Goal: Communication & Community: Answer question/provide support

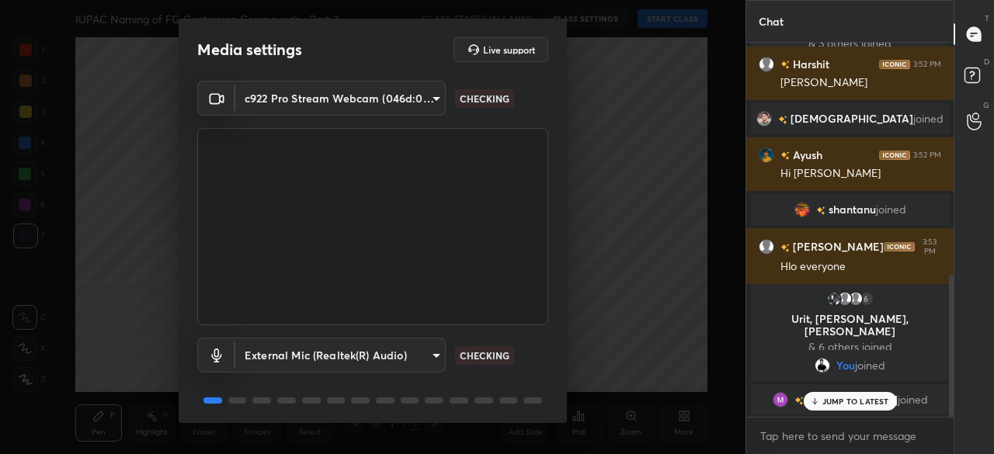
scroll to position [54, 0]
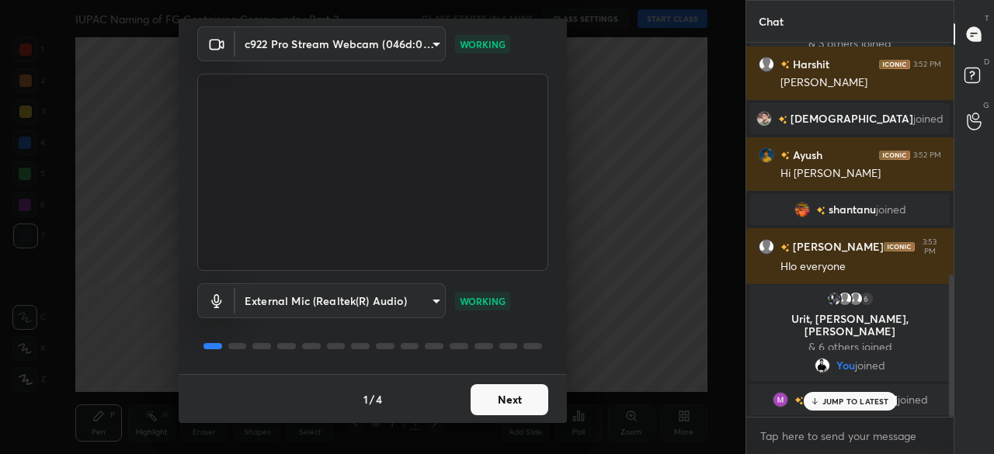
click at [525, 401] on button "Next" at bounding box center [509, 399] width 78 height 31
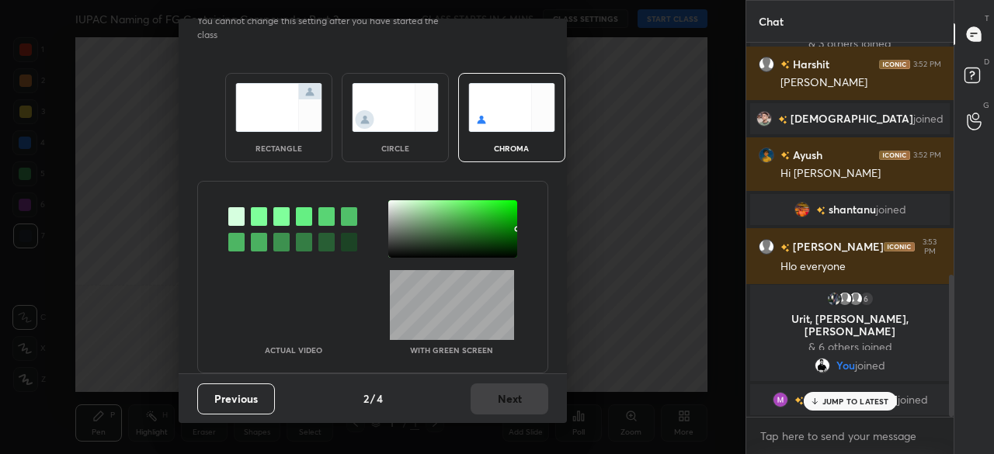
scroll to position [0, 0]
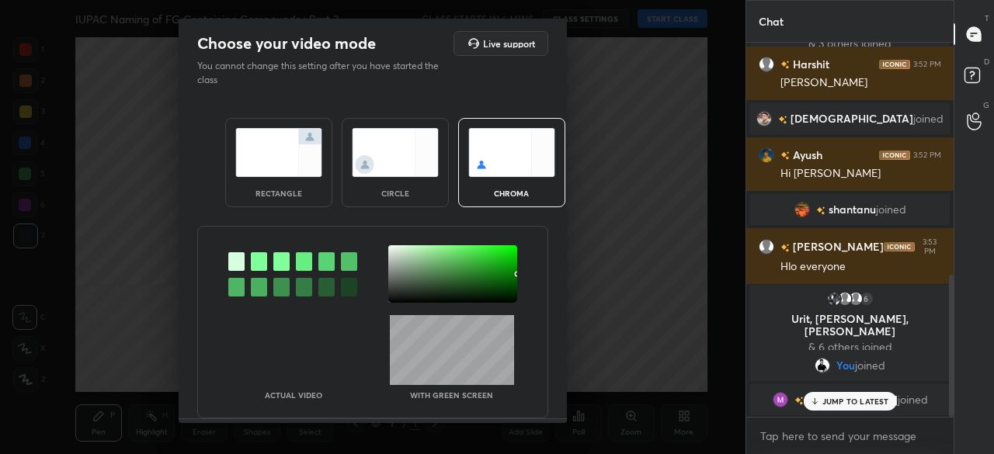
click at [287, 158] on img at bounding box center [278, 152] width 87 height 49
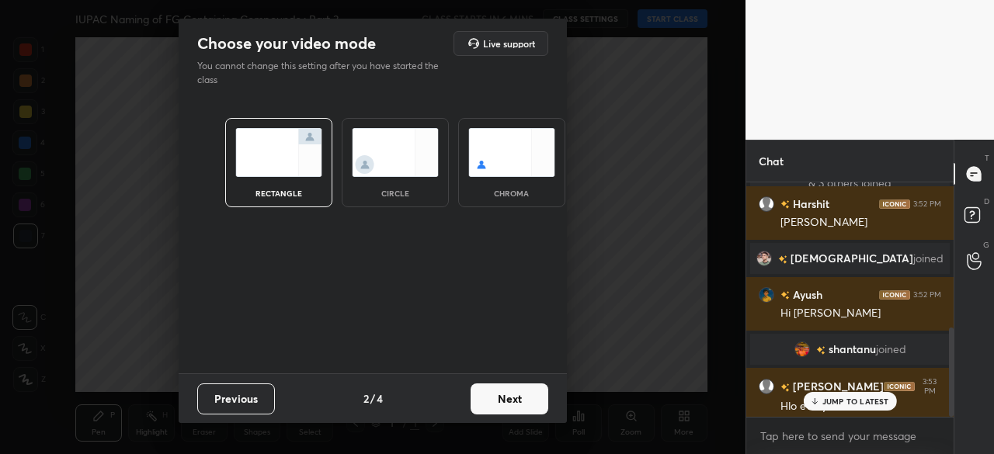
scroll to position [101, 203]
click at [522, 397] on button "Next" at bounding box center [509, 398] width 78 height 31
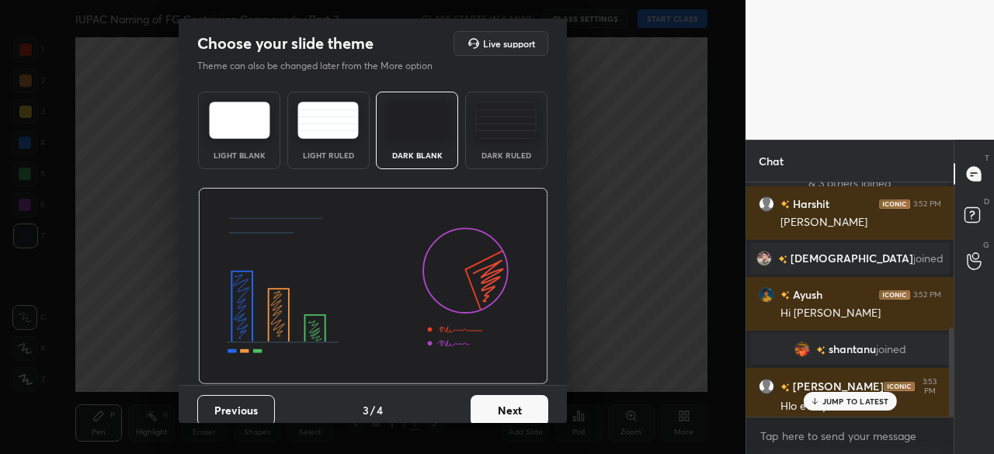
click at [411, 123] on img at bounding box center [417, 120] width 61 height 37
click at [511, 409] on button "Next" at bounding box center [509, 410] width 78 height 31
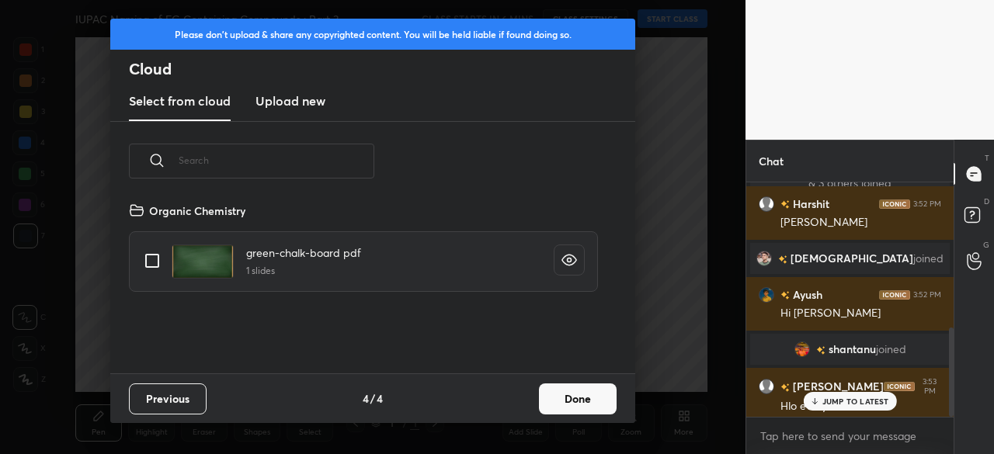
scroll to position [172, 498]
click at [301, 110] on new "Upload new" at bounding box center [290, 101] width 70 height 39
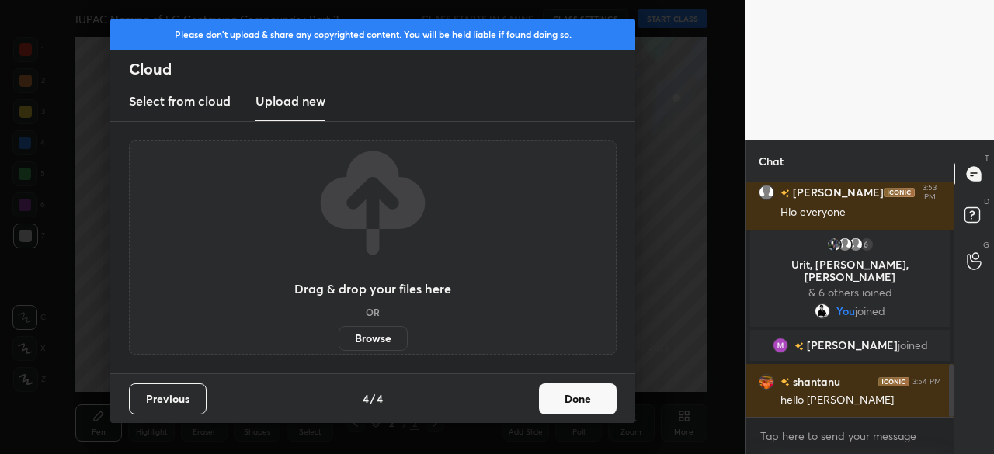
click at [373, 341] on label "Browse" at bounding box center [372, 338] width 69 height 25
click at [338, 341] on input "Browse" at bounding box center [338, 338] width 0 height 25
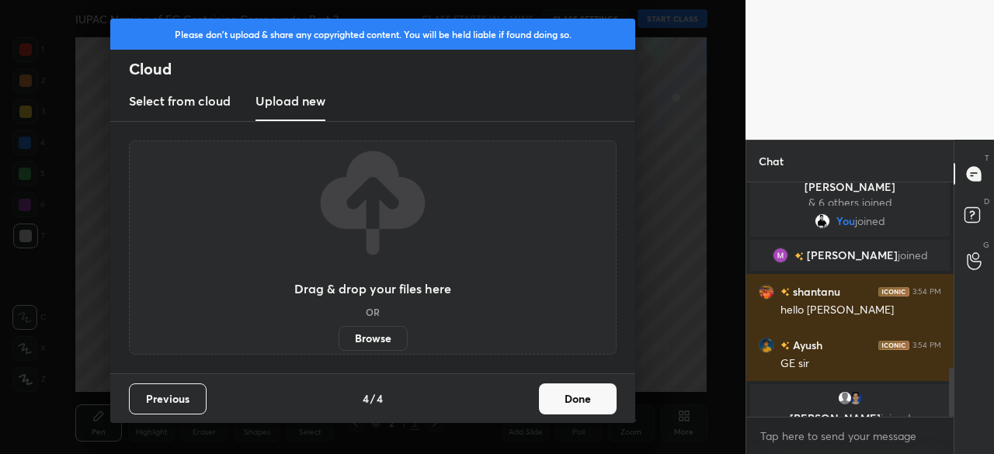
scroll to position [950, 0]
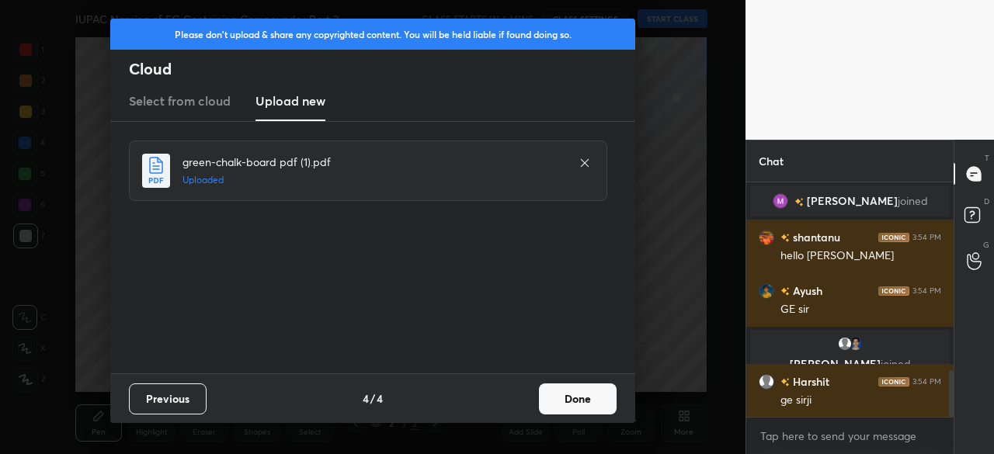
click at [556, 403] on button "Done" at bounding box center [578, 398] width 78 height 31
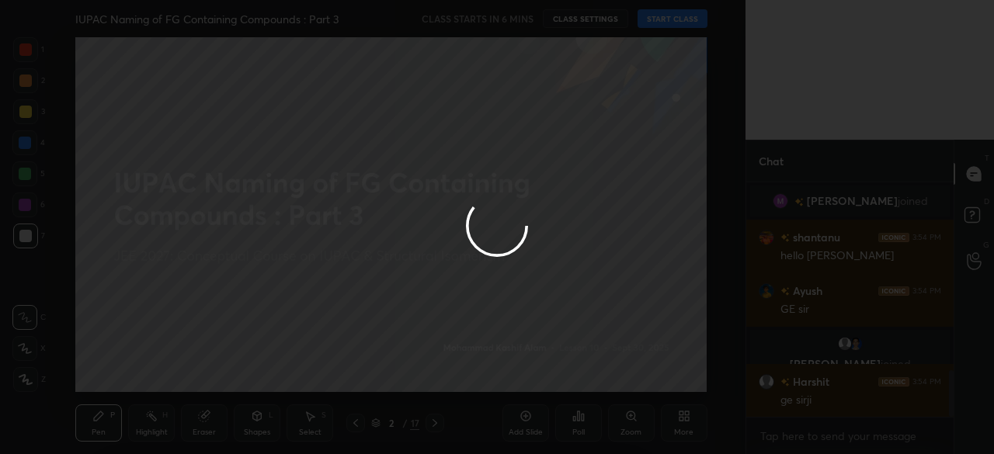
scroll to position [1006, 0]
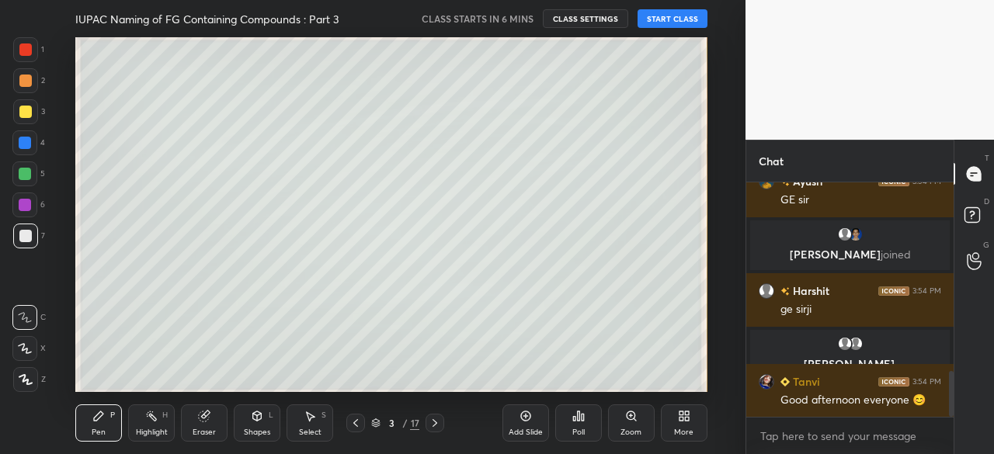
click at [426, 417] on div at bounding box center [434, 423] width 19 height 19
click at [432, 427] on icon at bounding box center [434, 423] width 12 height 12
click at [679, 421] on icon at bounding box center [681, 419] width 4 height 4
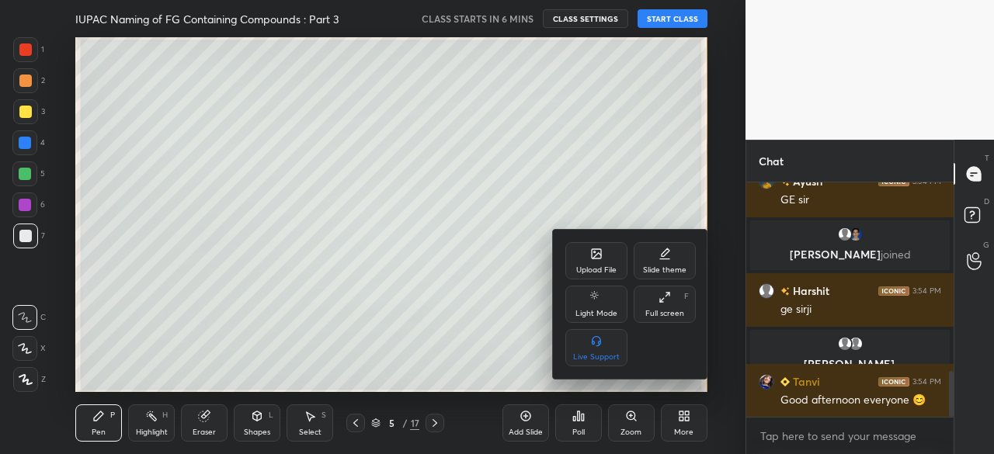
click at [596, 260] on div "Upload File" at bounding box center [596, 260] width 62 height 37
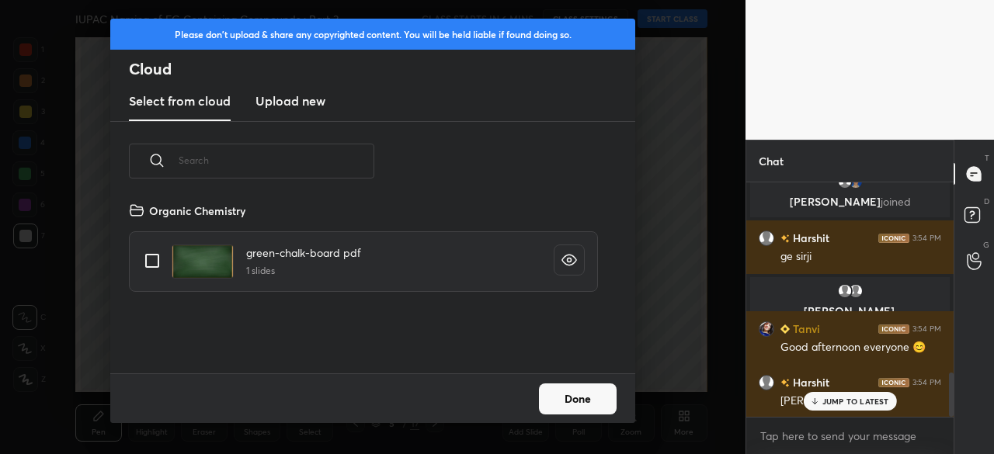
click at [297, 105] on h3 "Upload new" at bounding box center [290, 101] width 70 height 19
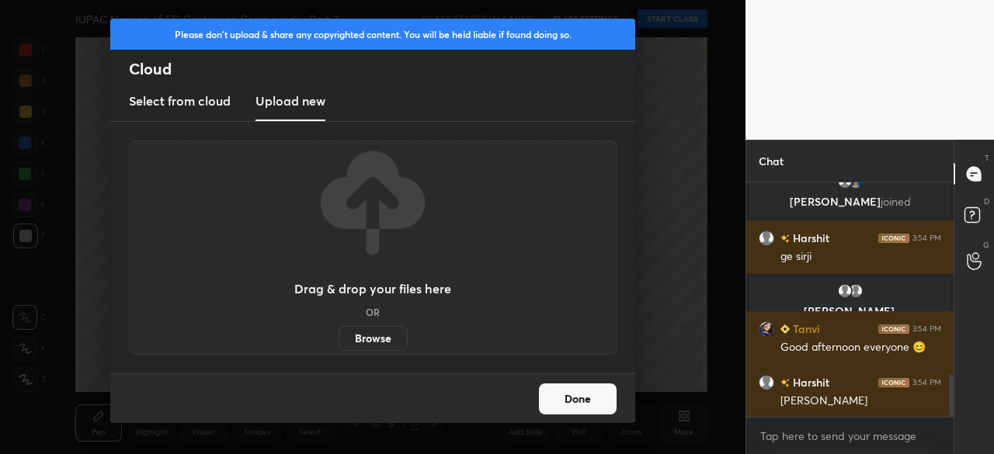
click at [372, 325] on div "Drag & drop your files here OR Browse" at bounding box center [372, 247] width 157 height 206
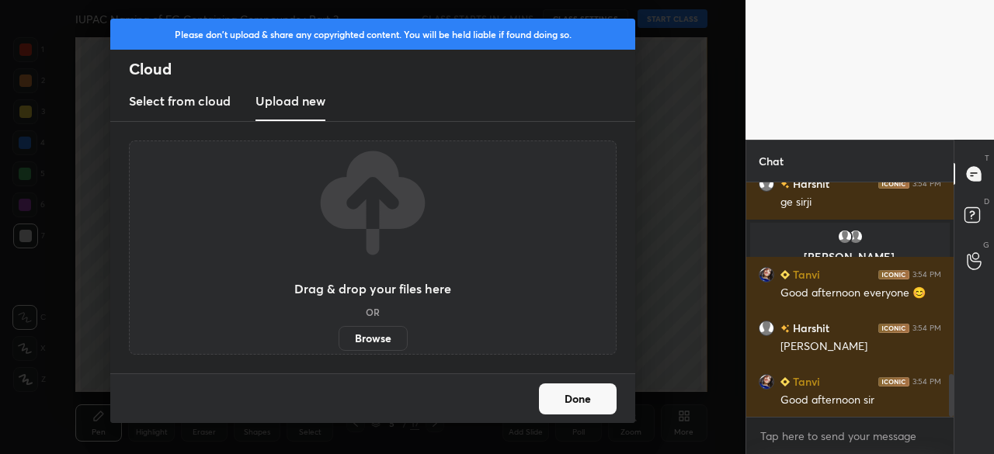
click at [374, 332] on label "Browse" at bounding box center [372, 338] width 69 height 25
click at [338, 332] on input "Browse" at bounding box center [338, 338] width 0 height 25
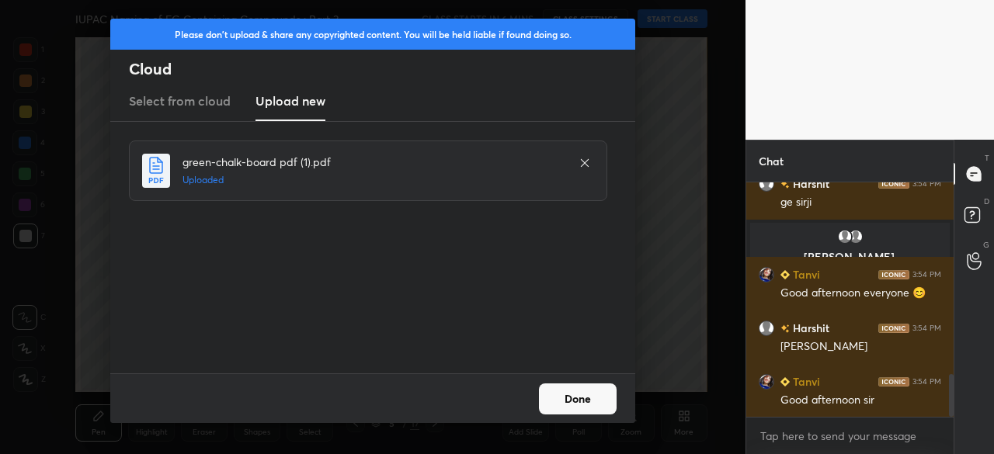
click at [578, 406] on button "Done" at bounding box center [578, 398] width 78 height 31
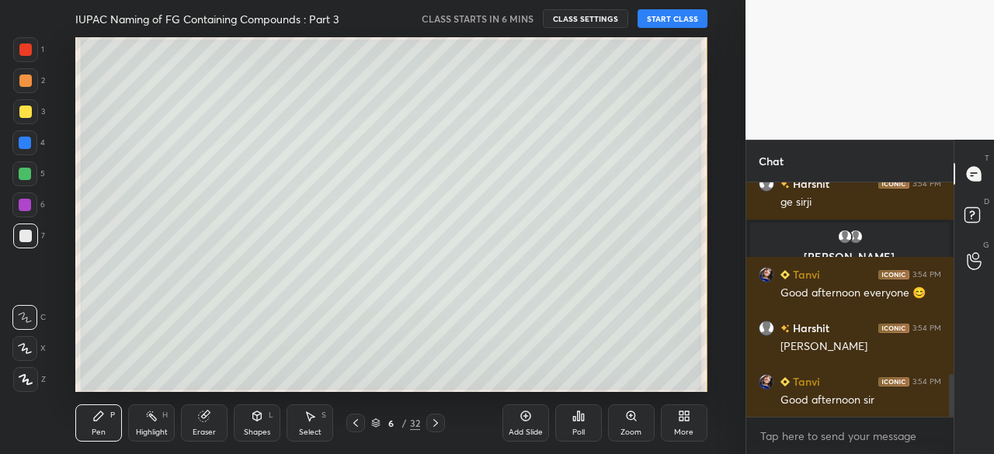
click at [376, 423] on icon at bounding box center [376, 421] width 8 height 4
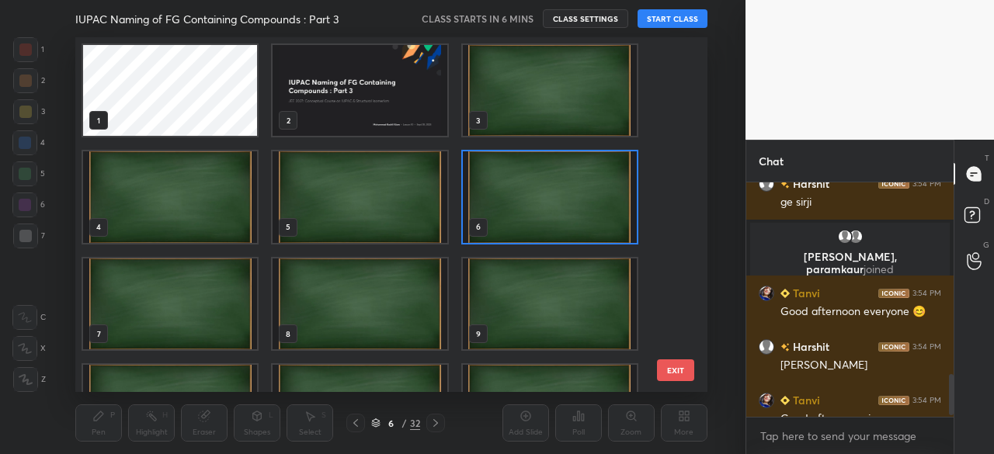
click at [376, 99] on img "grid" at bounding box center [360, 90] width 174 height 91
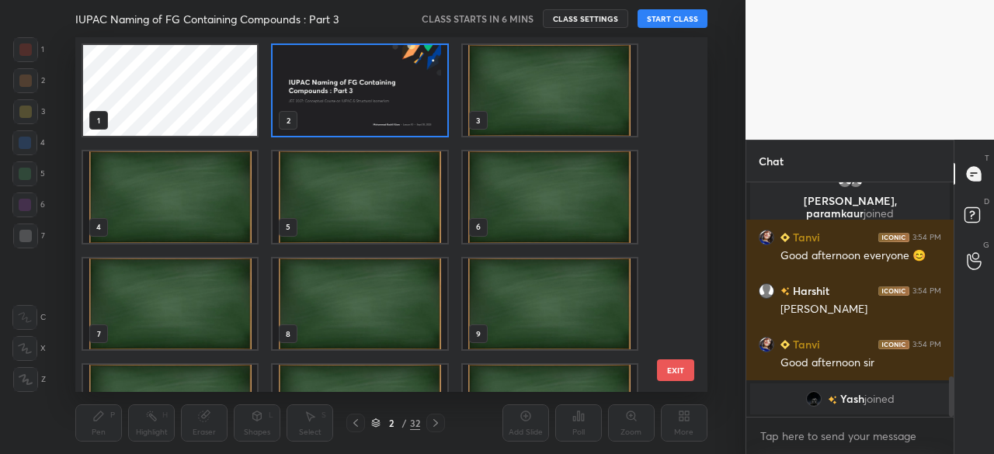
click at [376, 99] on img "grid" at bounding box center [360, 90] width 174 height 91
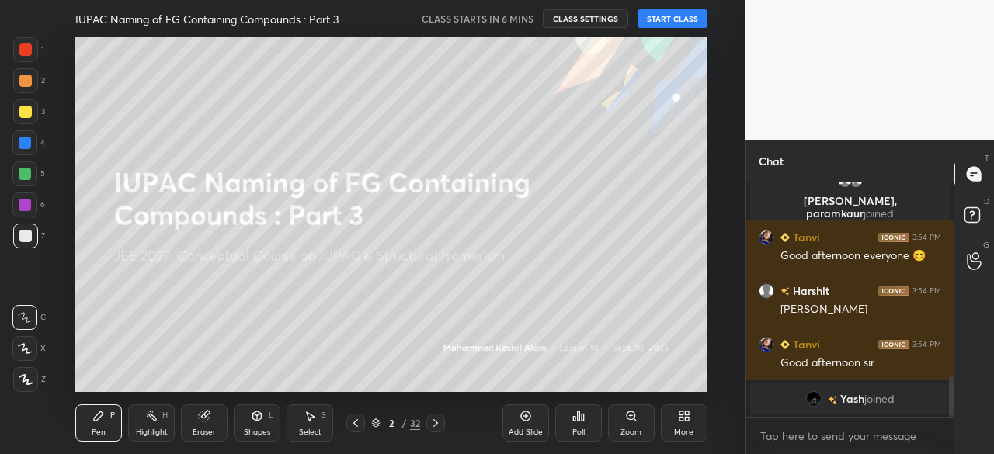
click at [433, 423] on icon at bounding box center [435, 423] width 12 height 12
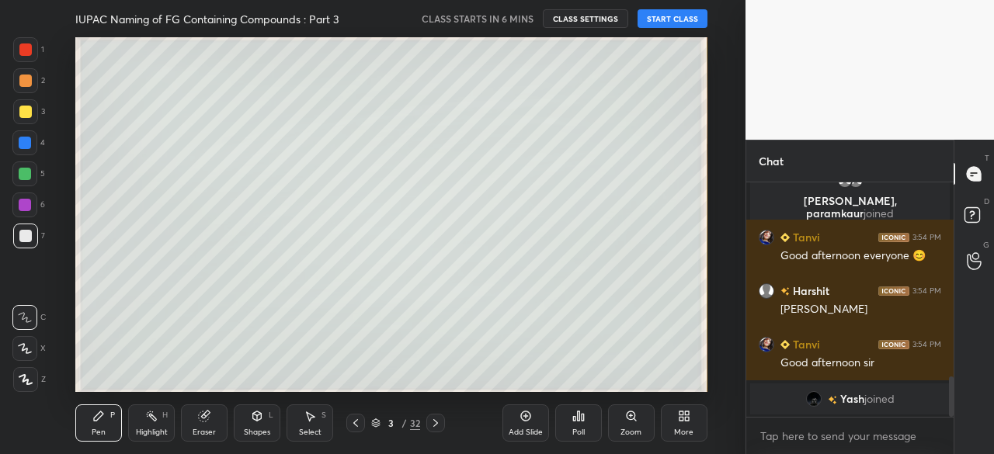
click at [685, 425] on div "More" at bounding box center [684, 422] width 47 height 37
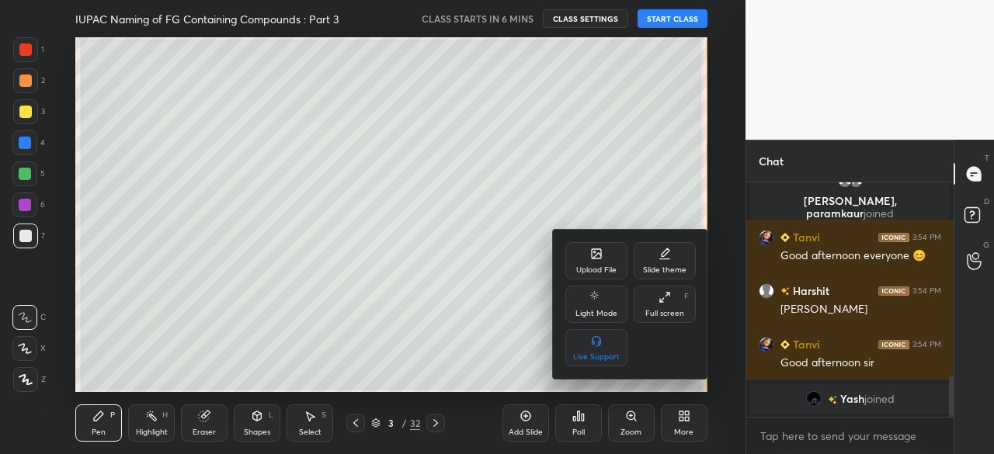
click at [663, 313] on div "Full screen" at bounding box center [664, 314] width 39 height 8
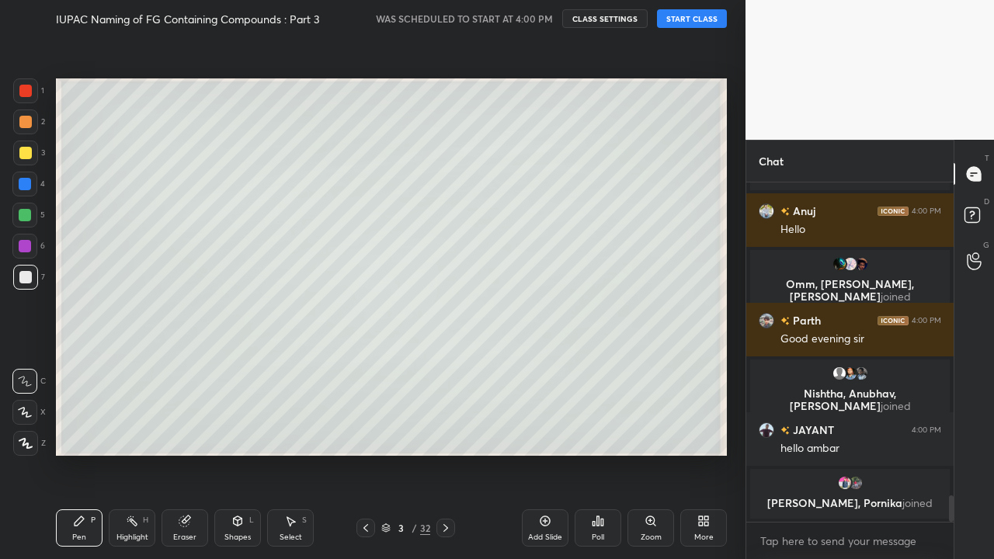
scroll to position [4058, 0]
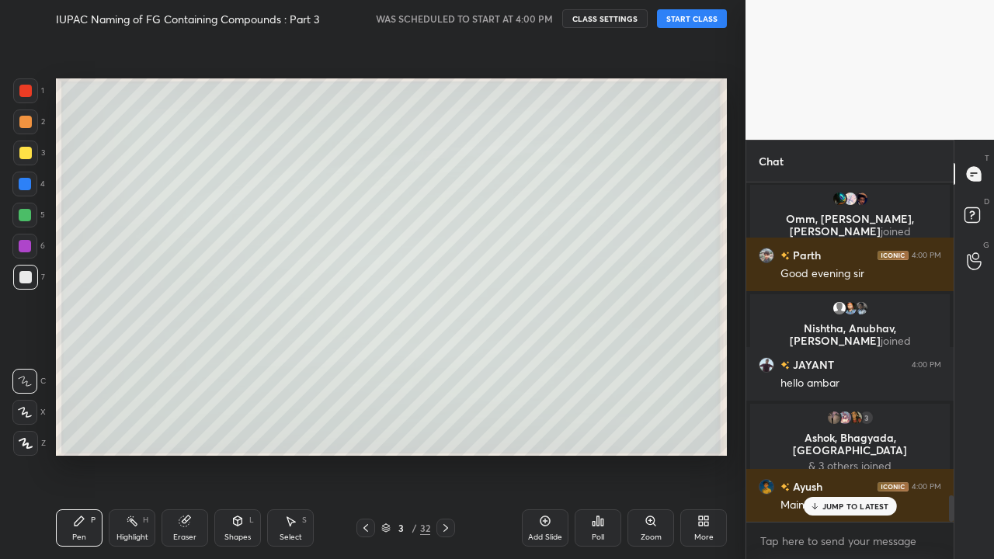
click at [710, 17] on button "START CLASS" at bounding box center [692, 18] width 70 height 19
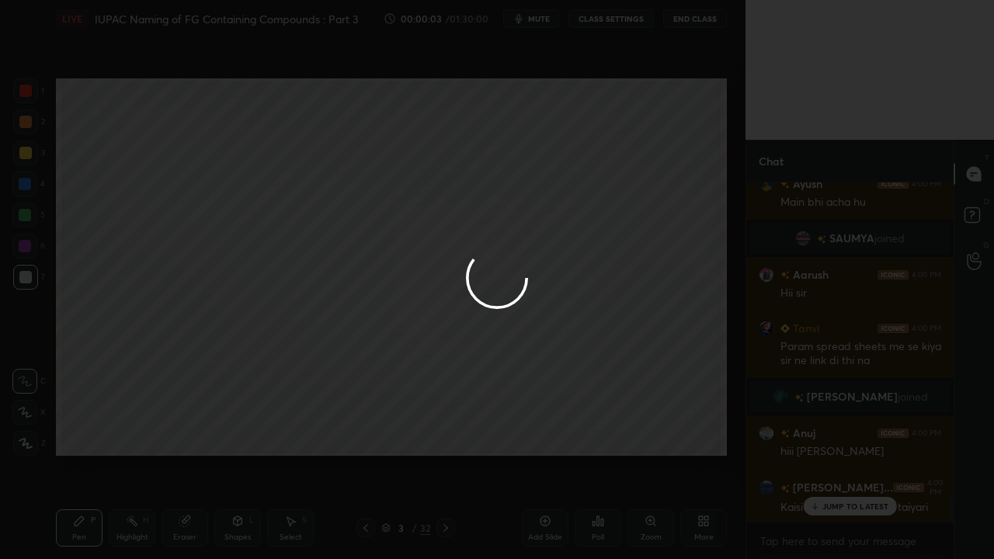
scroll to position [4434, 0]
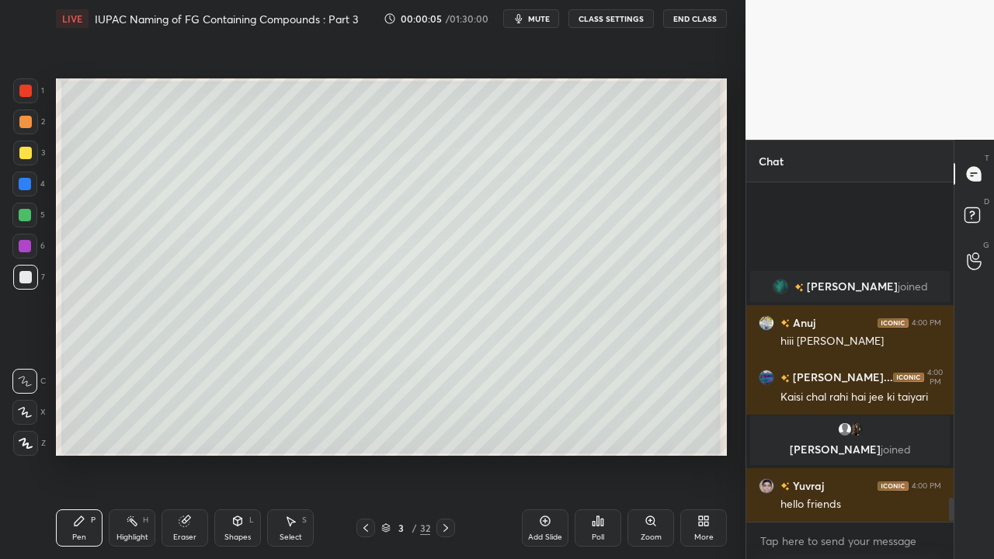
click at [623, 18] on button "CLASS SETTINGS" at bounding box center [610, 18] width 85 height 19
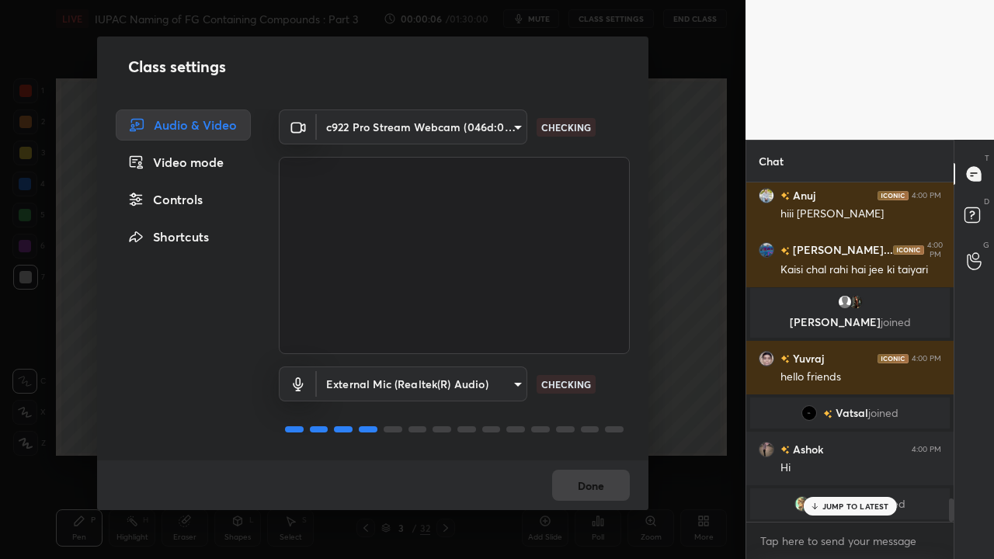
click at [189, 198] on div "Controls" at bounding box center [183, 199] width 135 height 31
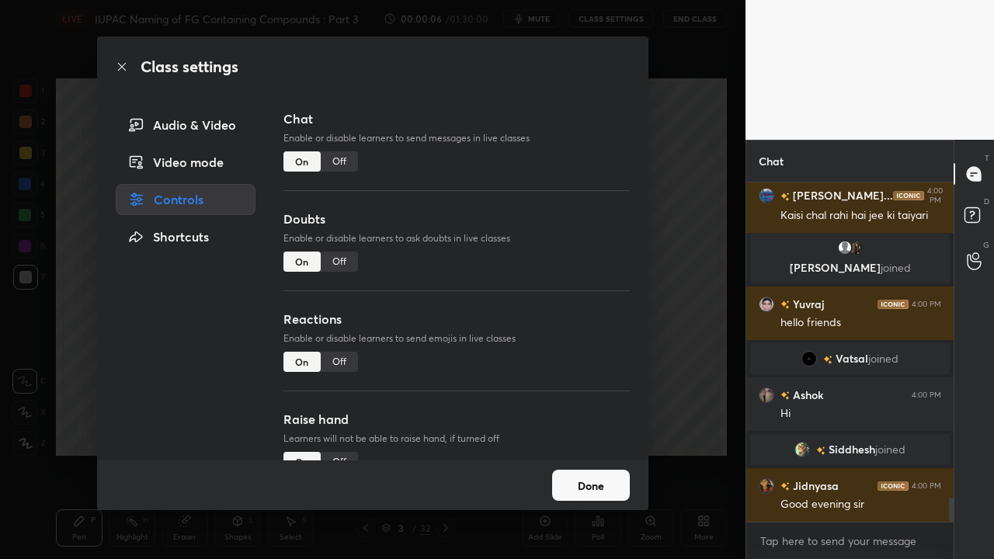
scroll to position [4398, 0]
click at [351, 262] on div "Off" at bounding box center [339, 261] width 37 height 20
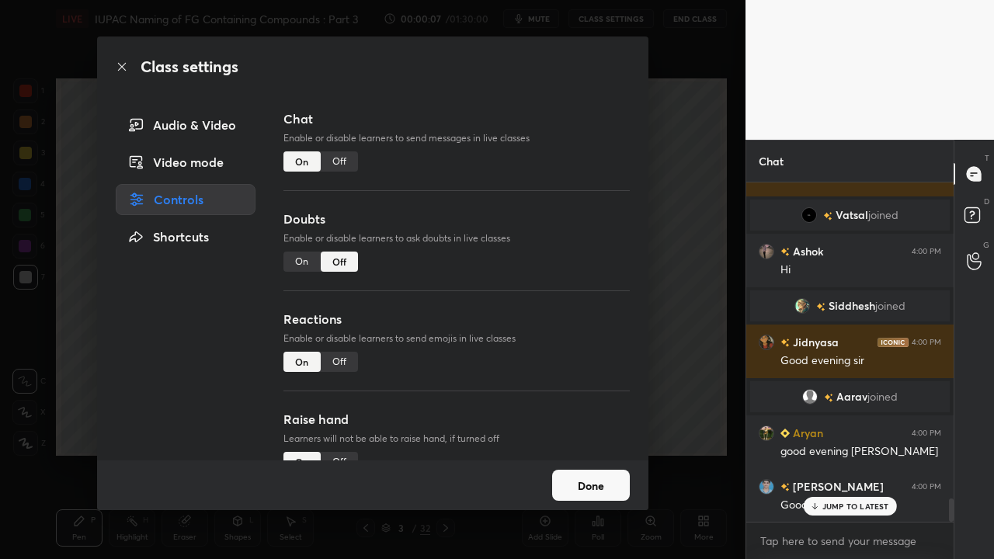
click at [344, 356] on div "Off" at bounding box center [339, 362] width 37 height 20
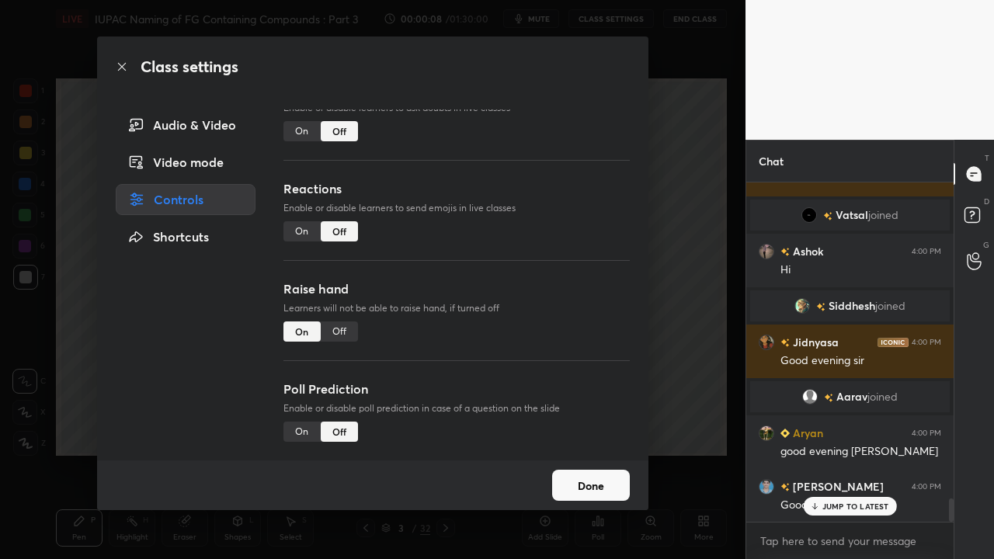
scroll to position [4741, 0]
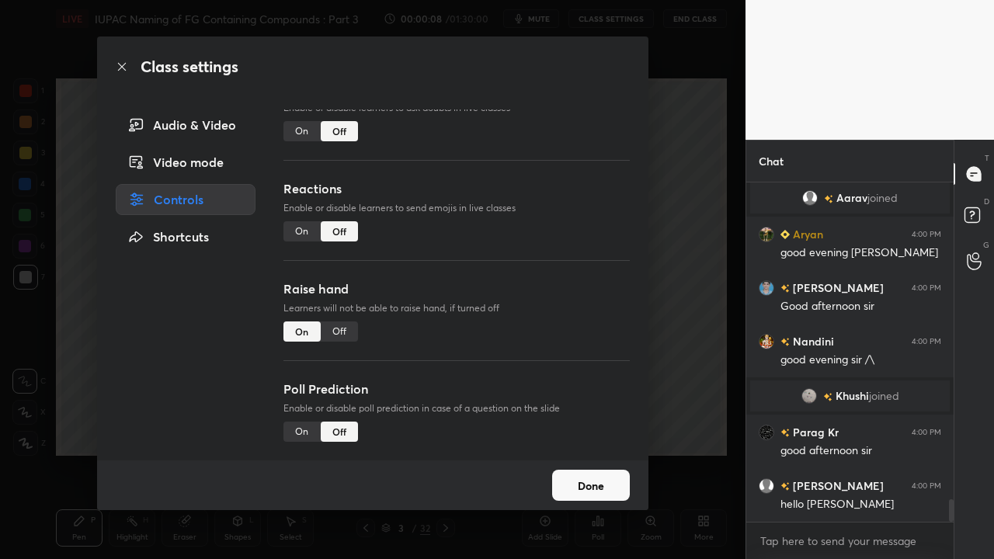
click at [339, 321] on div "Off" at bounding box center [339, 331] width 37 height 20
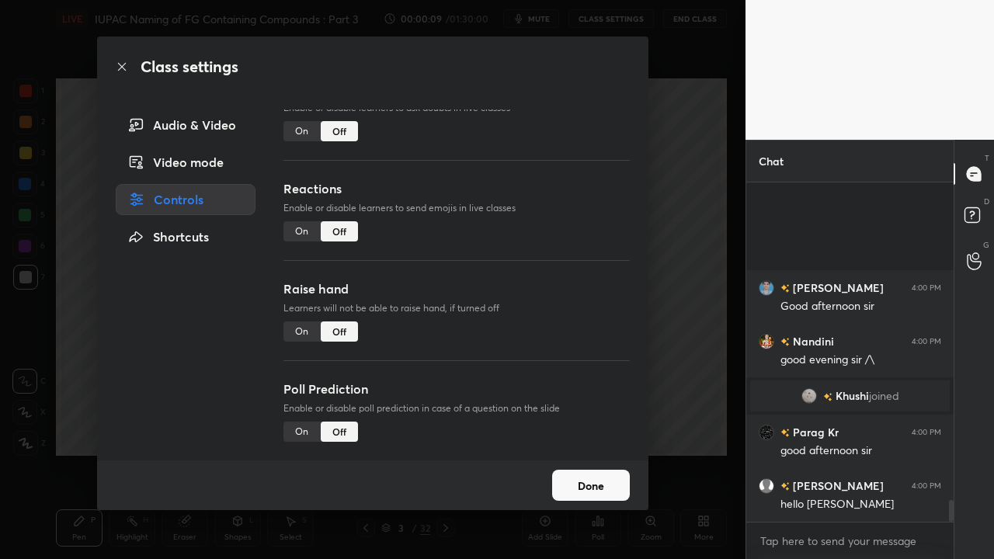
click at [602, 453] on button "Done" at bounding box center [591, 485] width 78 height 31
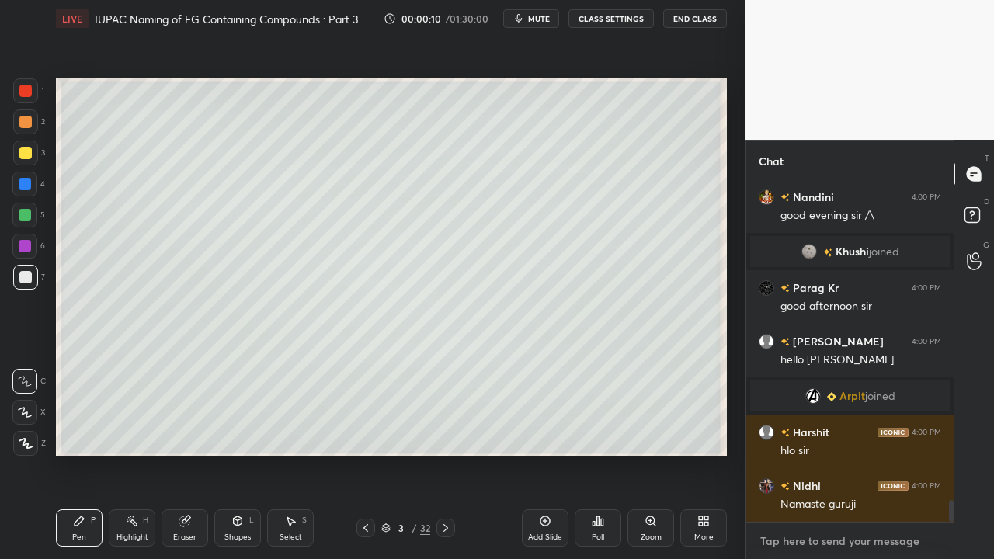
type textarea "x"
drag, startPoint x: 834, startPoint y: 551, endPoint x: 841, endPoint y: 546, distance: 8.4
click at [835, 453] on textarea at bounding box center [849, 541] width 182 height 25
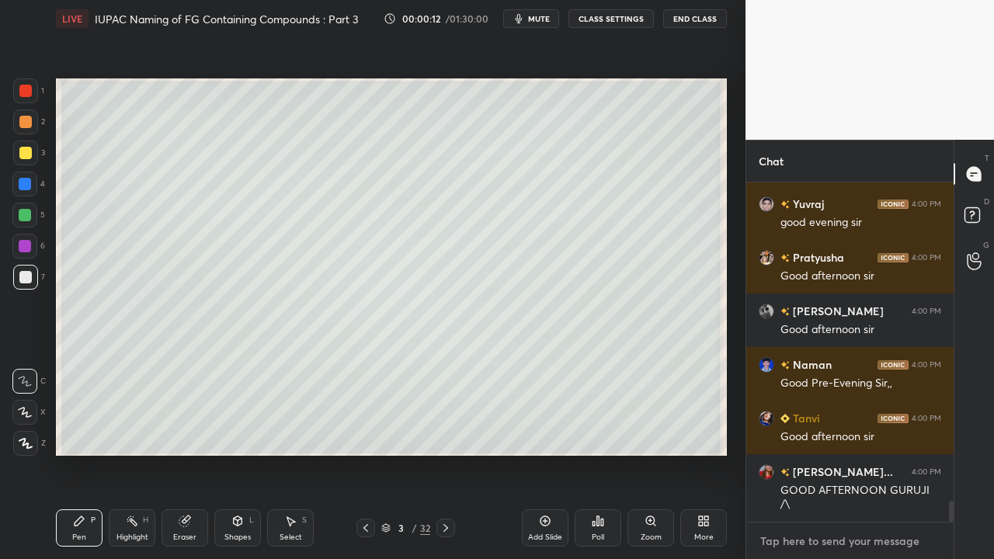
paste textarea "[URL][DOMAIN_NAME]"
type textarea "[URL][DOMAIN_NAME]"
type textarea "x"
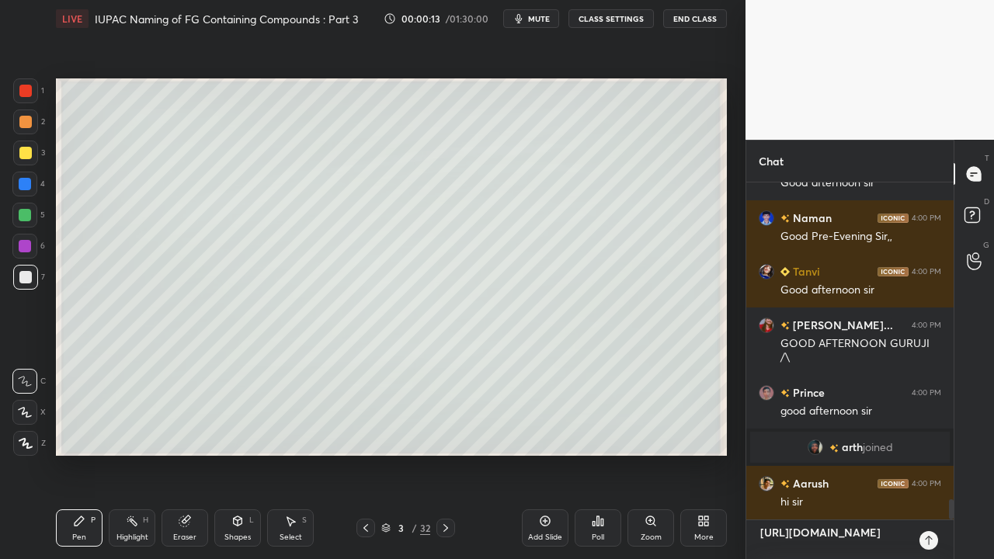
type textarea "[URL][DOMAIN_NAME]"
type textarea "x"
click at [928, 453] on icon at bounding box center [928, 540] width 12 height 12
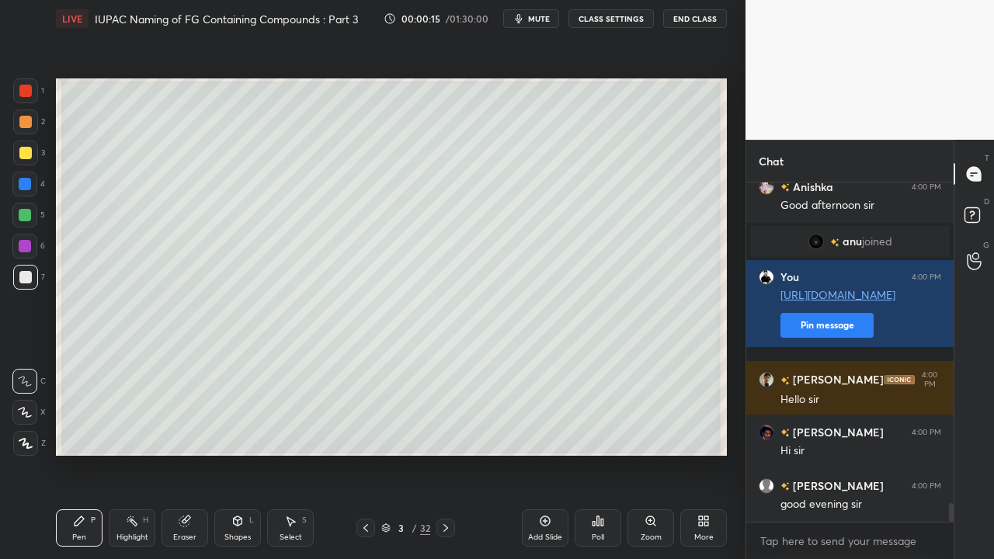
click at [795, 339] on div "[PERSON_NAME] 4:00 PM Good evening [PERSON_NAME] 4:00 PM Good afternoon [PERSON…" at bounding box center [849, 351] width 207 height 339
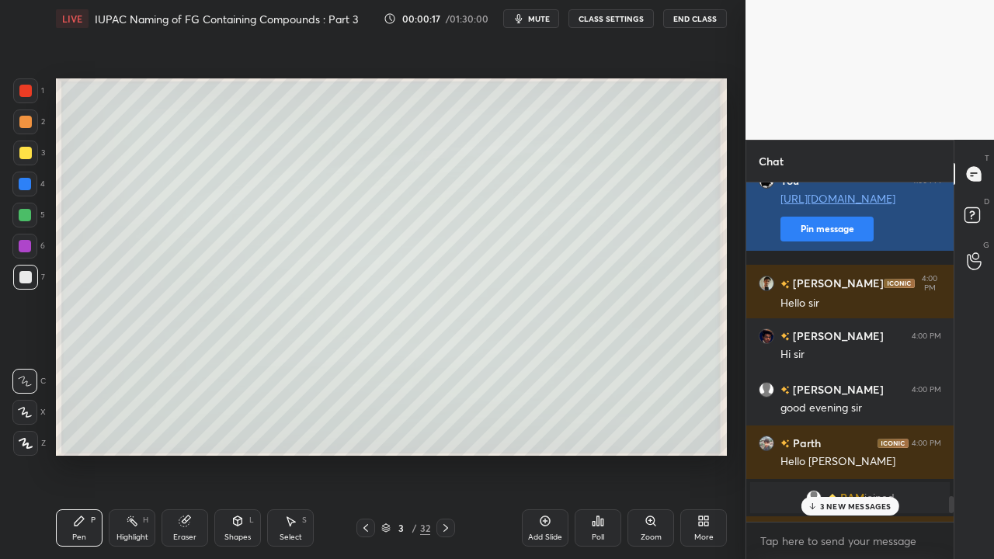
click at [824, 239] on button "Pin message" at bounding box center [826, 229] width 93 height 25
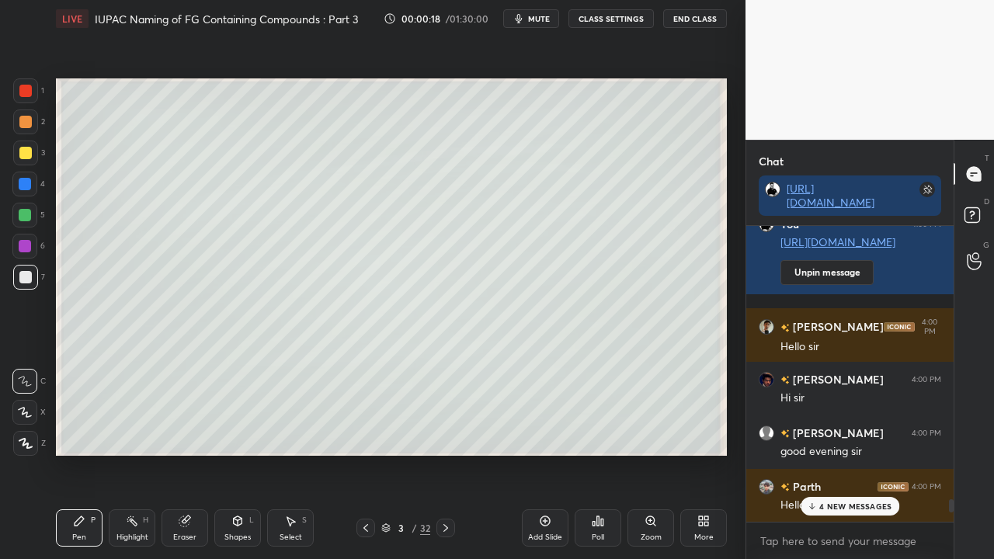
click at [867, 453] on p "4 NEW MESSAGES" at bounding box center [855, 505] width 72 height 9
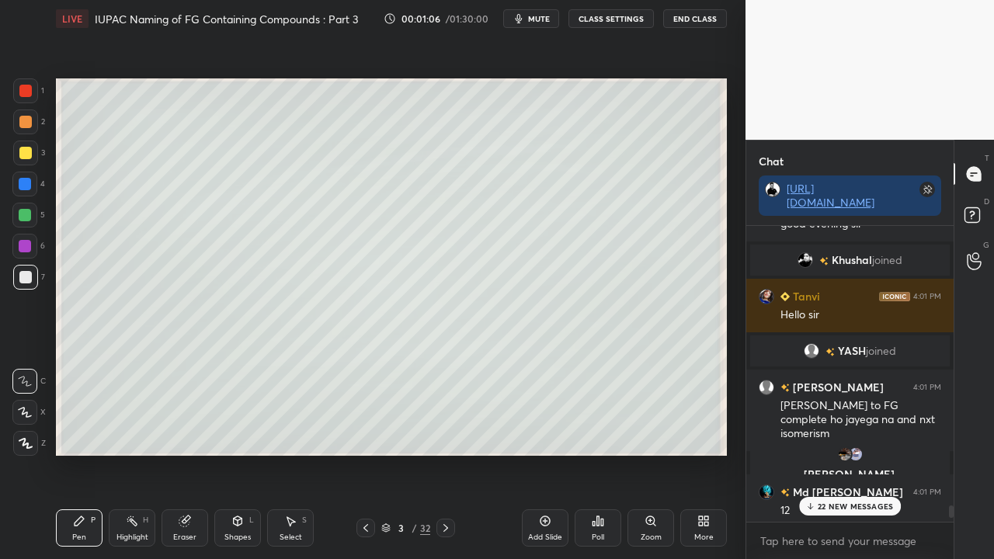
click at [857, 260] on span "Khushal" at bounding box center [851, 260] width 40 height 12
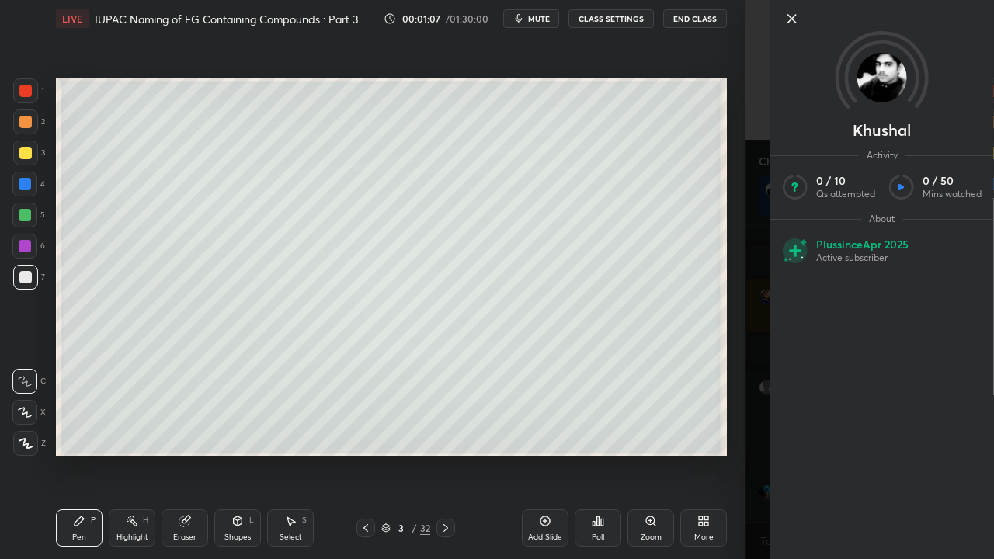
click at [763, 391] on div "[PERSON_NAME] Activity 0 / 10 Qs attempted 0 / 50 Mins watched About Plus since…" at bounding box center [869, 279] width 248 height 559
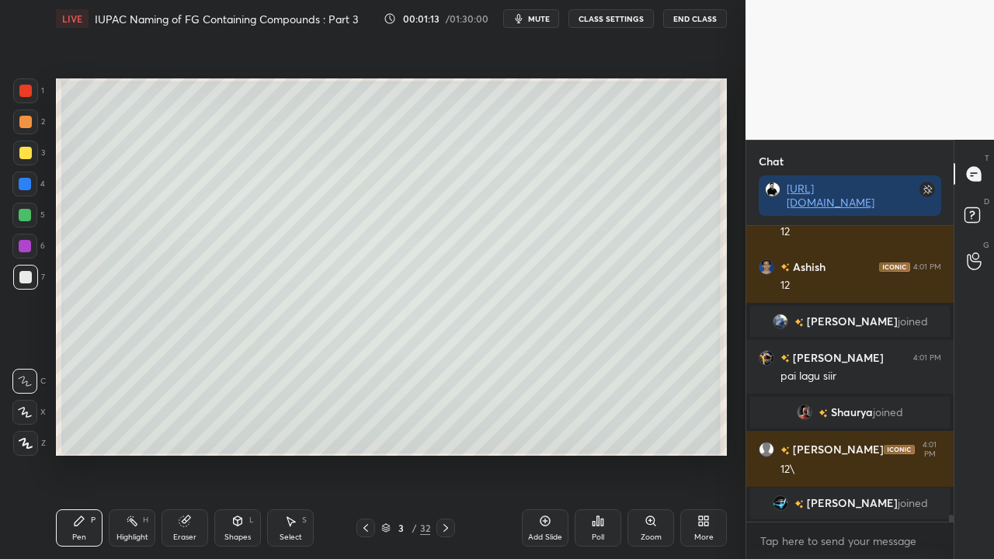
scroll to position [11685, 0]
click at [835, 314] on div "Saanvi 4:01 PM 12 [PERSON_NAME] 4:01 PM 12 Ashish 4:01 PM 12 [PERSON_NAME] join…" at bounding box center [849, 374] width 207 height 296
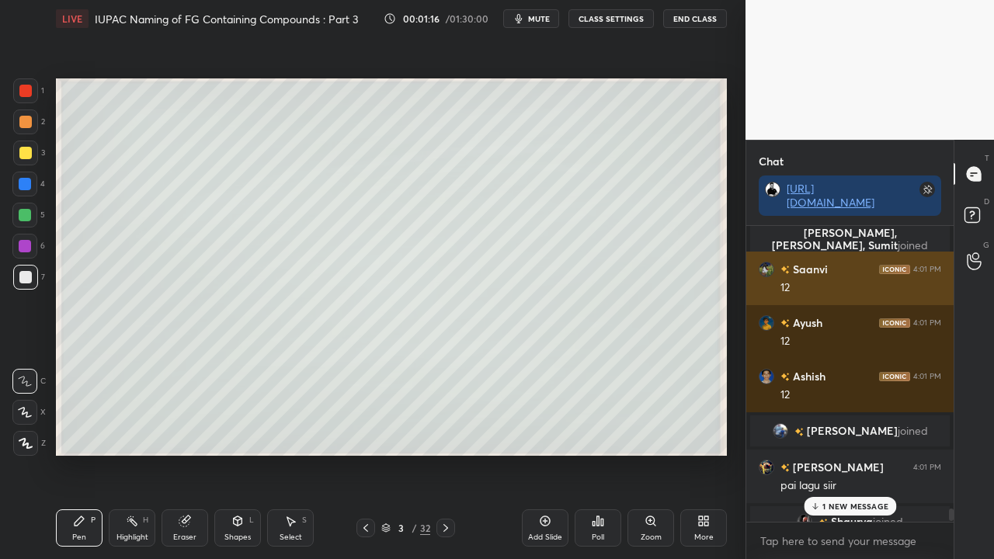
scroll to position [11620, 0]
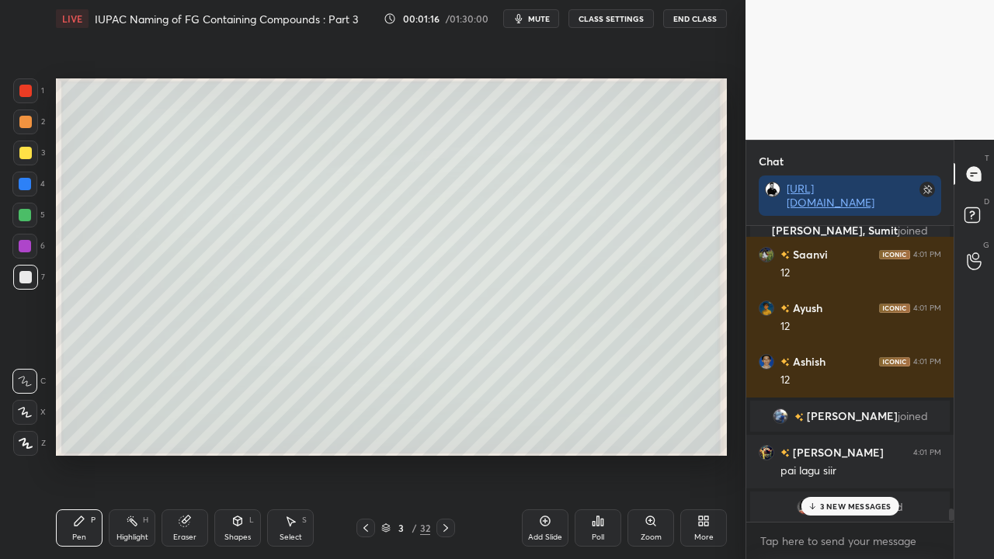
click at [840, 417] on span "[PERSON_NAME]" at bounding box center [851, 416] width 91 height 12
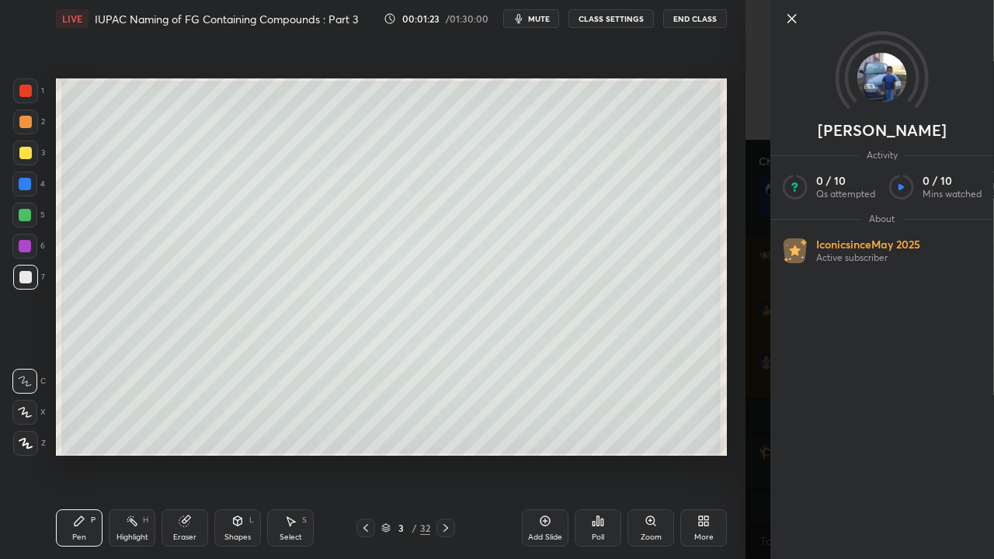
click at [752, 314] on div "[PERSON_NAME] Activity 0 / 10 Qs attempted 0 / 10 Mins watched About Iconic sin…" at bounding box center [869, 279] width 248 height 559
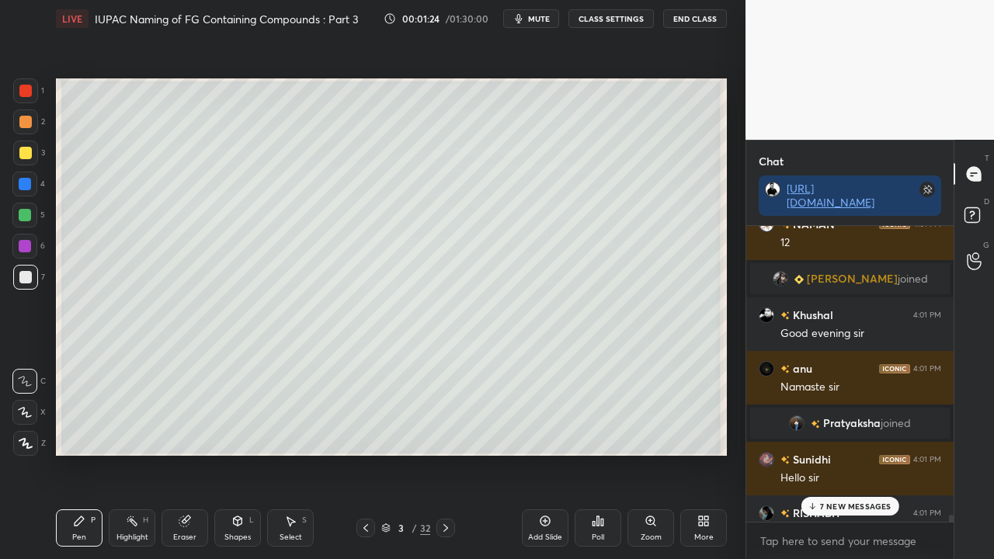
scroll to position [12093, 0]
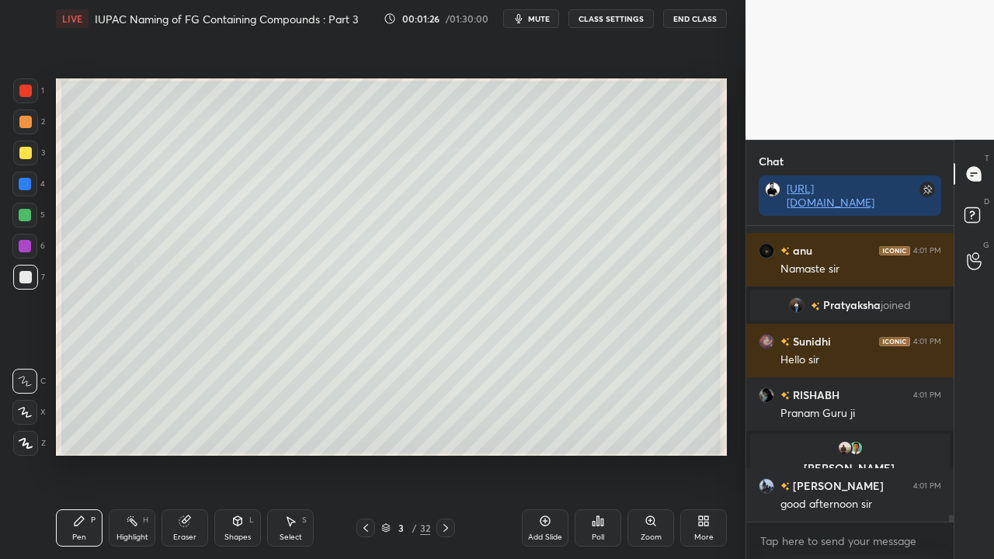
click at [843, 453] on div "good afternoon sir" at bounding box center [860, 505] width 161 height 16
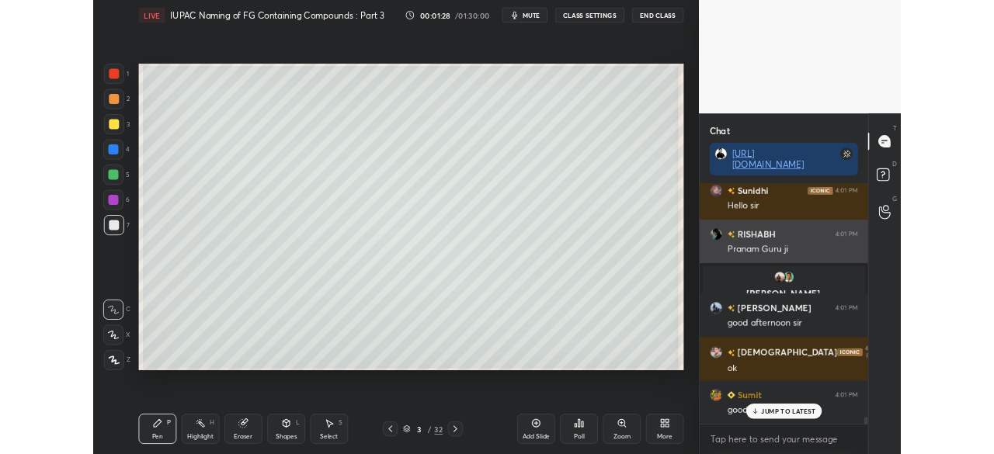
scroll to position [12100, 0]
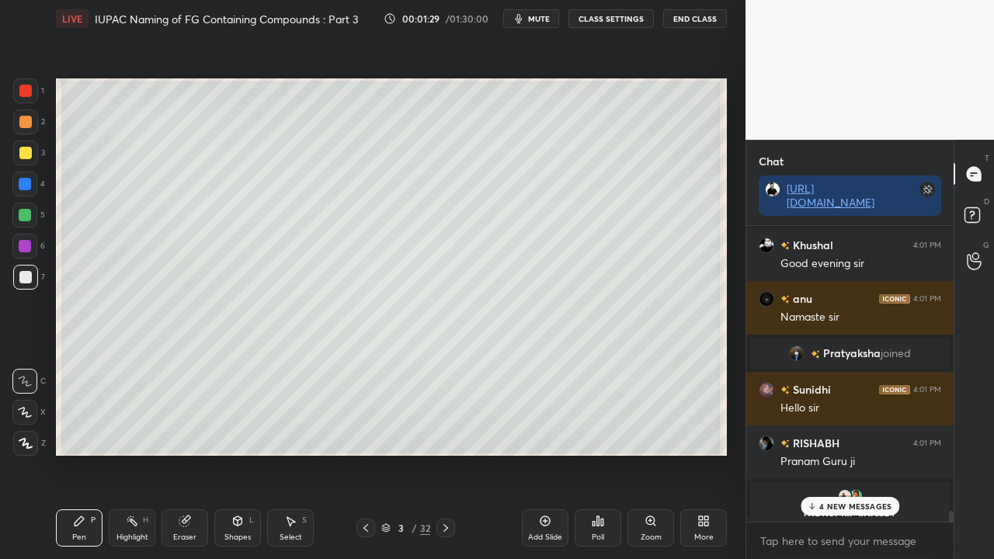
click at [838, 347] on span "Pratyaksha" at bounding box center [851, 353] width 57 height 12
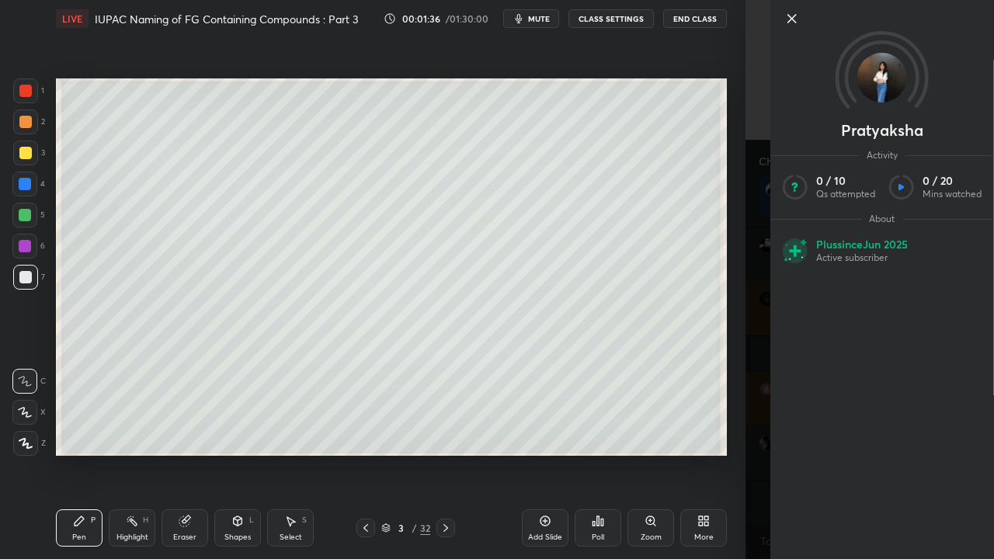
click at [762, 295] on div "[PERSON_NAME] Activity 0 / 10 Qs attempted 0 / 20 Mins watched About Plus since…" at bounding box center [869, 279] width 248 height 559
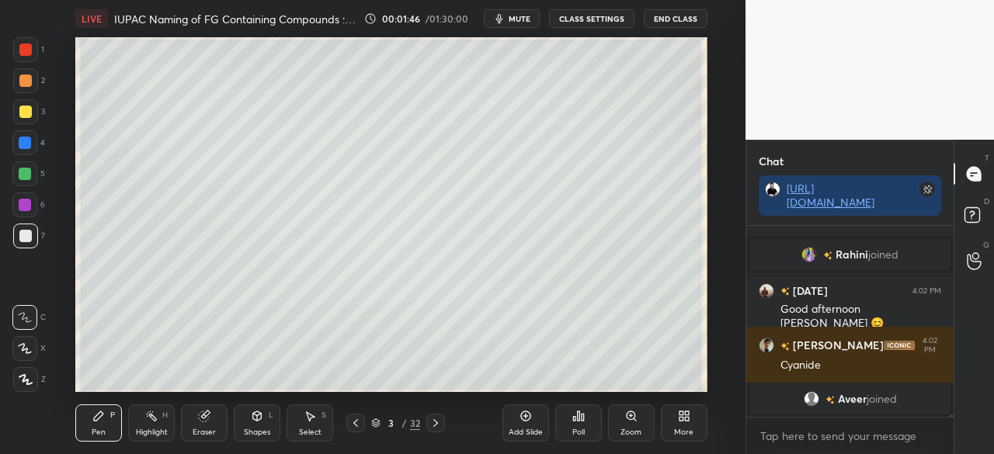
scroll to position [14026, 0]
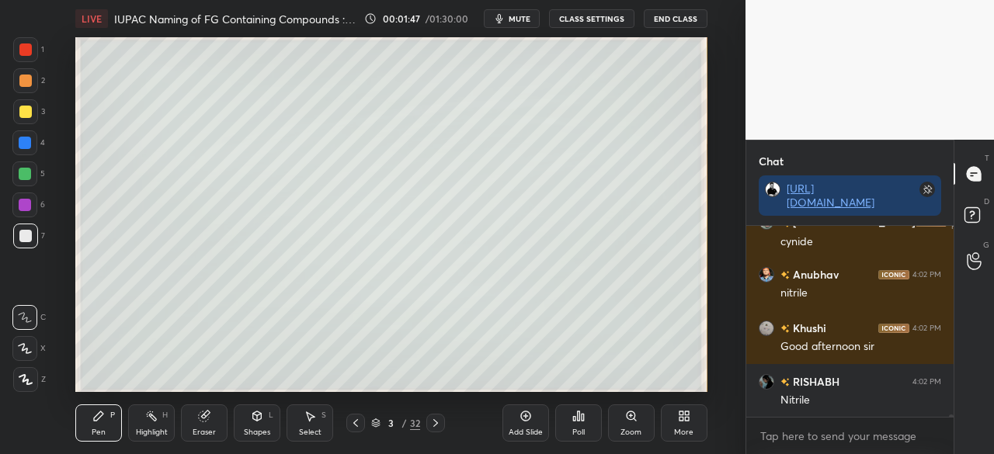
click at [685, 422] on div "More" at bounding box center [684, 422] width 47 height 37
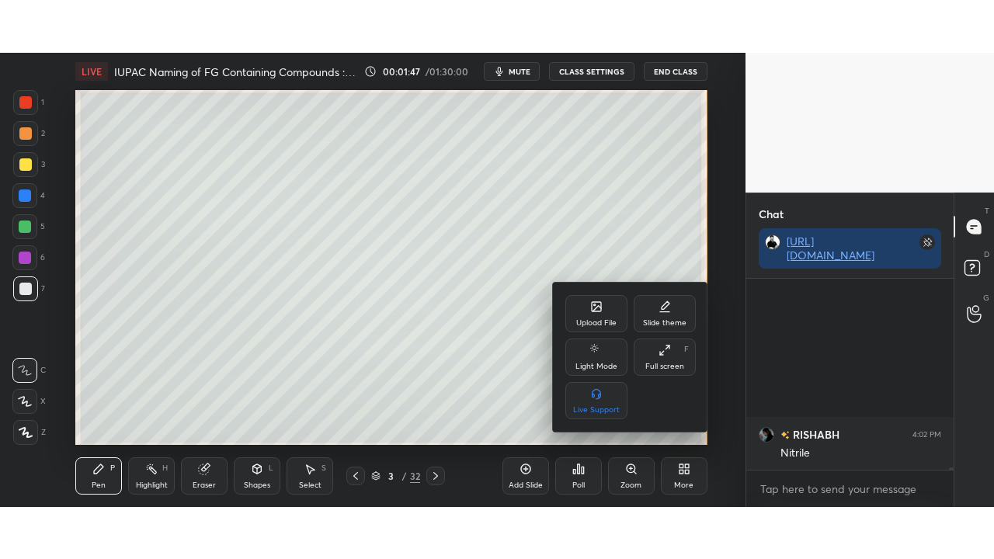
scroll to position [14240, 0]
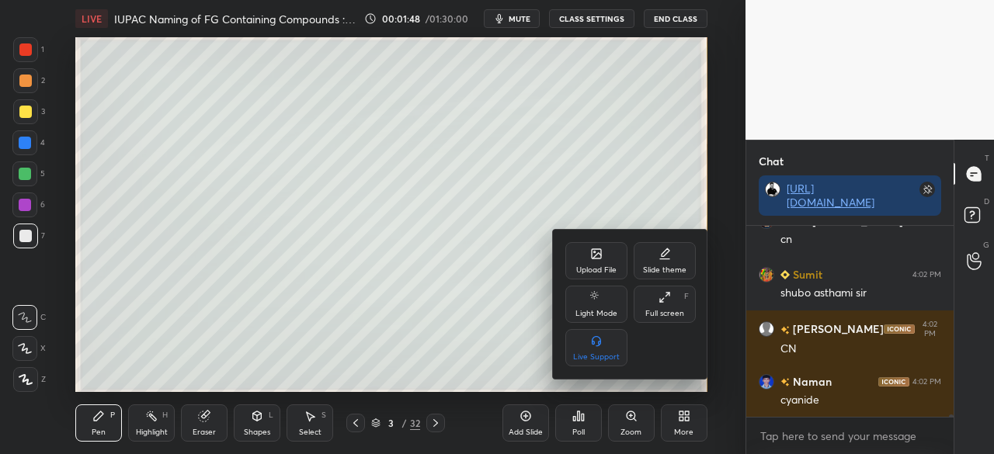
click at [655, 293] on div "Full screen F" at bounding box center [664, 304] width 62 height 37
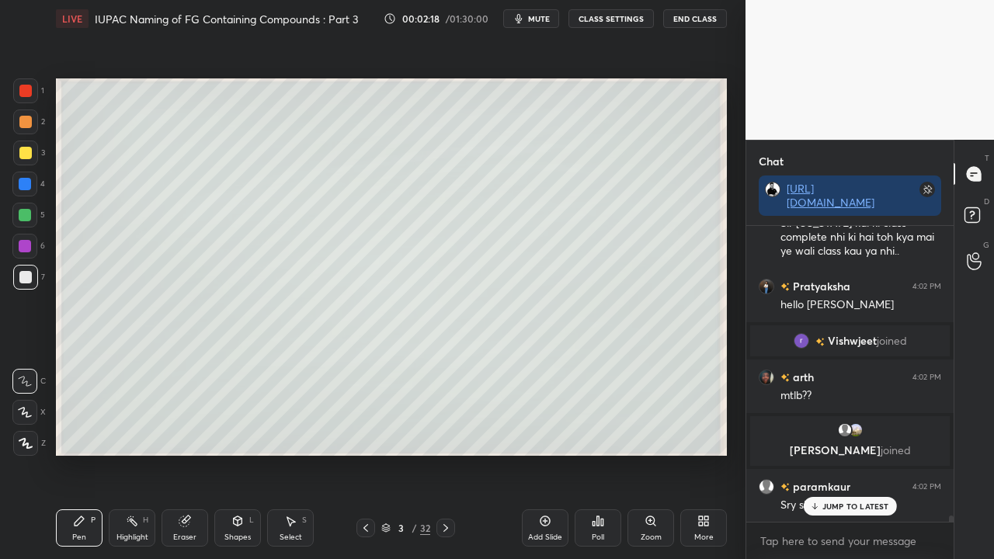
scroll to position [14507, 0]
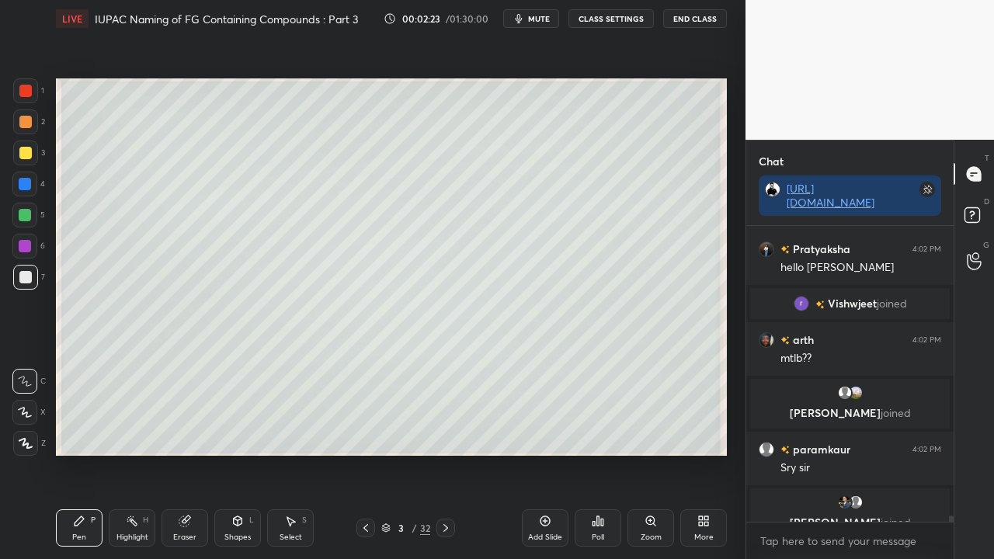
click at [30, 151] on div at bounding box center [25, 153] width 12 height 12
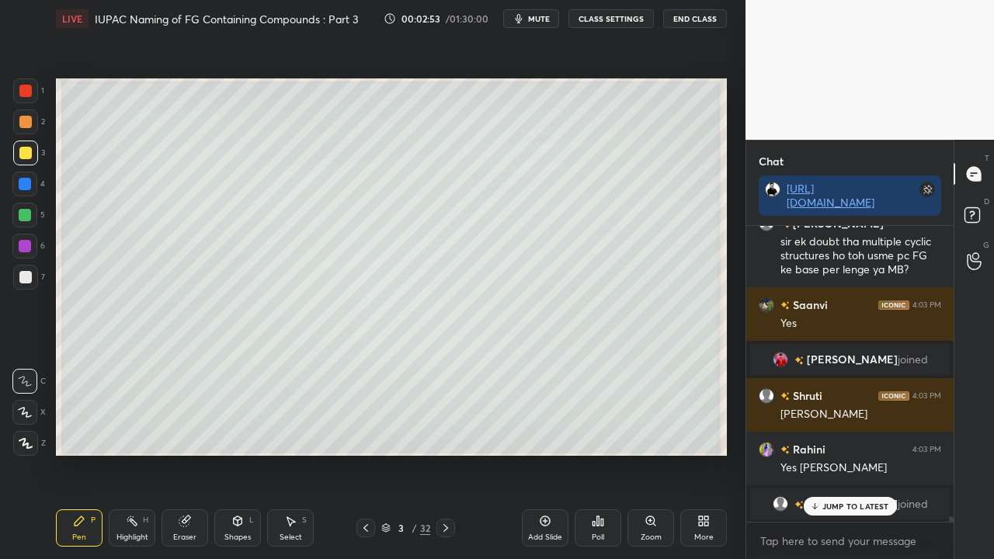
scroll to position [14931, 0]
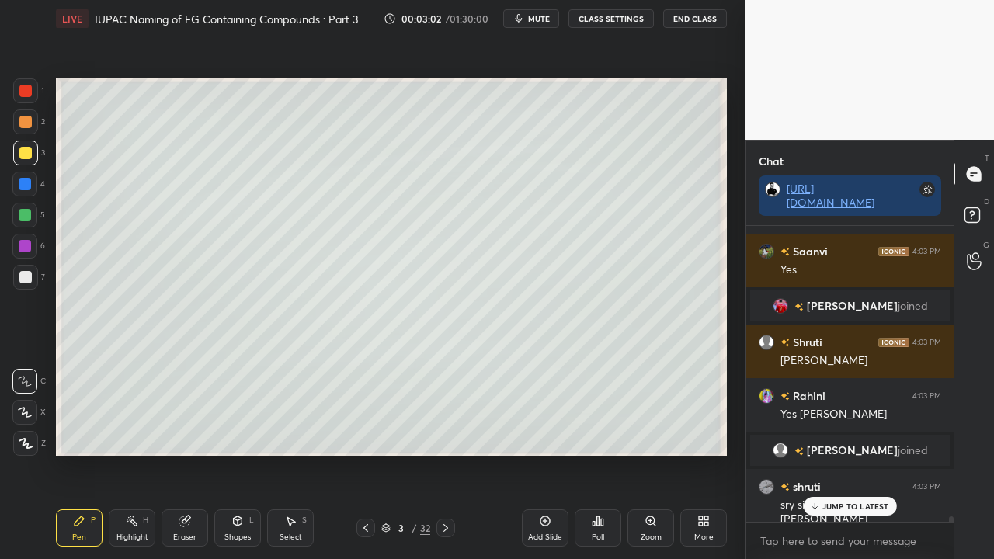
click at [836, 453] on p "JUMP TO LATEST" at bounding box center [855, 505] width 67 height 9
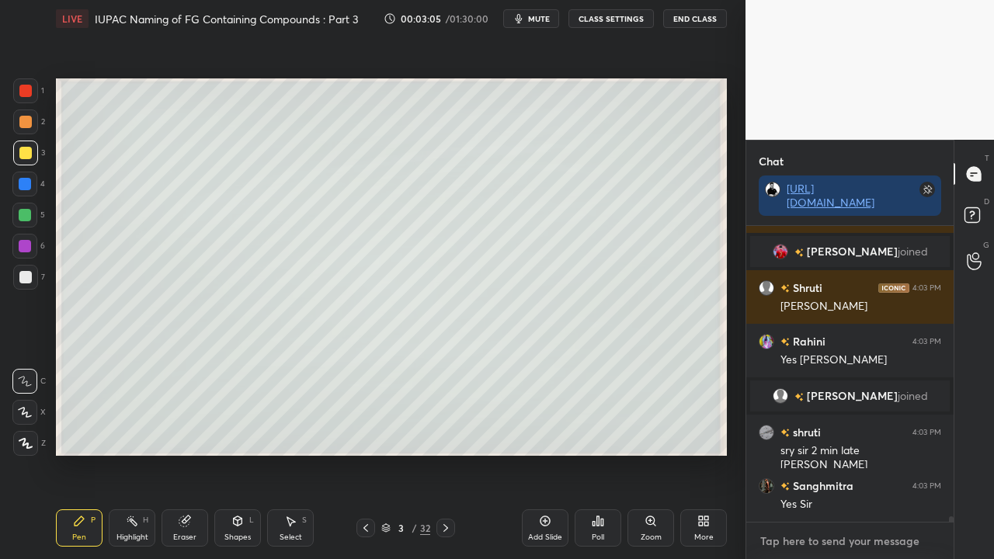
type textarea "x"
click at [817, 453] on textarea at bounding box center [849, 541] width 182 height 25
paste textarea "[URL][DOMAIN_NAME]"
type textarea "[URL][DOMAIN_NAME]"
type textarea "x"
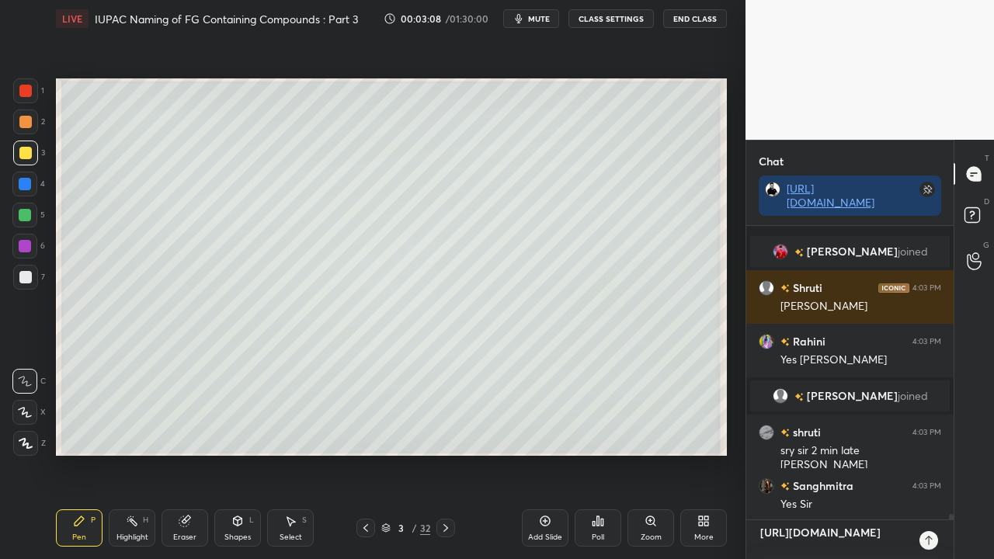
scroll to position [15041, 0]
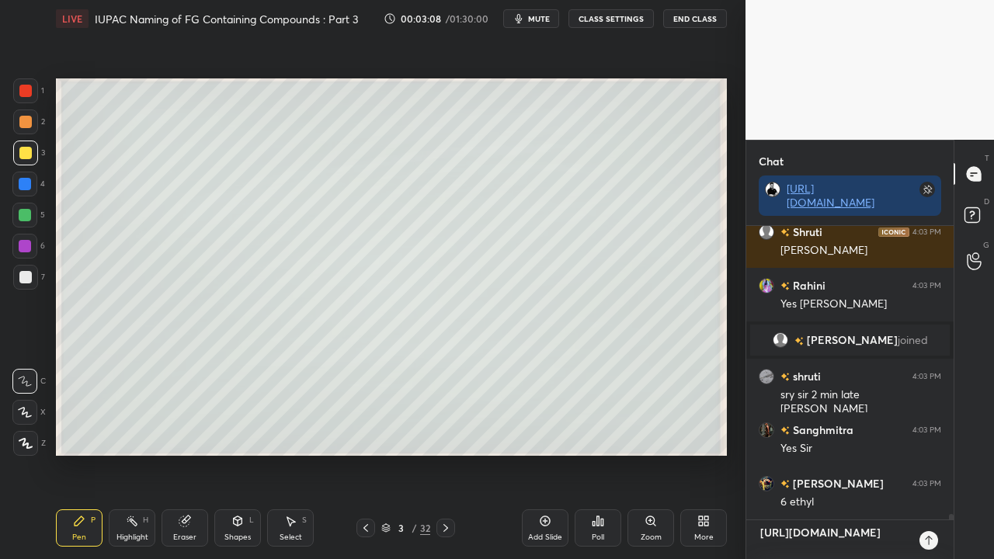
type textarea "[URL][DOMAIN_NAME]"
type textarea "x"
click at [921, 453] on div at bounding box center [928, 540] width 19 height 19
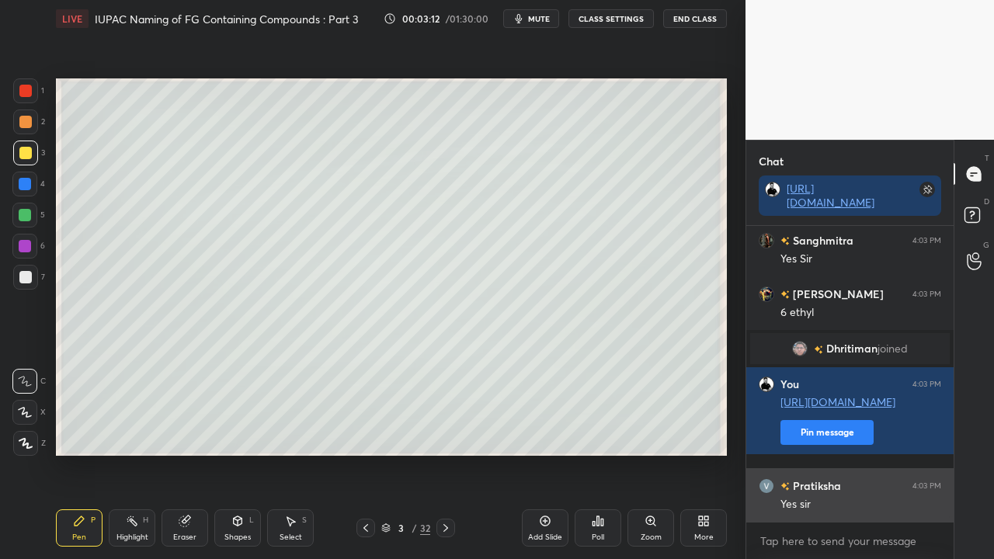
scroll to position [15284, 0]
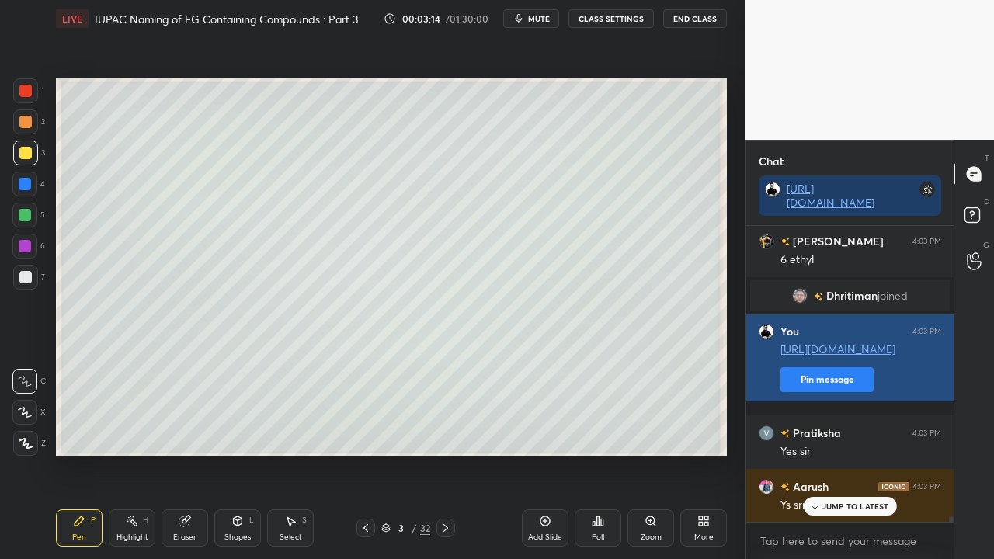
click at [822, 391] on button "Pin message" at bounding box center [826, 379] width 93 height 25
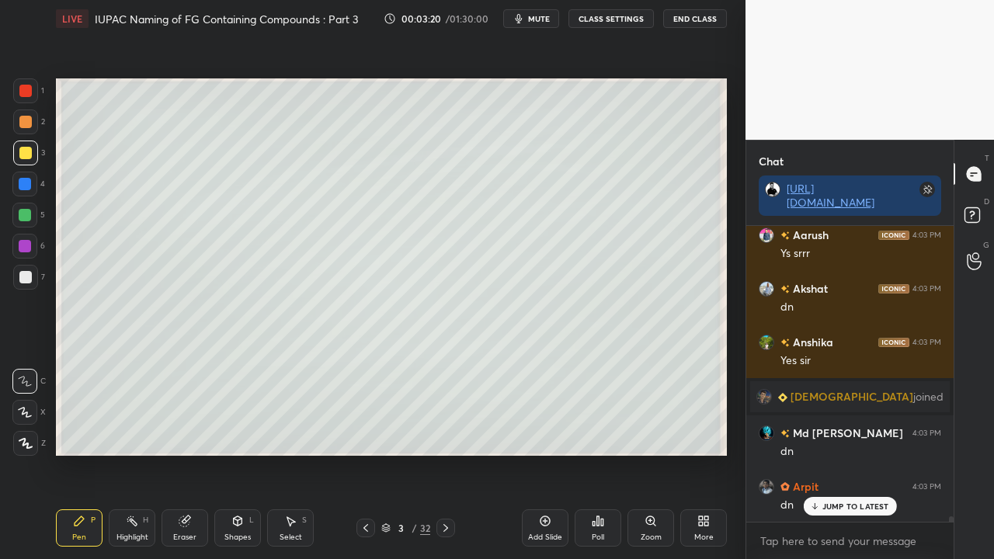
click at [768, 397] on div "[PERSON_NAME] joined Shruti 4:03 PM sry sir late ho gya [PERSON_NAME] 4:03 PM Y…" at bounding box center [849, 374] width 207 height 296
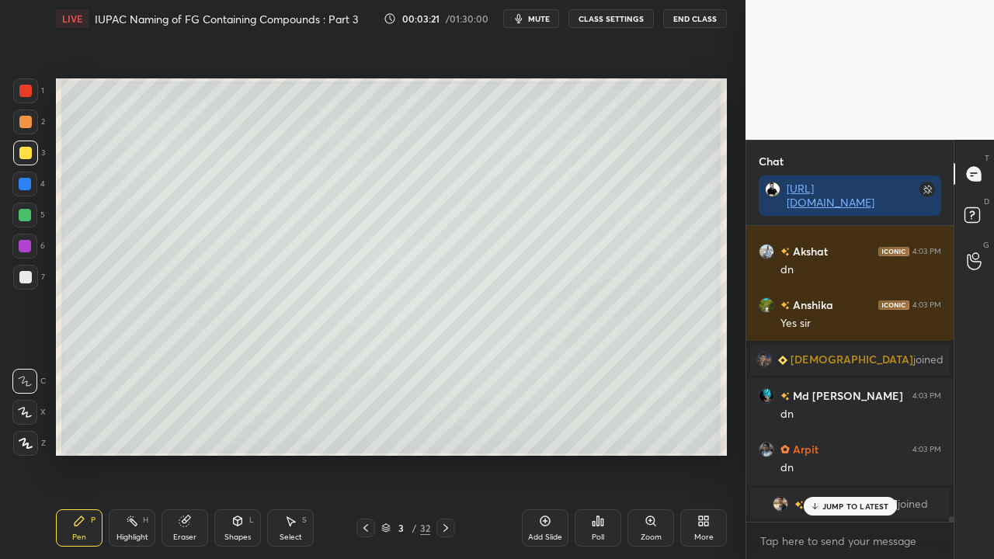
click at [845, 453] on p "JUMP TO LATEST" at bounding box center [855, 505] width 67 height 9
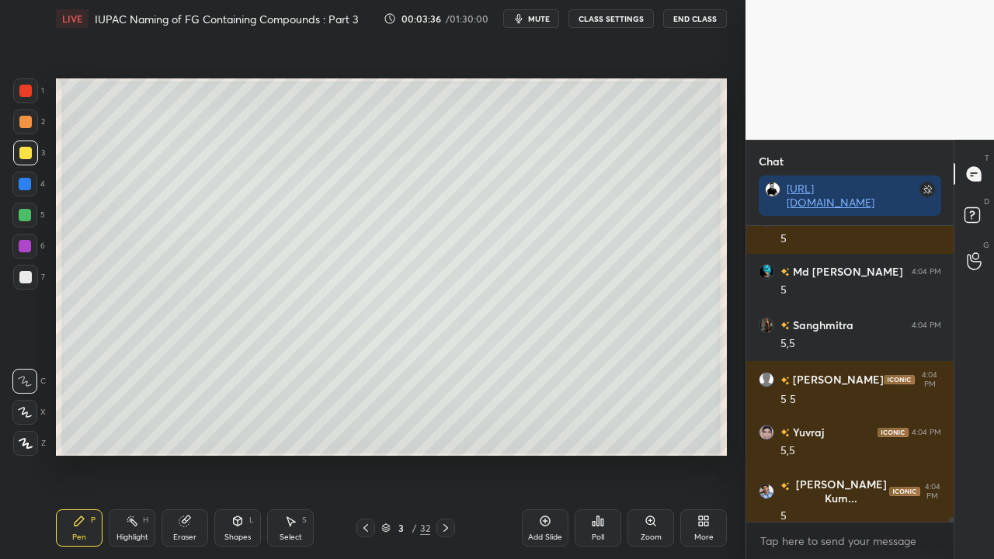
scroll to position [17555, 0]
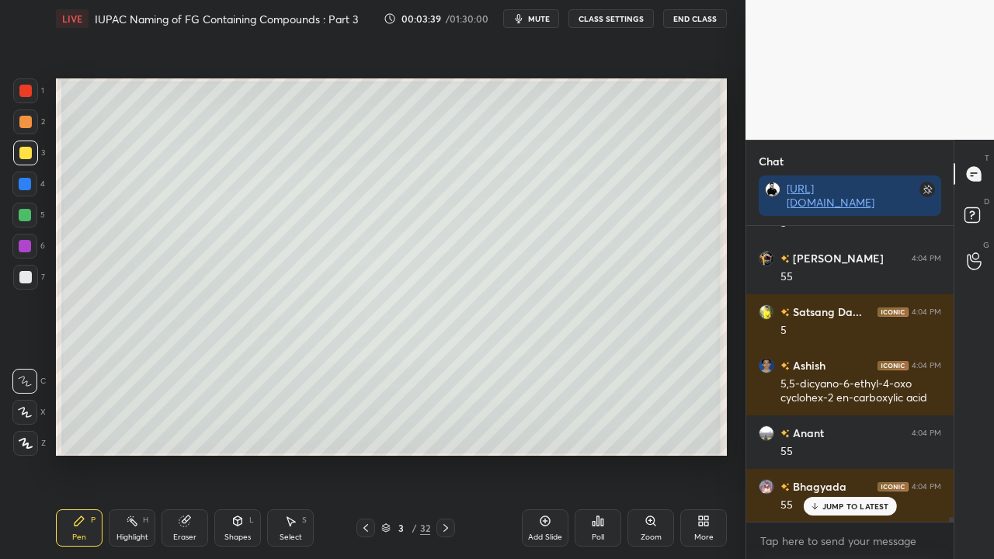
click at [26, 273] on div at bounding box center [25, 277] width 12 height 12
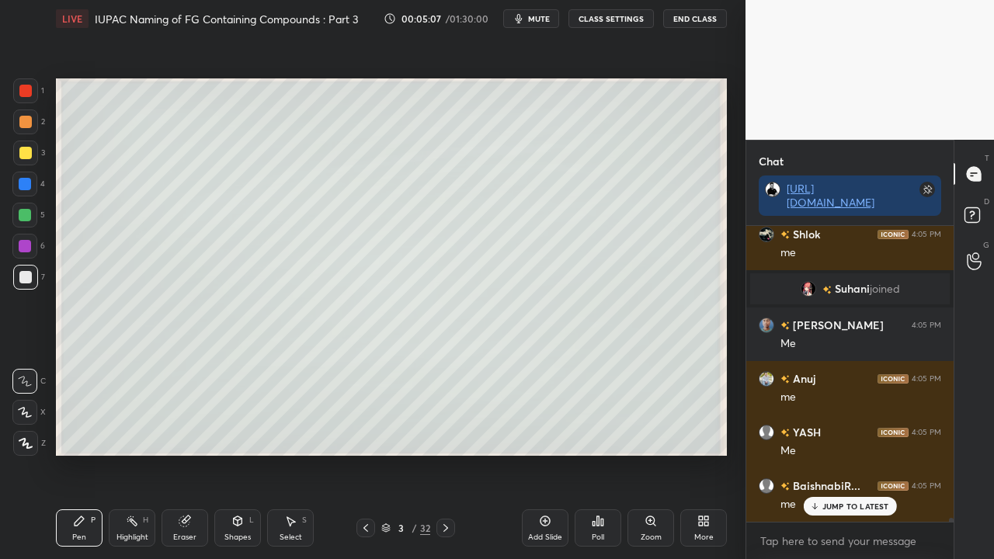
scroll to position [24205, 0]
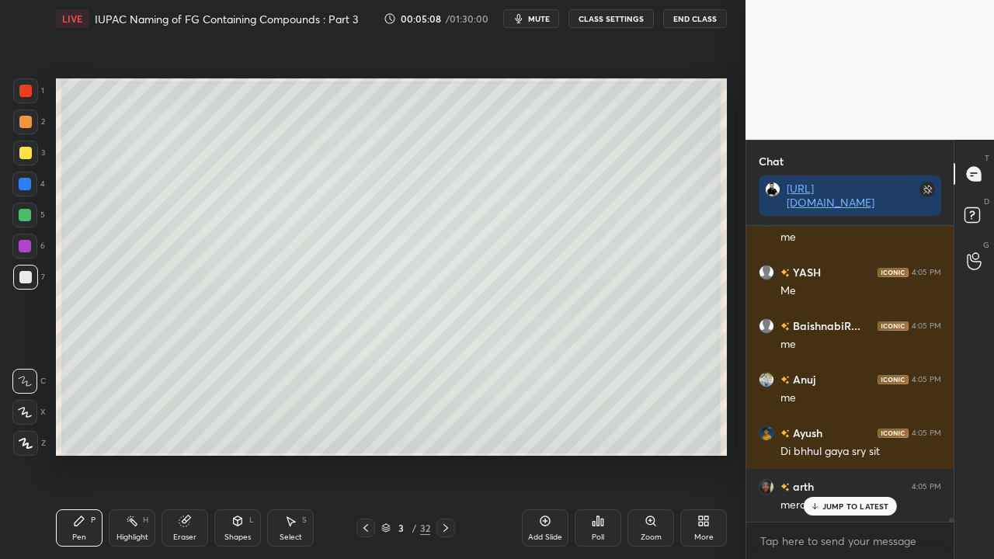
click at [24, 149] on div at bounding box center [25, 153] width 12 height 12
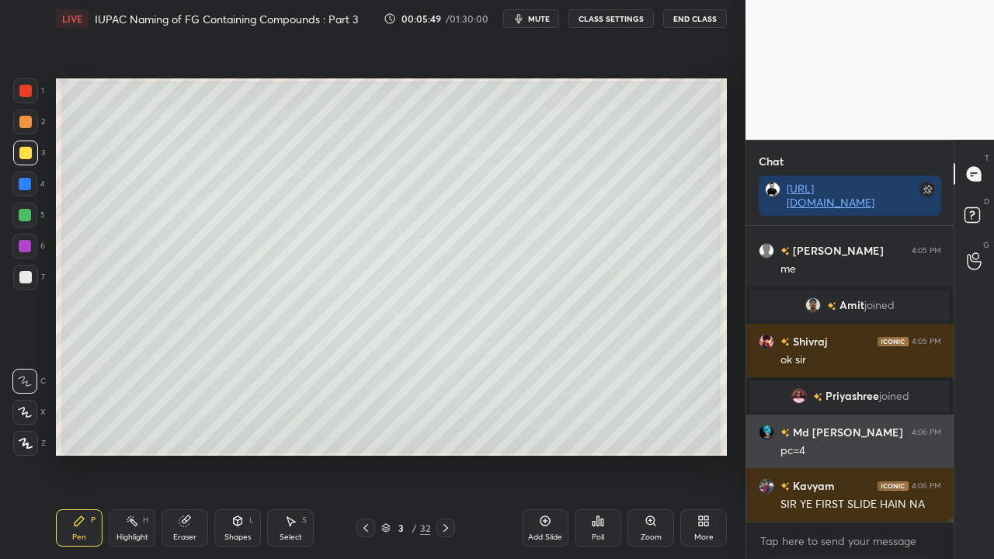
scroll to position [24555, 0]
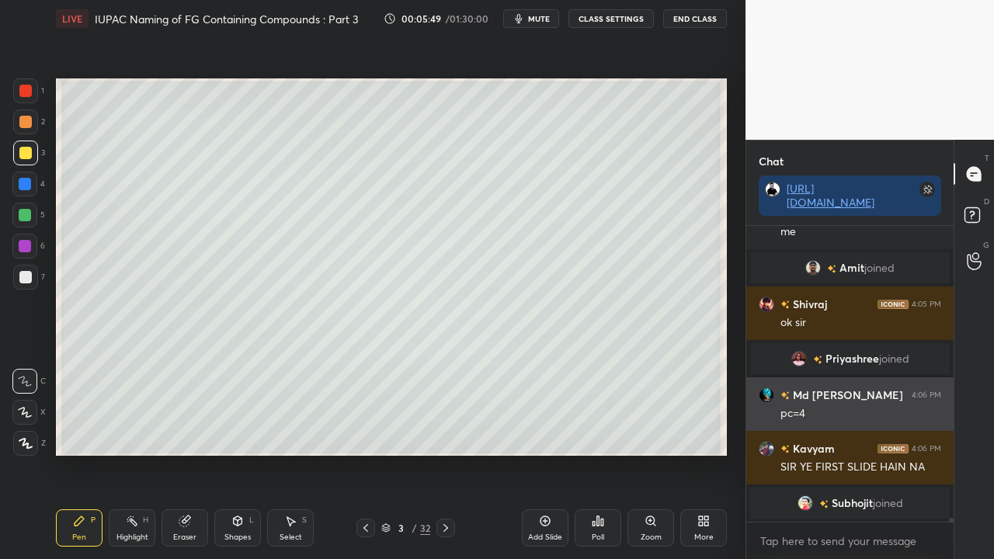
click at [851, 396] on div "Md [PERSON_NAME] 4:06 PM" at bounding box center [849, 395] width 182 height 16
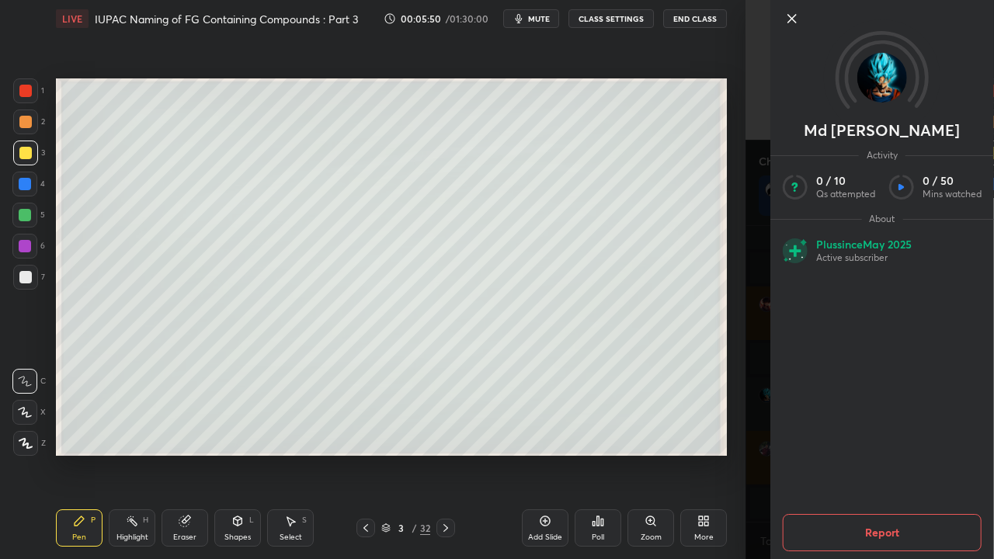
click at [743, 393] on div "1 2 3 4 5 6 7 C X Z C X Z E E Erase all H H LIVE IUPAC Naming of FG Containing …" at bounding box center [372, 279] width 745 height 559
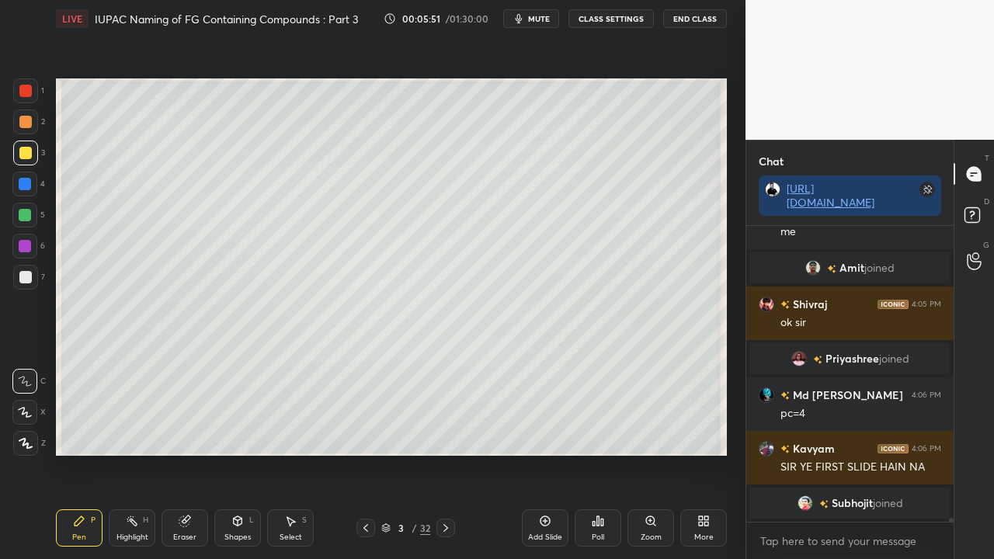
click at [855, 350] on div "[PERSON_NAME] joined" at bounding box center [849, 358] width 199 height 31
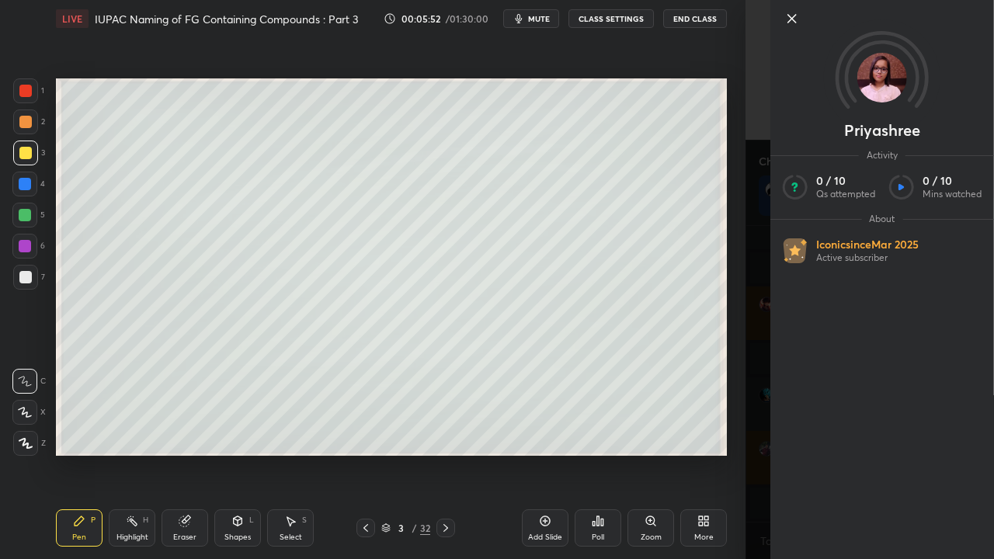
click at [734, 275] on div "1 2 3 4 5 6 7 C X Z C X Z E E Erase all H H LIVE IUPAC Naming of FG Containing …" at bounding box center [372, 279] width 745 height 559
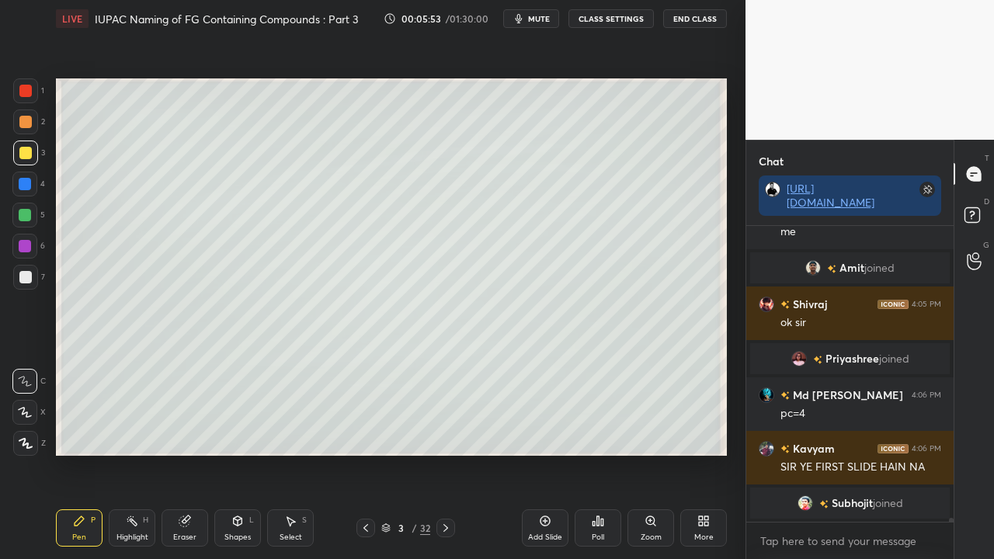
click at [849, 262] on span "Amit" at bounding box center [851, 268] width 25 height 12
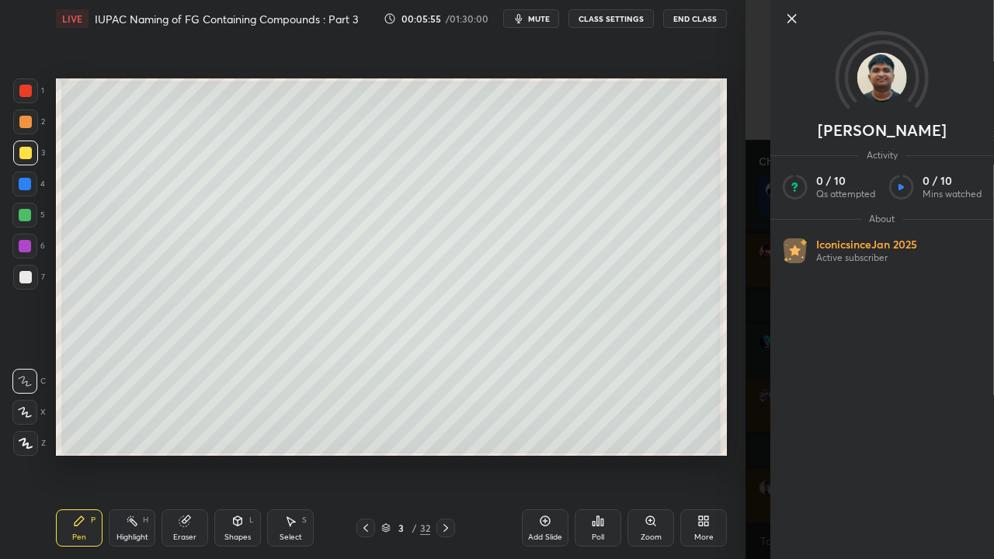
click at [737, 194] on div "1 2 3 4 5 6 7 C X Z C X Z E E Erase all H H LIVE IUPAC Naming of FG Containing …" at bounding box center [372, 279] width 745 height 559
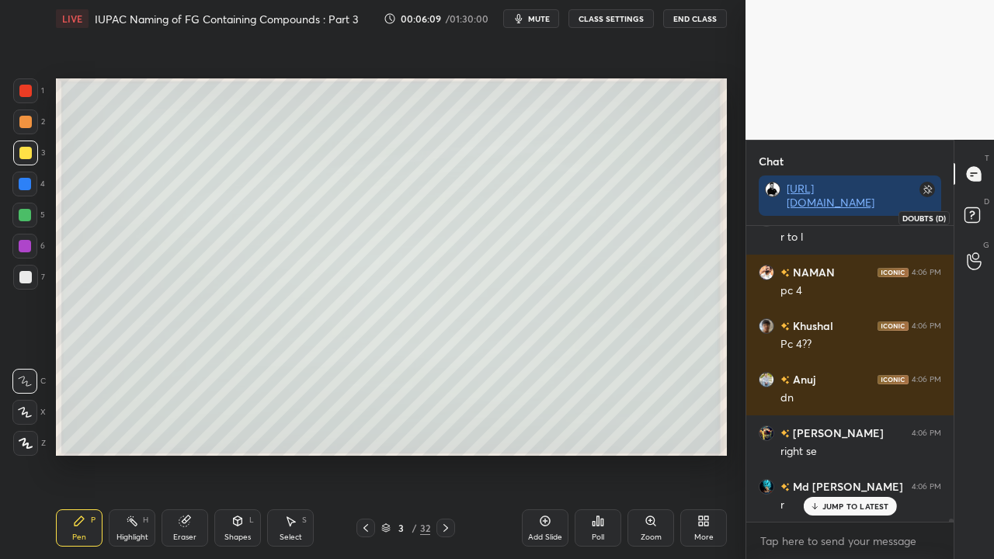
scroll to position [25222, 0]
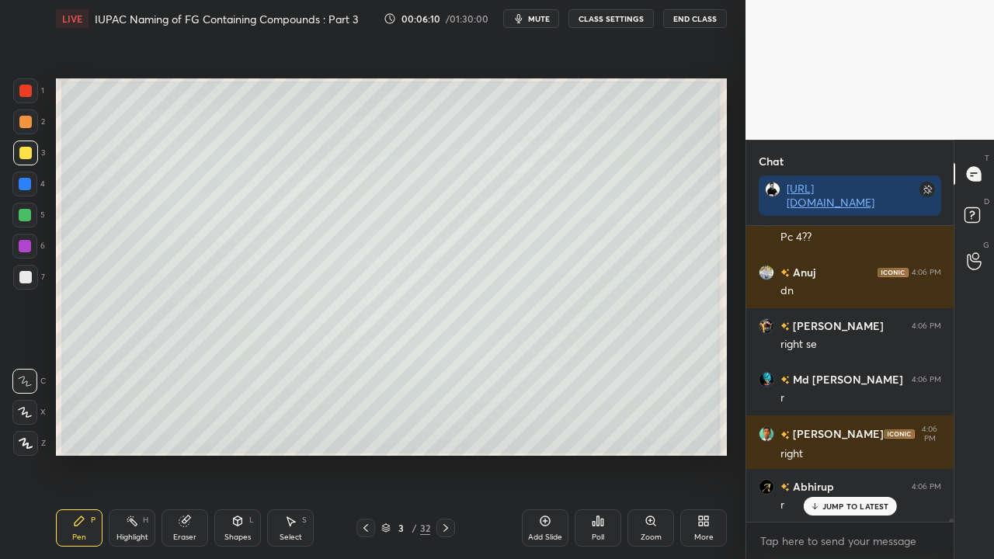
drag, startPoint x: 976, startPoint y: 210, endPoint x: 969, endPoint y: 201, distance: 11.0
click at [976, 210] on rect at bounding box center [971, 215] width 15 height 15
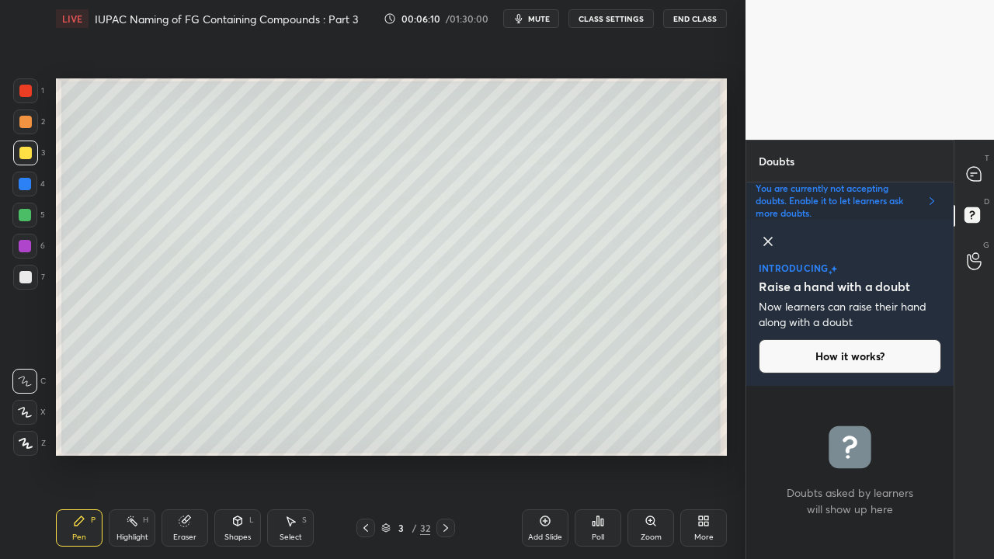
scroll to position [168, 203]
click at [772, 238] on icon at bounding box center [767, 241] width 19 height 19
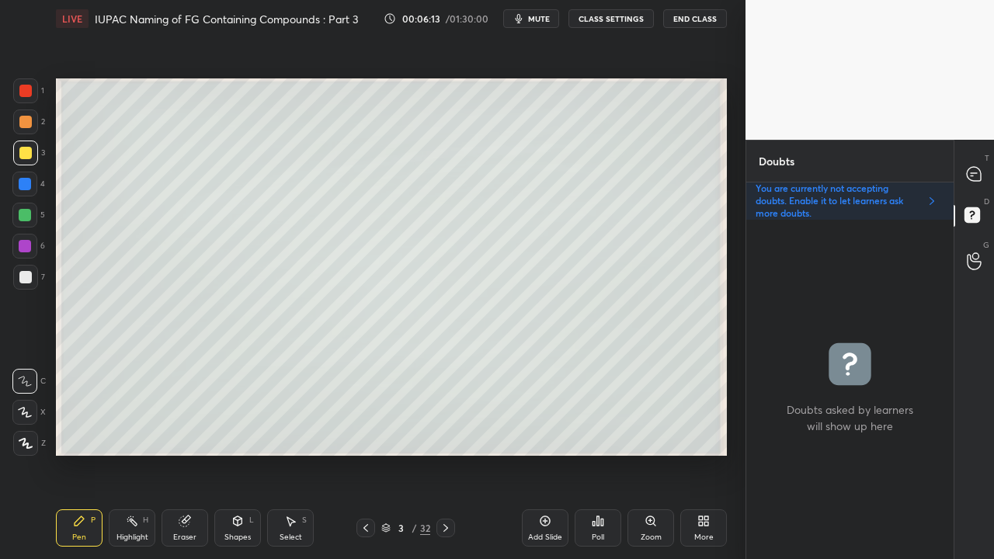
click at [591, 23] on button "CLASS SETTINGS" at bounding box center [610, 18] width 85 height 19
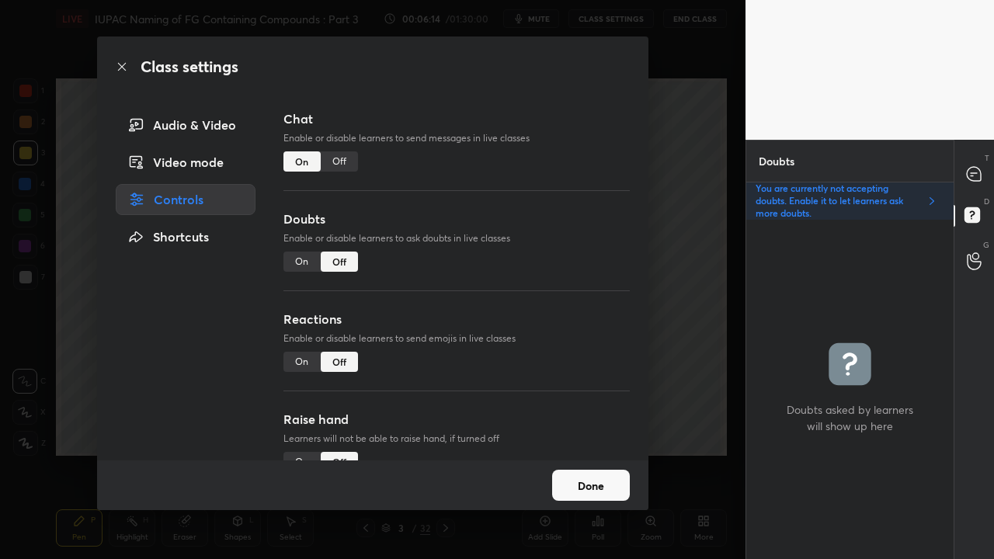
drag, startPoint x: 601, startPoint y: 483, endPoint x: 596, endPoint y: 474, distance: 9.7
click at [602, 453] on button "Done" at bounding box center [591, 485] width 78 height 31
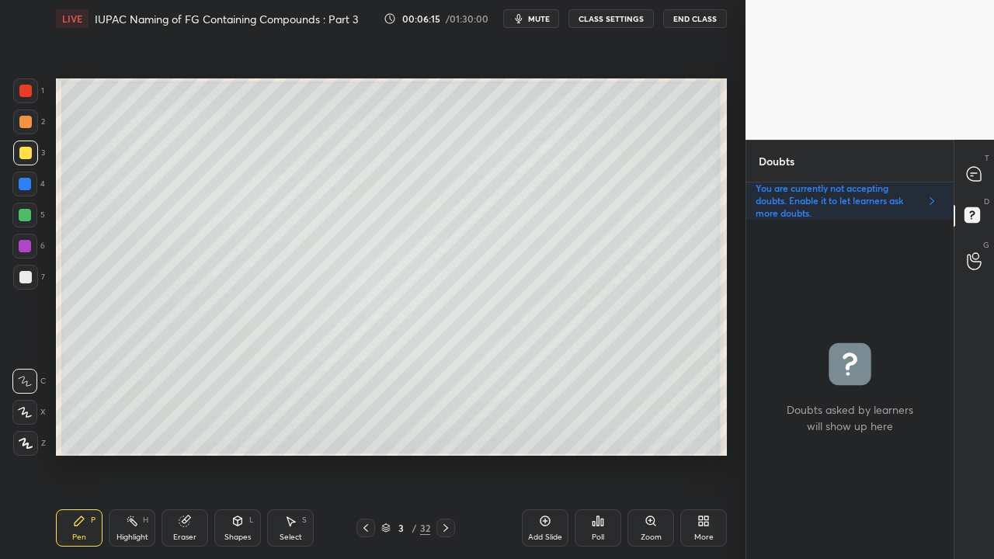
click at [16, 277] on div at bounding box center [25, 277] width 25 height 25
click at [978, 175] on icon at bounding box center [973, 174] width 14 height 14
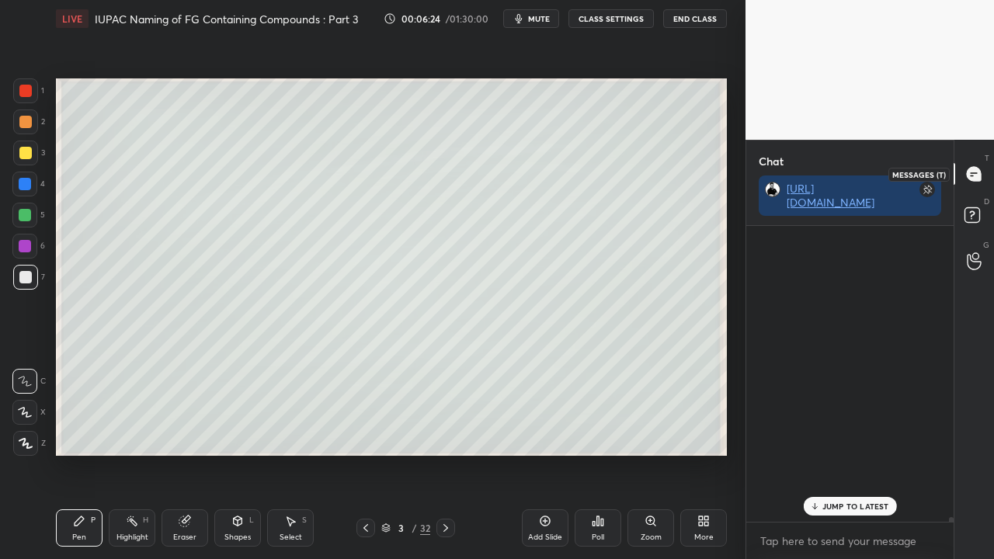
scroll to position [291, 203]
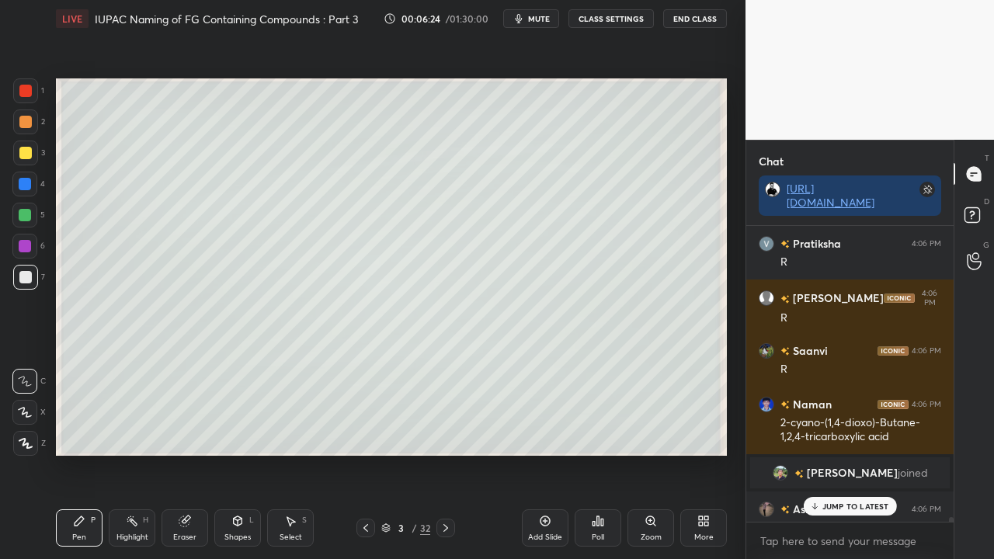
click at [853, 453] on p "JUMP TO LATEST" at bounding box center [855, 505] width 67 height 9
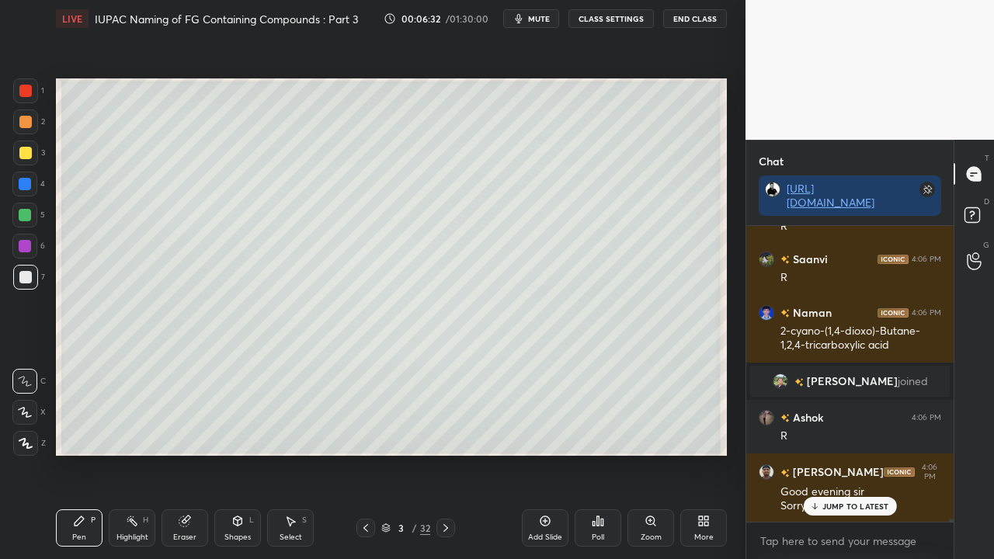
scroll to position [26464, 0]
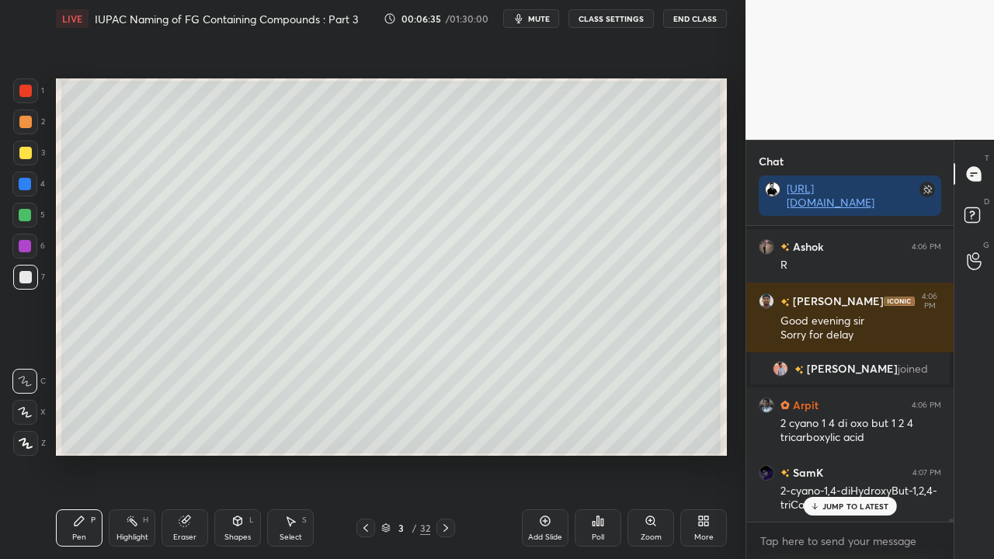
click at [853, 368] on span "[PERSON_NAME]" at bounding box center [851, 368] width 91 height 12
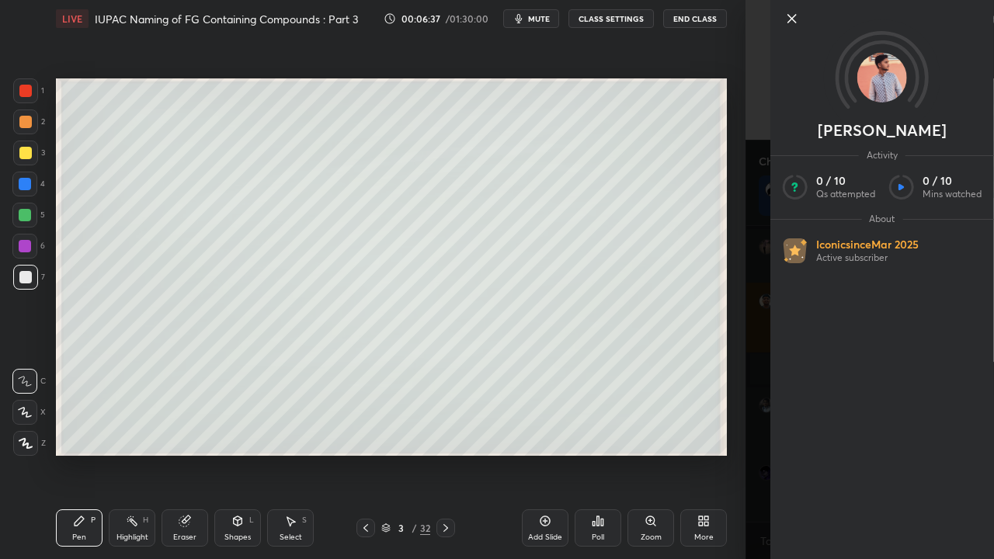
click at [754, 159] on div "[PERSON_NAME] Activity 0 / 10 Qs attempted 0 / 10 Mins watched About Iconic sin…" at bounding box center [869, 279] width 248 height 559
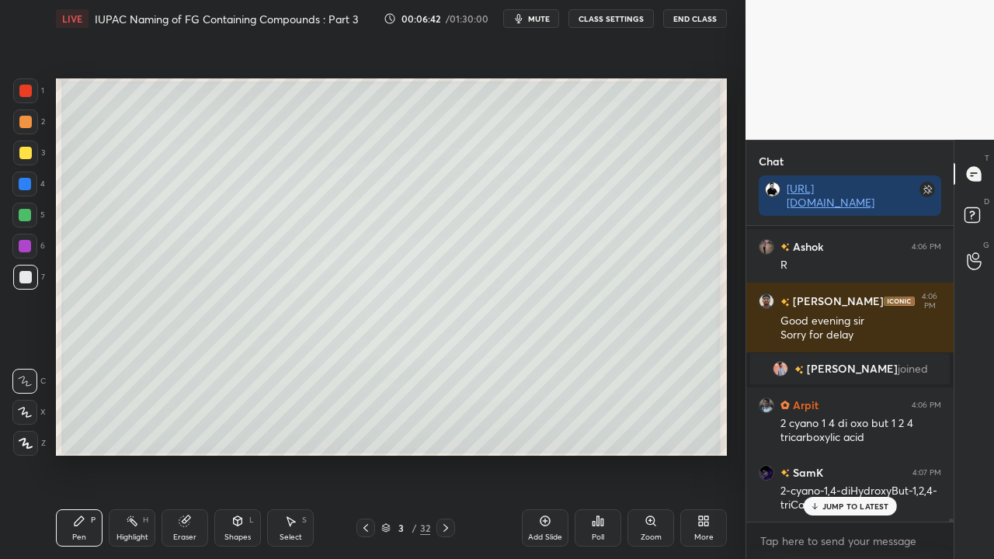
scroll to position [26480, 0]
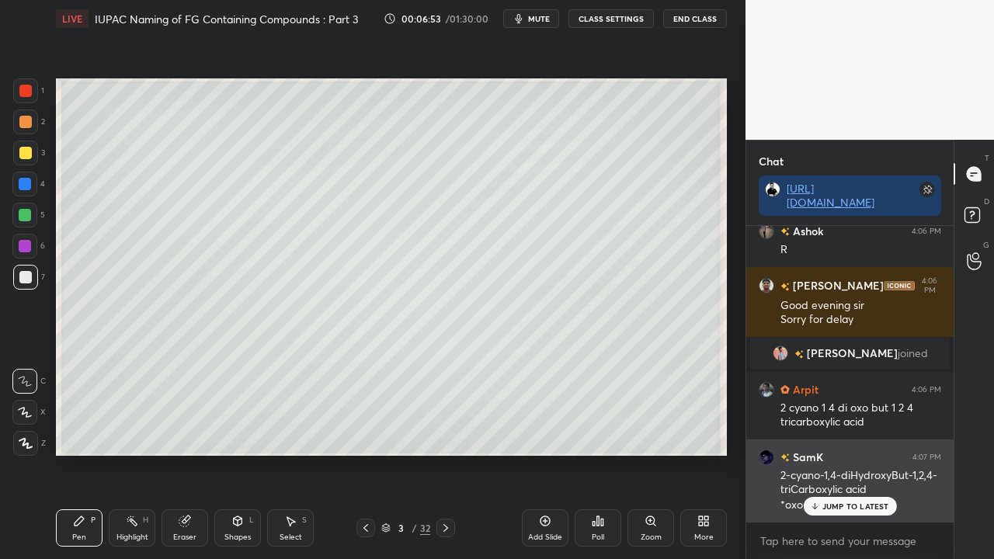
click at [844, 453] on p "JUMP TO LATEST" at bounding box center [855, 505] width 67 height 9
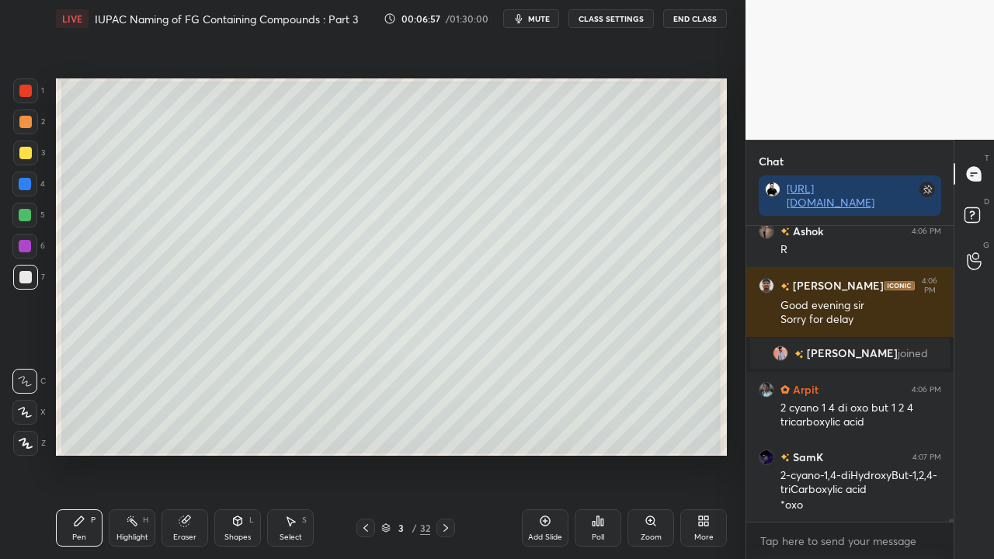
click at [31, 279] on div at bounding box center [25, 277] width 25 height 25
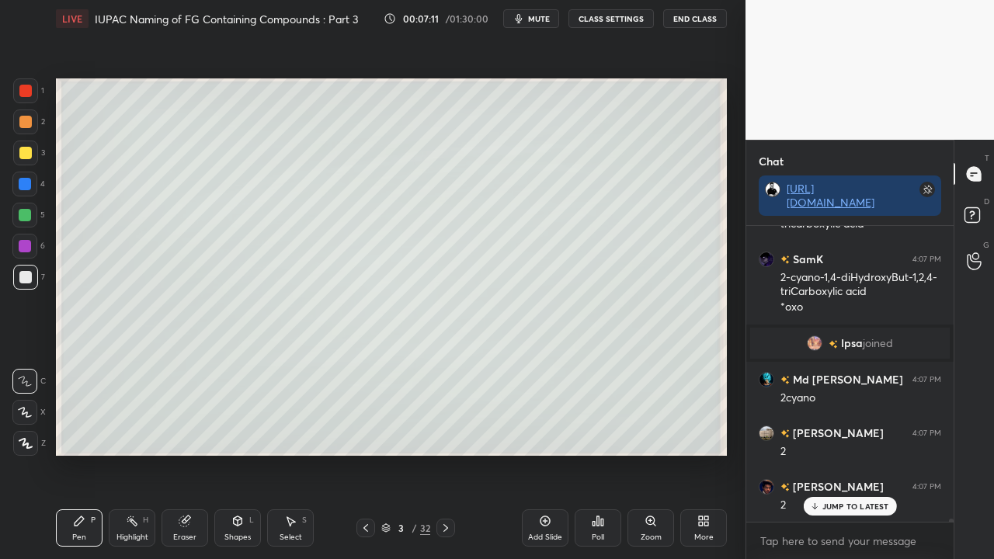
scroll to position [26185, 0]
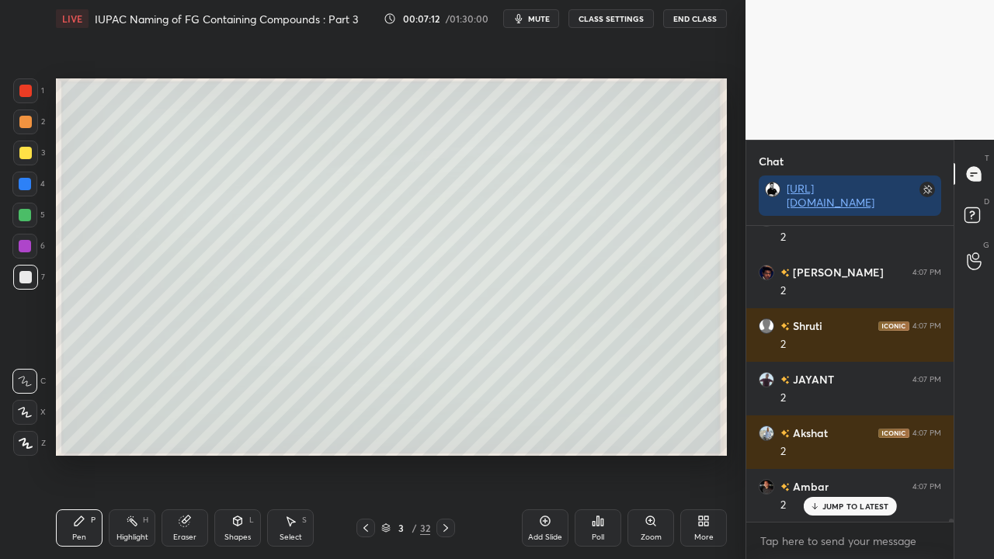
click at [168, 453] on div "Eraser" at bounding box center [184, 527] width 47 height 37
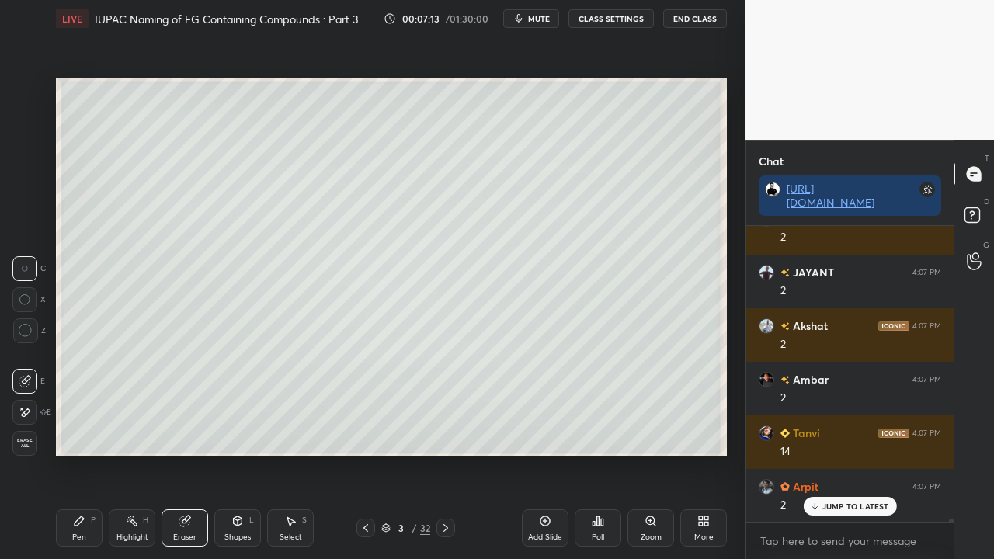
scroll to position [26453, 0]
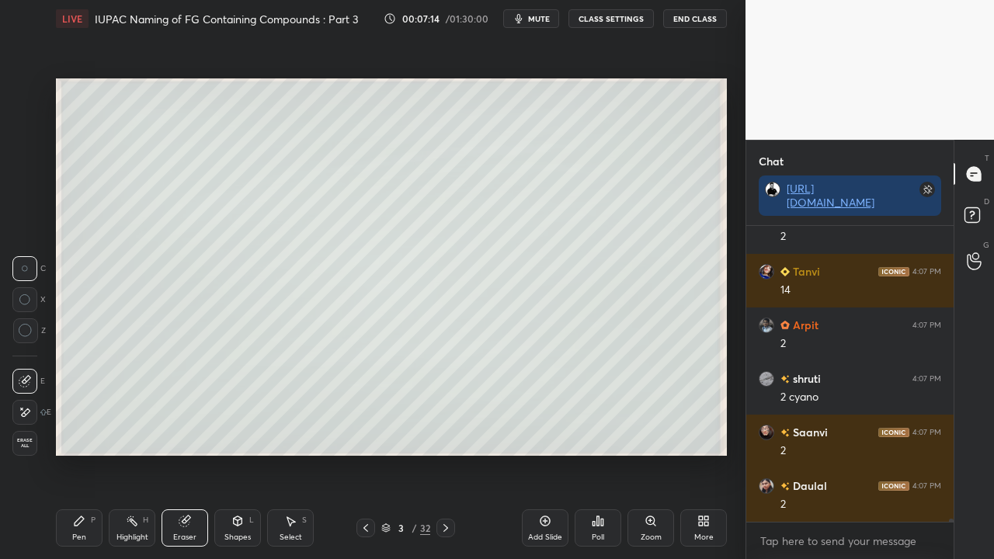
click at [91, 453] on div "Pen P" at bounding box center [79, 527] width 47 height 37
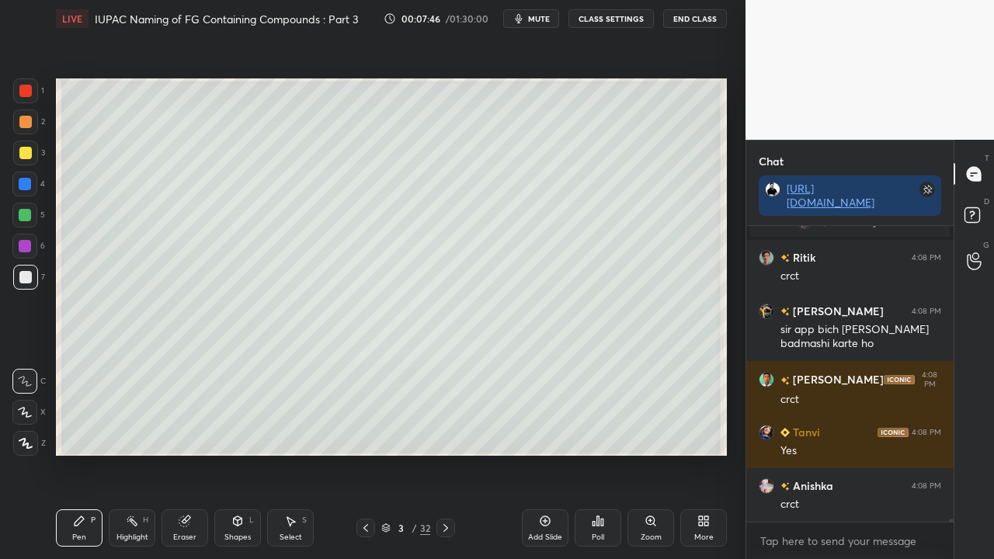
scroll to position [27313, 0]
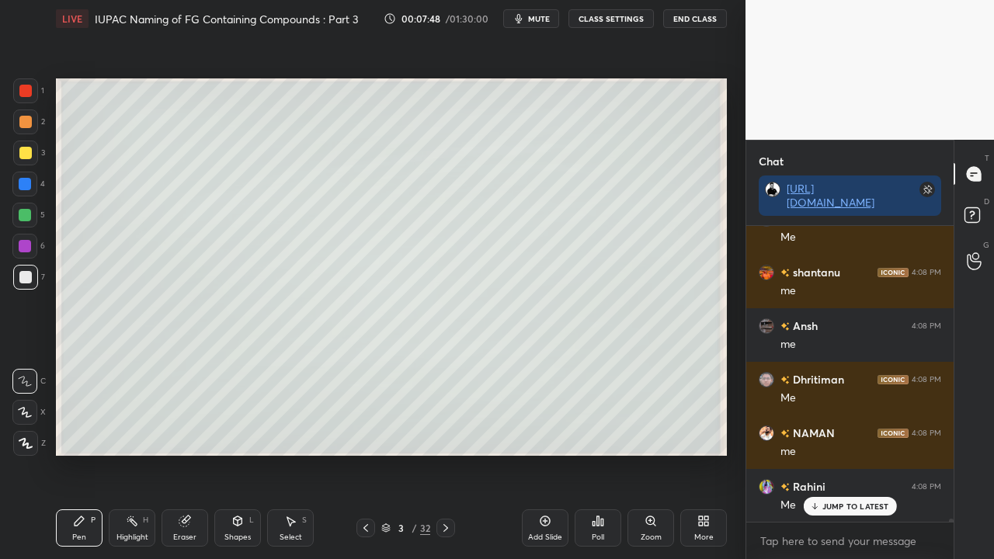
click at [846, 453] on p "JUMP TO LATEST" at bounding box center [855, 505] width 67 height 9
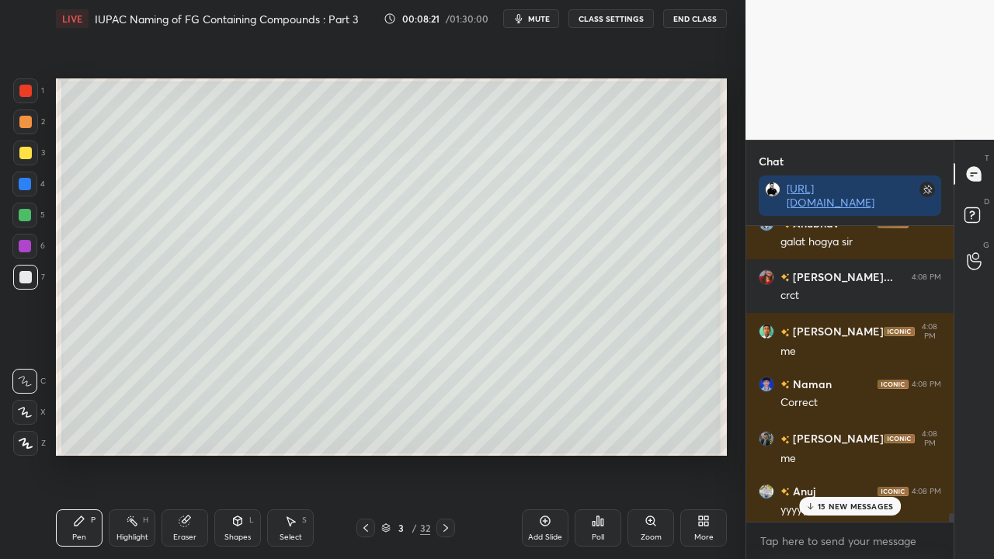
scroll to position [31106, 0]
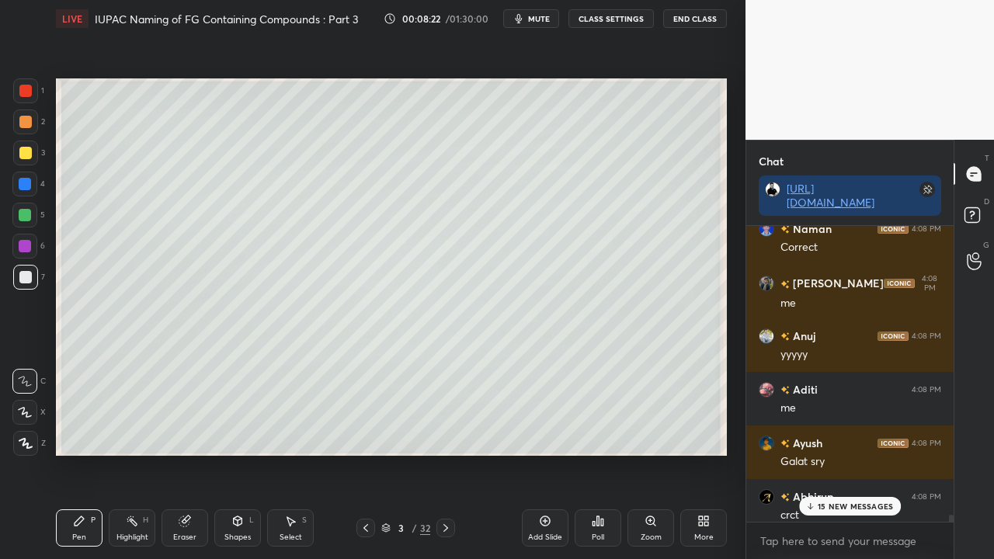
click at [839, 453] on div "15 NEW MESSAGES" at bounding box center [850, 506] width 102 height 19
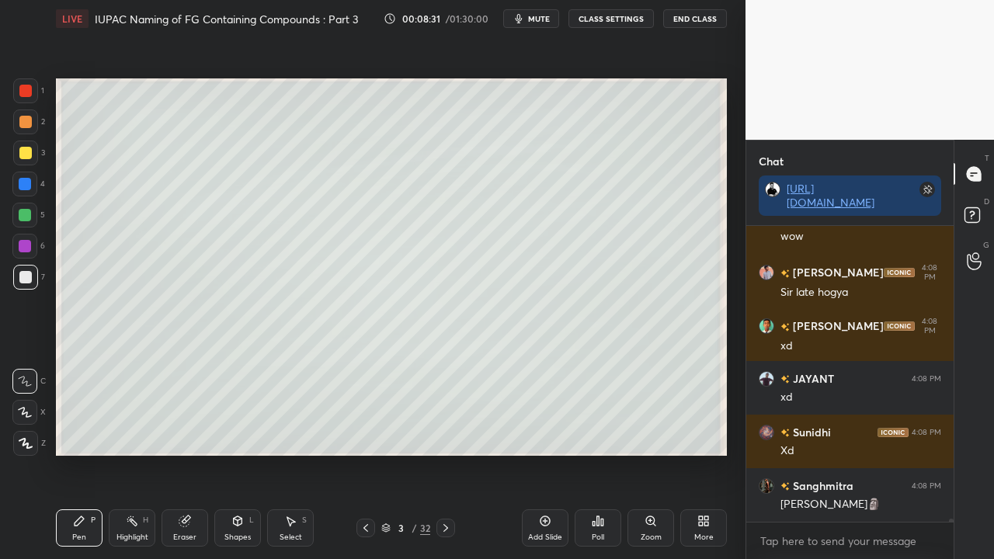
scroll to position [31812, 0]
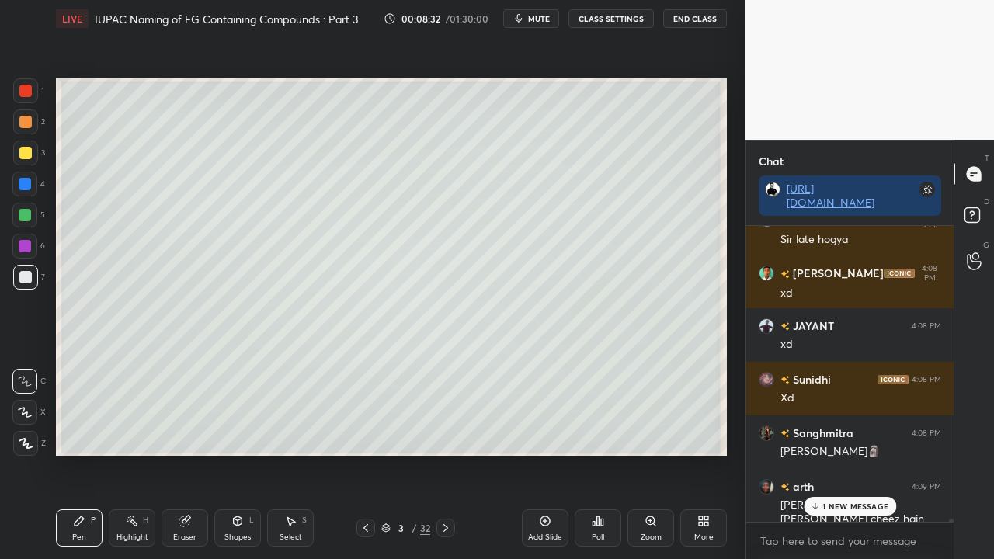
drag, startPoint x: 823, startPoint y: 505, endPoint x: 647, endPoint y: 554, distance: 182.9
click at [820, 453] on div "Aditi 4:08 PM me [PERSON_NAME] 4:08 PM Galat sry [PERSON_NAME] 4:08 PM crct [PE…" at bounding box center [849, 374] width 207 height 296
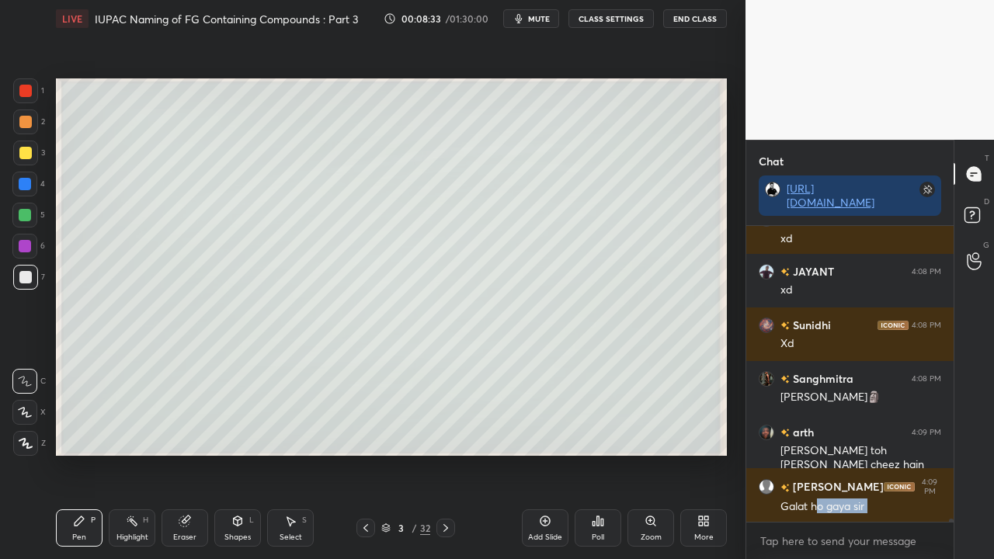
scroll to position [32027, 0]
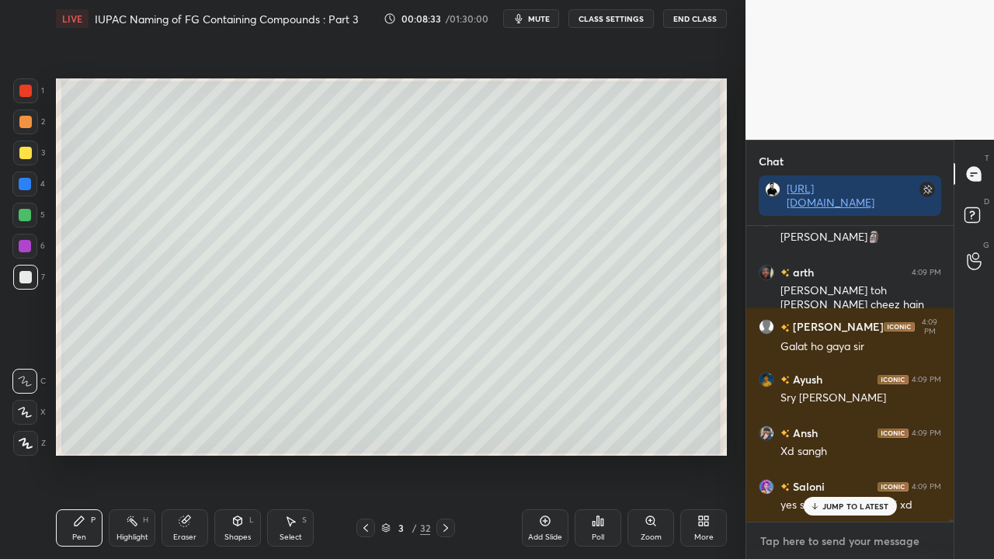
click at [800, 453] on textarea at bounding box center [849, 541] width 182 height 25
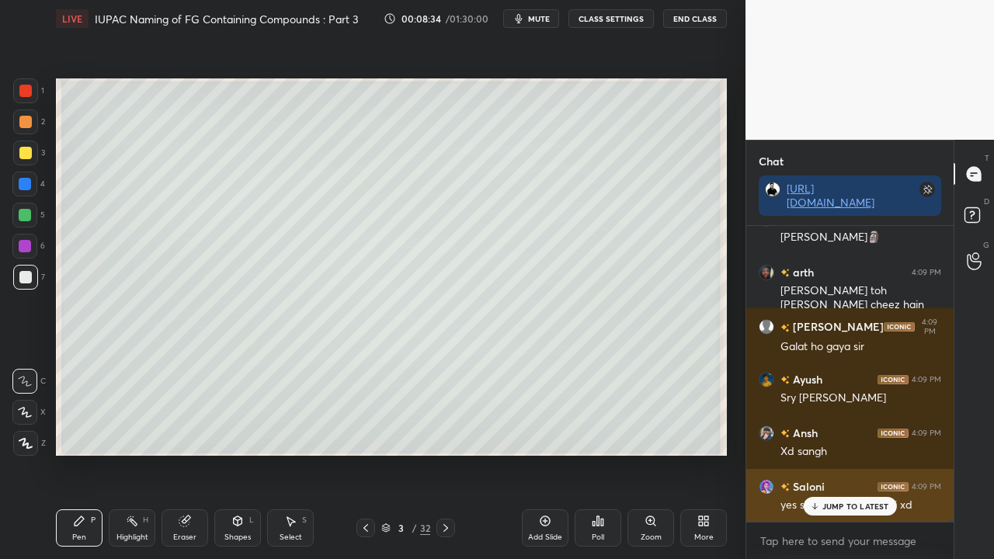
drag, startPoint x: 837, startPoint y: 503, endPoint x: 829, endPoint y: 505, distance: 8.1
click at [834, 453] on p "JUMP TO LATEST" at bounding box center [855, 505] width 67 height 9
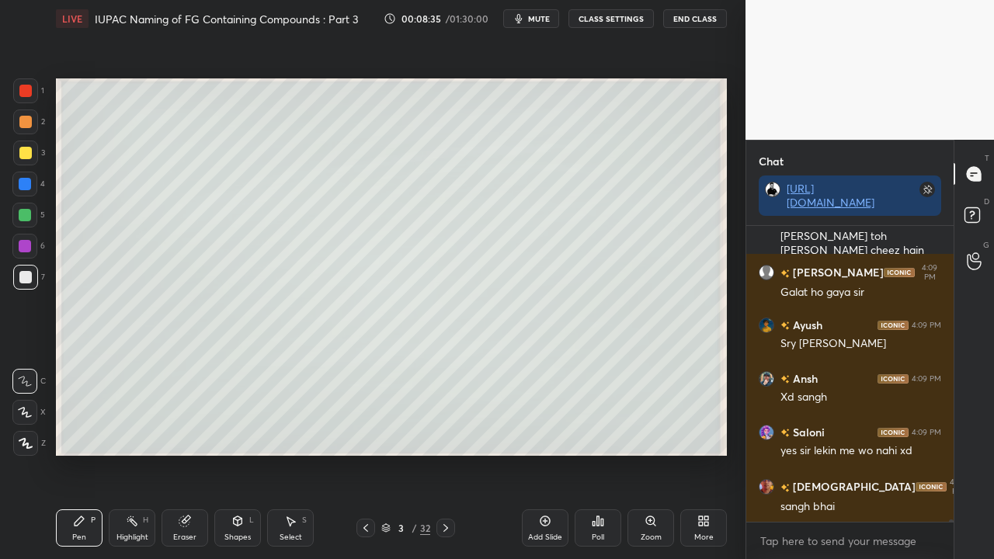
scroll to position [32134, 0]
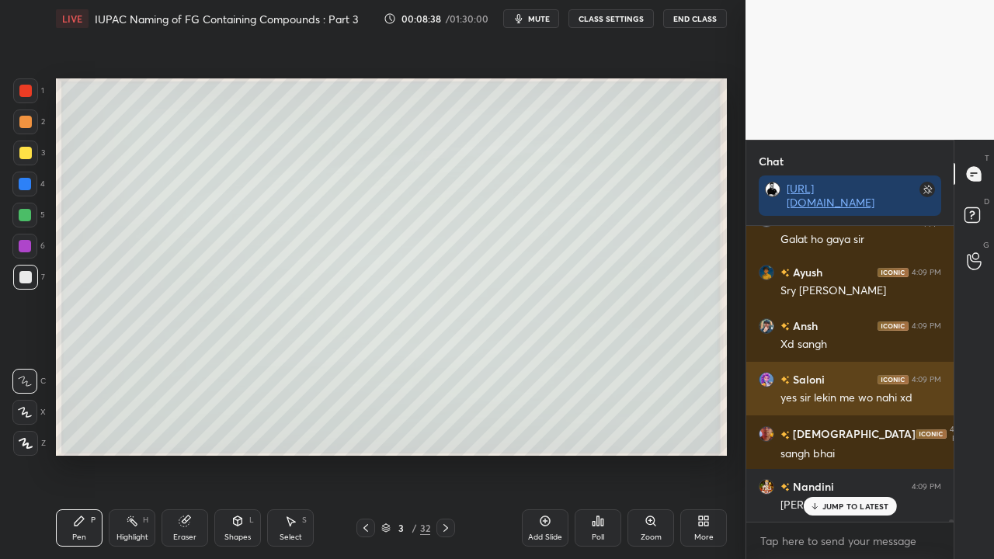
click at [785, 373] on div "grid" at bounding box center [784, 379] width 9 height 16
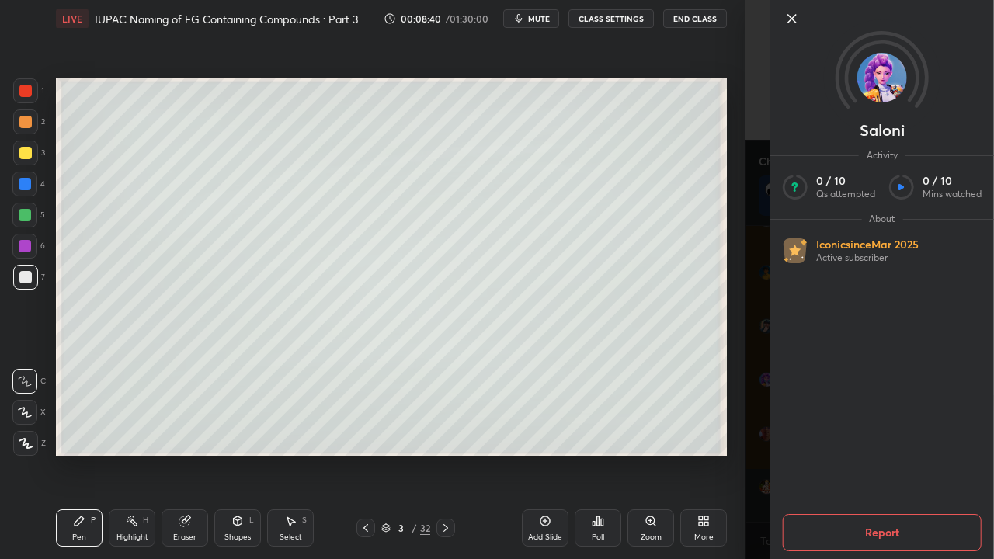
click at [747, 197] on div "[PERSON_NAME] Activity 0 / 10 Qs attempted 0 / 10 Mins watched About Iconic sin…" at bounding box center [869, 279] width 248 height 559
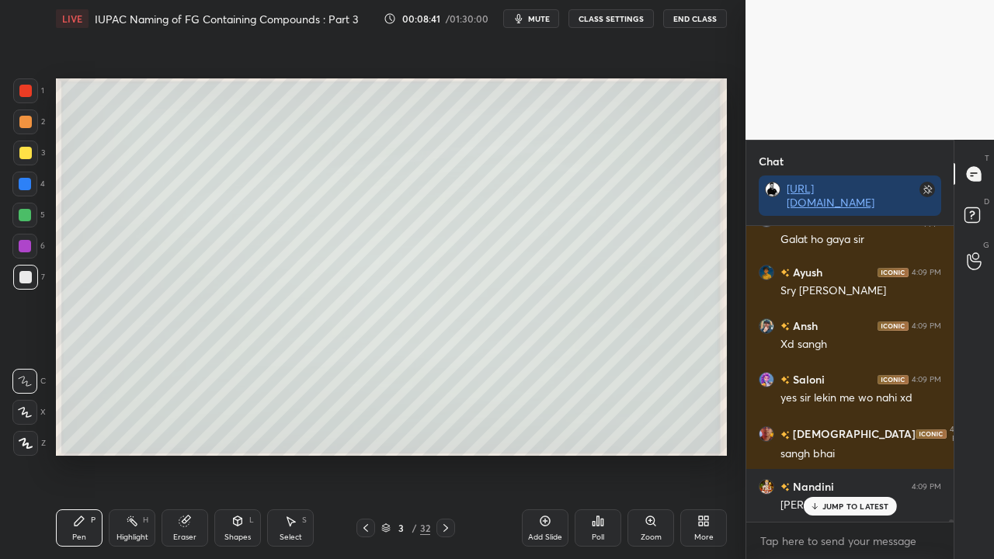
click at [873, 453] on p "JUMP TO LATEST" at bounding box center [855, 505] width 67 height 9
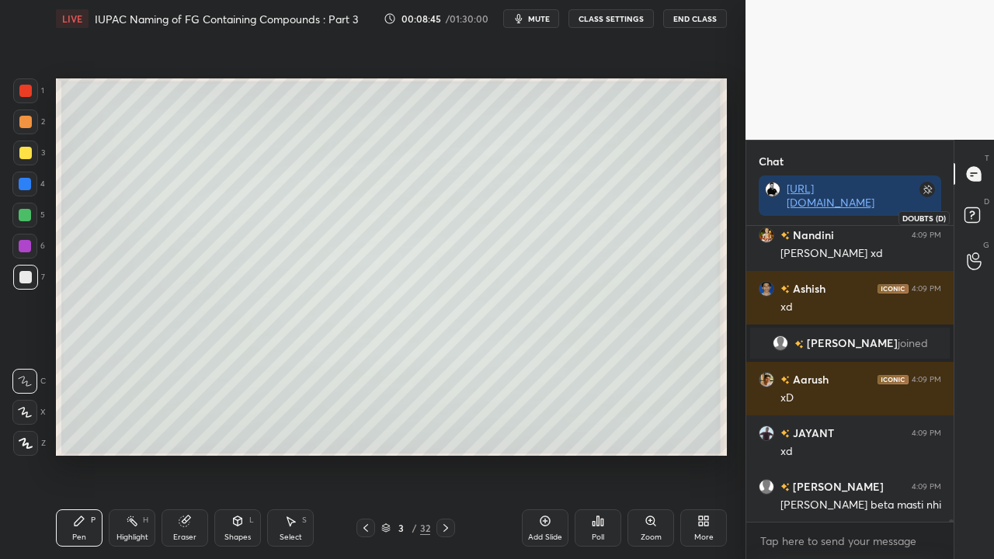
scroll to position [32439, 0]
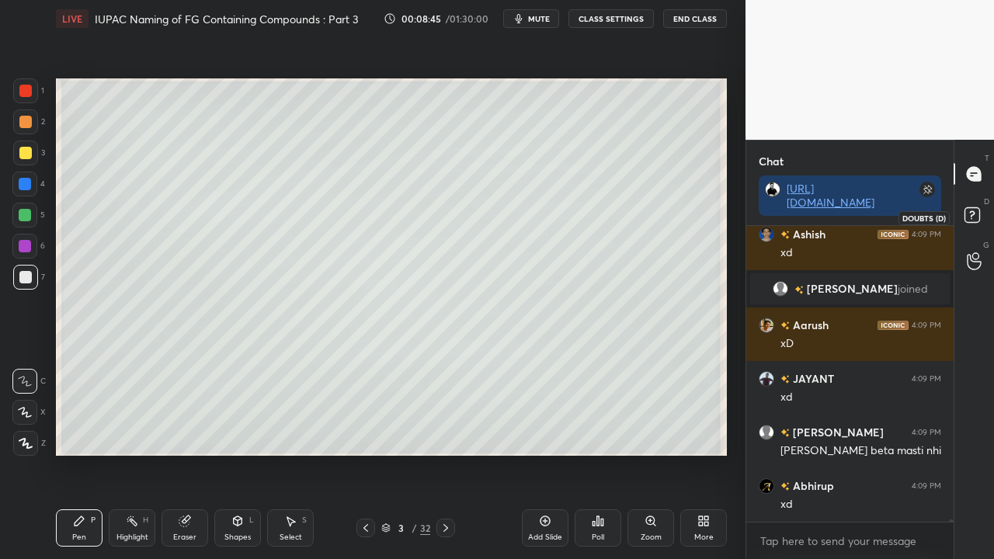
click at [977, 216] on rect at bounding box center [971, 215] width 15 height 15
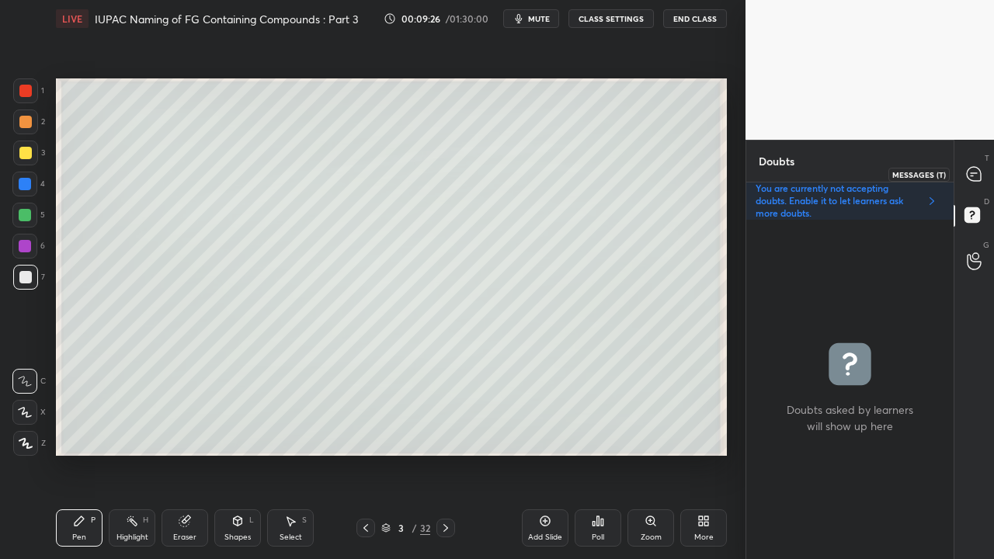
click at [978, 175] on icon at bounding box center [973, 174] width 14 height 14
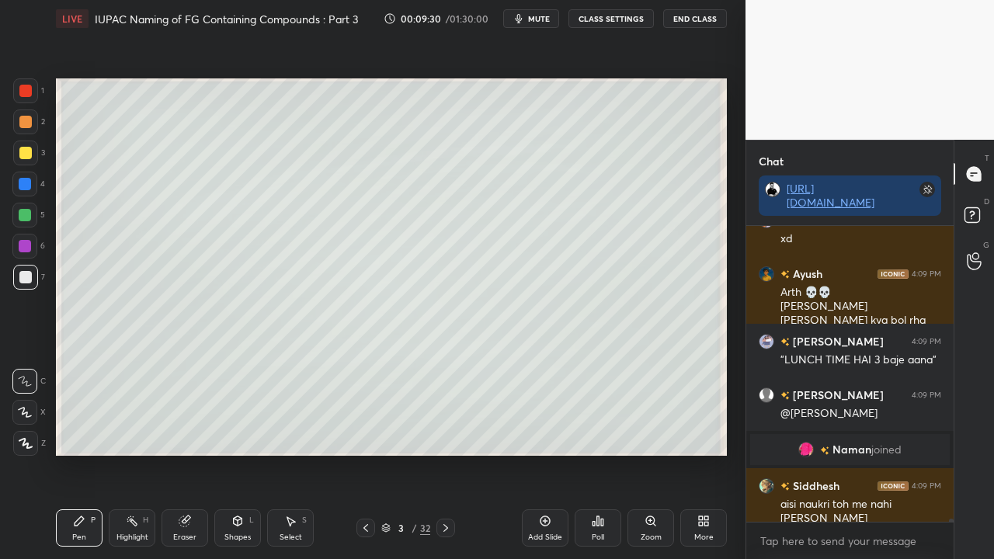
scroll to position [31867, 0]
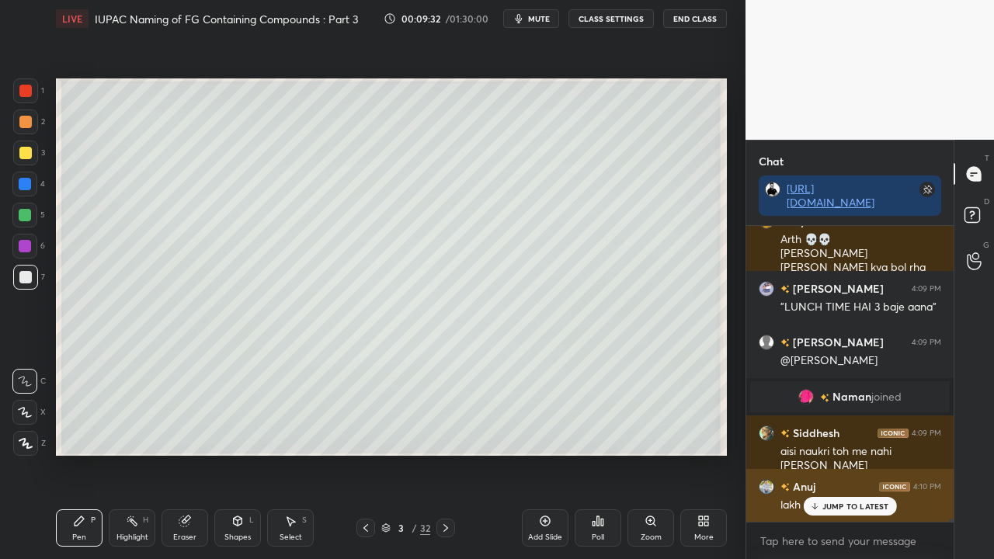
click at [840, 453] on div "JUMP TO LATEST" at bounding box center [849, 506] width 93 height 19
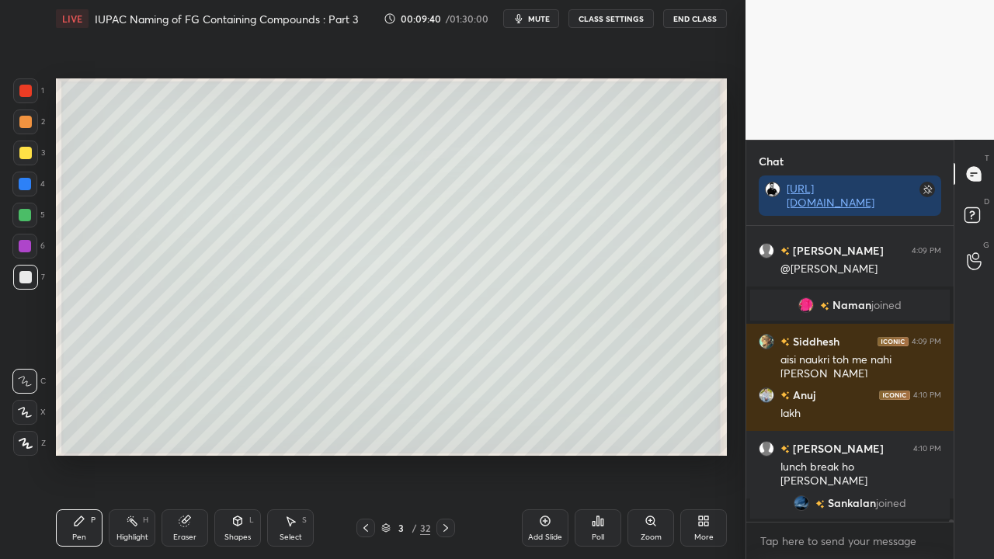
scroll to position [31982, 0]
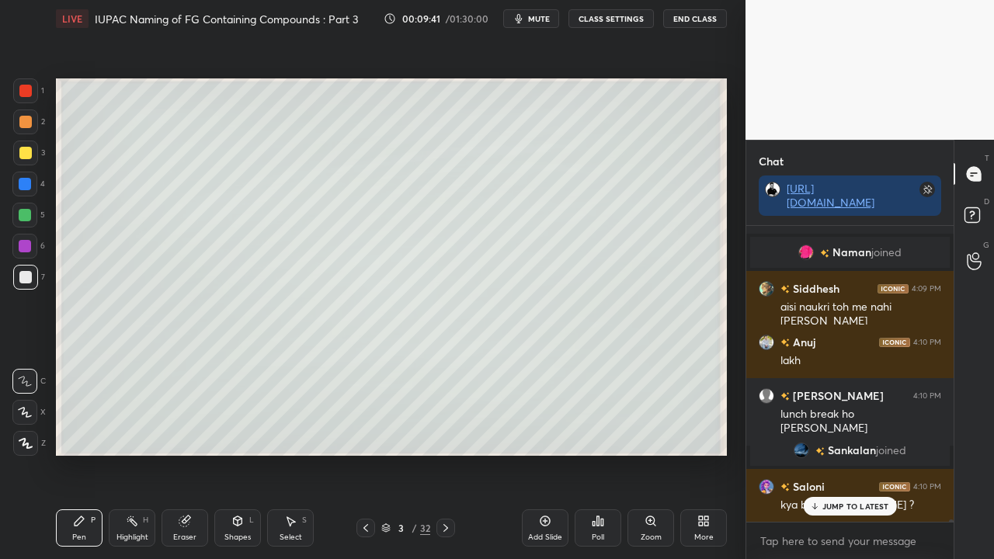
drag, startPoint x: 837, startPoint y: 503, endPoint x: 739, endPoint y: 527, distance: 100.7
click at [835, 453] on p "JUMP TO LATEST" at bounding box center [855, 505] width 67 height 9
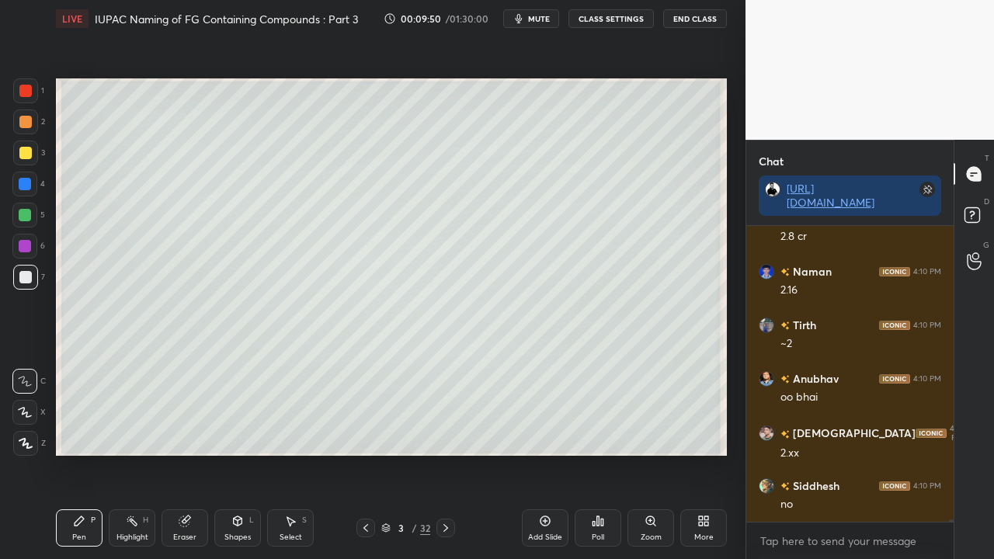
scroll to position [32953, 0]
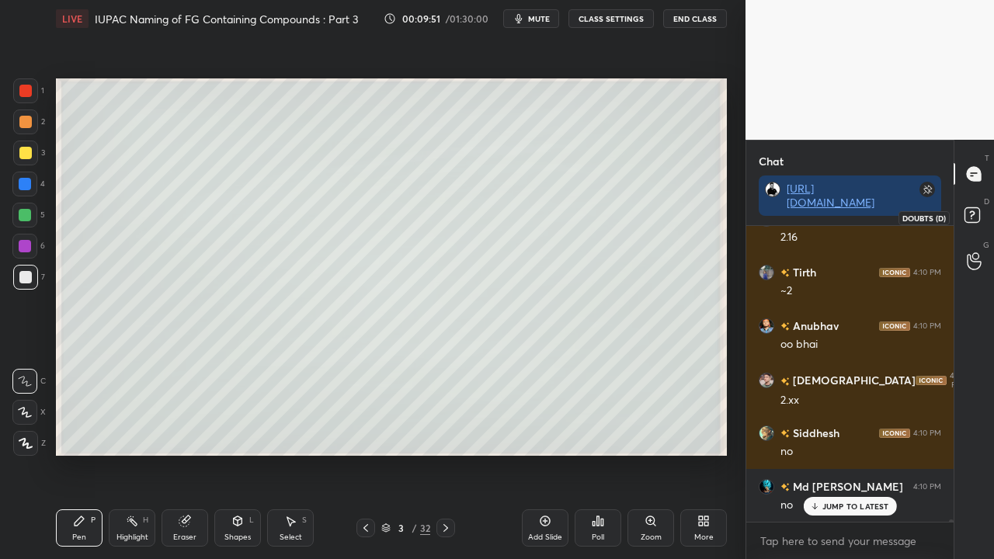
click at [972, 220] on rect at bounding box center [971, 215] width 15 height 15
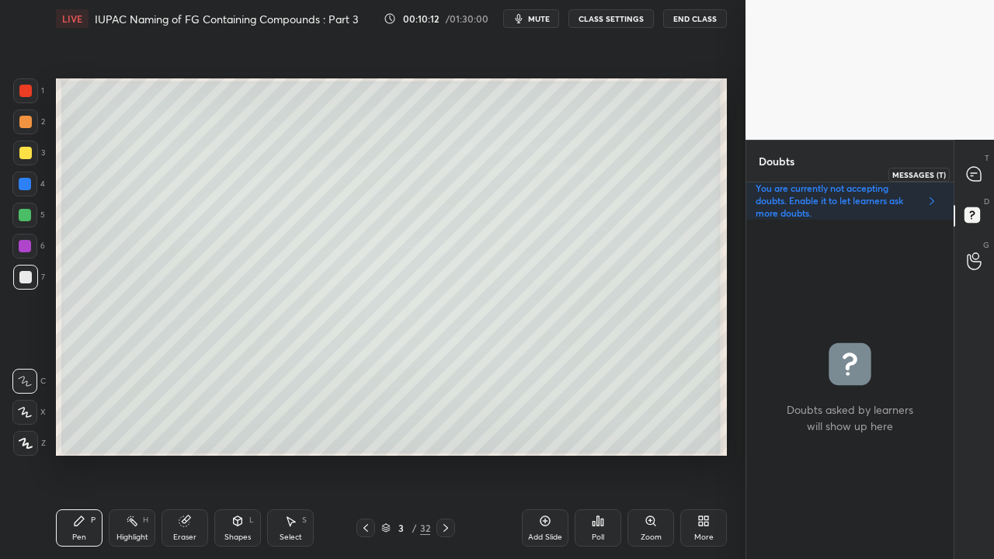
click at [980, 175] on icon at bounding box center [973, 174] width 14 height 14
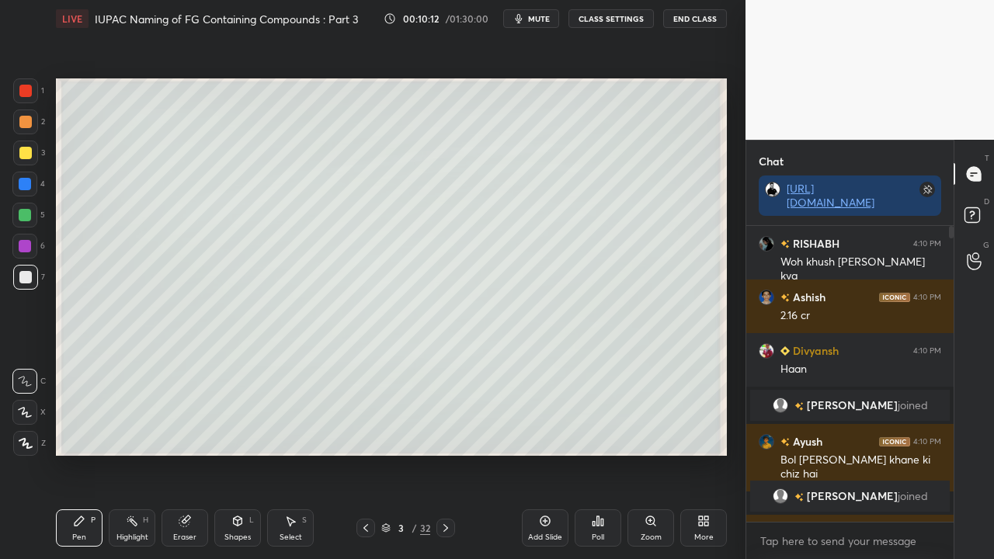
scroll to position [291, 203]
click at [840, 453] on p "3 NEW MESSAGES" at bounding box center [855, 505] width 71 height 9
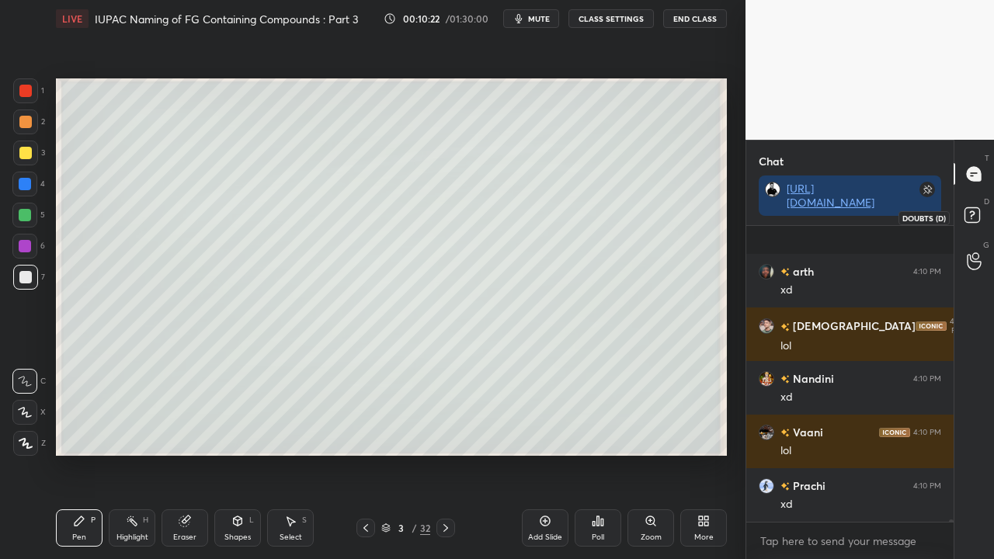
scroll to position [34408, 0]
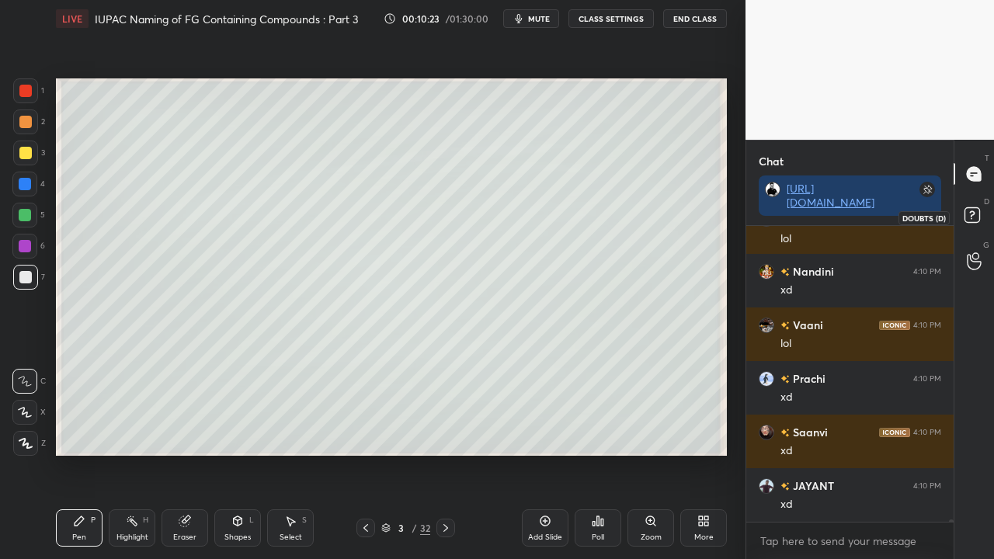
drag, startPoint x: 973, startPoint y: 210, endPoint x: 965, endPoint y: 206, distance: 8.7
click at [973, 211] on rect at bounding box center [971, 215] width 15 height 15
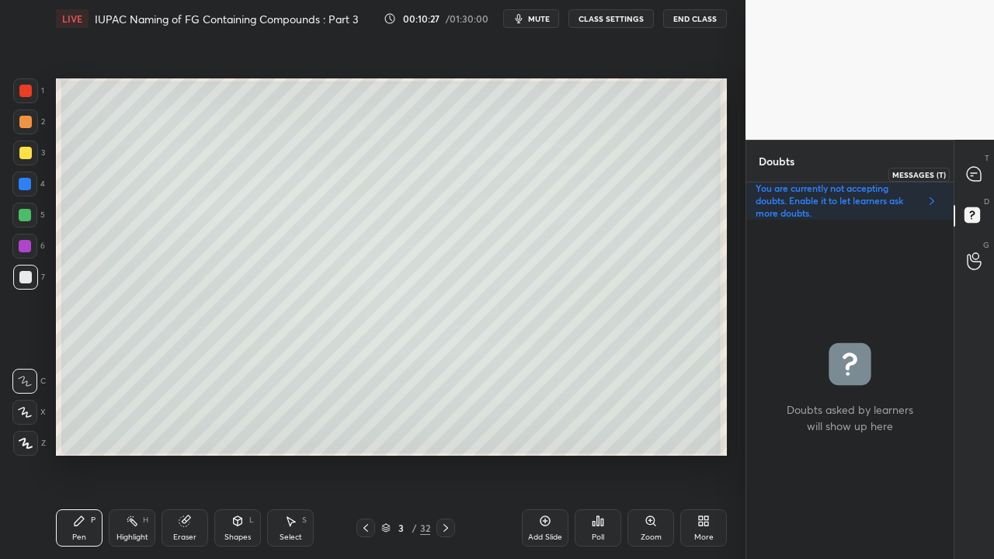
click at [980, 171] on icon at bounding box center [973, 174] width 14 height 14
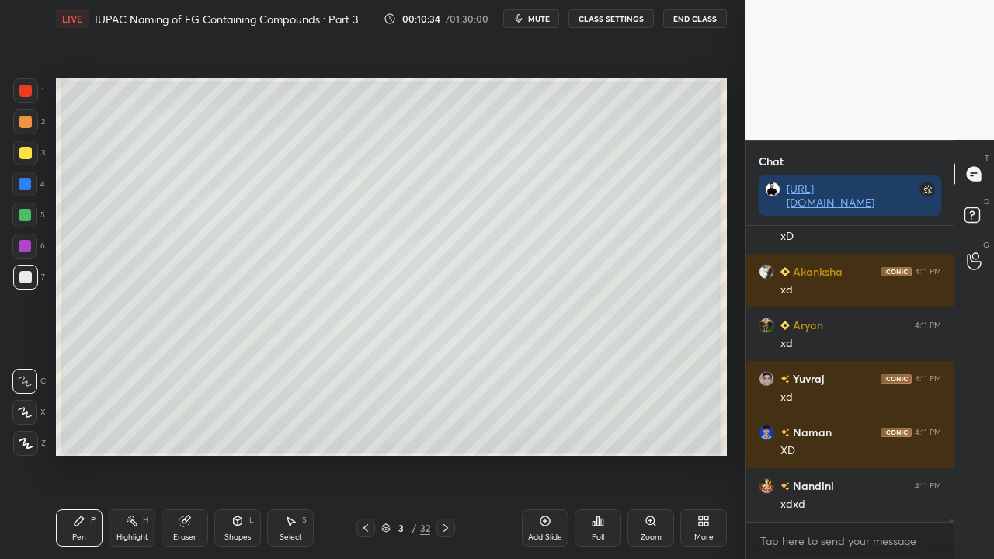
scroll to position [36015, 0]
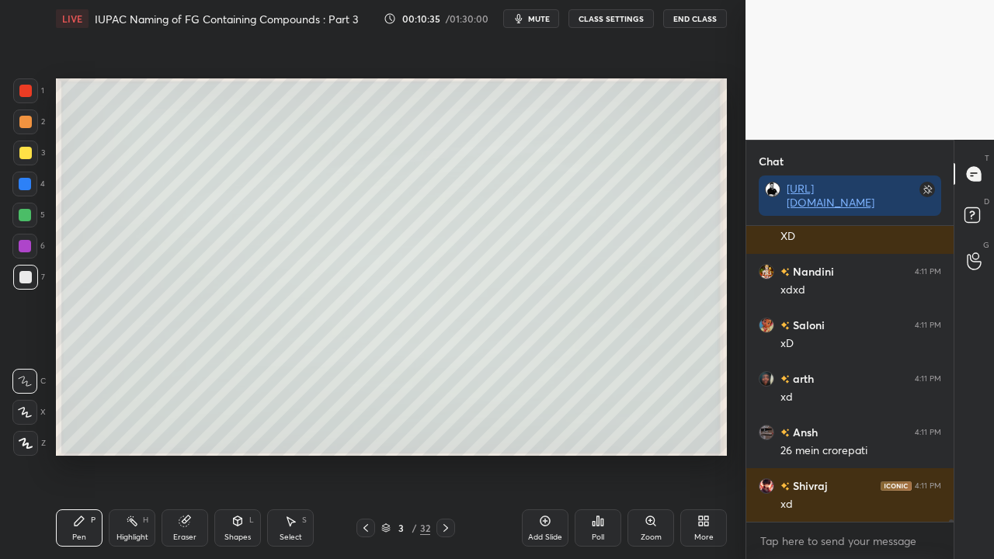
drag, startPoint x: 446, startPoint y: 536, endPoint x: 444, endPoint y: 526, distance: 9.4
click at [446, 453] on div at bounding box center [445, 528] width 19 height 19
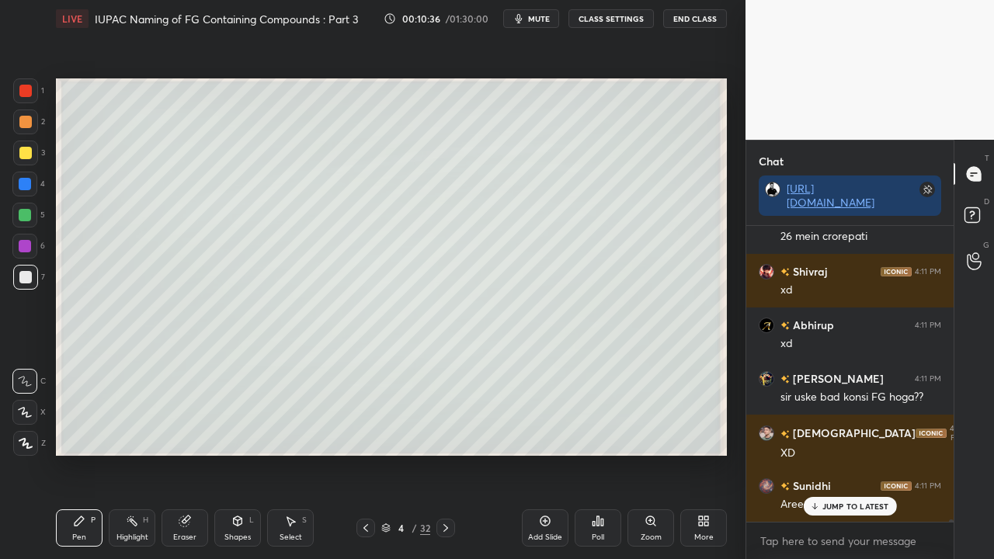
scroll to position [36282, 0]
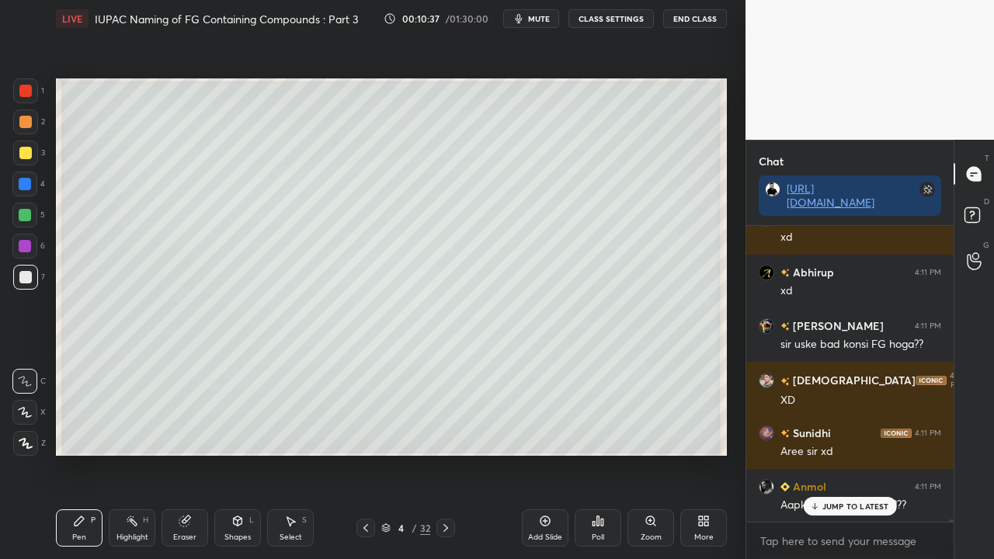
click at [358, 453] on div at bounding box center [365, 528] width 19 height 19
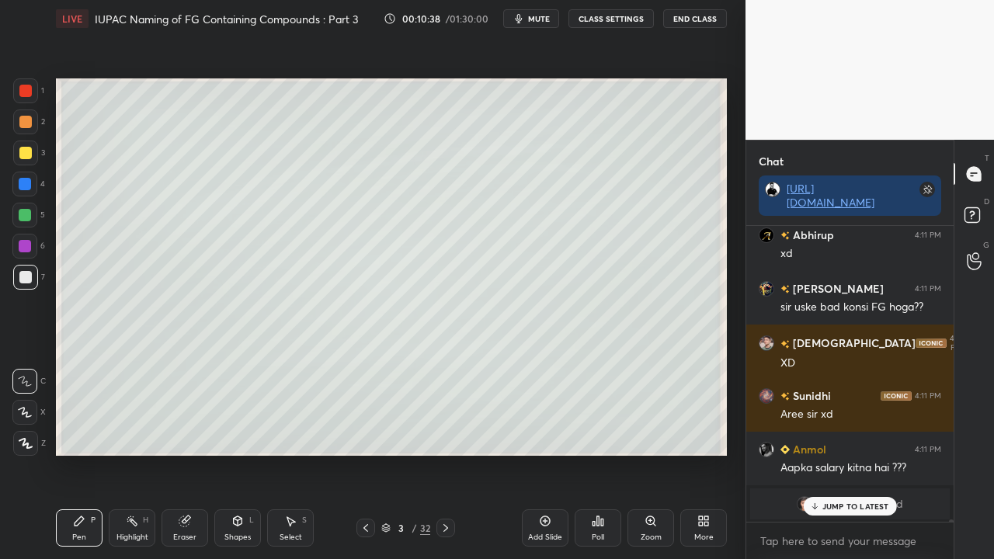
click at [860, 453] on p "JUMP TO LATEST" at bounding box center [855, 505] width 67 height 9
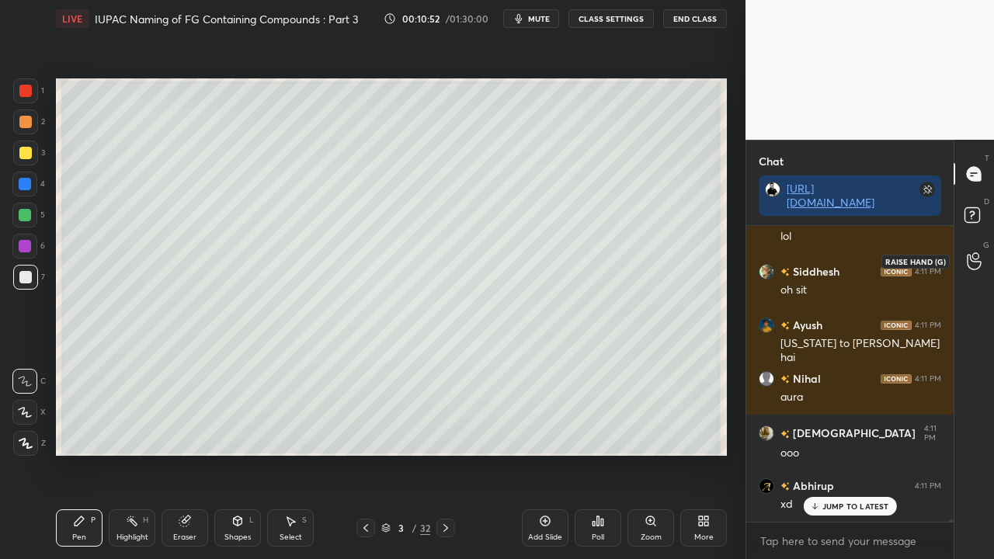
scroll to position [37013, 0]
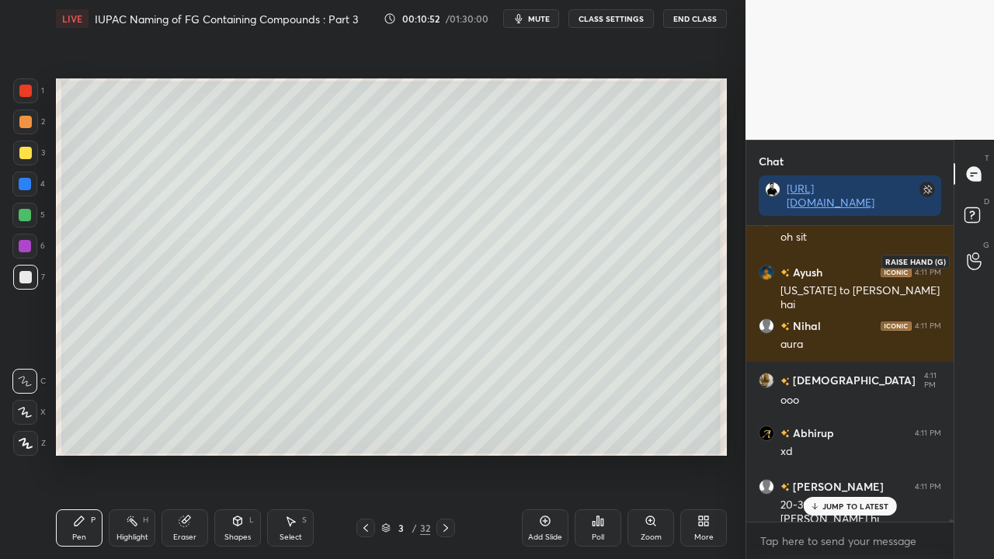
click at [969, 252] on icon at bounding box center [973, 261] width 15 height 18
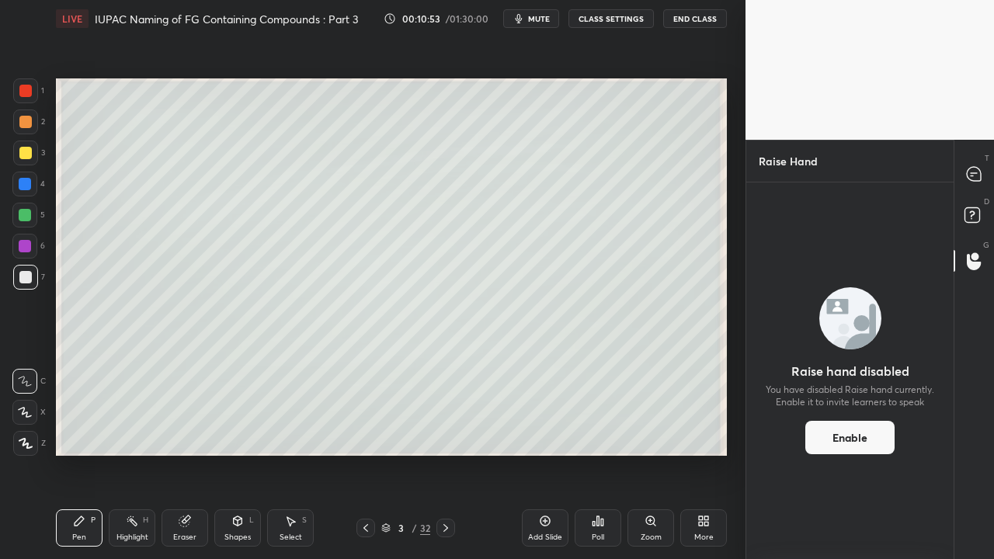
click at [445, 453] on icon at bounding box center [445, 528] width 5 height 8
click at [21, 153] on div at bounding box center [25, 153] width 12 height 12
click at [978, 168] on icon at bounding box center [973, 174] width 14 height 14
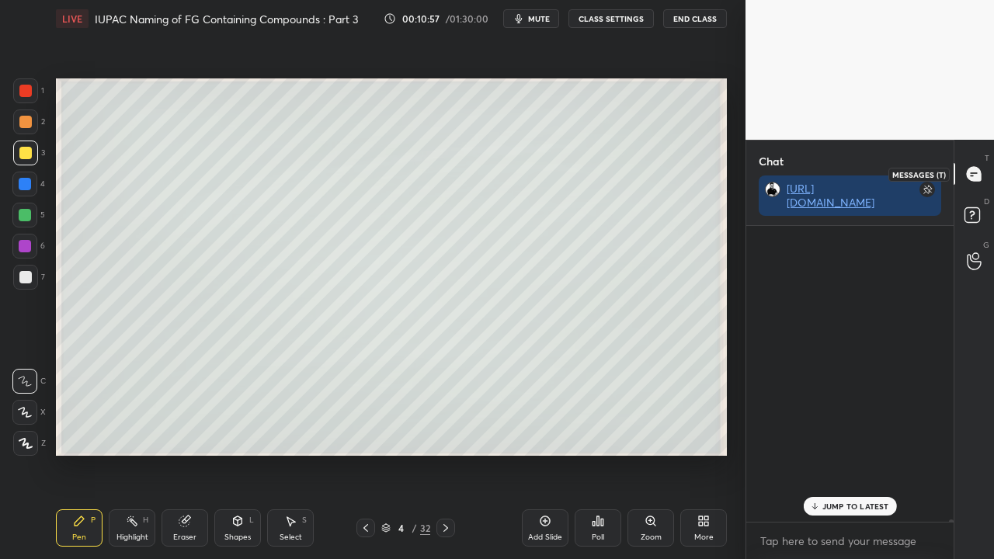
scroll to position [5, 5]
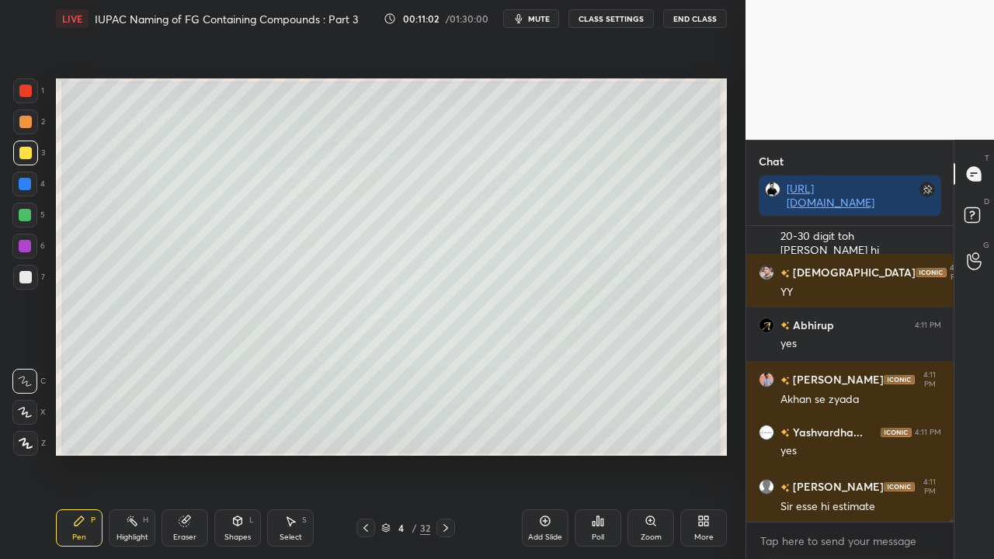
click at [978, 212] on rect at bounding box center [971, 215] width 15 height 15
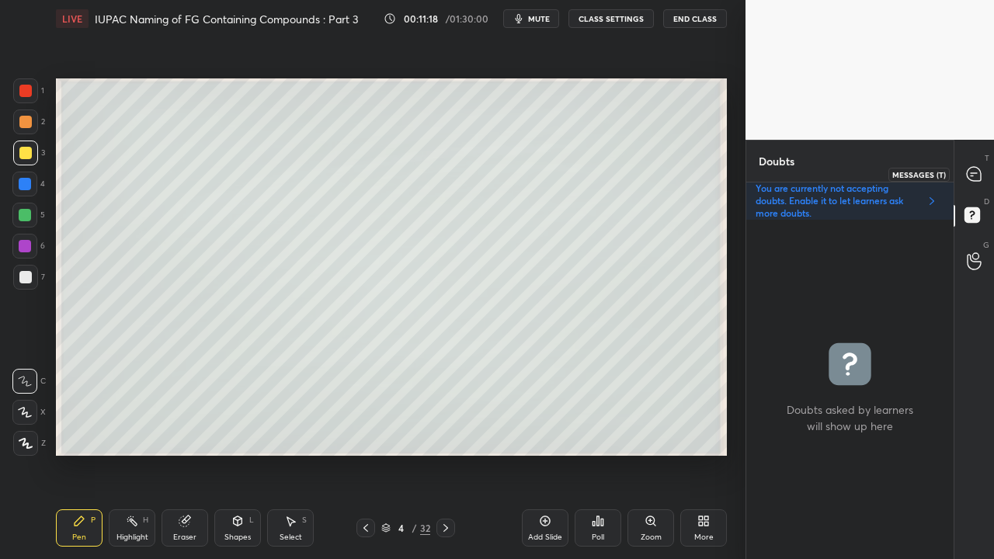
click at [985, 177] on div at bounding box center [974, 174] width 31 height 28
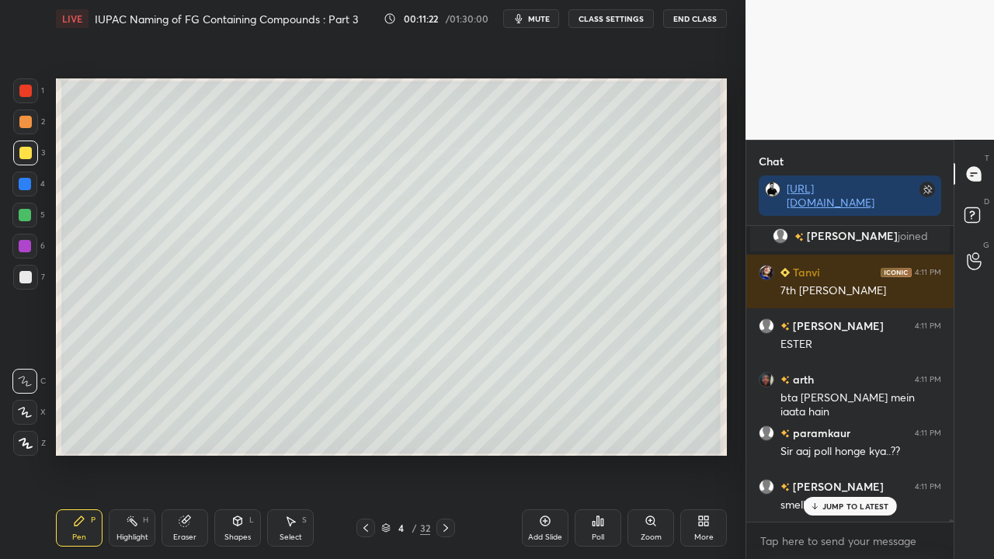
click at [851, 453] on p "JUMP TO LATEST" at bounding box center [855, 505] width 67 height 9
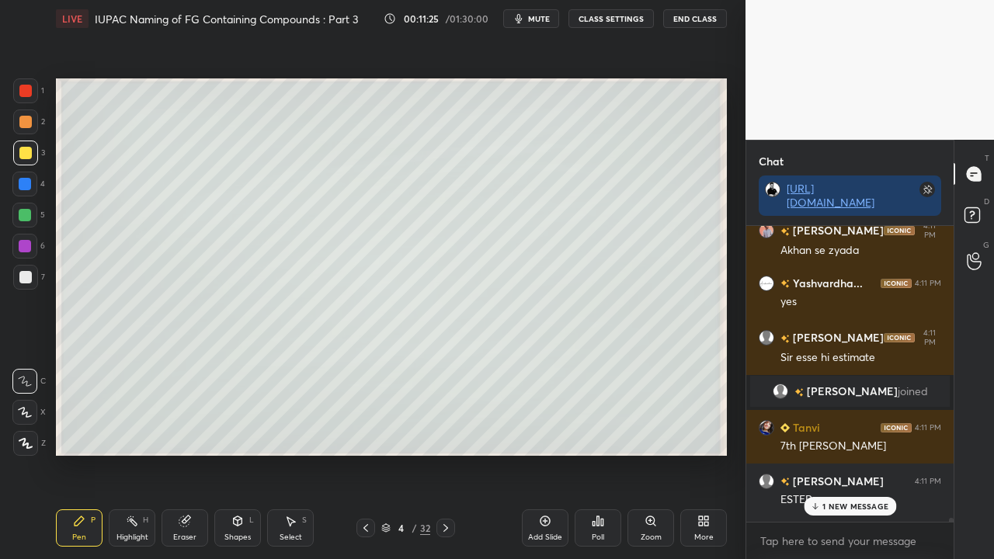
click at [848, 387] on span "[PERSON_NAME]" at bounding box center [851, 391] width 91 height 12
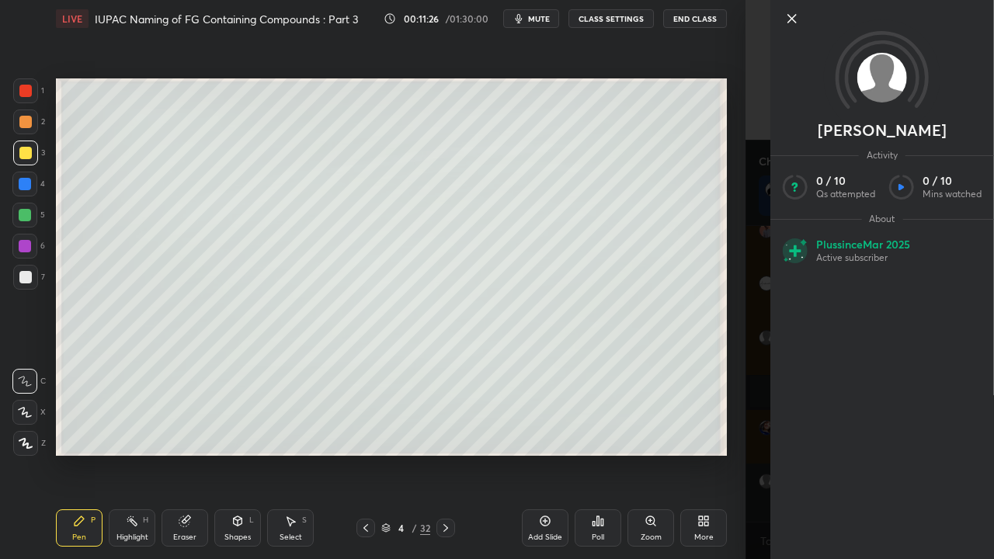
click at [754, 337] on div "[PERSON_NAME] Activity 0 / 10 Qs attempted 0 / 10 Mins watched About Plus since…" at bounding box center [869, 279] width 248 height 559
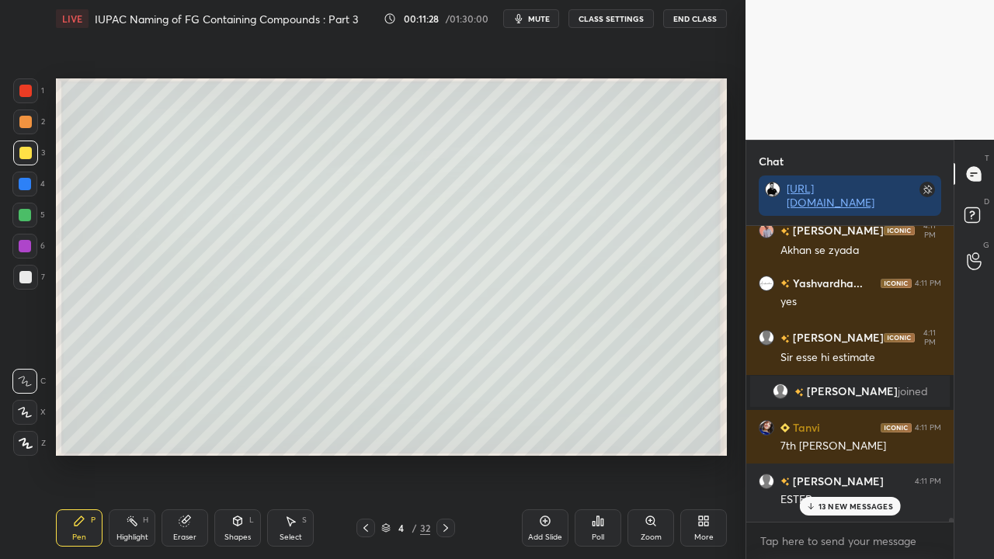
click at [848, 453] on p "13 NEW MESSAGES" at bounding box center [855, 505] width 75 height 9
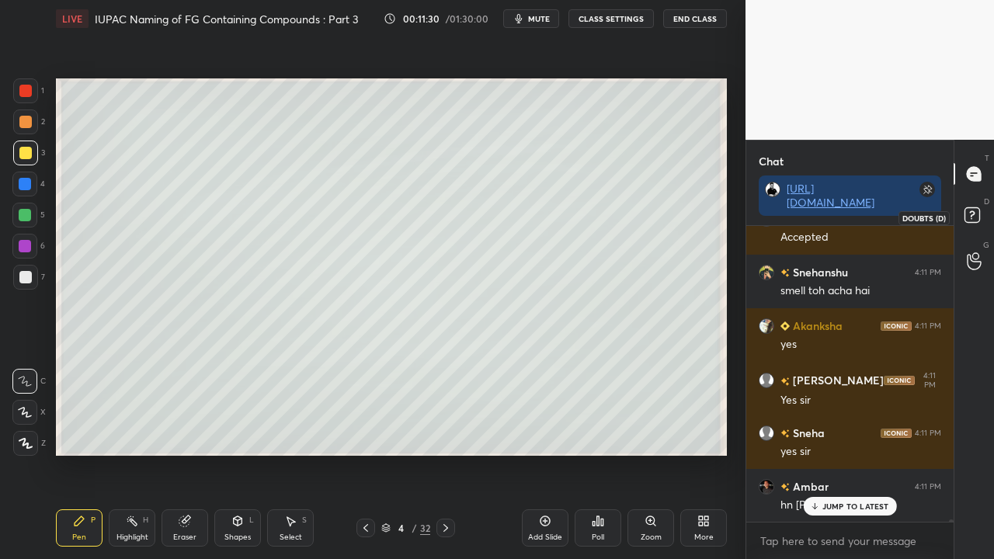
scroll to position [39307, 0]
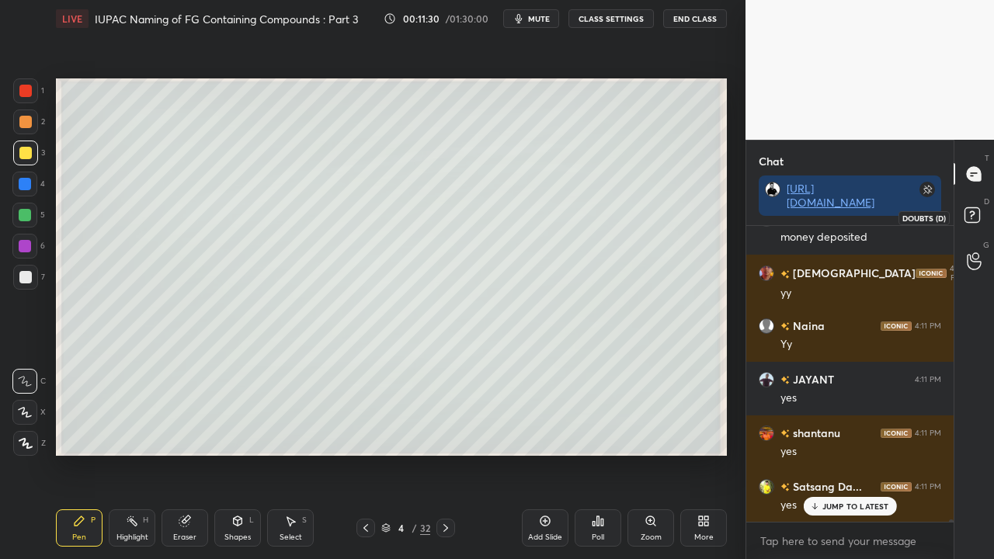
drag, startPoint x: 973, startPoint y: 213, endPoint x: 962, endPoint y: 223, distance: 14.8
click at [973, 213] on icon at bounding box center [971, 214] width 5 height 6
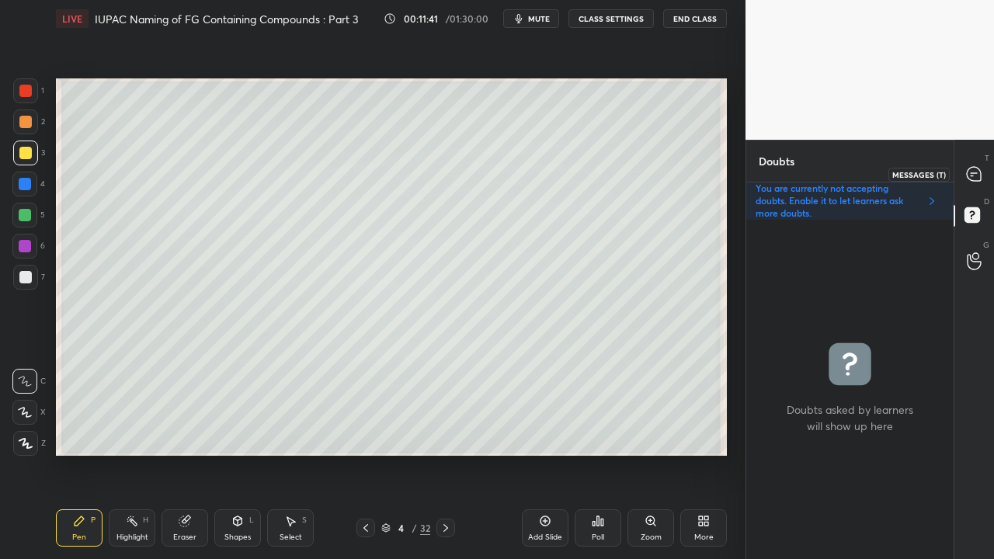
drag, startPoint x: 976, startPoint y: 175, endPoint x: 966, endPoint y: 176, distance: 9.3
click at [975, 176] on icon at bounding box center [973, 174] width 14 height 14
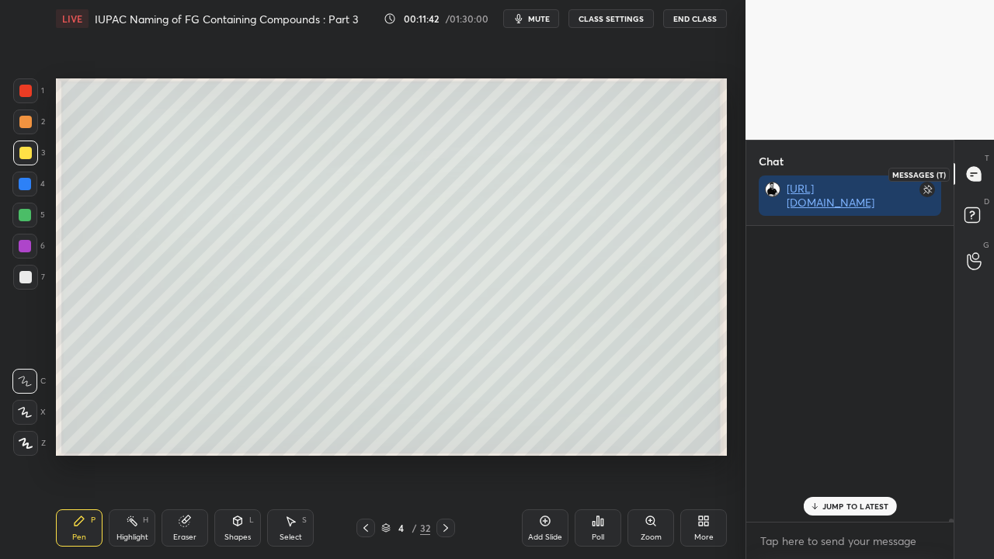
scroll to position [291, 203]
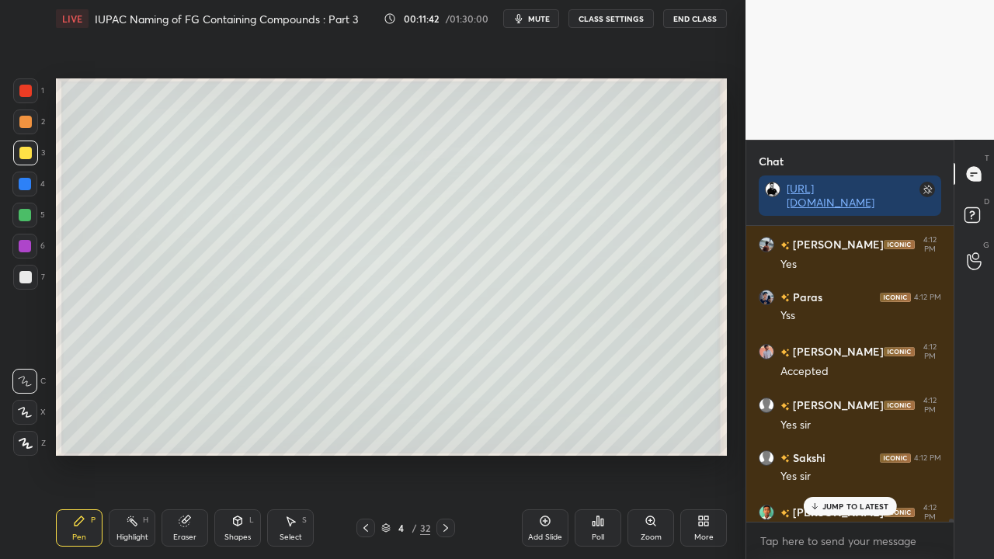
click at [846, 453] on div "JUMP TO LATEST" at bounding box center [849, 506] width 93 height 19
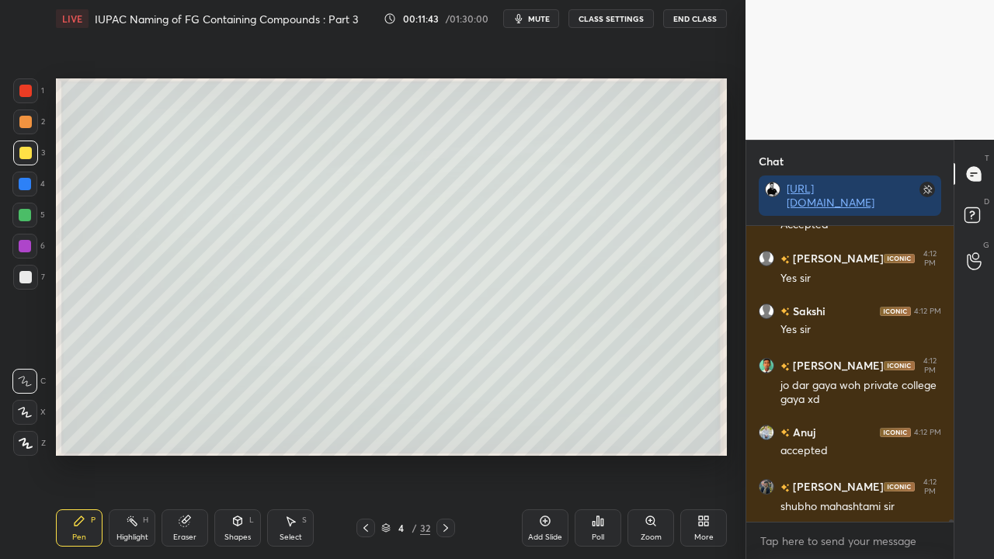
scroll to position [40764, 0]
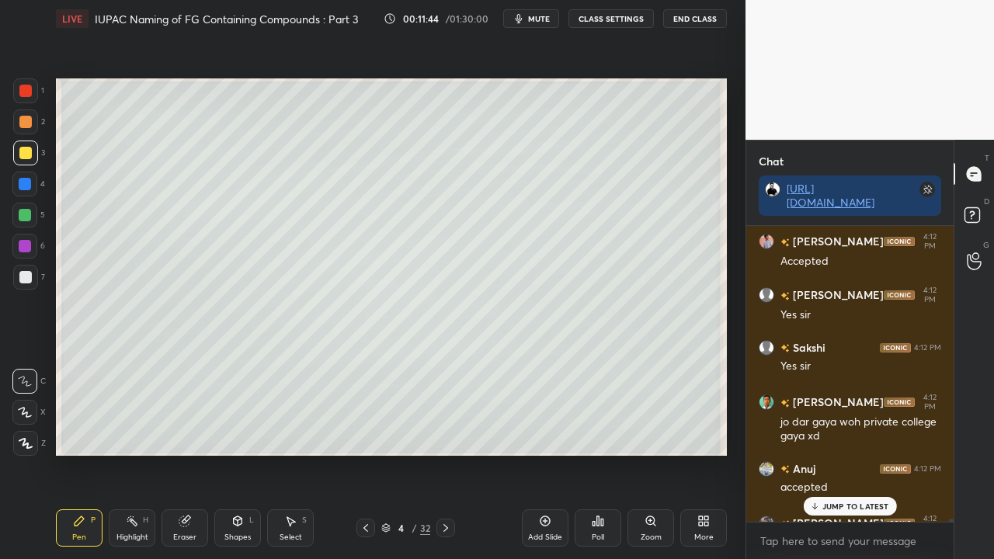
click at [848, 453] on p "JUMP TO LATEST" at bounding box center [855, 505] width 67 height 9
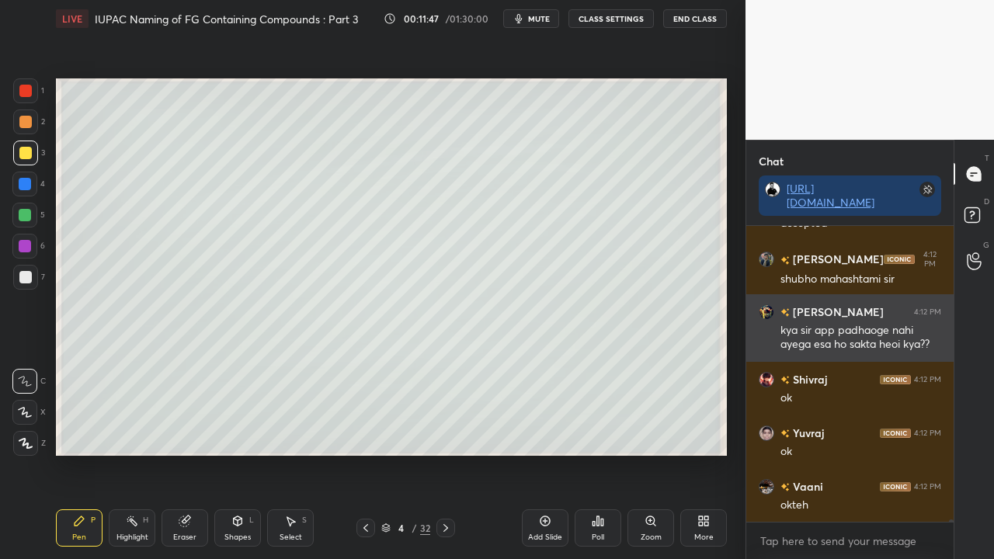
scroll to position [41082, 0]
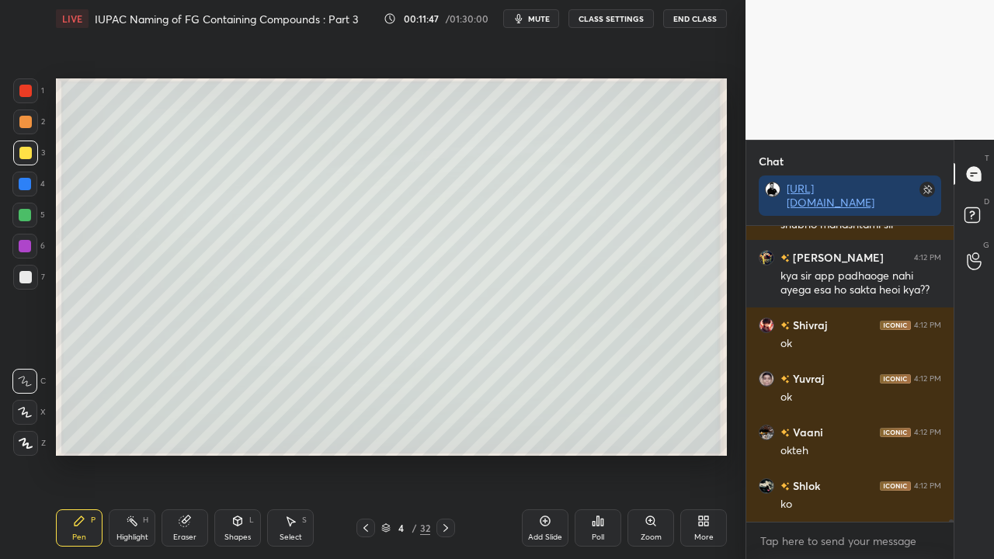
click at [958, 236] on div "D Doubts (D)" at bounding box center [974, 217] width 40 height 43
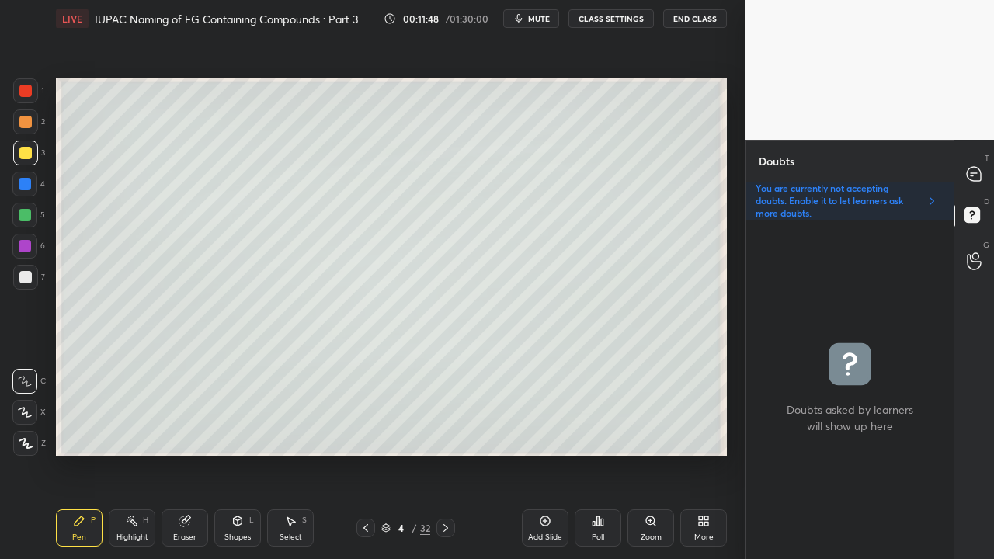
scroll to position [335, 203]
click at [23, 276] on div at bounding box center [25, 277] width 12 height 12
click at [976, 166] on icon at bounding box center [974, 174] width 16 height 16
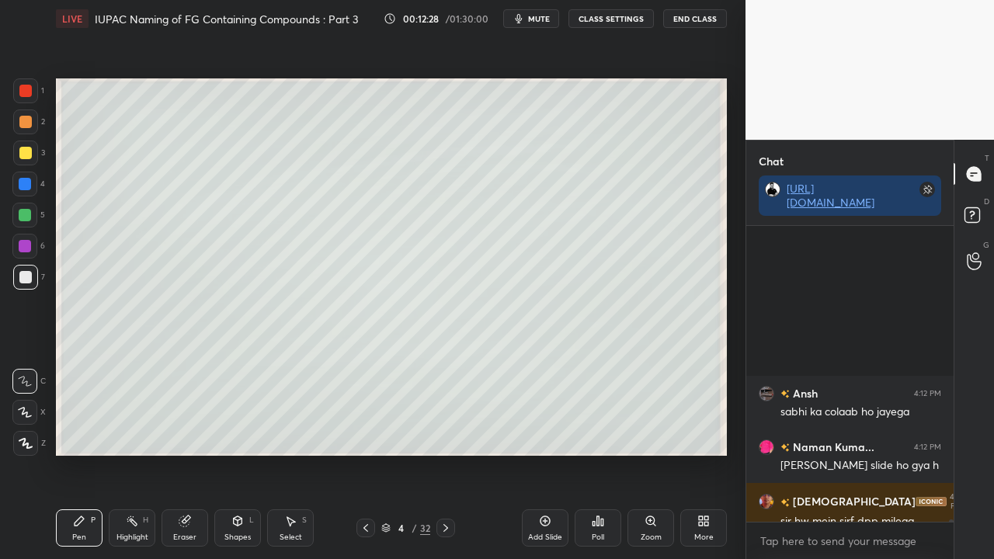
scroll to position [41968, 0]
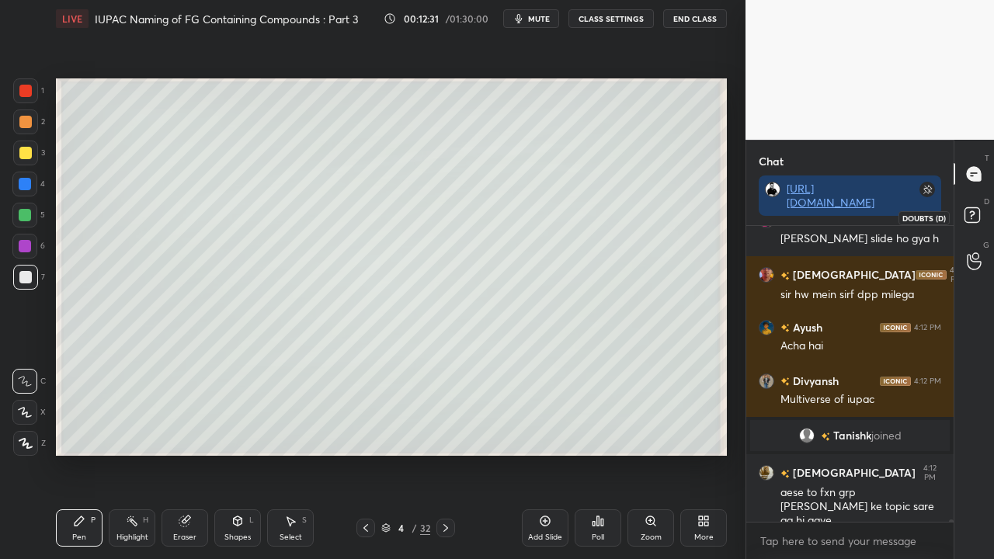
click at [976, 213] on rect at bounding box center [971, 215] width 15 height 15
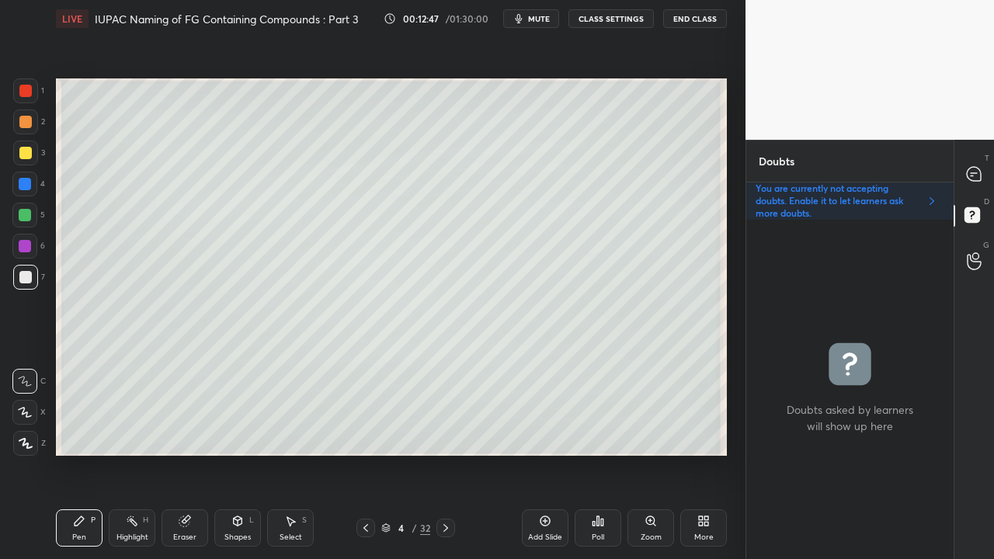
click at [28, 147] on div at bounding box center [25, 153] width 12 height 12
click at [980, 172] on icon at bounding box center [973, 174] width 14 height 14
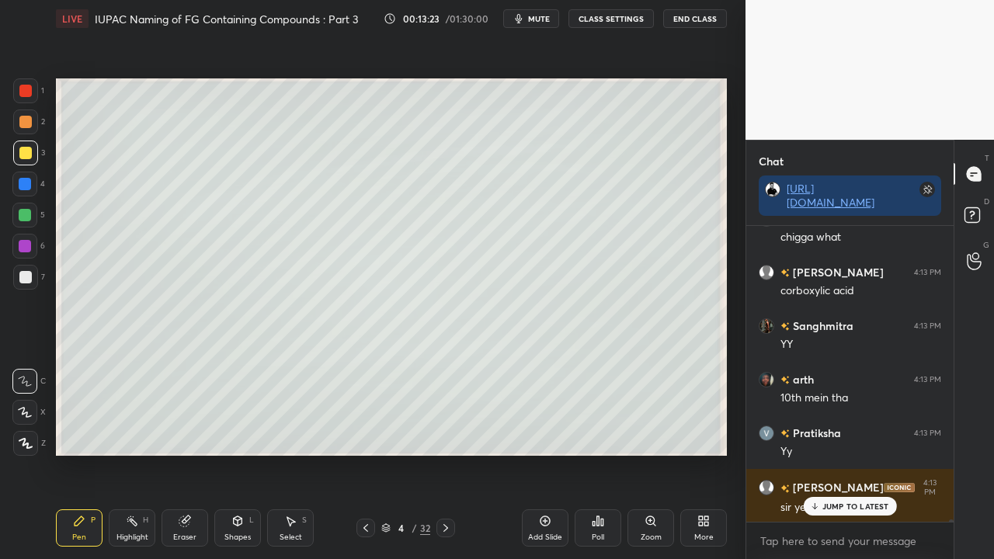
scroll to position [42463, 0]
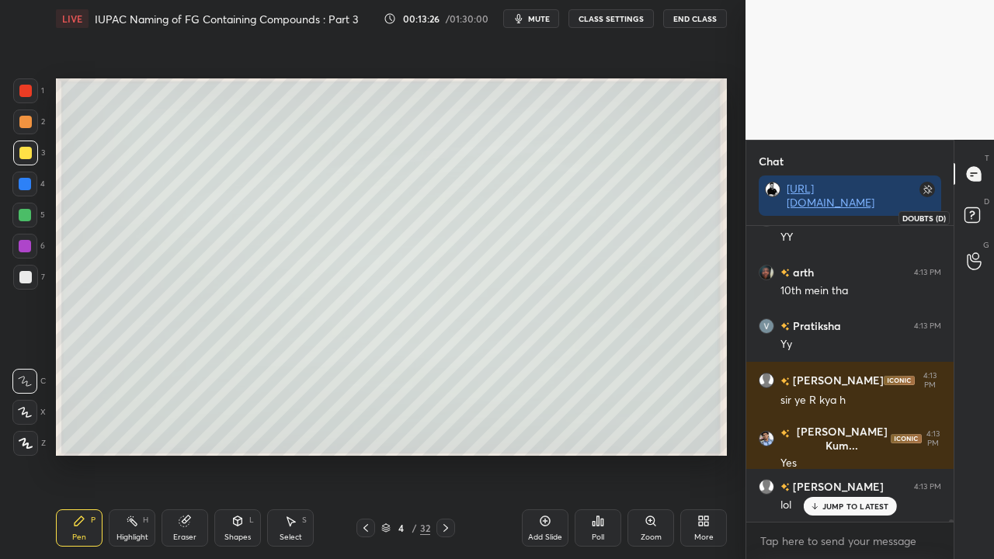
click at [978, 219] on rect at bounding box center [971, 215] width 15 height 15
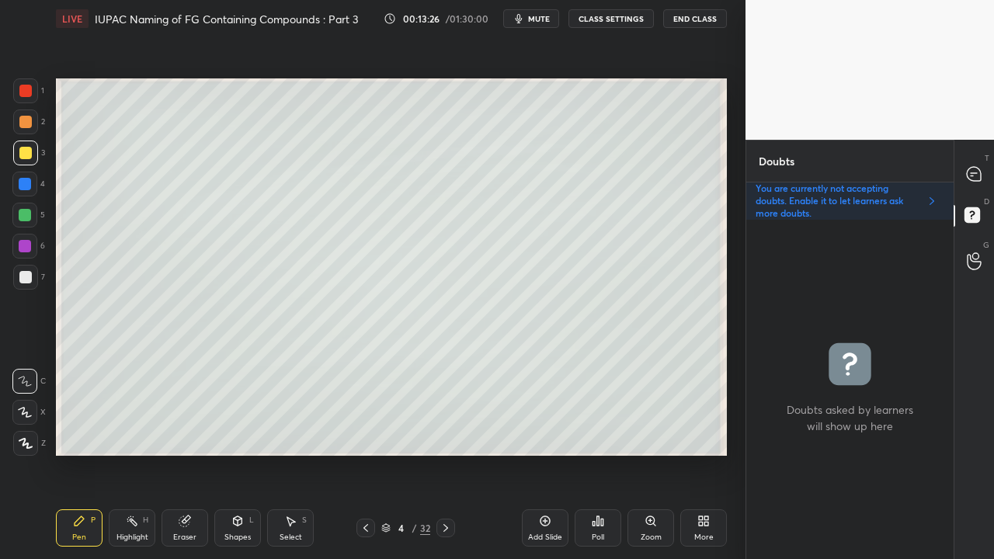
scroll to position [335, 203]
click at [232, 453] on div "Shapes L" at bounding box center [237, 527] width 47 height 37
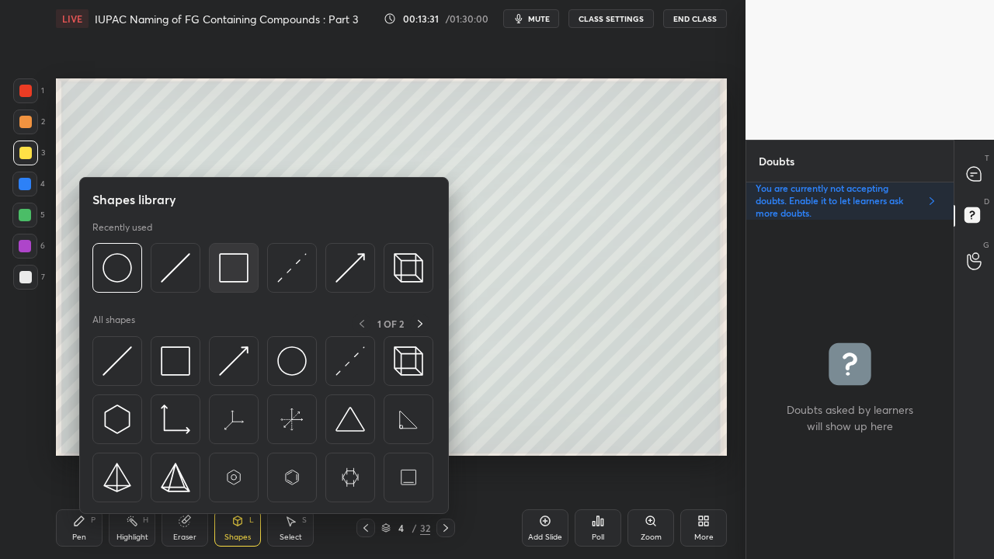
click at [229, 272] on img at bounding box center [233, 267] width 29 height 29
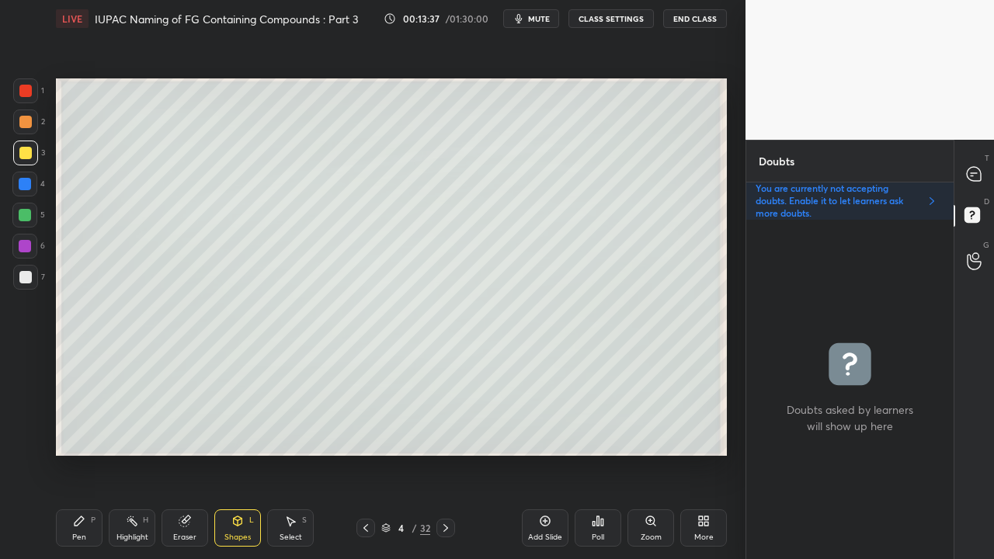
click at [239, 453] on div "Shapes" at bounding box center [237, 537] width 26 height 8
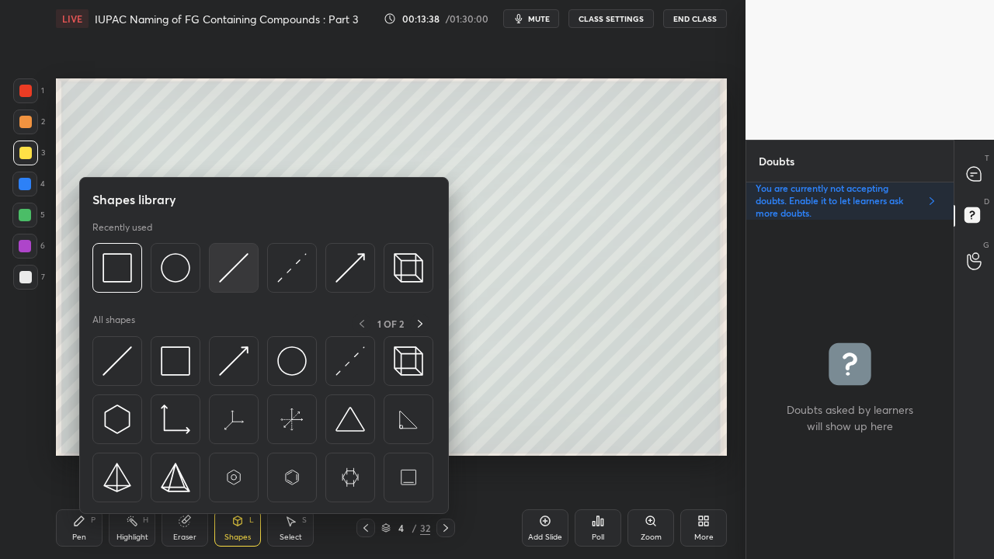
click at [230, 273] on img at bounding box center [233, 267] width 29 height 29
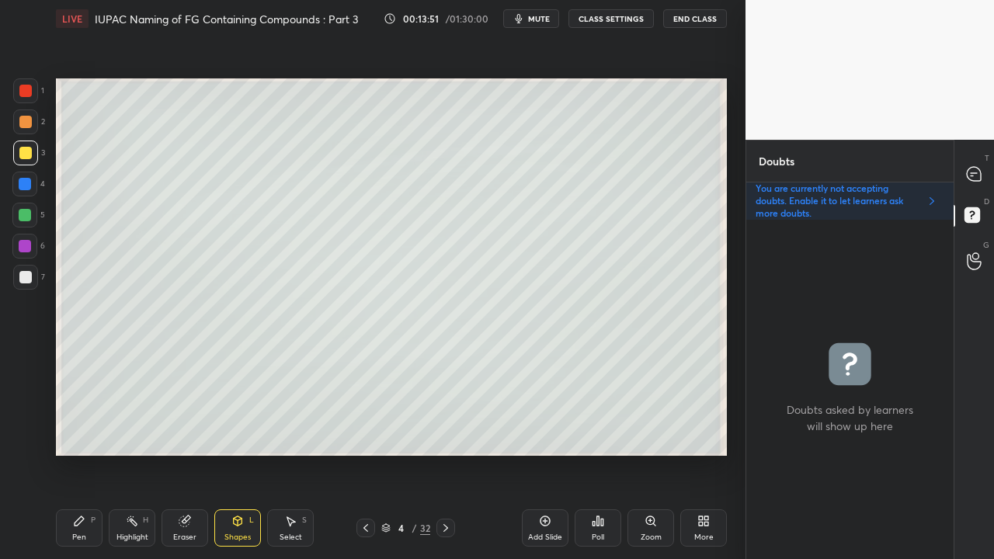
drag, startPoint x: 78, startPoint y: 530, endPoint x: 76, endPoint y: 515, distance: 14.8
click at [78, 453] on div "Pen P" at bounding box center [79, 527] width 47 height 37
click at [21, 269] on div at bounding box center [25, 277] width 25 height 25
click at [969, 167] on icon at bounding box center [974, 174] width 16 height 16
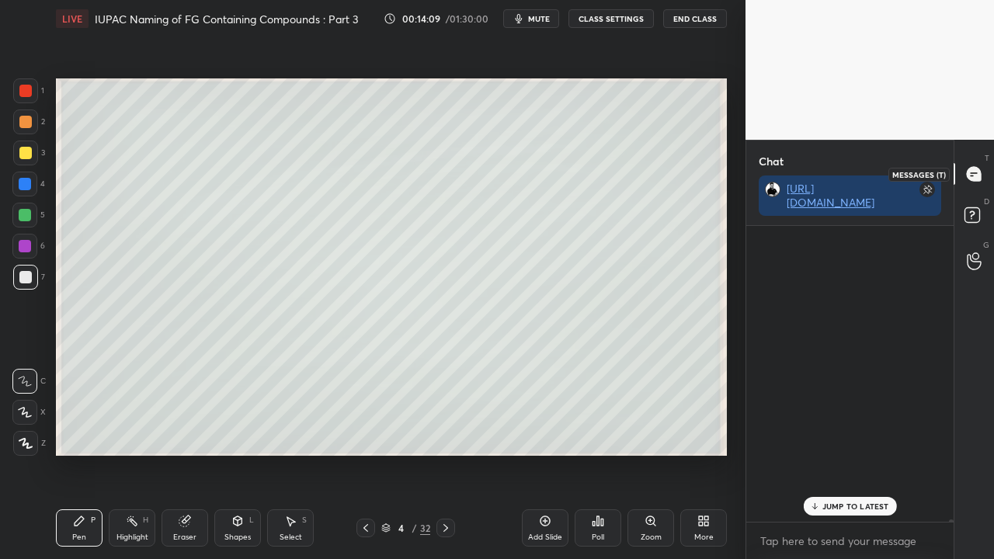
scroll to position [291, 203]
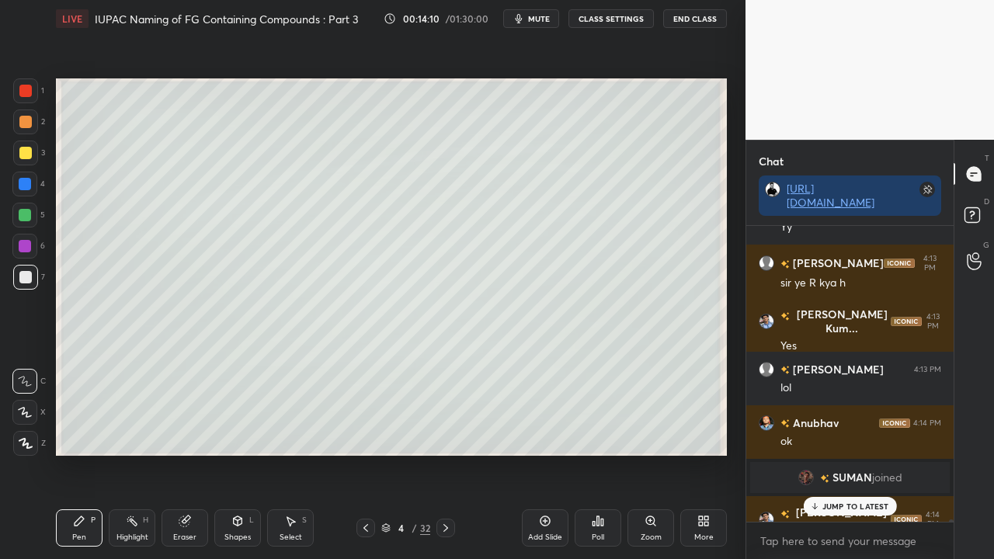
click at [843, 453] on p "JUMP TO LATEST" at bounding box center [855, 505] width 67 height 9
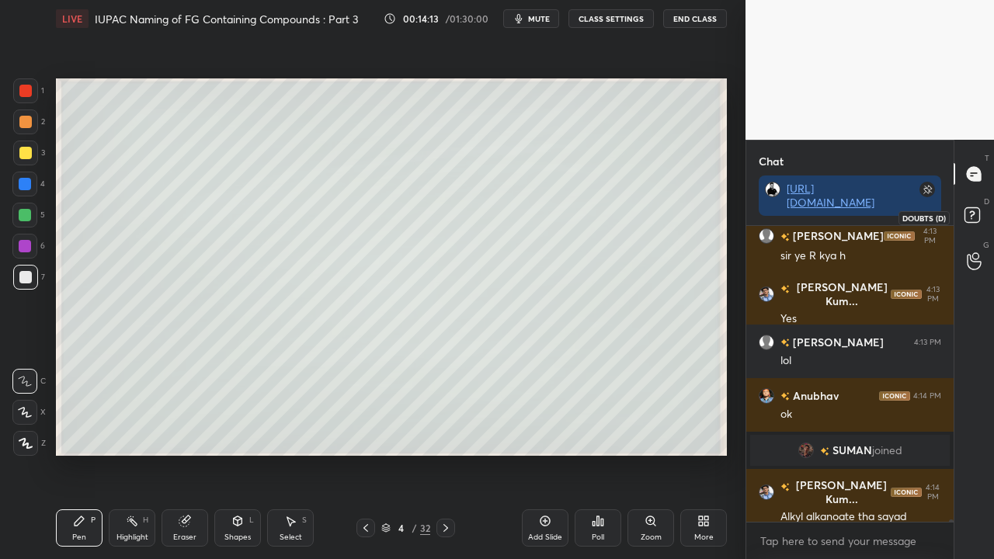
click at [980, 213] on icon at bounding box center [974, 217] width 28 height 28
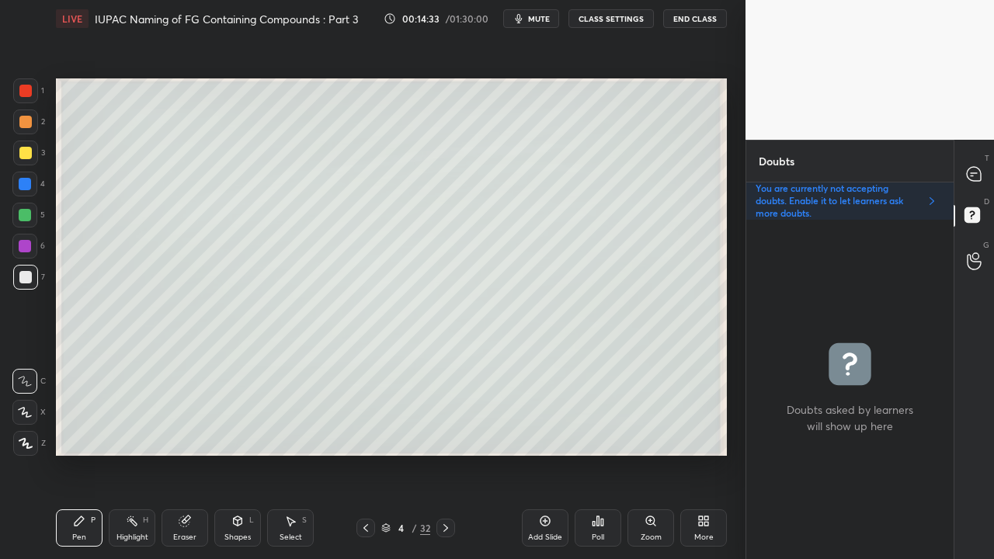
click at [980, 172] on icon at bounding box center [973, 174] width 14 height 14
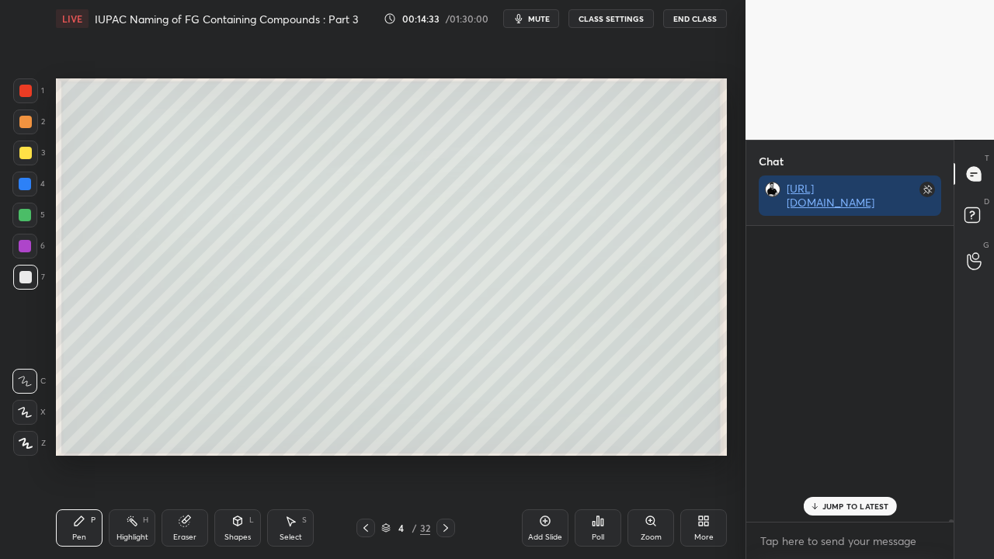
scroll to position [291, 203]
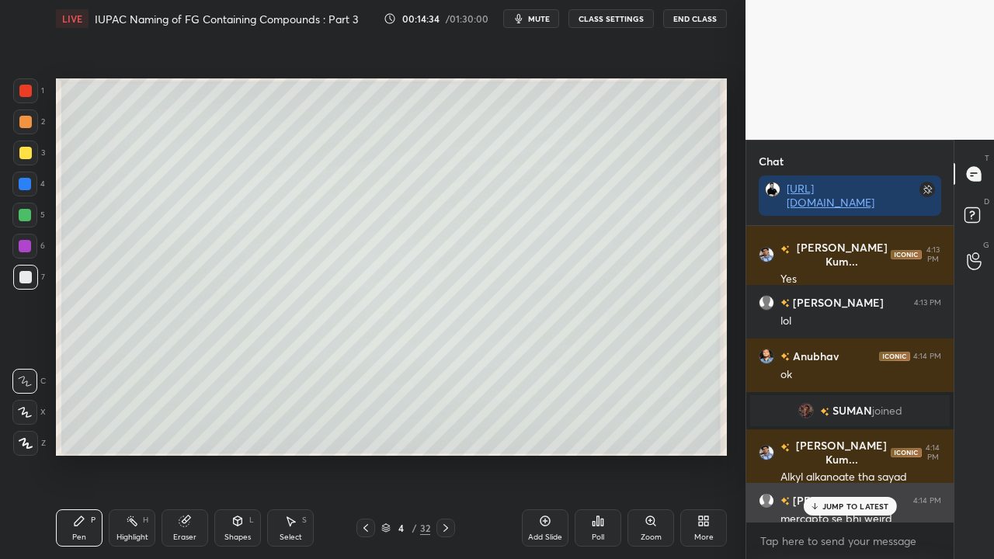
click at [846, 453] on p "JUMP TO LATEST" at bounding box center [855, 505] width 67 height 9
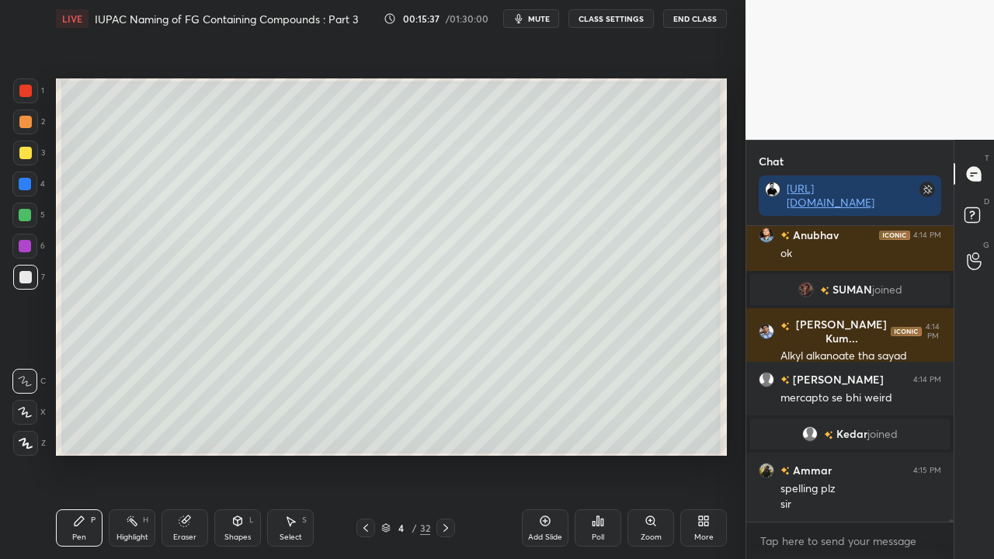
scroll to position [40122, 0]
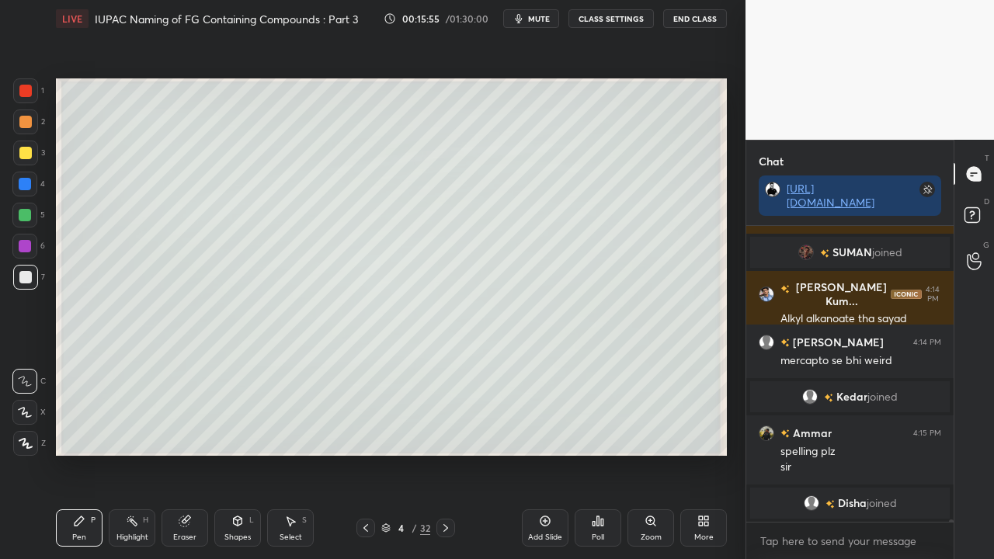
click at [183, 453] on icon at bounding box center [184, 521] width 10 height 10
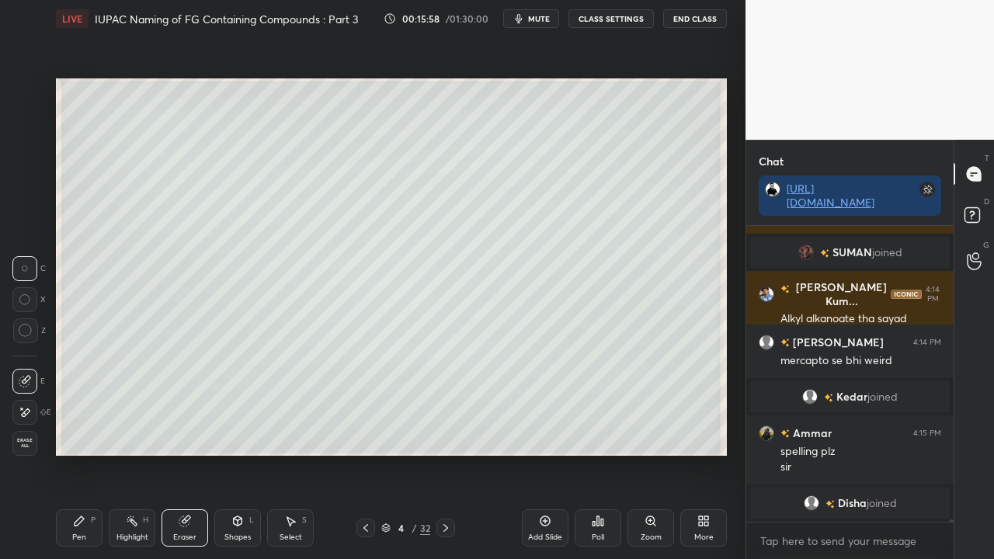
click at [84, 453] on icon at bounding box center [79, 521] width 12 height 12
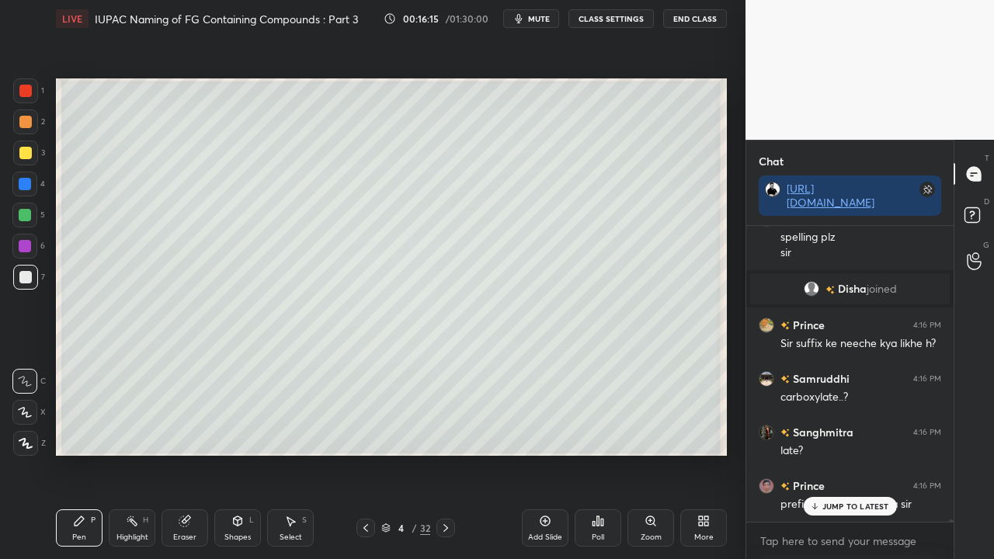
scroll to position [40360, 0]
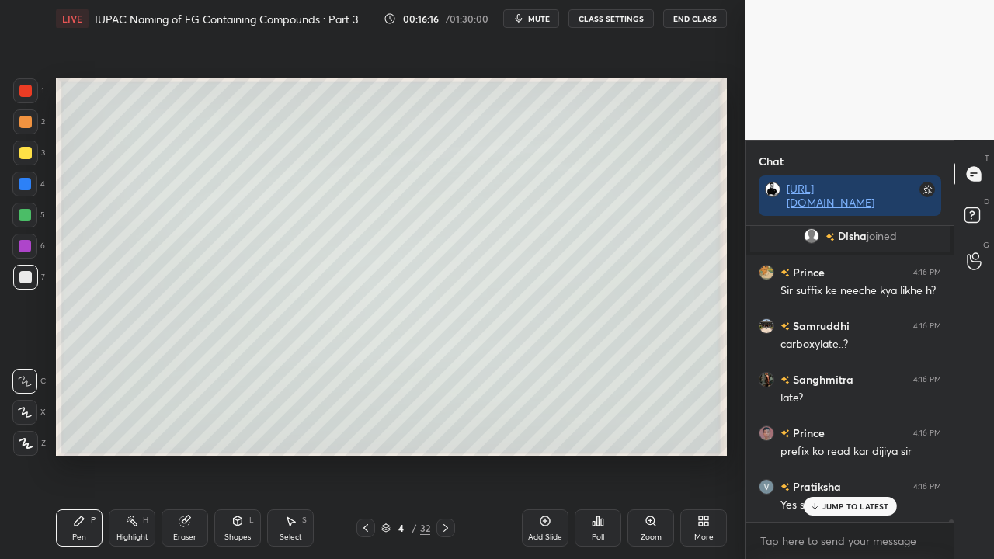
click at [183, 453] on icon at bounding box center [185, 521] width 12 height 12
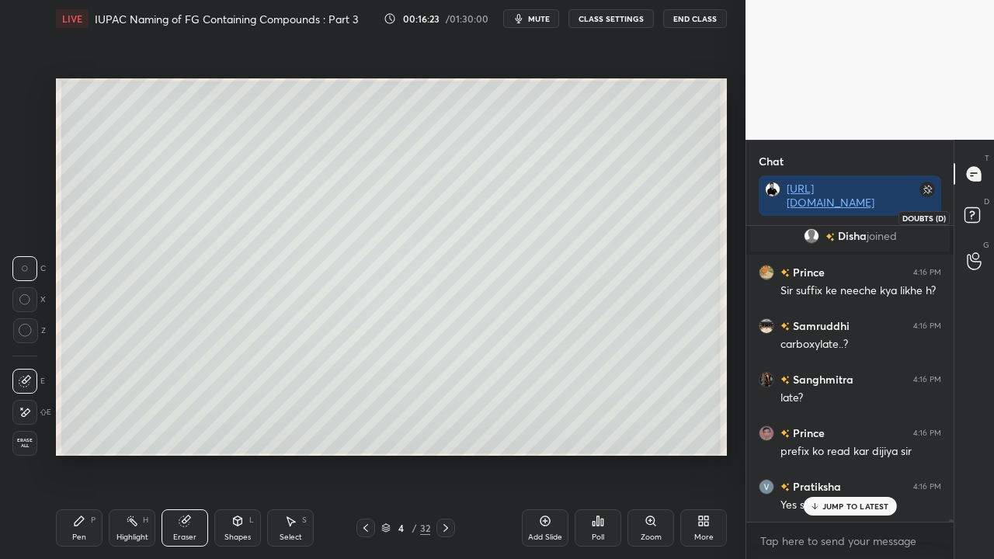
click at [980, 217] on icon at bounding box center [974, 217] width 28 height 28
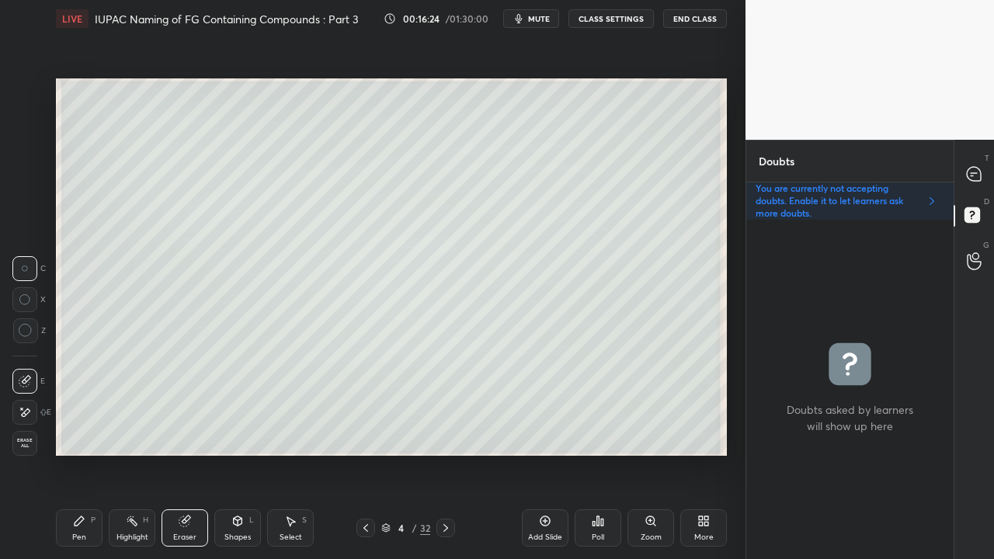
click at [657, 453] on div "Zoom" at bounding box center [650, 537] width 21 height 8
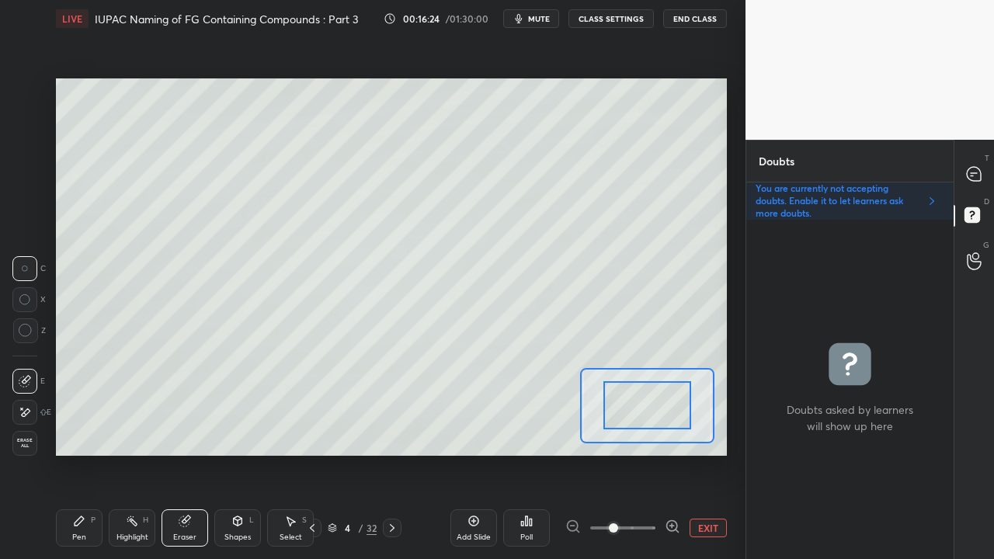
click at [661, 453] on div at bounding box center [622, 528] width 115 height 19
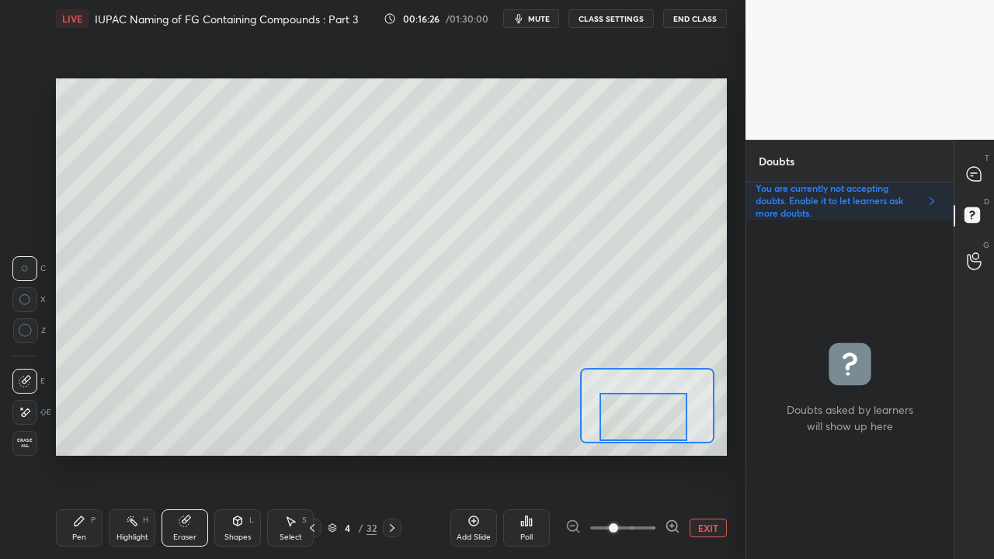
drag, startPoint x: 640, startPoint y: 420, endPoint x: 638, endPoint y: 436, distance: 16.4
click at [638, 439] on div at bounding box center [643, 417] width 88 height 48
click at [70, 453] on div "Pen P" at bounding box center [79, 527] width 47 height 37
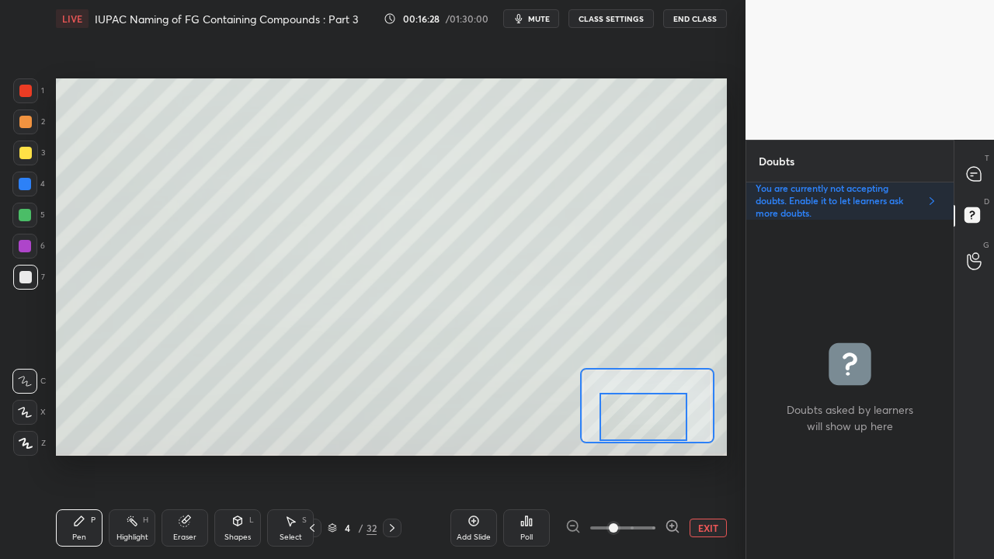
click at [20, 279] on div at bounding box center [25, 277] width 12 height 12
click at [981, 165] on div at bounding box center [974, 174] width 31 height 28
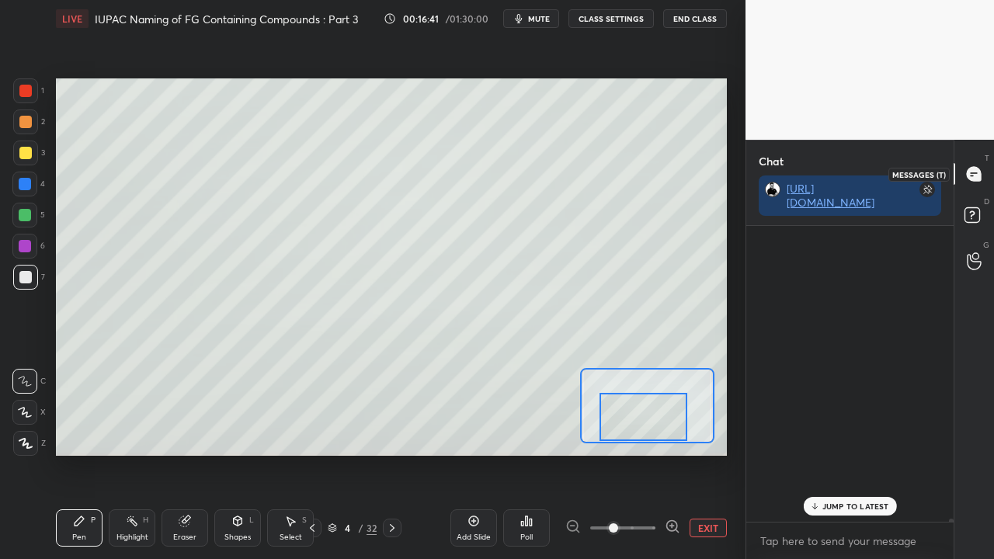
scroll to position [291, 203]
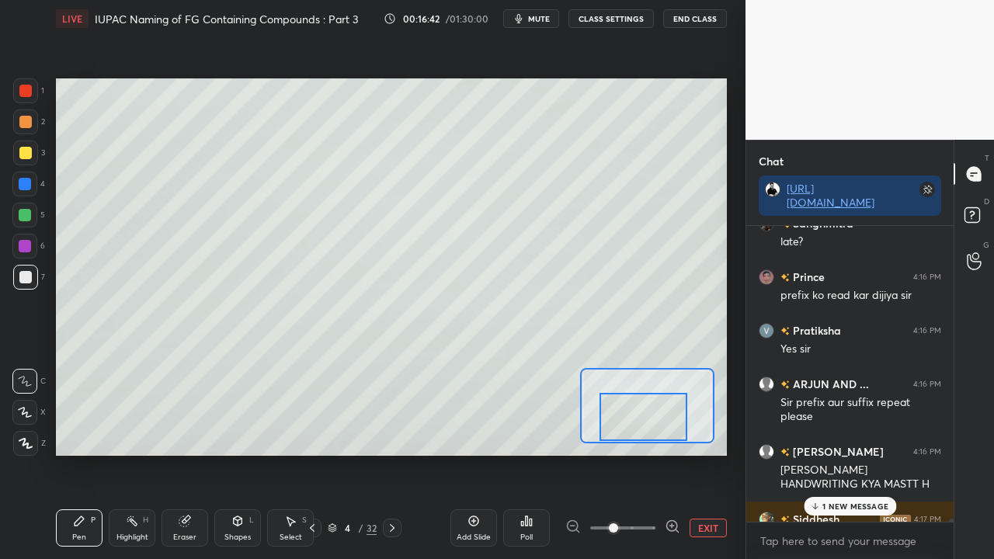
click at [849, 453] on p "1 NEW MESSAGE" at bounding box center [855, 505] width 66 height 9
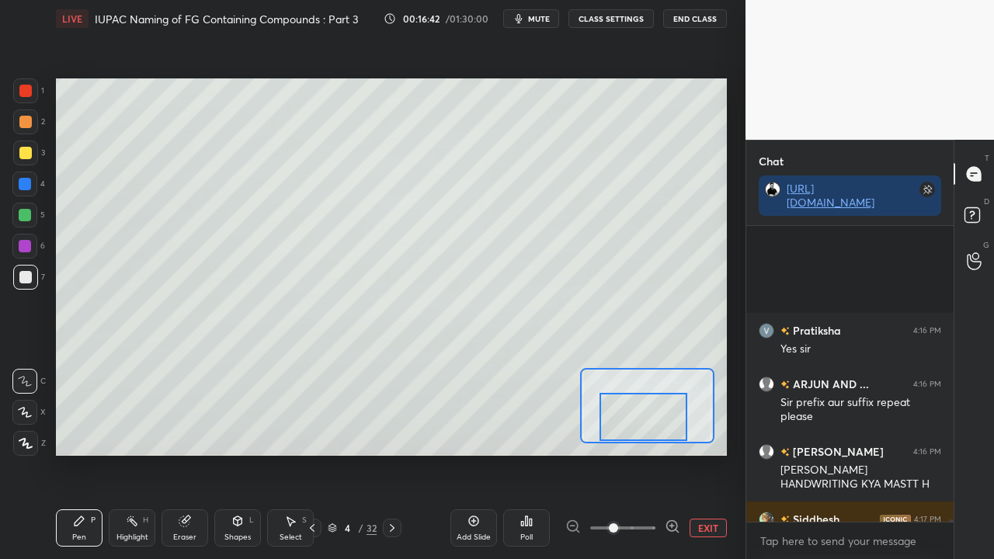
scroll to position [40925, 0]
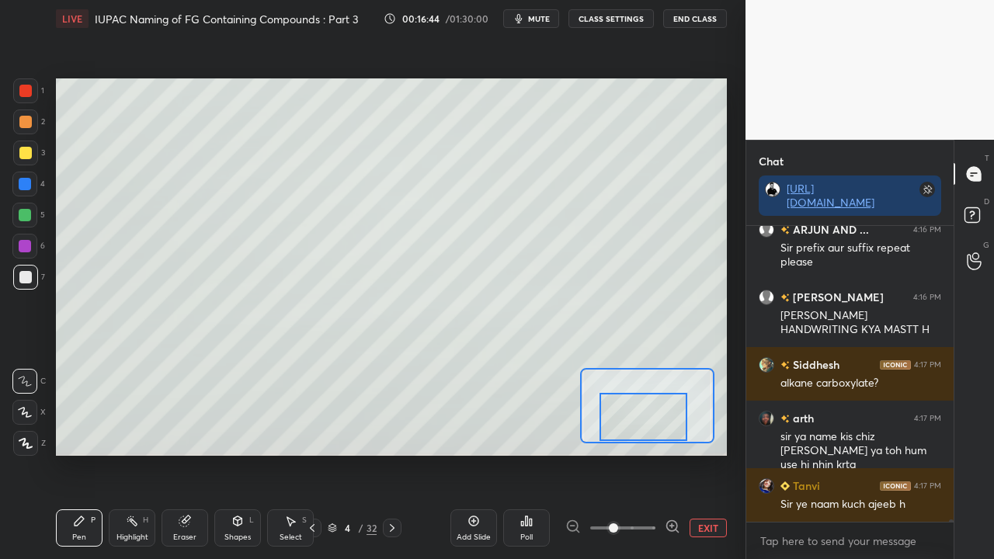
click at [703, 453] on button "EXIT" at bounding box center [707, 528] width 37 height 19
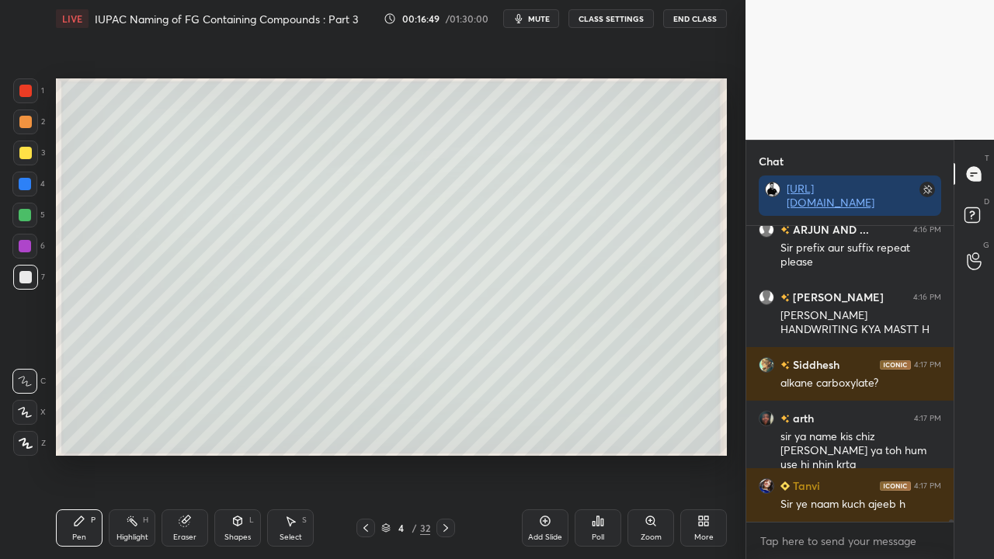
scroll to position [40992, 0]
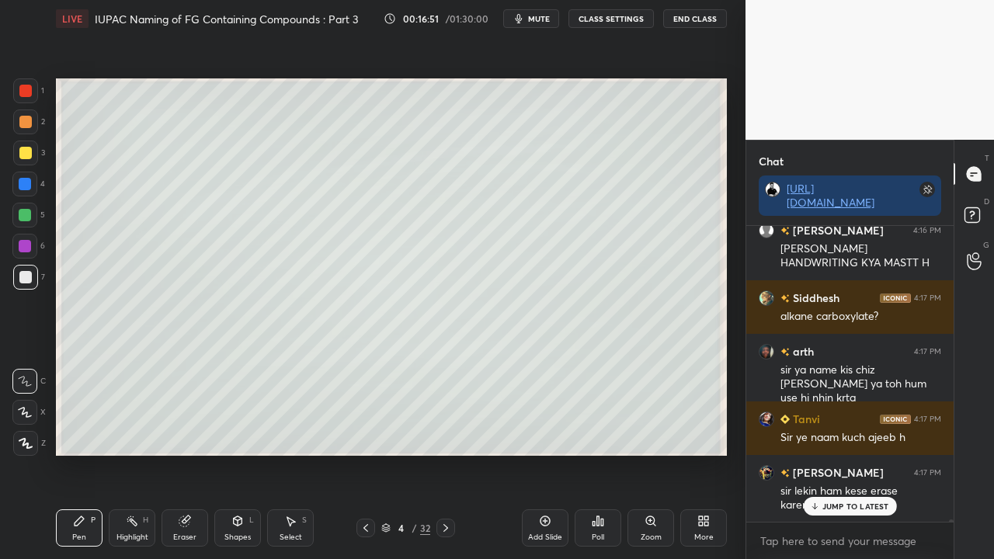
click at [857, 453] on p "JUMP TO LATEST" at bounding box center [855, 505] width 67 height 9
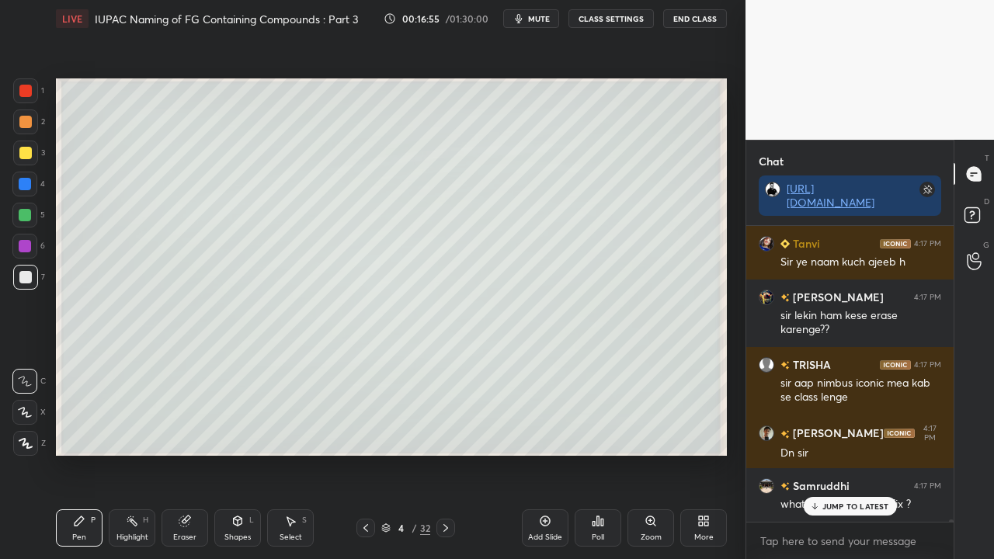
scroll to position [41220, 0]
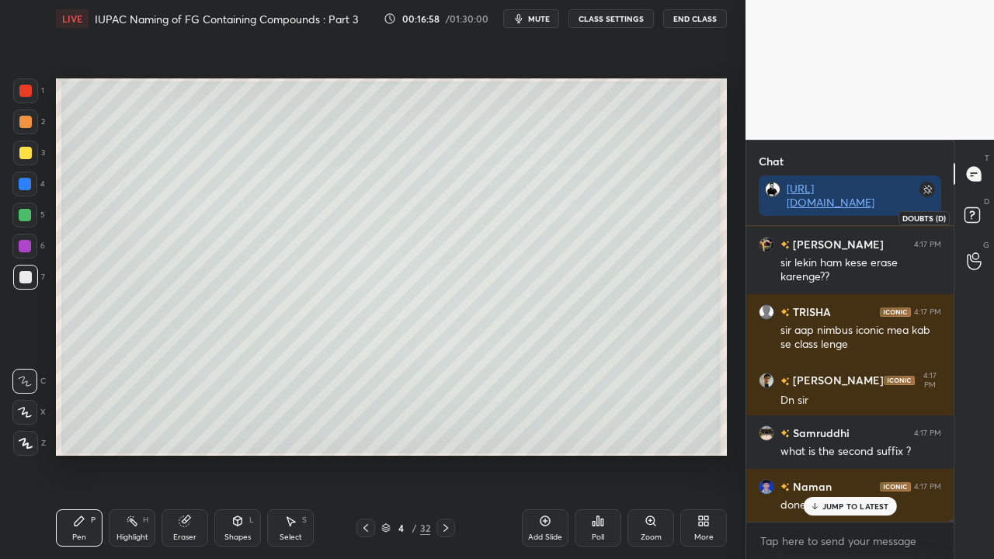
click at [976, 209] on rect at bounding box center [971, 215] width 15 height 15
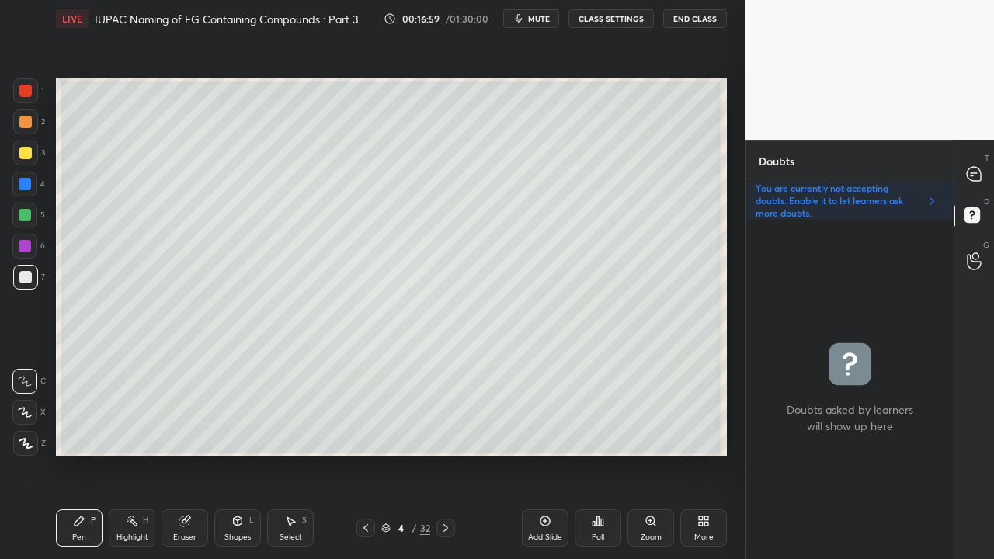
scroll to position [335, 203]
click at [972, 171] on icon at bounding box center [973, 174] width 14 height 14
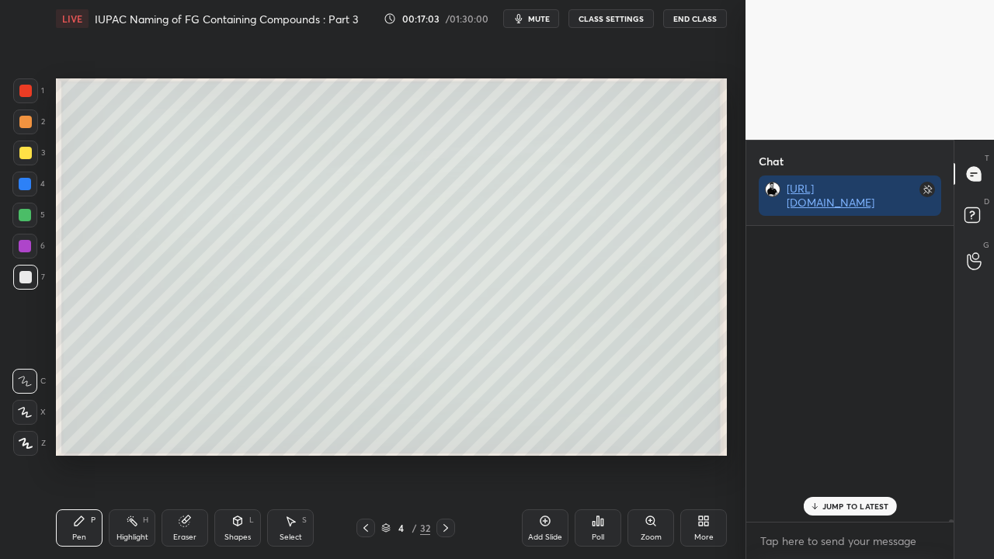
scroll to position [291, 203]
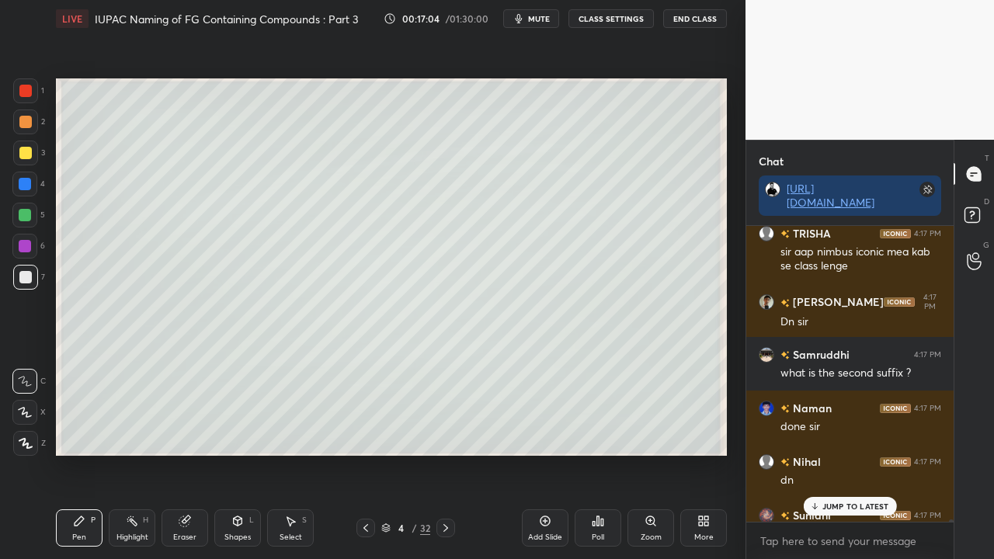
click at [540, 19] on span "mute" at bounding box center [539, 18] width 22 height 11
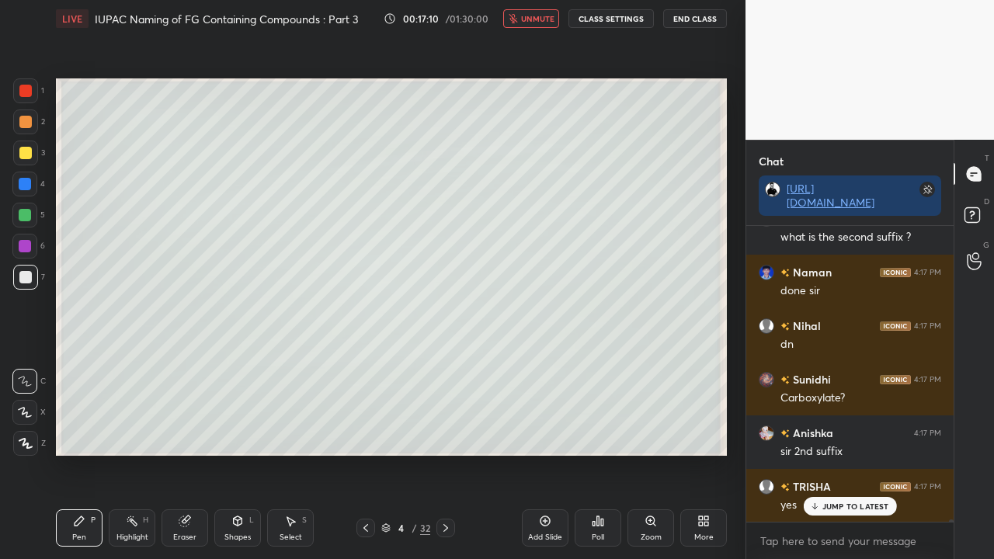
scroll to position [41489, 0]
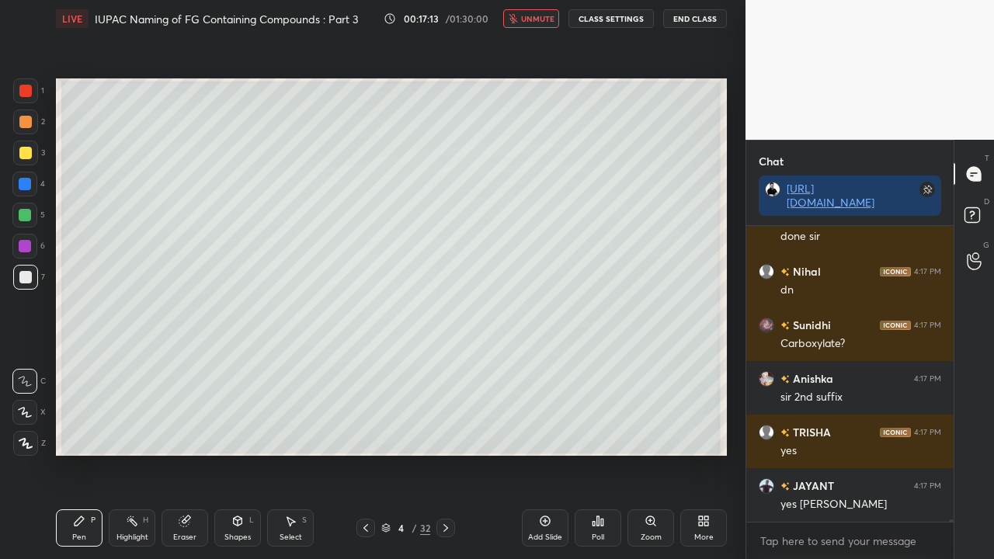
click at [529, 20] on span "unmute" at bounding box center [537, 18] width 33 height 11
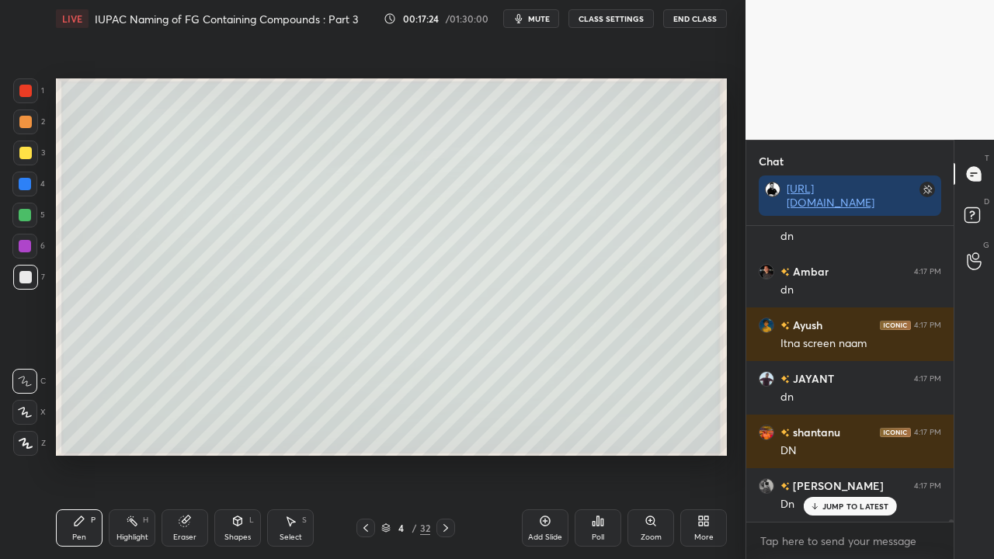
scroll to position [41863, 0]
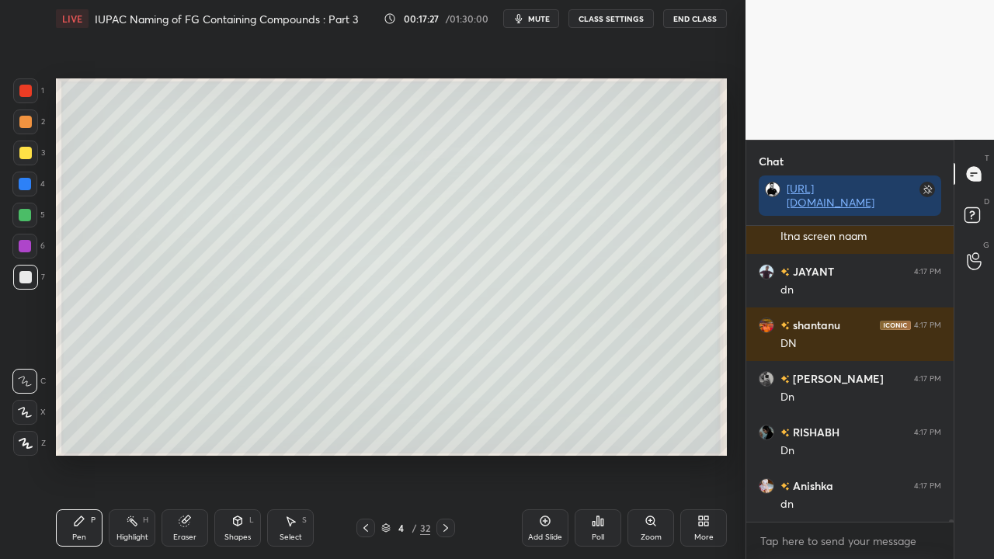
click at [539, 22] on span "mute" at bounding box center [539, 18] width 22 height 11
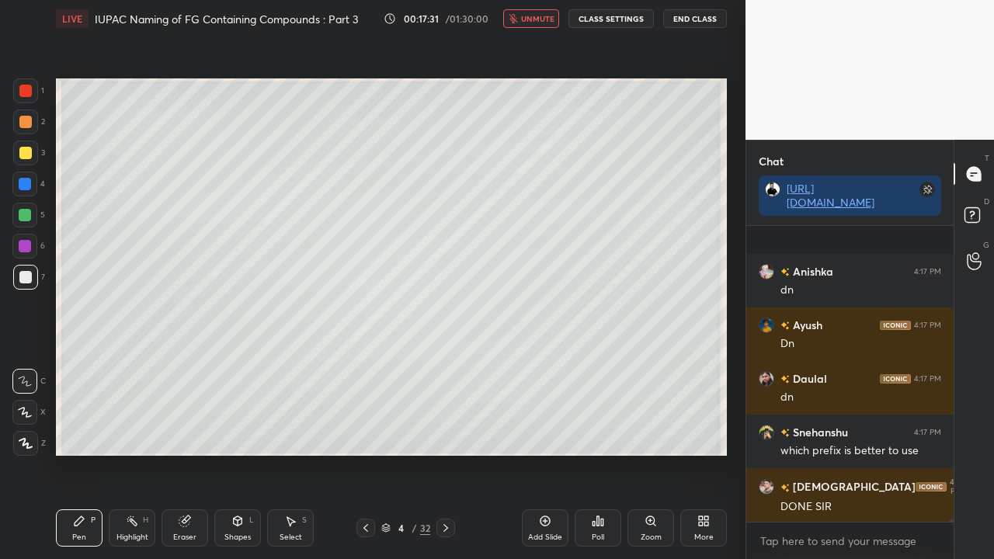
scroll to position [42252, 0]
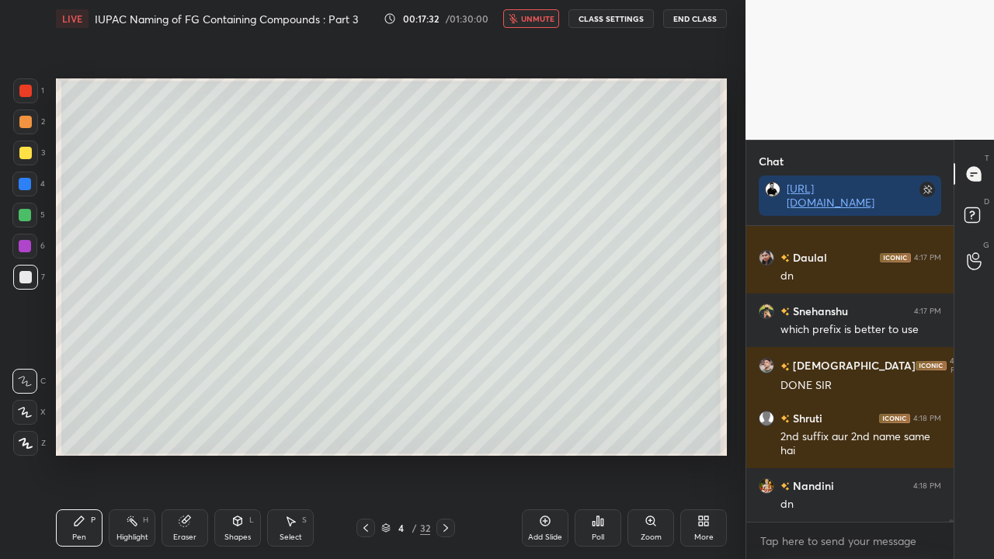
click at [532, 22] on span "unmute" at bounding box center [537, 18] width 33 height 11
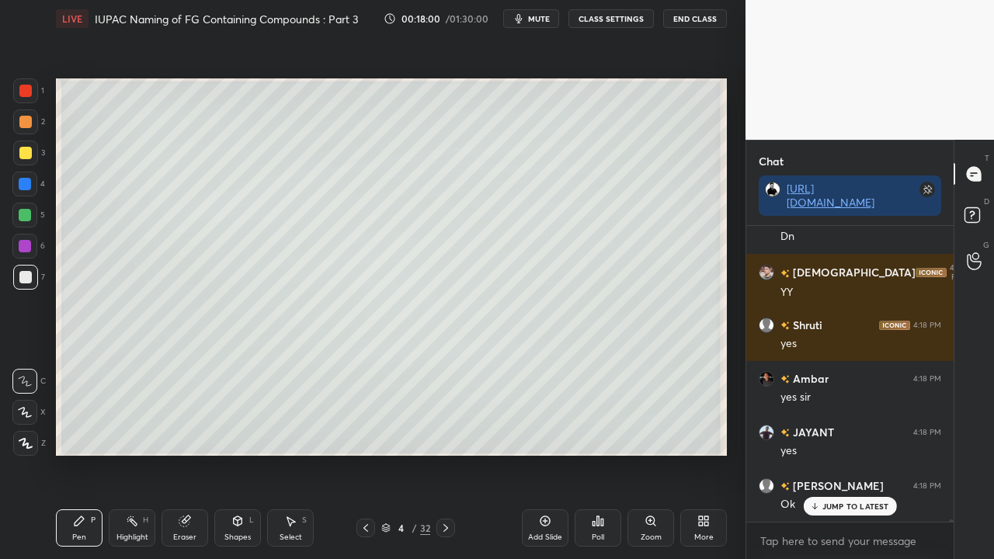
scroll to position [43539, 0]
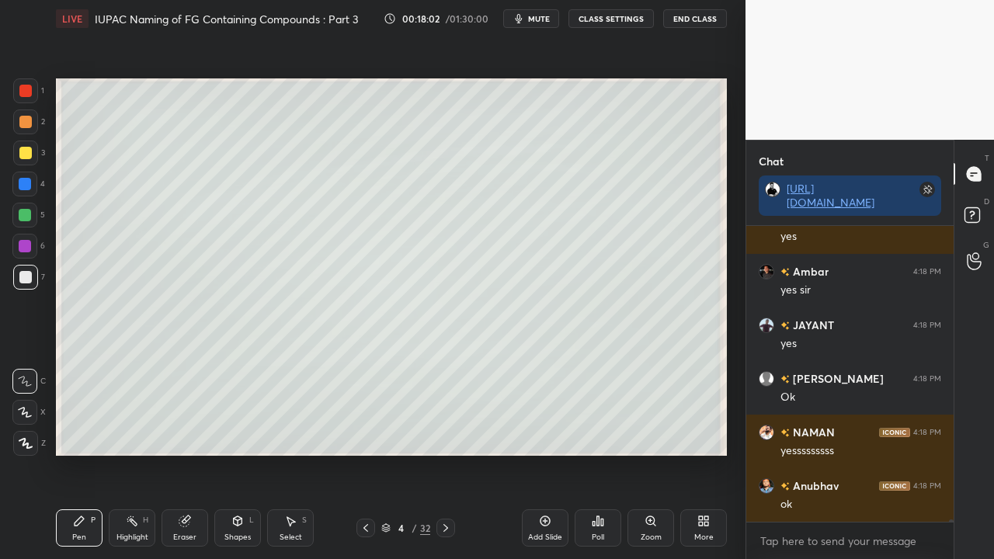
click at [447, 453] on icon at bounding box center [445, 528] width 5 height 8
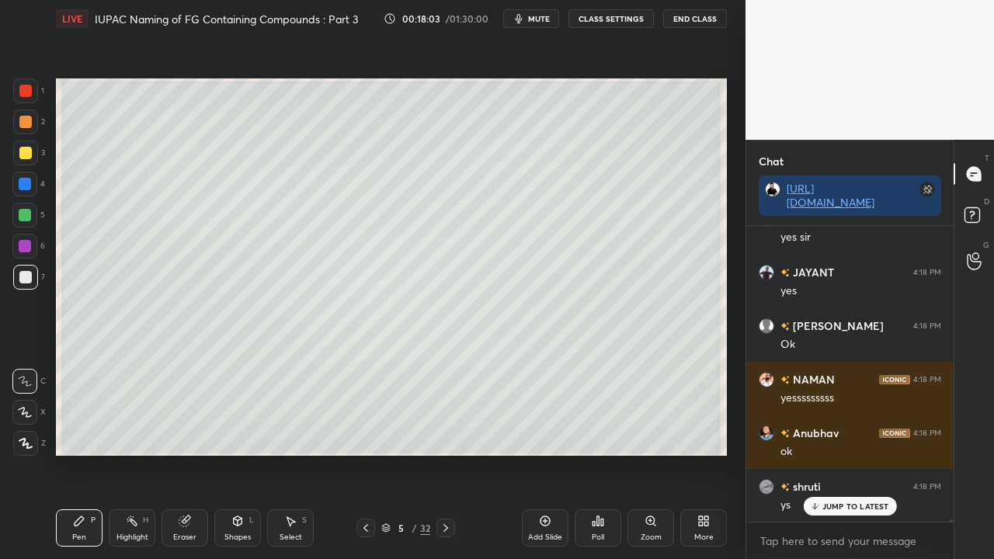
click at [34, 154] on div at bounding box center [25, 152] width 25 height 25
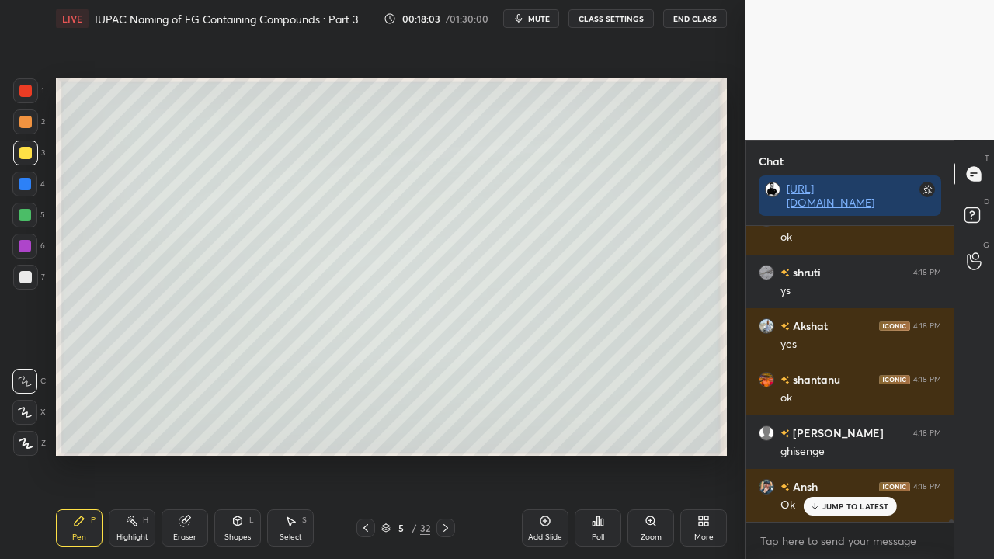
click at [23, 163] on div at bounding box center [25, 152] width 25 height 25
click at [22, 166] on div "3" at bounding box center [29, 155] width 32 height 31
drag, startPoint x: 22, startPoint y: 167, endPoint x: 20, endPoint y: 157, distance: 10.2
click at [22, 164] on div "3" at bounding box center [29, 155] width 32 height 31
click at [24, 156] on div at bounding box center [25, 153] width 12 height 12
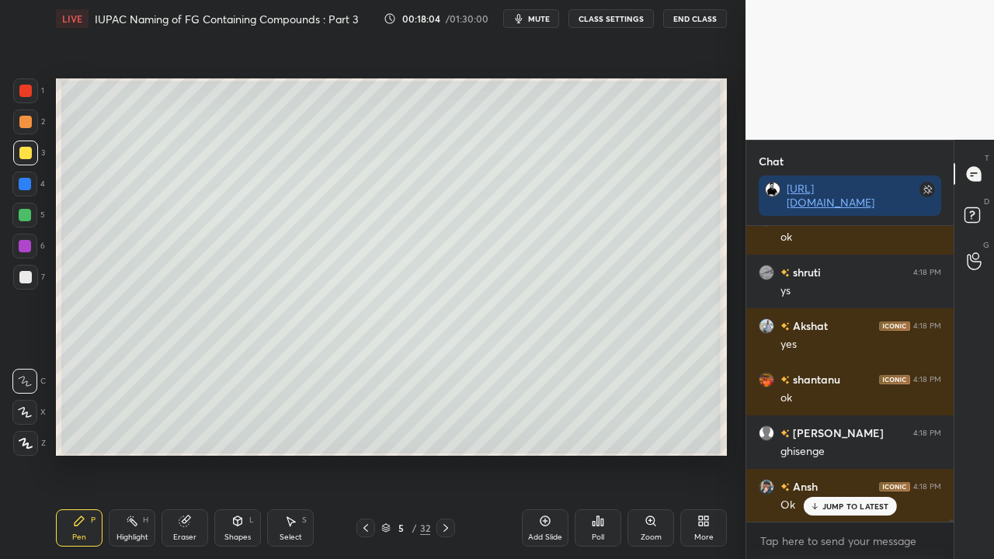
click at [24, 157] on div at bounding box center [25, 153] width 12 height 12
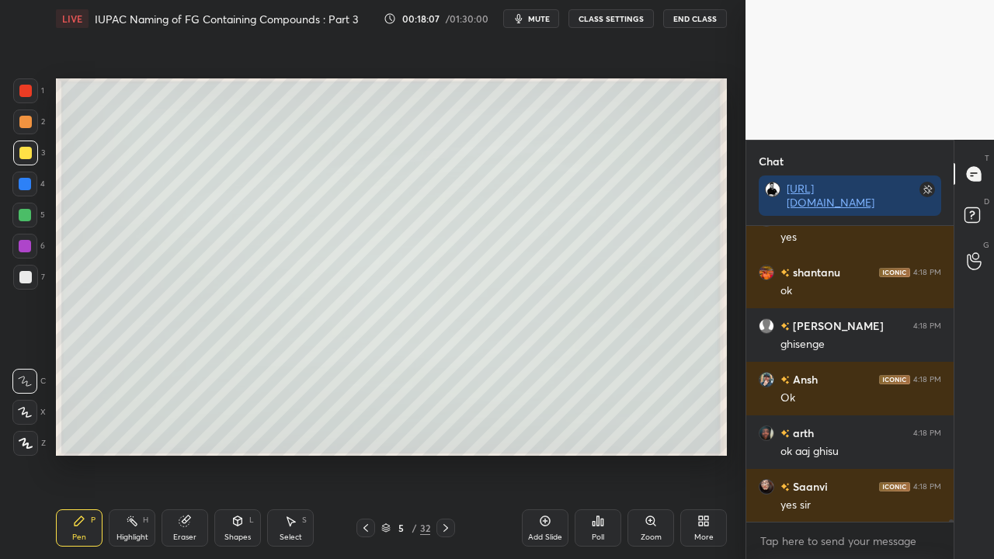
scroll to position [44022, 0]
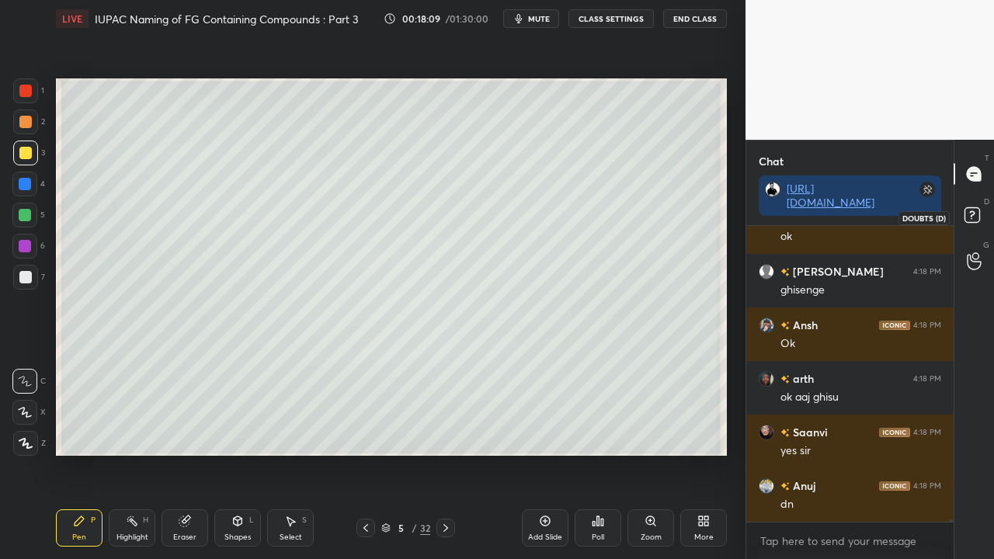
click at [972, 222] on icon at bounding box center [974, 217] width 28 height 28
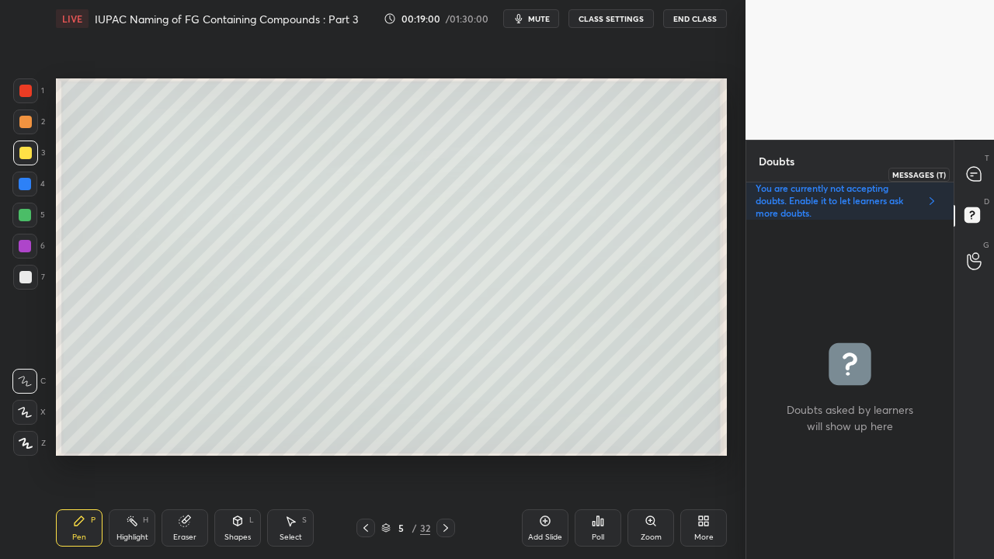
click at [979, 168] on icon at bounding box center [974, 174] width 16 height 16
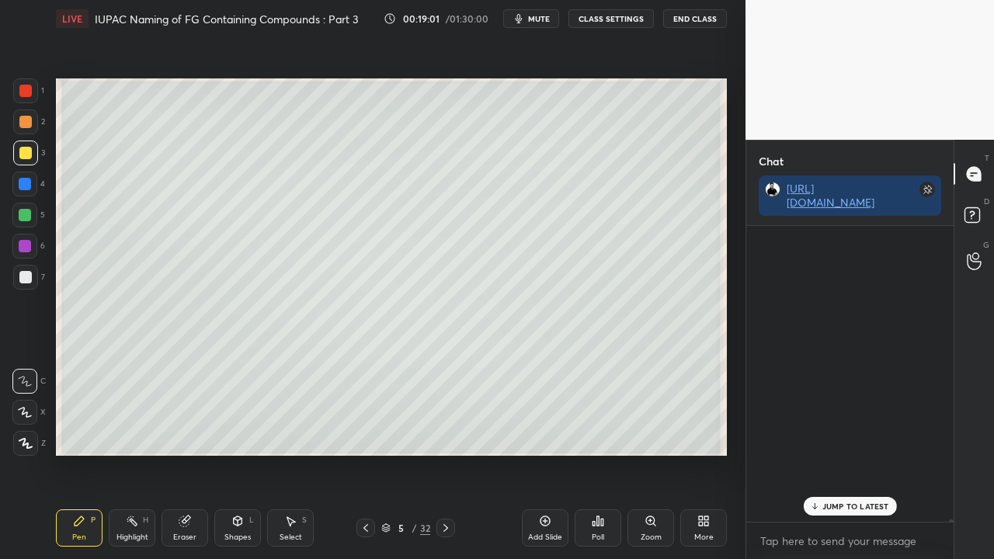
scroll to position [291, 203]
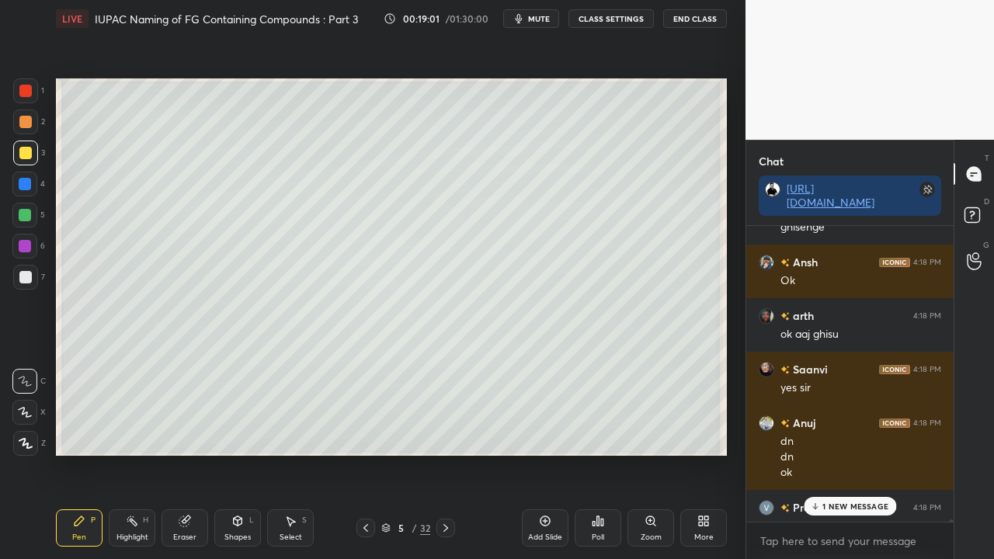
click at [840, 453] on p "1 NEW MESSAGE" at bounding box center [855, 505] width 66 height 9
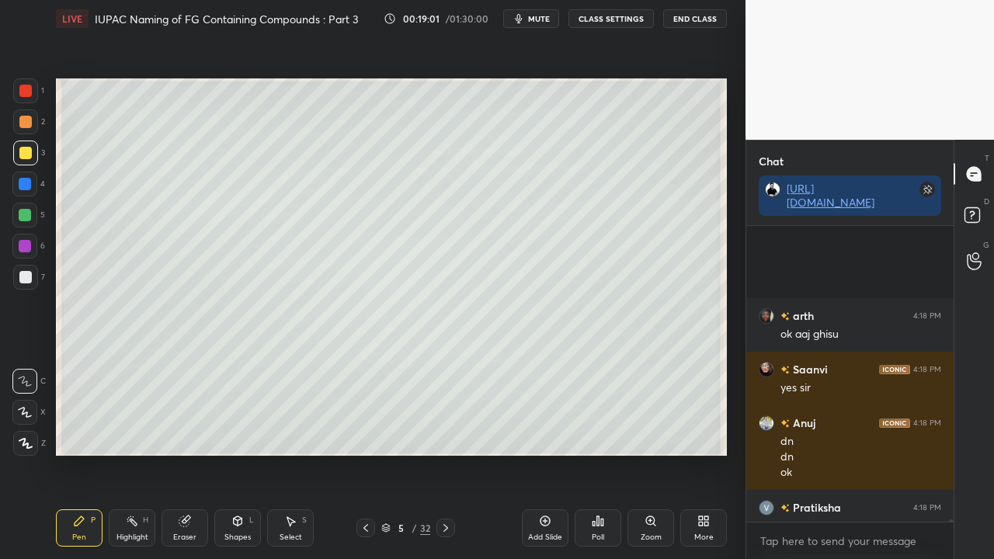
scroll to position [44213, 0]
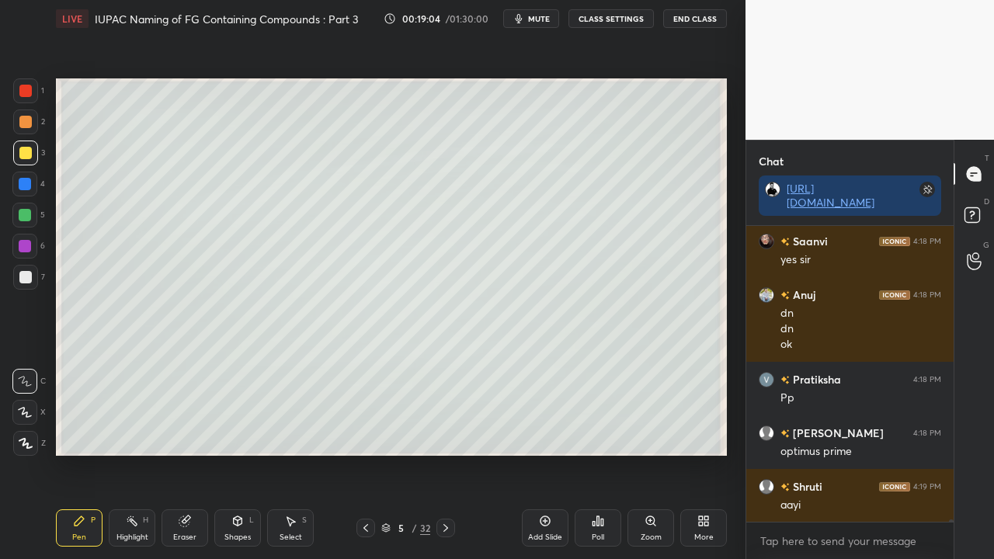
click at [30, 272] on div at bounding box center [25, 277] width 25 height 25
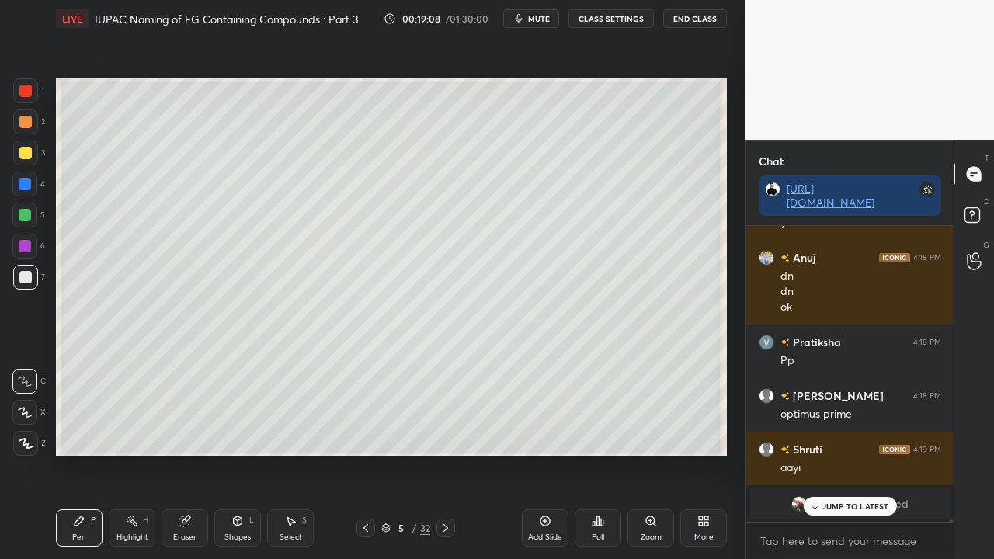
click at [851, 453] on p "JUMP TO LATEST" at bounding box center [855, 505] width 67 height 9
click at [838, 453] on span "mahender" at bounding box center [851, 504] width 53 height 12
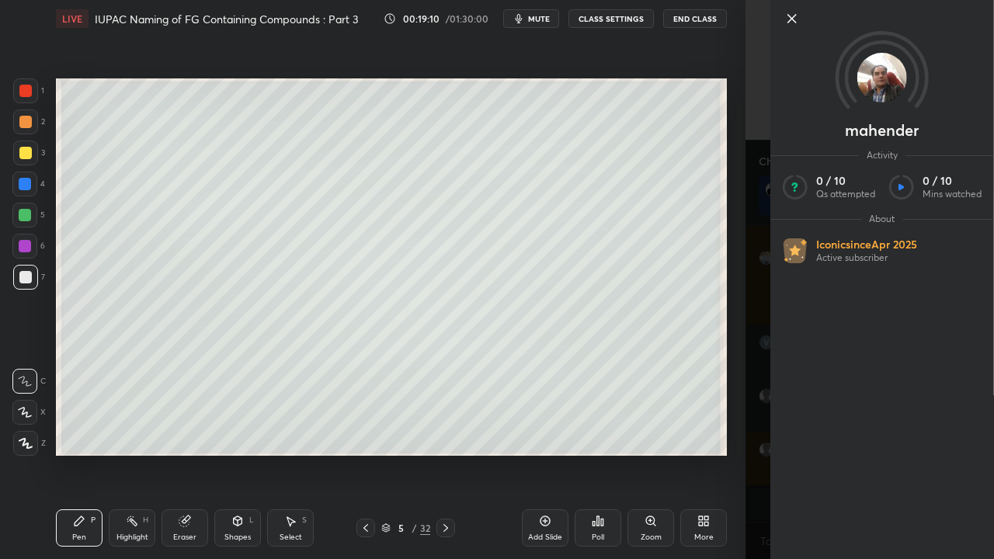
click at [750, 313] on div "[PERSON_NAME] Activity 0 / 10 Qs attempted 0 / 10 Mins watched About Iconic sin…" at bounding box center [869, 279] width 248 height 559
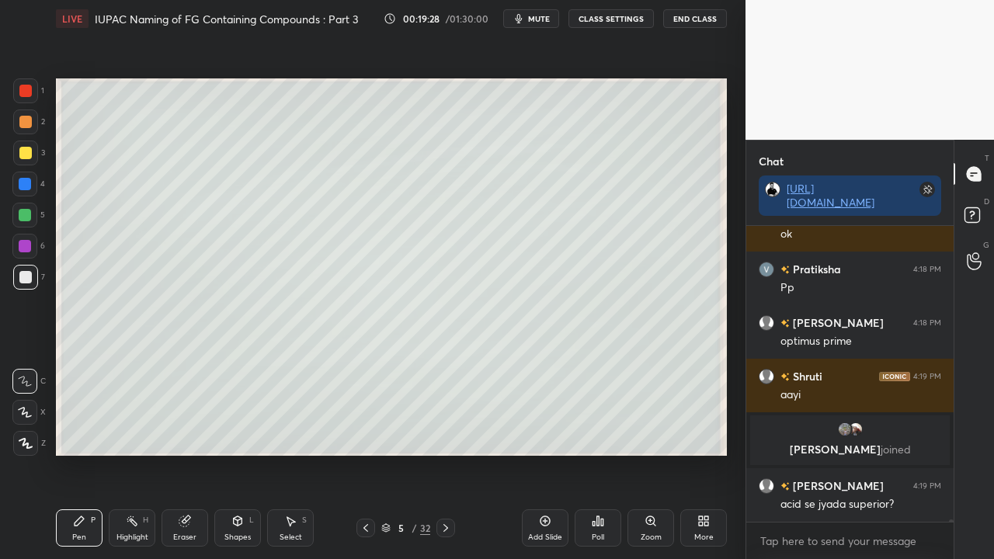
scroll to position [42859, 0]
click at [972, 222] on rect at bounding box center [971, 215] width 15 height 15
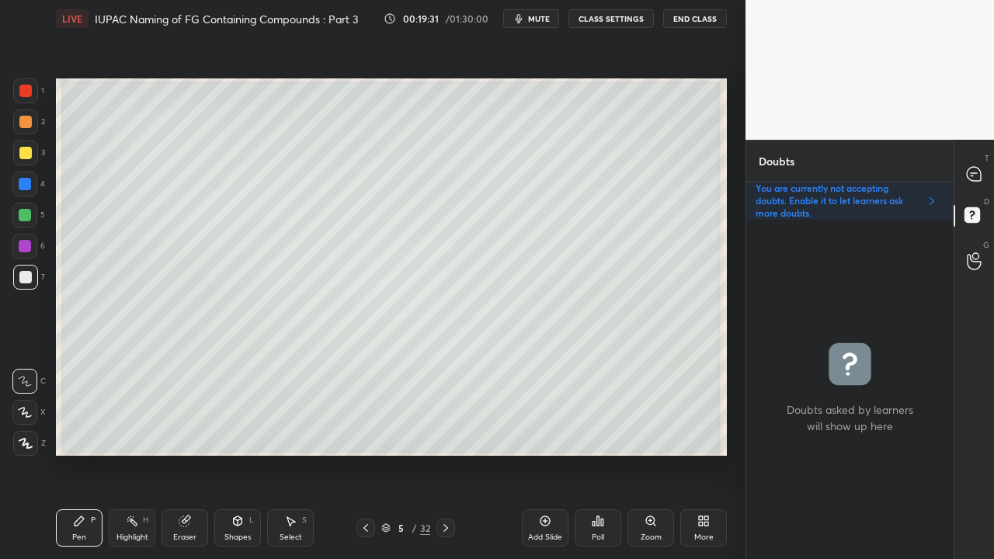
scroll to position [335, 203]
click at [986, 171] on div at bounding box center [974, 174] width 31 height 28
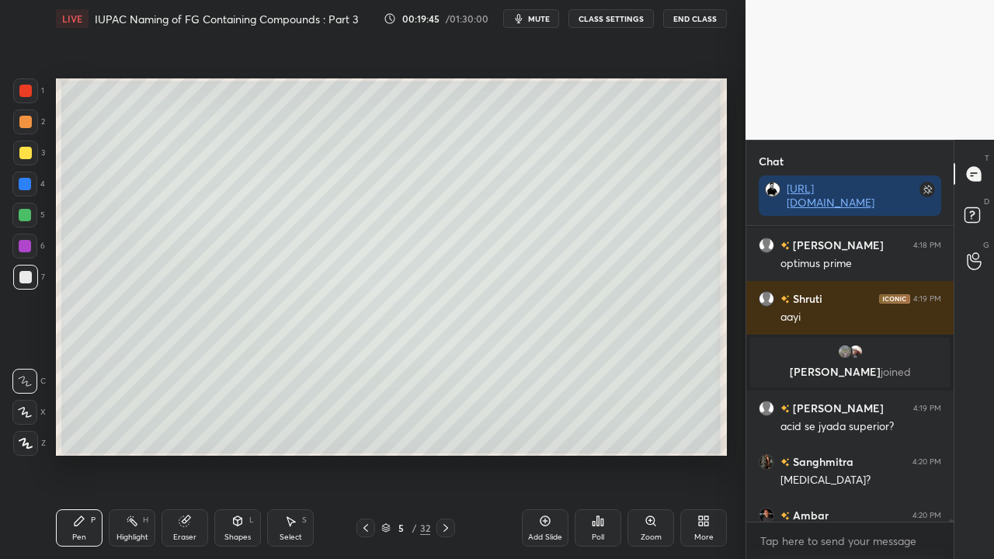
scroll to position [43258, 0]
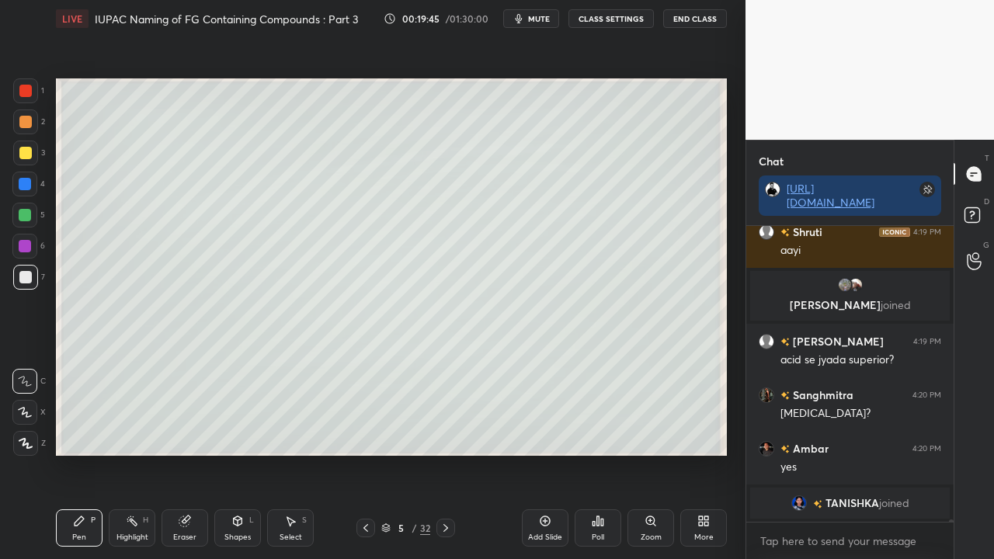
click at [369, 453] on icon at bounding box center [365, 528] width 12 height 12
click at [840, 453] on span "TANISHKA" at bounding box center [852, 503] width 54 height 12
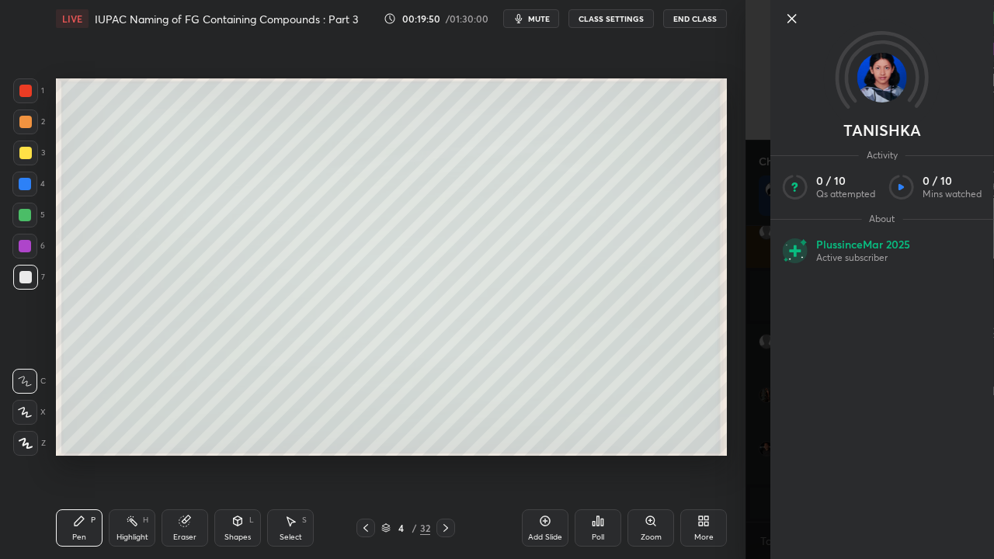
scroll to position [43041, 0]
drag, startPoint x: 754, startPoint y: 308, endPoint x: 751, endPoint y: 300, distance: 9.1
click at [754, 309] on div "[PERSON_NAME] Activity 0 / 10 Qs attempted 0 / 10 Mins watched About Plus since…" at bounding box center [869, 279] width 248 height 559
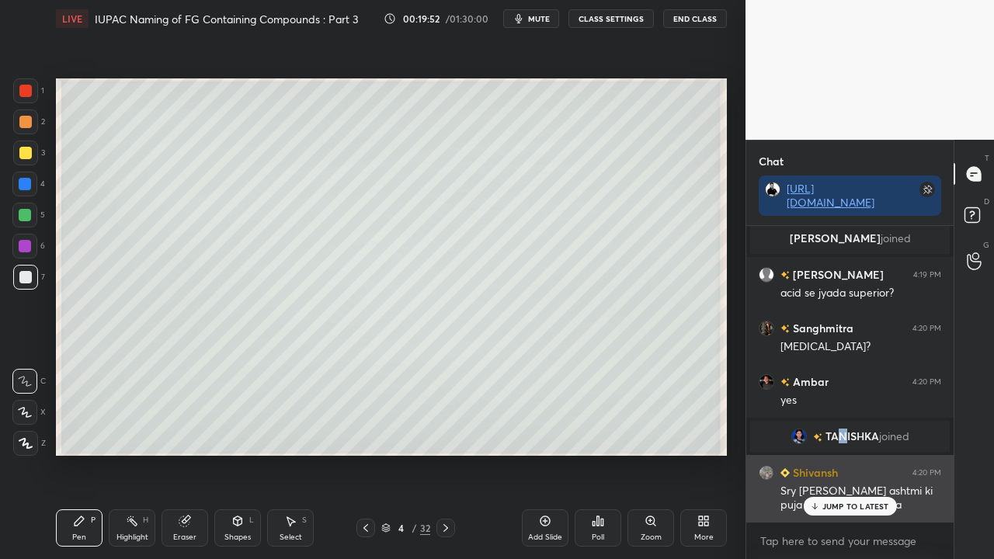
click at [862, 453] on p "JUMP TO LATEST" at bounding box center [855, 505] width 67 height 9
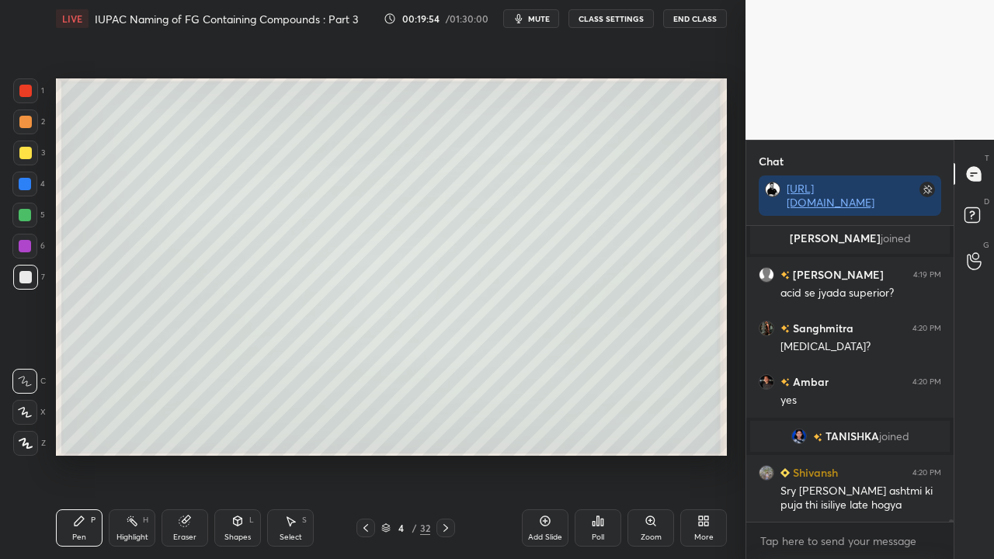
scroll to position [43095, 0]
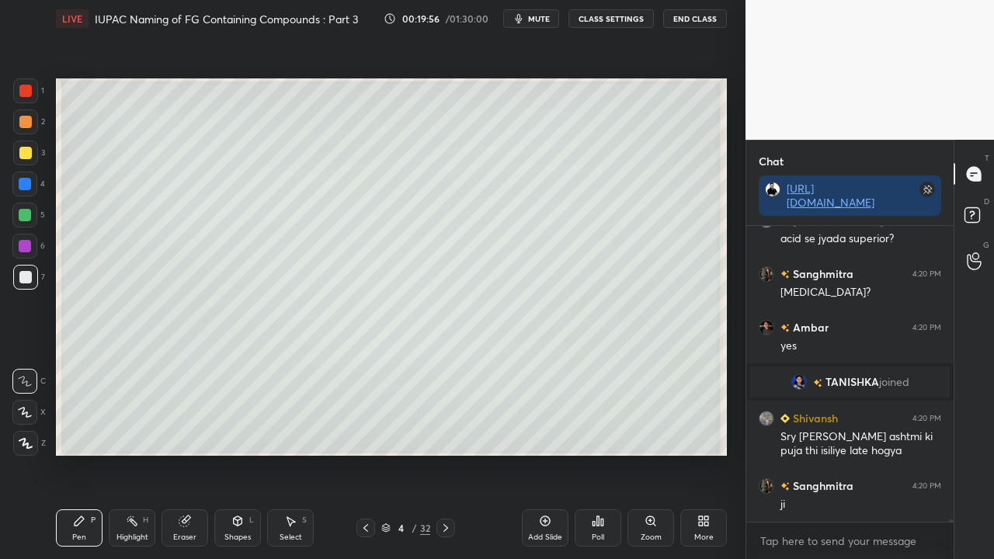
click at [951, 215] on div "[URL][DOMAIN_NAME]" at bounding box center [849, 203] width 207 height 43
click at [445, 453] on icon at bounding box center [445, 528] width 5 height 8
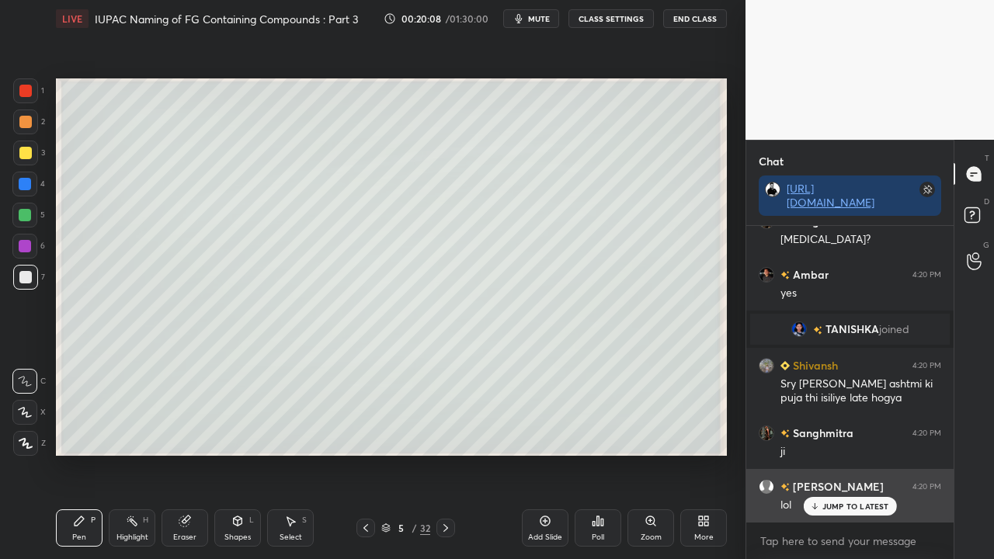
click at [845, 453] on p "JUMP TO LATEST" at bounding box center [855, 505] width 67 height 9
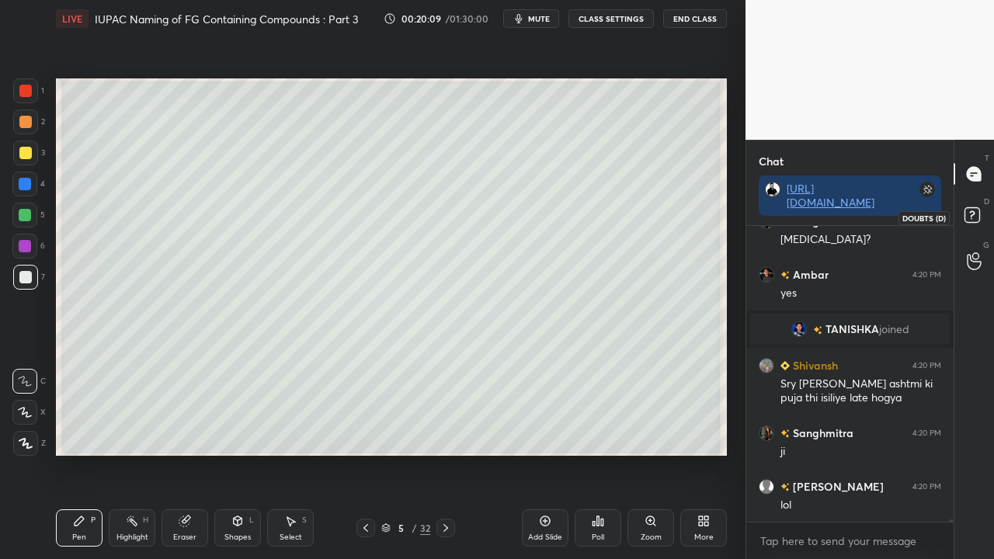
drag, startPoint x: 975, startPoint y: 215, endPoint x: 963, endPoint y: 220, distance: 13.6
click at [977, 215] on rect at bounding box center [971, 215] width 15 height 15
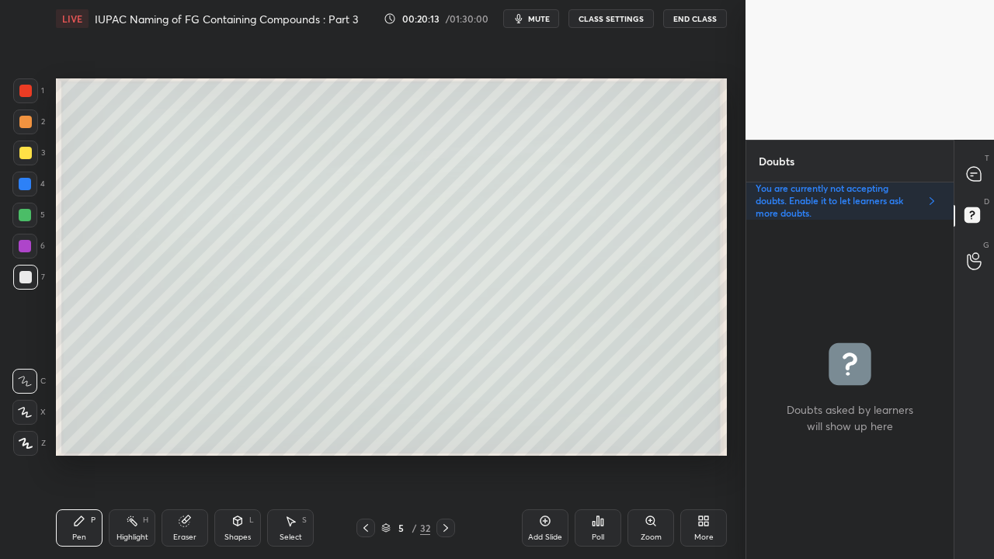
click at [25, 145] on div at bounding box center [25, 152] width 25 height 25
click at [978, 172] on icon at bounding box center [973, 174] width 14 height 14
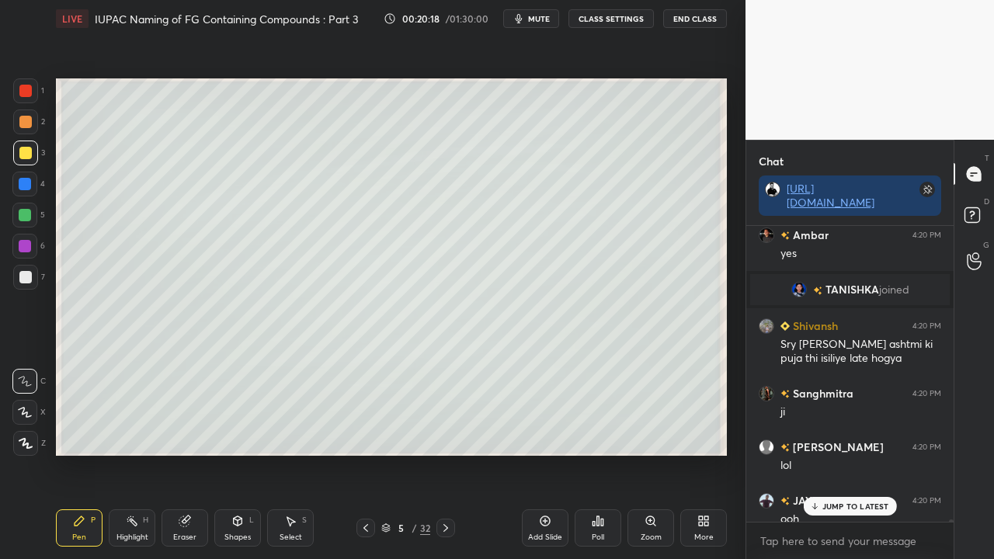
scroll to position [291, 203]
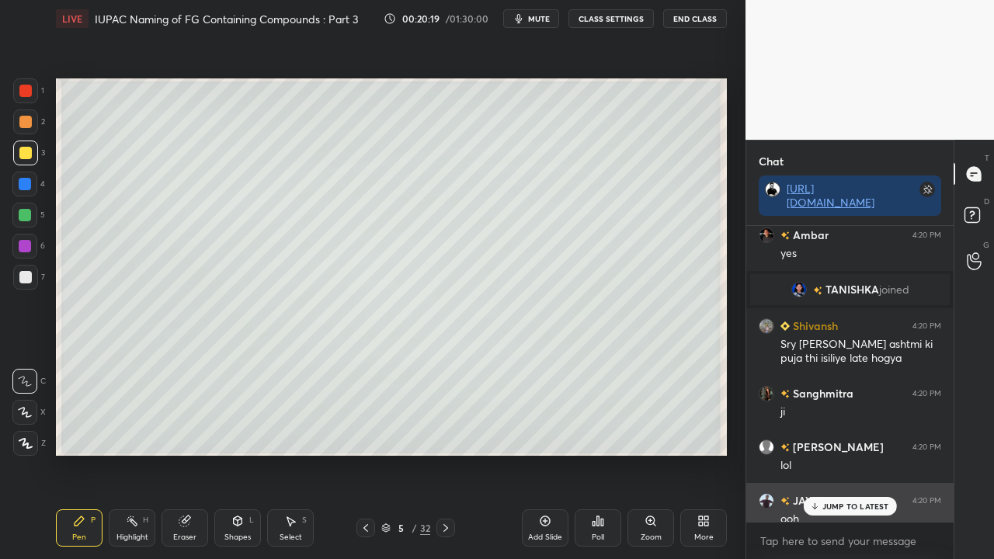
click at [865, 453] on div "JUMP TO LATEST" at bounding box center [849, 506] width 93 height 19
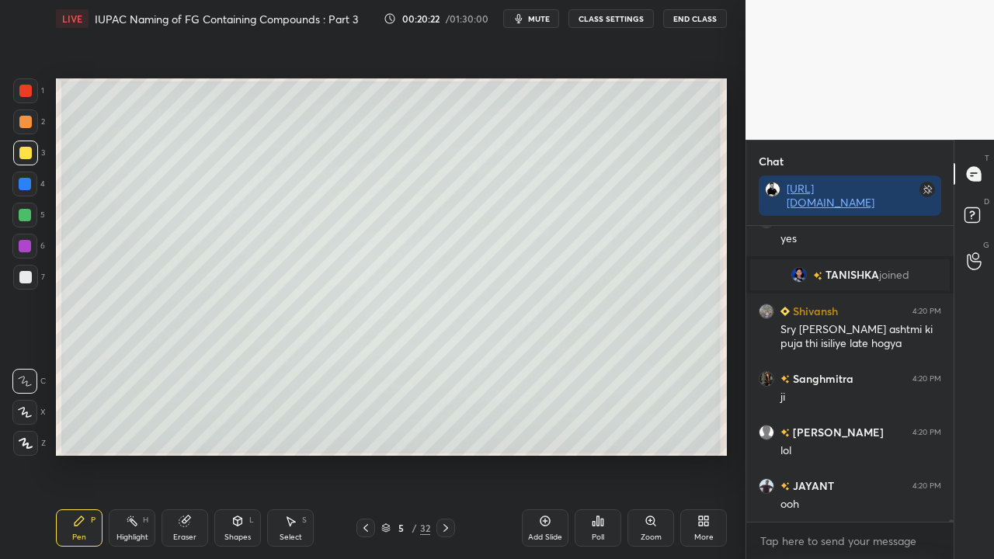
scroll to position [43510, 0]
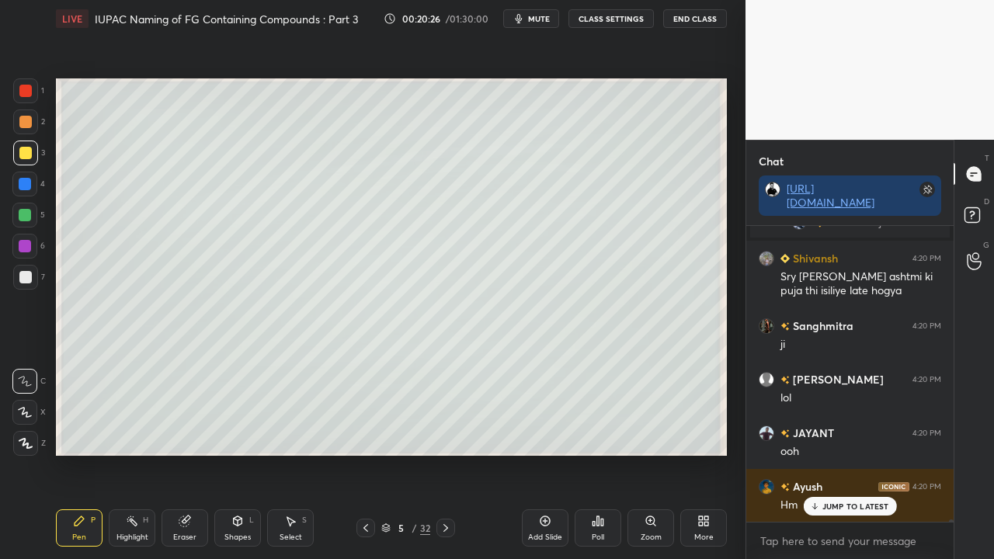
click at [853, 453] on p "JUMP TO LATEST" at bounding box center [855, 505] width 67 height 9
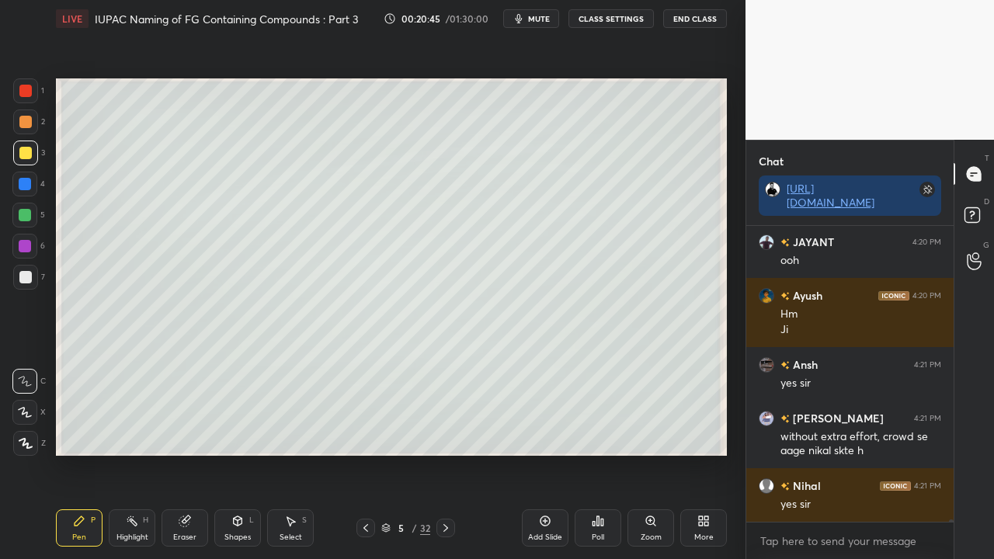
scroll to position [43768, 0]
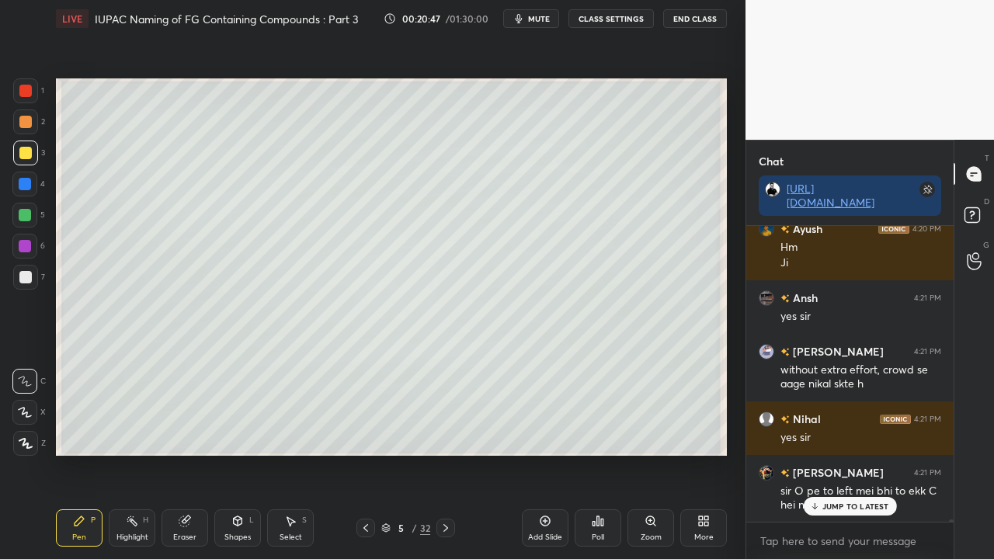
click at [869, 453] on p "JUMP TO LATEST" at bounding box center [855, 505] width 67 height 9
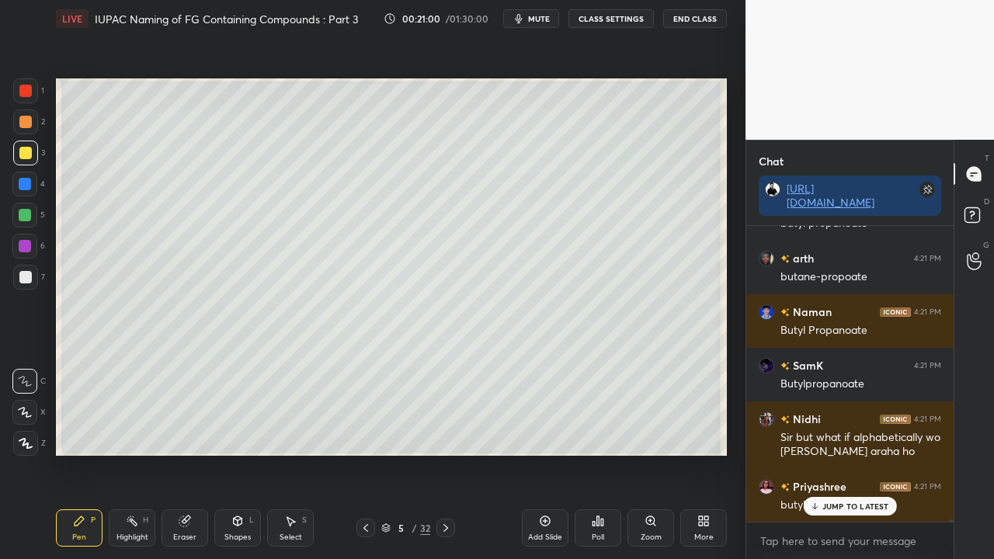
scroll to position [44210, 0]
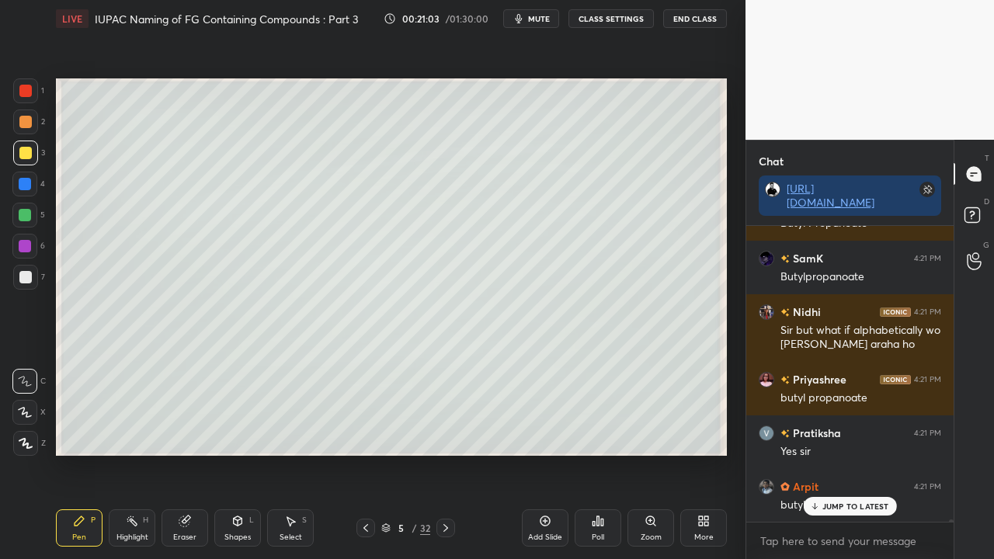
drag, startPoint x: 846, startPoint y: 508, endPoint x: 734, endPoint y: 439, distance: 132.1
click at [844, 453] on p "JUMP TO LATEST" at bounding box center [855, 505] width 67 height 9
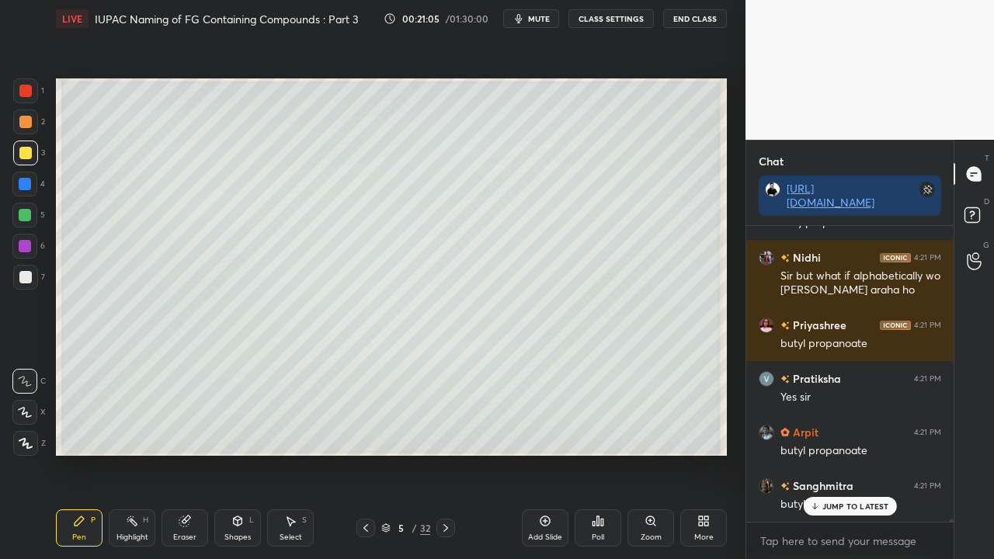
scroll to position [44317, 0]
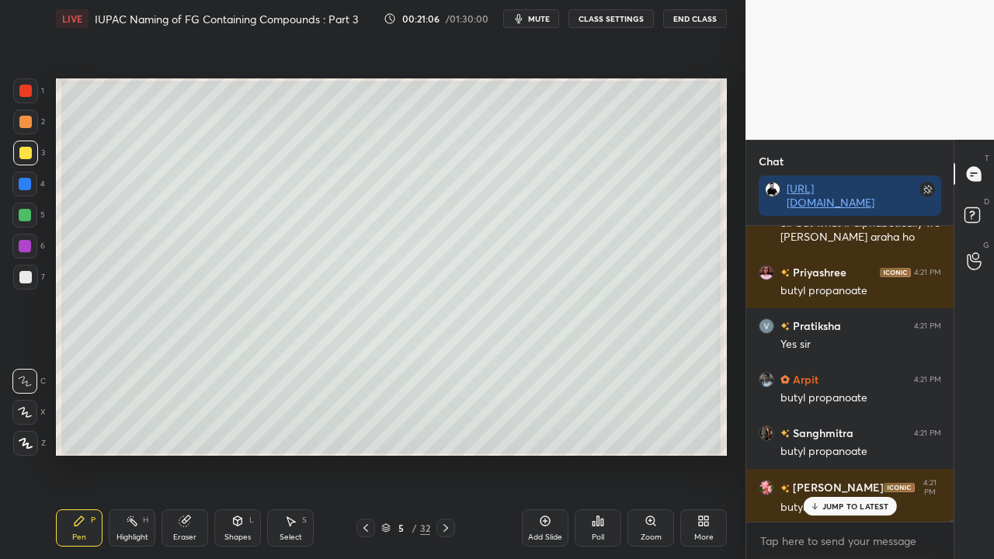
click at [29, 272] on div at bounding box center [25, 277] width 12 height 12
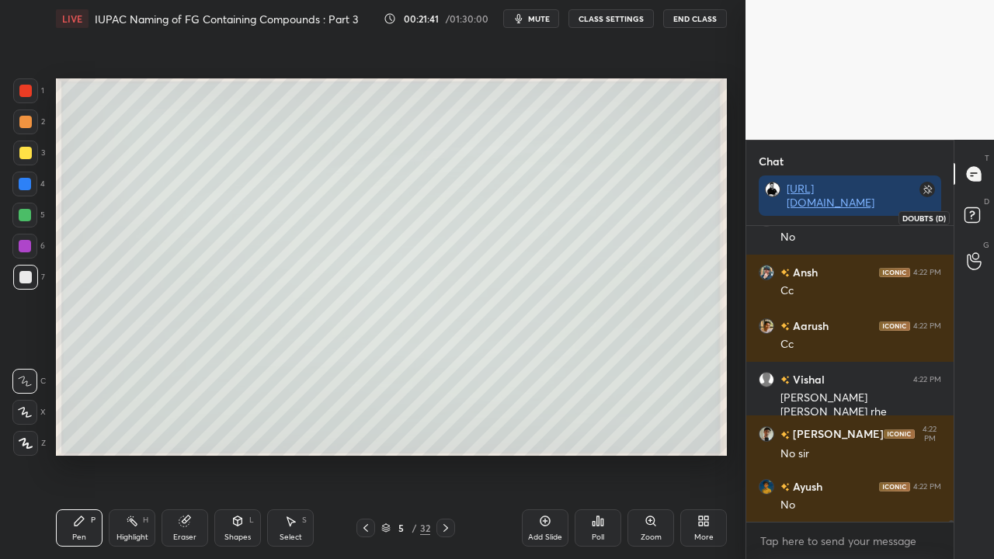
scroll to position [46351, 0]
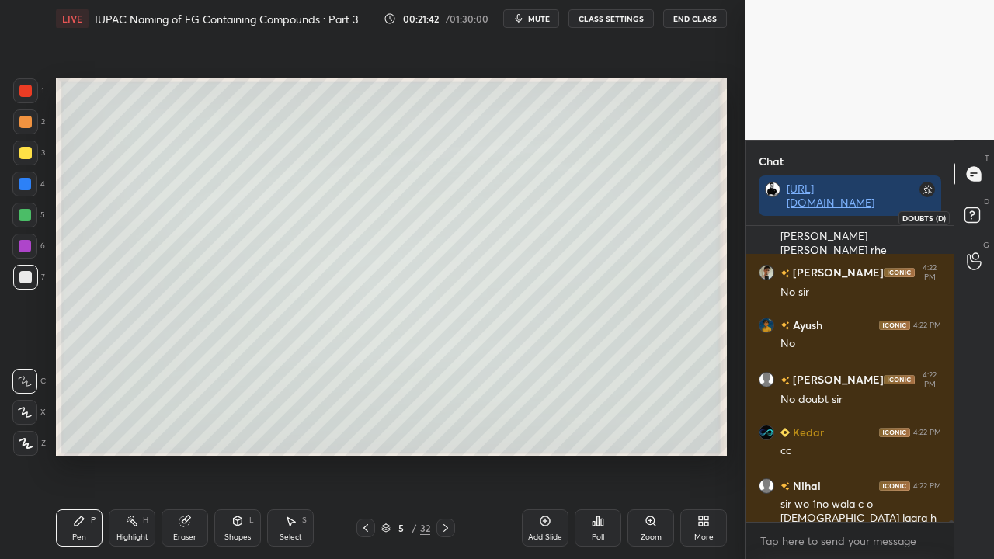
click at [980, 214] on icon at bounding box center [974, 217] width 28 height 28
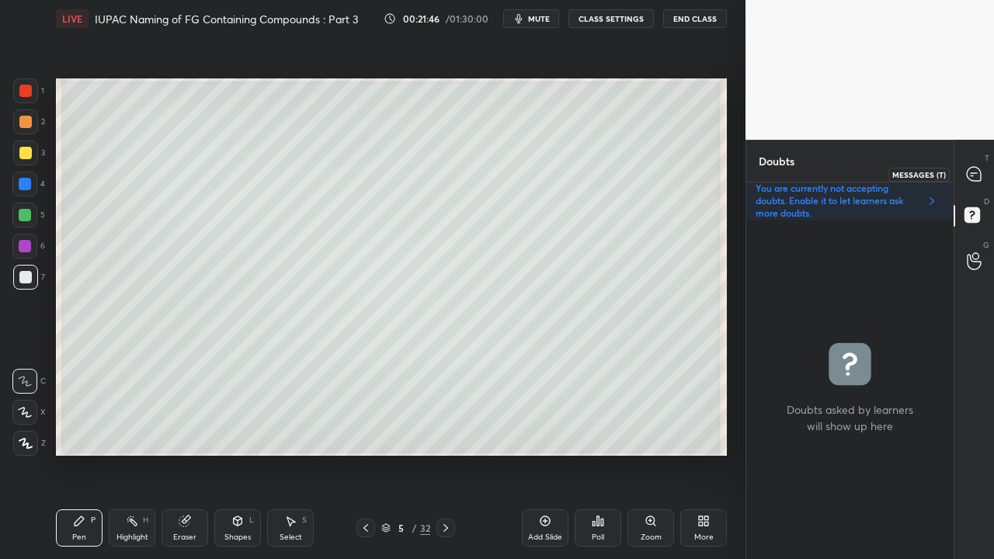
click at [974, 179] on icon at bounding box center [973, 174] width 14 height 14
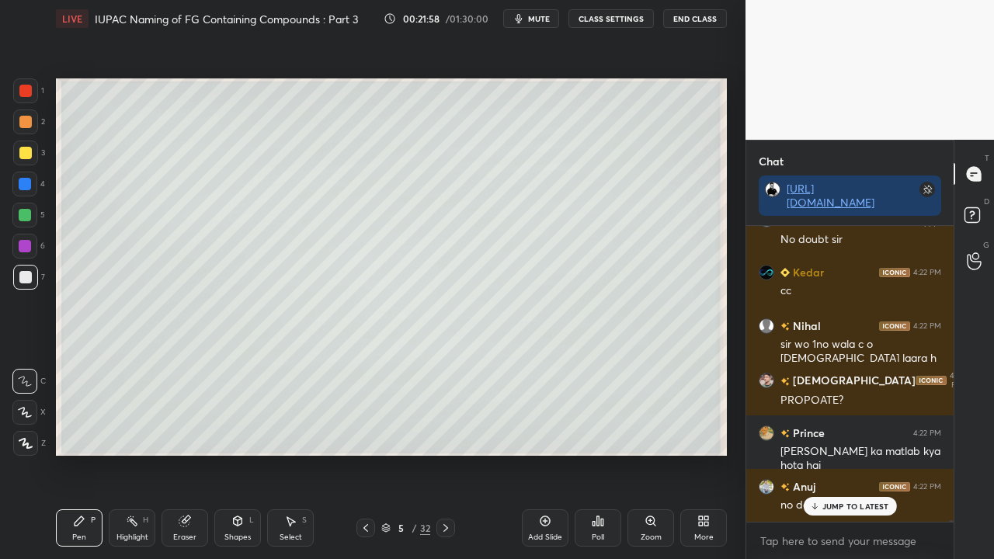
click at [26, 145] on div at bounding box center [25, 152] width 25 height 25
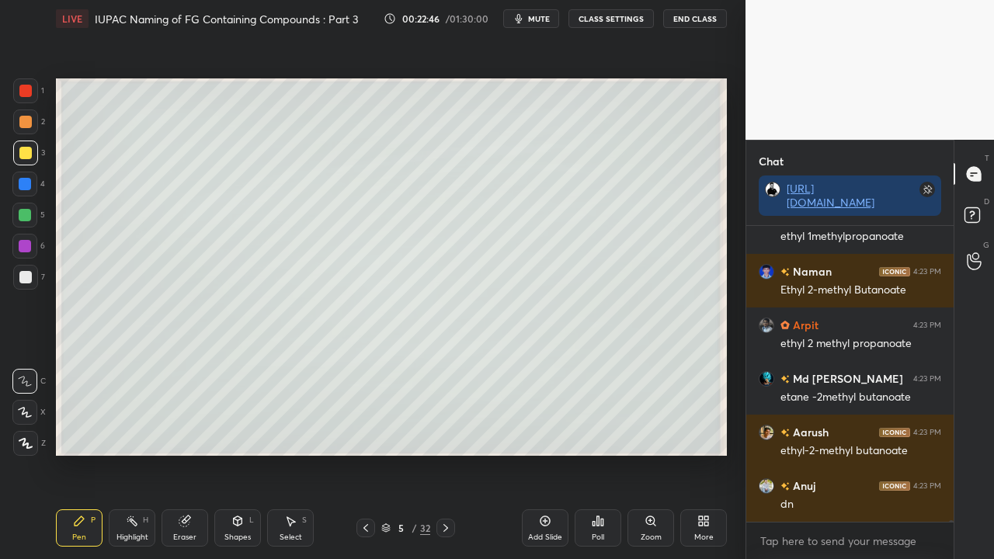
scroll to position [47312, 0]
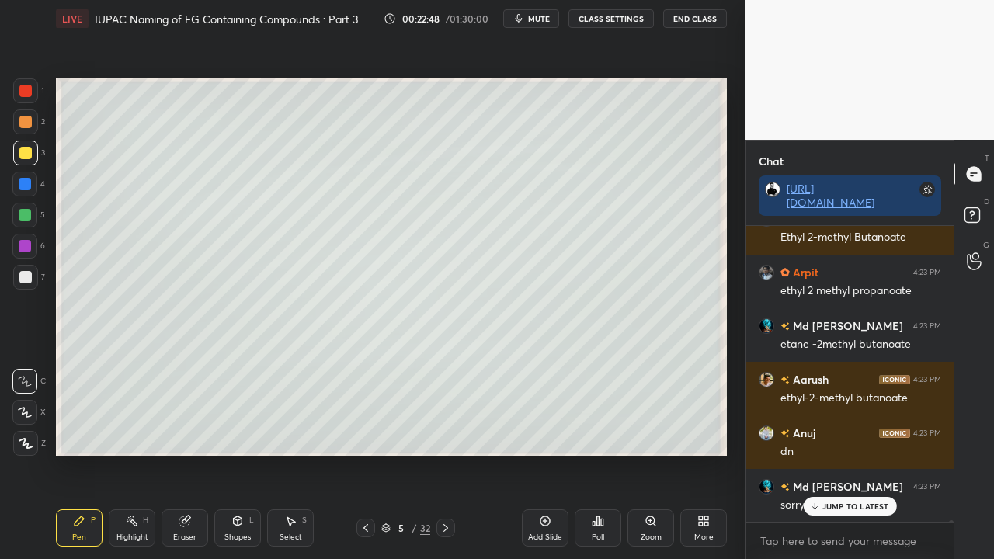
click at [26, 281] on div at bounding box center [25, 277] width 12 height 12
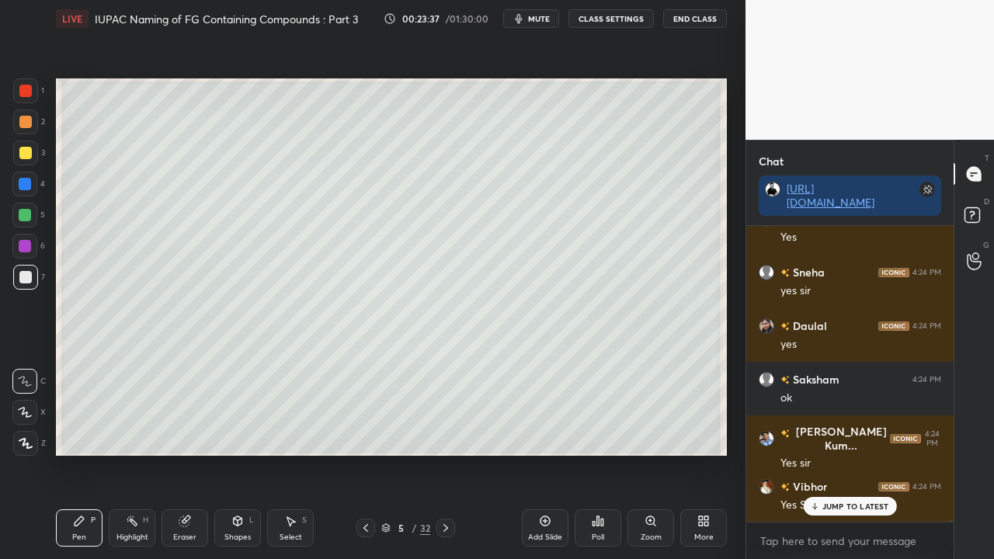
scroll to position [50954, 0]
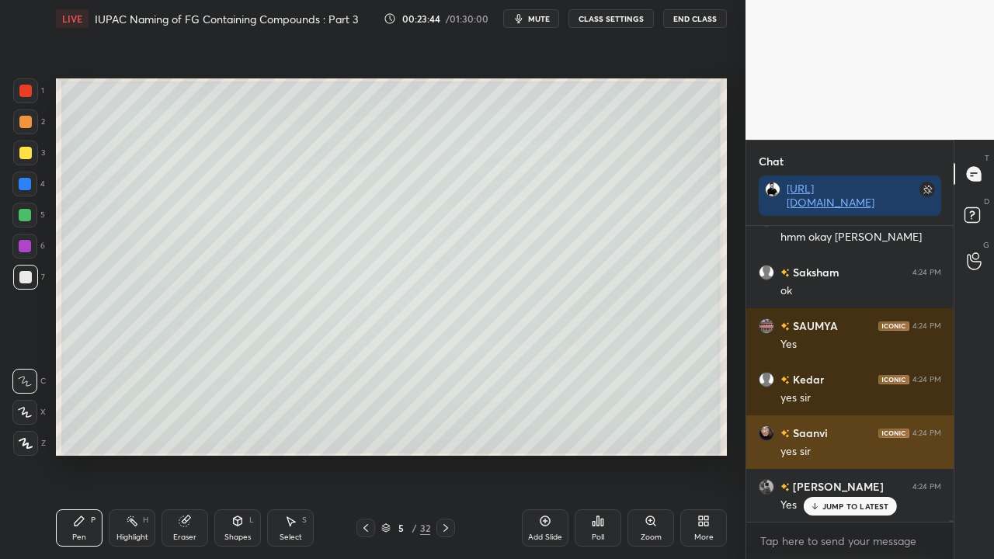
click at [793, 422] on div "Saanvi 4:24 PM yes sir" at bounding box center [849, 442] width 207 height 54
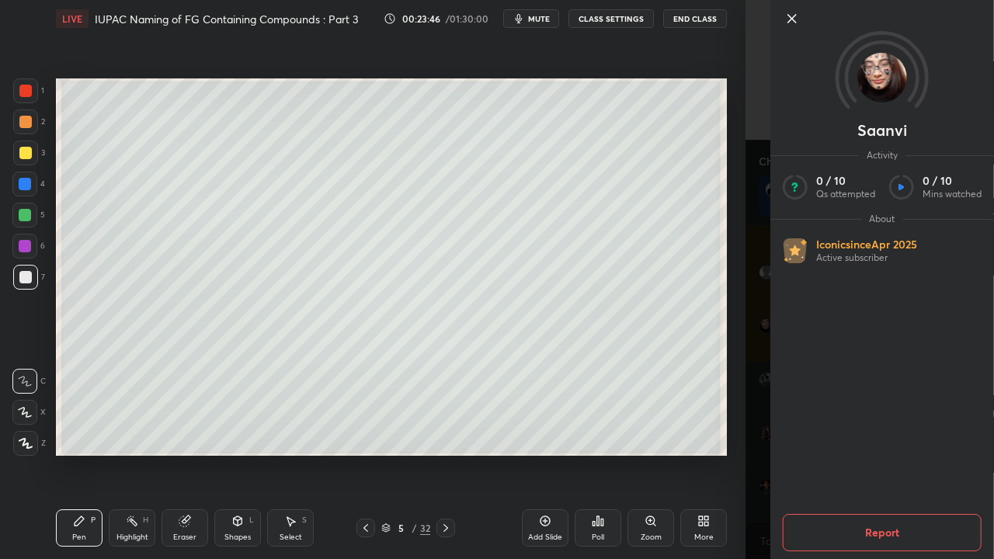
click at [751, 222] on div "Saanvi Activity 0 / 10 Qs attempted 0 / 10 Mins watched About Iconic since [DAT…" at bounding box center [869, 279] width 248 height 559
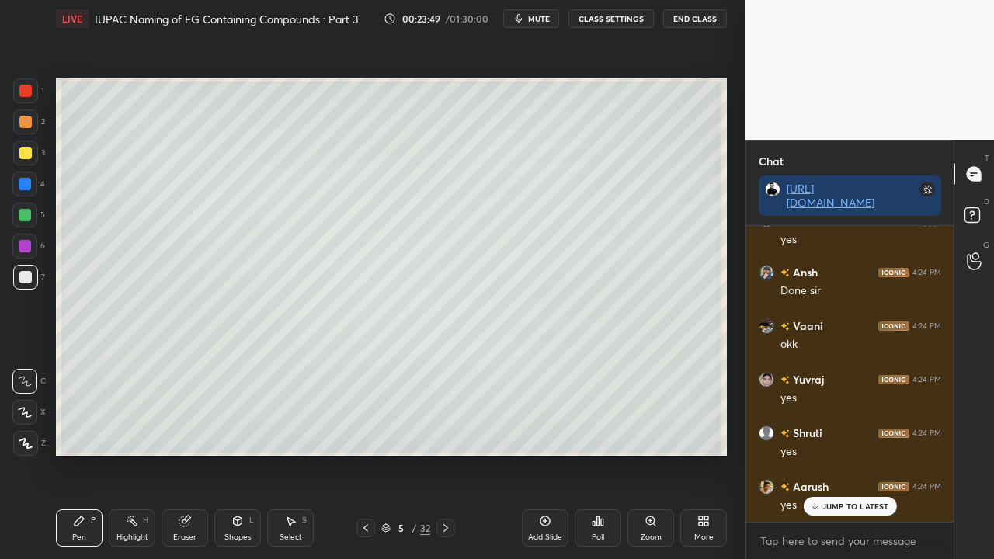
click at [442, 453] on icon at bounding box center [445, 528] width 12 height 12
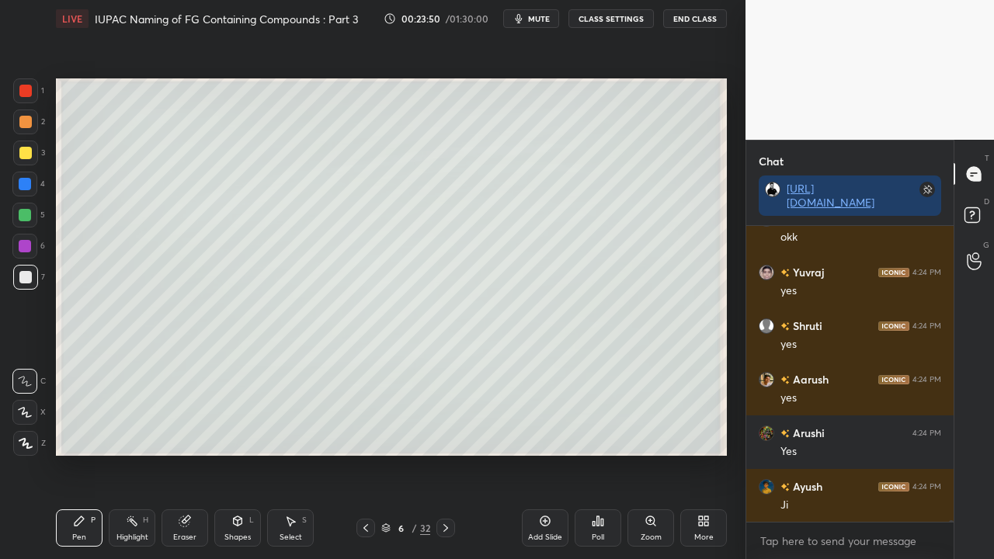
click at [17, 148] on div at bounding box center [25, 152] width 25 height 25
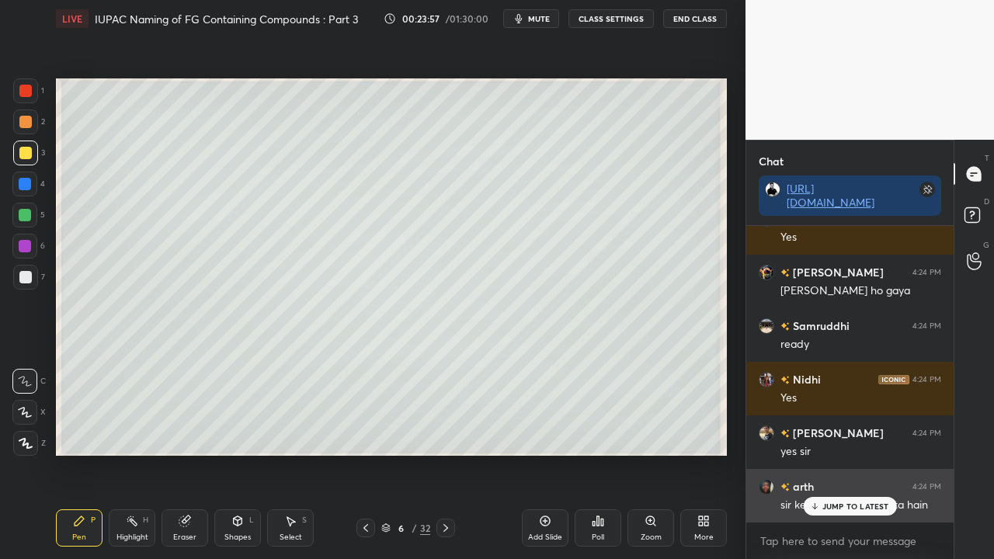
drag, startPoint x: 849, startPoint y: 507, endPoint x: 815, endPoint y: 500, distance: 34.9
click at [848, 453] on p "JUMP TO LATEST" at bounding box center [855, 505] width 67 height 9
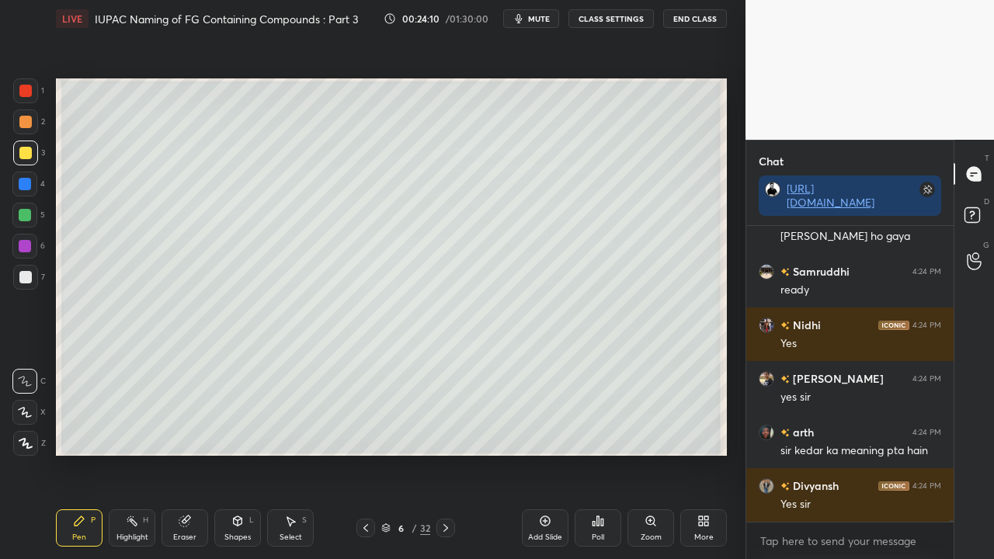
click at [189, 453] on div "Eraser" at bounding box center [184, 537] width 23 height 8
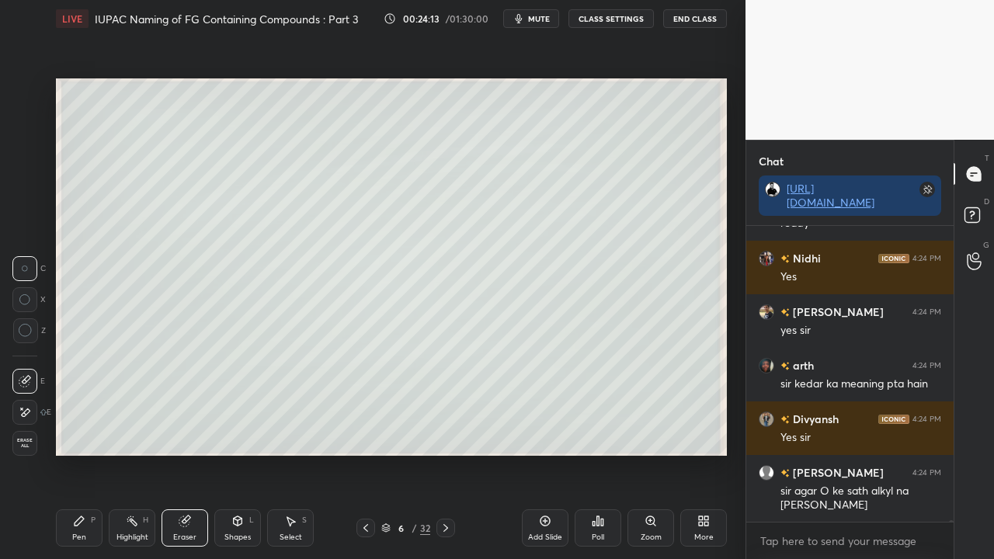
scroll to position [52522, 0]
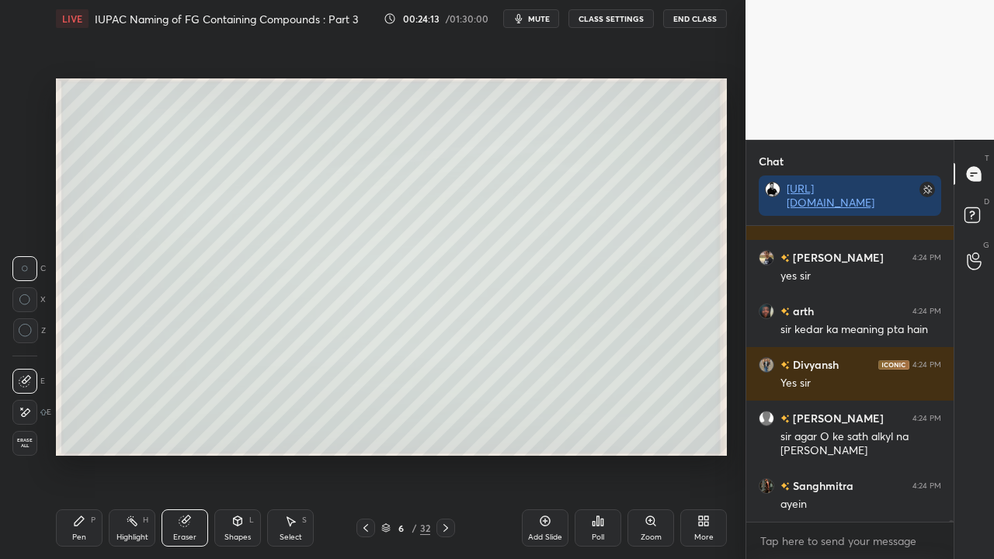
drag, startPoint x: 79, startPoint y: 525, endPoint x: 110, endPoint y: 470, distance: 62.6
click at [81, 453] on icon at bounding box center [79, 521] width 12 height 12
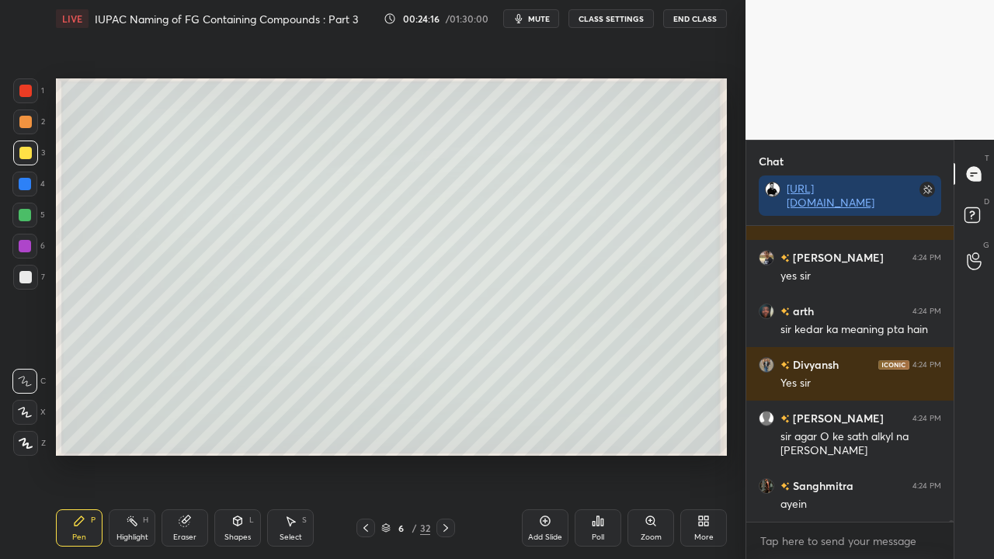
scroll to position [52574, 0]
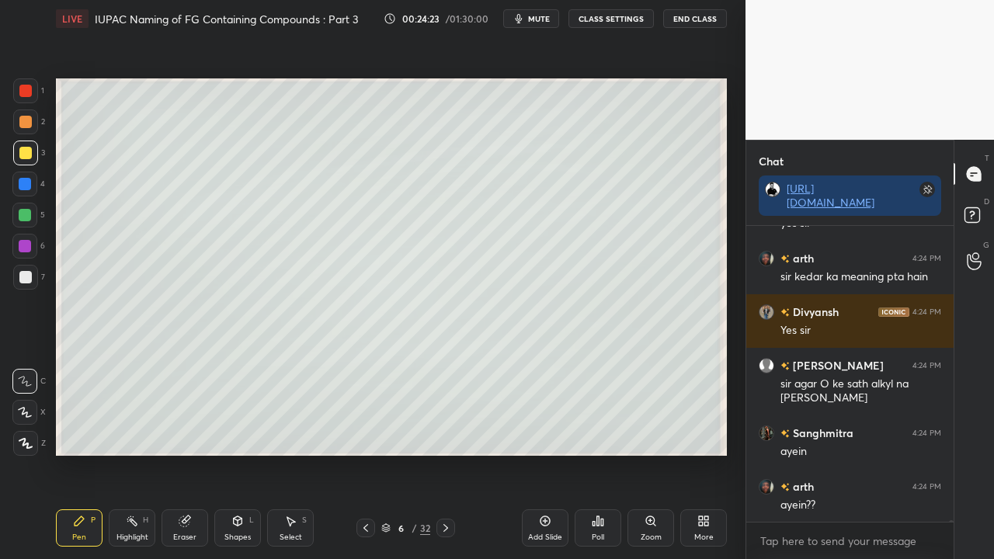
drag, startPoint x: 198, startPoint y: 526, endPoint x: 211, endPoint y: 497, distance: 32.3
click at [199, 453] on div "Eraser" at bounding box center [184, 527] width 47 height 37
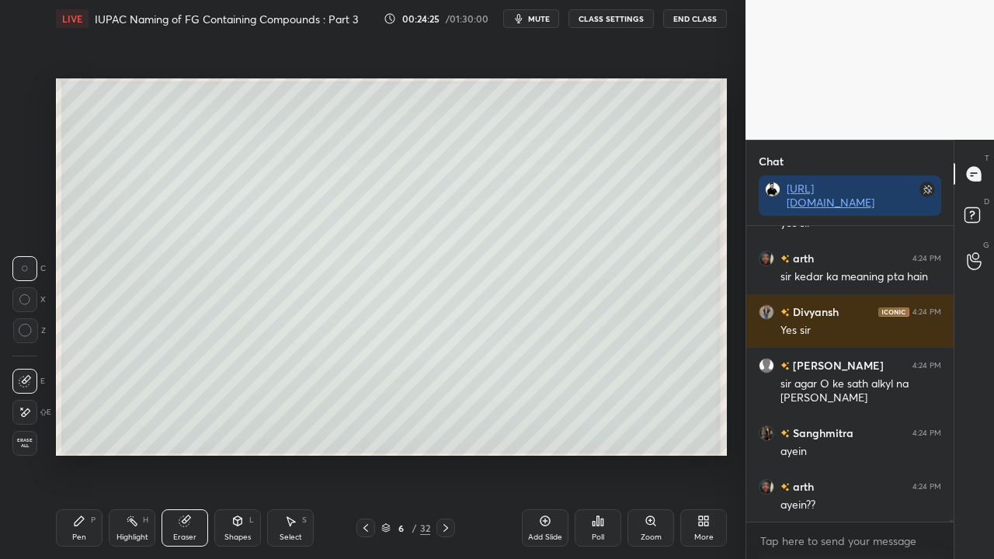
scroll to position [52629, 0]
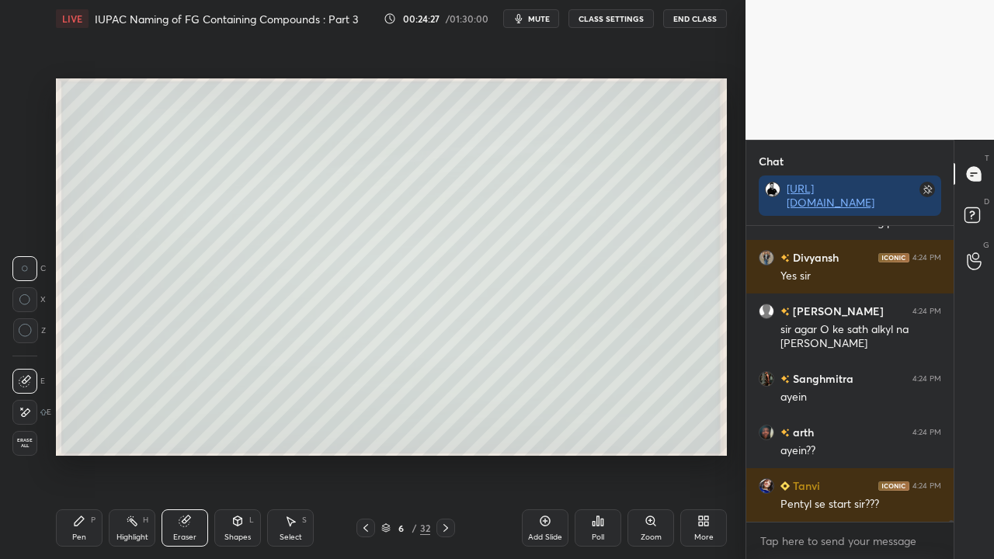
click at [80, 453] on div "Pen P" at bounding box center [79, 527] width 47 height 37
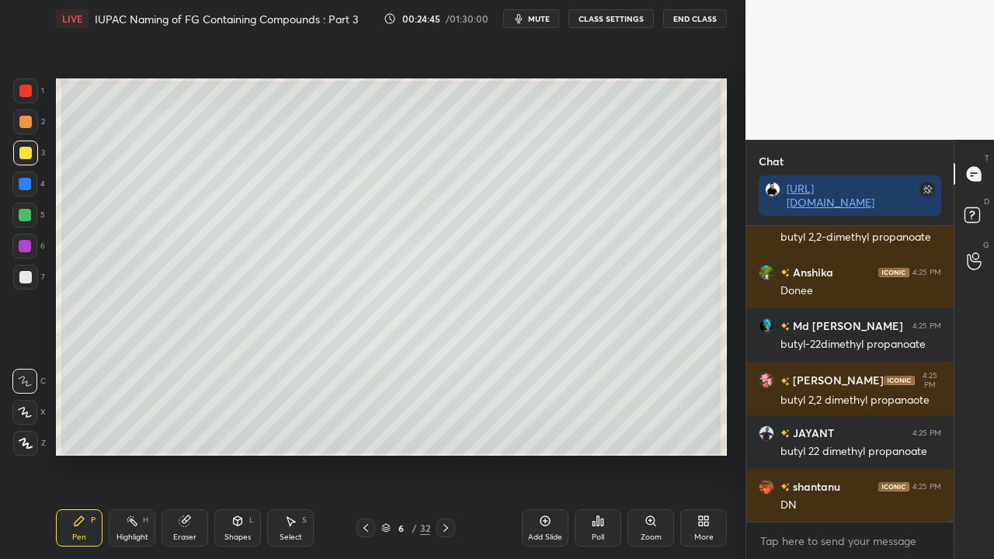
scroll to position [50353, 0]
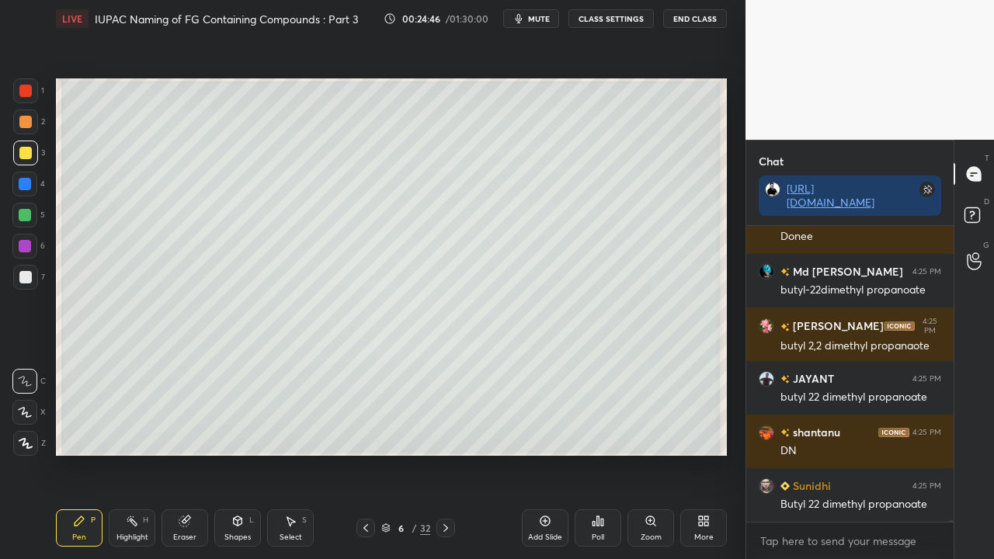
click at [23, 279] on div at bounding box center [25, 277] width 12 height 12
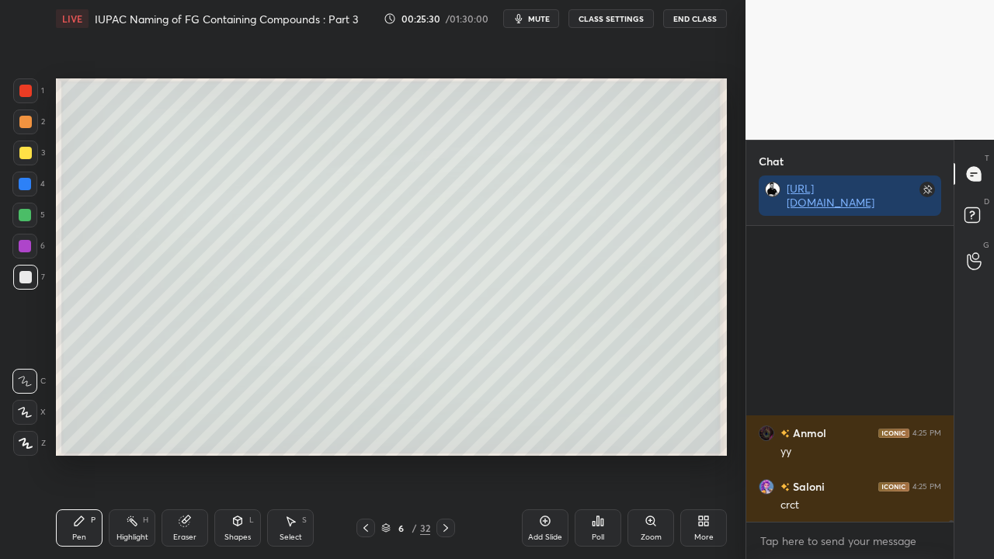
scroll to position [53462, 0]
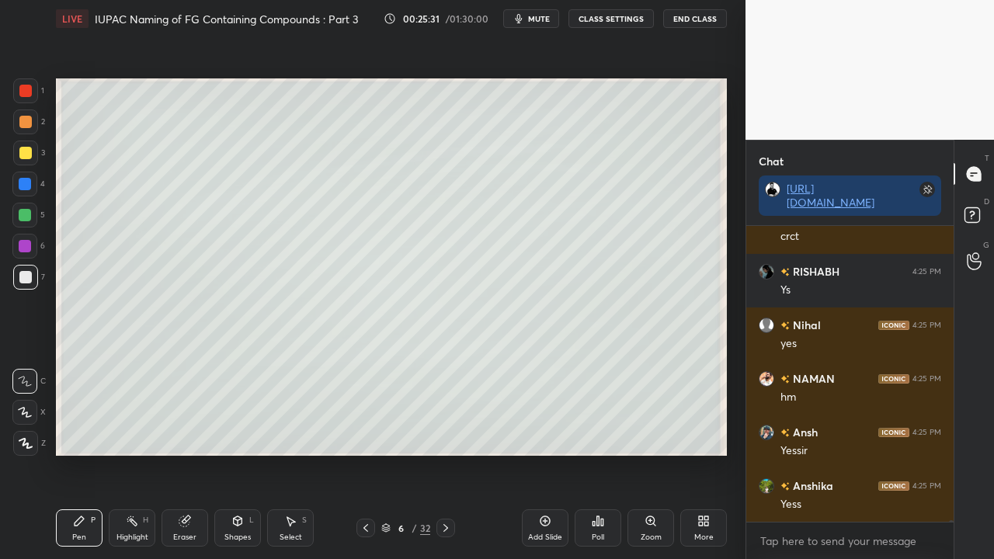
click at [987, 203] on p "D" at bounding box center [985, 202] width 5 height 12
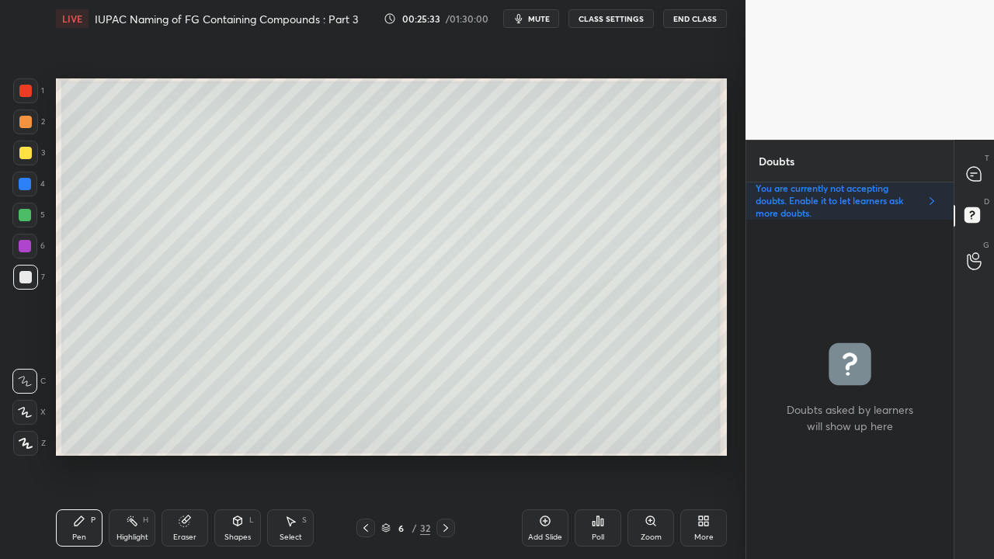
click at [25, 147] on div at bounding box center [25, 153] width 12 height 12
click at [985, 170] on div at bounding box center [974, 174] width 31 height 28
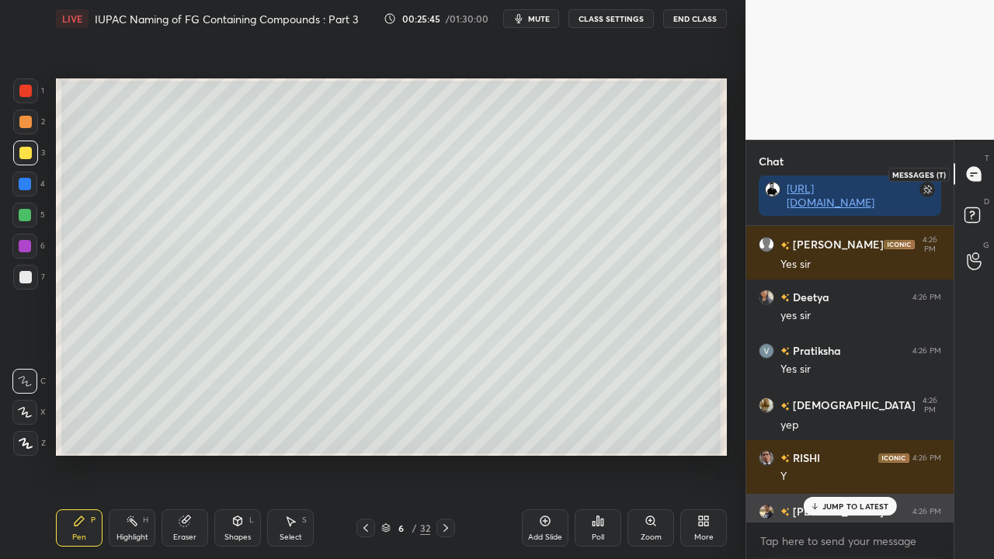
scroll to position [291, 203]
drag, startPoint x: 838, startPoint y: 501, endPoint x: 814, endPoint y: 464, distance: 43.7
click at [839, 453] on p "JUMP TO LATEST" at bounding box center [855, 505] width 67 height 9
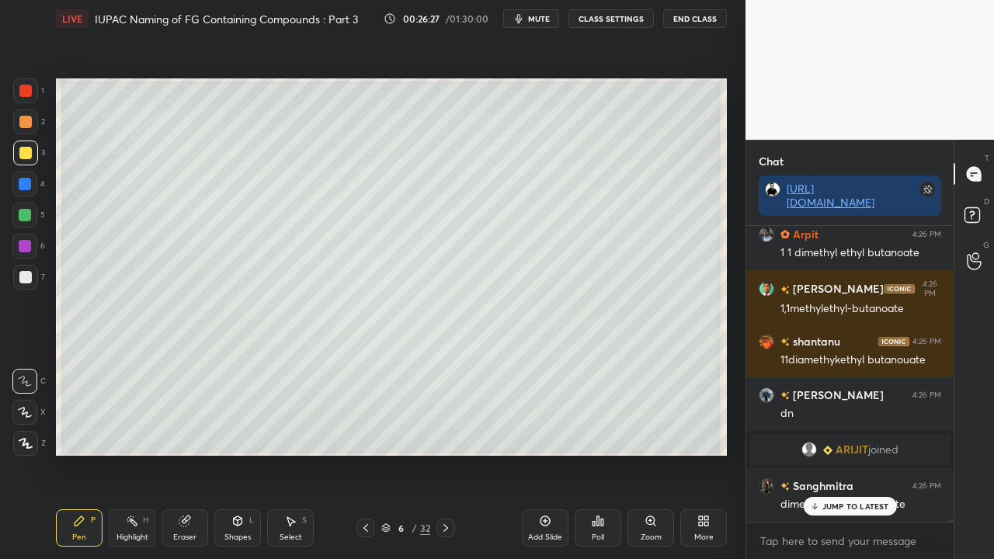
scroll to position [55535, 0]
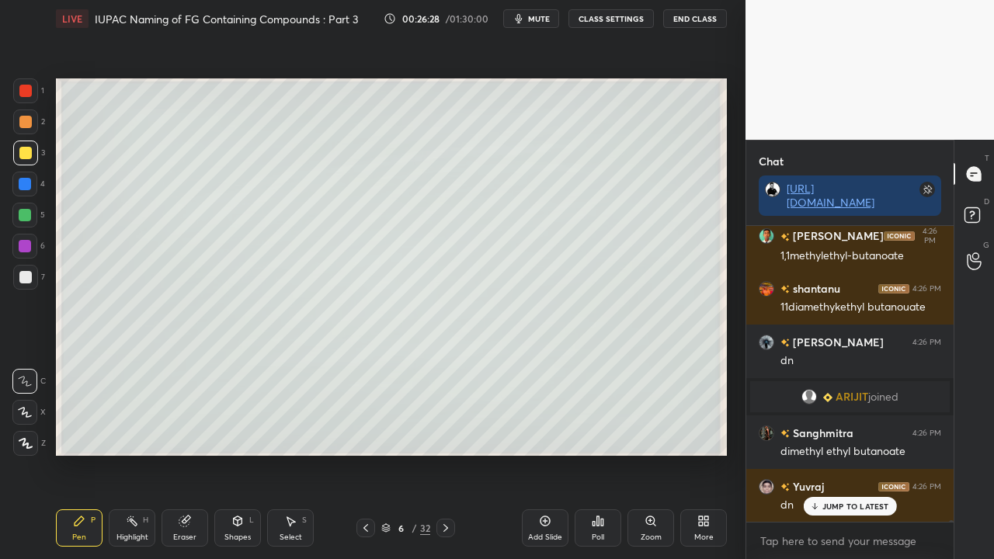
click at [25, 288] on div "7" at bounding box center [29, 280] width 32 height 31
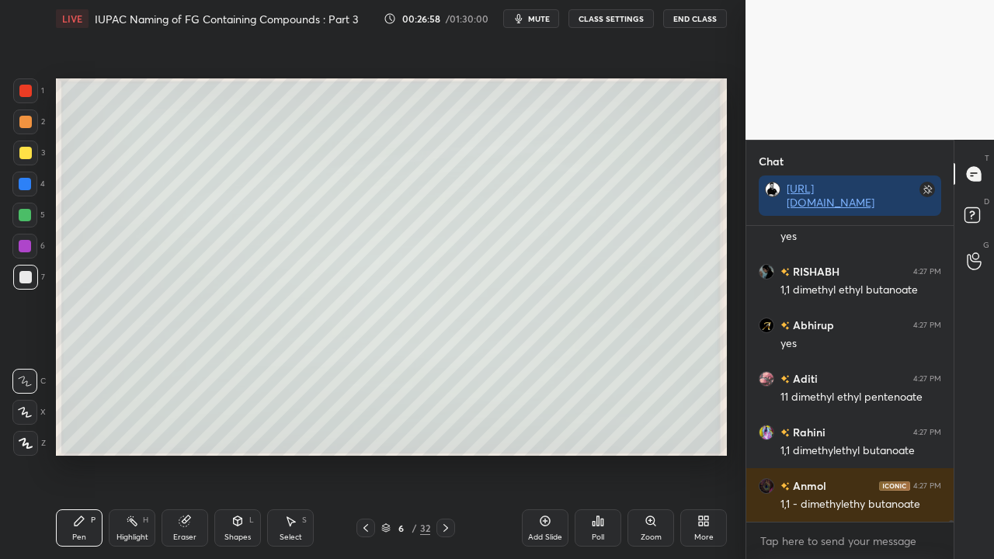
scroll to position [57249, 0]
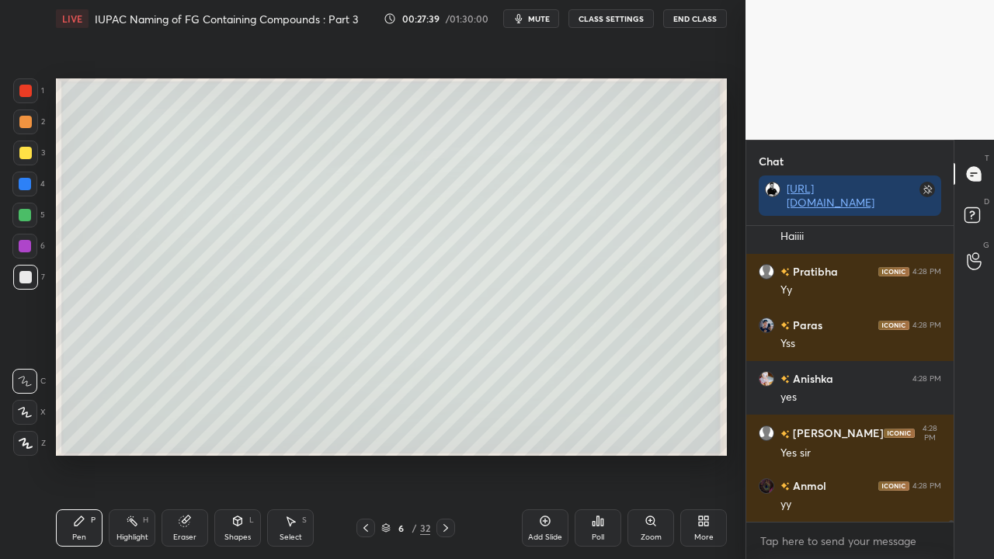
click at [450, 453] on icon at bounding box center [445, 528] width 12 height 12
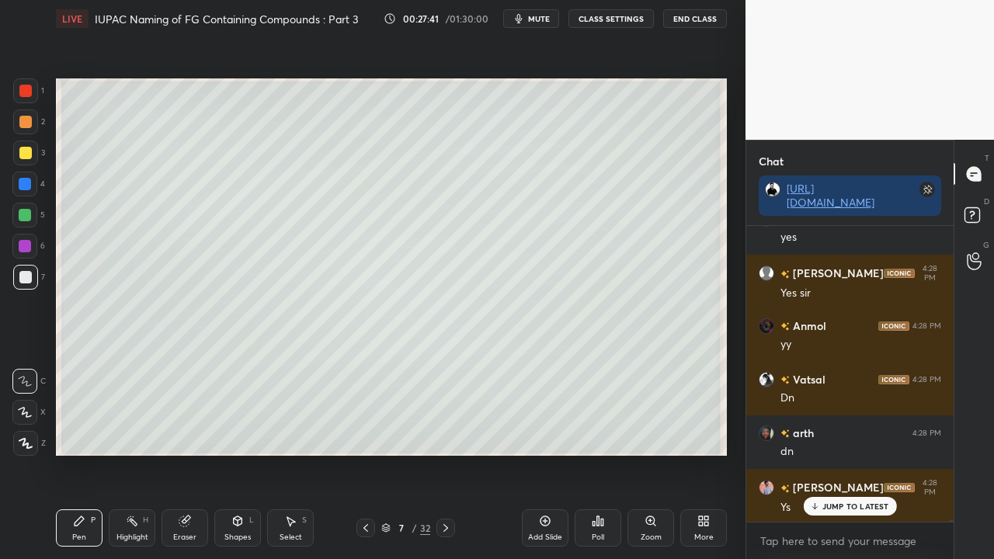
click at [25, 149] on div at bounding box center [25, 153] width 12 height 12
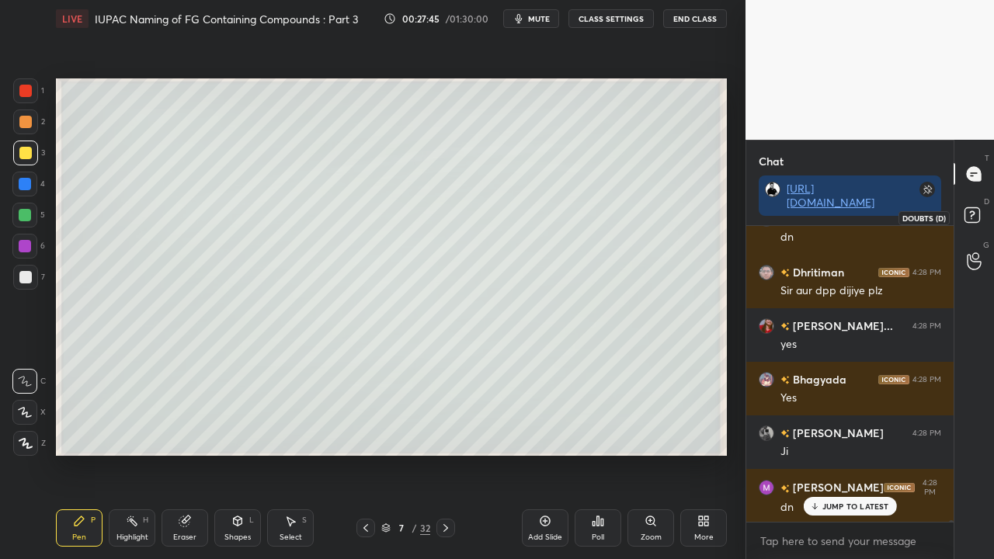
click at [978, 211] on rect at bounding box center [971, 215] width 15 height 15
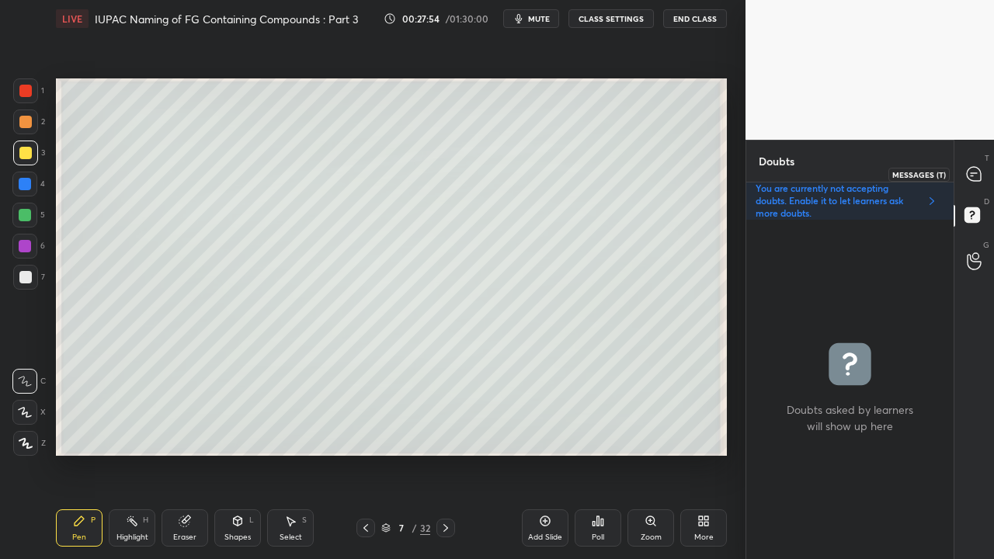
click at [976, 168] on icon at bounding box center [973, 174] width 14 height 14
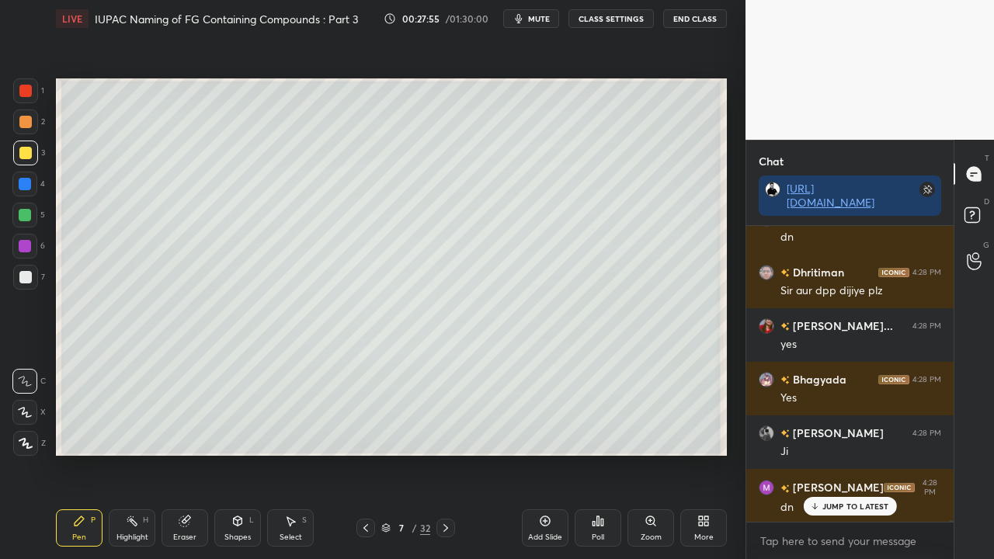
click at [848, 453] on p "JUMP TO LATEST" at bounding box center [855, 505] width 67 height 9
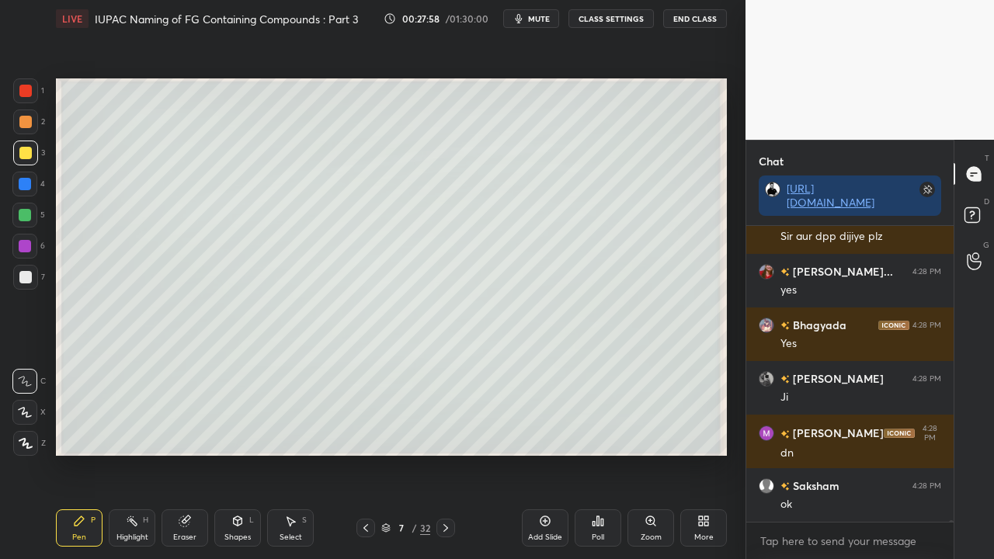
click at [975, 208] on rect at bounding box center [971, 215] width 15 height 15
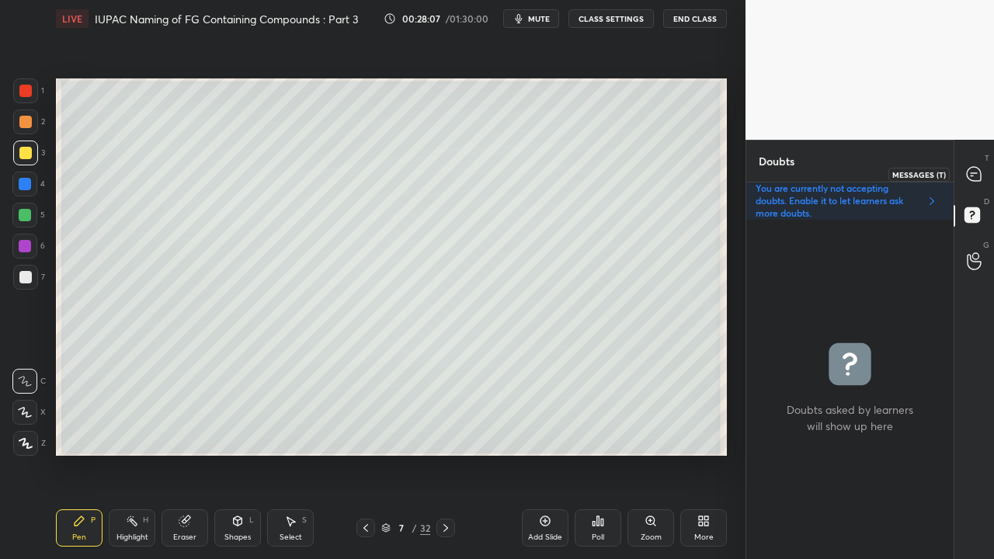
click at [986, 171] on div at bounding box center [974, 174] width 31 height 28
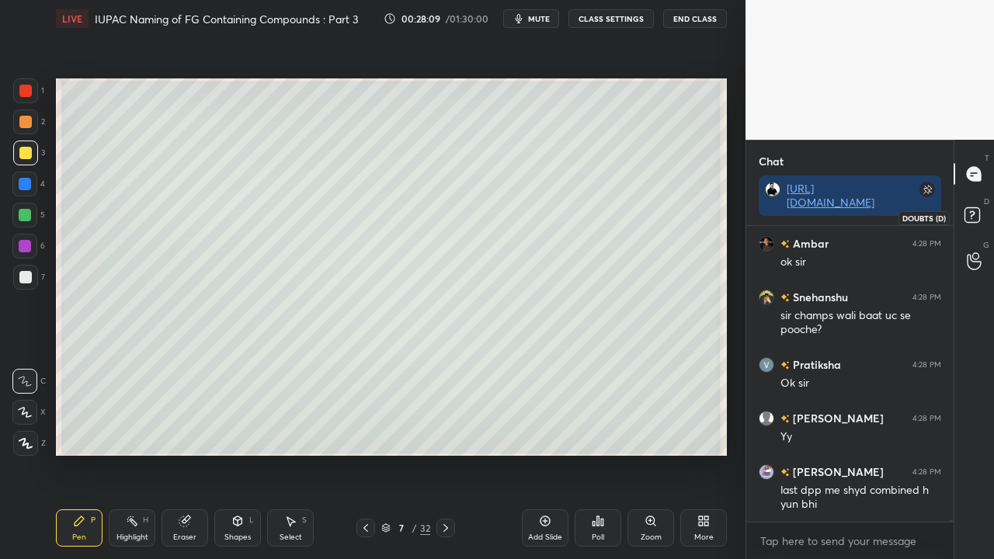
click at [978, 215] on rect at bounding box center [971, 215] width 15 height 15
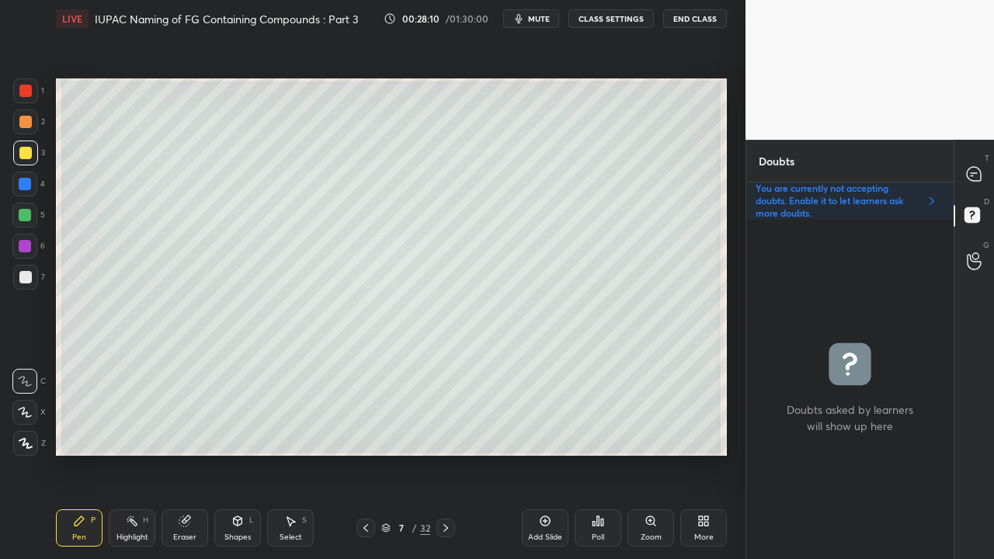
click at [368, 453] on icon at bounding box center [365, 528] width 12 height 12
click at [449, 453] on icon at bounding box center [445, 528] width 12 height 12
click at [973, 180] on icon at bounding box center [974, 174] width 16 height 16
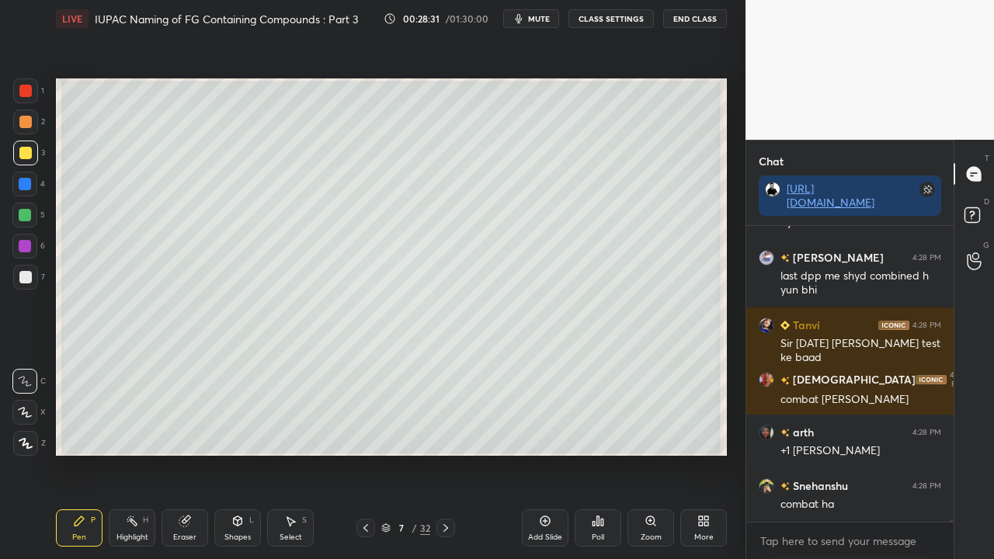
scroll to position [61161, 0]
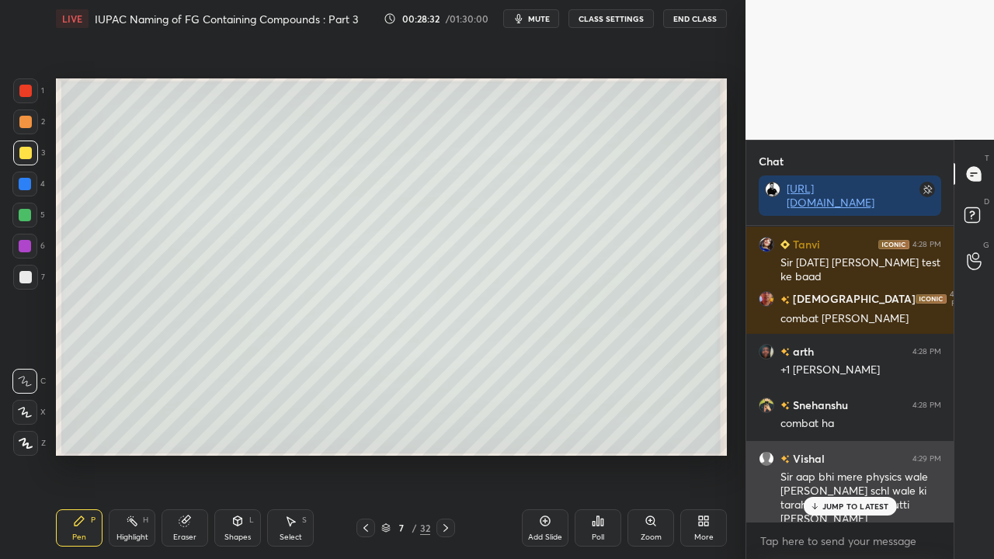
click at [845, 453] on p "JUMP TO LATEST" at bounding box center [855, 505] width 67 height 9
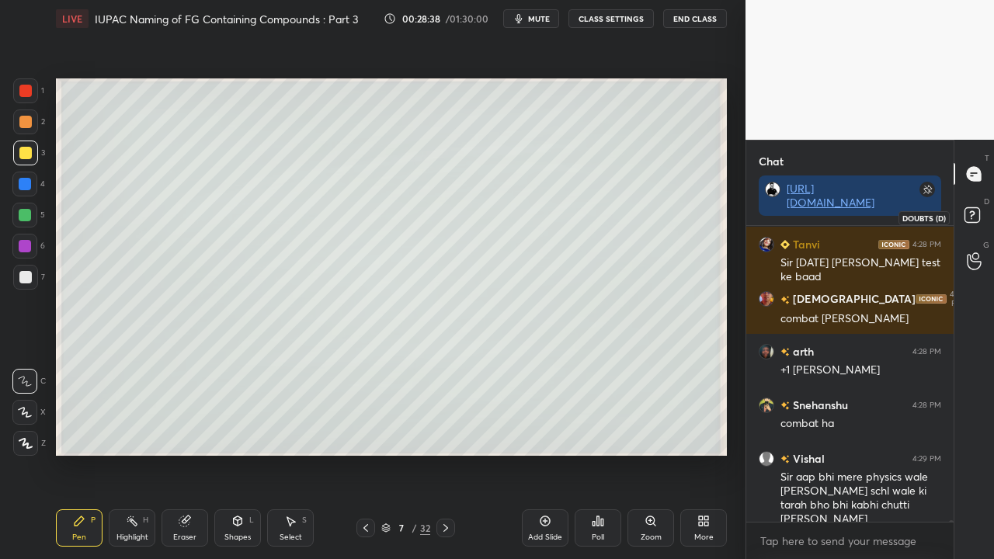
click at [978, 205] on icon at bounding box center [974, 217] width 28 height 28
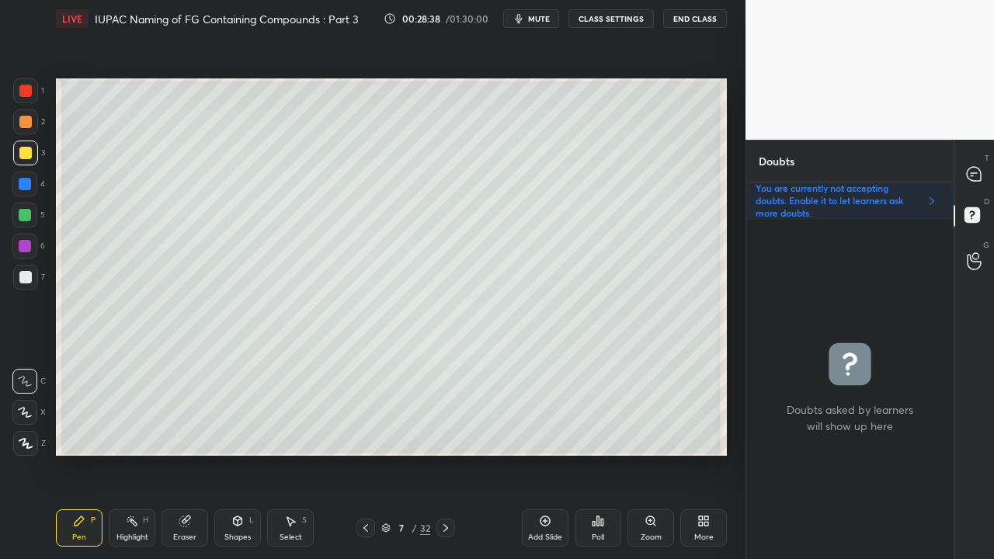
scroll to position [335, 203]
click at [536, 21] on span "mute" at bounding box center [539, 18] width 22 height 11
click at [536, 20] on span "unmute" at bounding box center [537, 18] width 33 height 11
click at [976, 168] on icon at bounding box center [973, 174] width 14 height 14
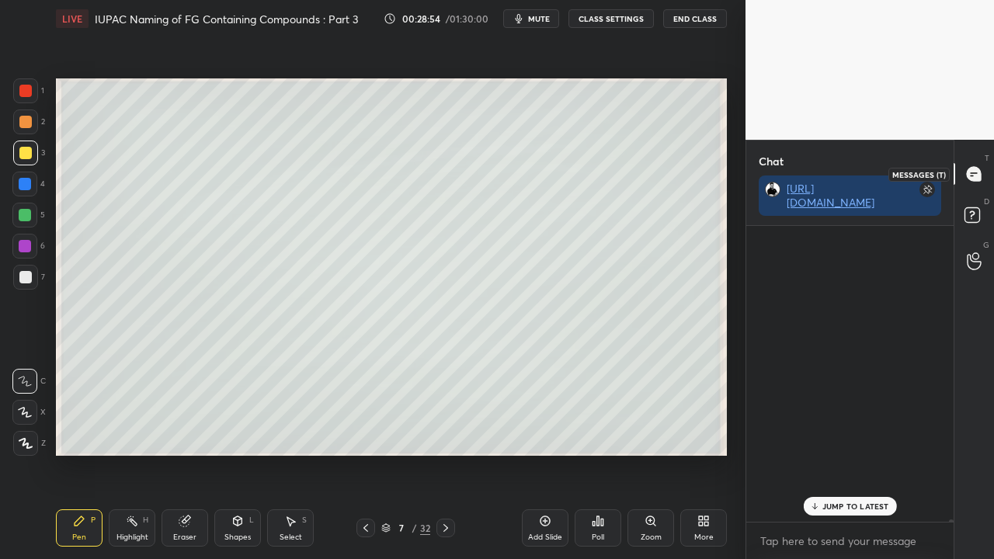
scroll to position [291, 203]
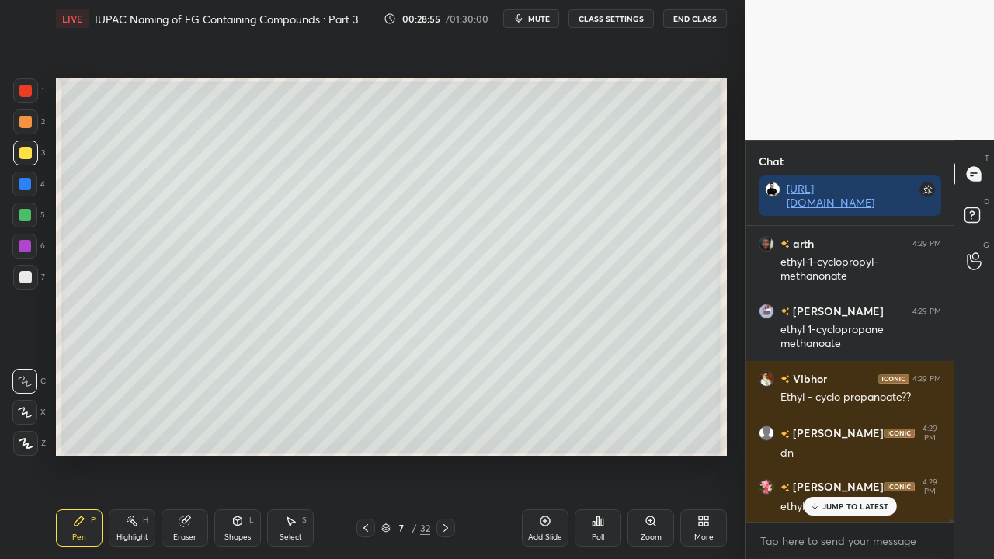
click at [848, 453] on p "JUMP TO LATEST" at bounding box center [855, 505] width 67 height 9
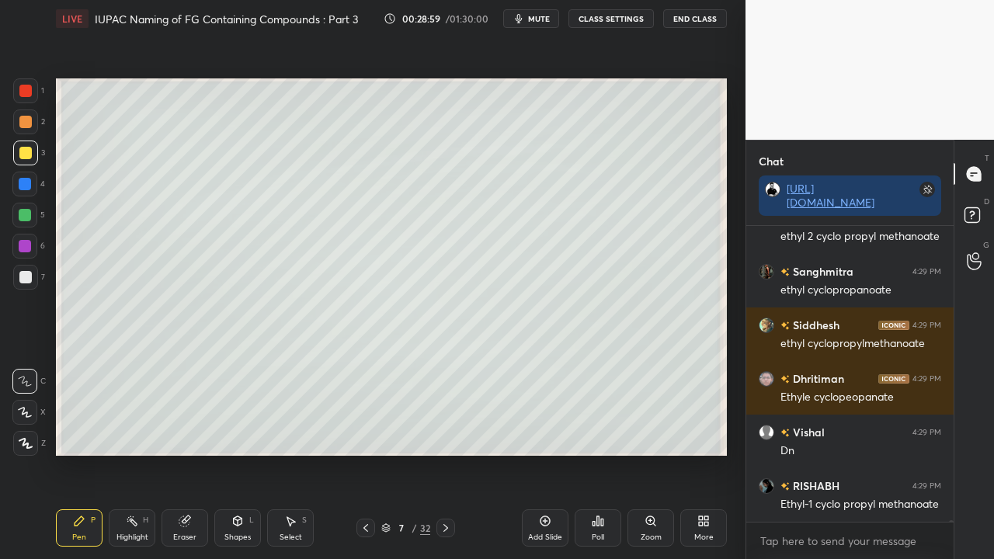
scroll to position [62046, 0]
click at [25, 279] on div at bounding box center [25, 277] width 12 height 12
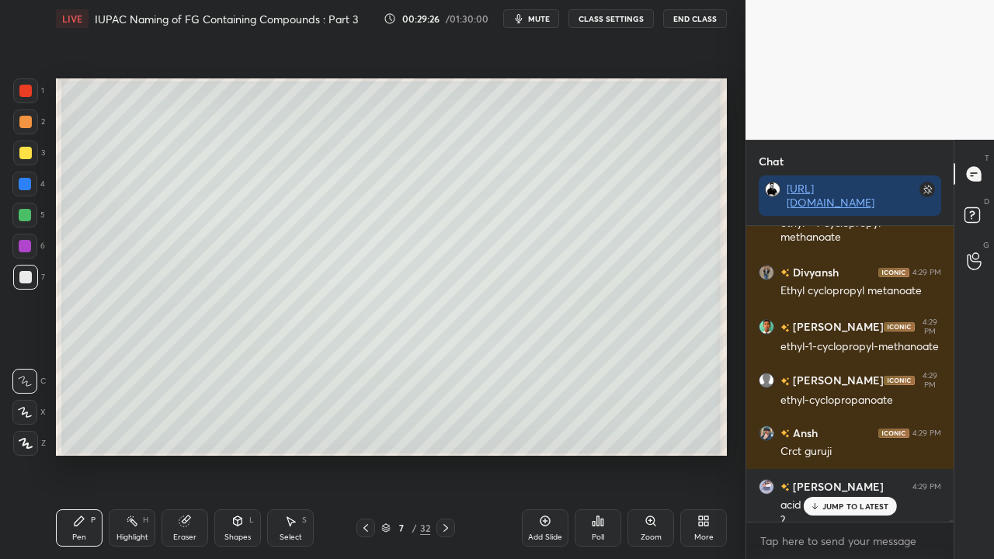
scroll to position [62932, 0]
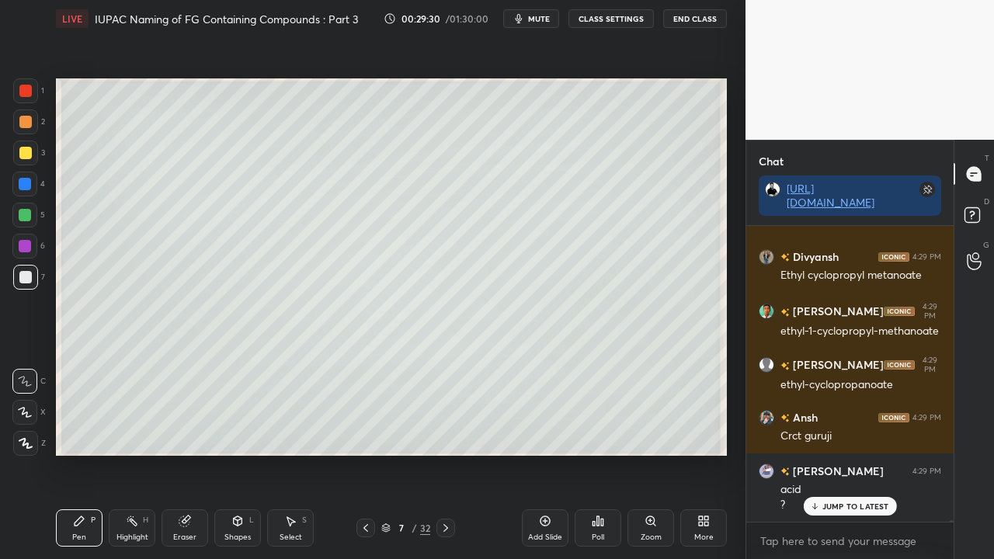
click at [24, 149] on div at bounding box center [25, 153] width 12 height 12
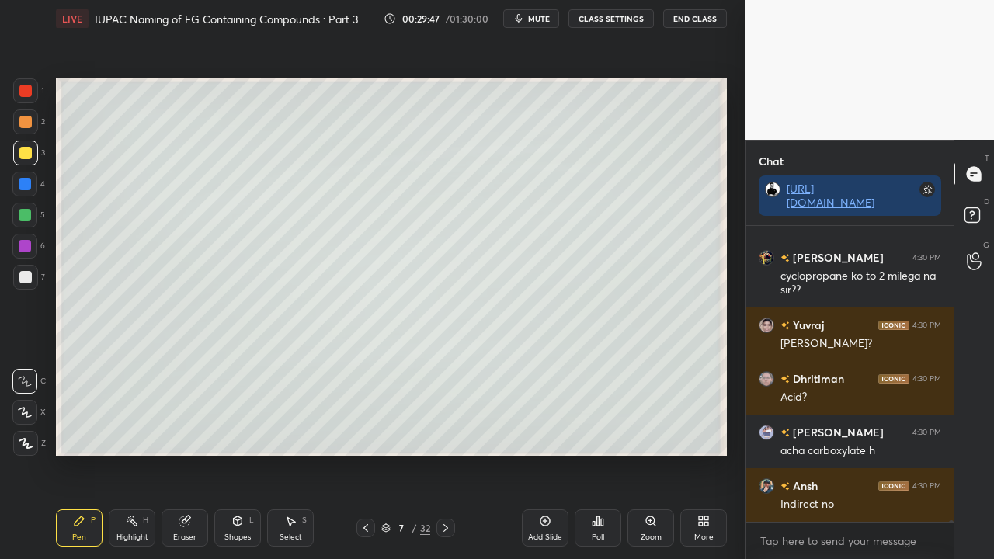
scroll to position [63268, 0]
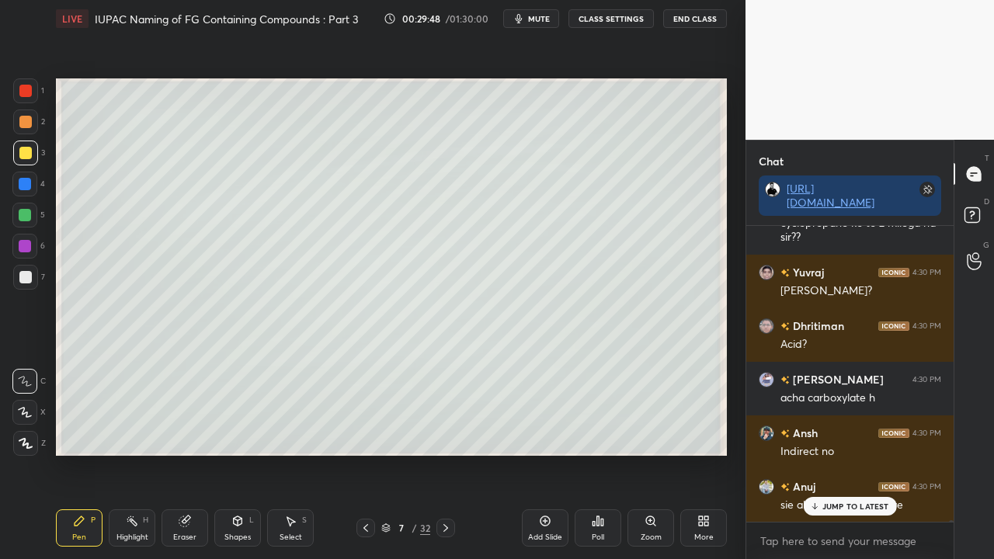
click at [18, 277] on div at bounding box center [25, 277] width 25 height 25
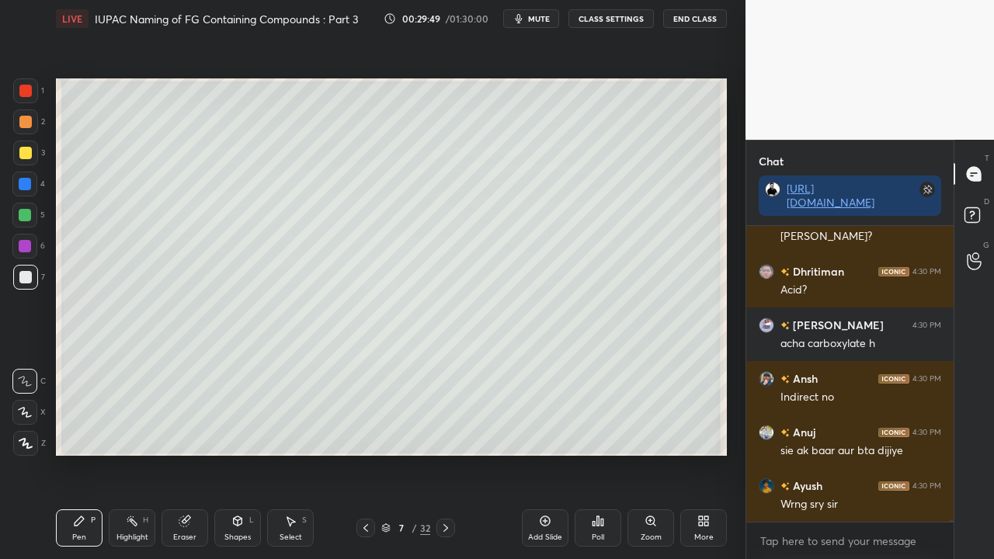
click at [26, 151] on div at bounding box center [25, 153] width 12 height 12
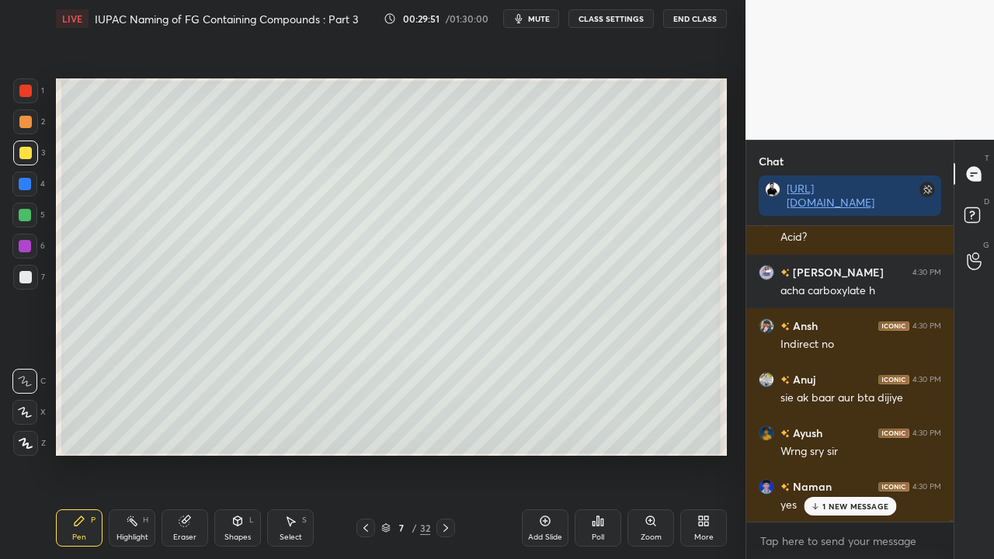
scroll to position [63429, 0]
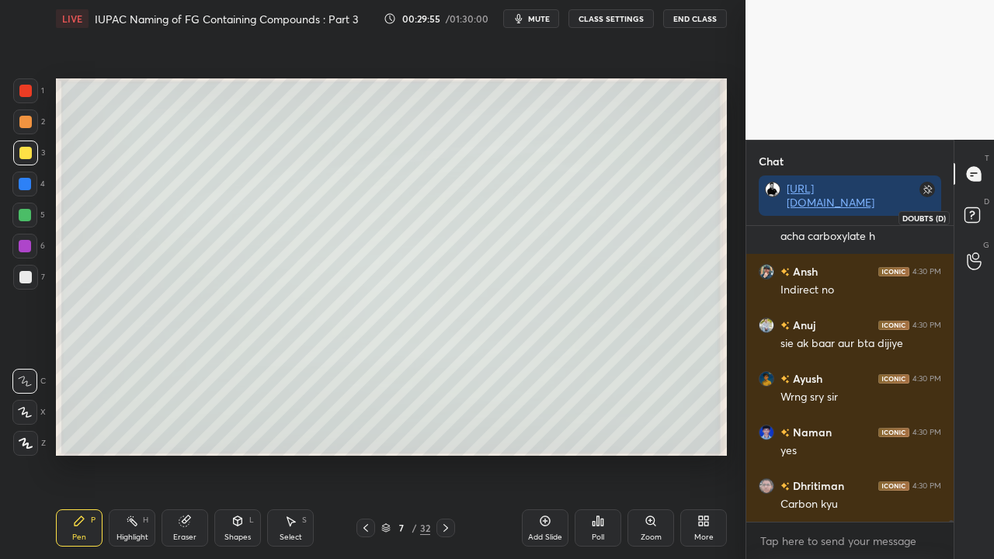
click at [980, 214] on icon at bounding box center [974, 217] width 28 height 28
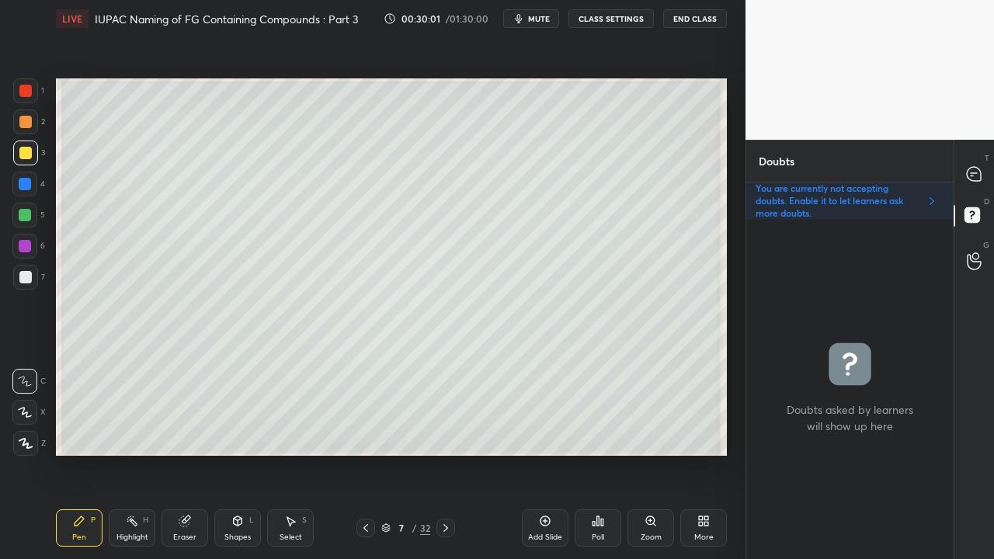
click at [363, 453] on icon at bounding box center [365, 528] width 12 height 12
click at [361, 453] on icon at bounding box center [365, 528] width 12 height 12
click at [362, 453] on icon at bounding box center [365, 528] width 12 height 12
click at [444, 453] on icon at bounding box center [445, 528] width 12 height 12
click at [447, 453] on icon at bounding box center [445, 528] width 12 height 12
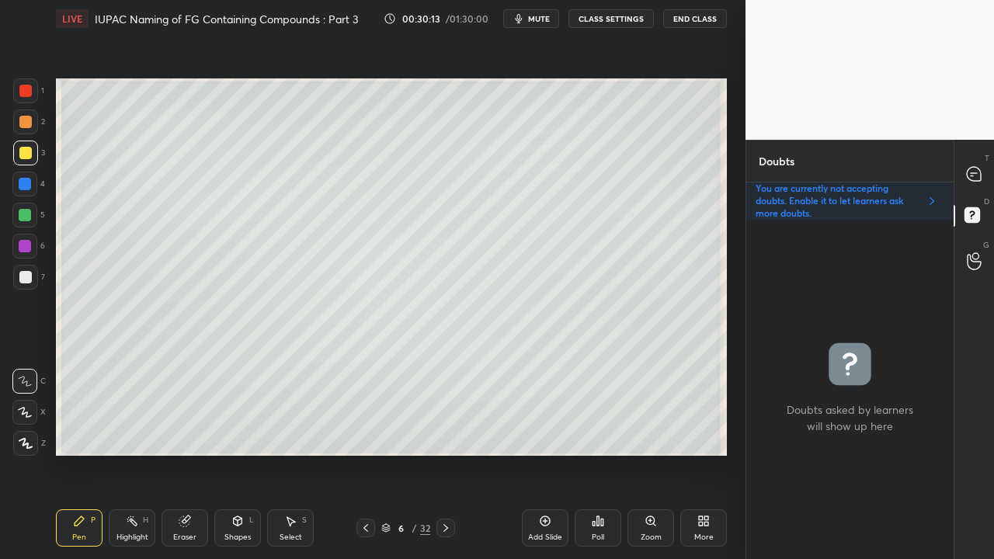
click at [449, 453] on icon at bounding box center [445, 528] width 12 height 12
click at [984, 169] on div at bounding box center [974, 174] width 31 height 28
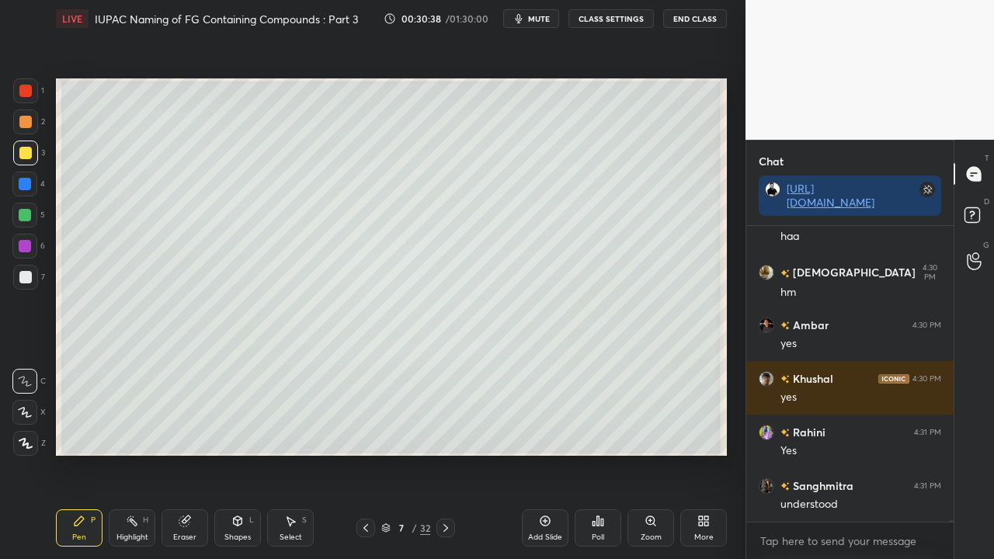
scroll to position [64166, 0]
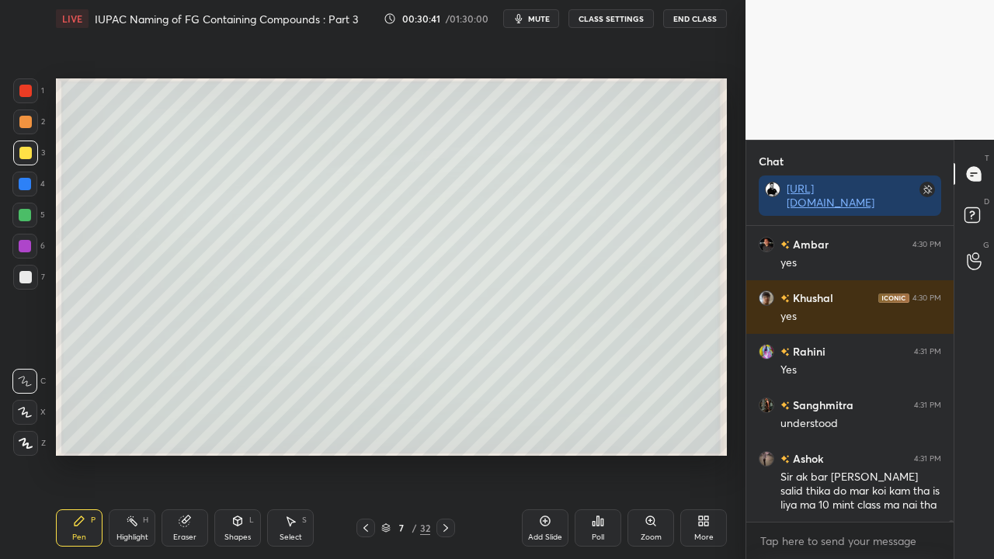
click at [366, 453] on icon at bounding box center [365, 528] width 12 height 12
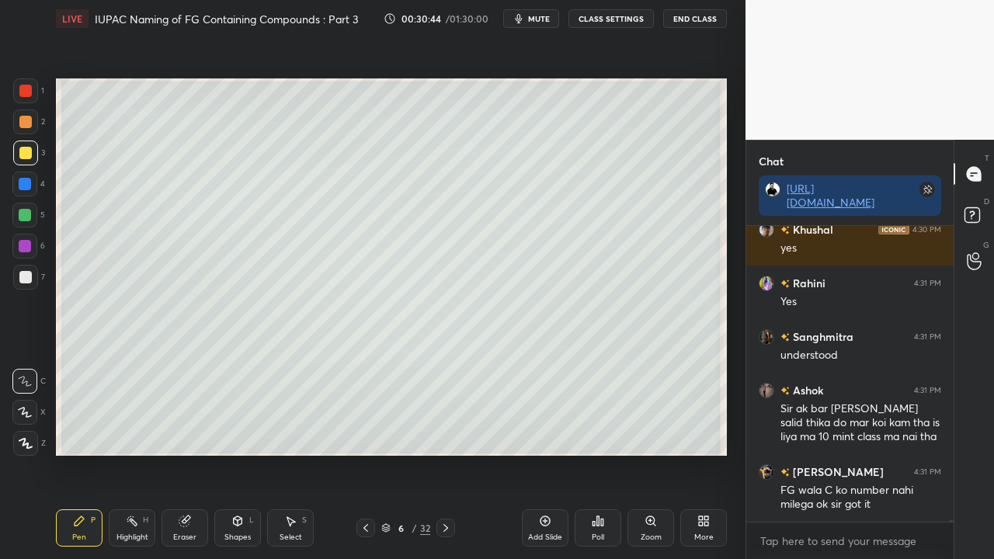
click at [359, 453] on icon at bounding box center [365, 528] width 12 height 12
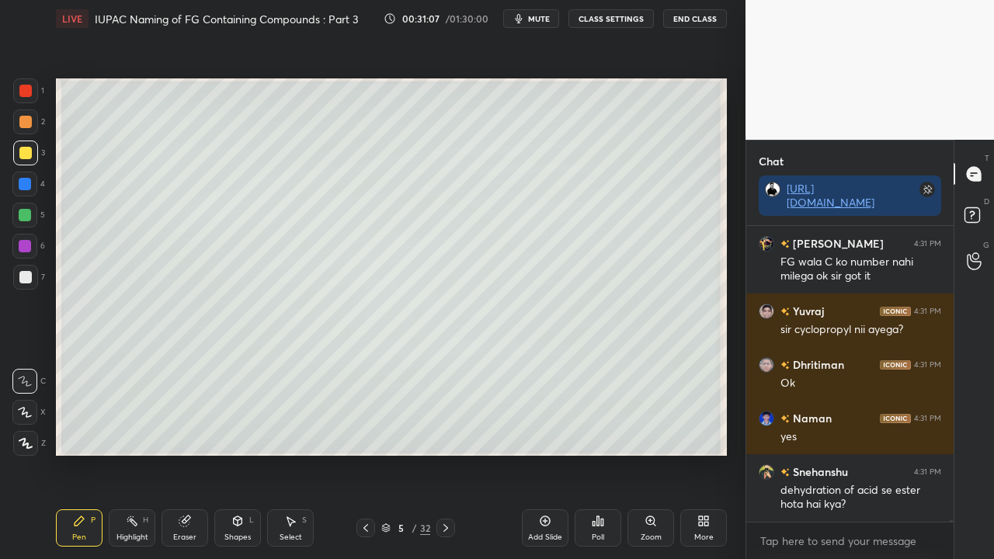
scroll to position [64516, 0]
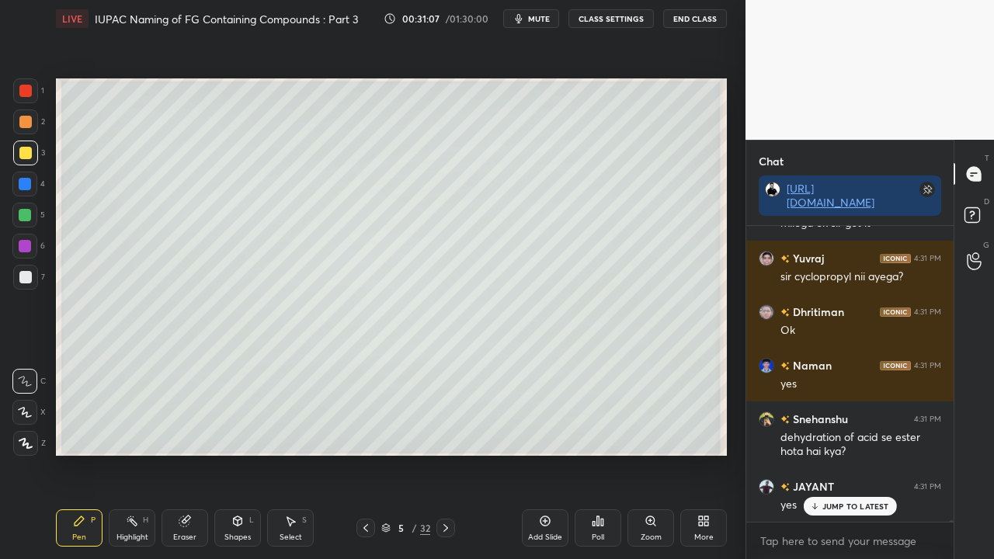
click at [443, 453] on icon at bounding box center [445, 528] width 12 height 12
click at [446, 453] on icon at bounding box center [445, 528] width 12 height 12
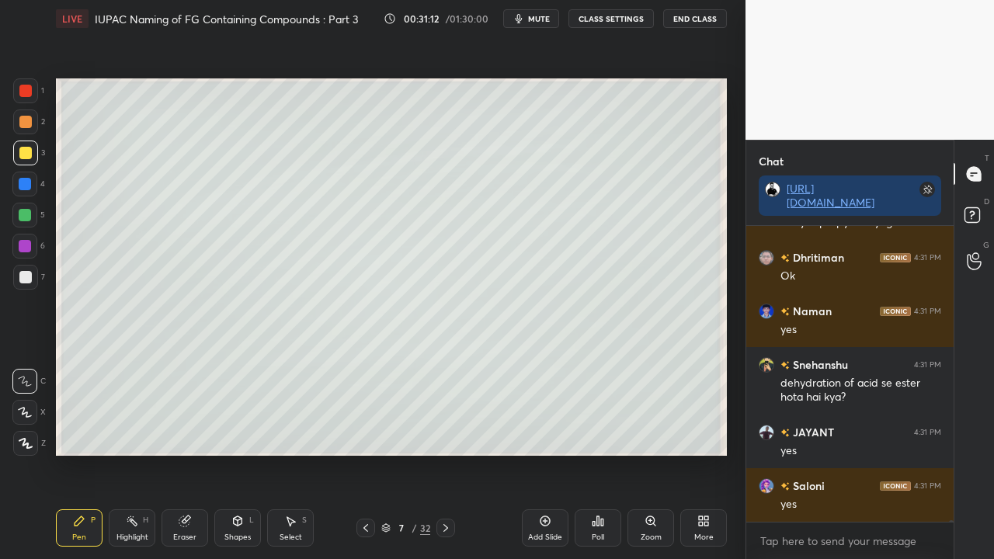
scroll to position [64607, 0]
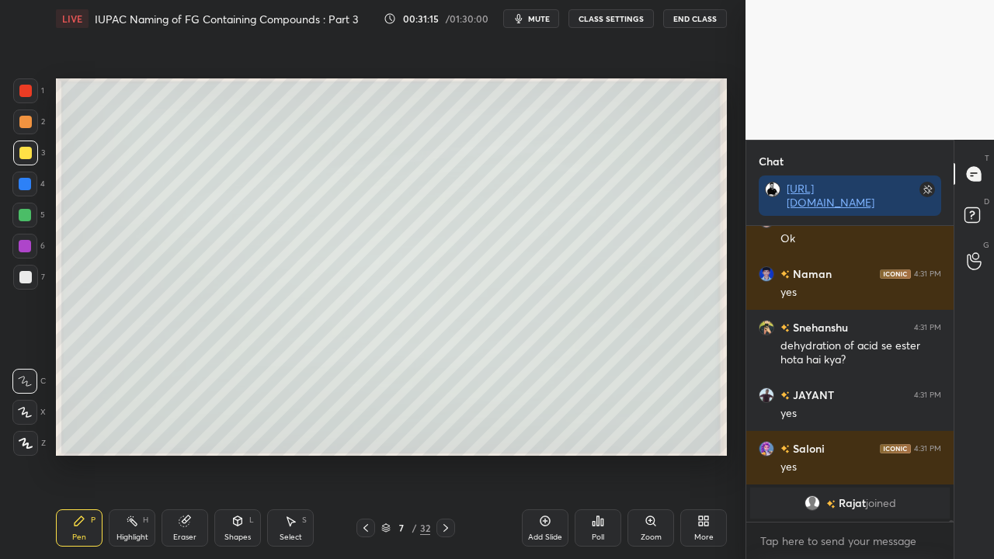
click at [21, 273] on div at bounding box center [25, 277] width 12 height 12
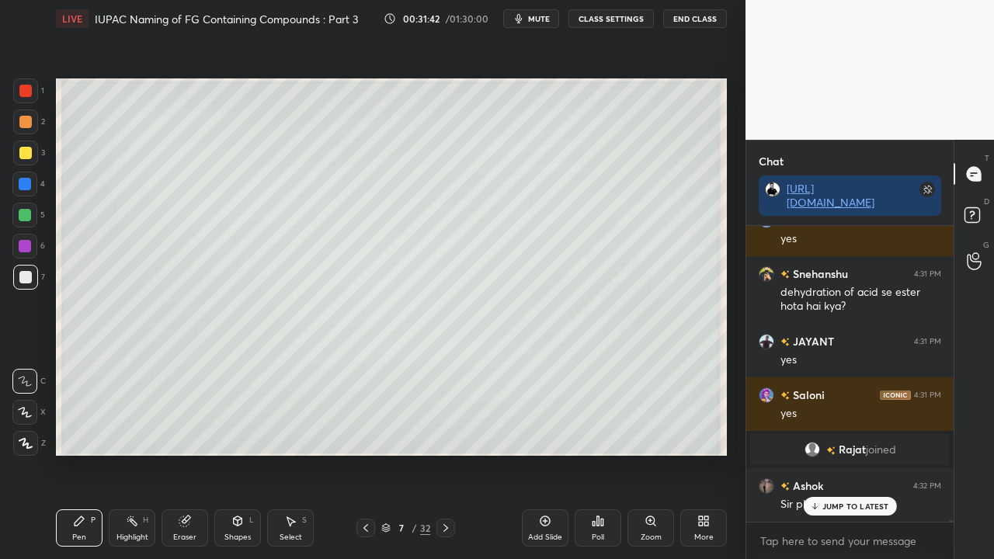
scroll to position [60684, 0]
click at [822, 453] on div "JUMP TO LATEST" at bounding box center [849, 506] width 93 height 19
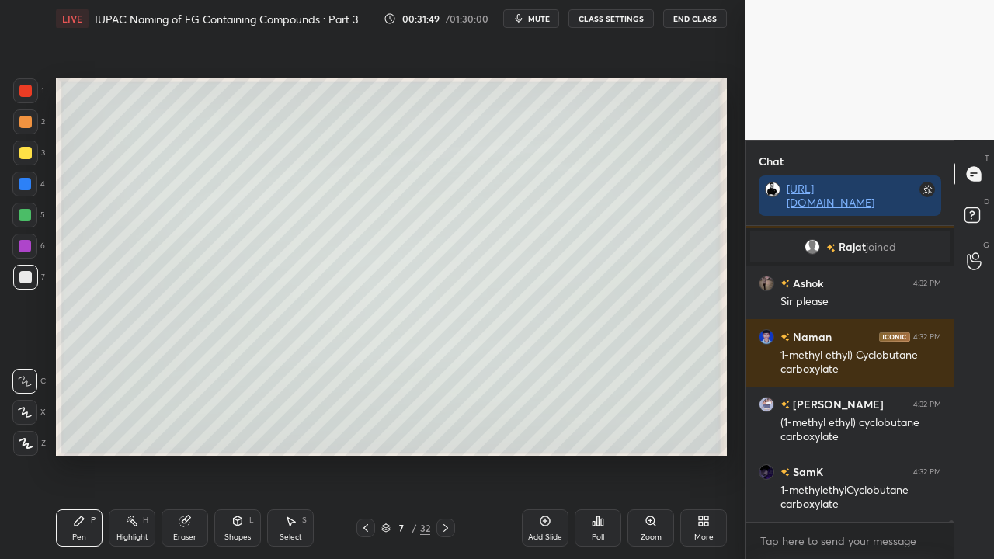
scroll to position [60954, 0]
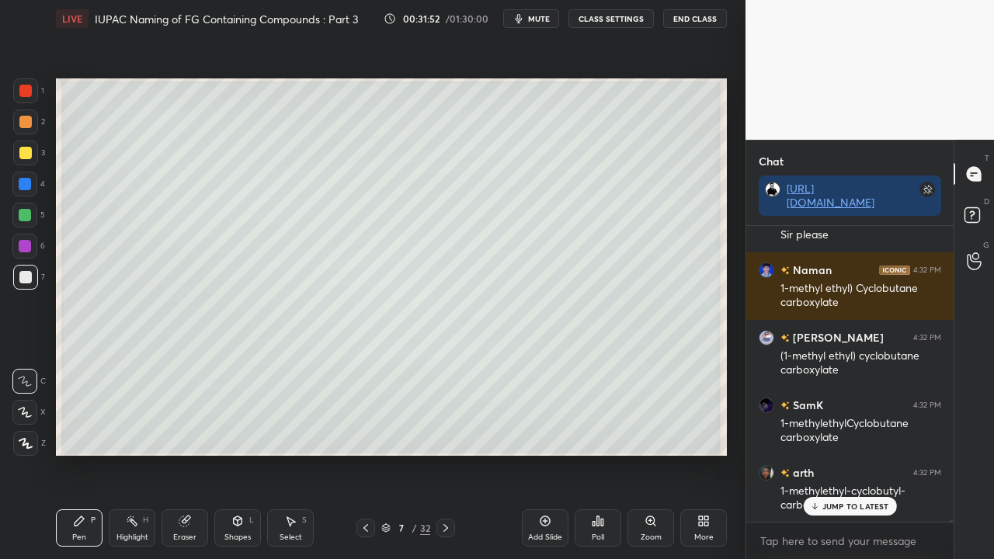
click at [841, 453] on p "JUMP TO LATEST" at bounding box center [855, 505] width 67 height 9
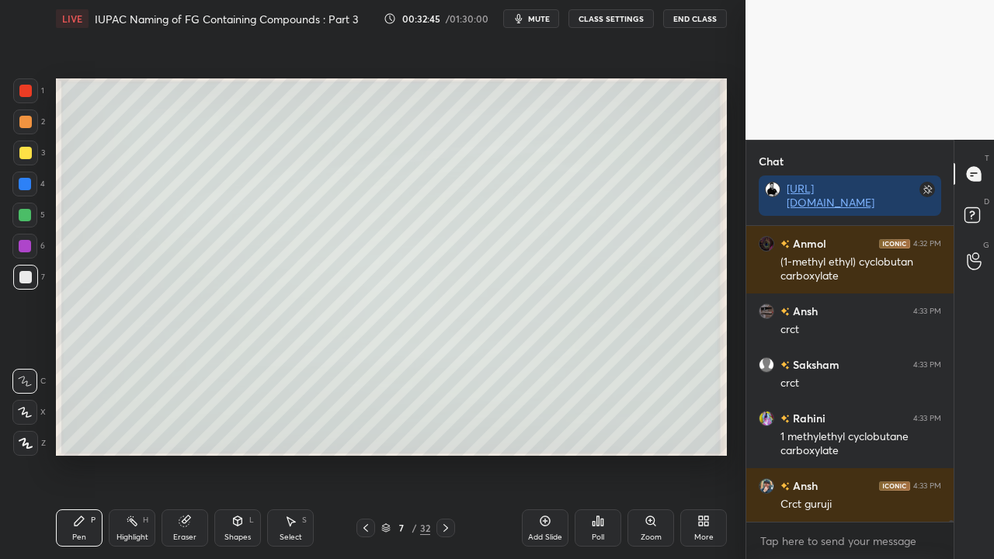
scroll to position [62421, 0]
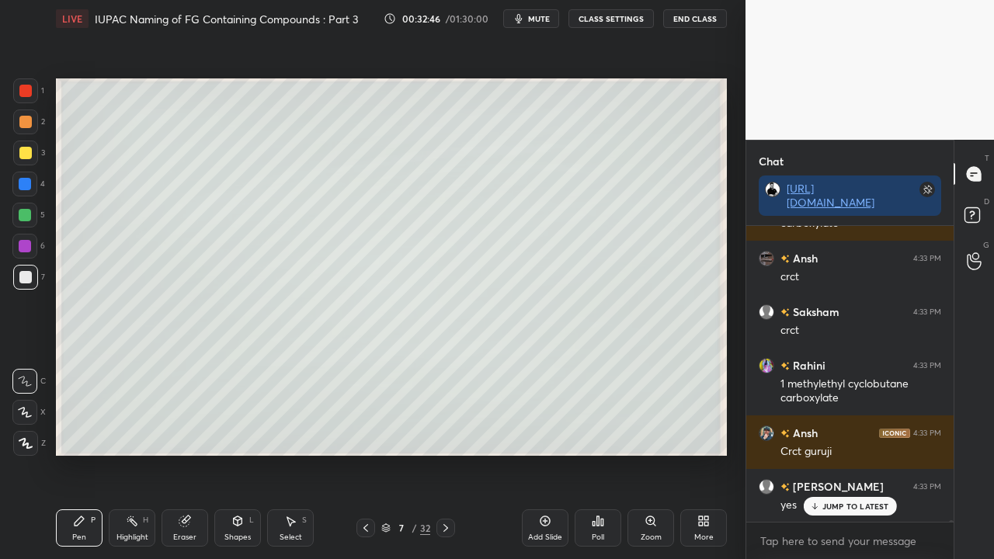
click at [22, 150] on div at bounding box center [25, 153] width 12 height 12
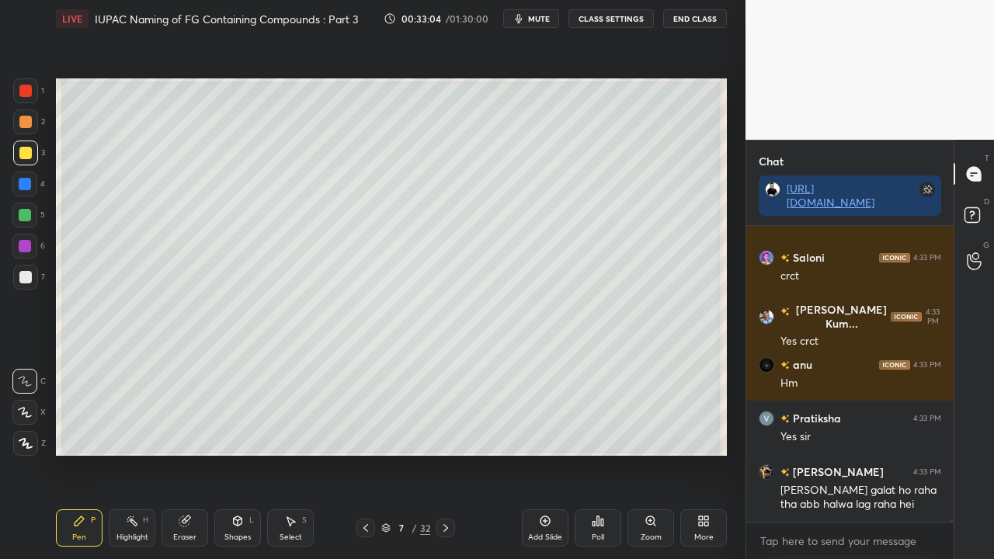
scroll to position [63413, 0]
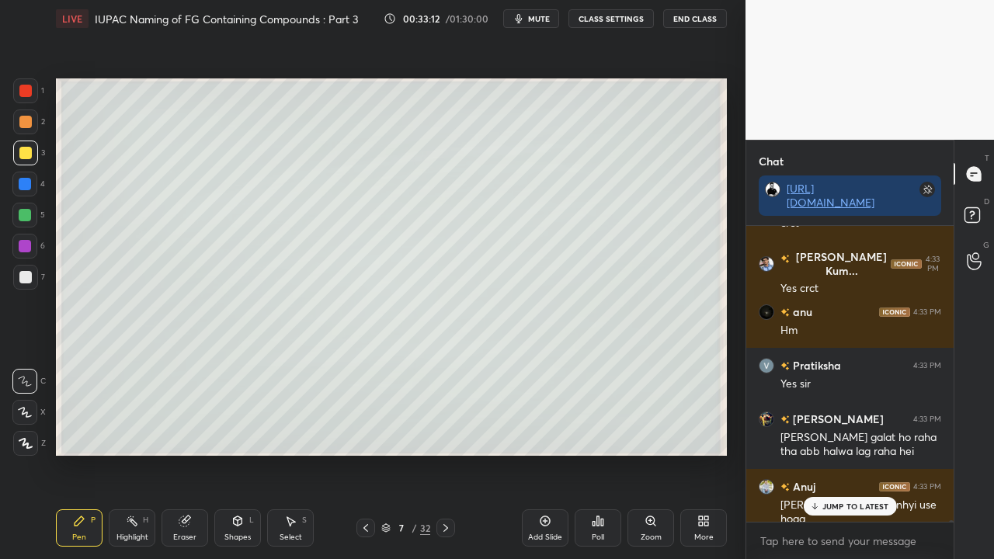
drag, startPoint x: 848, startPoint y: 506, endPoint x: 840, endPoint y: 522, distance: 18.1
click at [848, 453] on p "JUMP TO LATEST" at bounding box center [855, 505] width 67 height 9
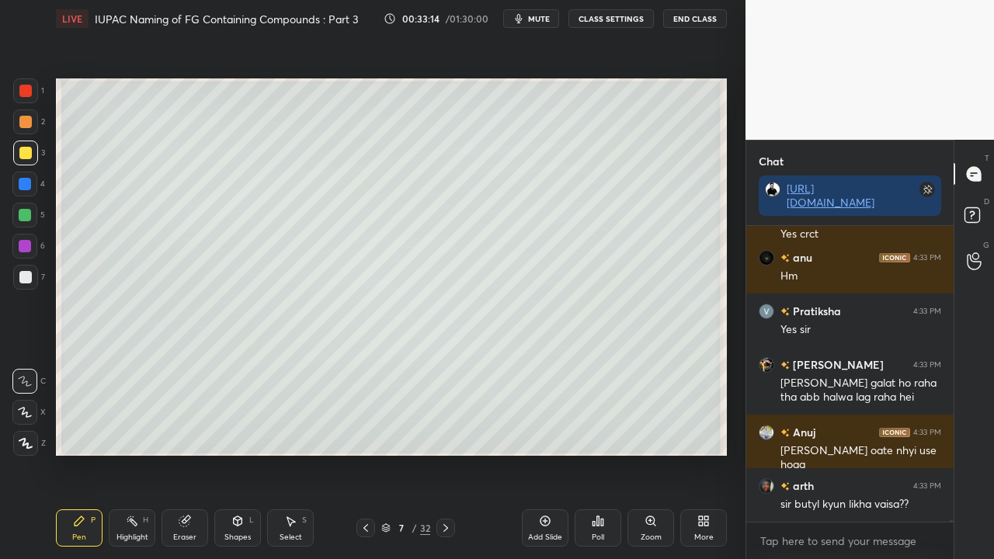
scroll to position [63521, 0]
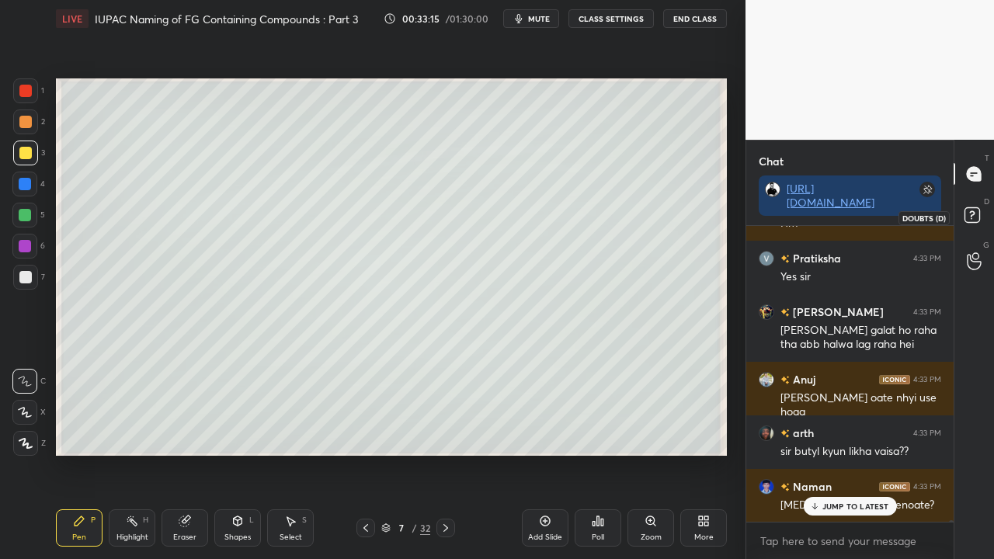
click at [973, 216] on rect at bounding box center [971, 215] width 15 height 15
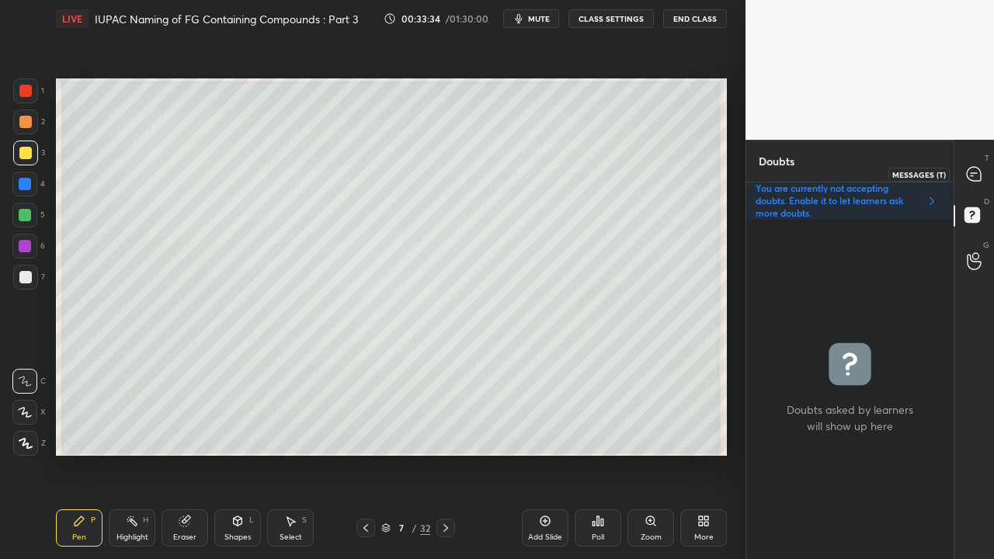
click at [970, 171] on icon at bounding box center [973, 174] width 14 height 14
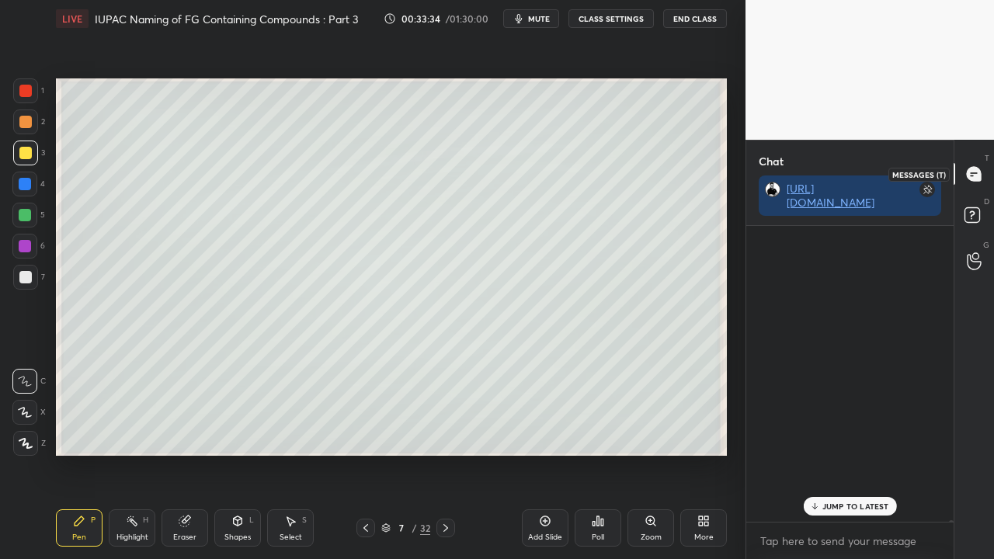
scroll to position [291, 203]
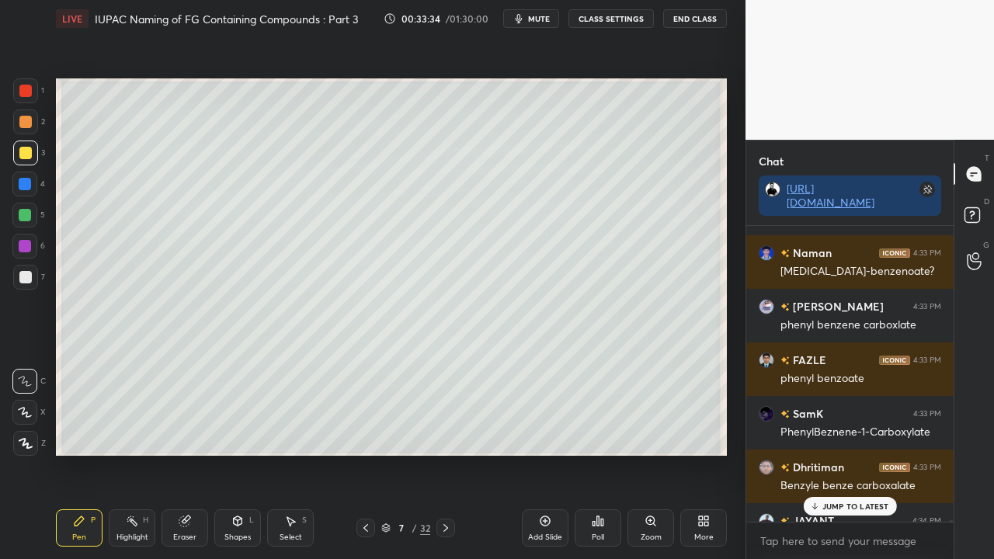
click at [836, 453] on p "JUMP TO LATEST" at bounding box center [855, 505] width 67 height 9
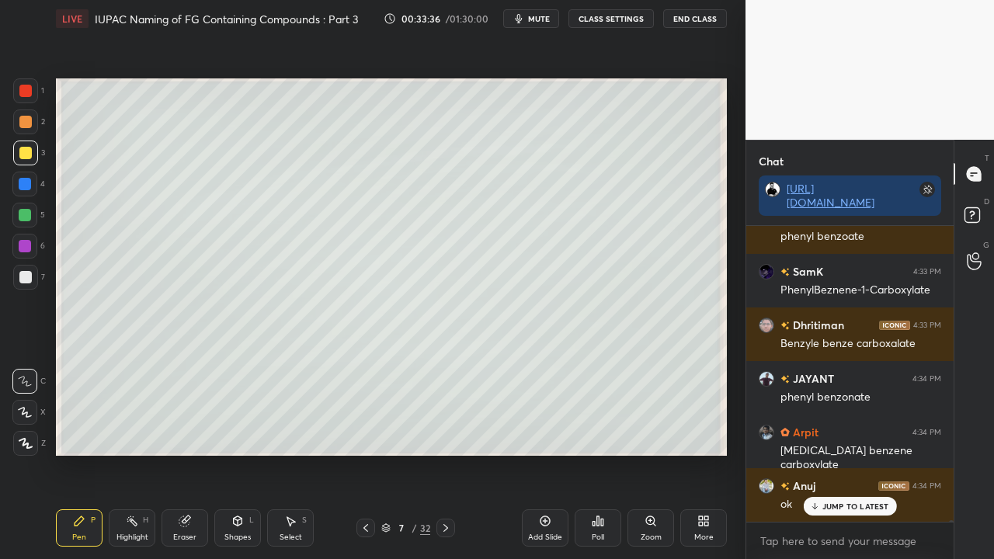
scroll to position [64204, 0]
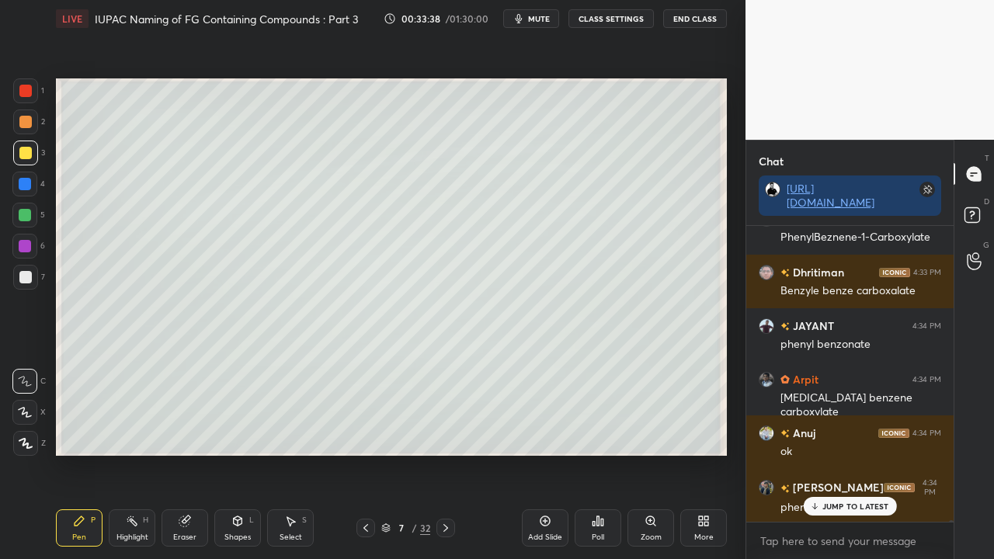
click at [540, 15] on span "mute" at bounding box center [539, 18] width 22 height 11
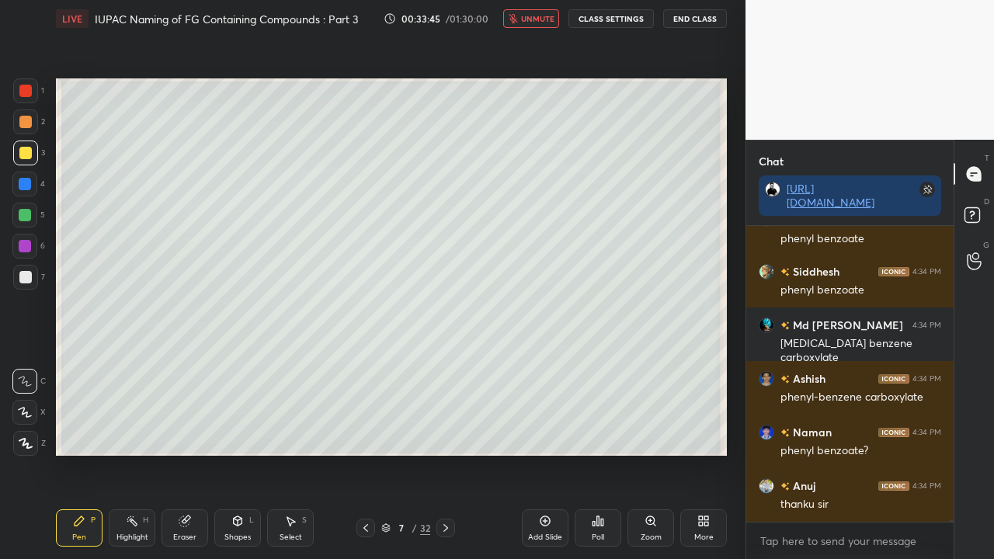
scroll to position [64525, 0]
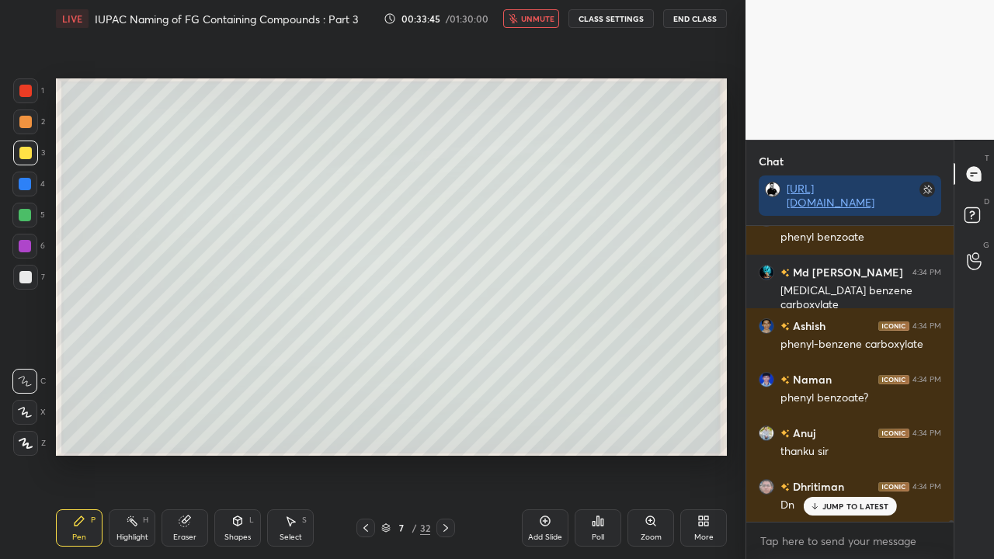
drag, startPoint x: 542, startPoint y: 20, endPoint x: 533, endPoint y: 29, distance: 12.6
click at [543, 20] on span "unmute" at bounding box center [537, 18] width 33 height 11
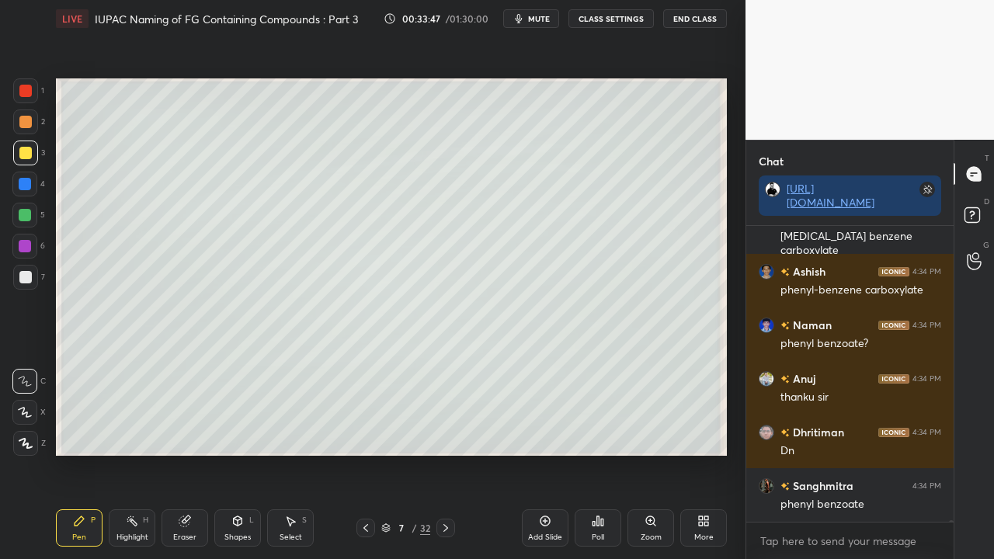
scroll to position [64686, 0]
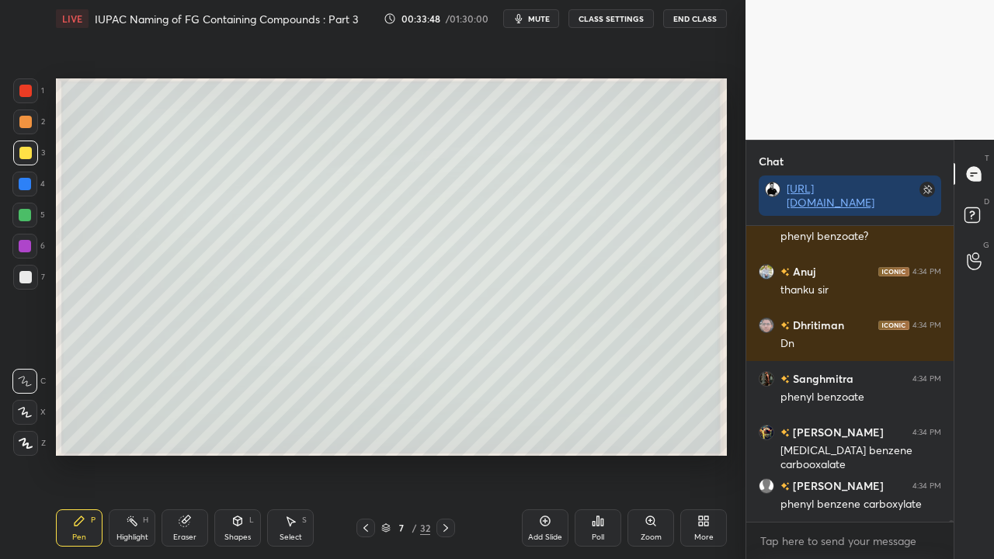
click at [23, 276] on div at bounding box center [25, 277] width 12 height 12
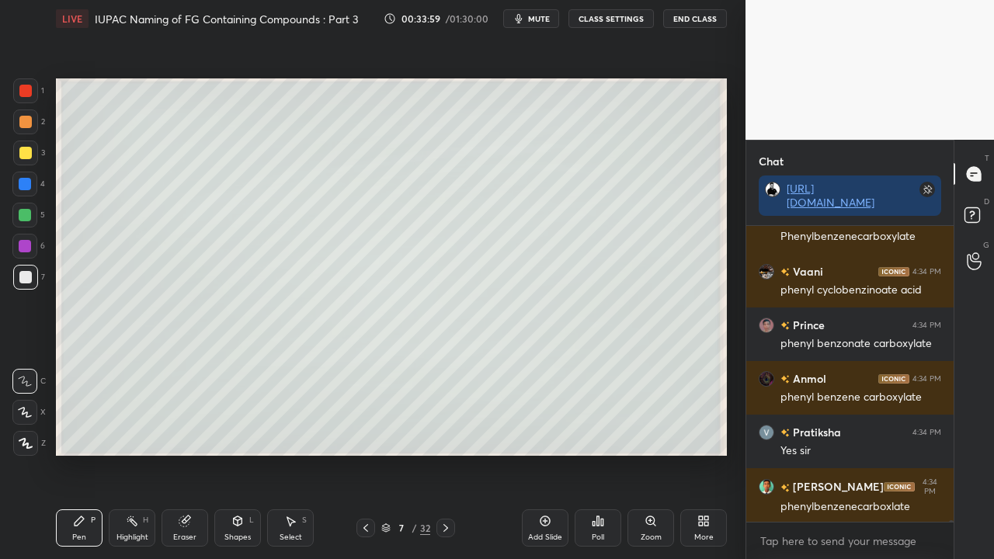
scroll to position [65289, 0]
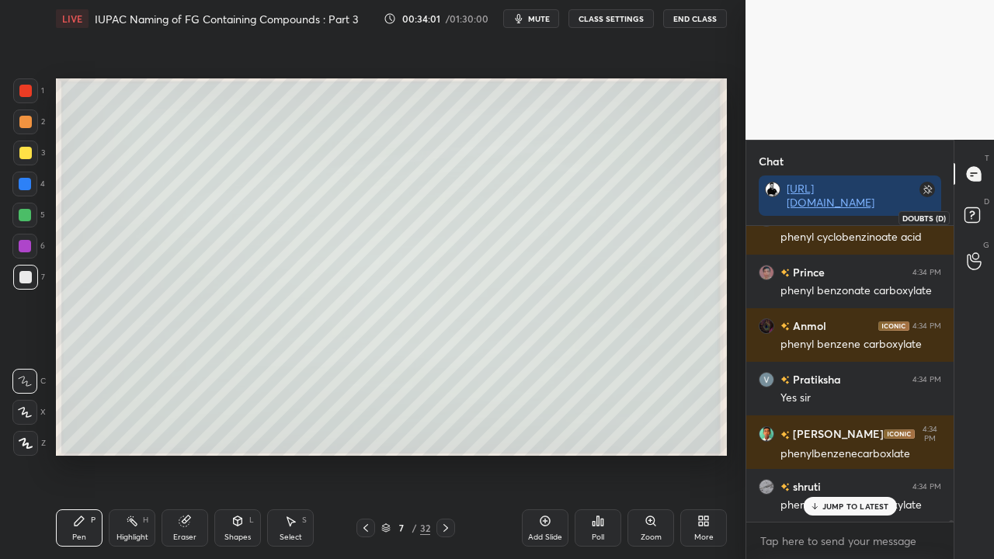
click at [975, 211] on rect at bounding box center [971, 215] width 15 height 15
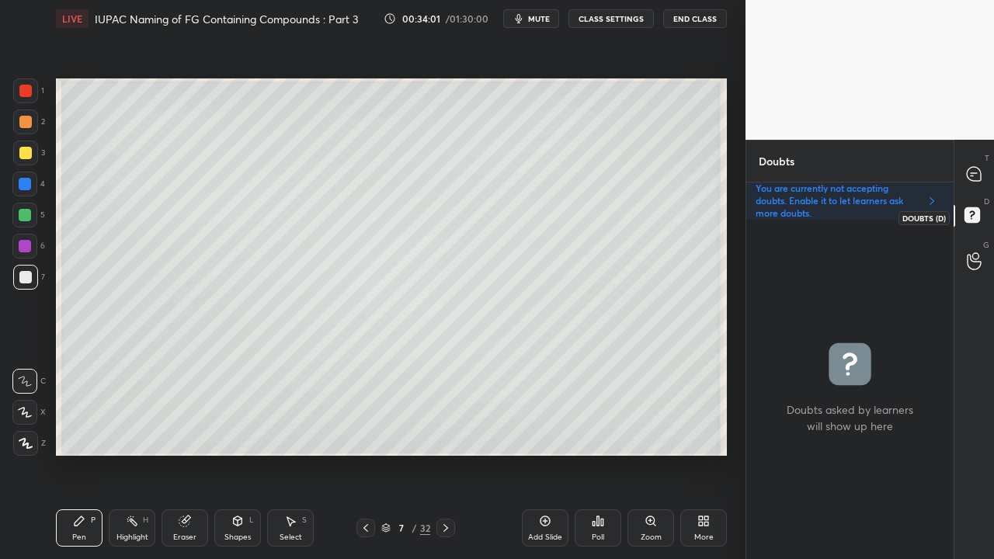
scroll to position [335, 203]
click at [990, 168] on div "T Messages (T)" at bounding box center [974, 173] width 40 height 43
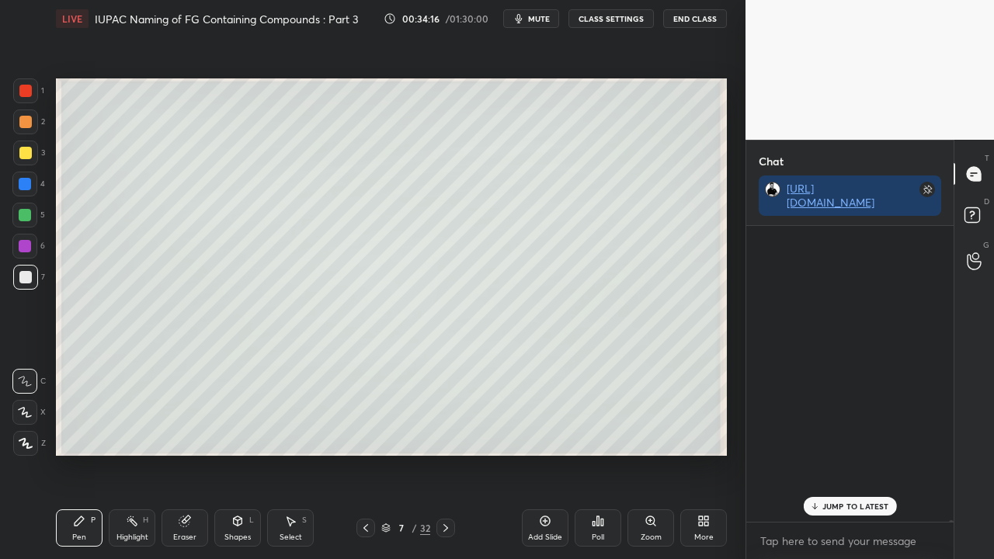
scroll to position [291, 203]
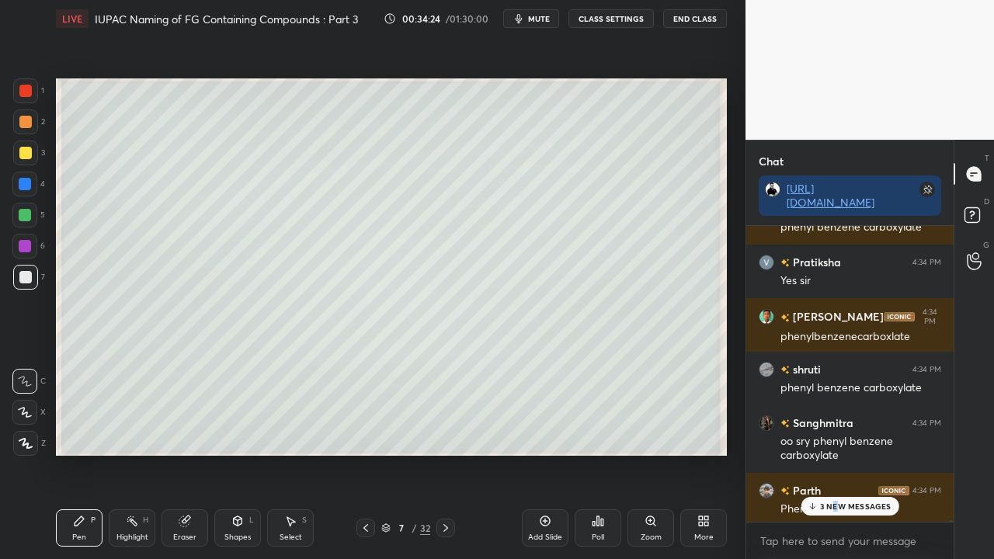
click at [836, 453] on p "3 NEW MESSAGES" at bounding box center [855, 505] width 71 height 9
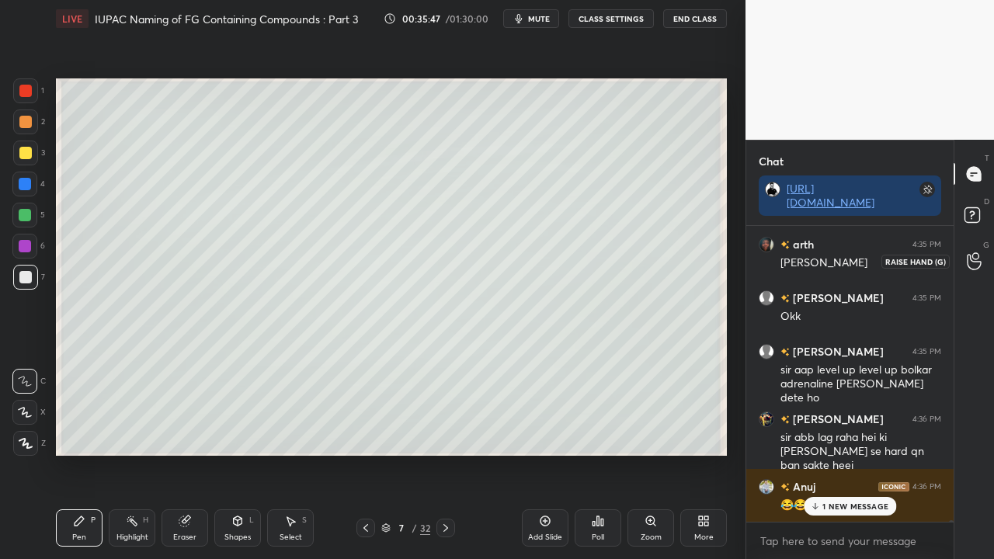
scroll to position [67220, 0]
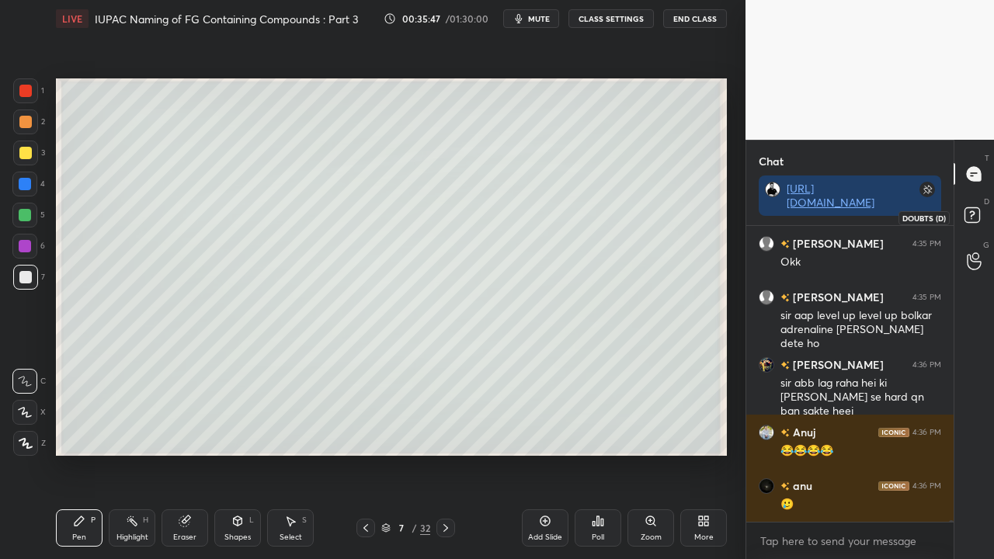
click at [968, 220] on rect at bounding box center [971, 215] width 15 height 15
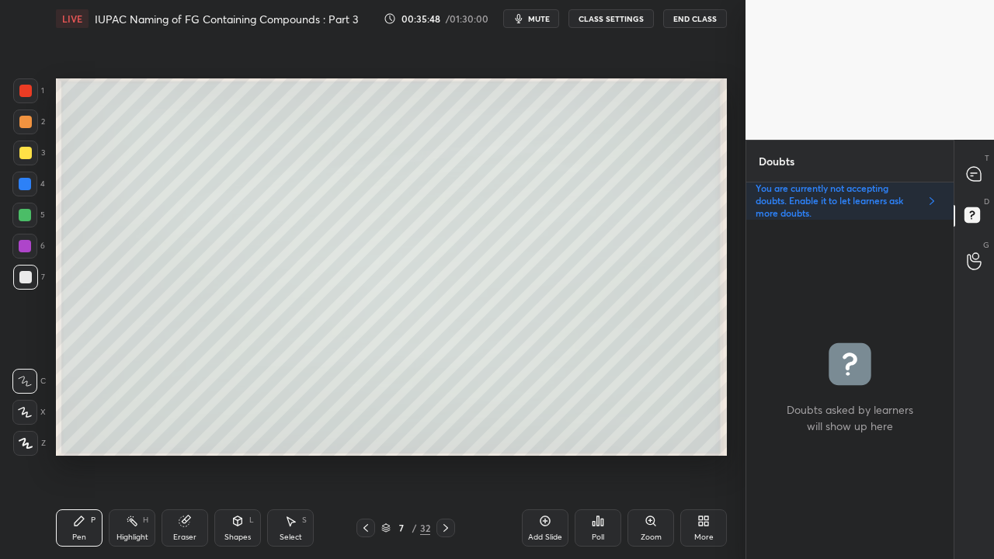
scroll to position [335, 203]
click at [966, 153] on div "T Messages (T)" at bounding box center [974, 173] width 40 height 43
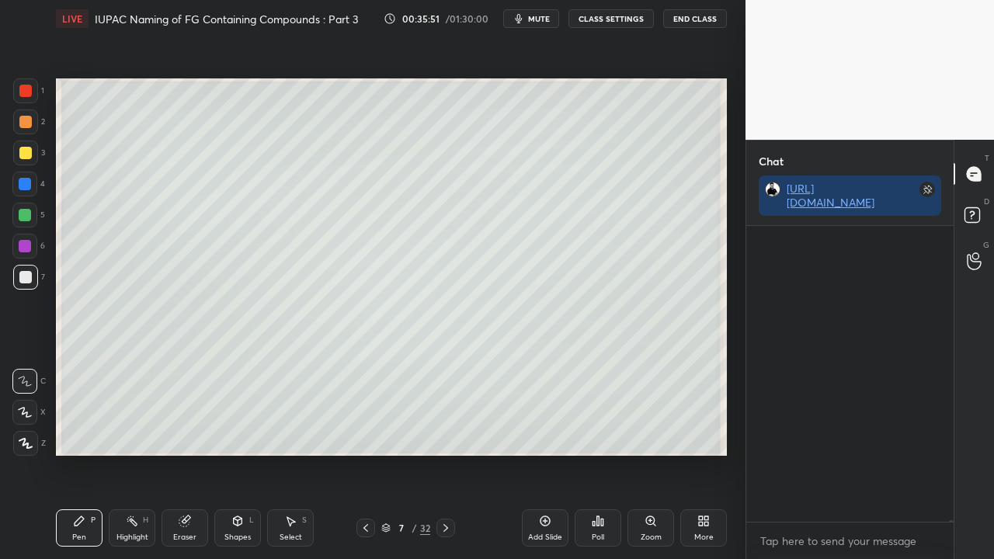
scroll to position [291, 203]
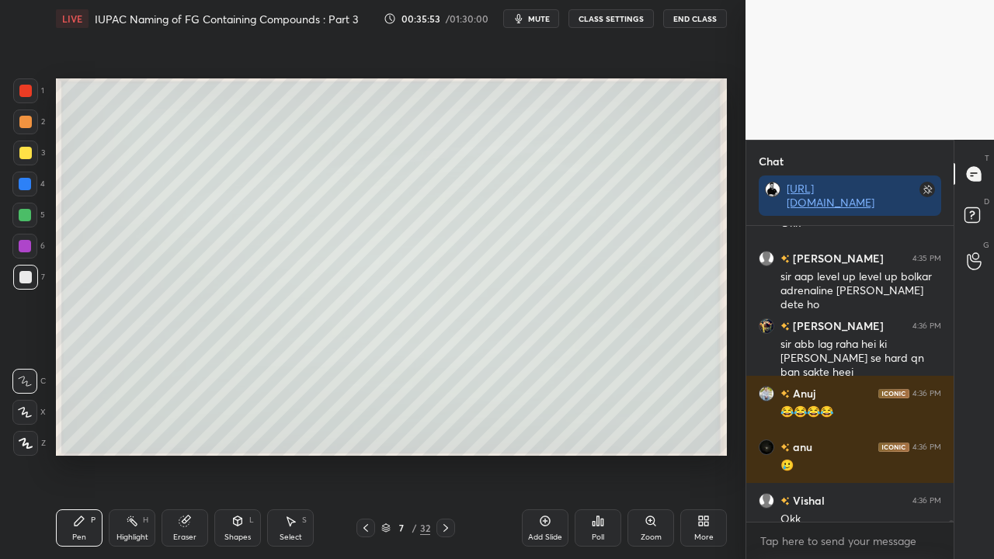
click at [442, 453] on icon at bounding box center [445, 528] width 12 height 12
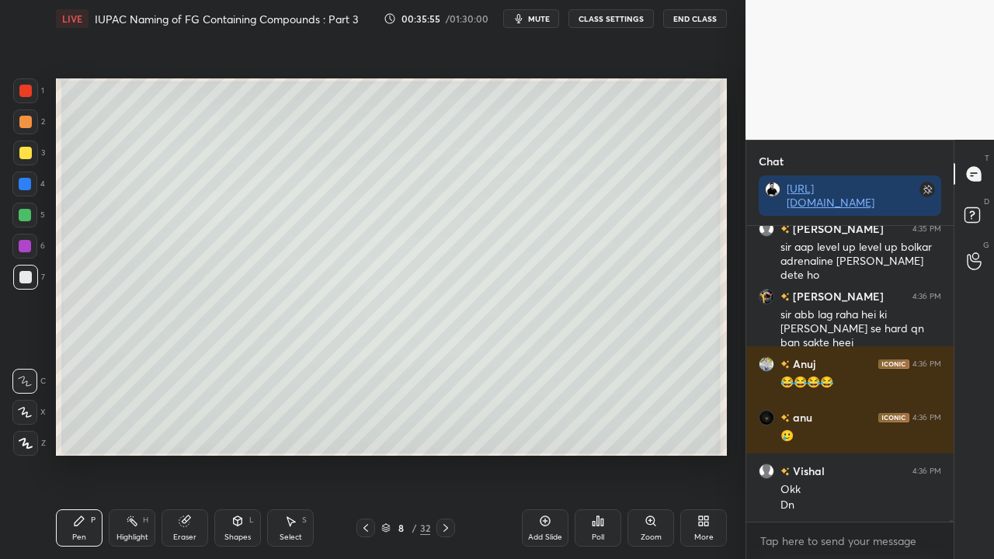
click at [27, 147] on div at bounding box center [25, 153] width 12 height 12
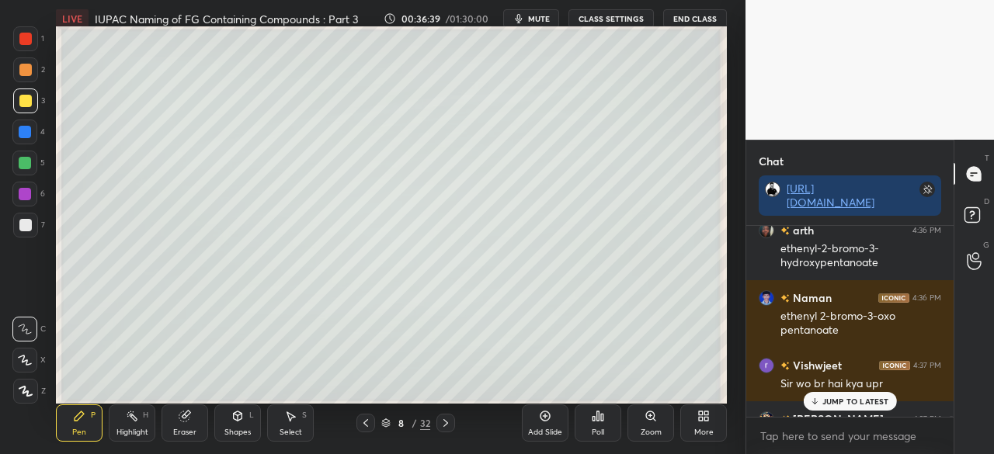
scroll to position [5, 5]
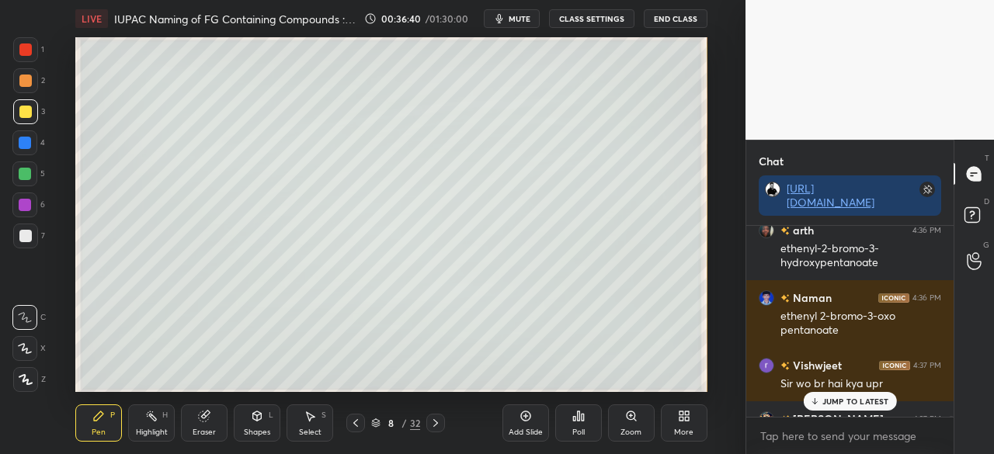
click at [509, 18] on button "mute" at bounding box center [512, 18] width 56 height 19
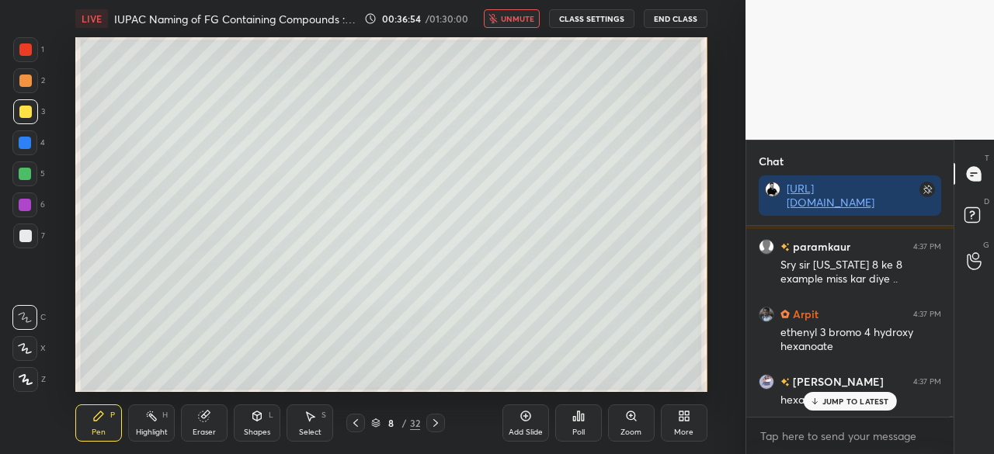
scroll to position [68240, 0]
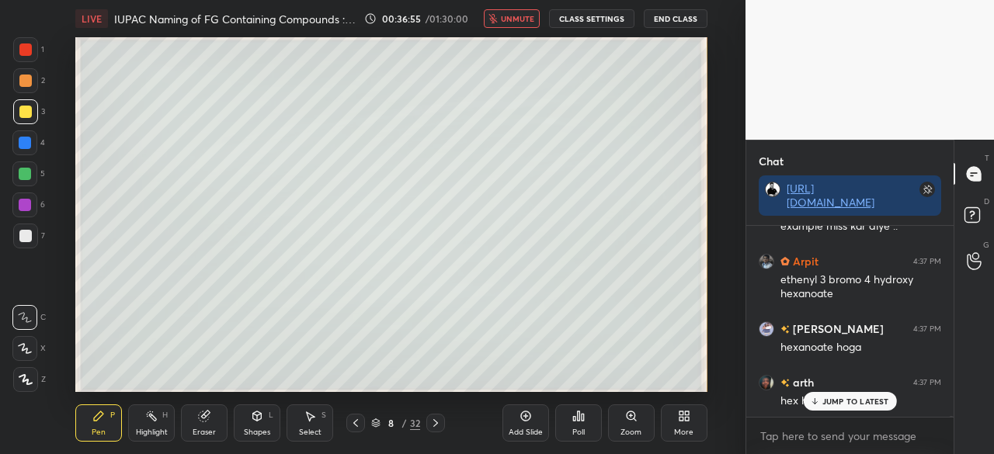
click at [680, 421] on icon at bounding box center [684, 416] width 12 height 12
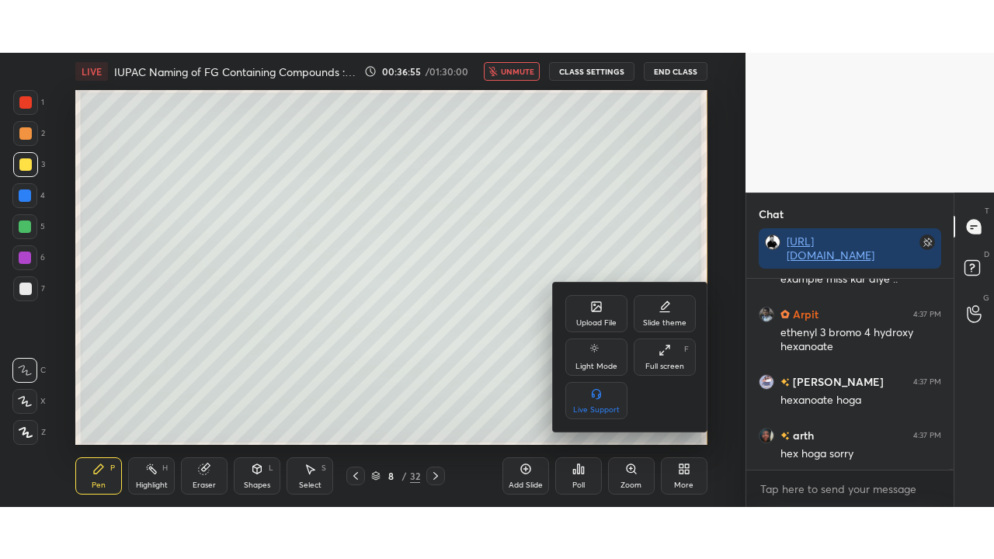
scroll to position [68294, 0]
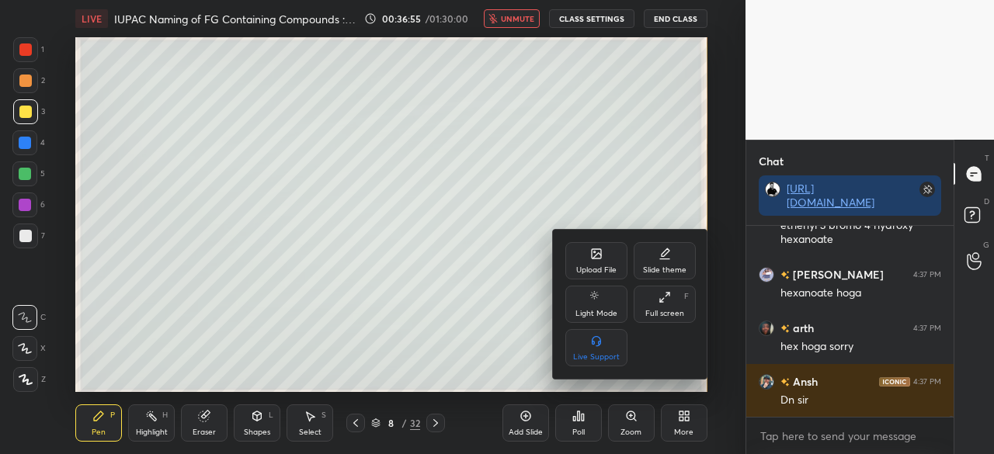
click at [660, 304] on div "Full screen F" at bounding box center [664, 304] width 62 height 37
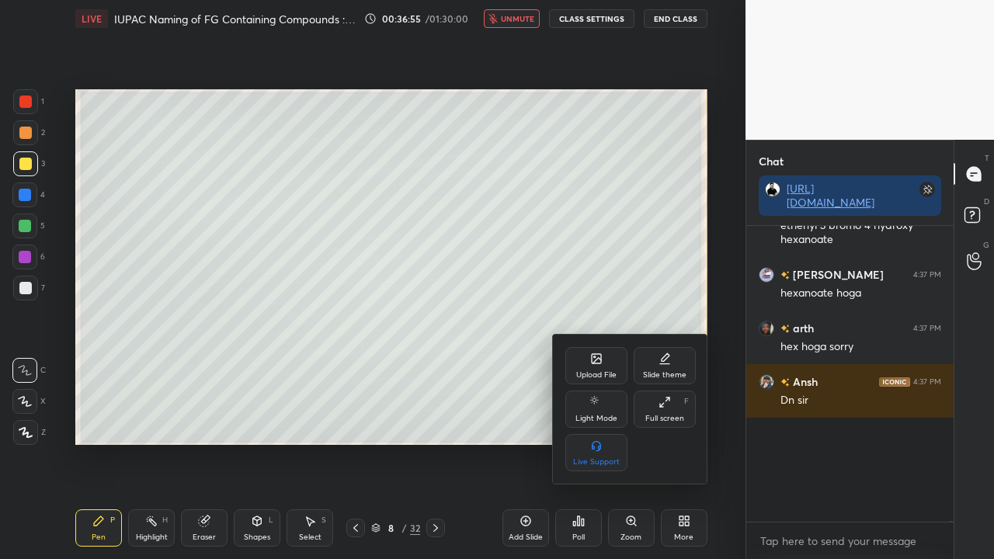
scroll to position [328, 203]
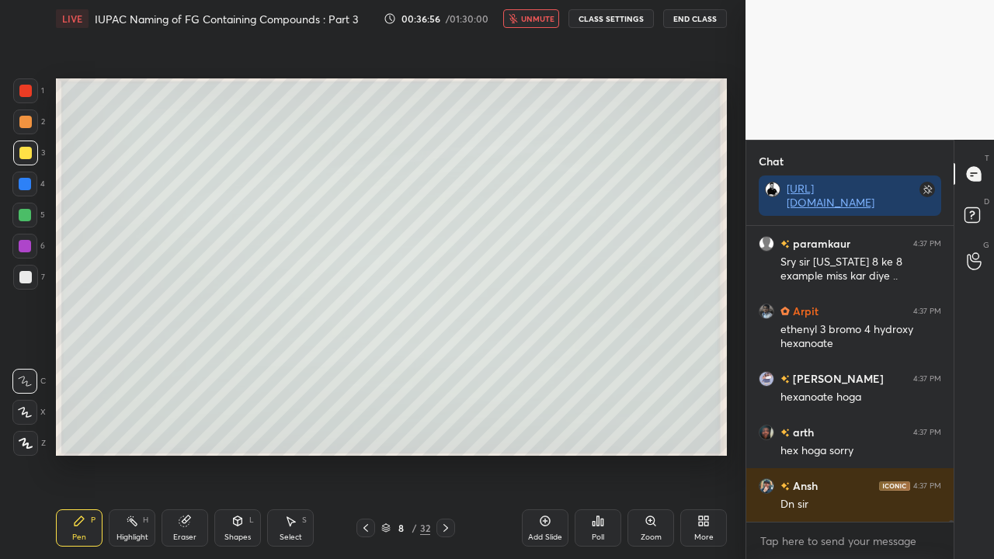
click at [541, 17] on span "unmute" at bounding box center [537, 18] width 33 height 11
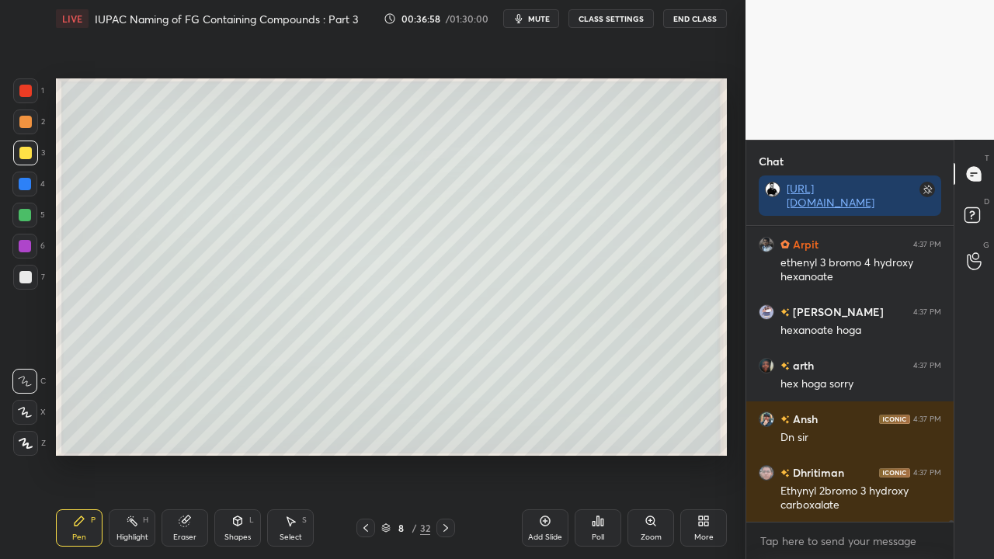
scroll to position [68325, 0]
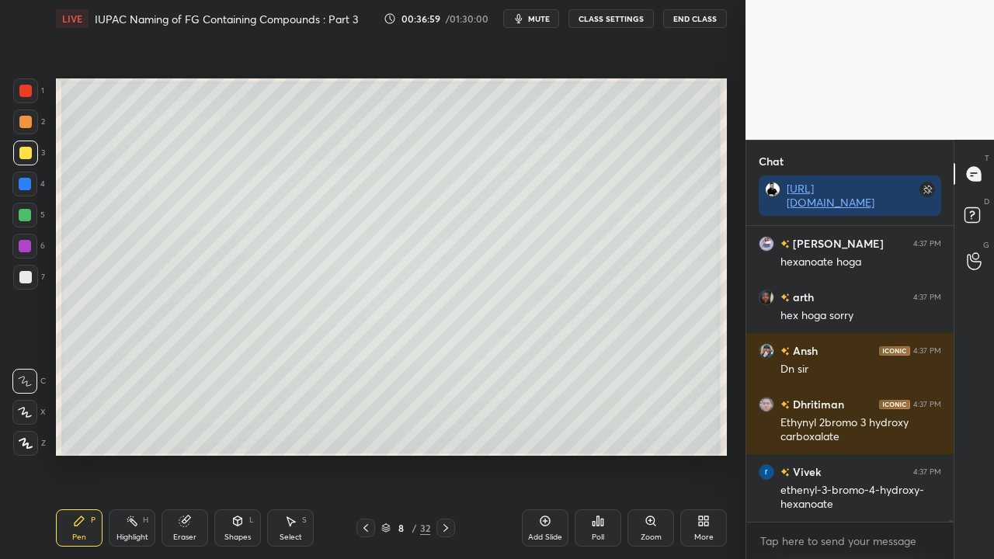
click at [29, 279] on div at bounding box center [25, 277] width 12 height 12
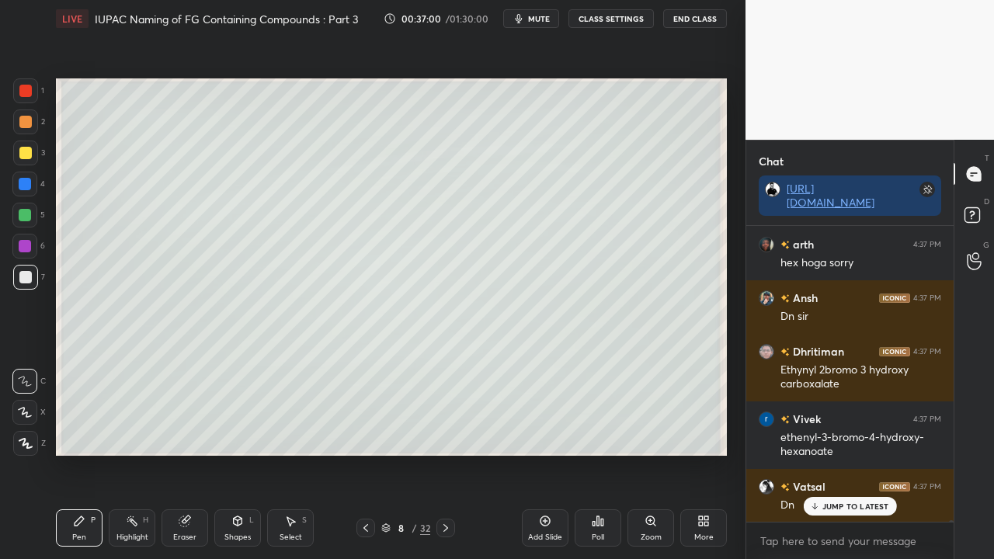
click at [29, 270] on div at bounding box center [25, 277] width 25 height 25
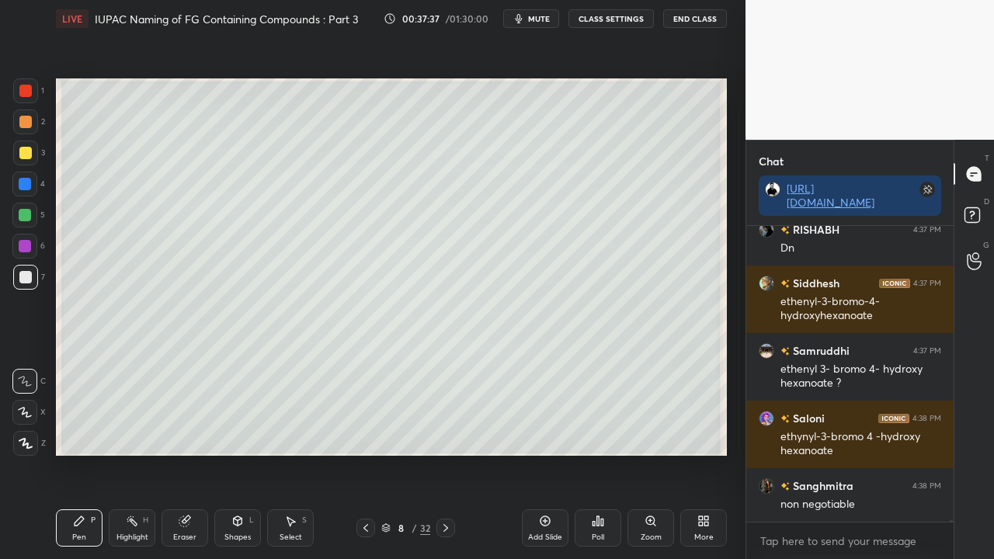
scroll to position [69254, 0]
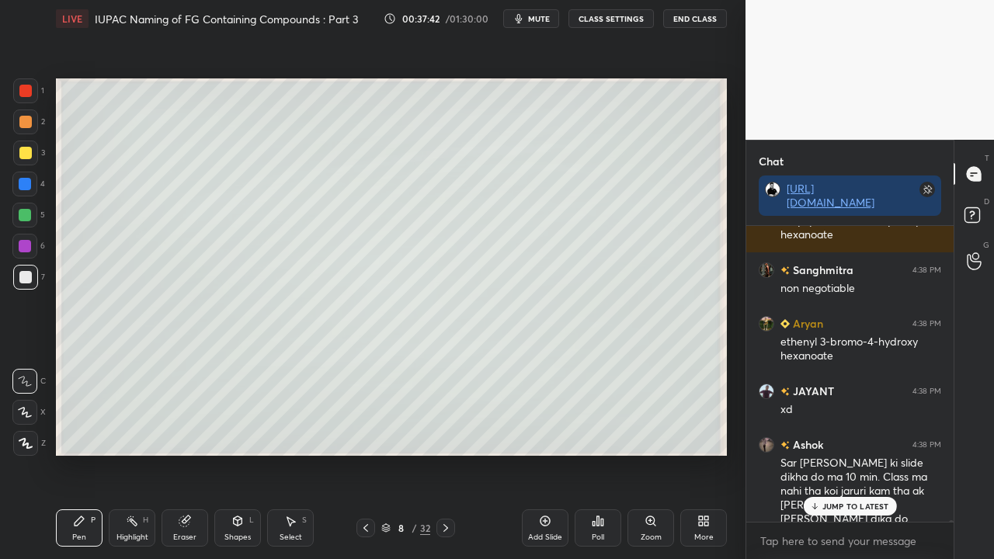
click at [831, 453] on p "JUMP TO LATEST" at bounding box center [855, 505] width 67 height 9
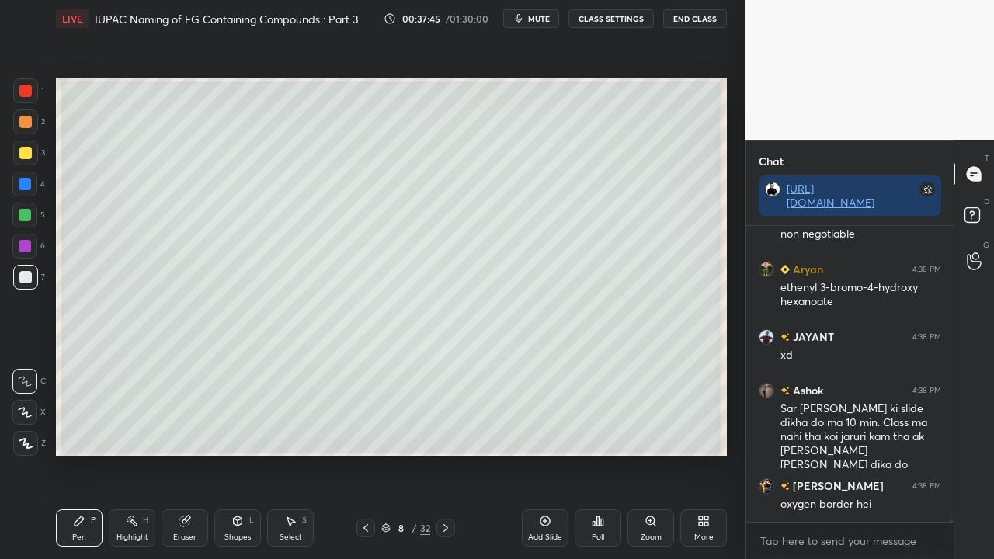
scroll to position [69524, 0]
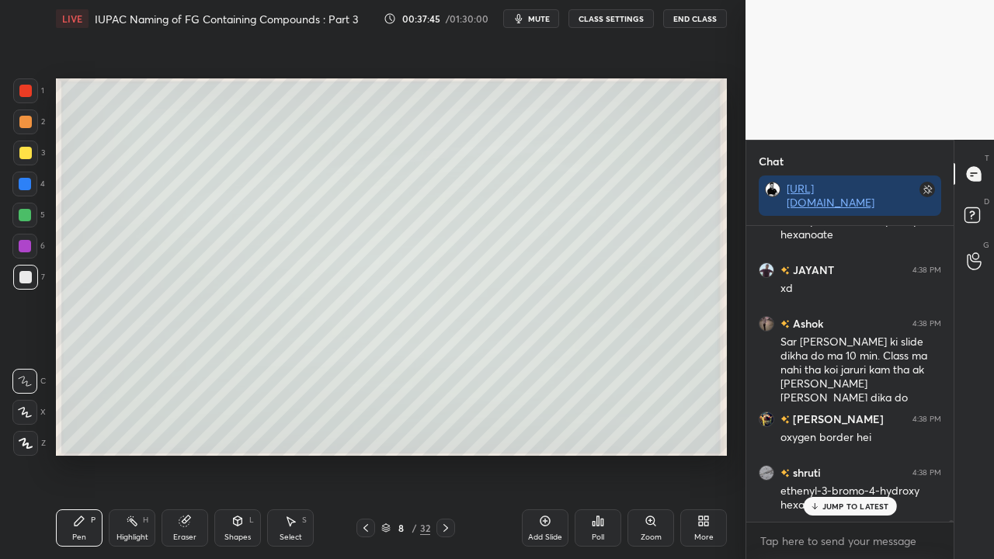
click at [365, 453] on icon at bounding box center [365, 528] width 5 height 8
click at [365, 453] on icon at bounding box center [365, 528] width 12 height 12
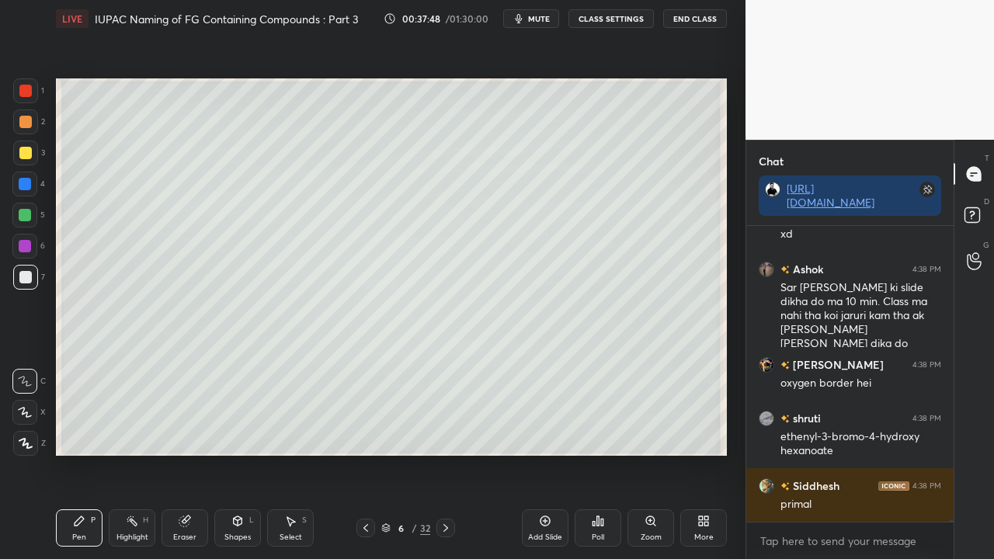
click at [364, 453] on icon at bounding box center [365, 528] width 12 height 12
click at [446, 453] on icon at bounding box center [445, 528] width 12 height 12
click at [449, 453] on icon at bounding box center [445, 528] width 12 height 12
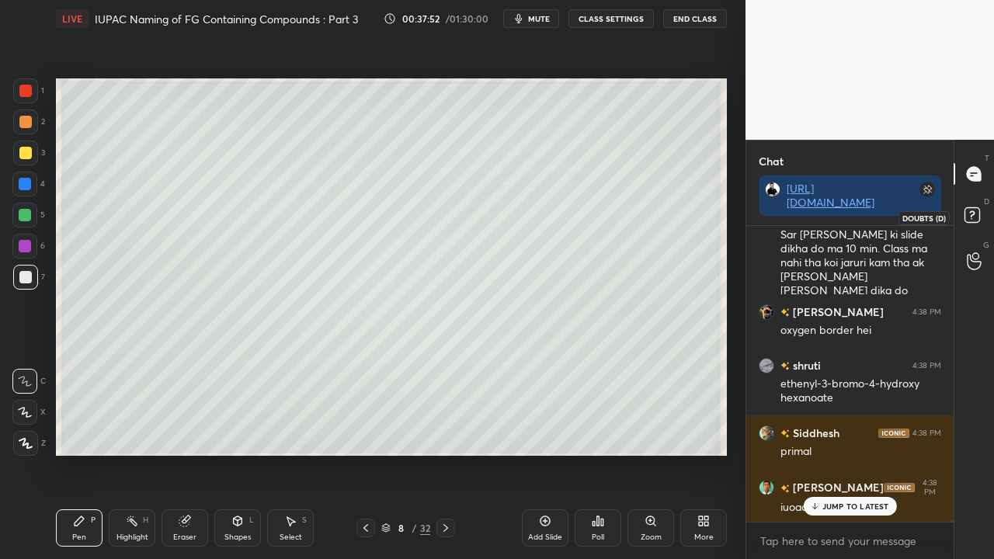
drag, startPoint x: 981, startPoint y: 214, endPoint x: 990, endPoint y: 199, distance: 17.0
click at [982, 214] on icon at bounding box center [974, 217] width 28 height 28
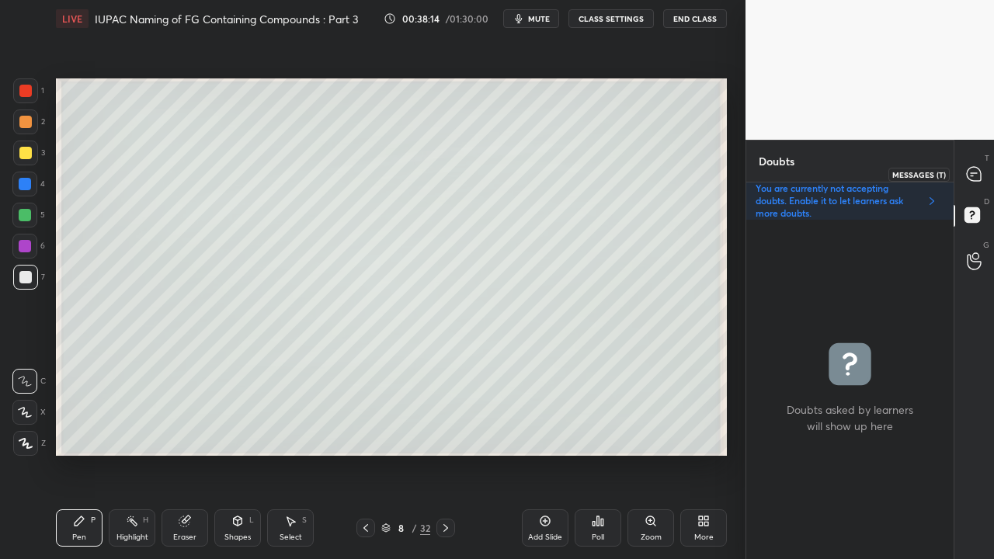
click at [976, 173] on icon at bounding box center [973, 173] width 6 height 0
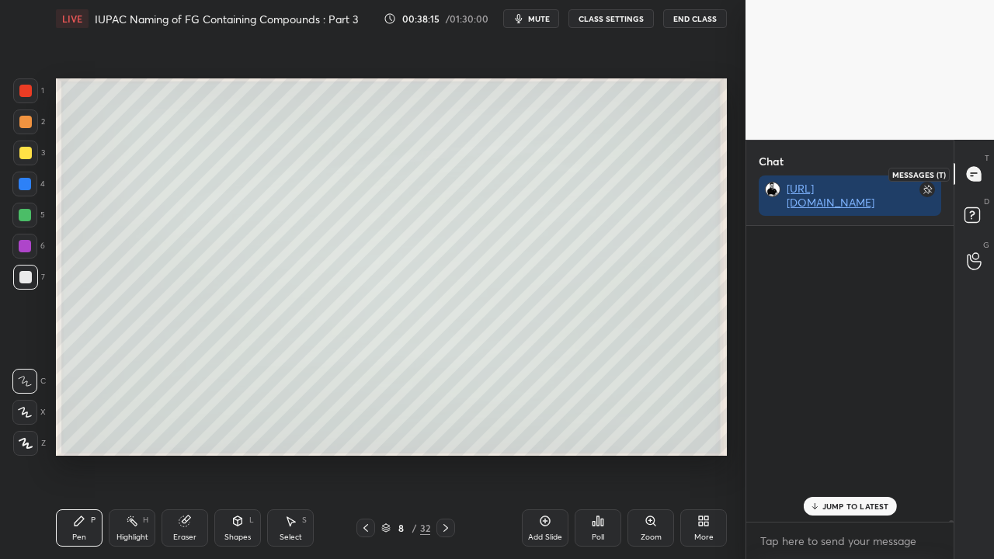
scroll to position [291, 203]
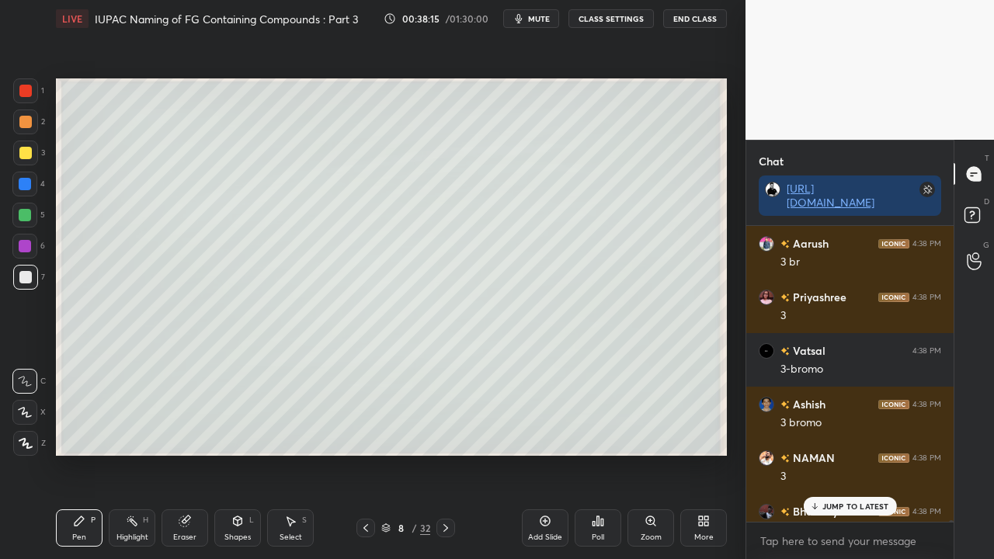
click at [827, 453] on div "JUMP TO LATEST" at bounding box center [849, 506] width 93 height 19
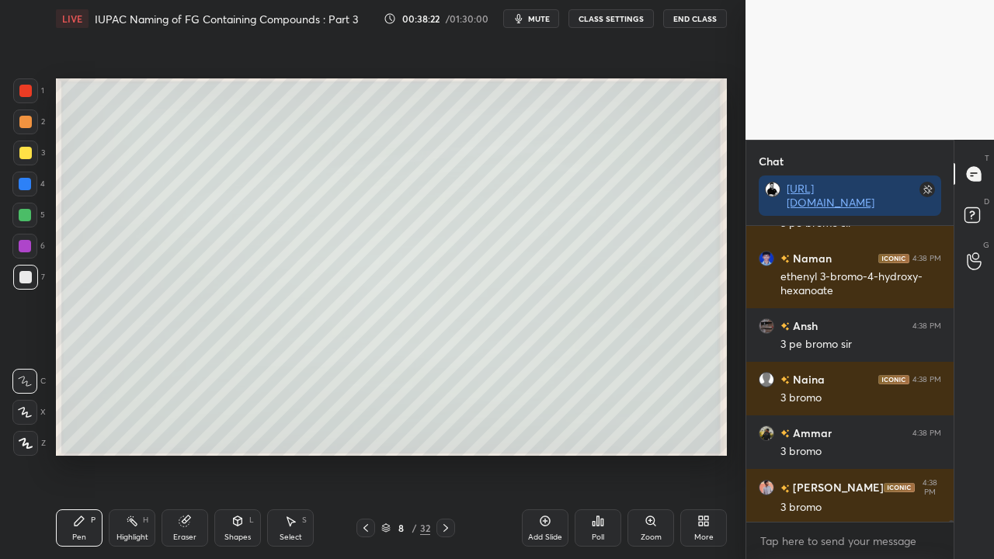
scroll to position [72160, 0]
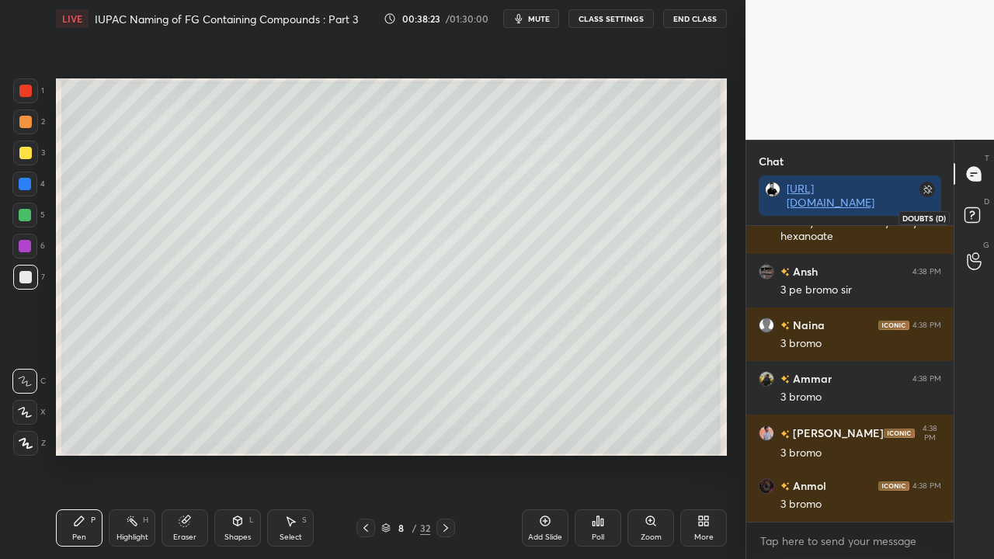
click at [988, 213] on div at bounding box center [974, 217] width 31 height 28
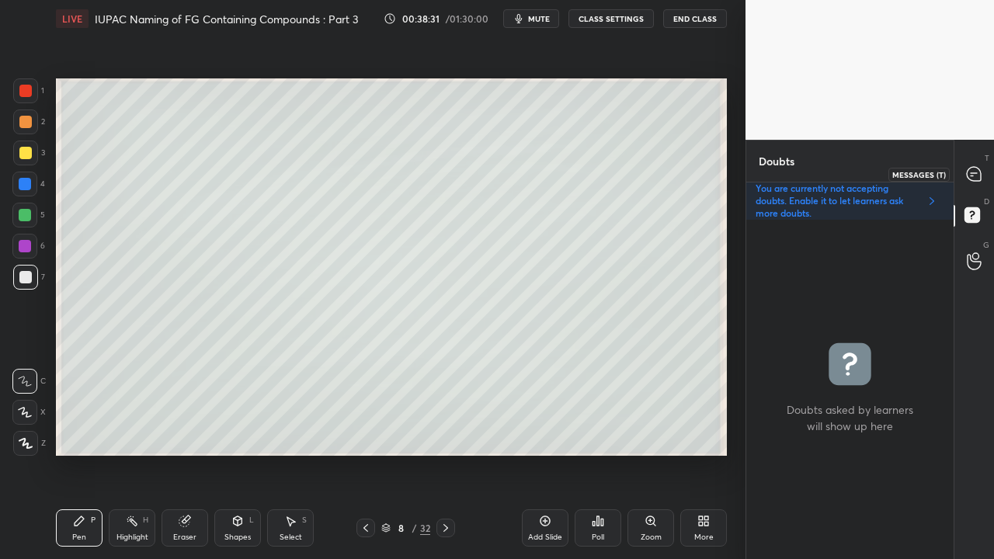
click at [980, 172] on icon at bounding box center [974, 174] width 16 height 16
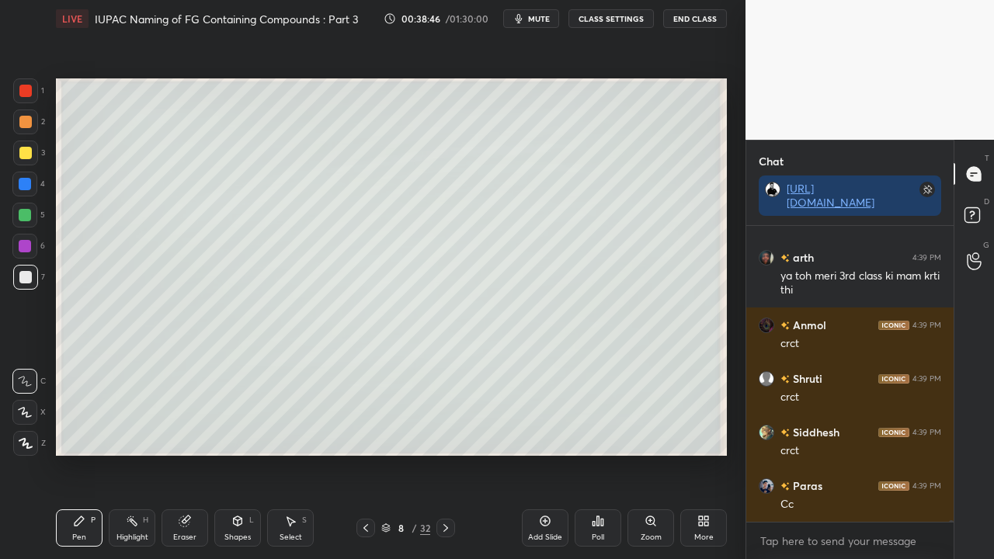
scroll to position [74434, 0]
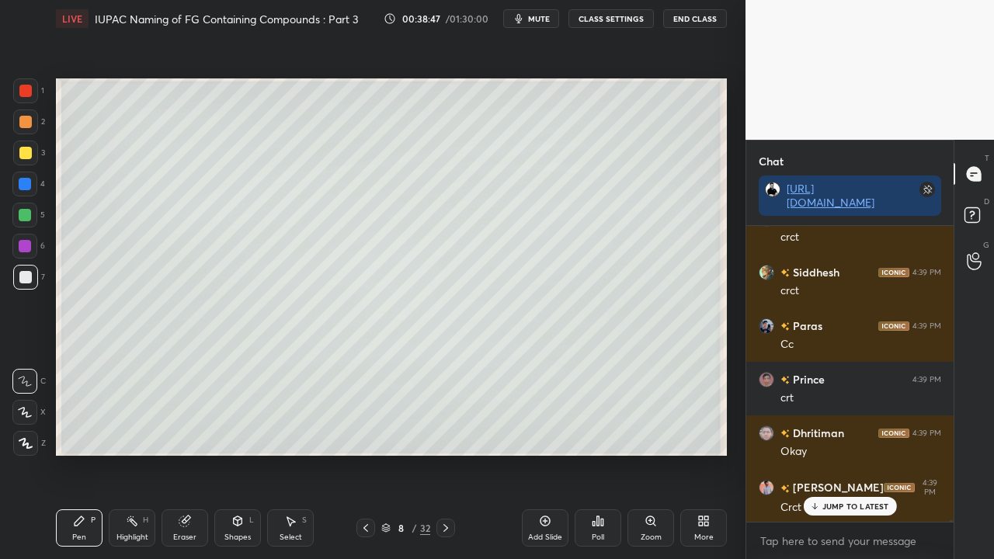
click at [28, 146] on div at bounding box center [25, 152] width 25 height 25
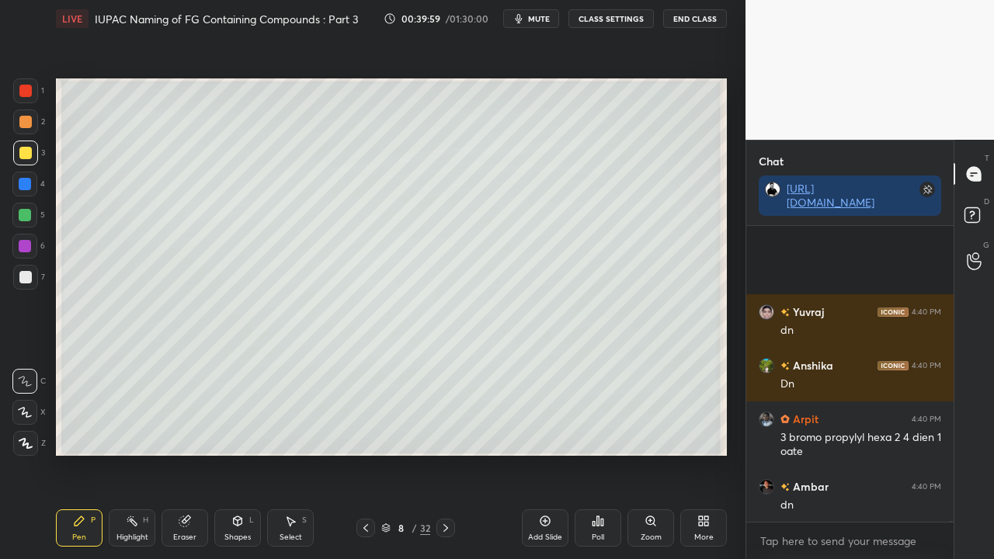
scroll to position [76594, 0]
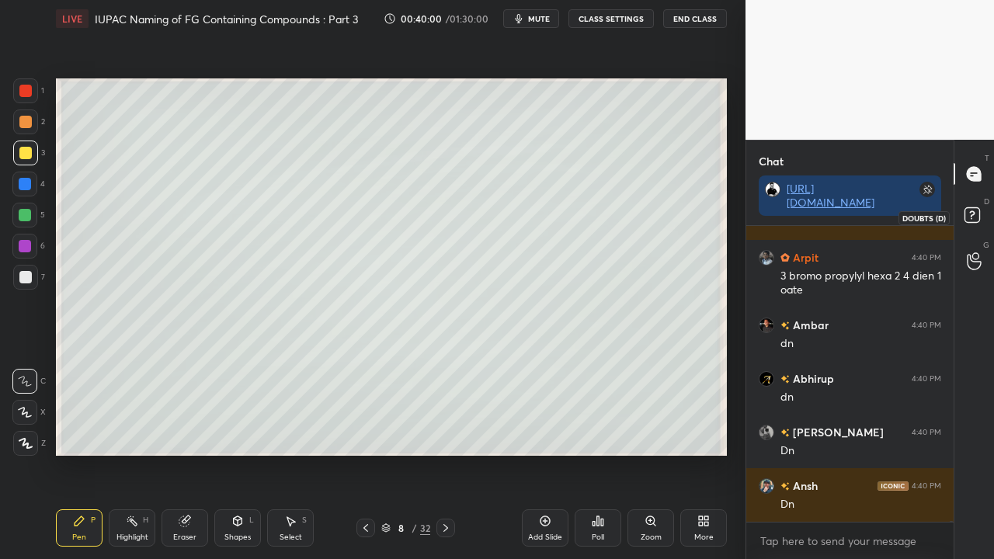
click at [980, 216] on icon at bounding box center [974, 217] width 28 height 28
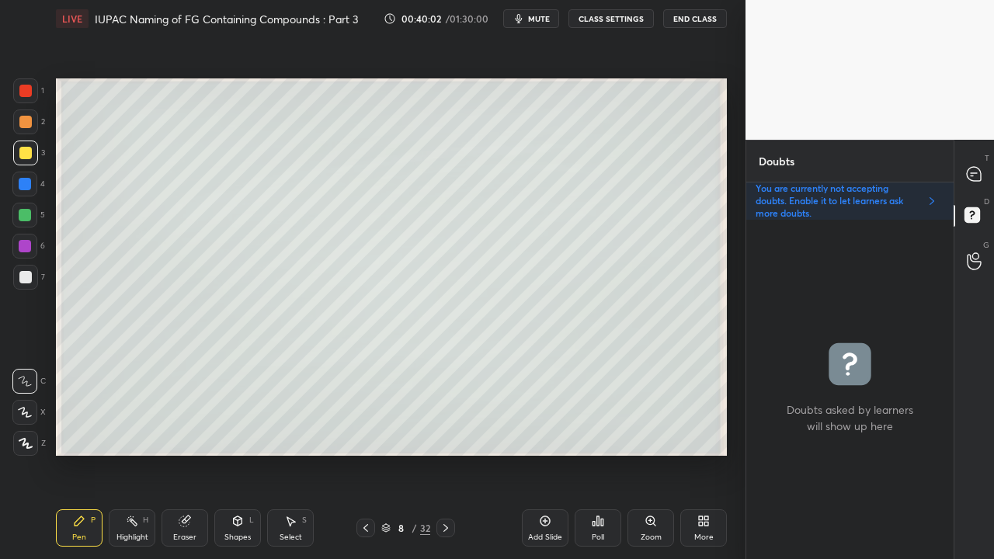
click at [28, 281] on div at bounding box center [25, 277] width 12 height 12
click at [971, 176] on icon at bounding box center [973, 174] width 14 height 14
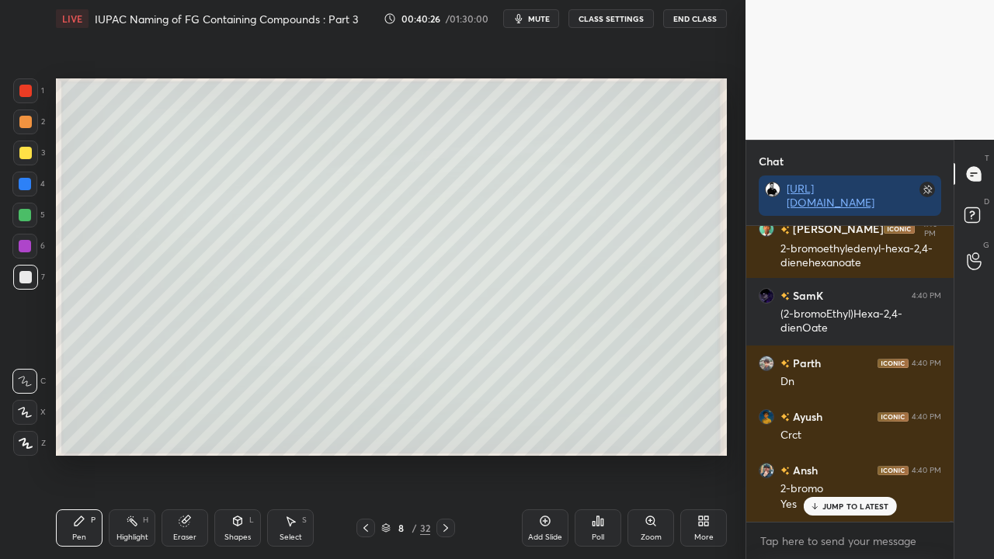
scroll to position [77561, 0]
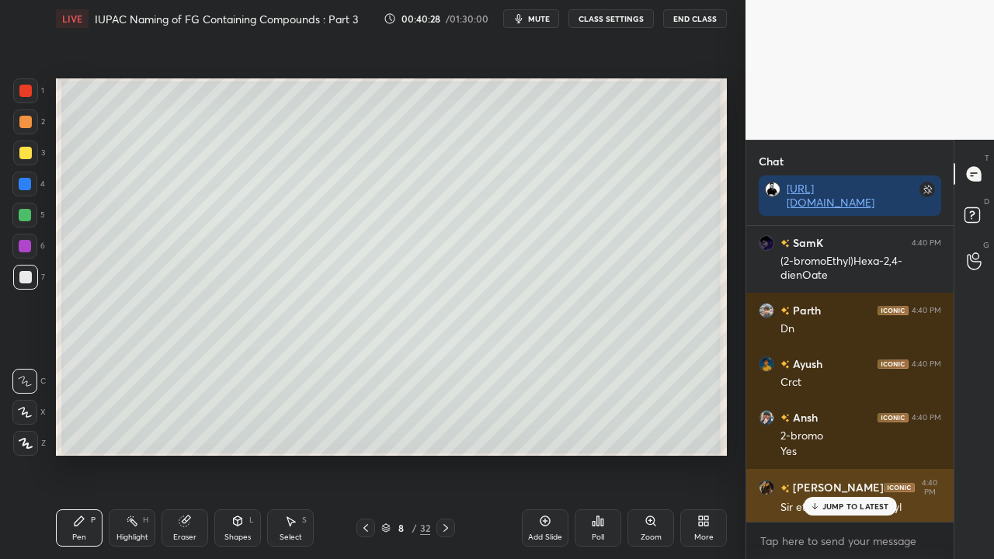
click at [846, 453] on p "JUMP TO LATEST" at bounding box center [855, 505] width 67 height 9
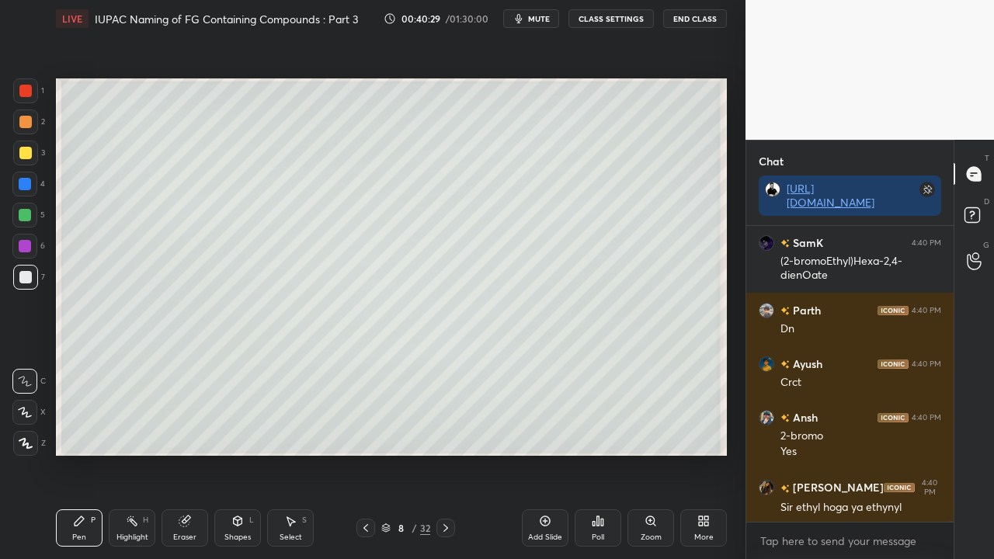
scroll to position [77615, 0]
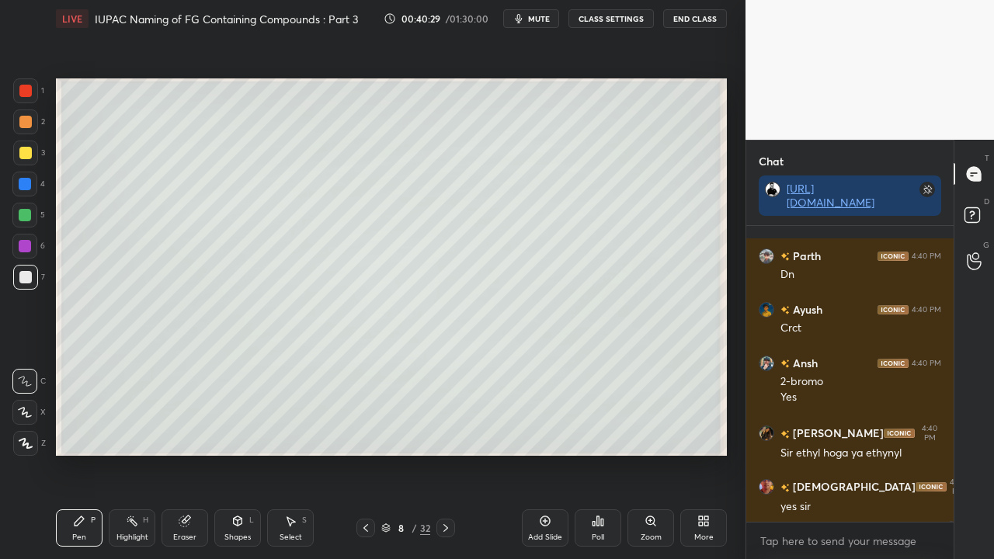
click at [764, 453] on img "grid" at bounding box center [766, 487] width 16 height 16
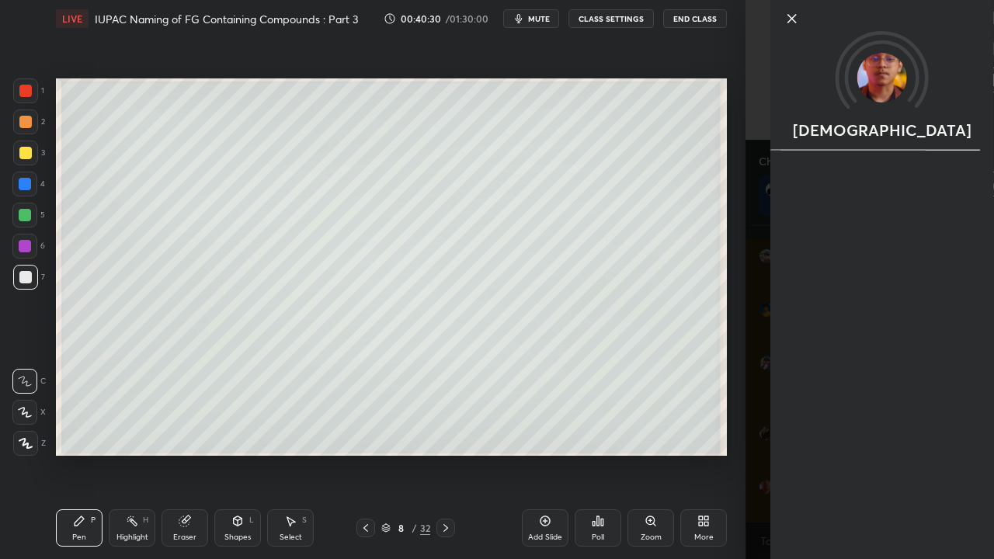
drag, startPoint x: 723, startPoint y: 466, endPoint x: 735, endPoint y: 463, distance: 12.1
click at [730, 453] on div "Setting up your live class Poll for secs No correct answer Start poll" at bounding box center [391, 267] width 683 height 460
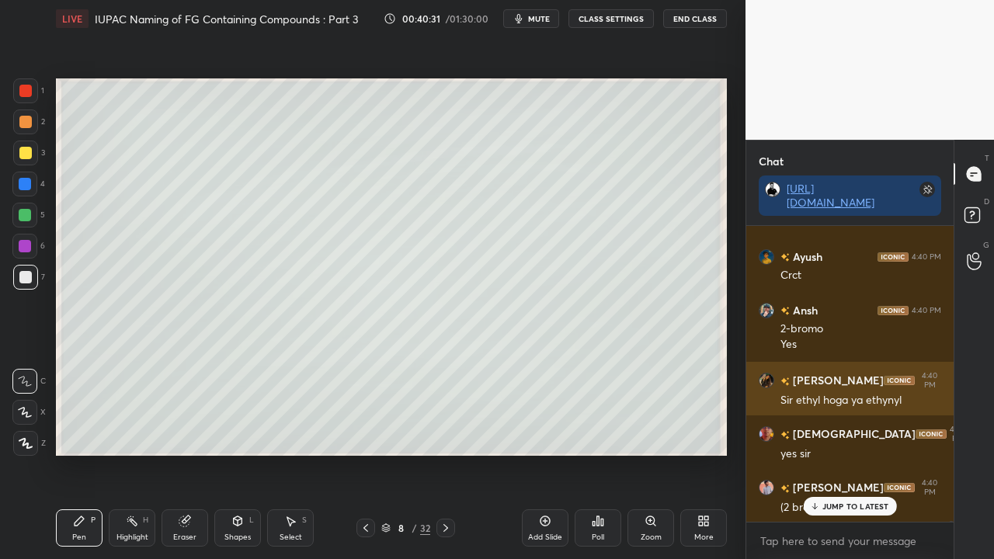
scroll to position [77843, 0]
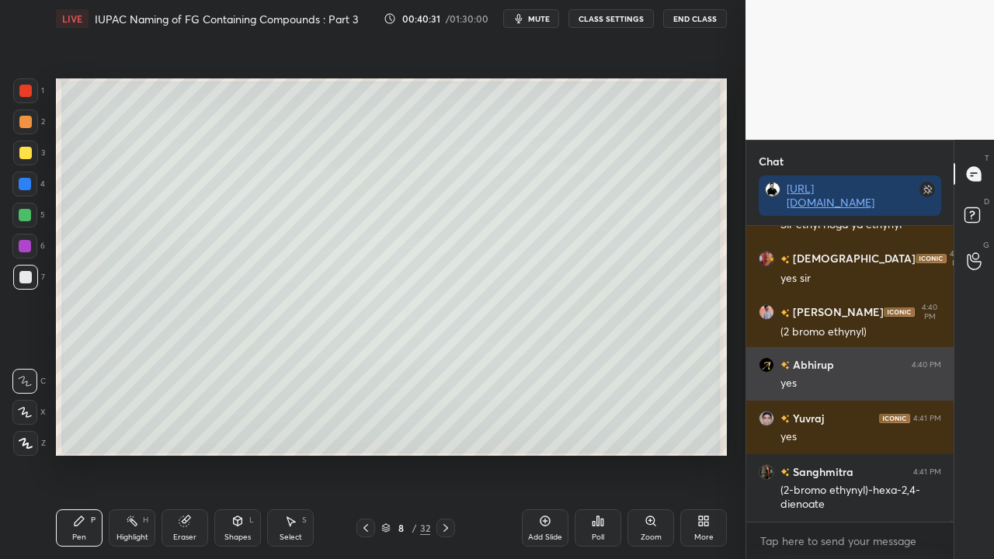
click at [768, 368] on img "grid" at bounding box center [766, 365] width 16 height 16
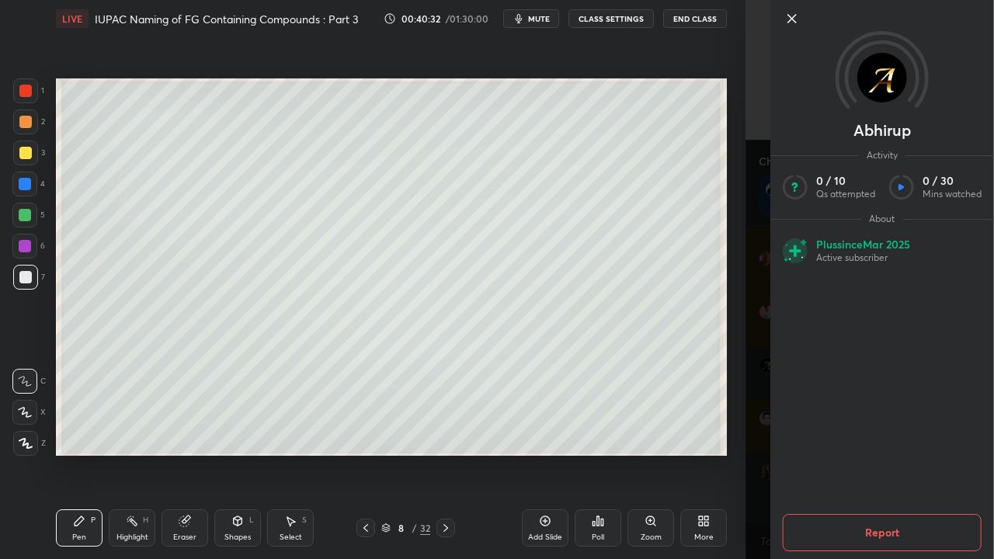
click at [744, 356] on div "1 2 3 4 5 6 7 C X Z C X Z E E Erase all H H LIVE IUPAC Naming of FG Containing …" at bounding box center [372, 279] width 745 height 559
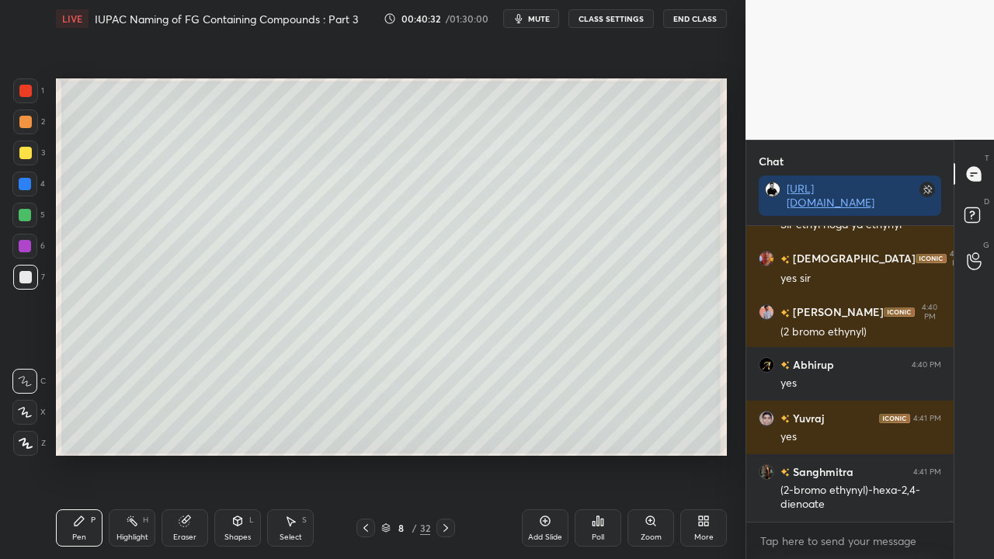
scroll to position [77896, 0]
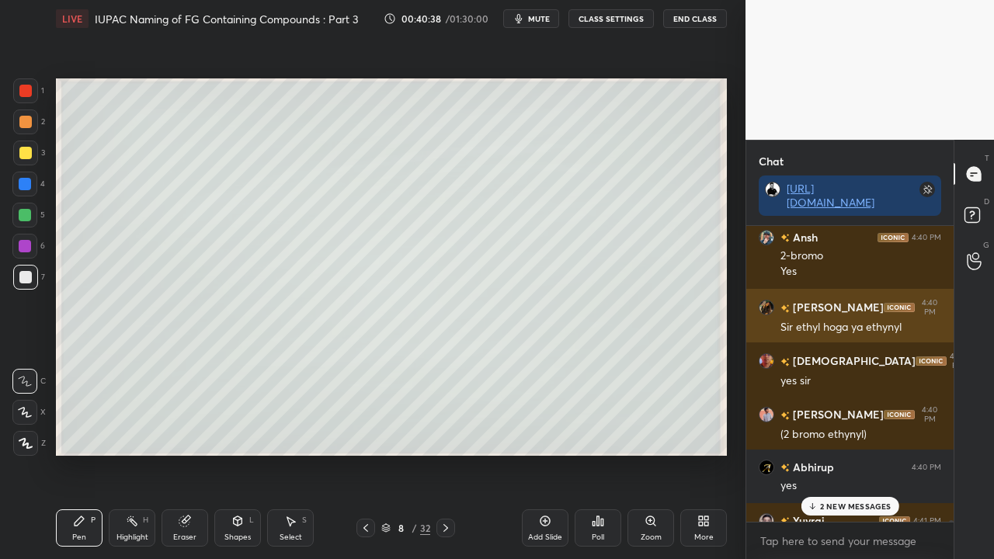
click at [764, 304] on img "grid" at bounding box center [766, 308] width 16 height 16
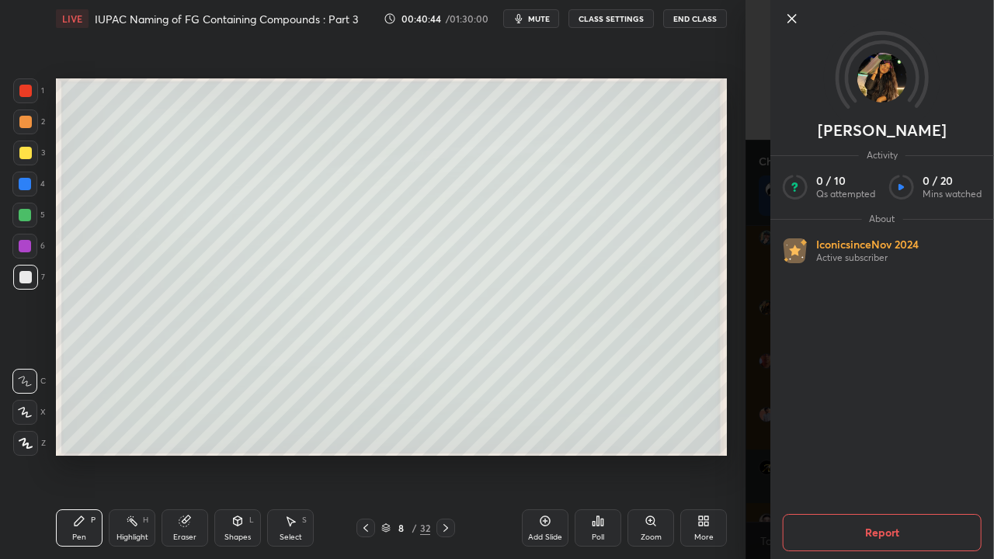
click at [776, 359] on div "[PERSON_NAME] Activity 0 / 10 Qs attempted 0 / 20 Mins watched About Iconic sin…" at bounding box center [882, 279] width 224 height 559
click at [761, 367] on div "[PERSON_NAME] Activity 0 / 10 Qs attempted 0 / 20 Mins watched About Iconic sin…" at bounding box center [869, 279] width 248 height 559
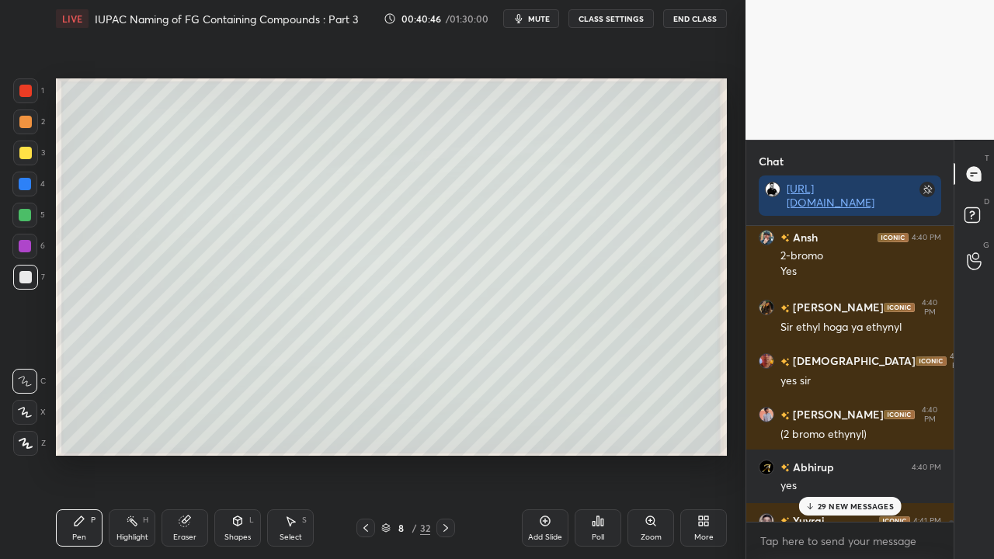
click at [843, 453] on p "29 NEW MESSAGES" at bounding box center [855, 505] width 76 height 9
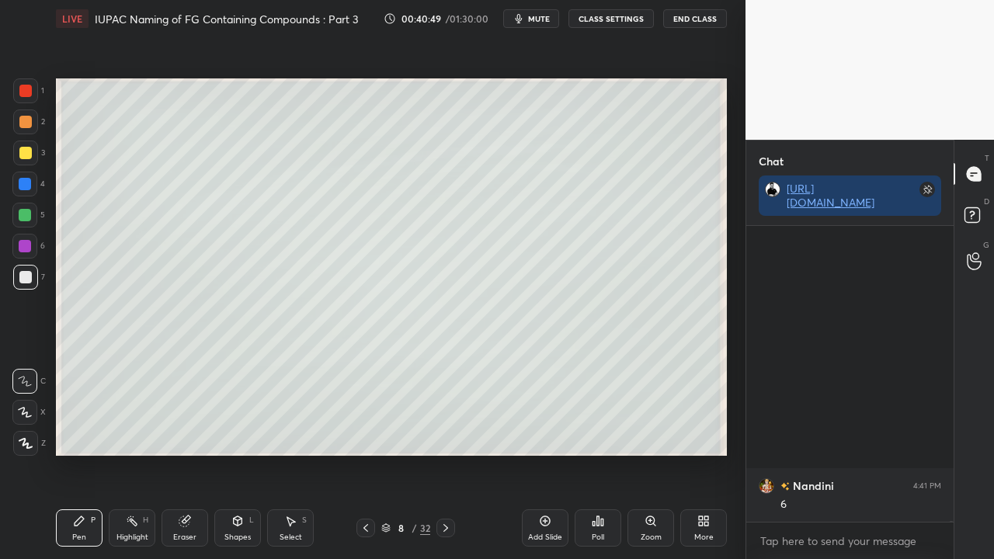
scroll to position [80158, 0]
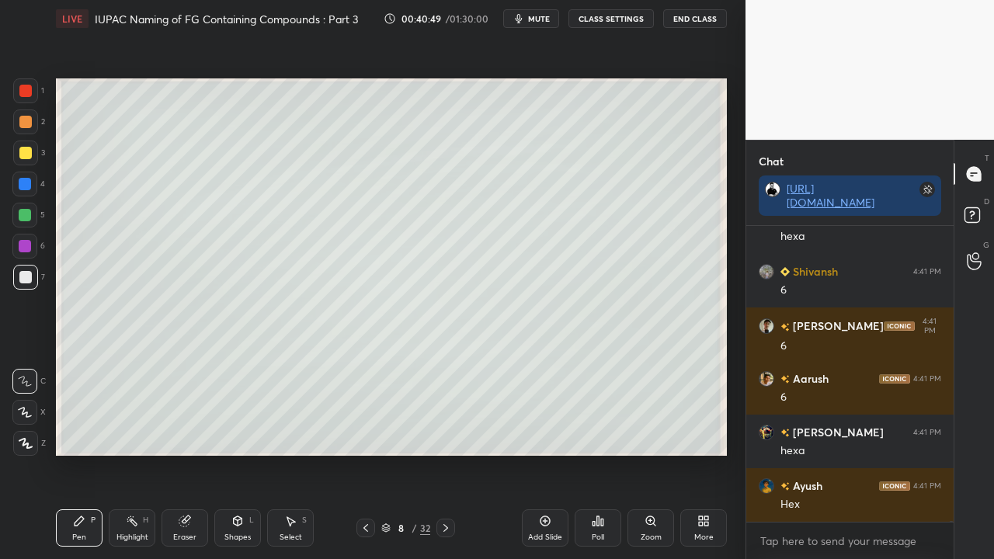
click at [29, 281] on div at bounding box center [25, 277] width 12 height 12
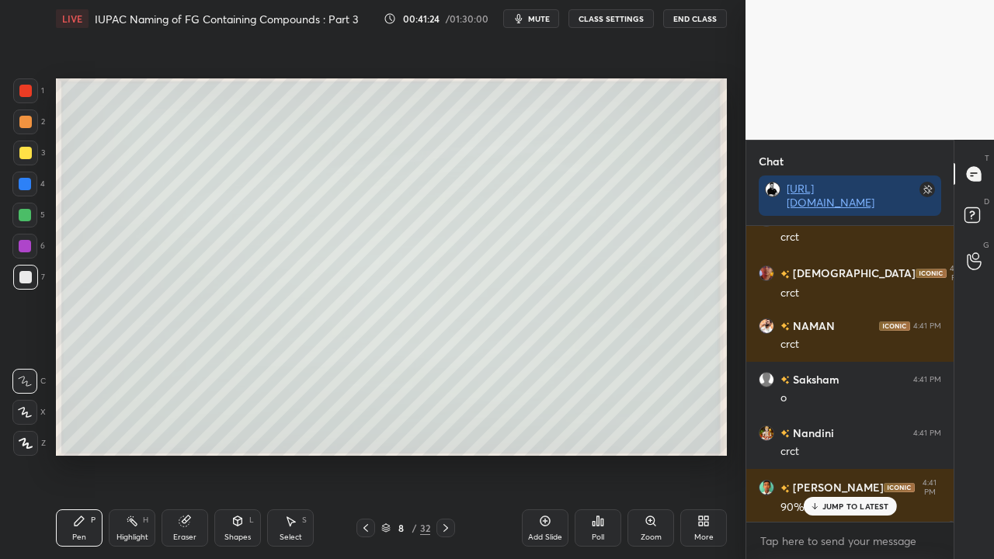
scroll to position [82474, 0]
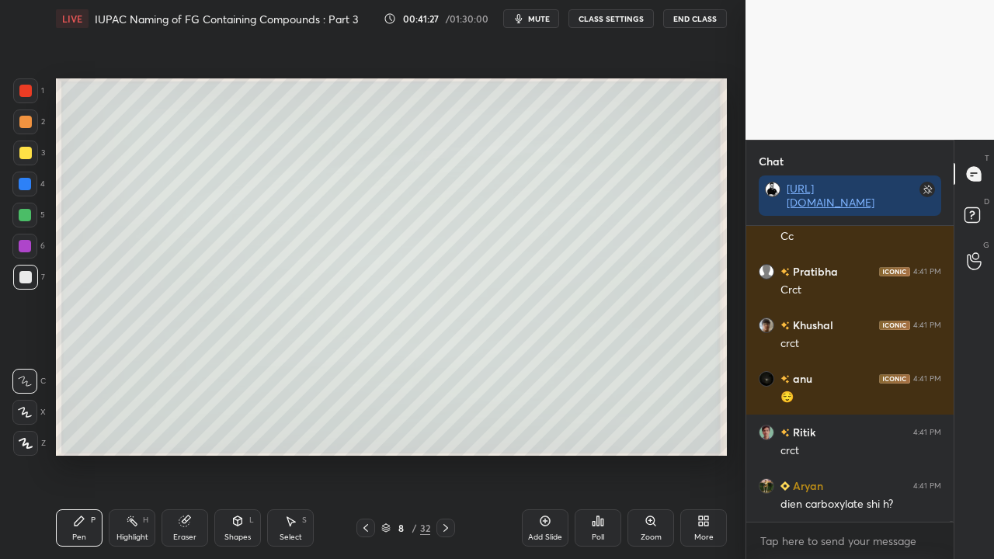
click at [978, 205] on icon at bounding box center [974, 217] width 28 height 28
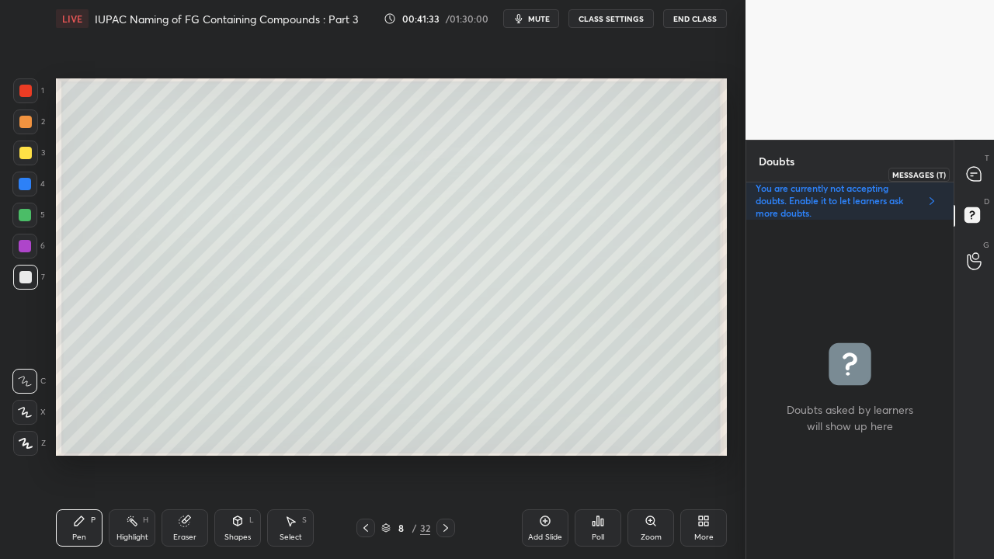
click at [972, 168] on icon at bounding box center [973, 174] width 14 height 14
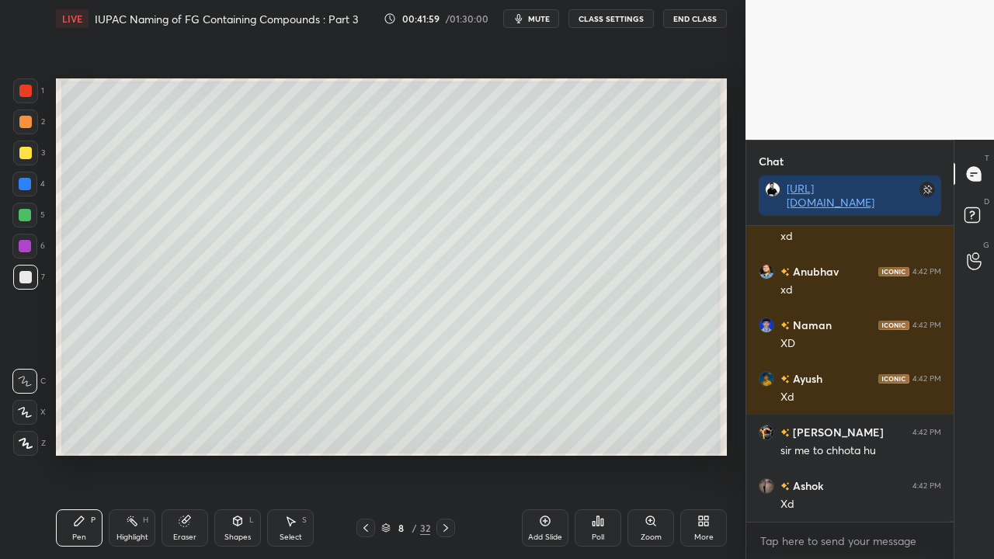
click at [443, 453] on icon at bounding box center [445, 528] width 12 height 12
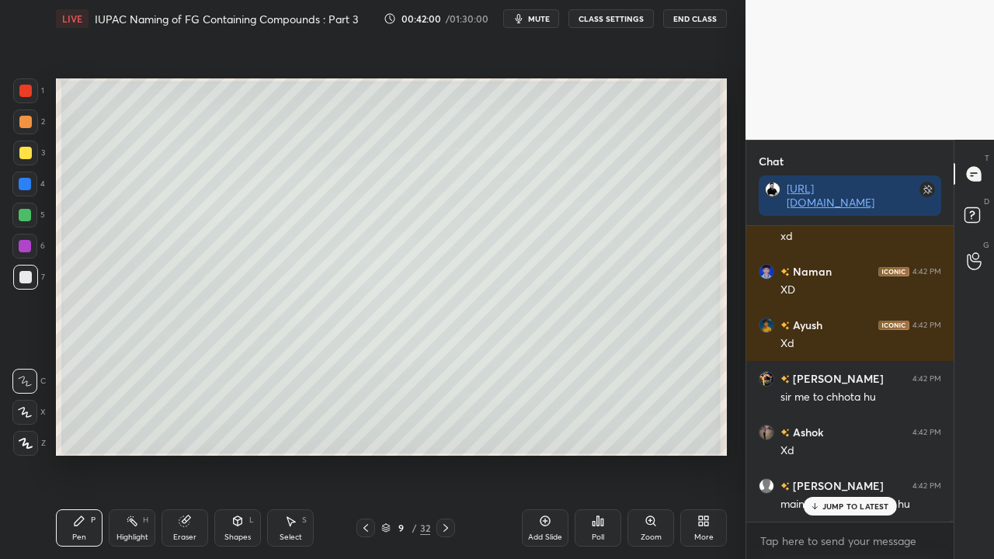
click at [14, 152] on div at bounding box center [25, 152] width 25 height 25
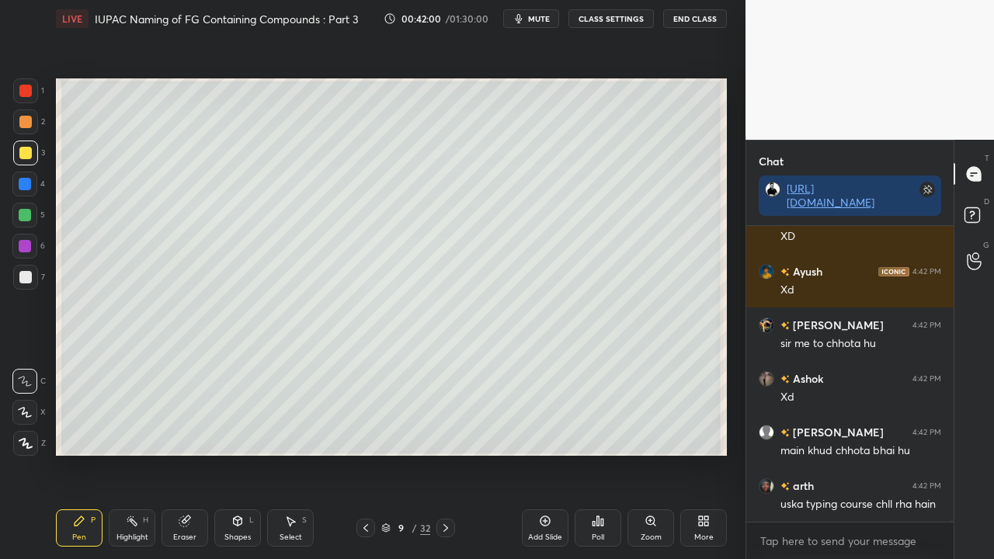
click at [16, 153] on div at bounding box center [25, 152] width 25 height 25
click at [19, 155] on div at bounding box center [25, 152] width 25 height 25
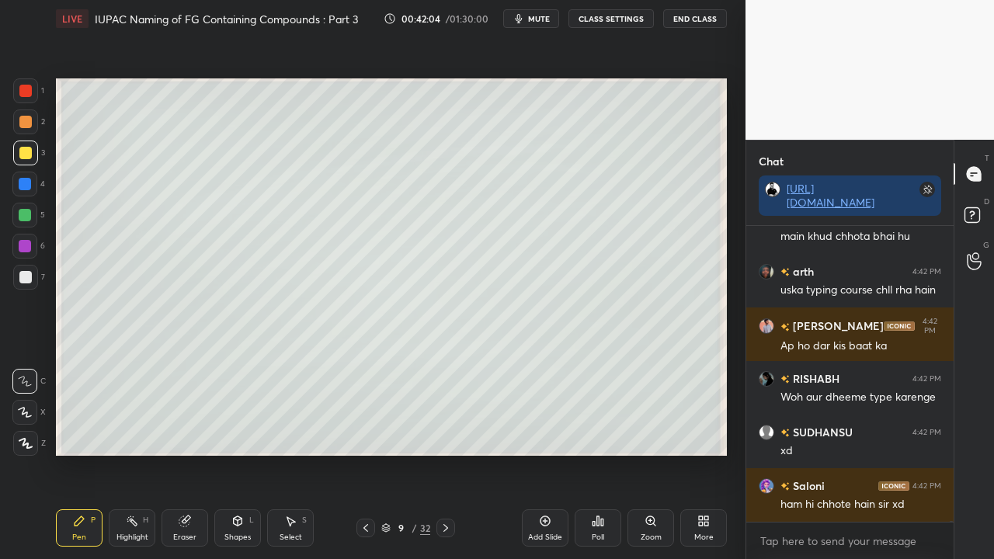
click at [21, 154] on div at bounding box center [25, 153] width 12 height 12
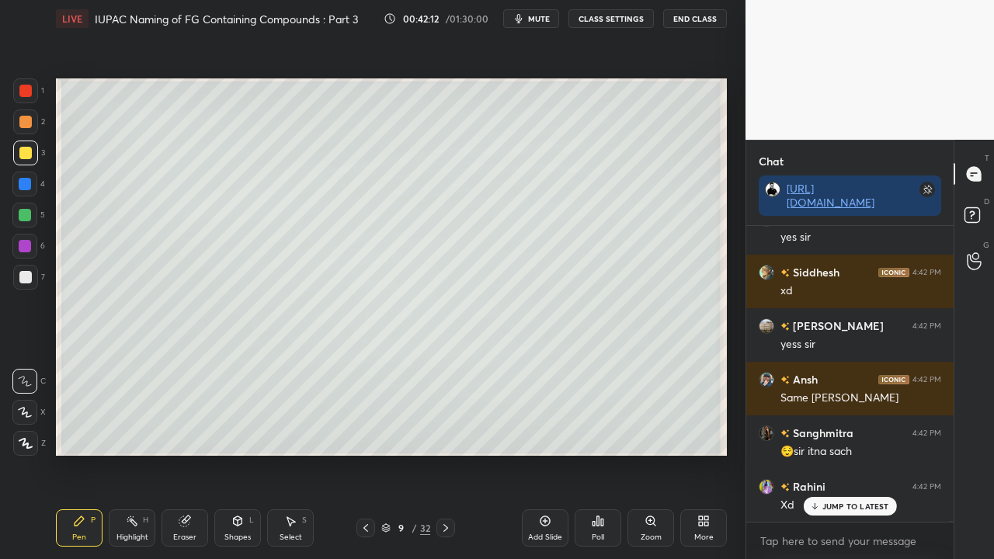
click at [369, 453] on icon at bounding box center [365, 528] width 12 height 12
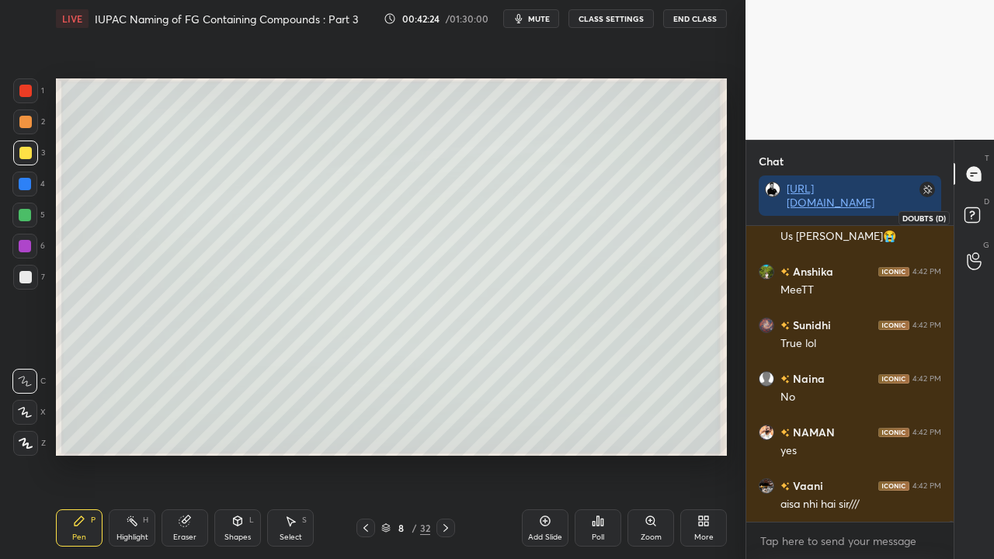
click at [977, 214] on rect at bounding box center [971, 215] width 15 height 15
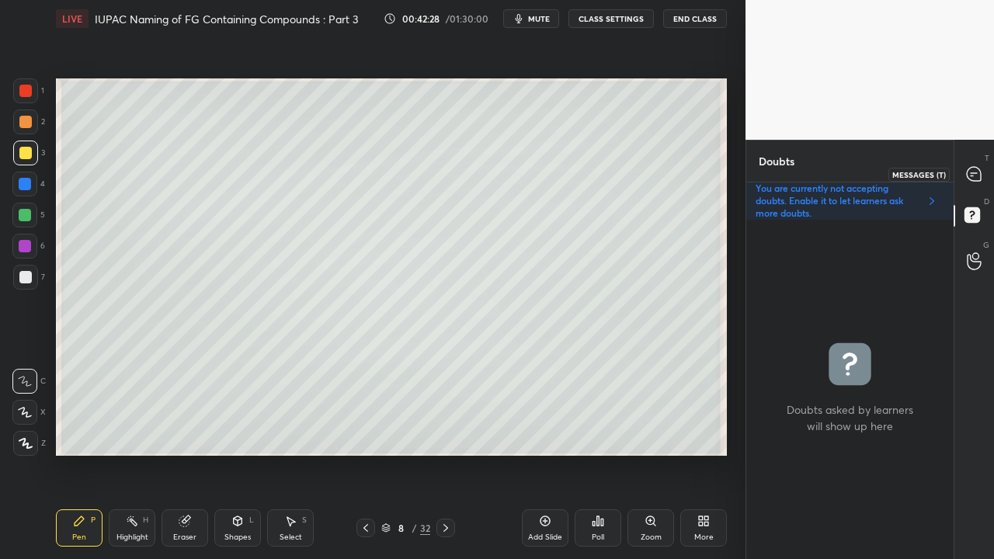
click at [980, 172] on icon at bounding box center [973, 174] width 14 height 14
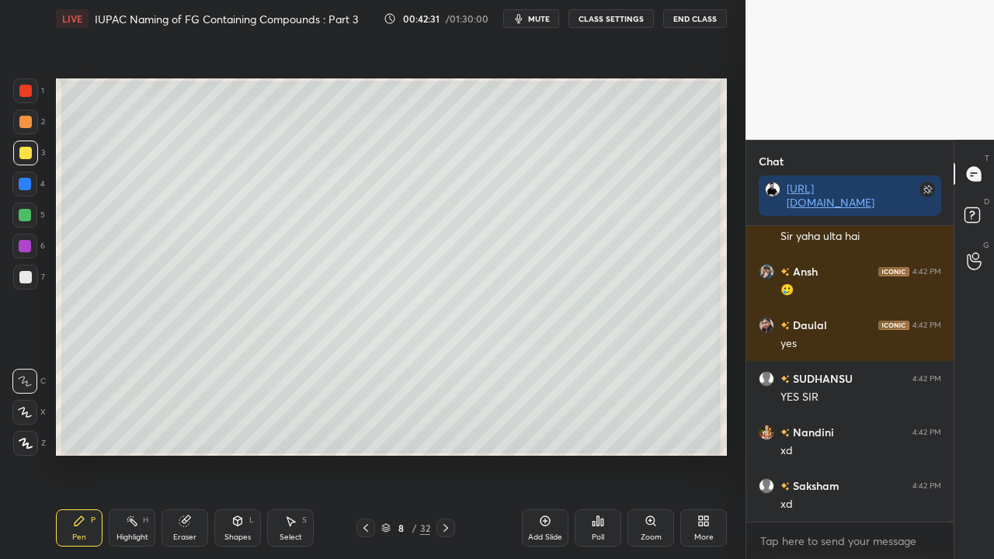
click at [443, 453] on icon at bounding box center [445, 528] width 12 height 12
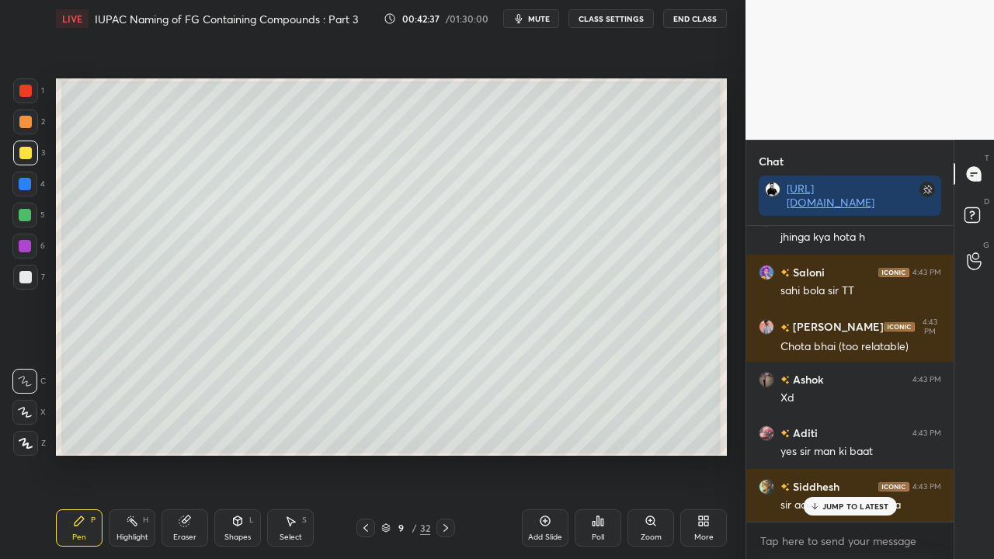
click at [982, 211] on icon at bounding box center [974, 217] width 28 height 28
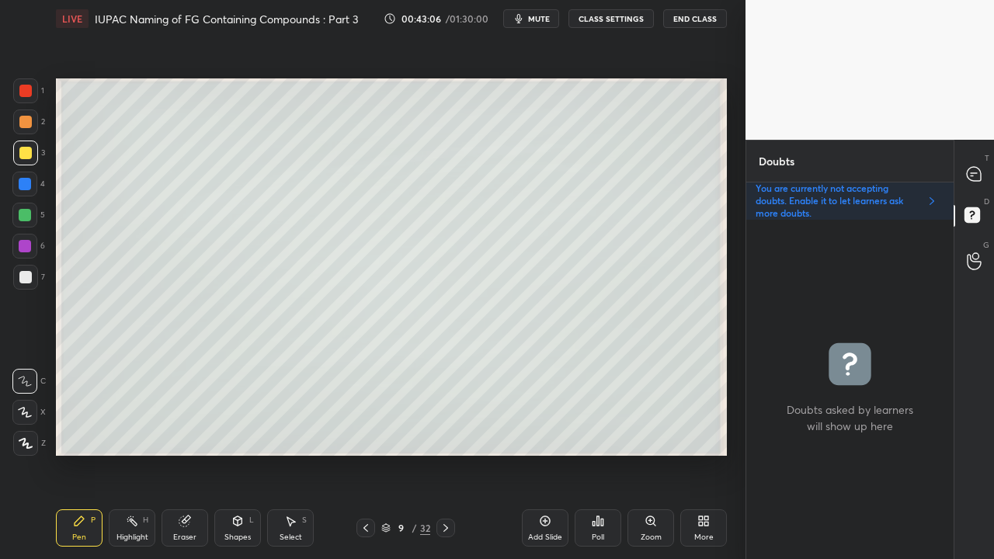
click at [980, 166] on icon at bounding box center [974, 174] width 16 height 16
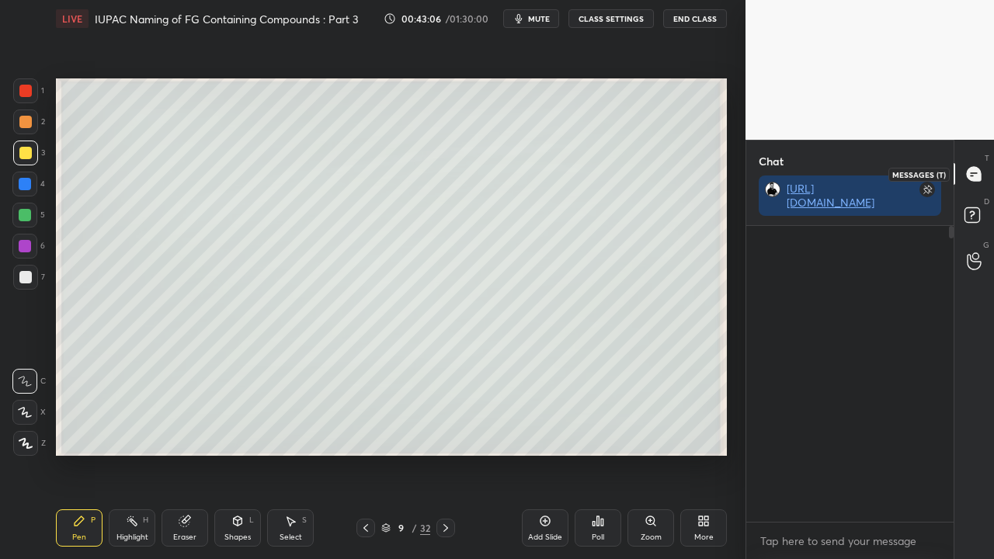
scroll to position [89147, 0]
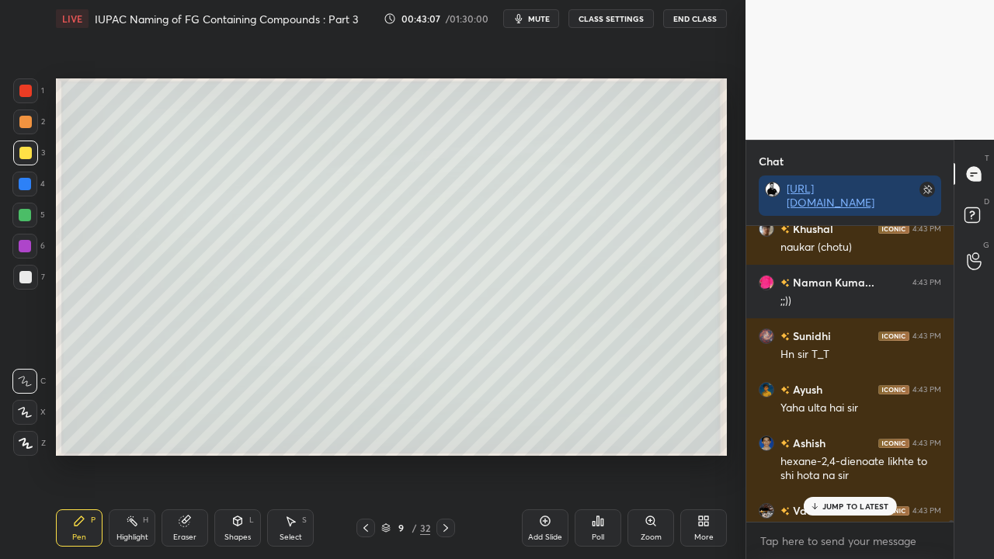
click at [845, 453] on p "JUMP TO LATEST" at bounding box center [855, 505] width 67 height 9
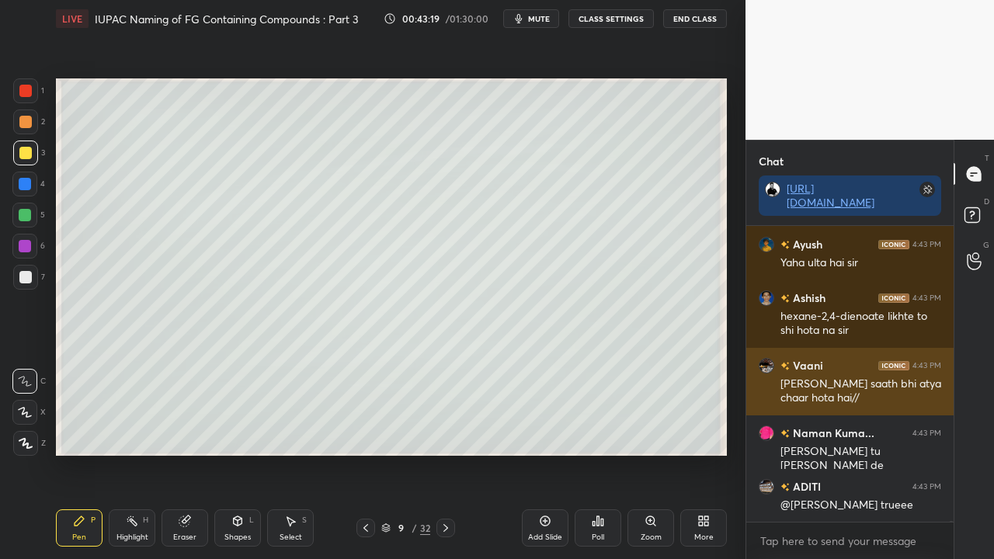
click at [782, 362] on div "grid" at bounding box center [784, 365] width 9 height 16
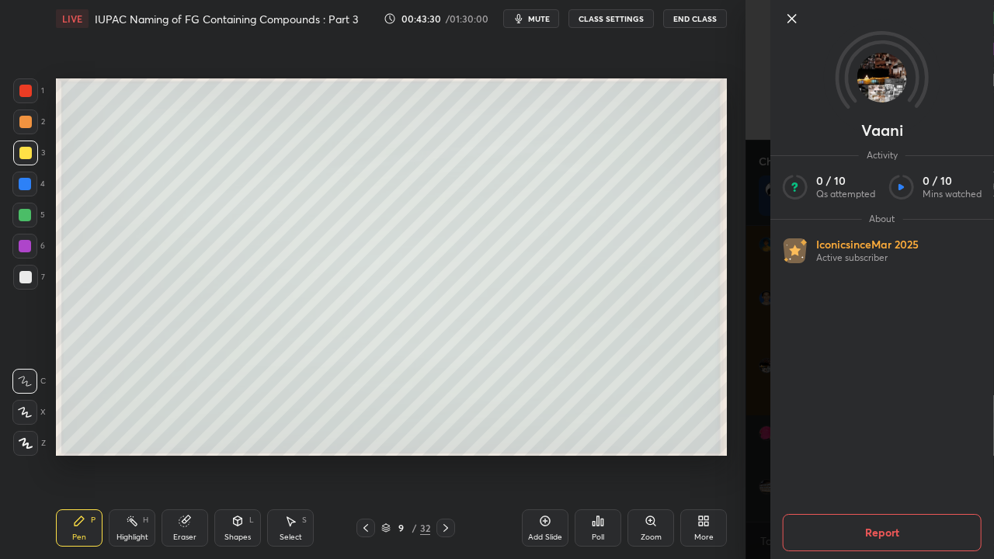
click at [760, 307] on div "[PERSON_NAME] Activity 0 / 10 Qs attempted 0 / 10 Mins watched About Iconic sin…" at bounding box center [869, 279] width 248 height 559
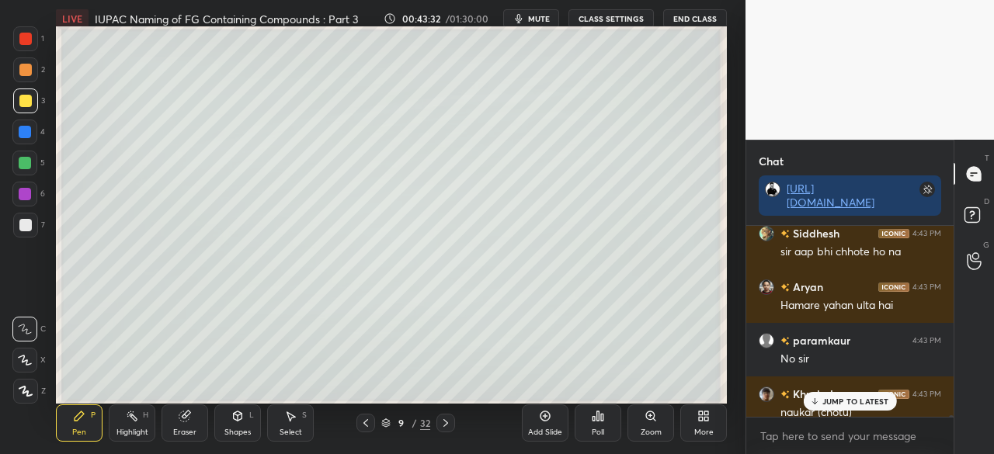
scroll to position [5, 5]
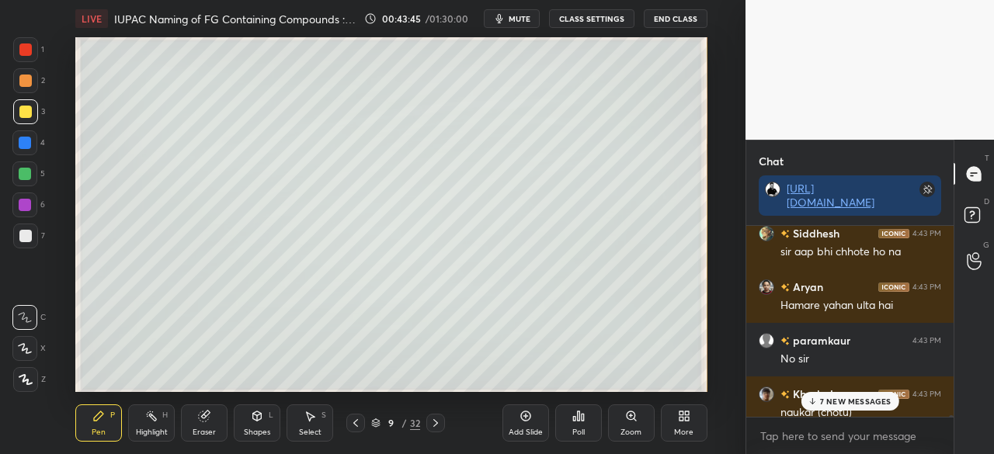
click at [852, 402] on p "7 NEW MESSAGES" at bounding box center [855, 401] width 71 height 9
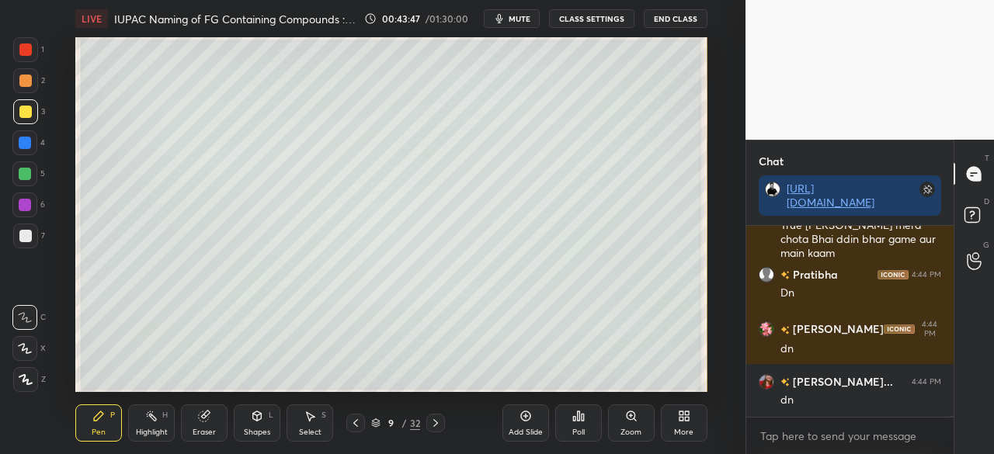
click at [689, 424] on div "More" at bounding box center [684, 422] width 47 height 37
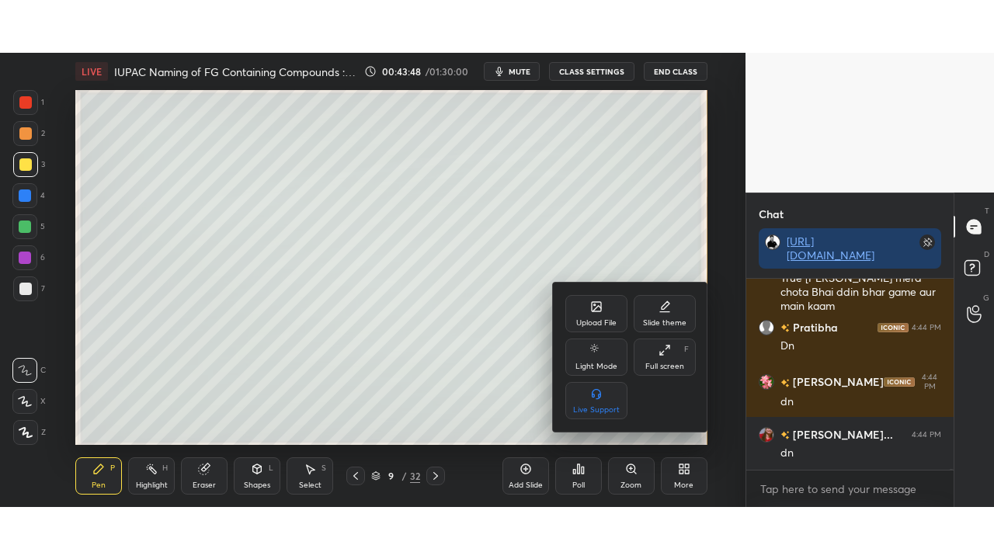
scroll to position [89839, 0]
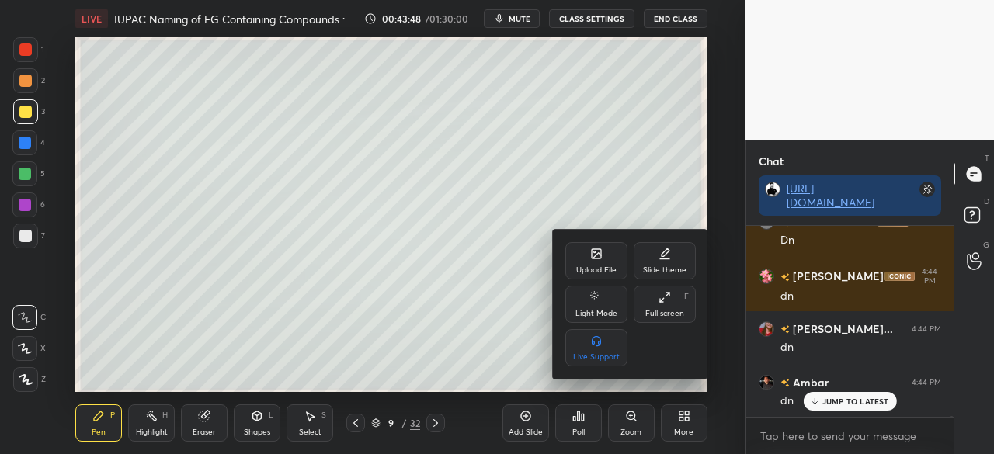
click at [682, 304] on div "Full screen F" at bounding box center [664, 304] width 62 height 37
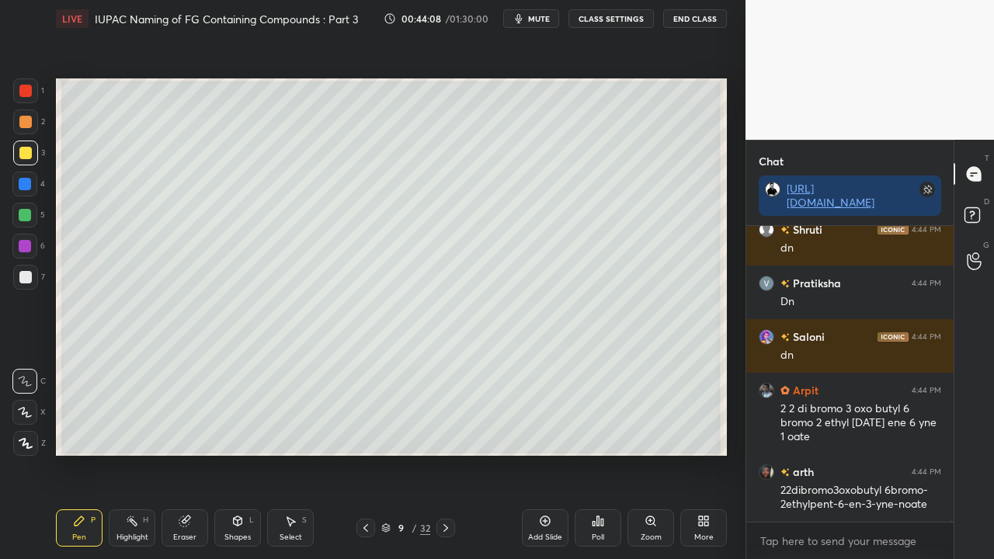
scroll to position [90634, 0]
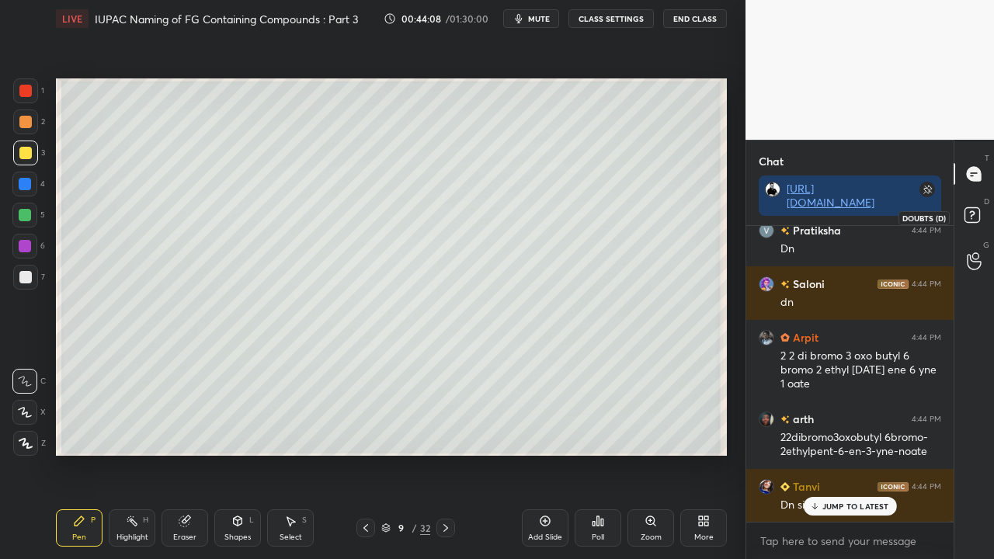
click at [981, 206] on icon at bounding box center [974, 217] width 28 height 28
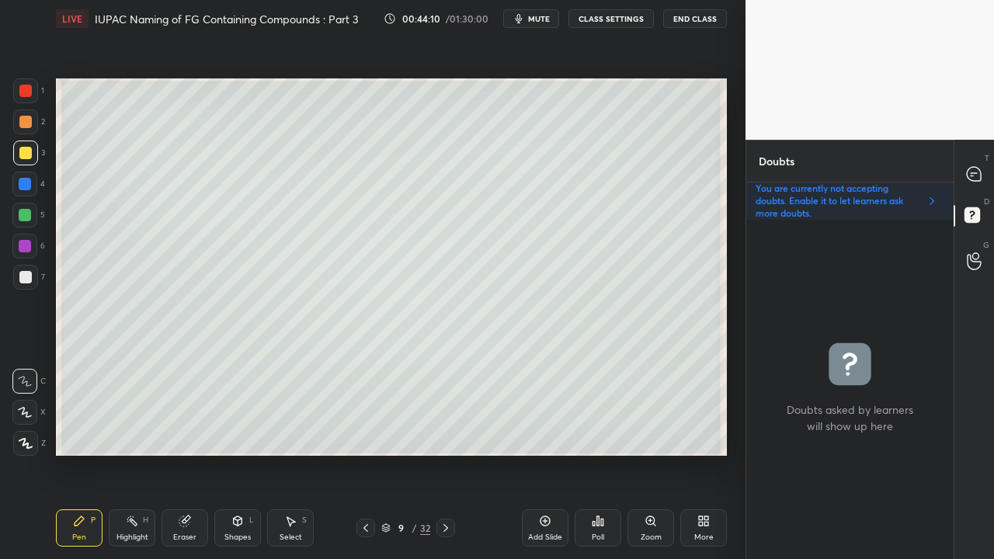
click at [25, 288] on div at bounding box center [25, 277] width 25 height 25
click at [976, 172] on icon at bounding box center [973, 174] width 14 height 14
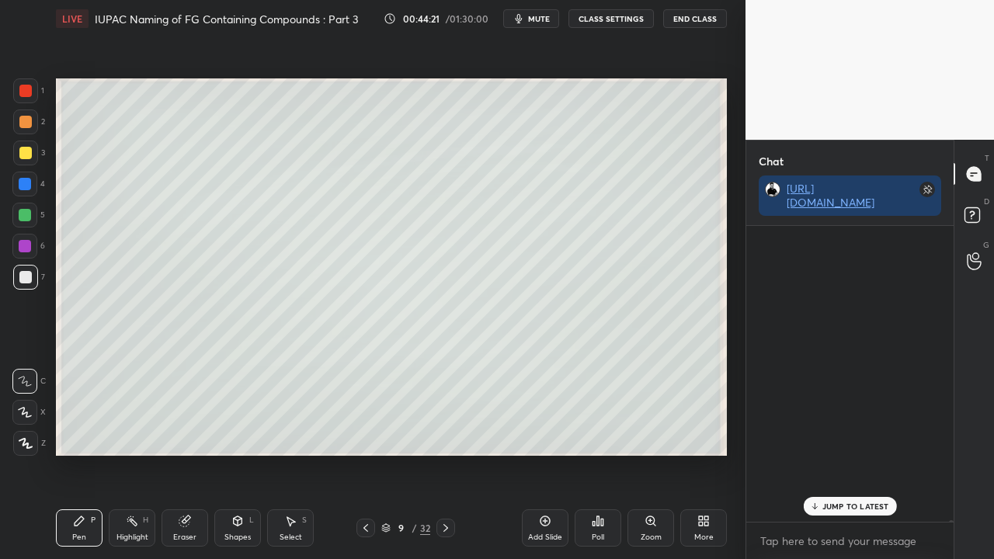
scroll to position [90984, 0]
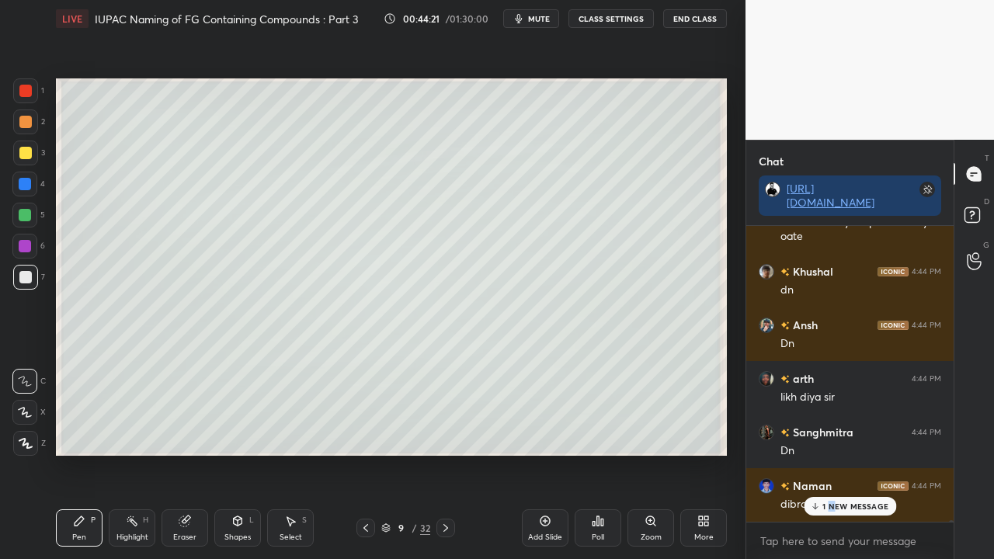
click at [831, 453] on p "1 NEW MESSAGE" at bounding box center [855, 505] width 66 height 9
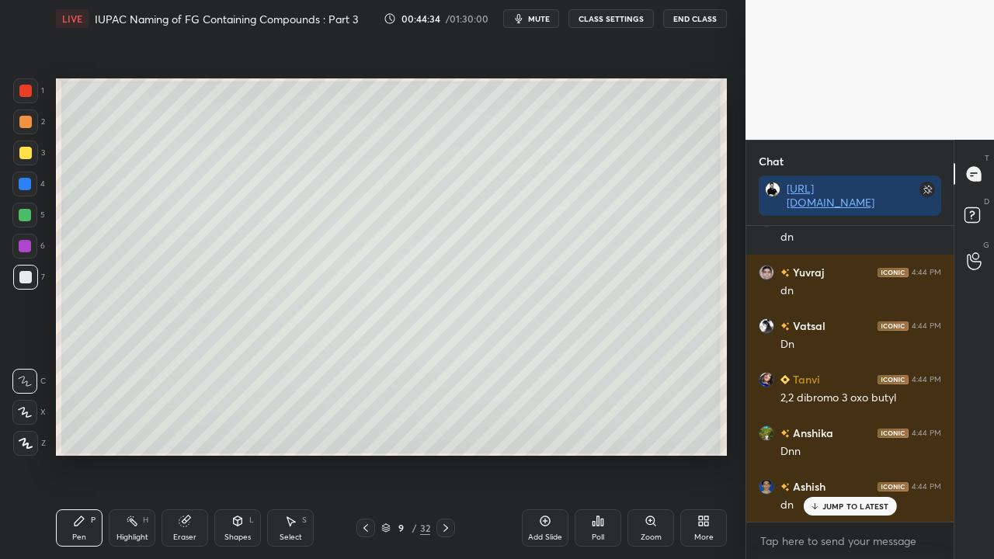
scroll to position [91466, 0]
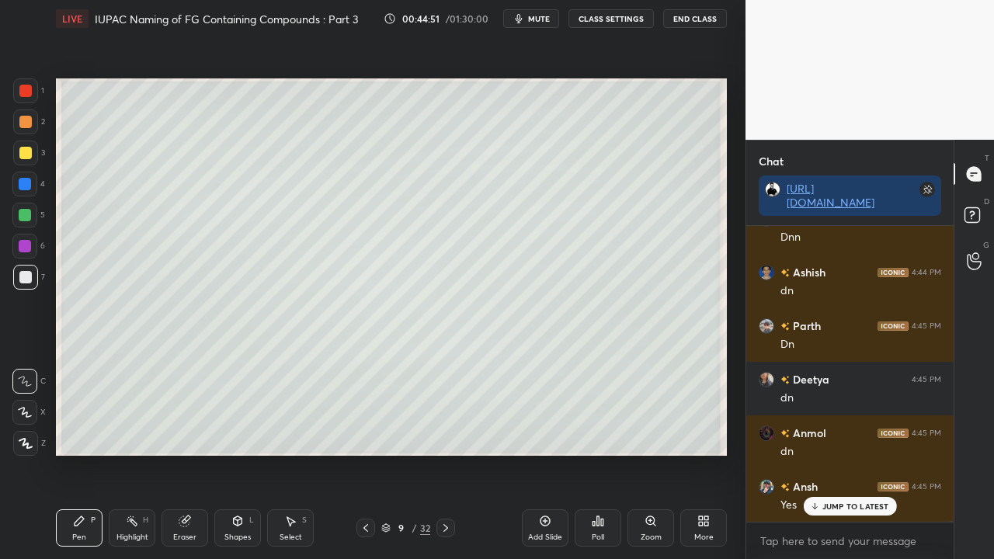
click at [20, 213] on div at bounding box center [25, 215] width 12 height 12
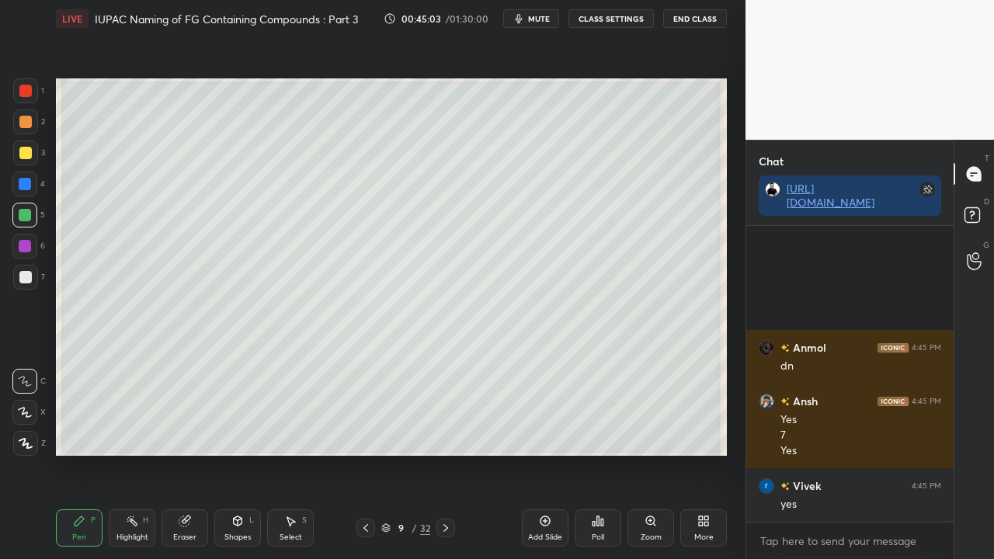
scroll to position [91925, 0]
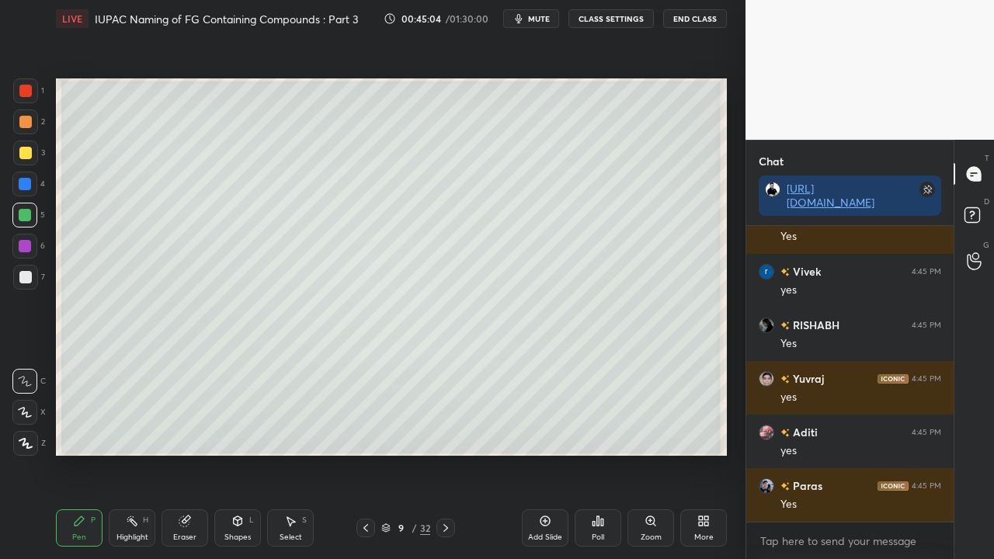
click at [28, 273] on div at bounding box center [25, 277] width 12 height 12
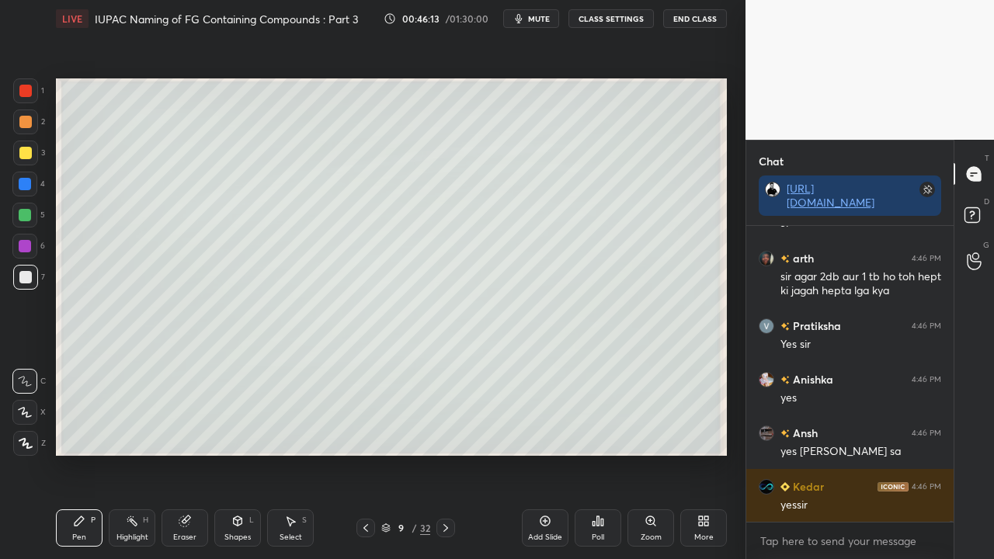
scroll to position [96066, 0]
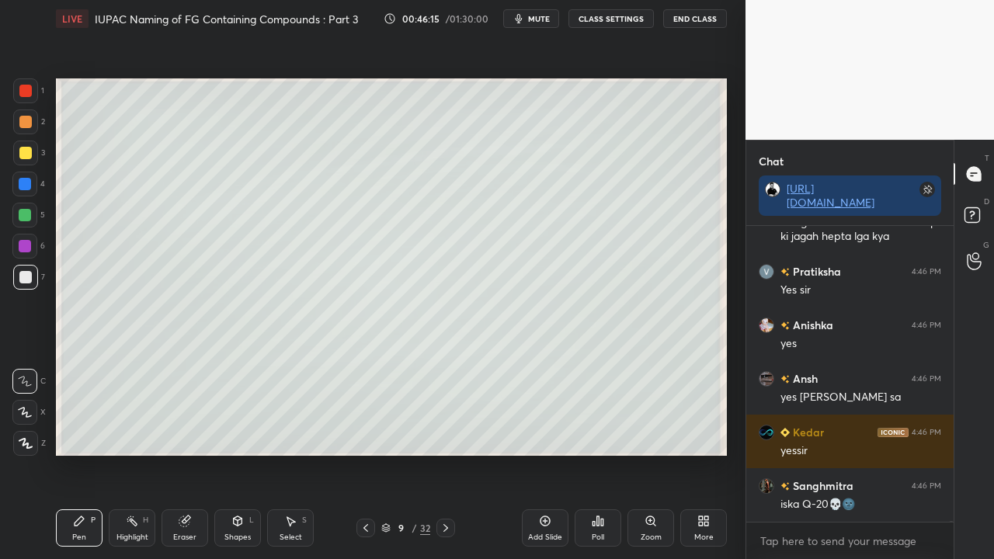
click at [33, 154] on div at bounding box center [25, 152] width 25 height 25
click at [981, 211] on icon at bounding box center [974, 217] width 28 height 28
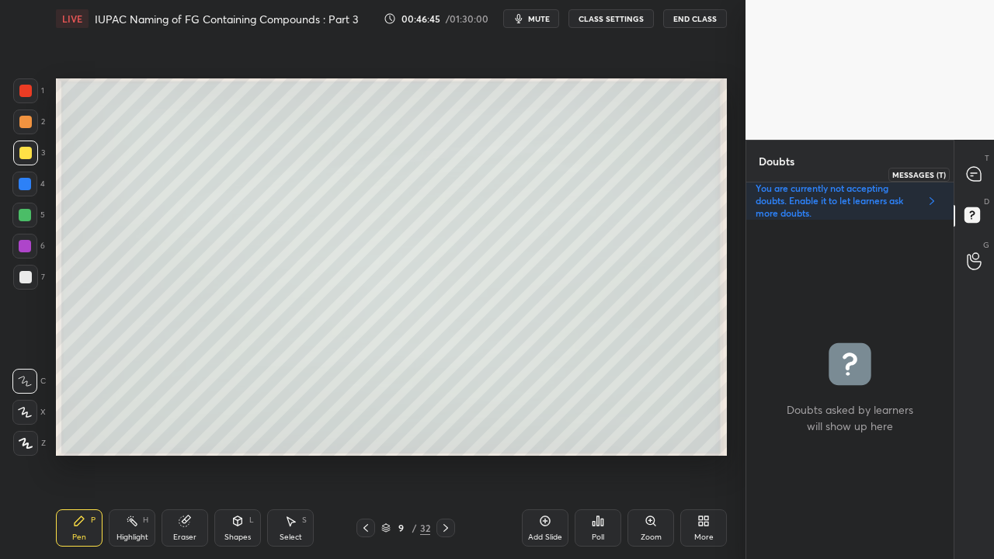
click at [983, 172] on div at bounding box center [974, 174] width 31 height 28
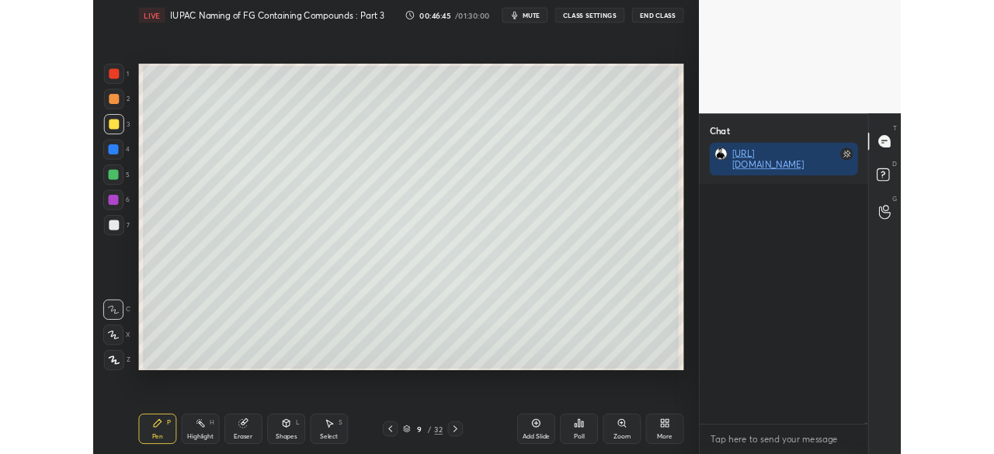
scroll to position [291, 203]
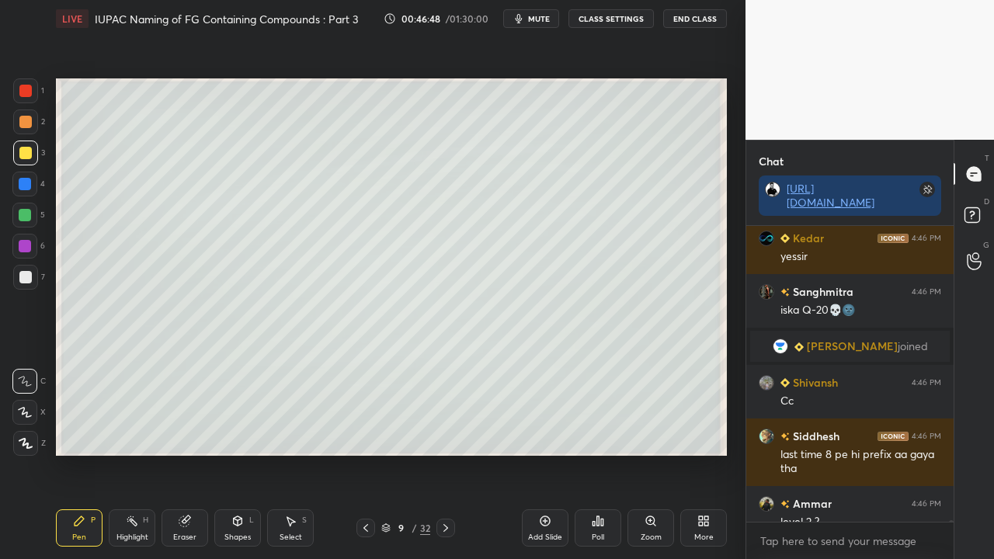
click at [537, 16] on span "mute" at bounding box center [539, 18] width 22 height 11
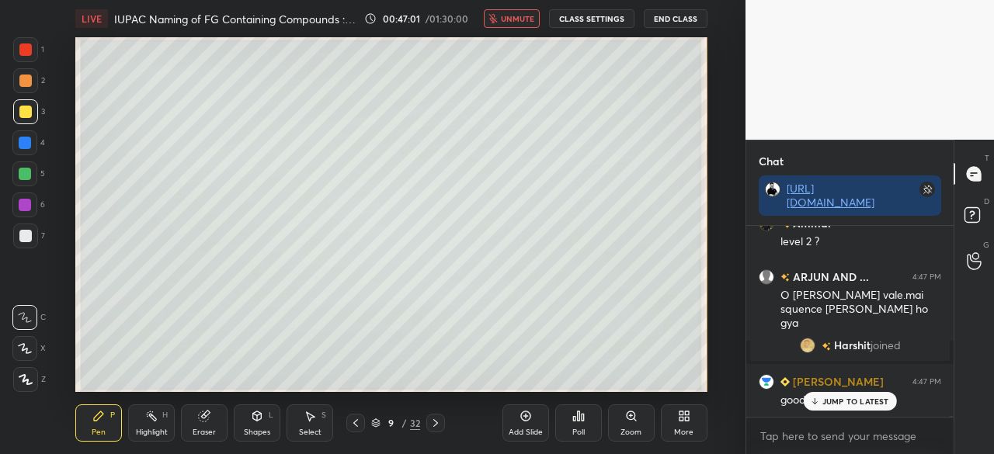
scroll to position [86096, 0]
click at [527, 23] on span "unmute" at bounding box center [517, 18] width 33 height 11
click at [834, 397] on div "JUMP TO LATEST" at bounding box center [849, 401] width 93 height 19
click at [526, 20] on span "mute" at bounding box center [519, 18] width 22 height 11
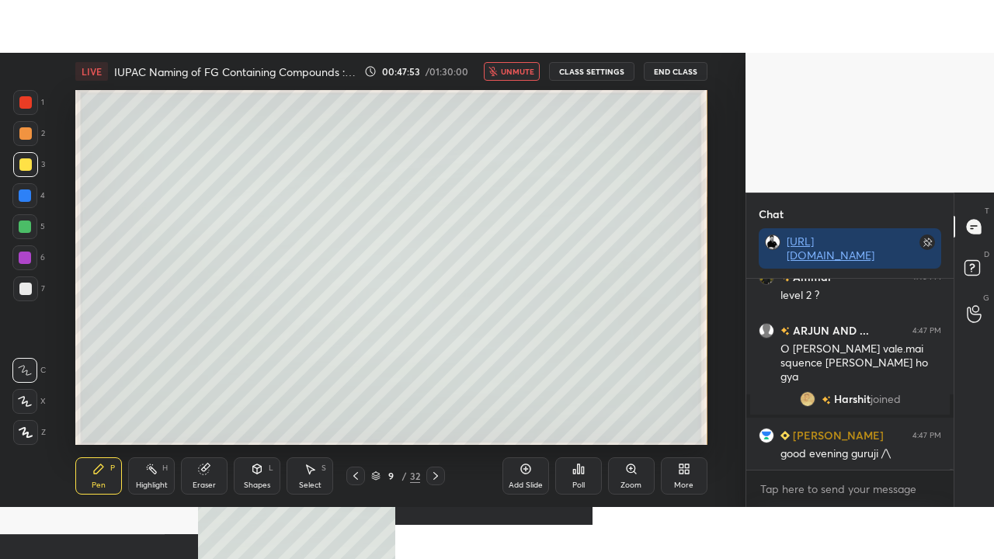
scroll to position [86150, 0]
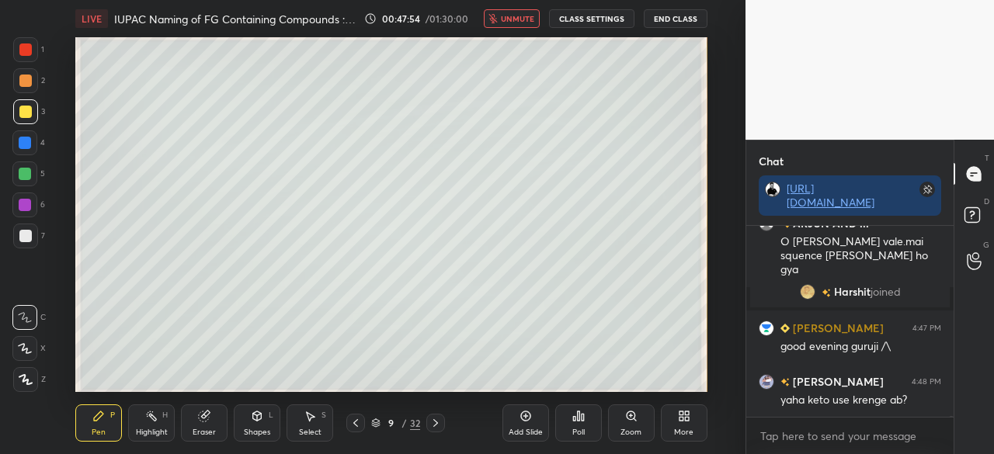
click at [685, 417] on icon at bounding box center [684, 416] width 12 height 12
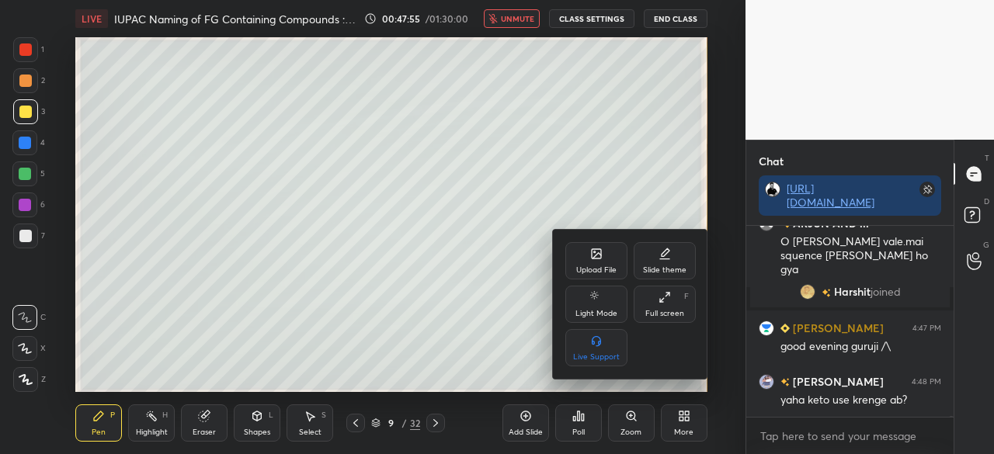
click at [664, 307] on div "Full screen F" at bounding box center [664, 304] width 62 height 37
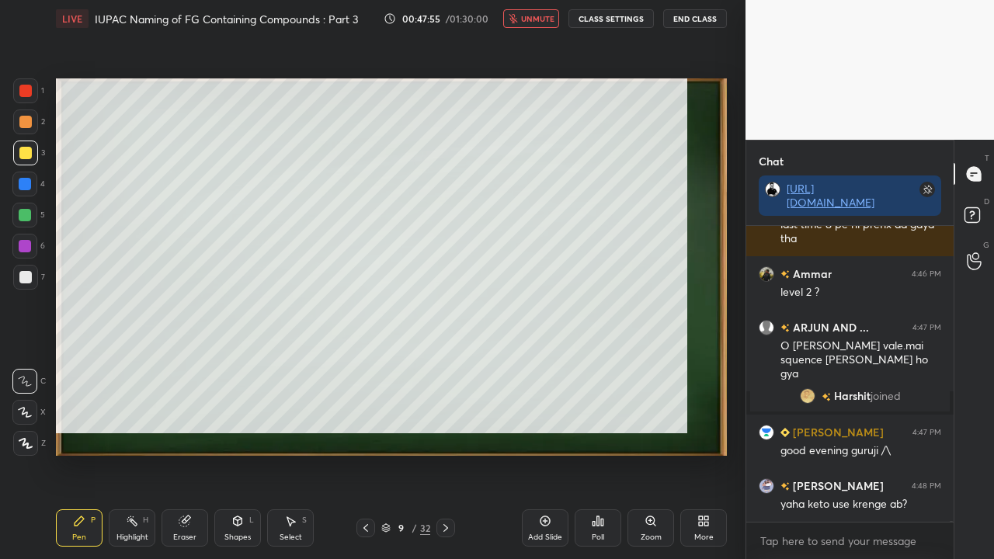
scroll to position [86046, 0]
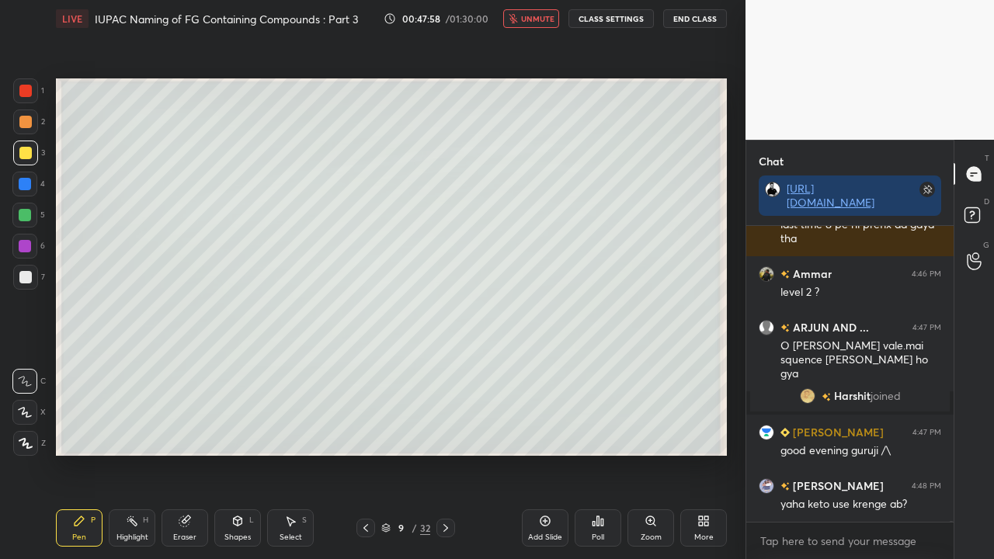
drag, startPoint x: 531, startPoint y: 18, endPoint x: 525, endPoint y: 29, distance: 12.5
click at [532, 19] on span "unmute" at bounding box center [537, 18] width 33 height 11
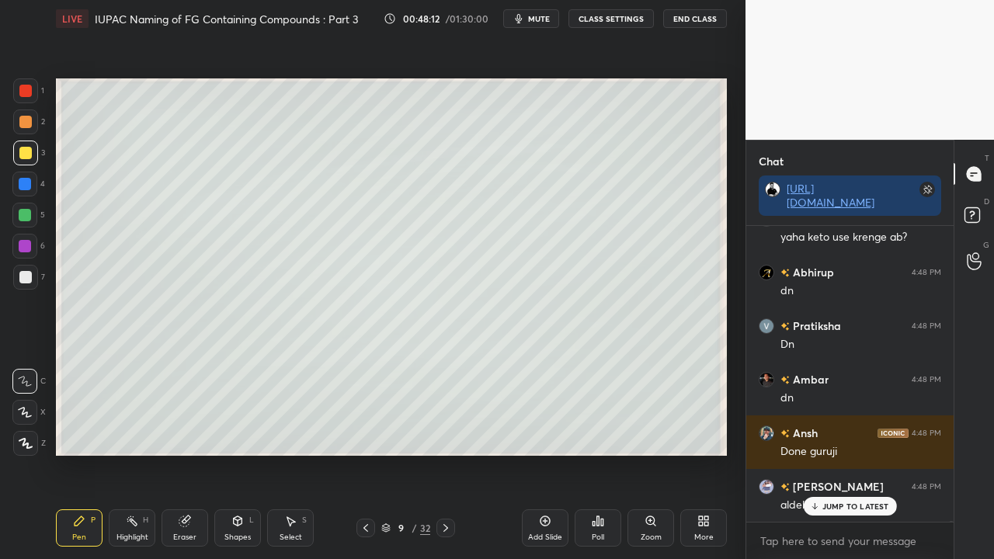
scroll to position [86368, 0]
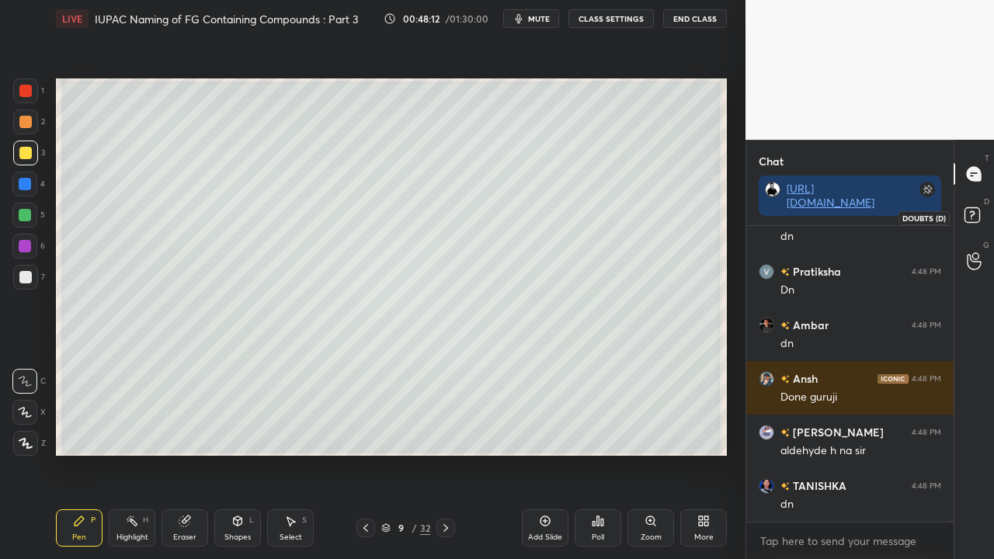
click at [979, 212] on rect at bounding box center [971, 215] width 15 height 15
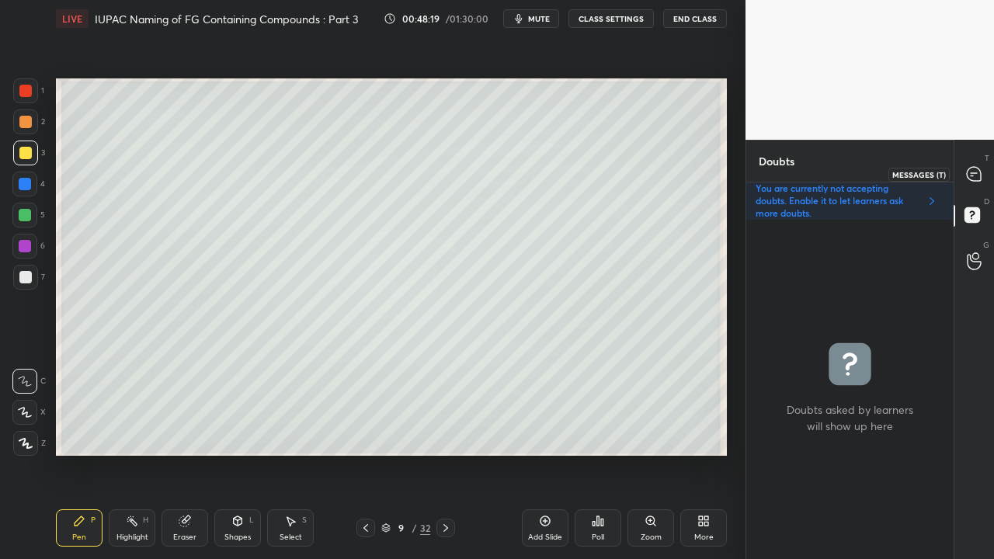
click at [980, 166] on icon at bounding box center [974, 174] width 16 height 16
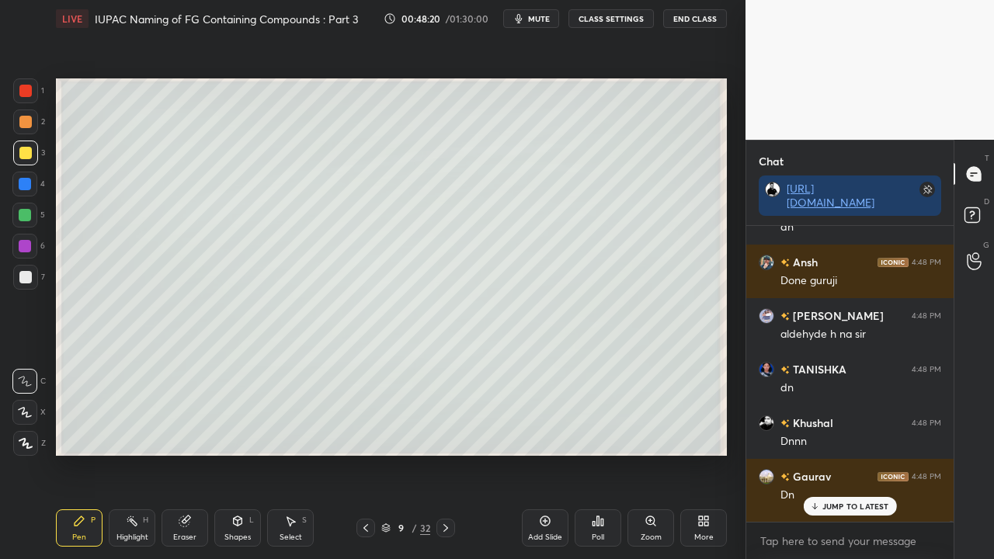
scroll to position [86819, 0]
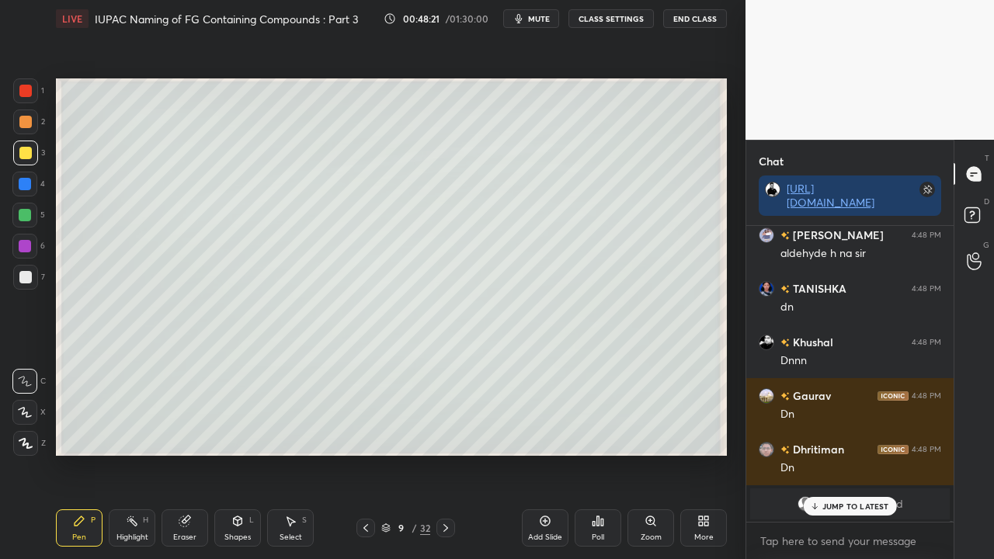
click at [838, 453] on div "JUMP TO LATEST" at bounding box center [849, 506] width 93 height 19
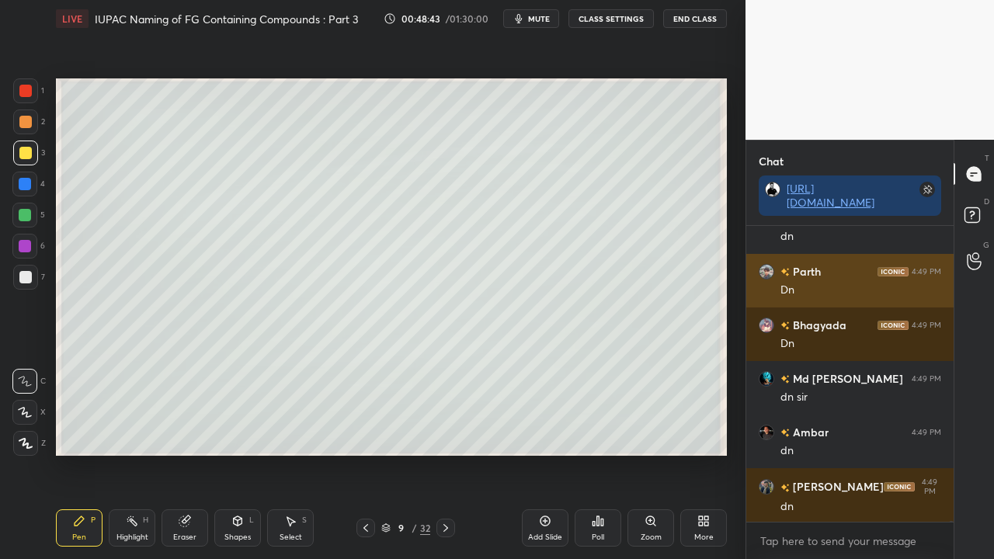
scroll to position [87048, 0]
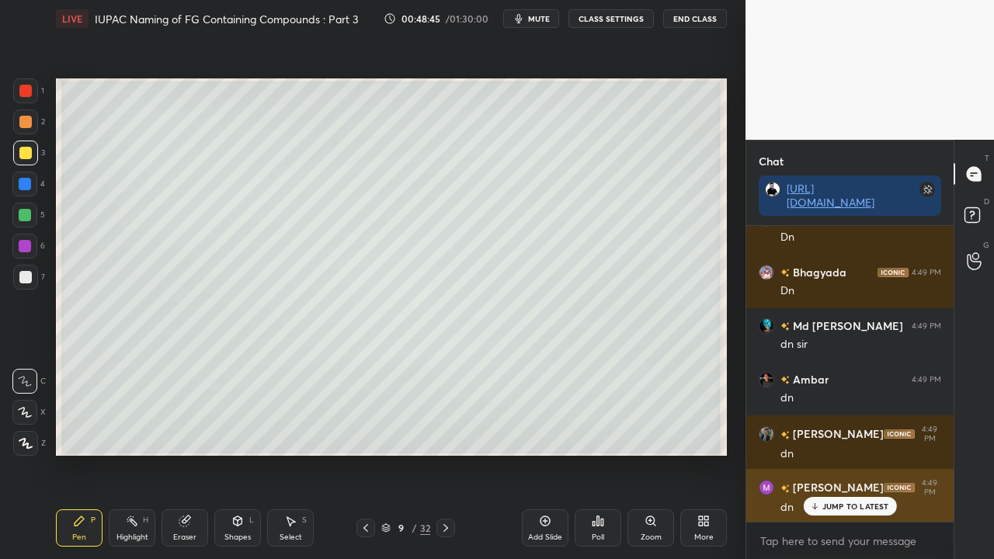
click at [840, 453] on p "JUMP TO LATEST" at bounding box center [855, 505] width 67 height 9
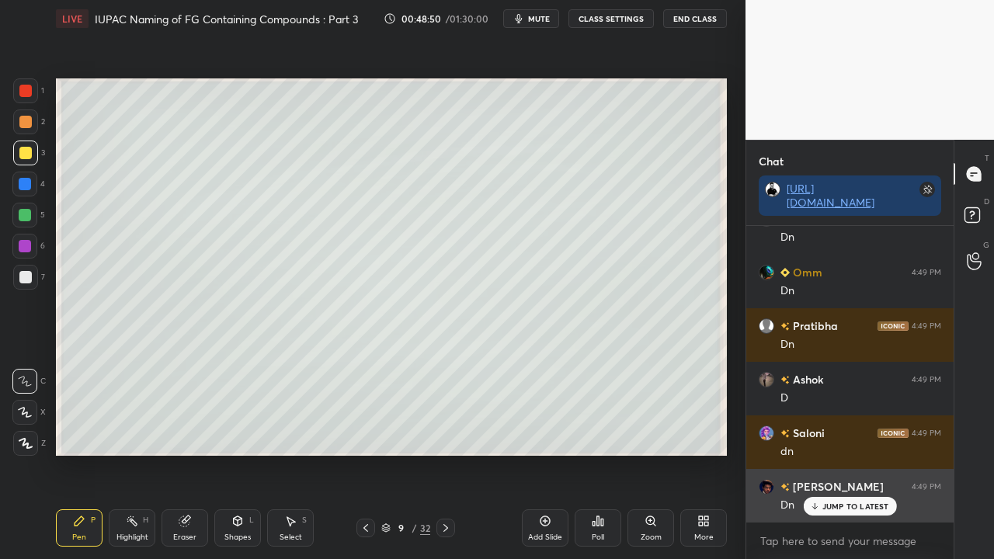
click at [853, 453] on div "JUMP TO LATEST" at bounding box center [849, 506] width 93 height 19
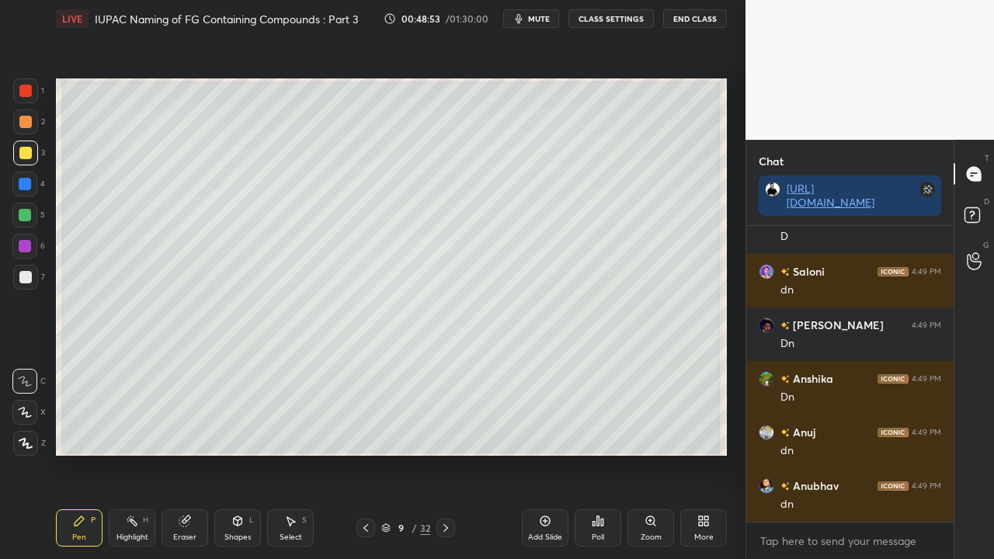
click at [17, 270] on div at bounding box center [25, 277] width 25 height 25
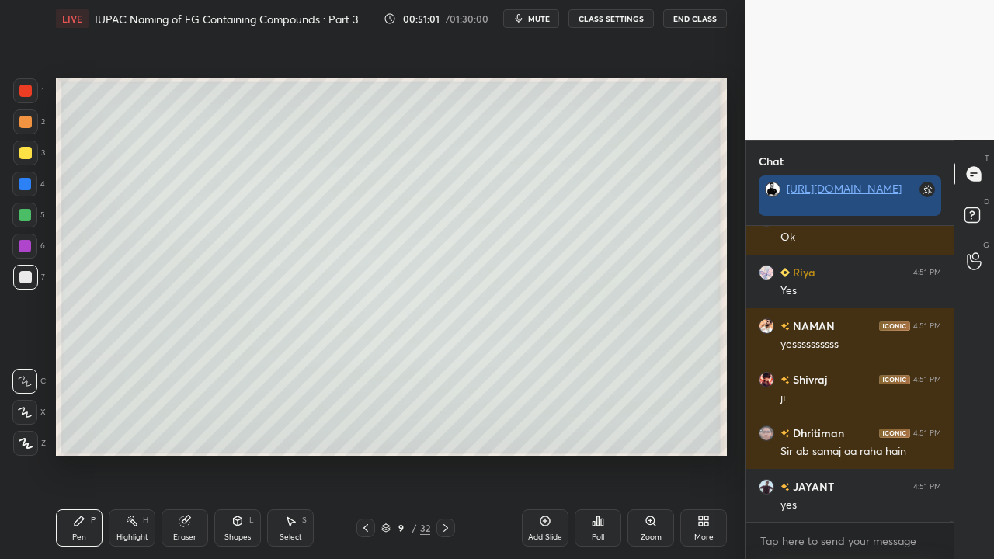
scroll to position [93184, 0]
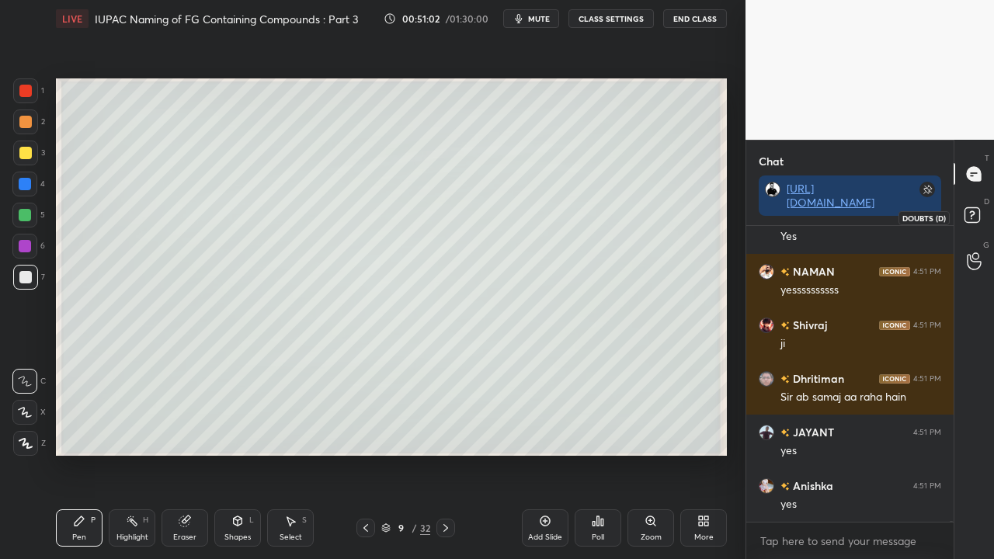
click at [987, 210] on div at bounding box center [974, 217] width 31 height 28
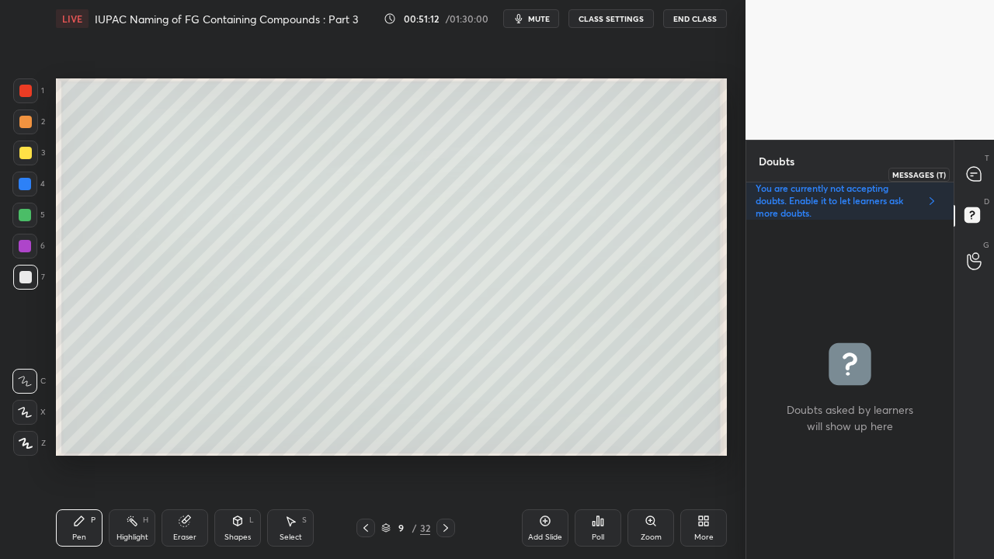
click at [978, 177] on icon at bounding box center [973, 174] width 14 height 14
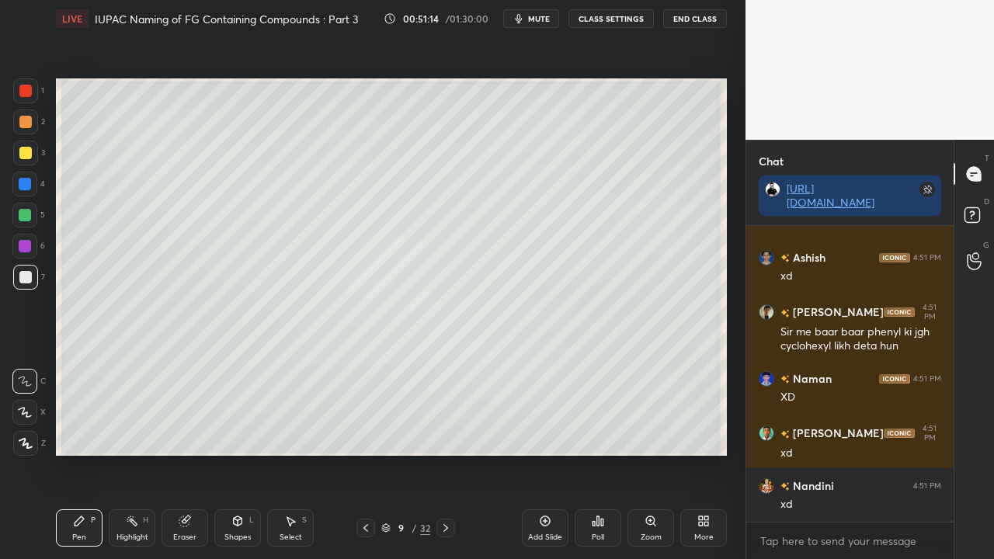
scroll to position [94203, 0]
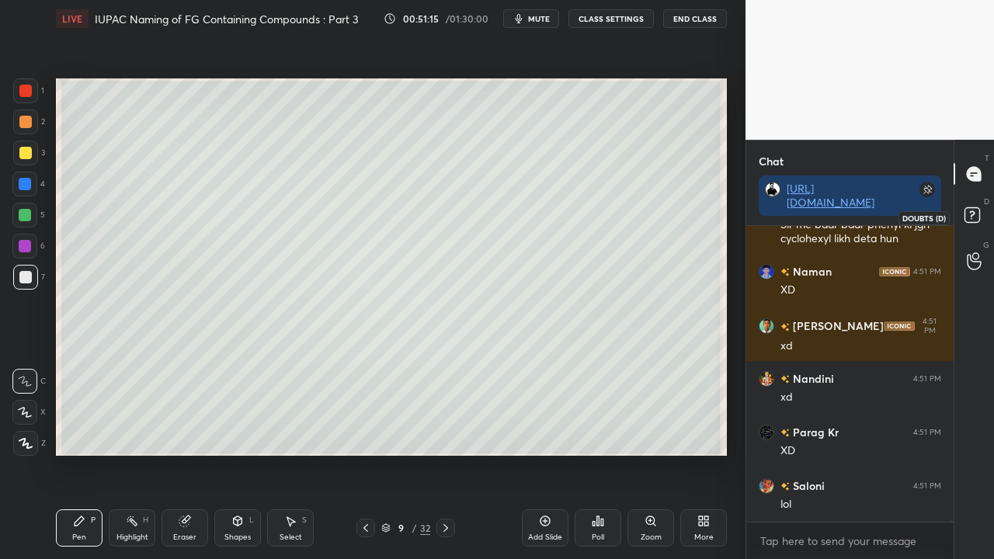
click at [981, 216] on icon at bounding box center [974, 217] width 28 height 28
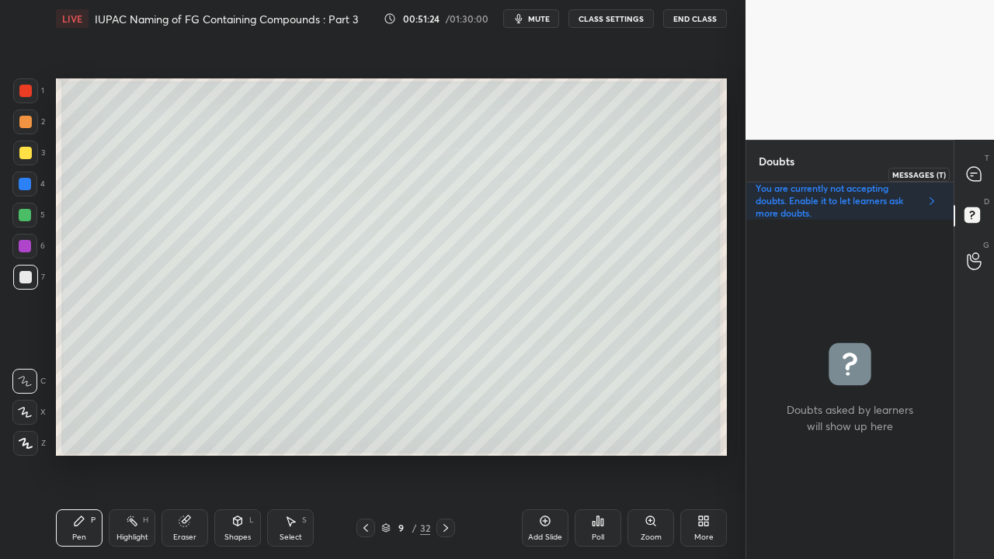
click at [973, 171] on icon at bounding box center [973, 174] width 14 height 14
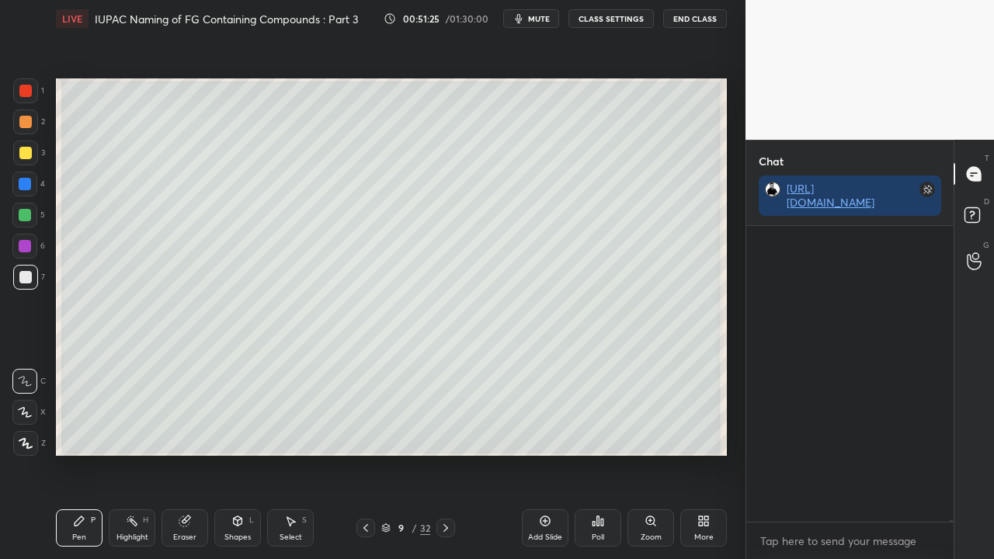
scroll to position [94591, 0]
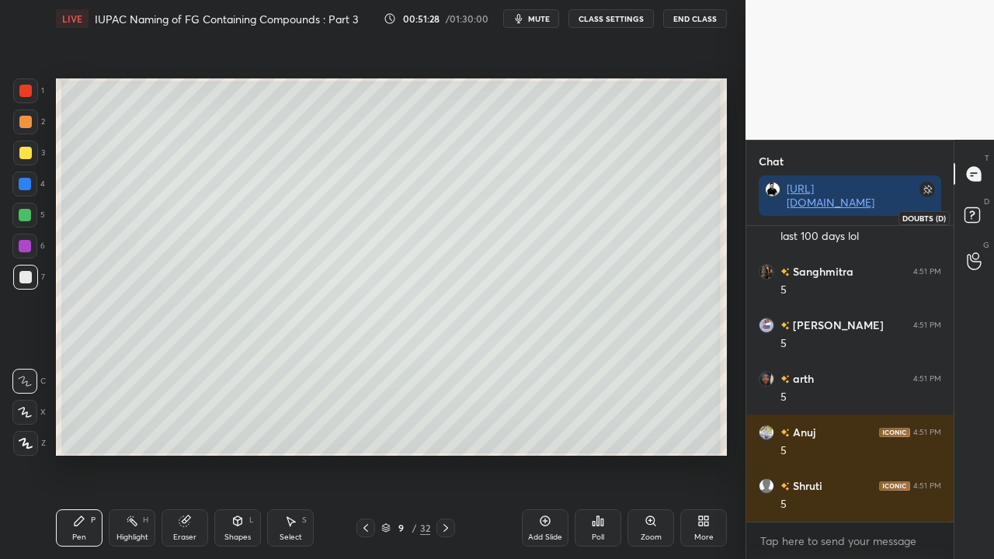
drag, startPoint x: 981, startPoint y: 211, endPoint x: 903, endPoint y: 249, distance: 87.1
click at [981, 213] on icon at bounding box center [974, 217] width 28 height 28
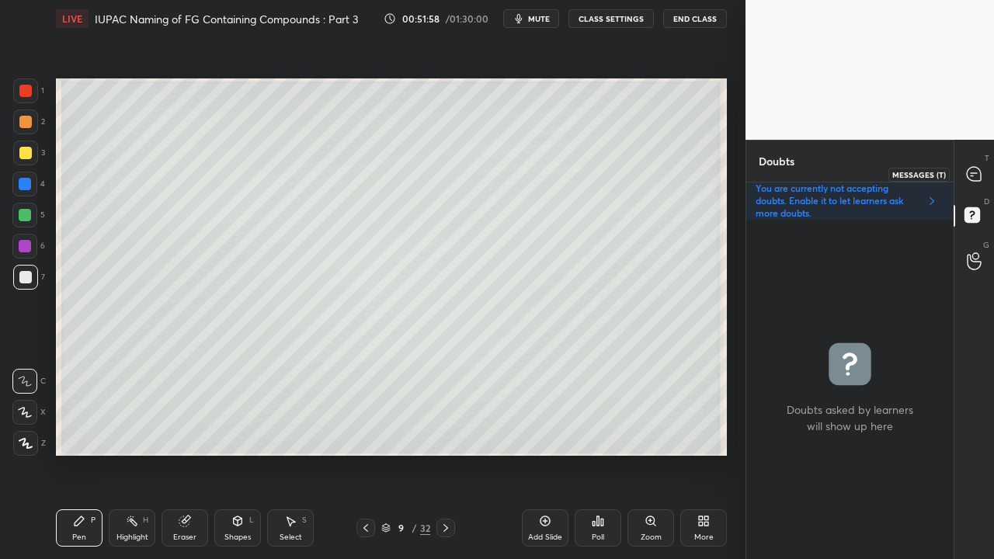
click at [973, 174] on icon at bounding box center [973, 174] width 14 height 14
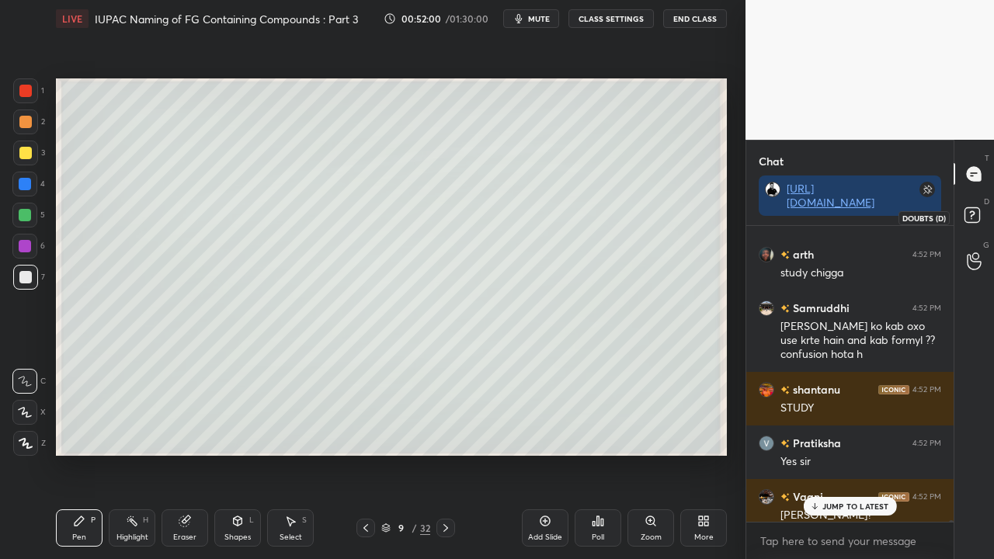
scroll to position [96384, 0]
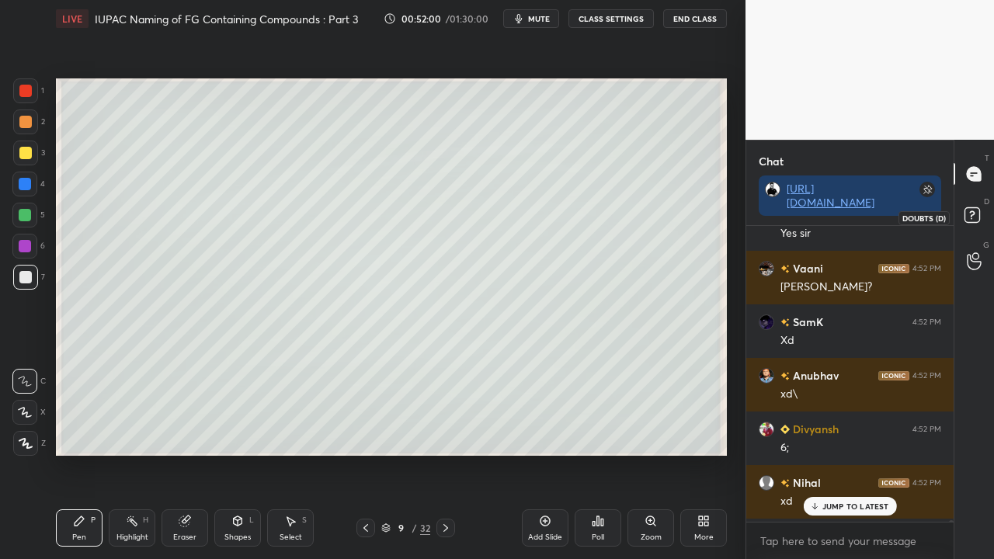
click at [971, 213] on rect at bounding box center [971, 215] width 15 height 15
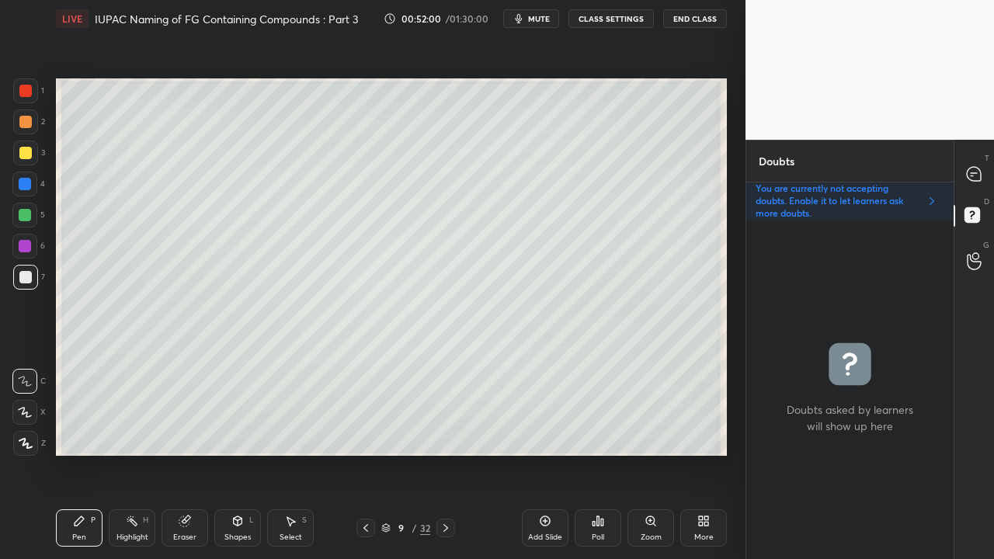
scroll to position [335, 203]
click at [978, 172] on icon at bounding box center [973, 174] width 14 height 14
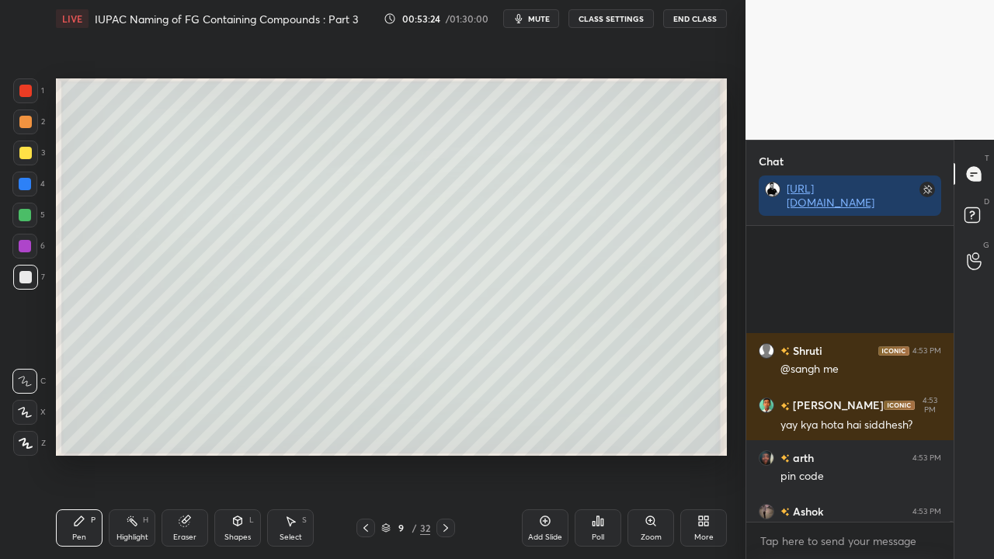
scroll to position [98071, 0]
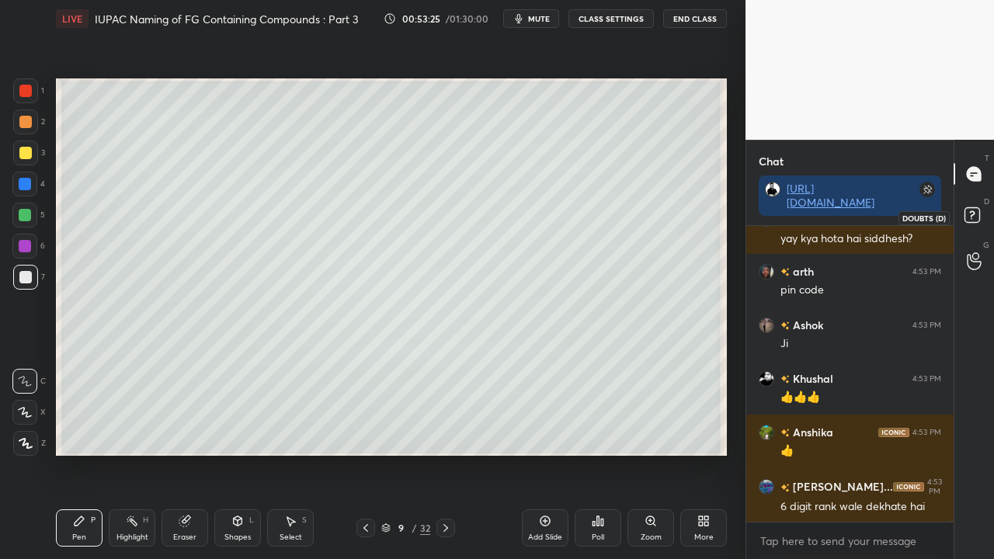
click at [970, 214] on rect at bounding box center [971, 215] width 15 height 15
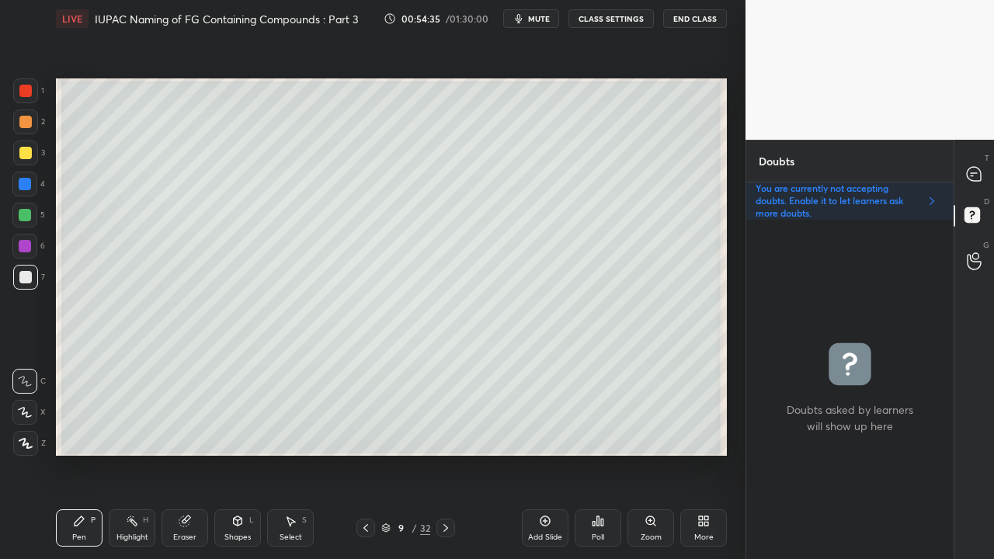
click at [446, 453] on icon at bounding box center [445, 528] width 5 height 8
click at [20, 153] on div at bounding box center [25, 153] width 12 height 12
click at [976, 165] on div at bounding box center [974, 174] width 31 height 28
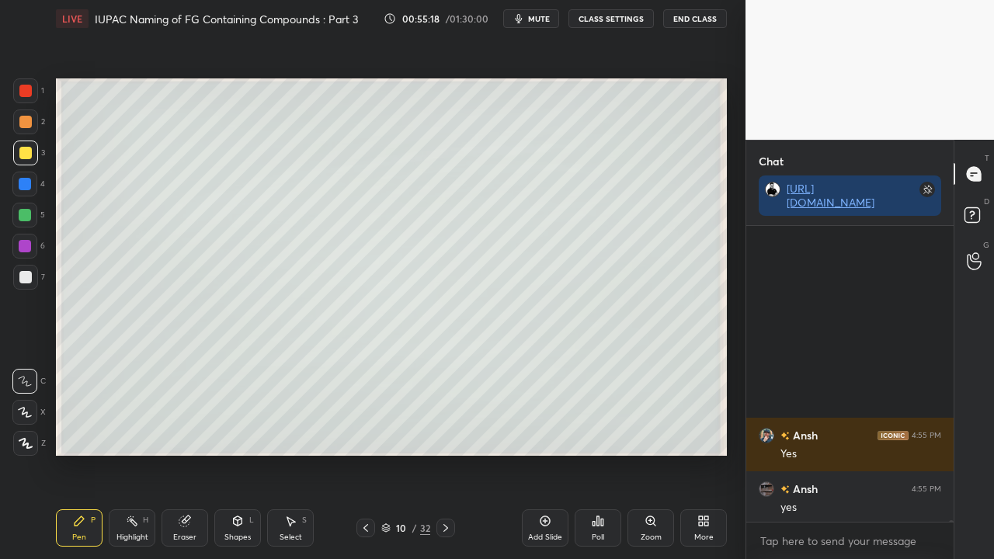
scroll to position [99365, 0]
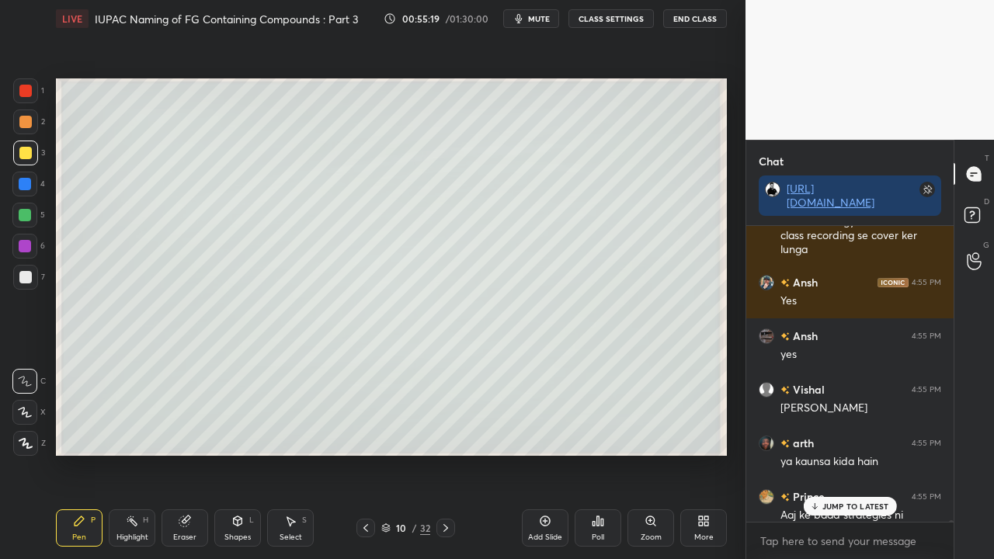
click at [848, 453] on p "JUMP TO LATEST" at bounding box center [855, 505] width 67 height 9
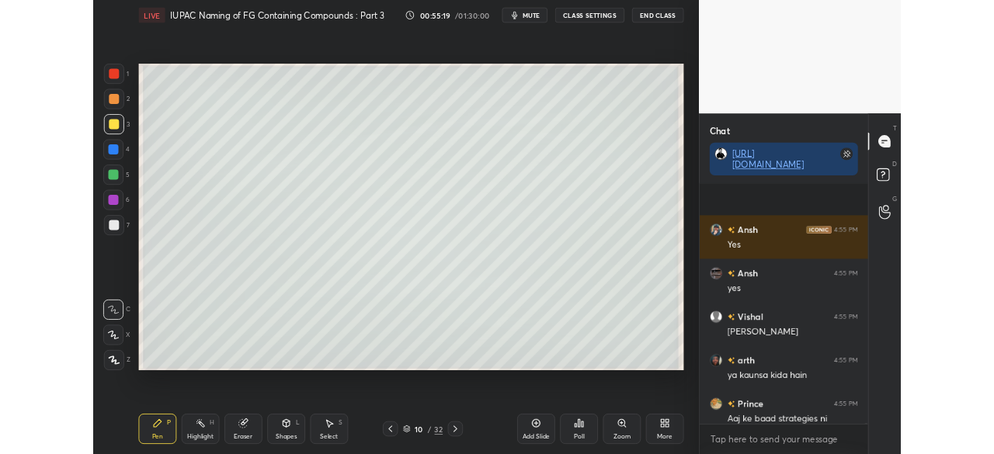
scroll to position [99497, 0]
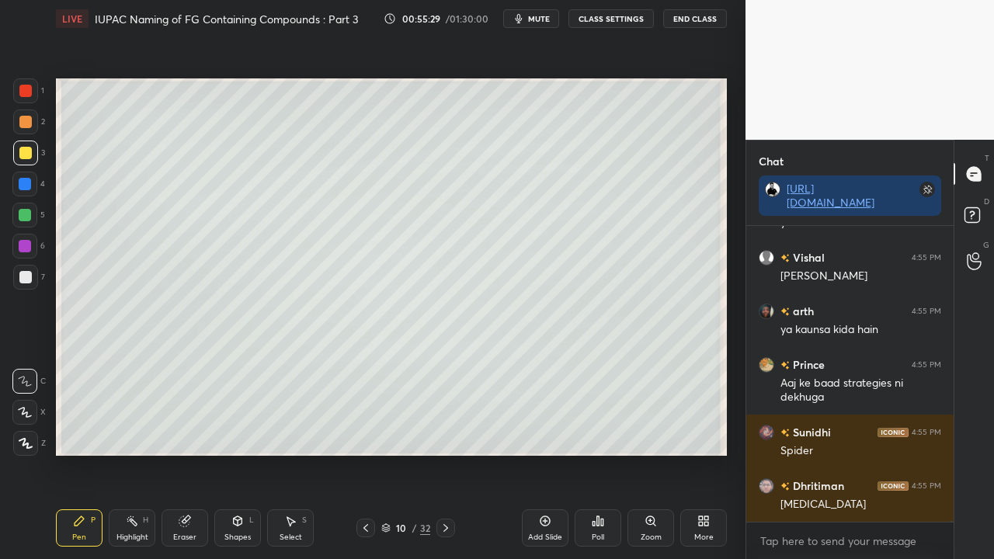
click at [534, 23] on span "mute" at bounding box center [539, 18] width 22 height 11
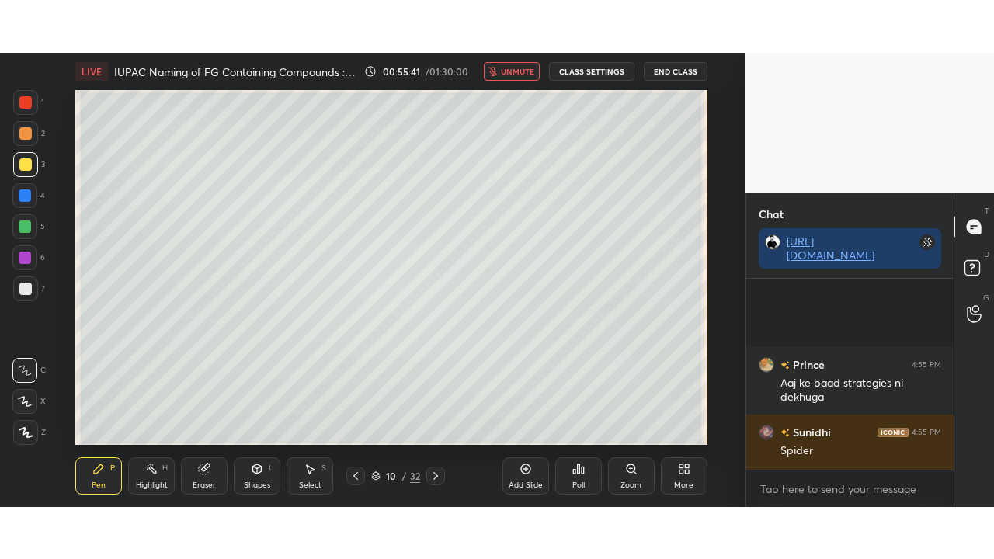
scroll to position [99708, 0]
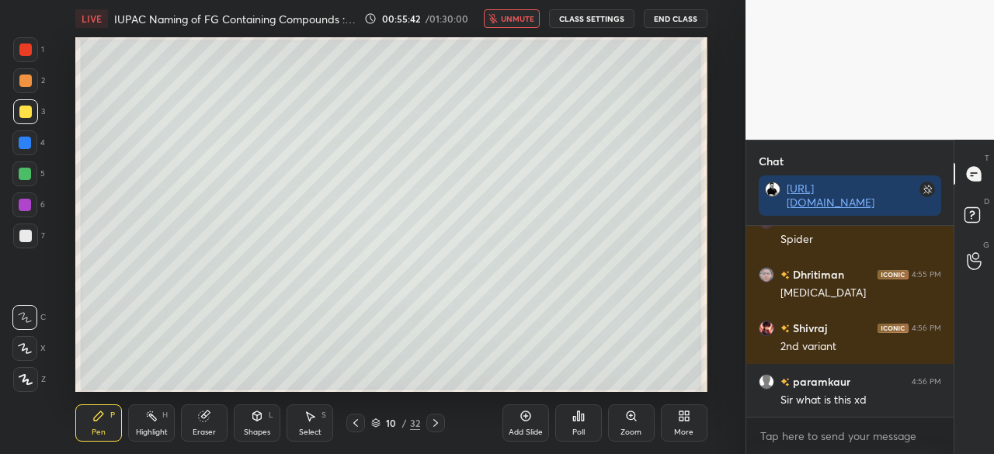
click at [678, 432] on div "More" at bounding box center [683, 432] width 19 height 8
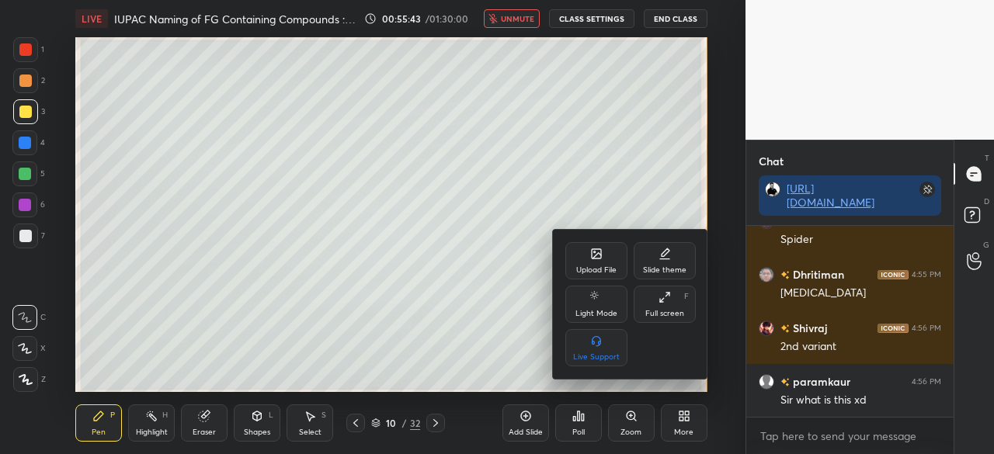
click at [660, 321] on div "Full screen F" at bounding box center [664, 304] width 62 height 37
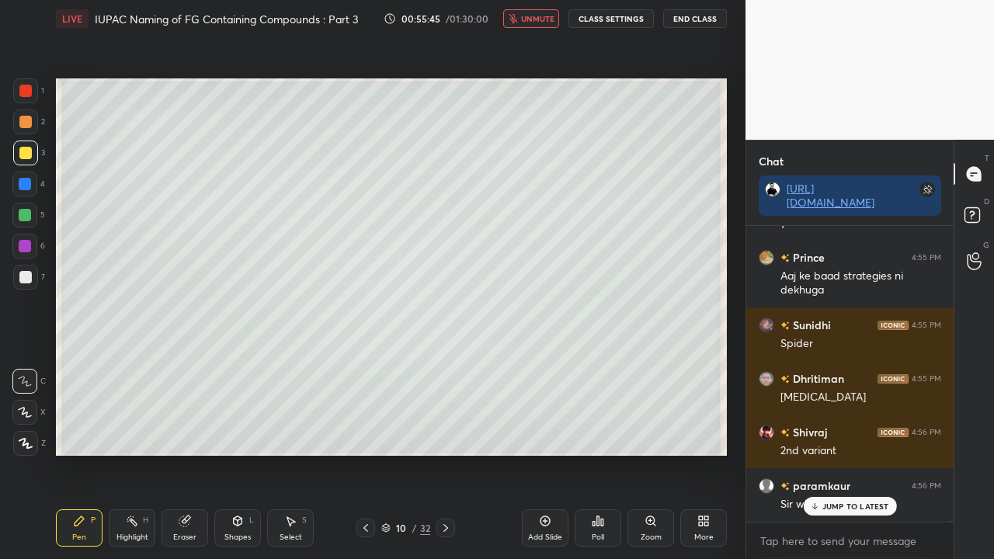
scroll to position [99656, 0]
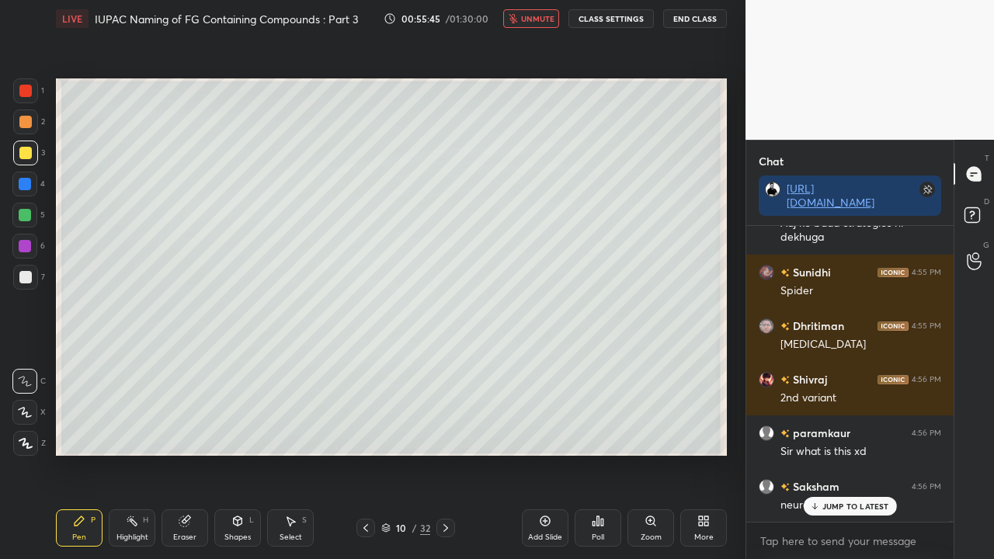
click at [539, 19] on span "unmute" at bounding box center [537, 18] width 33 height 11
drag, startPoint x: 980, startPoint y: 210, endPoint x: 990, endPoint y: 216, distance: 11.8
click at [984, 210] on icon at bounding box center [974, 217] width 28 height 28
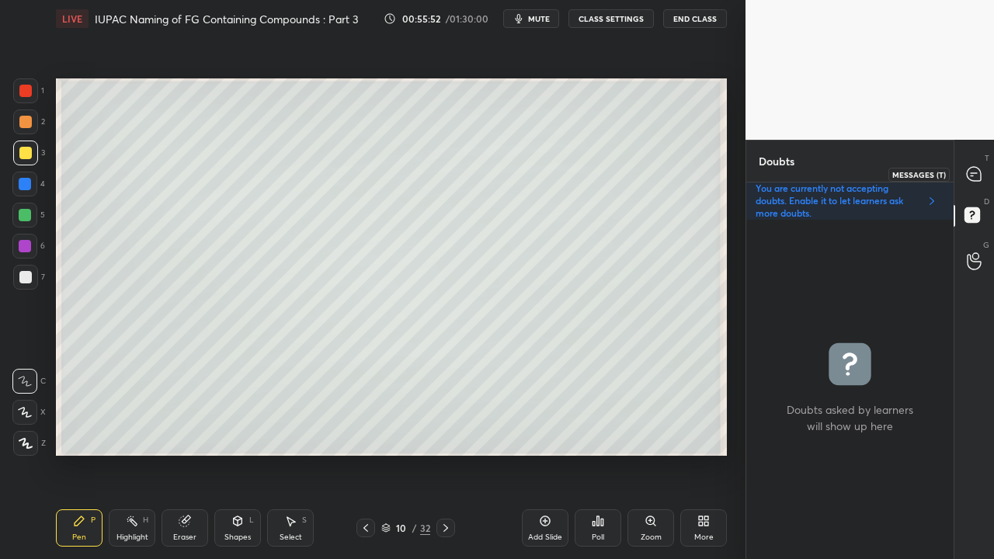
click at [972, 173] on icon at bounding box center [973, 174] width 14 height 14
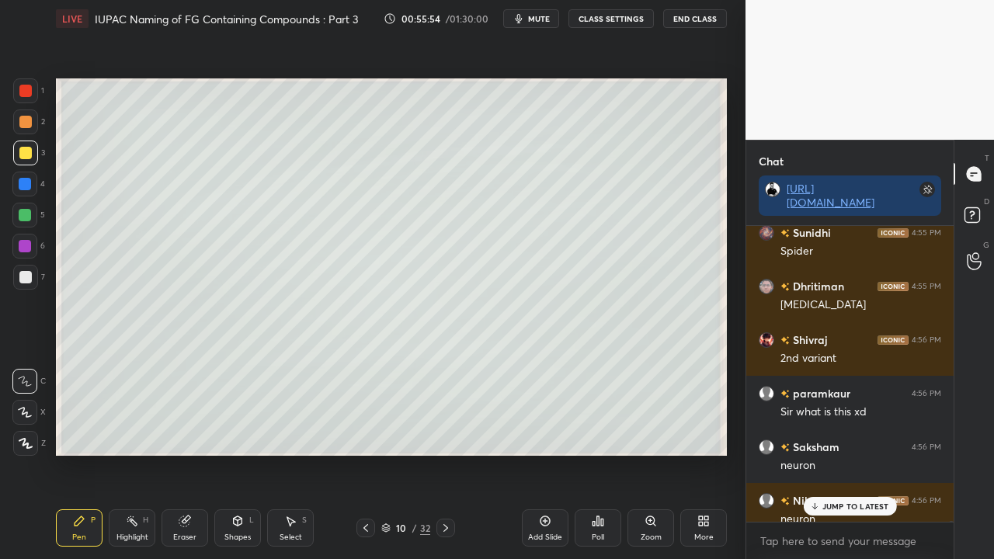
scroll to position [99764, 0]
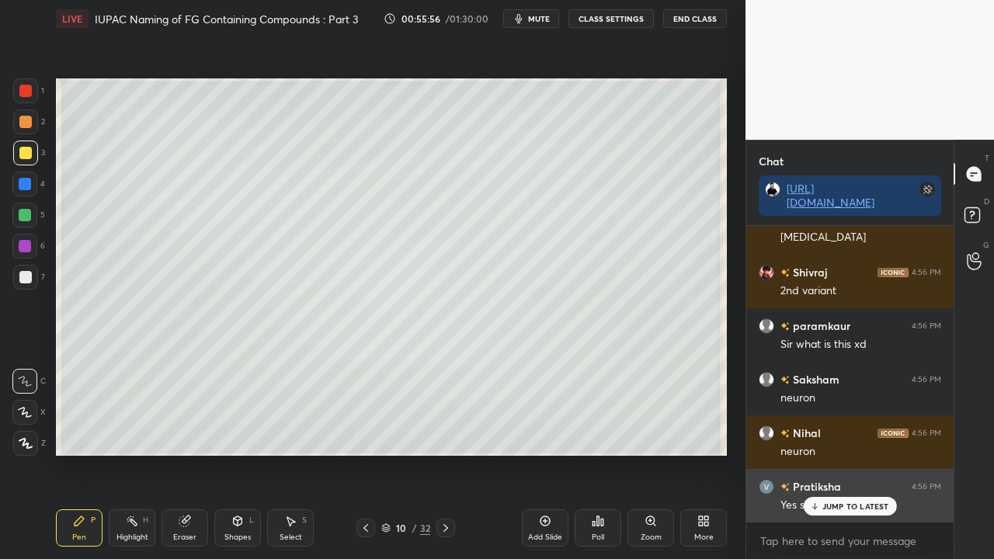
click at [834, 453] on p "JUMP TO LATEST" at bounding box center [855, 505] width 67 height 9
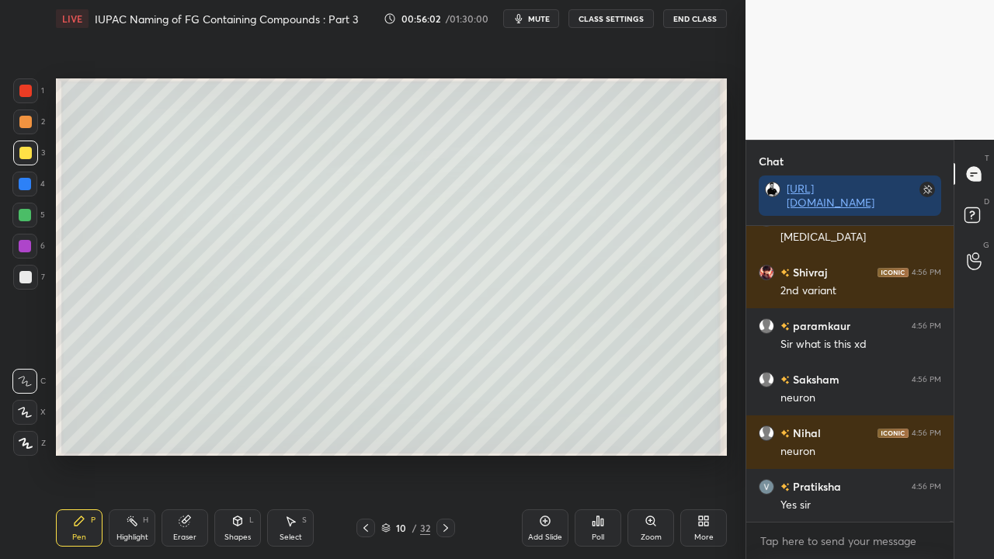
scroll to position [99818, 0]
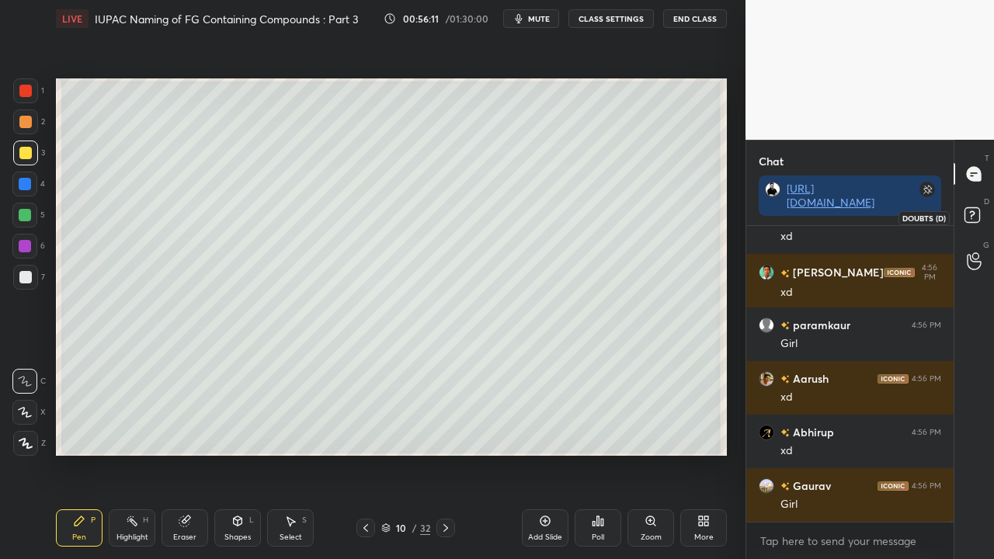
click at [980, 214] on icon at bounding box center [974, 217] width 28 height 28
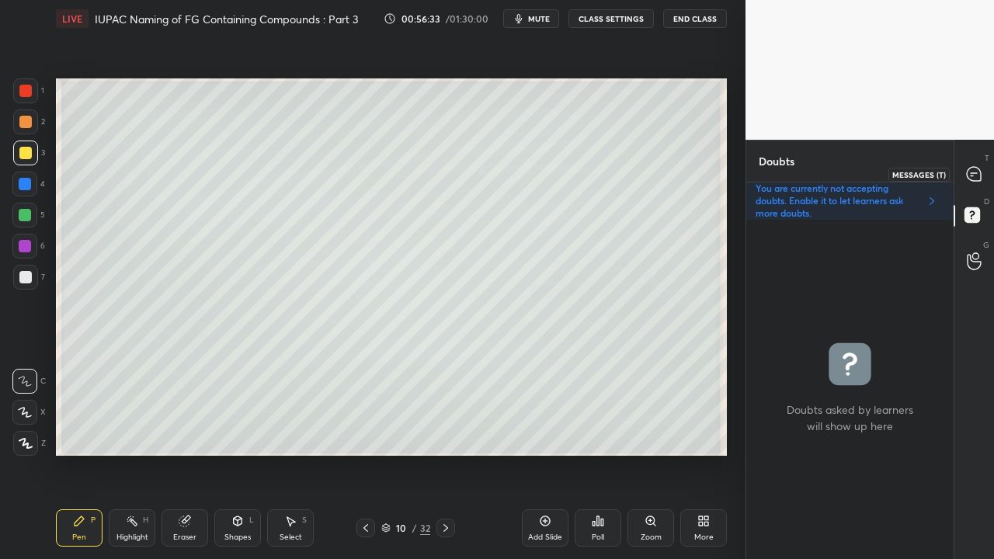
click at [973, 167] on icon at bounding box center [973, 174] width 14 height 14
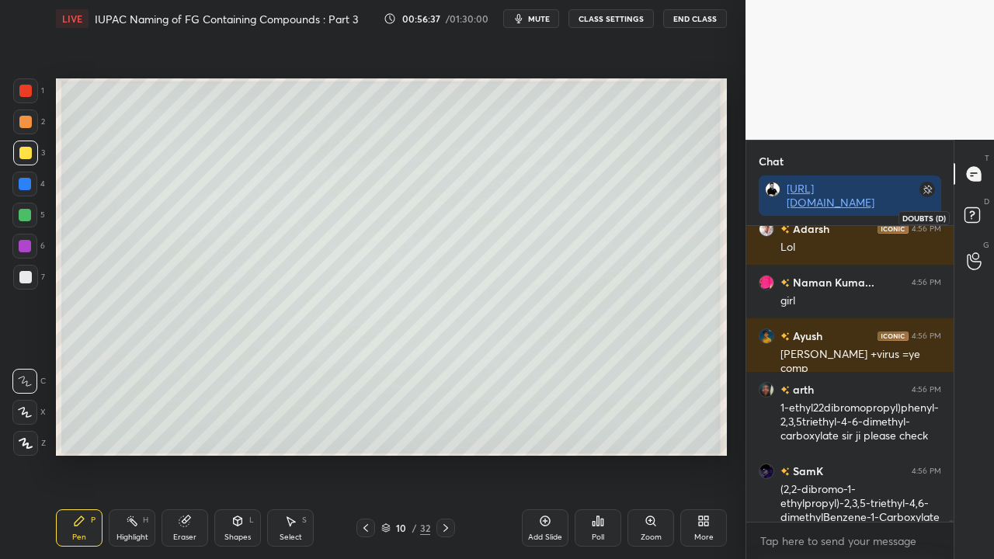
click at [977, 209] on rect at bounding box center [971, 215] width 15 height 15
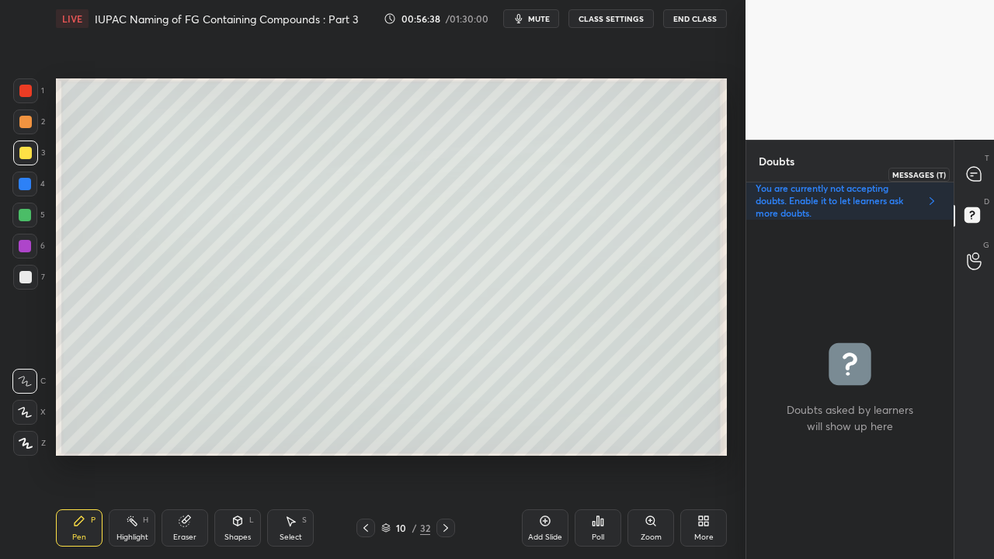
click at [977, 171] on icon at bounding box center [973, 174] width 14 height 14
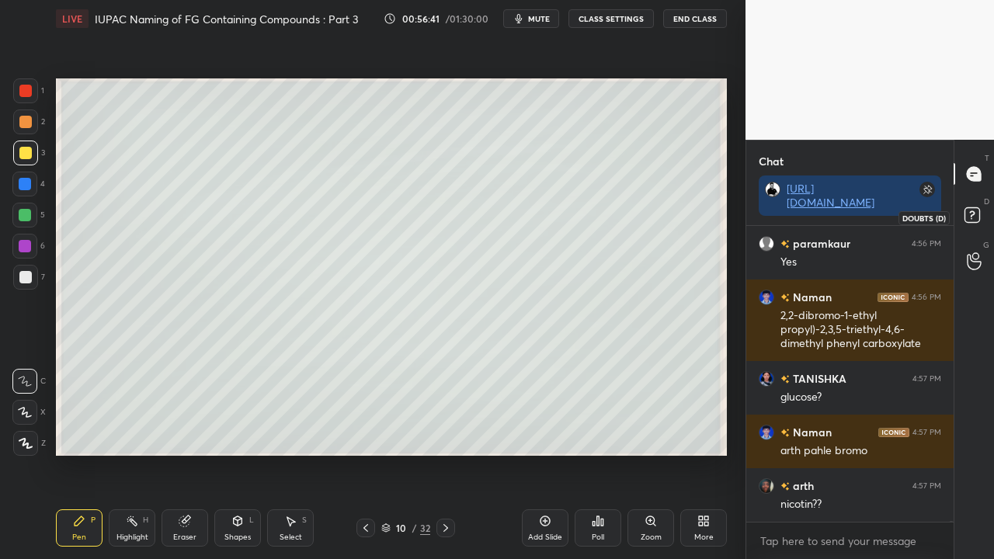
drag, startPoint x: 975, startPoint y: 216, endPoint x: 942, endPoint y: 233, distance: 36.8
click at [975, 216] on rect at bounding box center [971, 215] width 15 height 15
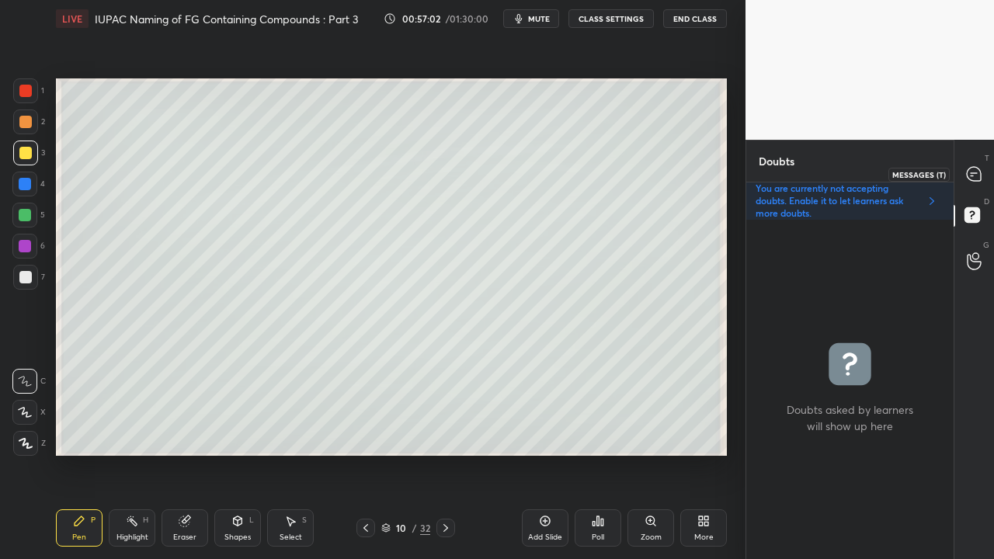
click at [973, 174] on icon at bounding box center [974, 174] width 16 height 16
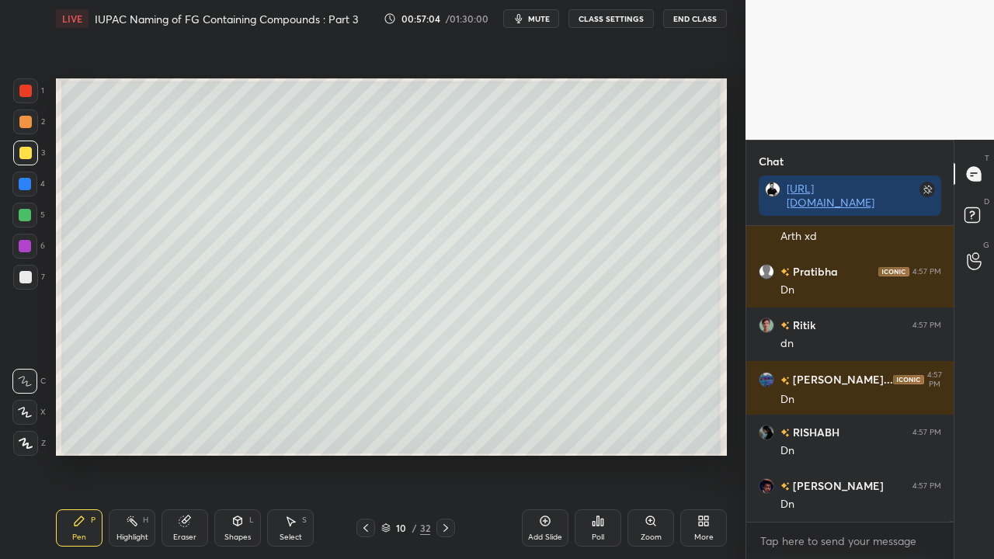
scroll to position [101375, 0]
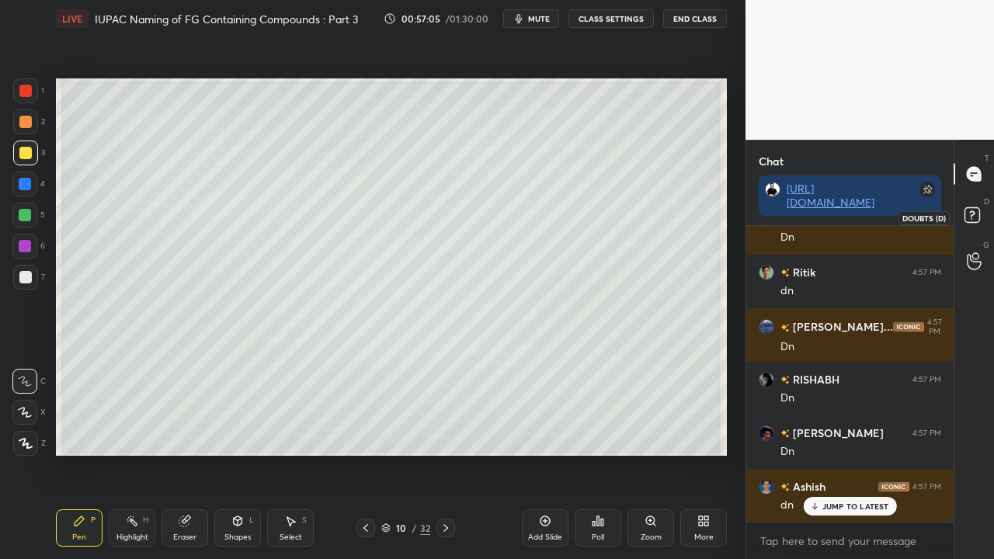
click at [975, 212] on rect at bounding box center [971, 215] width 15 height 15
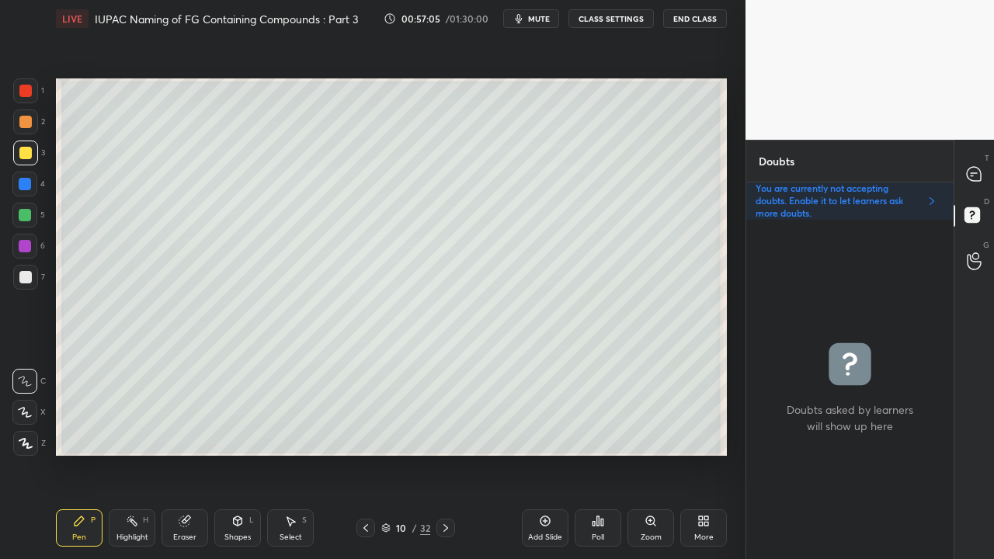
scroll to position [335, 203]
click at [33, 281] on div at bounding box center [25, 277] width 25 height 25
click at [975, 169] on icon at bounding box center [973, 174] width 14 height 14
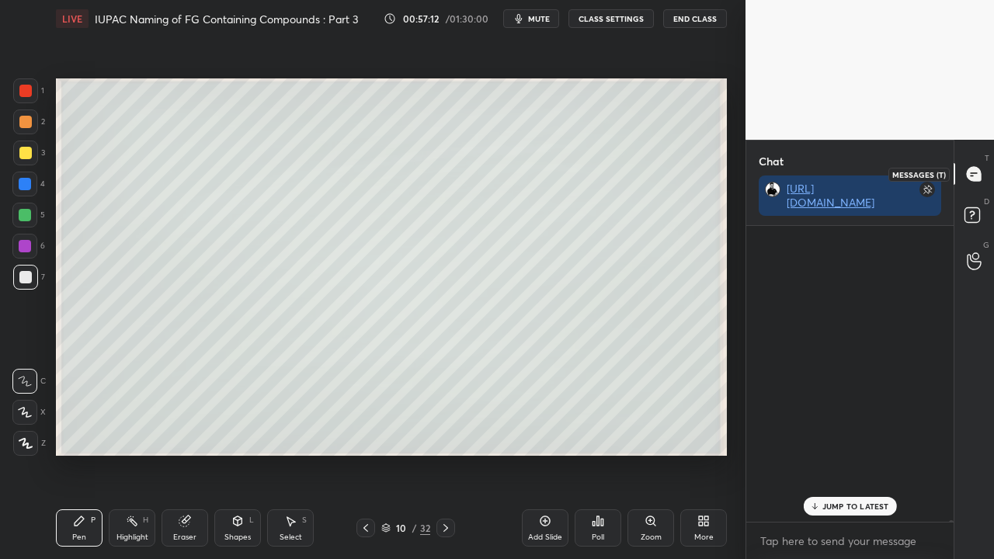
scroll to position [291, 203]
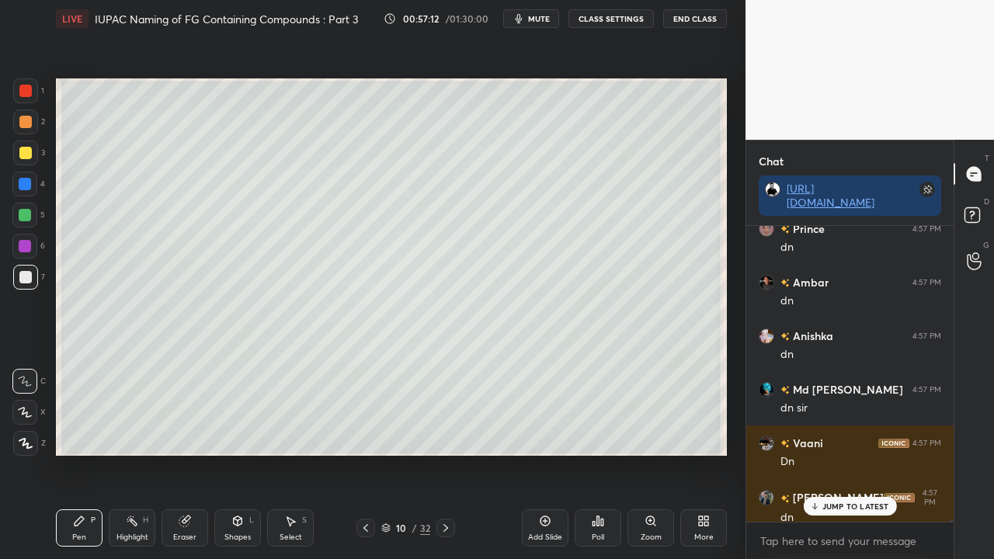
click at [850, 453] on p "JUMP TO LATEST" at bounding box center [855, 505] width 67 height 9
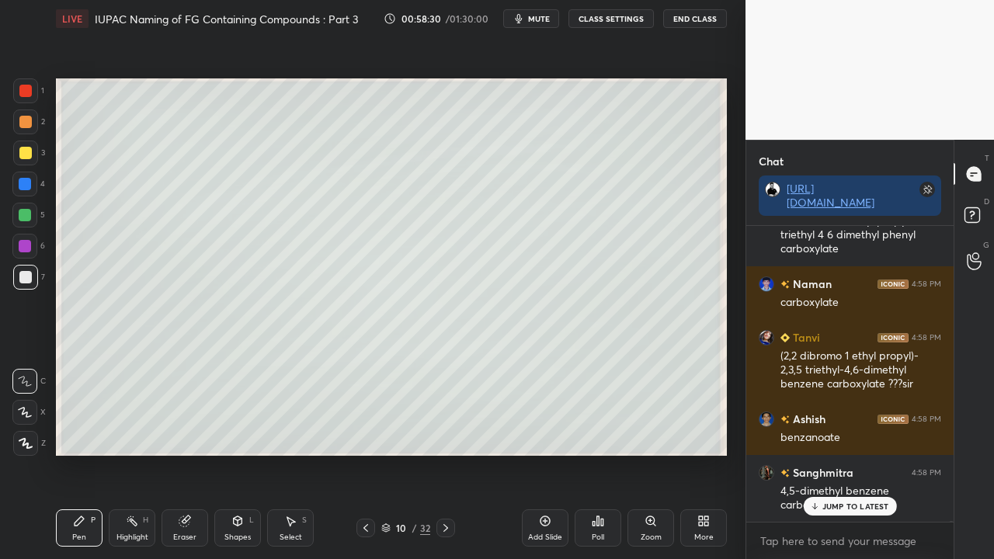
scroll to position [101445, 0]
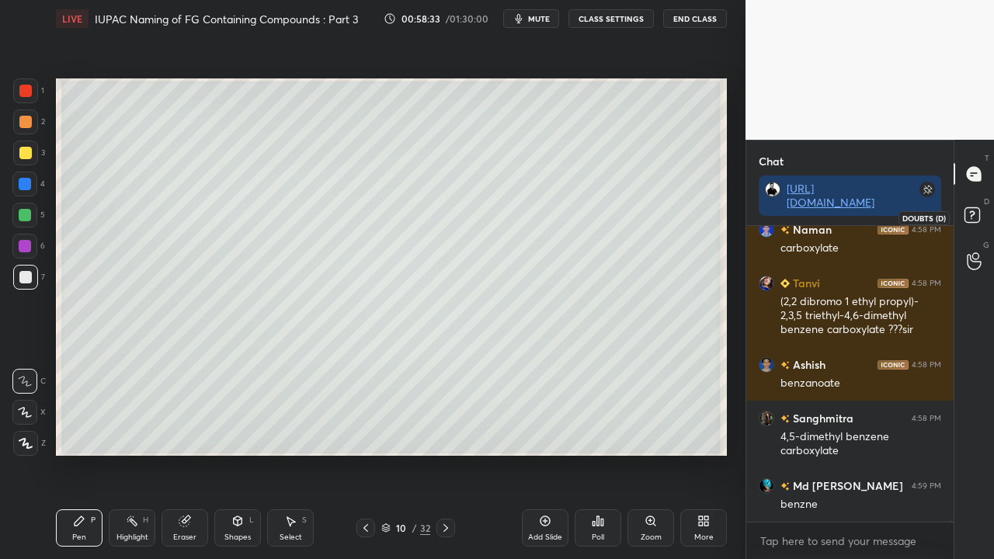
click at [978, 209] on rect at bounding box center [971, 215] width 15 height 15
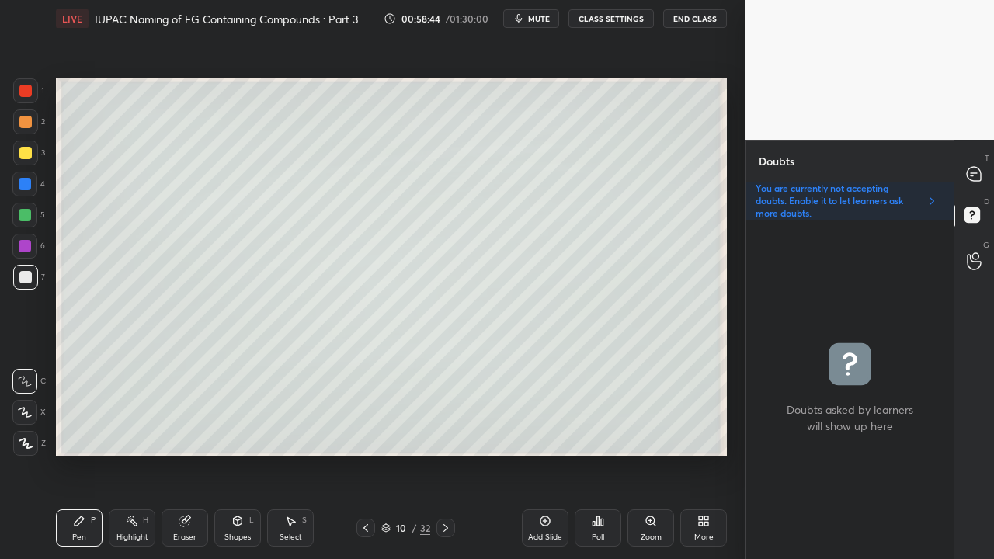
click at [367, 453] on icon at bounding box center [365, 528] width 12 height 12
click at [368, 453] on icon at bounding box center [365, 528] width 12 height 12
click at [367, 453] on icon at bounding box center [365, 528] width 12 height 12
click at [980, 175] on icon at bounding box center [974, 174] width 16 height 16
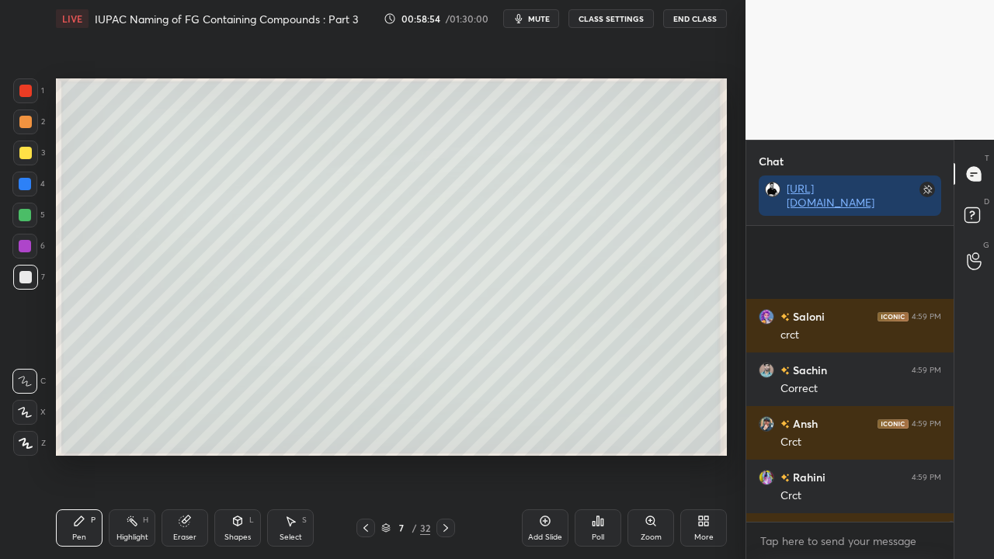
scroll to position [102556, 0]
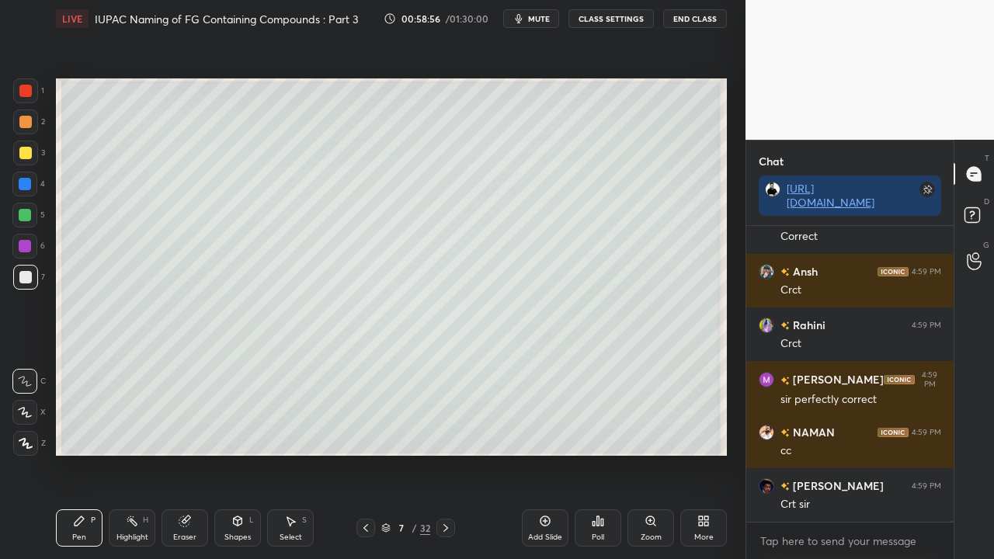
click at [444, 453] on icon at bounding box center [445, 528] width 12 height 12
click at [445, 453] on icon at bounding box center [445, 528] width 12 height 12
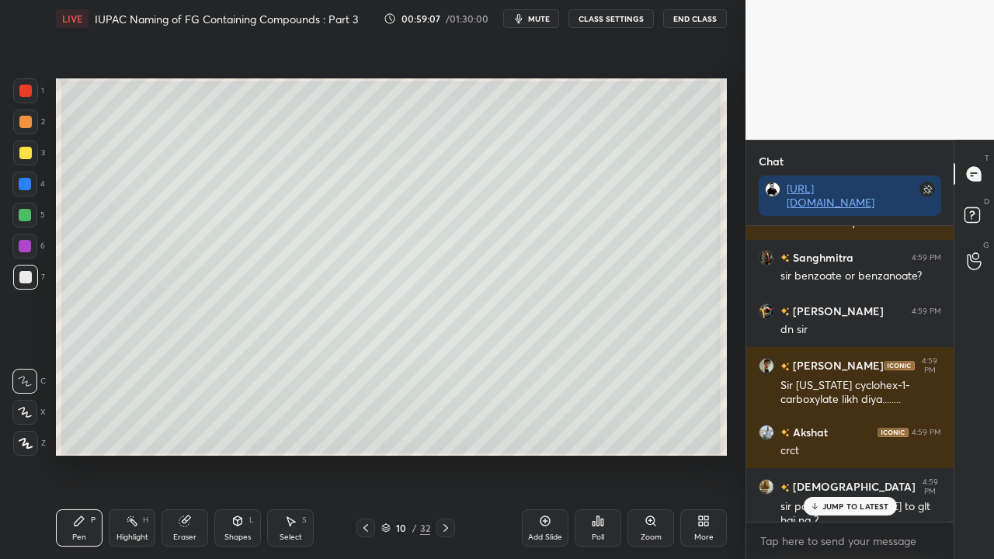
scroll to position [102944, 0]
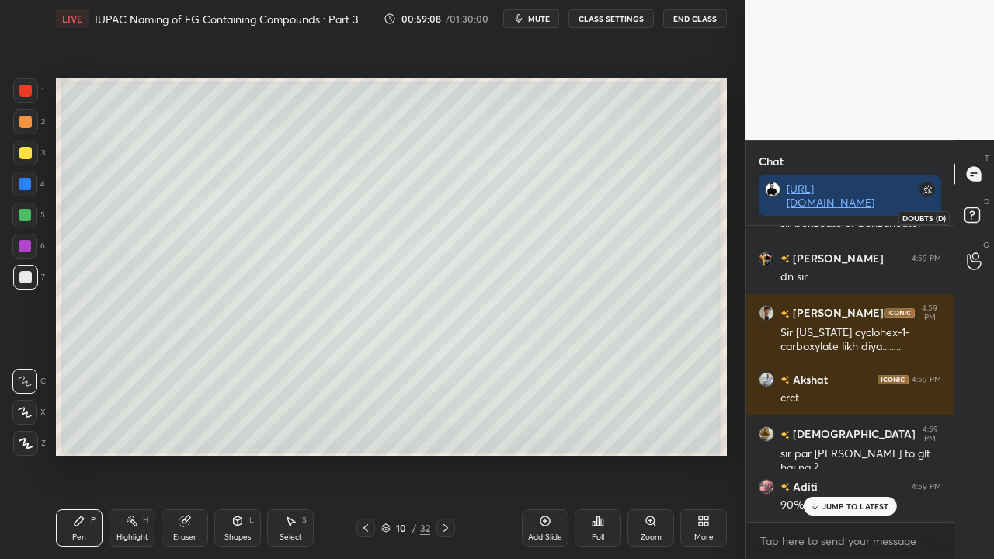
click at [975, 218] on rect at bounding box center [971, 215] width 15 height 15
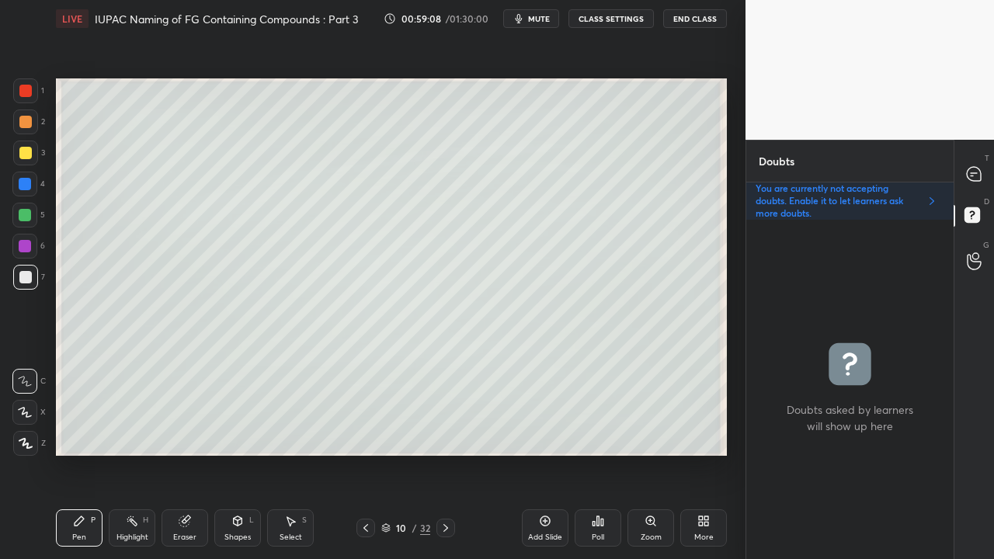
scroll to position [335, 203]
click at [975, 168] on icon at bounding box center [973, 174] width 14 height 14
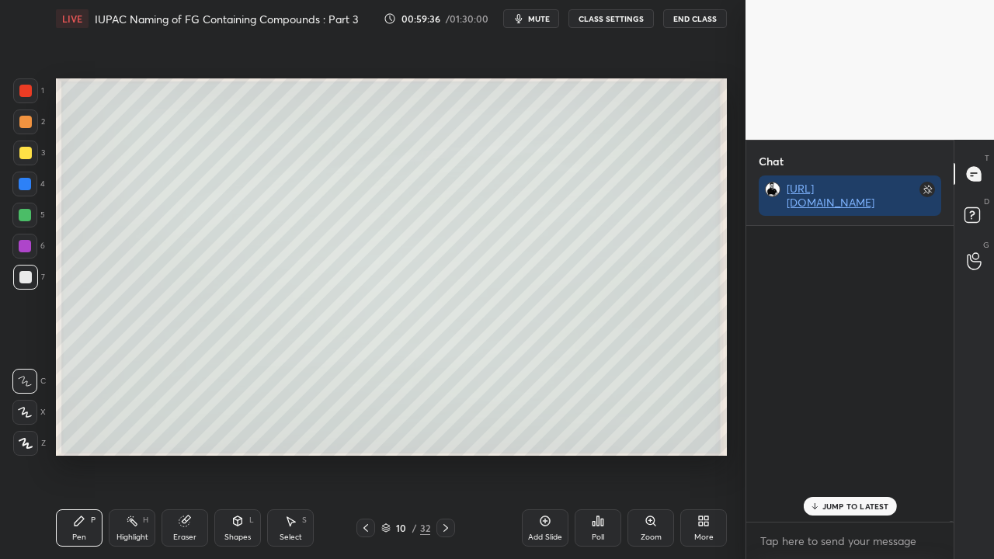
scroll to position [291, 203]
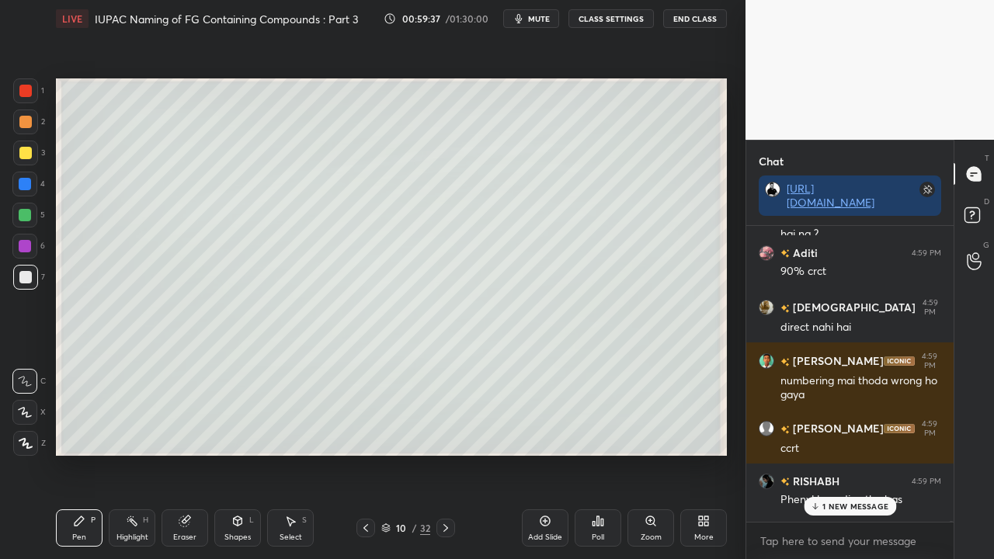
drag, startPoint x: 837, startPoint y: 505, endPoint x: 789, endPoint y: 525, distance: 52.5
click at [838, 453] on p "1 NEW MESSAGE" at bounding box center [855, 505] width 66 height 9
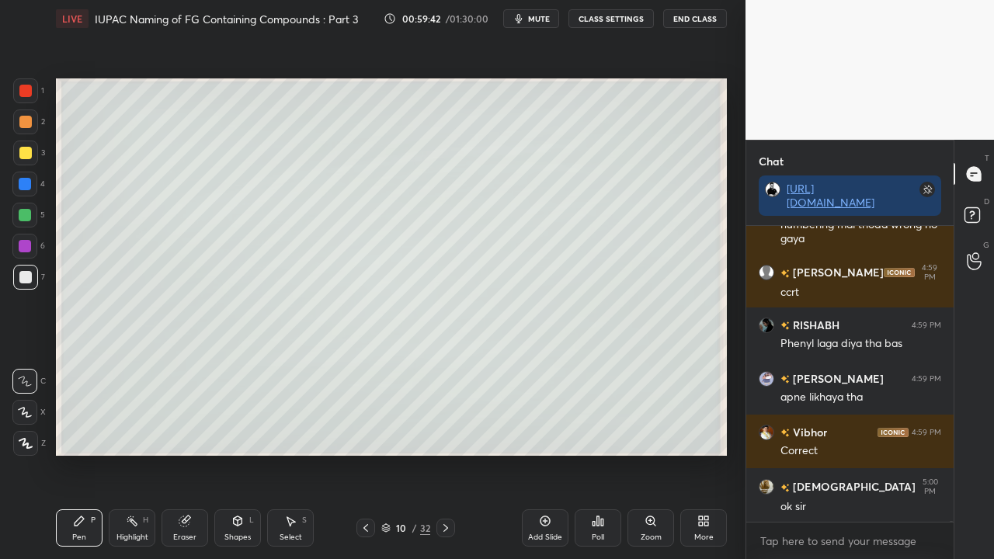
click at [18, 152] on div at bounding box center [25, 152] width 25 height 25
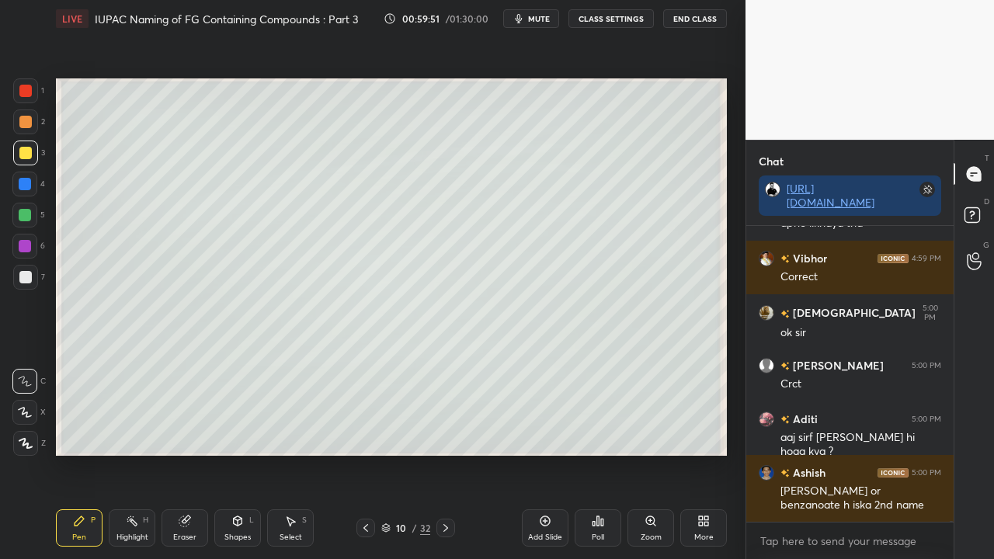
scroll to position [103562, 0]
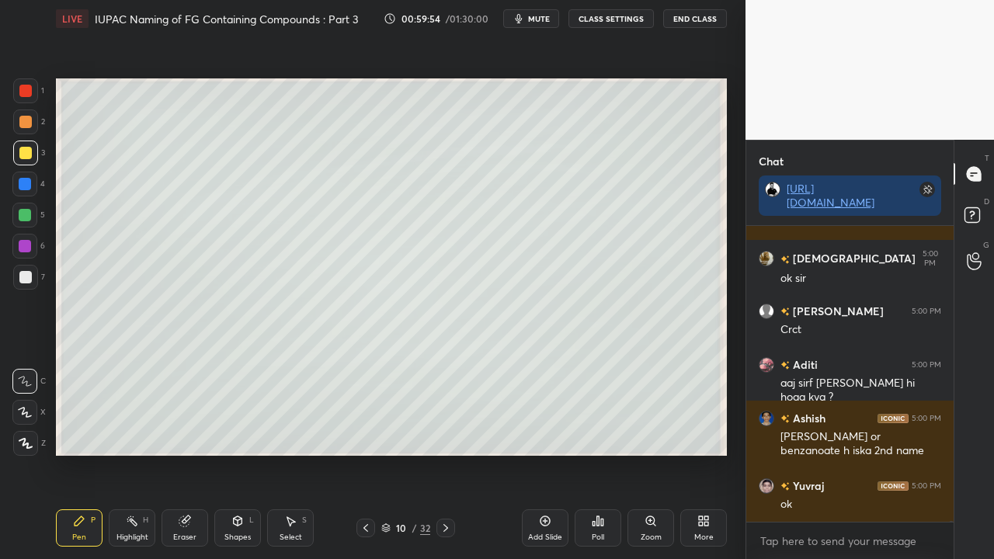
click at [977, 203] on icon at bounding box center [974, 217] width 28 height 28
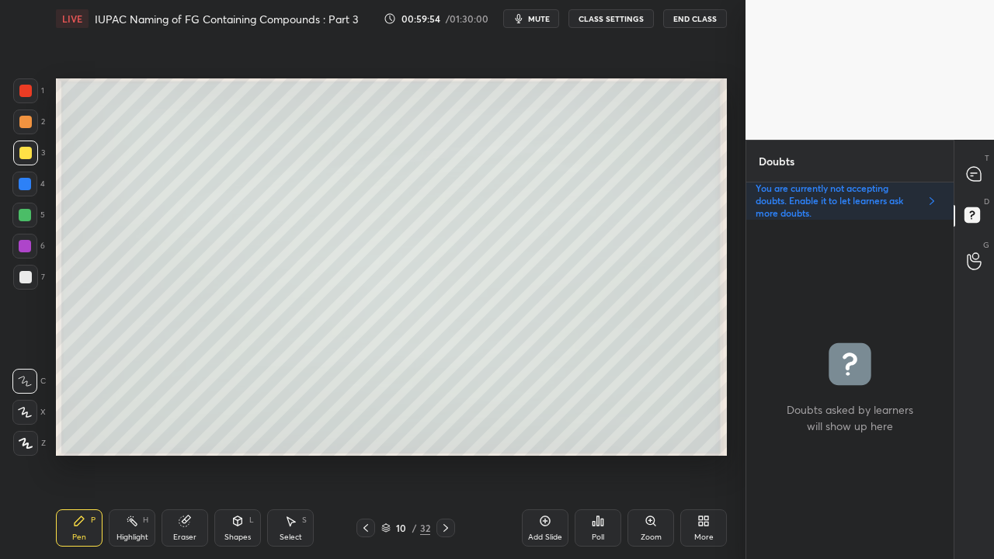
scroll to position [335, 203]
click at [977, 173] on icon at bounding box center [973, 174] width 14 height 14
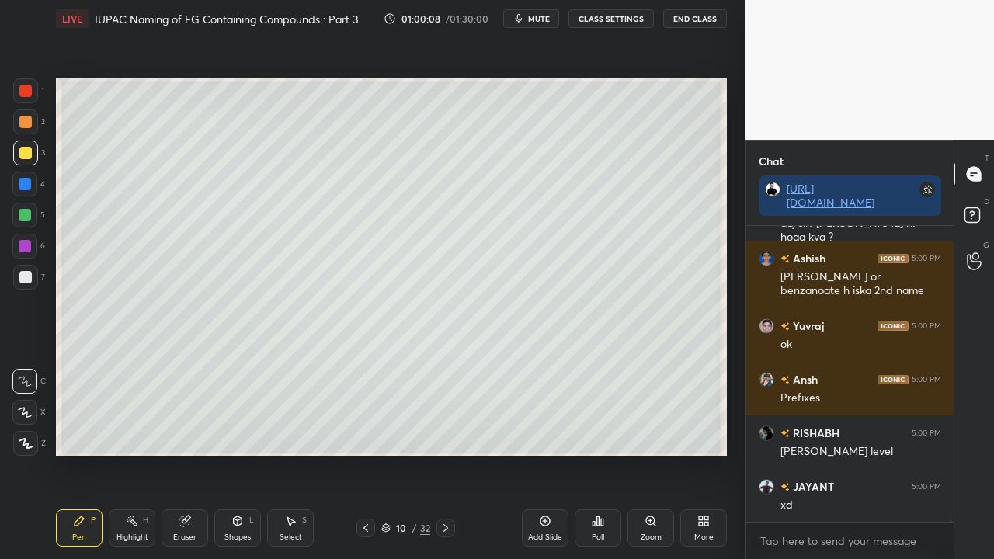
scroll to position [103777, 0]
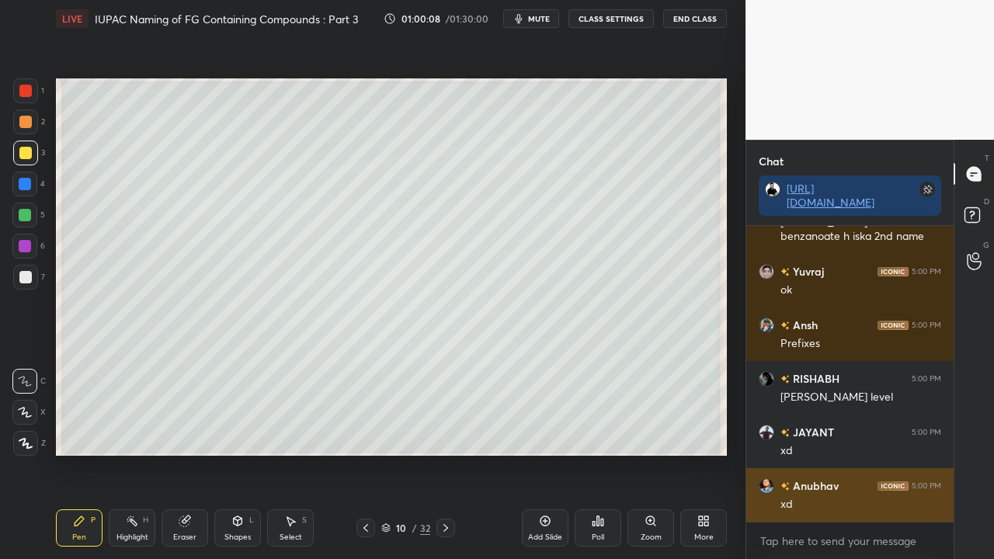
click at [841, 453] on div "xd" at bounding box center [860, 505] width 161 height 16
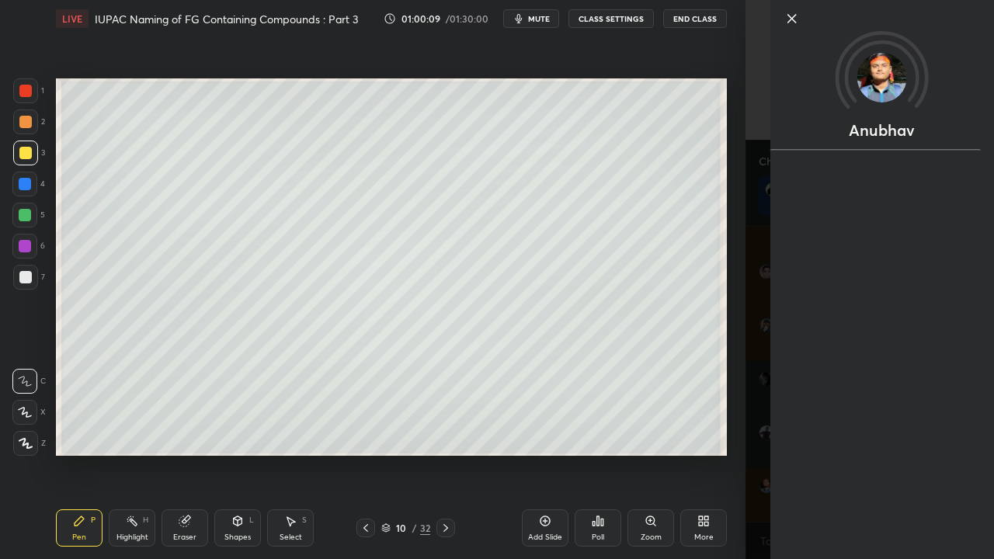
click at [759, 413] on div "Anubhav" at bounding box center [869, 279] width 248 height 559
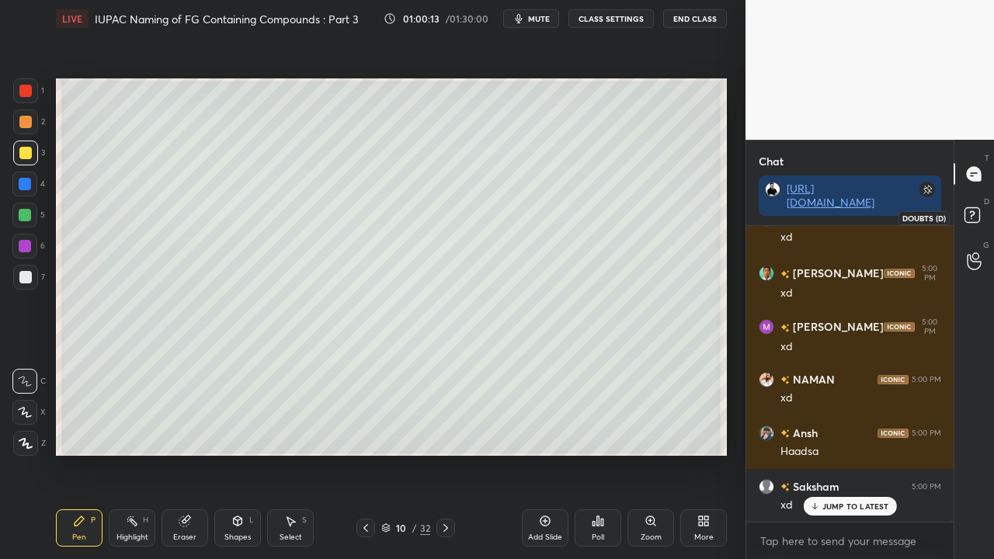
scroll to position [104151, 0]
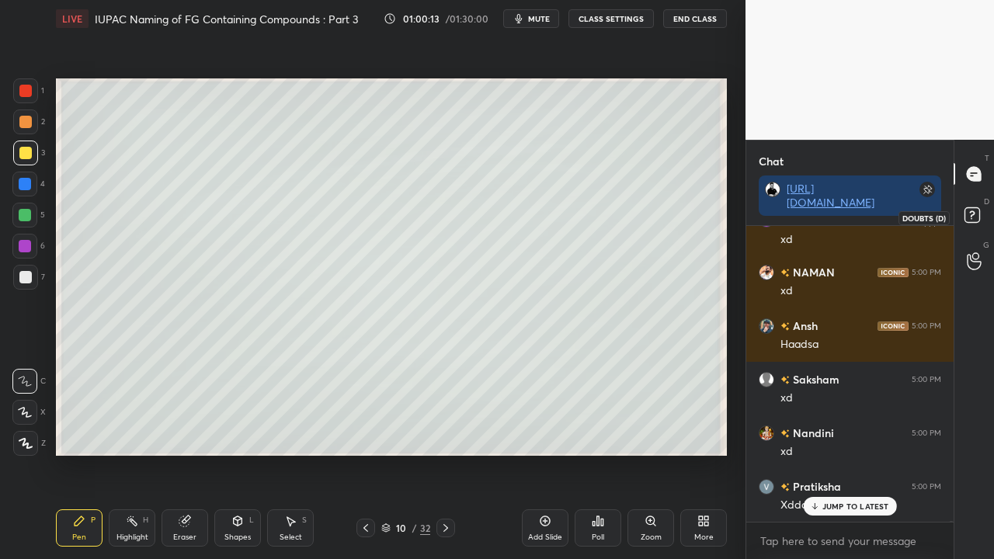
click at [971, 216] on rect at bounding box center [971, 215] width 15 height 15
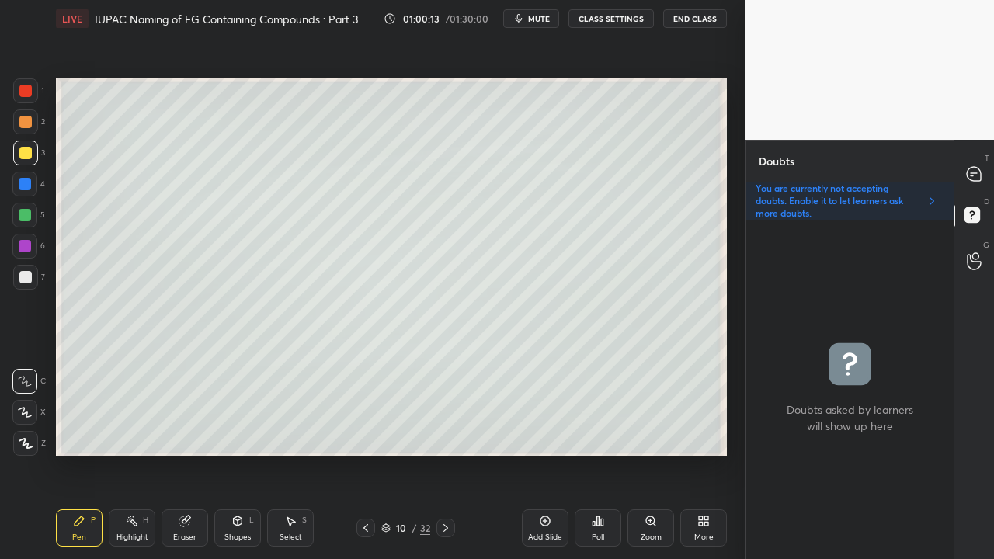
scroll to position [335, 203]
click at [977, 169] on icon at bounding box center [973, 174] width 14 height 14
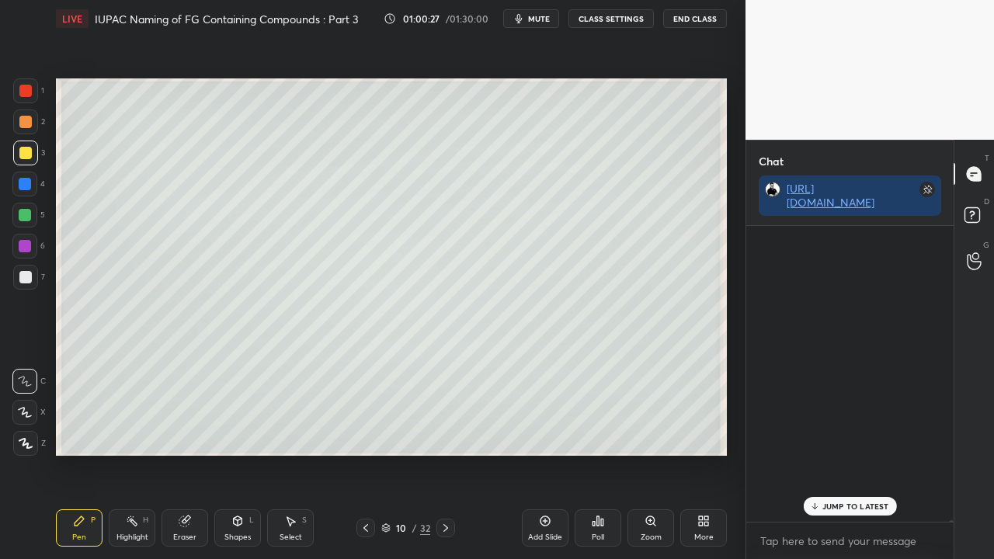
scroll to position [291, 203]
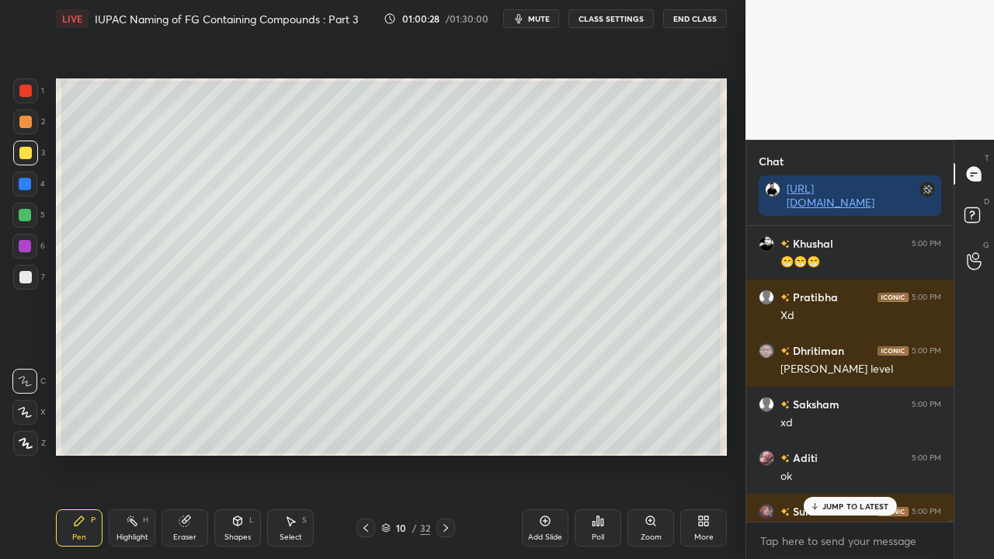
click at [852, 453] on p "JUMP TO LATEST" at bounding box center [855, 505] width 67 height 9
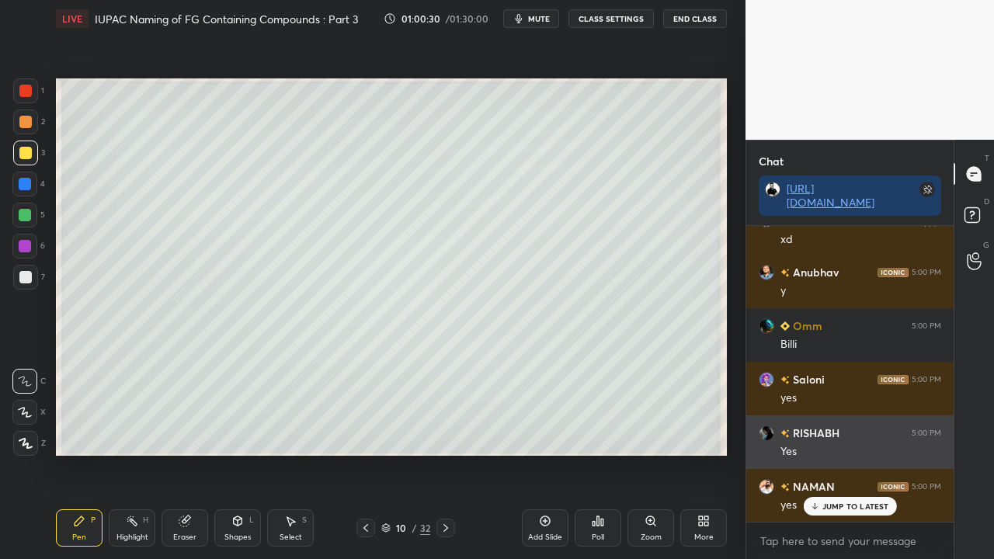
scroll to position [104955, 0]
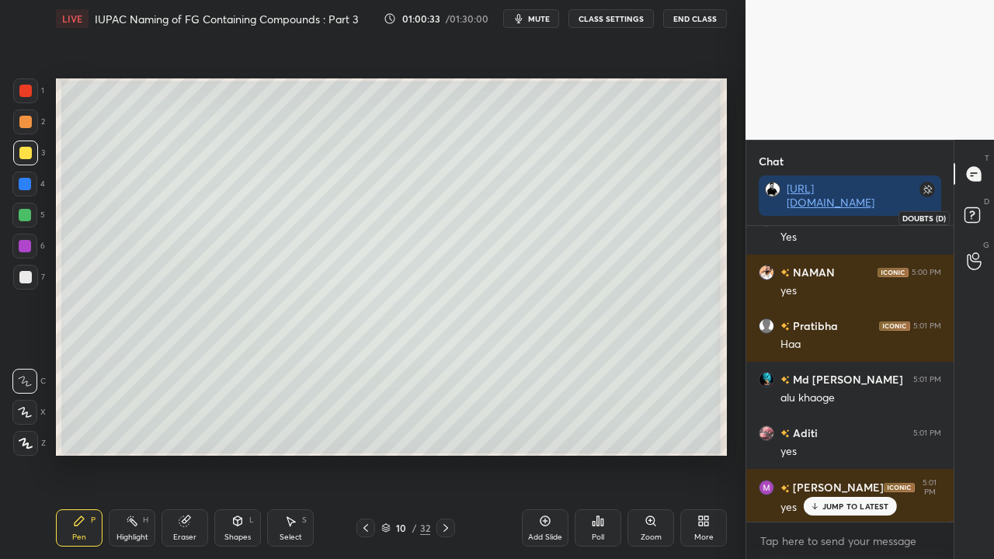
click at [975, 210] on rect at bounding box center [971, 215] width 15 height 15
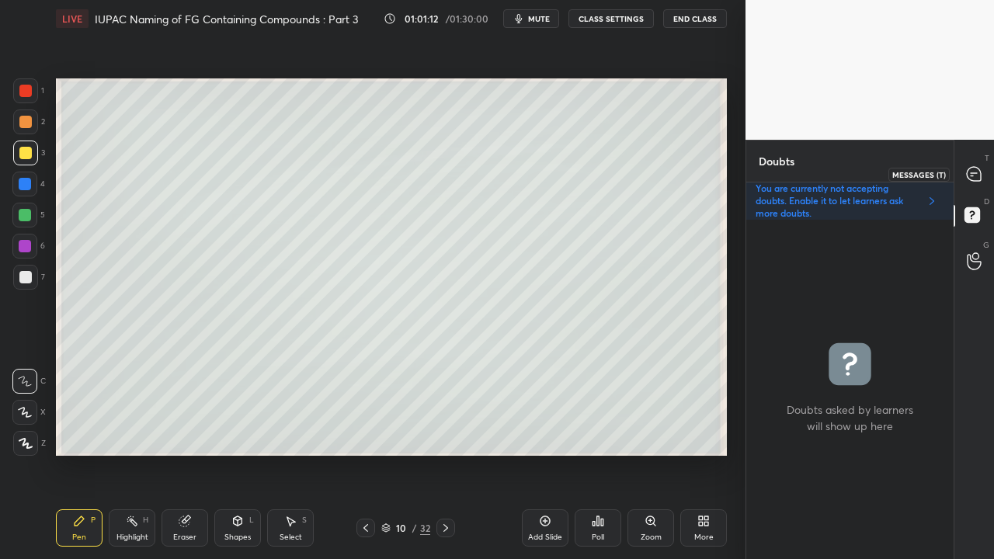
click at [973, 165] on div at bounding box center [974, 174] width 31 height 28
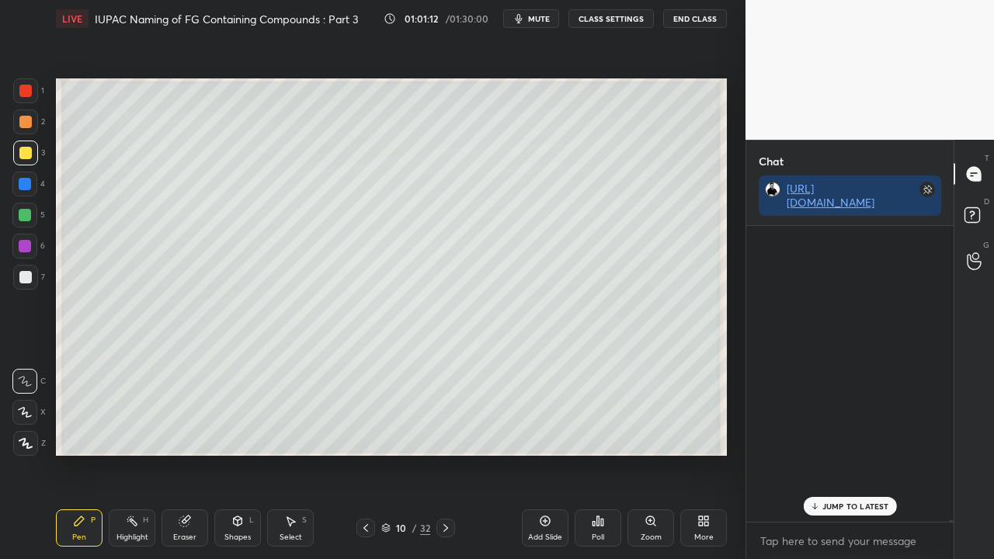
scroll to position [291, 203]
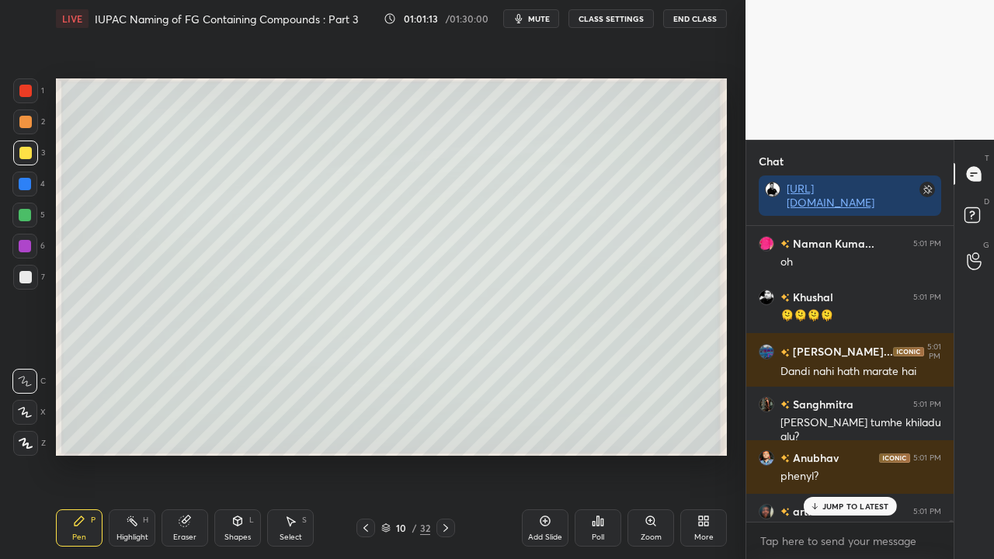
click at [845, 453] on p "JUMP TO LATEST" at bounding box center [855, 505] width 67 height 9
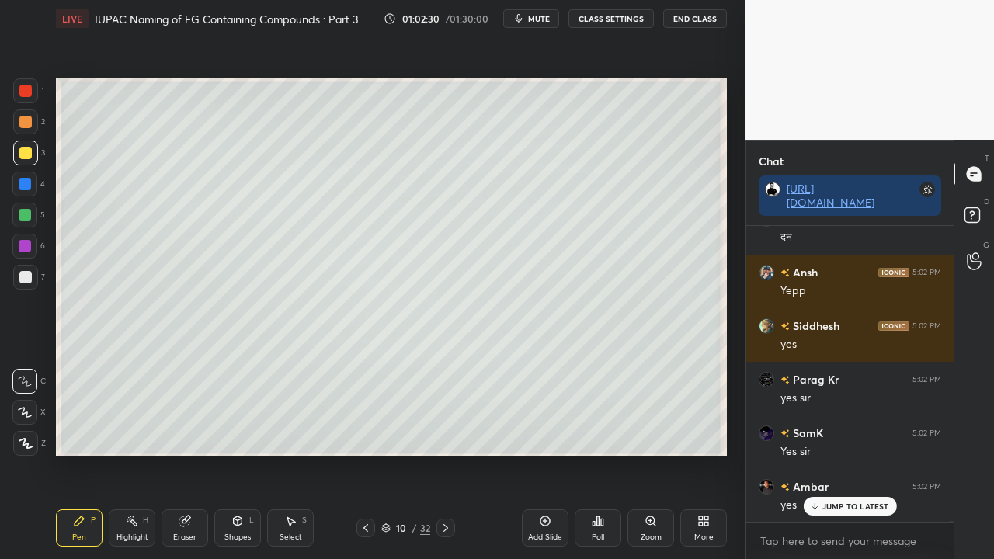
scroll to position [108401, 0]
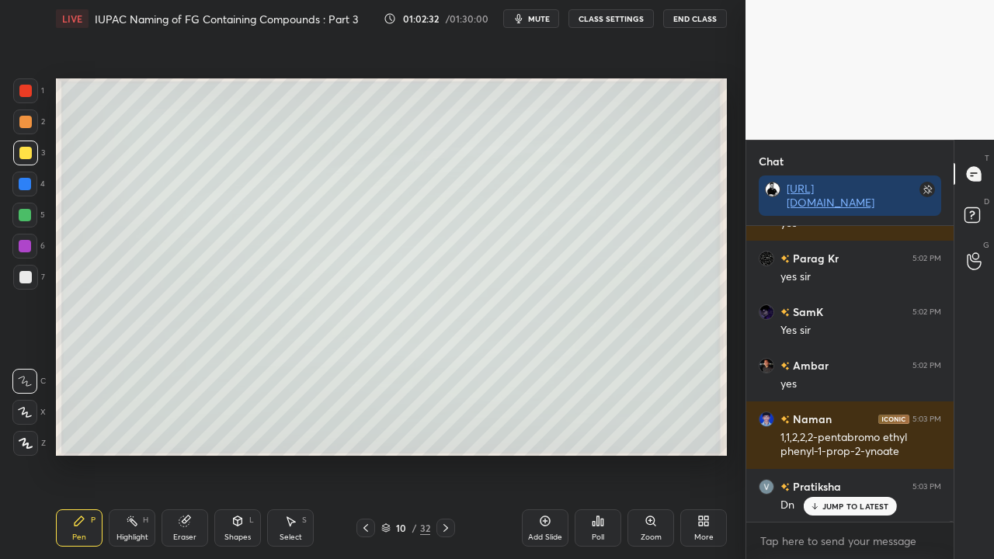
click at [16, 152] on div at bounding box center [25, 152] width 25 height 25
click at [26, 275] on div at bounding box center [25, 277] width 12 height 12
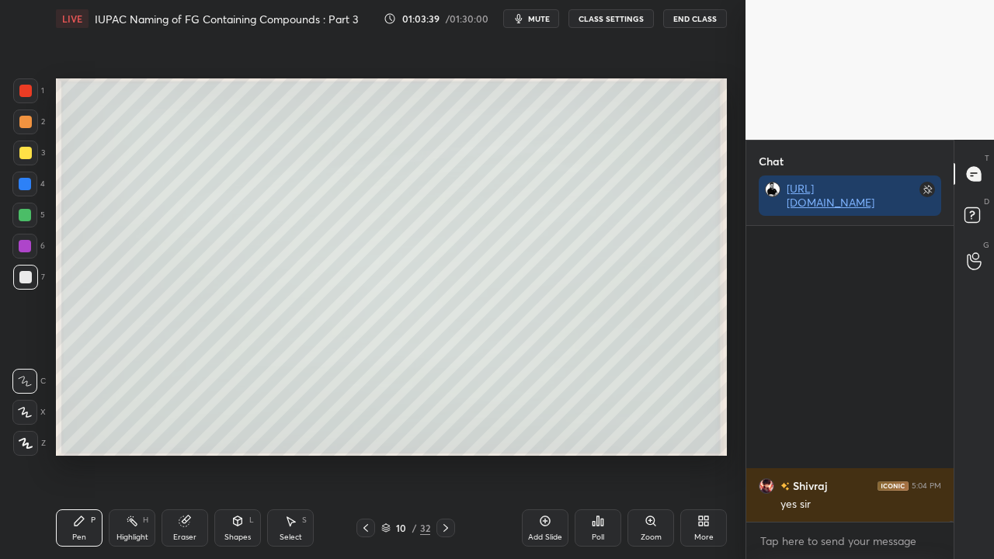
scroll to position [110772, 0]
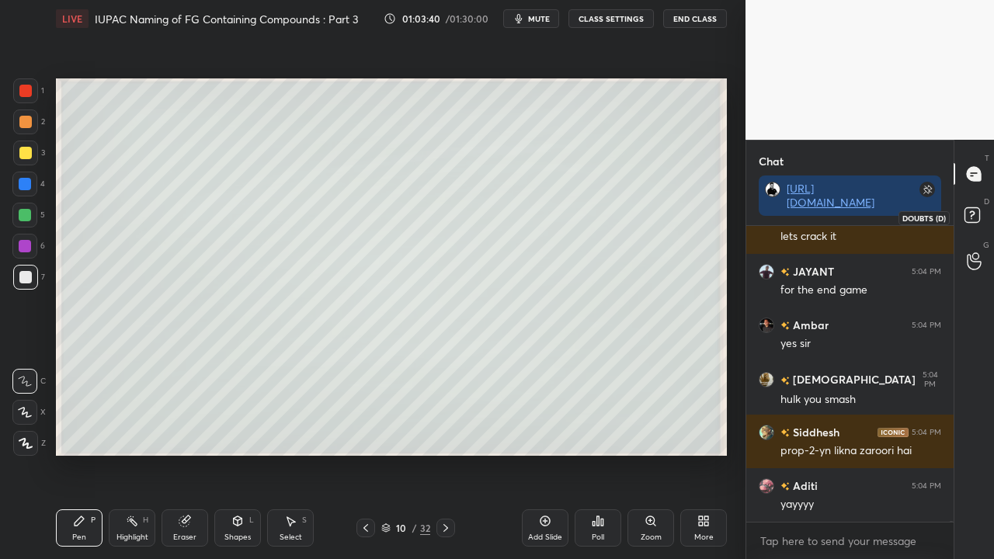
click at [973, 214] on icon at bounding box center [971, 214] width 5 height 6
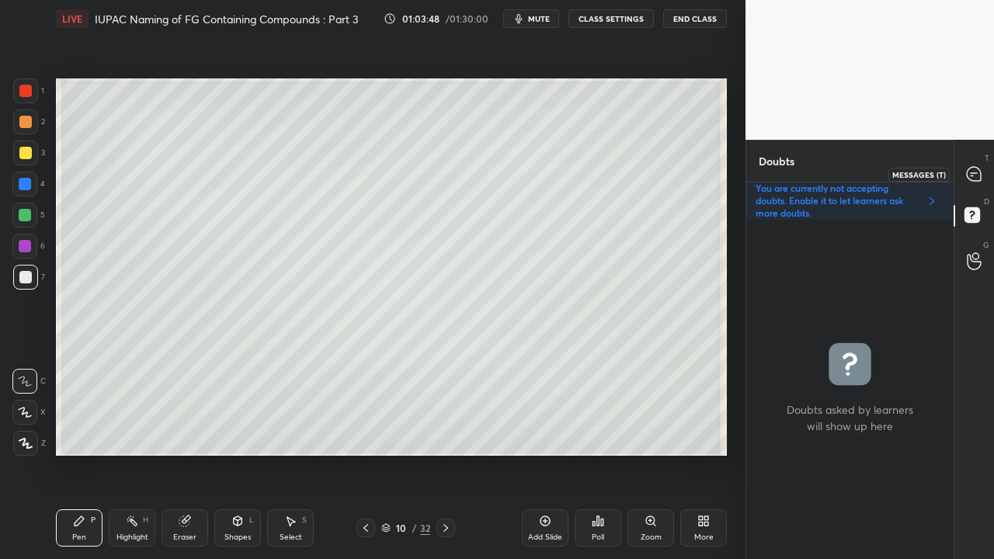
click at [975, 173] on icon at bounding box center [973, 173] width 6 height 0
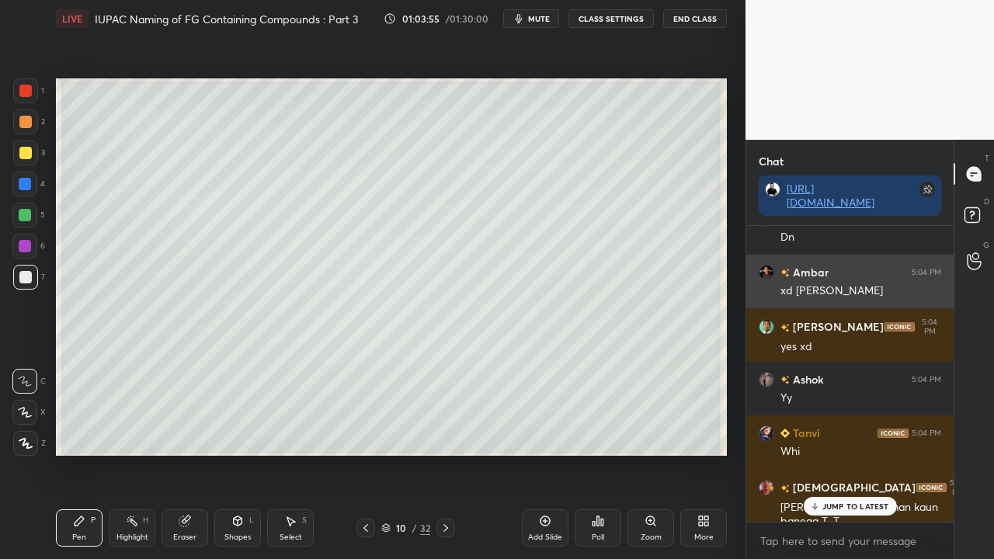
scroll to position [111481, 0]
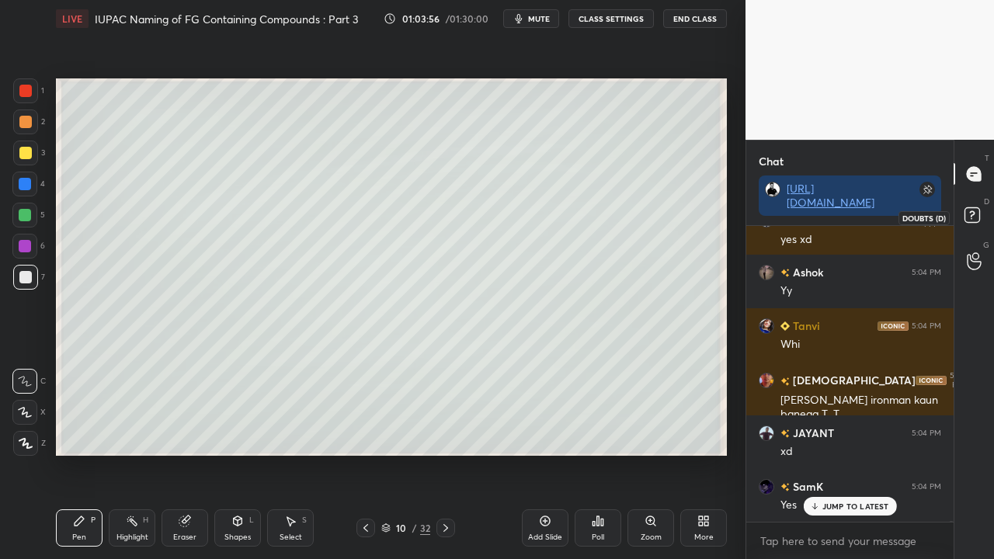
click at [976, 217] on rect at bounding box center [971, 215] width 15 height 15
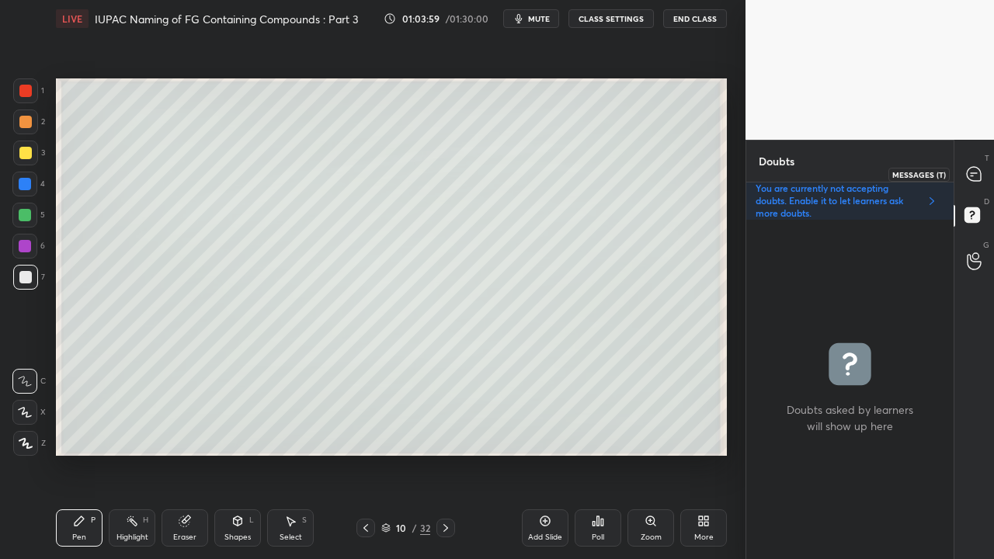
click at [976, 172] on icon at bounding box center [973, 174] width 14 height 14
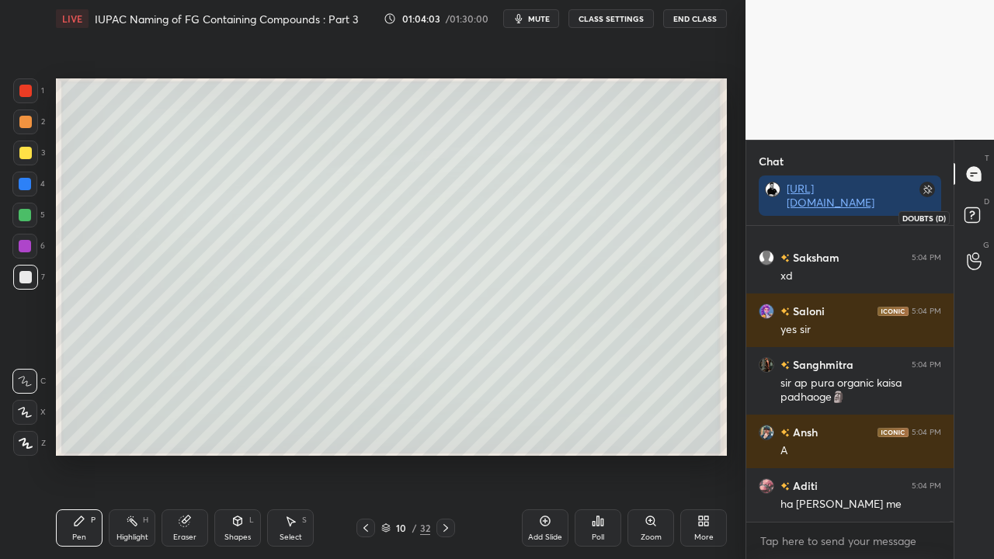
click at [978, 214] on rect at bounding box center [971, 215] width 15 height 15
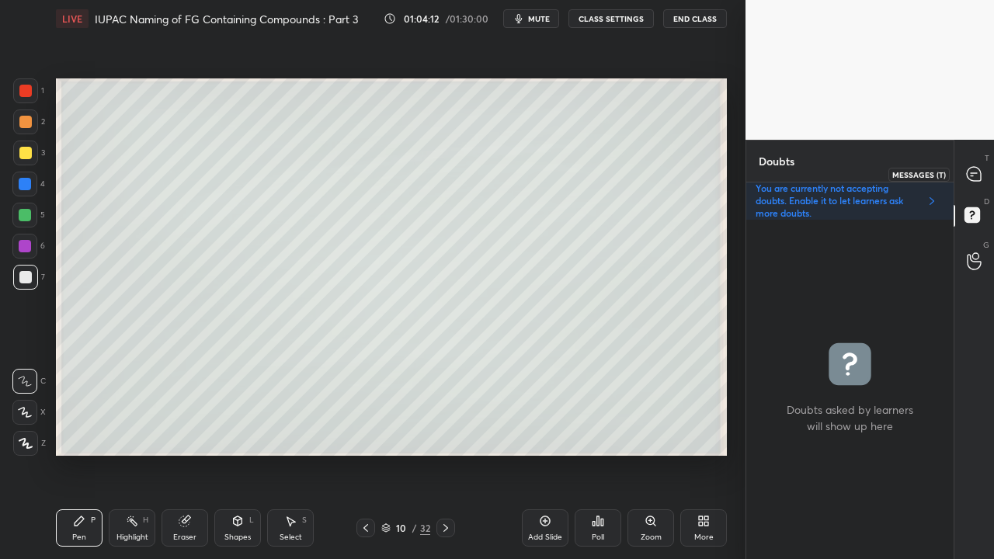
click at [975, 173] on icon at bounding box center [973, 173] width 6 height 0
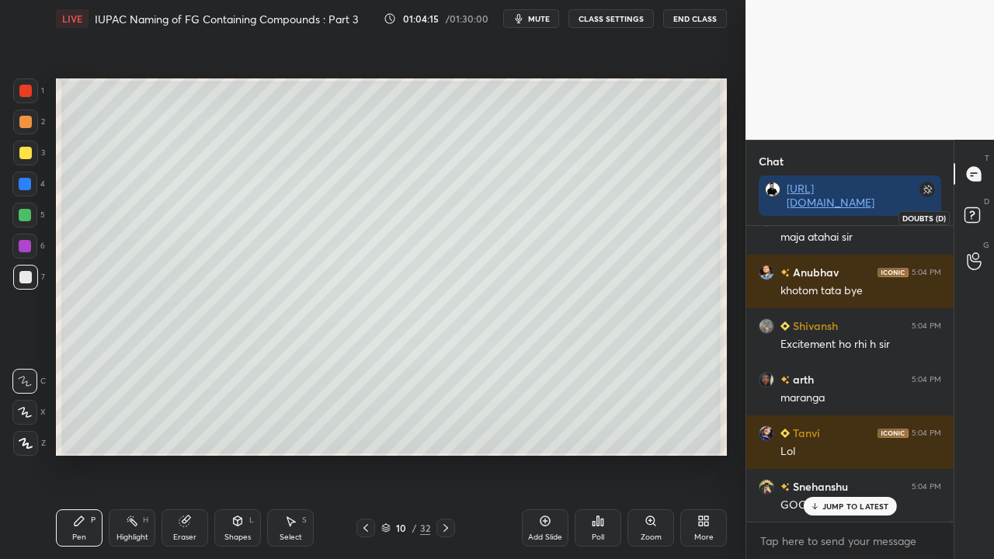
click at [971, 212] on rect at bounding box center [971, 215] width 15 height 15
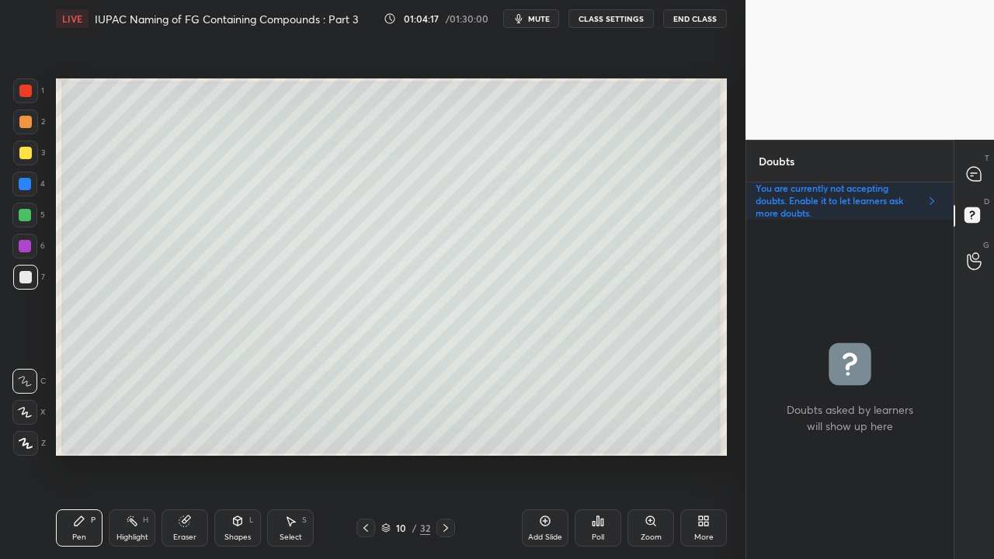
drag, startPoint x: 442, startPoint y: 531, endPoint x: 436, endPoint y: 525, distance: 8.3
click at [442, 453] on icon at bounding box center [445, 528] width 12 height 12
click at [20, 147] on div at bounding box center [25, 153] width 12 height 12
click at [981, 168] on icon at bounding box center [974, 174] width 16 height 16
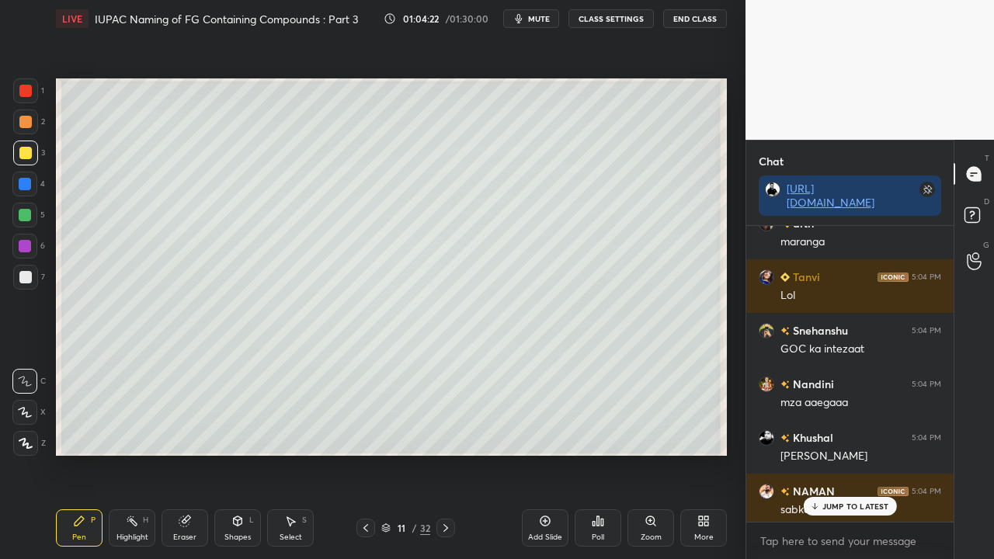
click at [829, 453] on p "JUMP TO LATEST" at bounding box center [855, 505] width 67 height 9
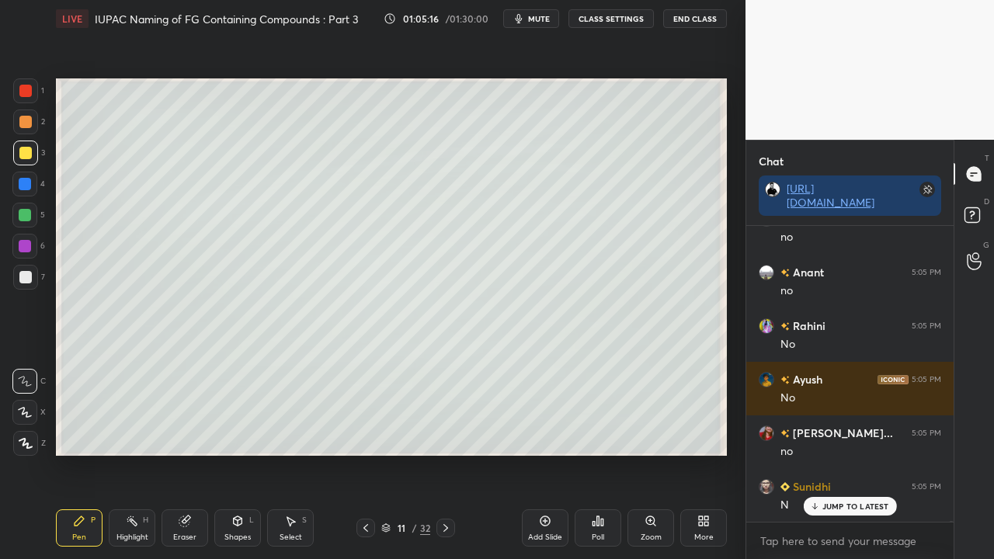
scroll to position [109944, 0]
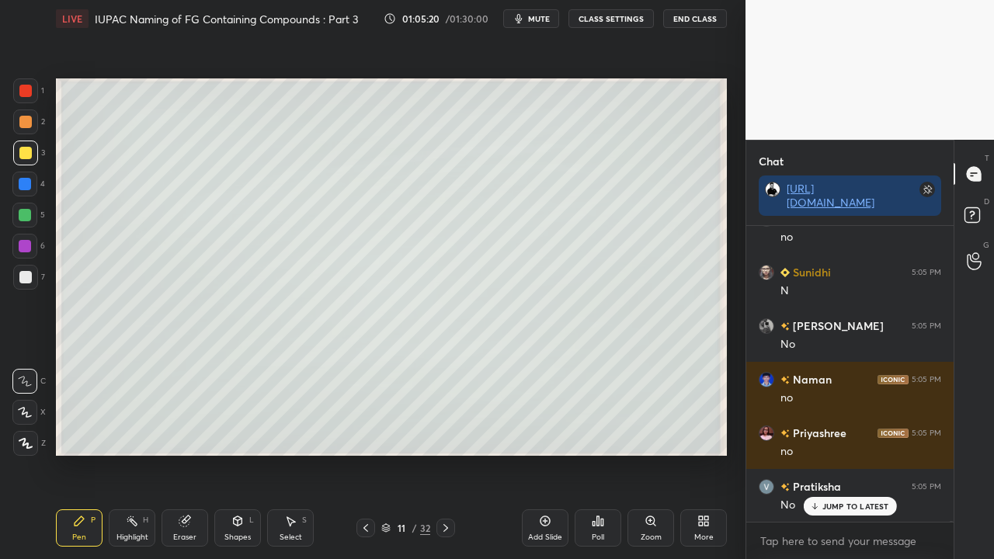
click at [26, 280] on div at bounding box center [25, 277] width 12 height 12
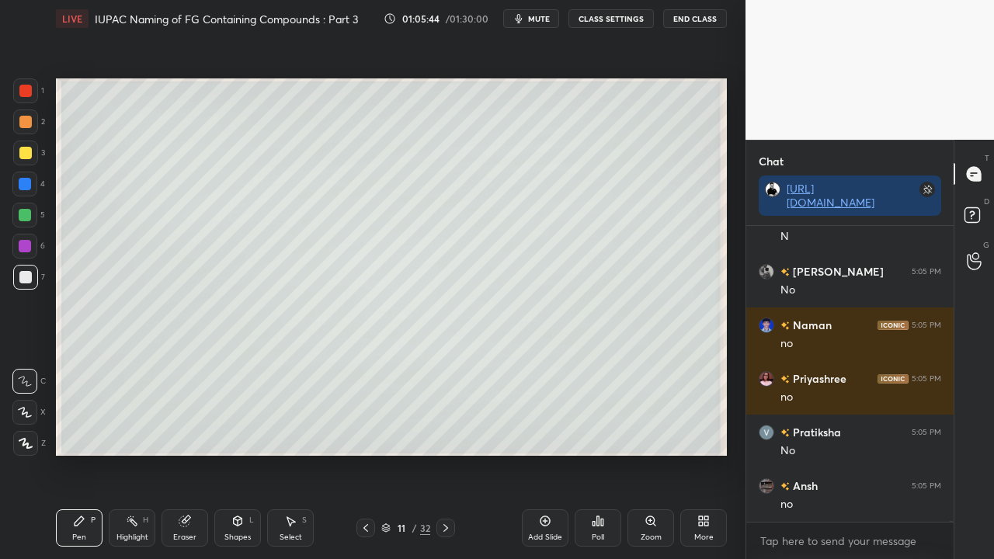
click at [190, 453] on icon at bounding box center [185, 521] width 12 height 12
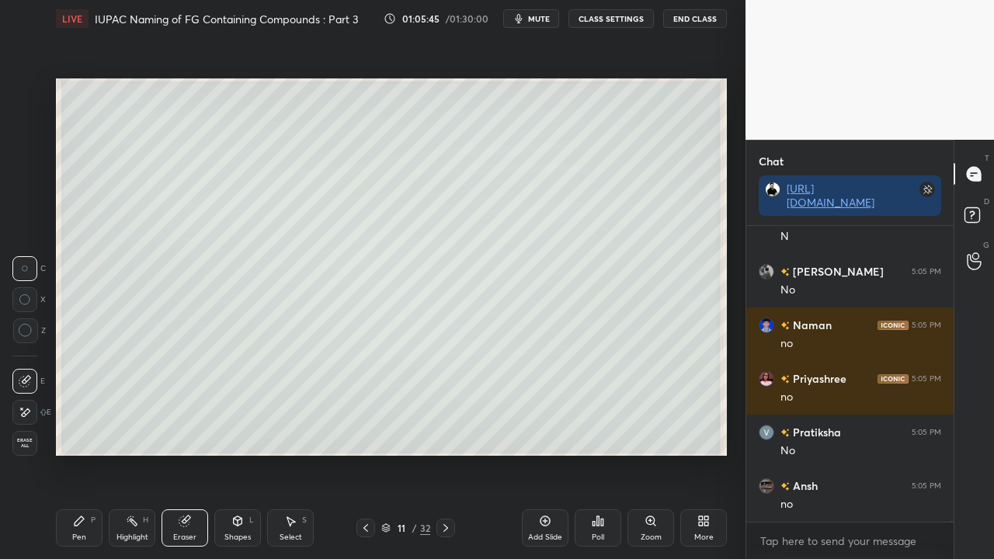
click at [234, 453] on icon at bounding box center [238, 520] width 9 height 9
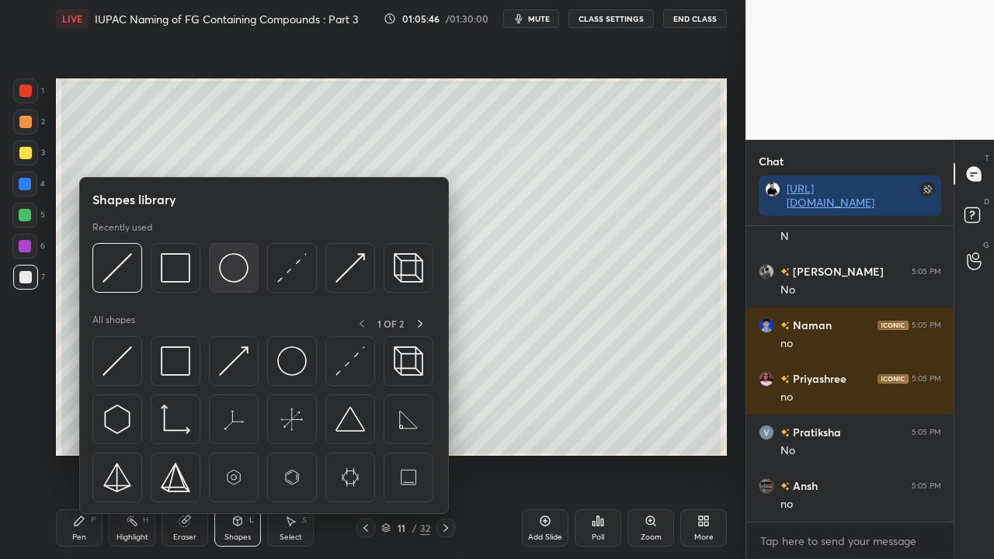
click at [241, 270] on img at bounding box center [233, 267] width 29 height 29
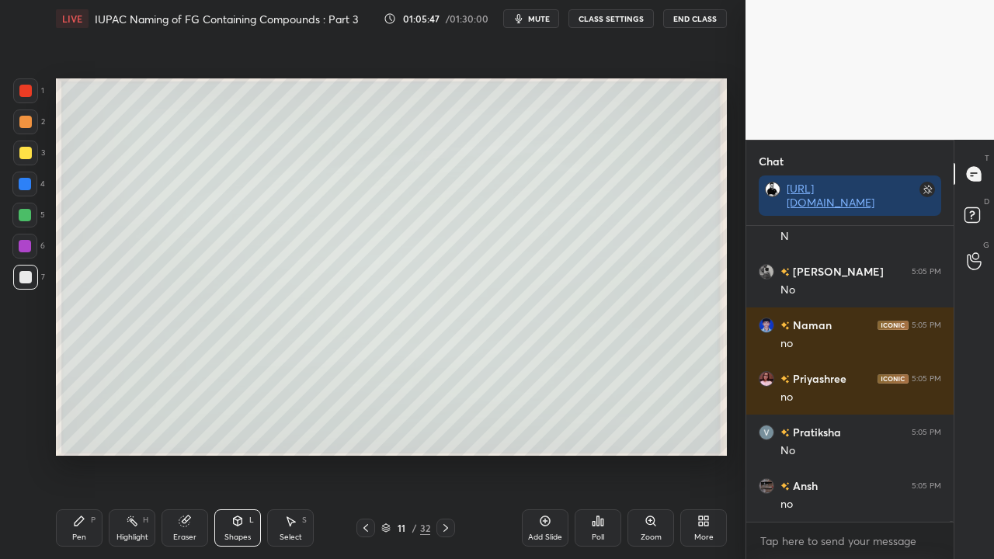
click at [26, 147] on div at bounding box center [25, 153] width 12 height 12
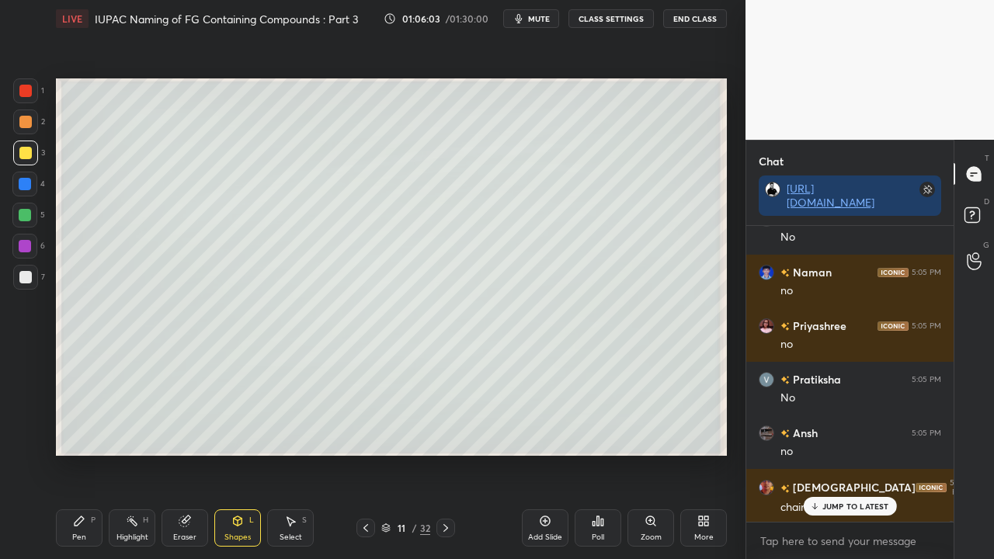
click at [80, 453] on icon at bounding box center [79, 521] width 12 height 12
click at [22, 273] on div at bounding box center [25, 277] width 12 height 12
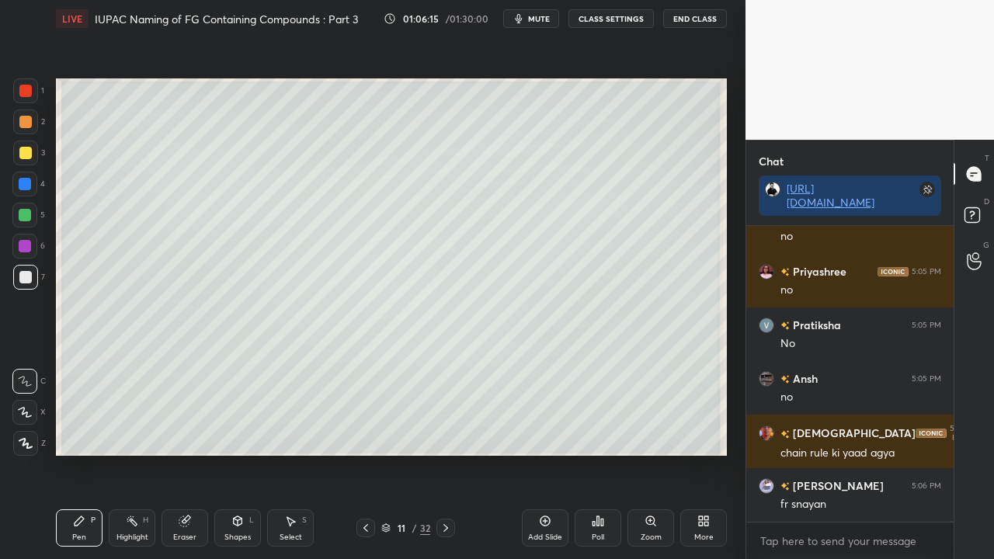
click at [25, 154] on div at bounding box center [25, 153] width 12 height 12
click at [31, 210] on div at bounding box center [24, 215] width 25 height 25
click at [33, 208] on div at bounding box center [24, 215] width 25 height 25
click at [29, 272] on div at bounding box center [25, 277] width 12 height 12
click at [23, 147] on div at bounding box center [25, 153] width 12 height 12
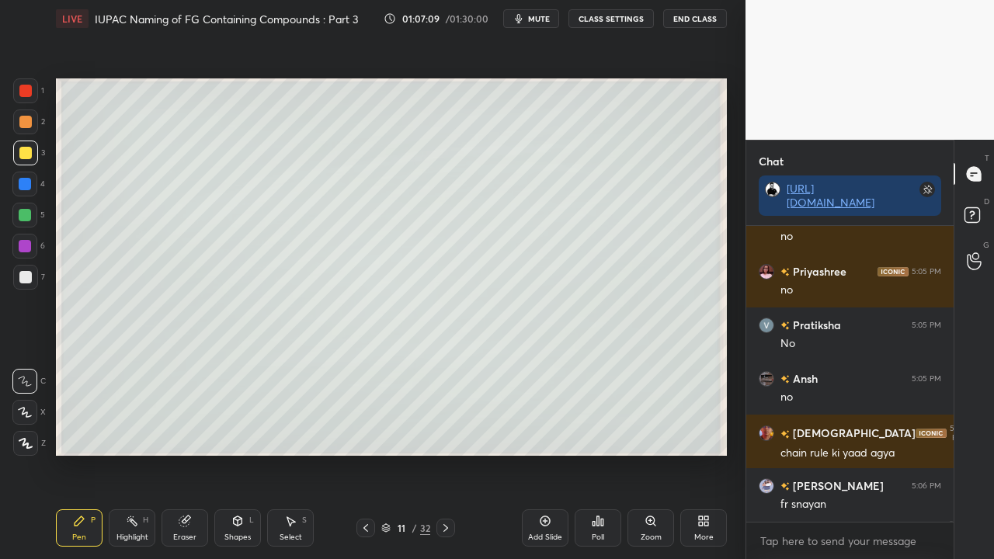
click at [26, 267] on div at bounding box center [25, 277] width 25 height 25
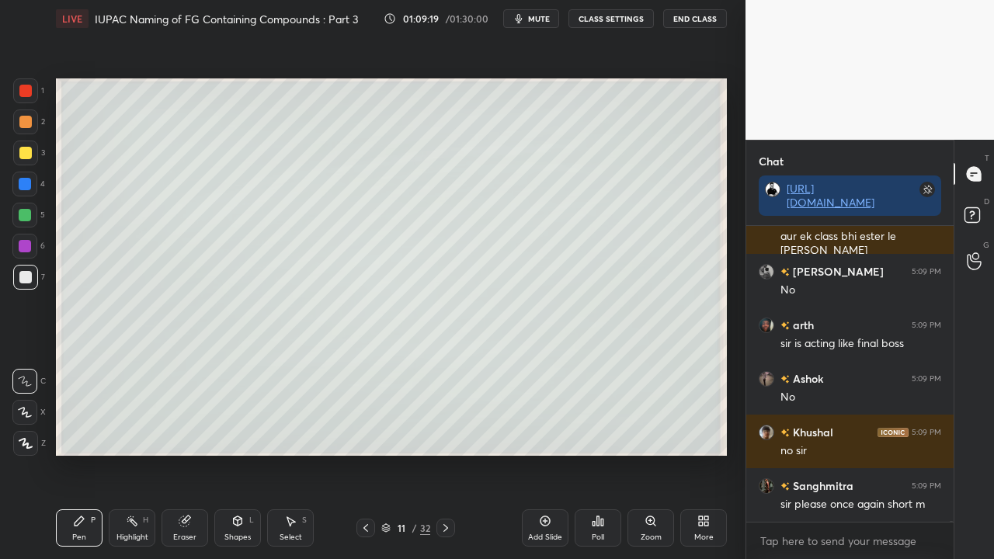
scroll to position [111366, 0]
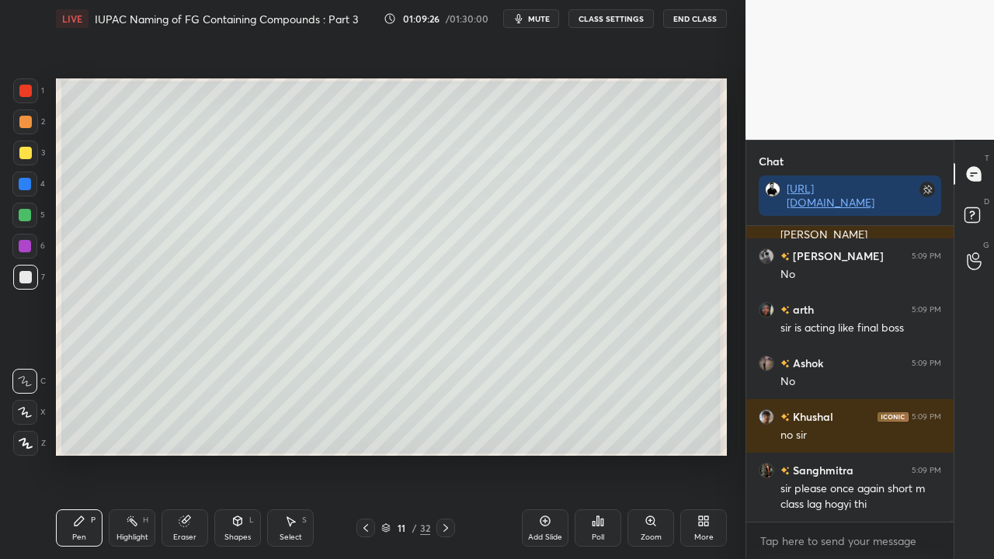
click at [983, 209] on icon at bounding box center [974, 217] width 28 height 28
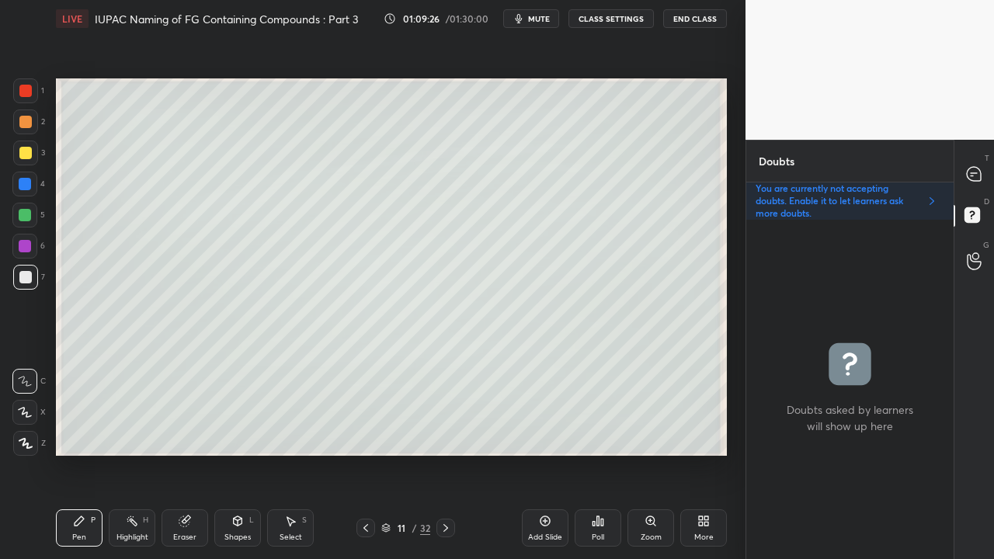
scroll to position [335, 203]
click at [973, 168] on icon at bounding box center [973, 174] width 14 height 14
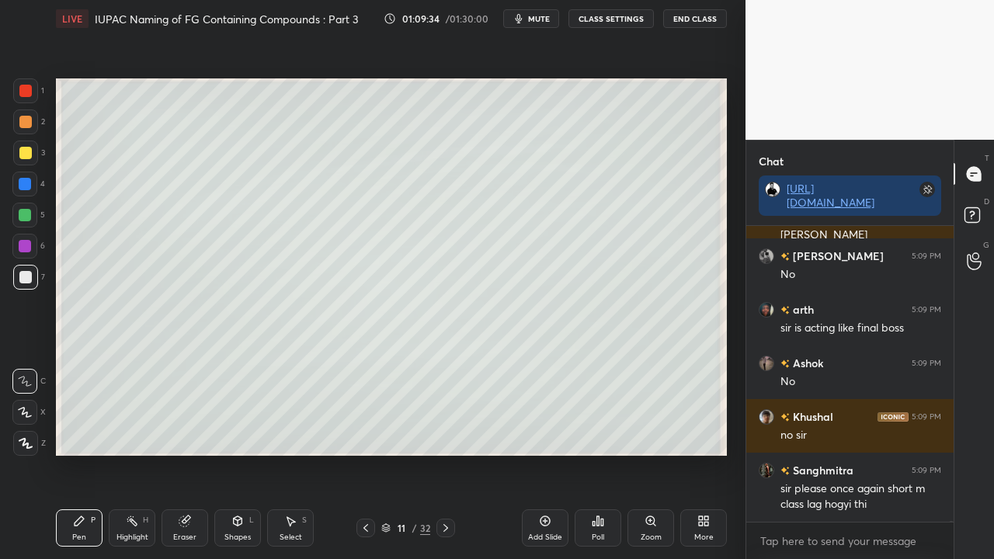
scroll to position [291, 203]
click at [543, 19] on span "mute" at bounding box center [539, 18] width 22 height 11
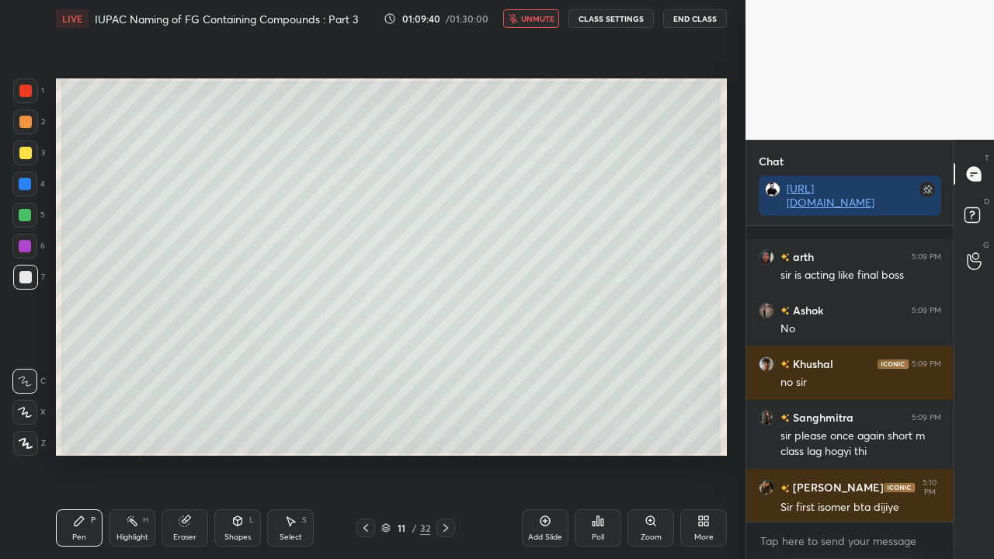
scroll to position [111742, 0]
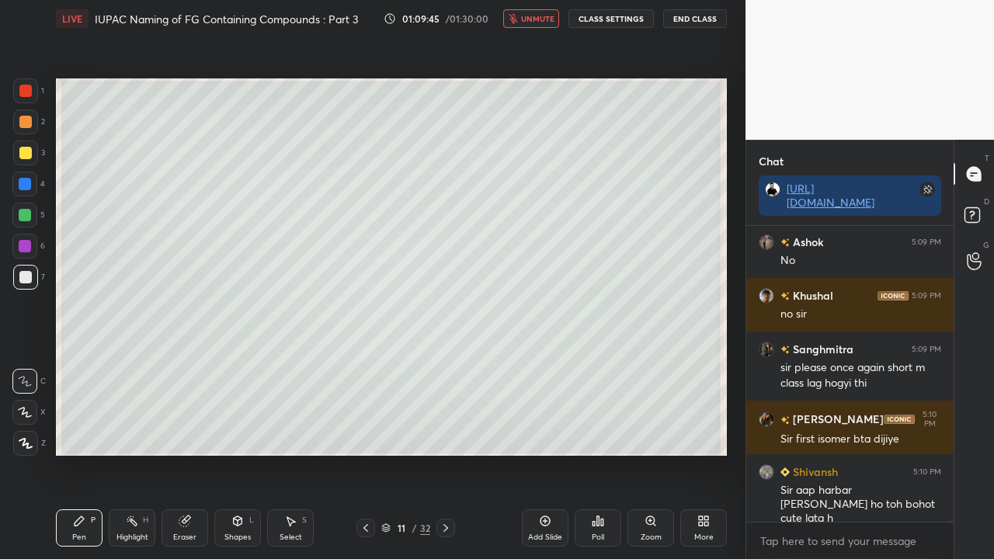
drag, startPoint x: 533, startPoint y: 16, endPoint x: 515, endPoint y: 33, distance: 24.7
click at [533, 16] on span "unmute" at bounding box center [537, 18] width 33 height 11
click at [972, 219] on rect at bounding box center [971, 215] width 15 height 15
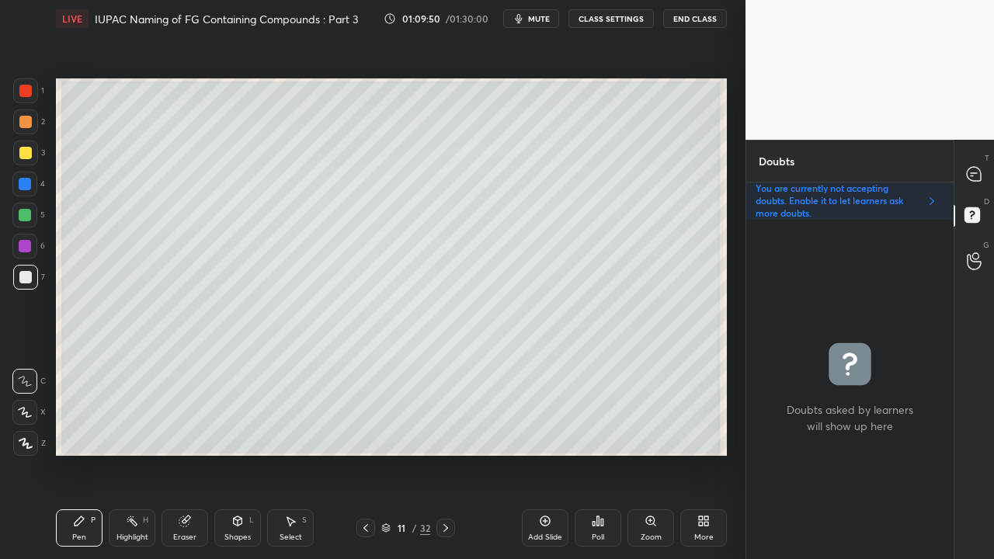
scroll to position [335, 203]
click at [973, 174] on icon at bounding box center [973, 174] width 14 height 14
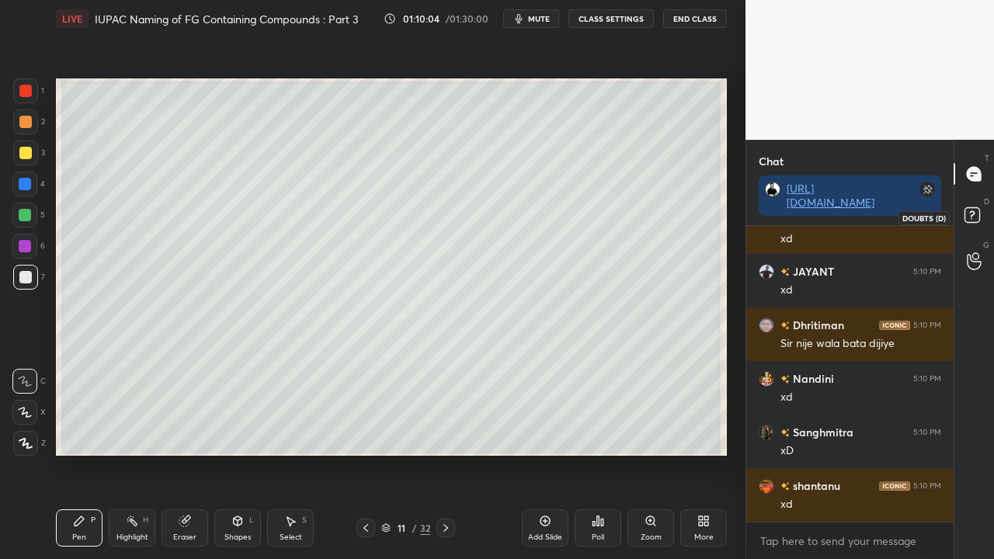
scroll to position [112116, 0]
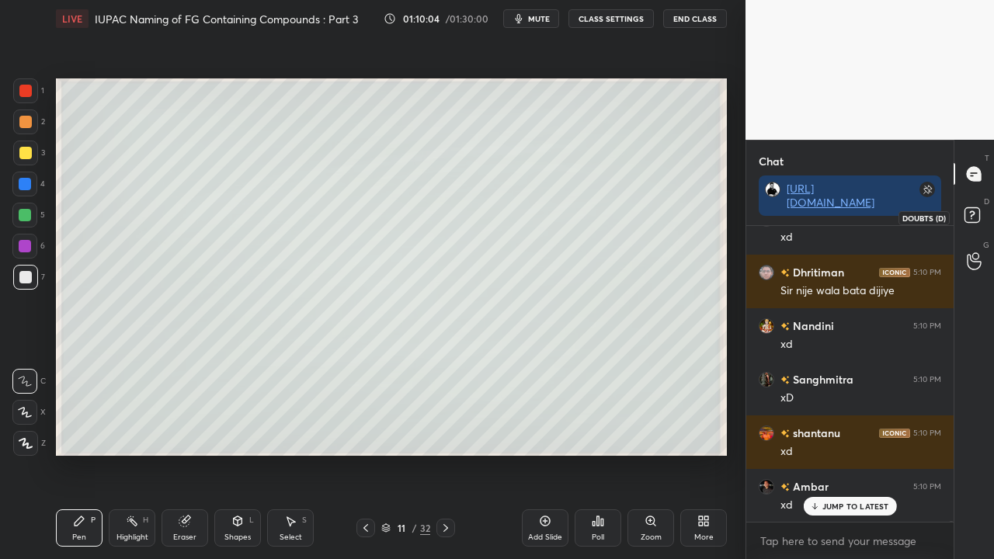
drag, startPoint x: 969, startPoint y: 210, endPoint x: 834, endPoint y: 260, distance: 144.2
click at [969, 210] on icon at bounding box center [974, 217] width 28 height 28
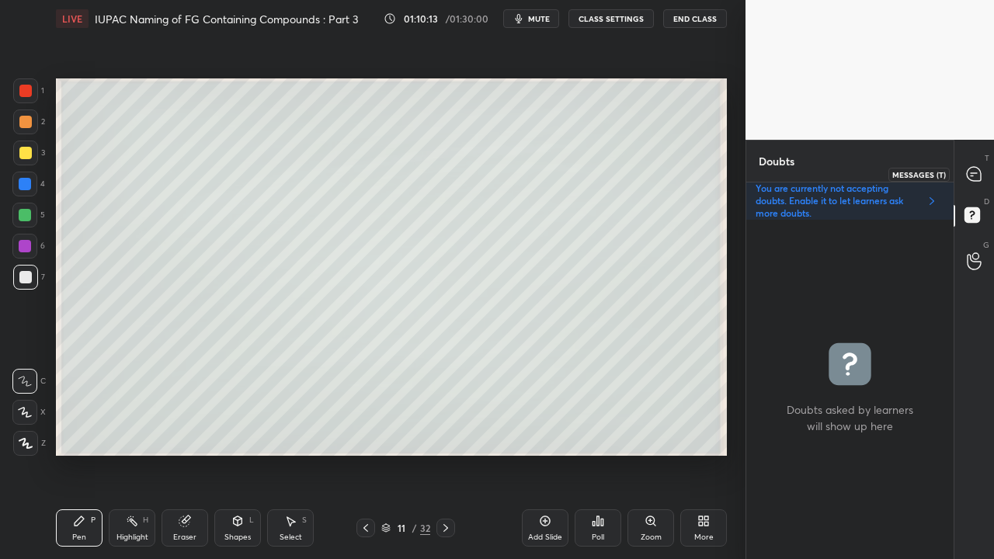
click at [975, 169] on icon at bounding box center [973, 174] width 14 height 14
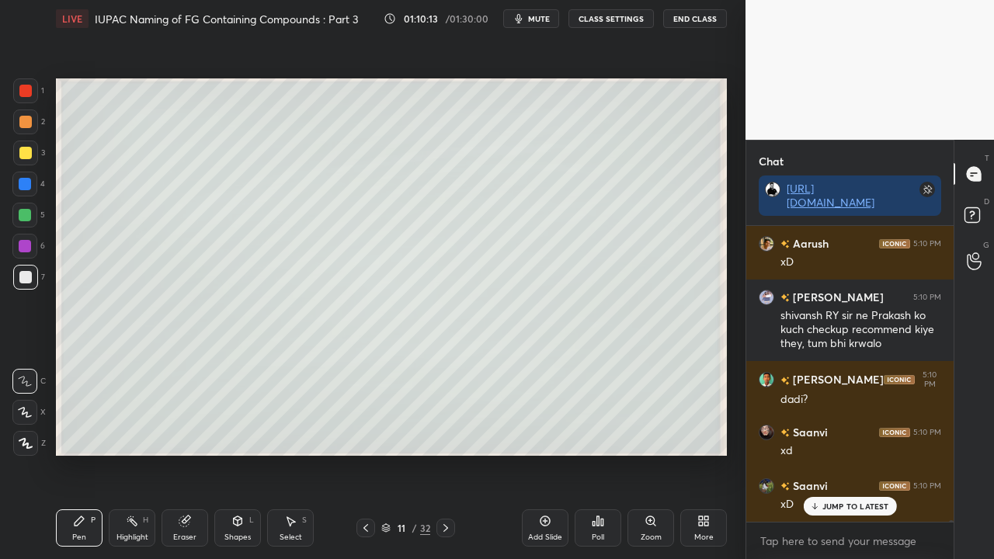
scroll to position [291, 203]
click at [865, 453] on p "1 NEW MESSAGE" at bounding box center [855, 505] width 66 height 9
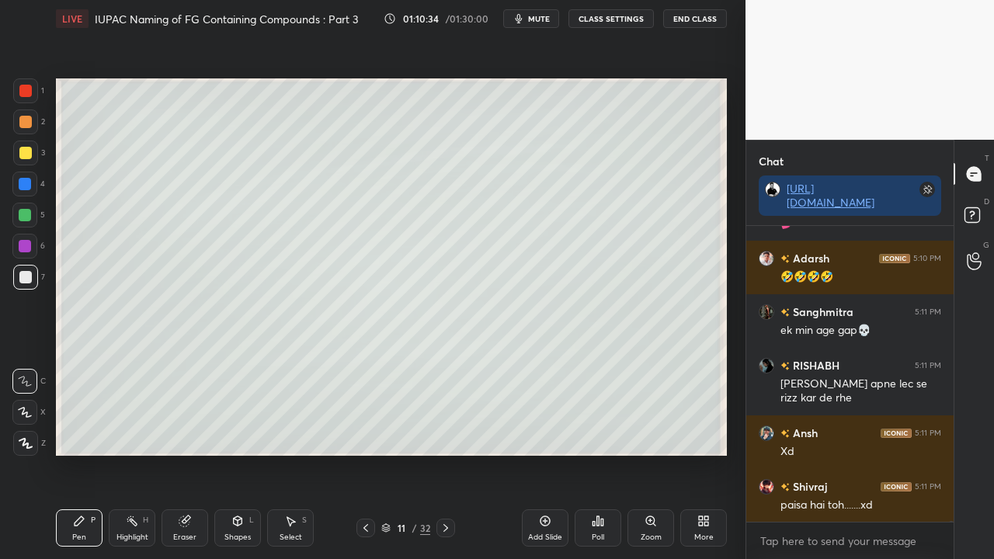
scroll to position [114797, 0]
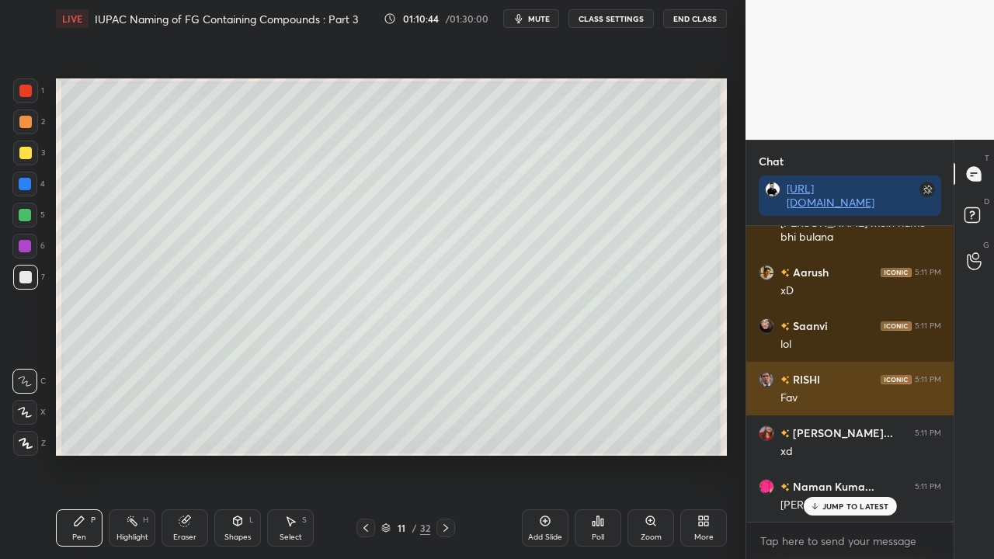
click at [803, 377] on h6 "RISHI" at bounding box center [804, 379] width 30 height 16
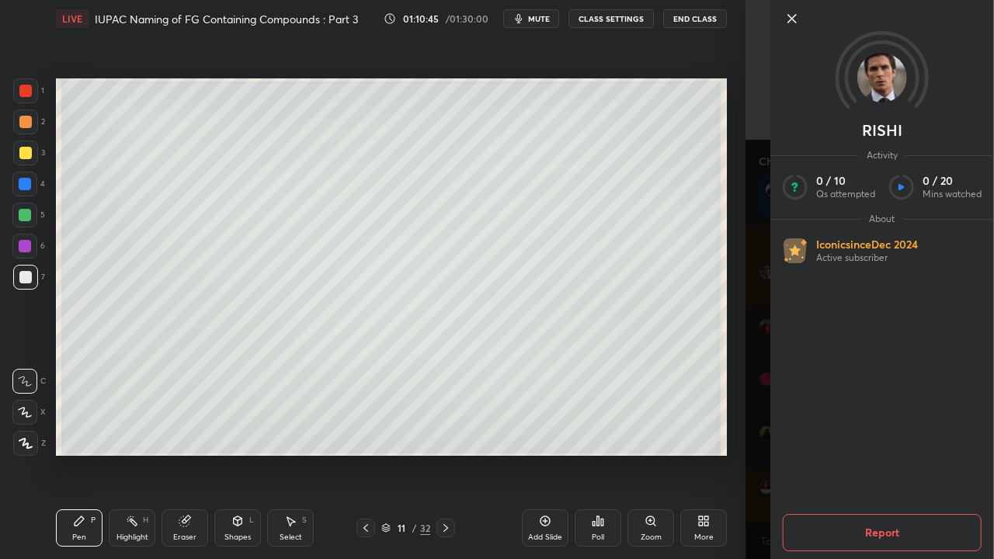
click at [752, 251] on div "RISHI Activity 0 / 10 Qs attempted 0 / 20 Mins watched About Iconic since [DATE…" at bounding box center [869, 279] width 248 height 559
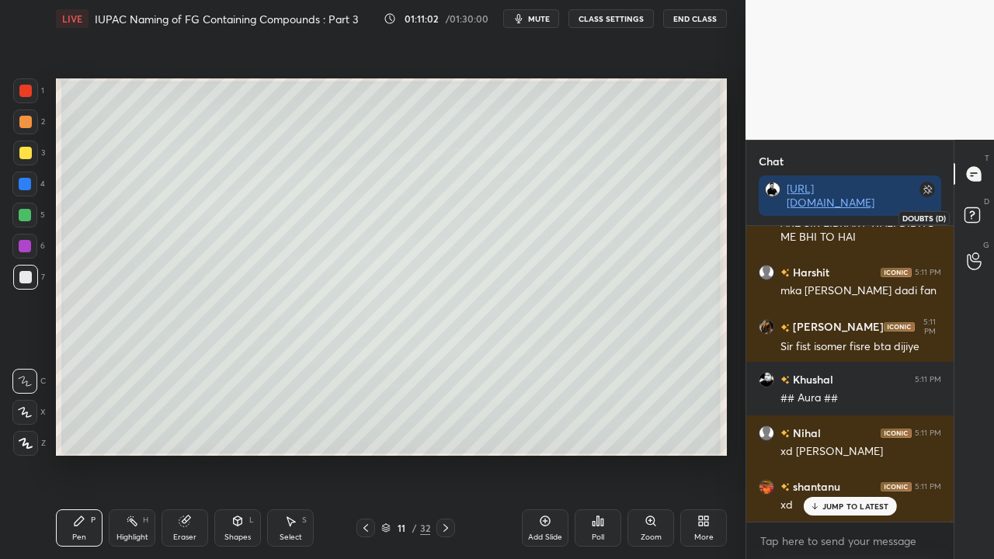
click at [980, 220] on icon at bounding box center [974, 217] width 28 height 28
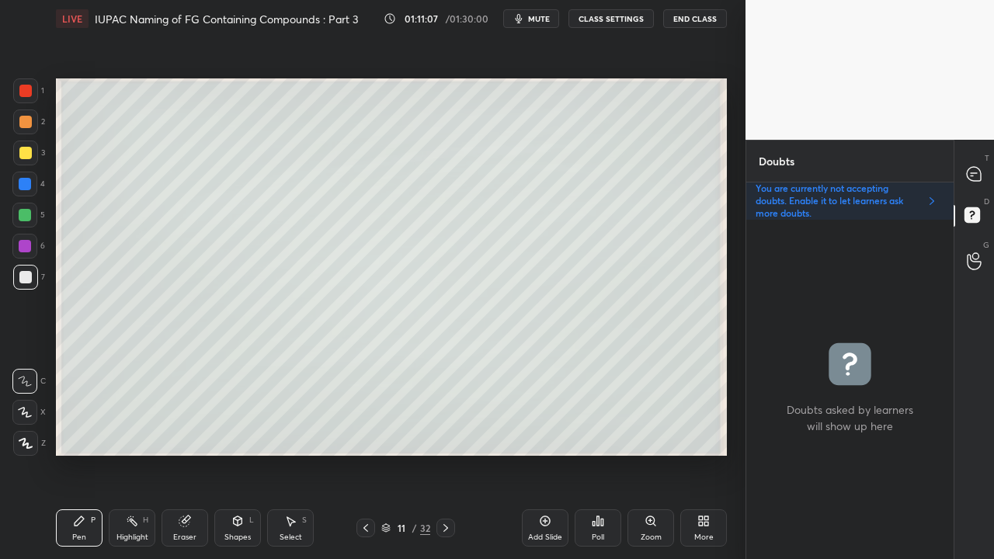
drag, startPoint x: 442, startPoint y: 528, endPoint x: 418, endPoint y: 483, distance: 51.0
click at [443, 453] on icon at bounding box center [445, 528] width 12 height 12
click at [28, 147] on div at bounding box center [25, 153] width 12 height 12
click at [368, 453] on icon at bounding box center [365, 528] width 12 height 12
click at [979, 167] on div at bounding box center [974, 174] width 31 height 28
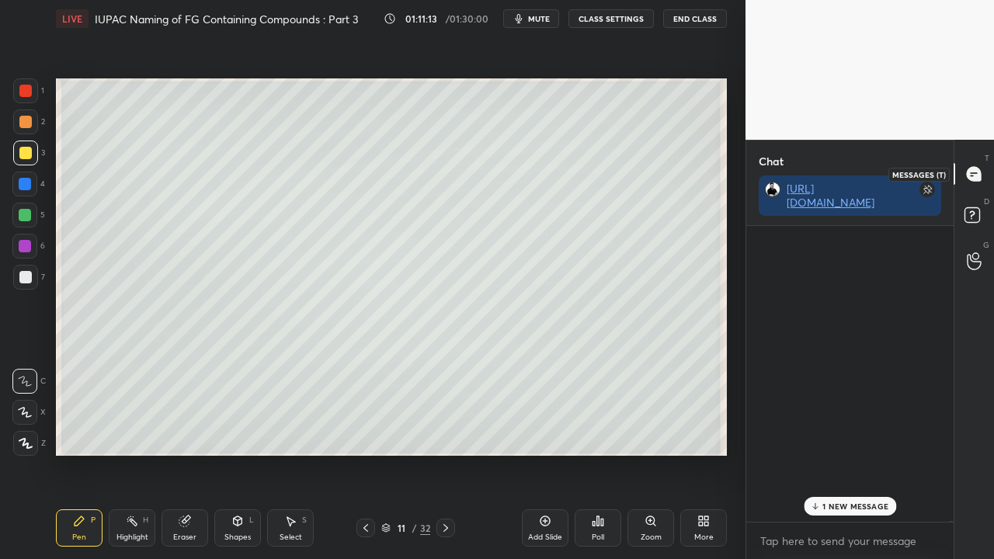
scroll to position [116028, 0]
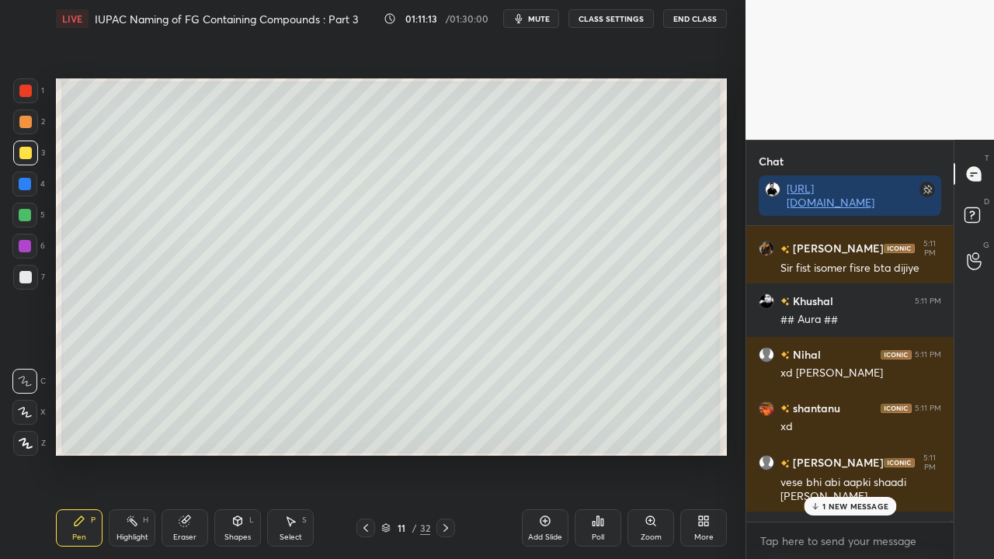
click at [834, 453] on p "1 NEW MESSAGE" at bounding box center [855, 505] width 66 height 9
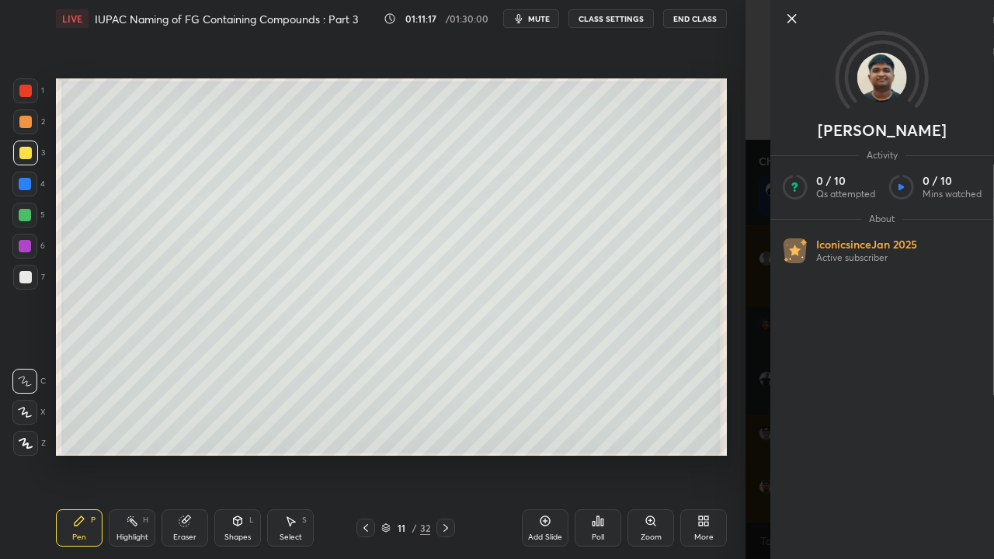
click at [734, 453] on div "1 2 3 4 5 6 7 C X Z C X Z E E Erase all H H LIVE IUPAC Naming of FG Containing …" at bounding box center [372, 279] width 745 height 559
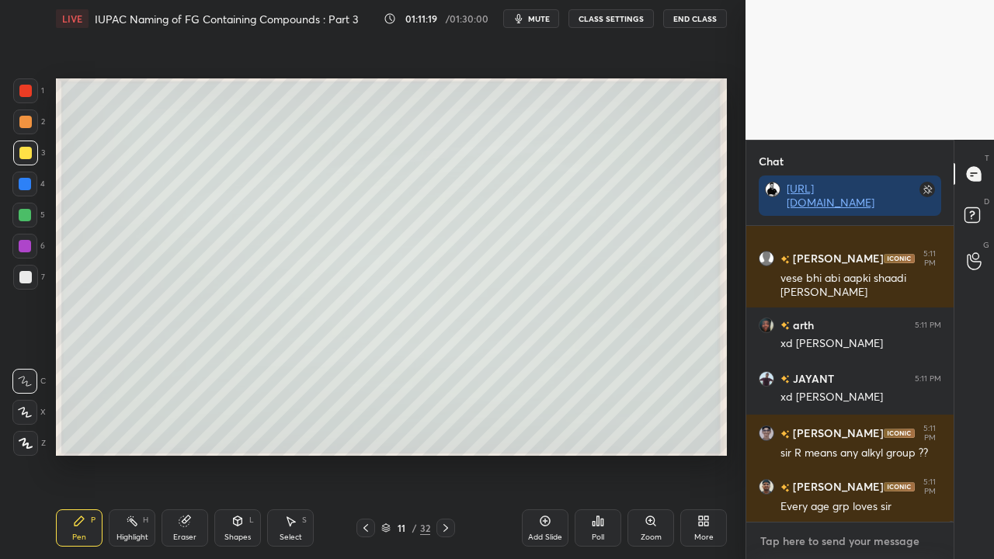
click at [826, 453] on textarea at bounding box center [849, 541] width 182 height 25
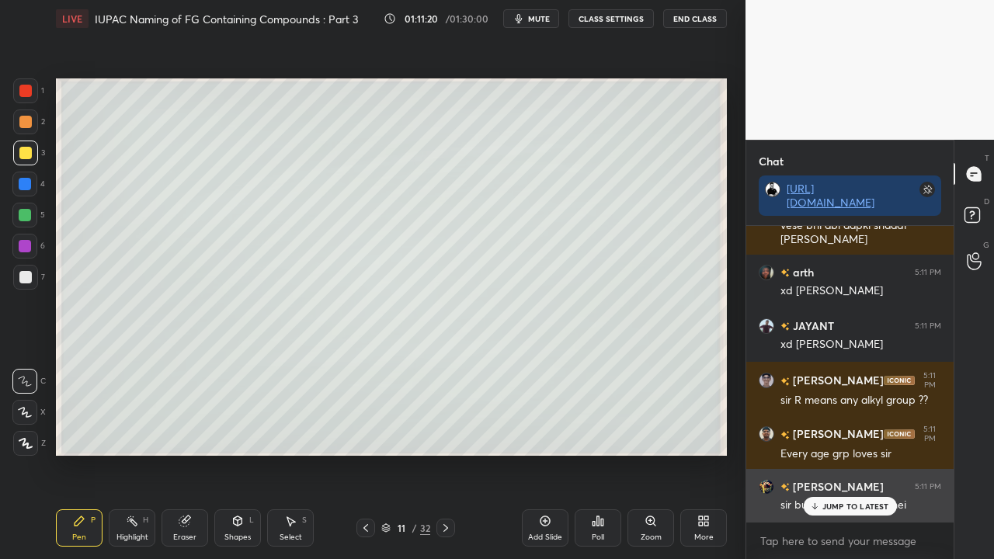
click at [841, 453] on p "JUMP TO LATEST" at bounding box center [855, 505] width 67 height 9
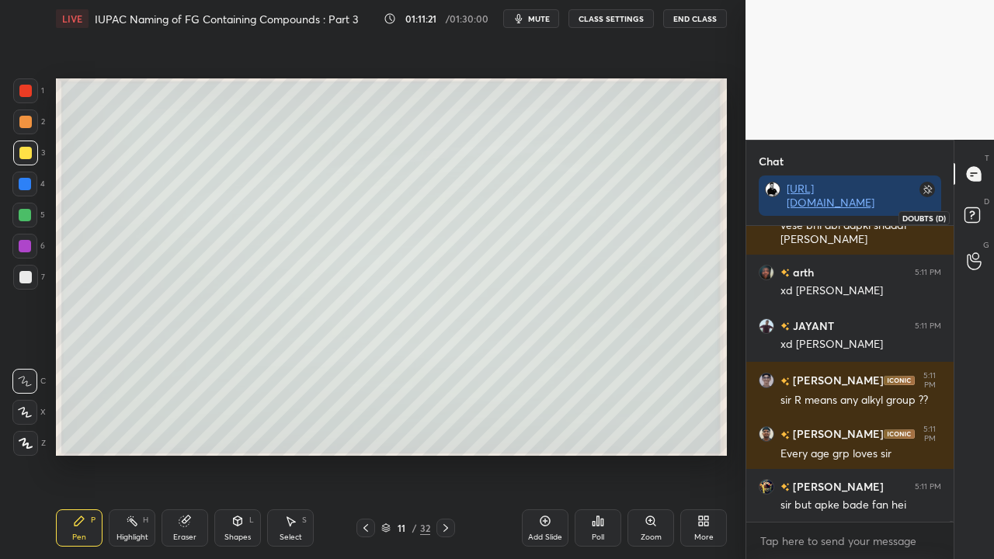
click at [973, 213] on icon at bounding box center [974, 217] width 28 height 28
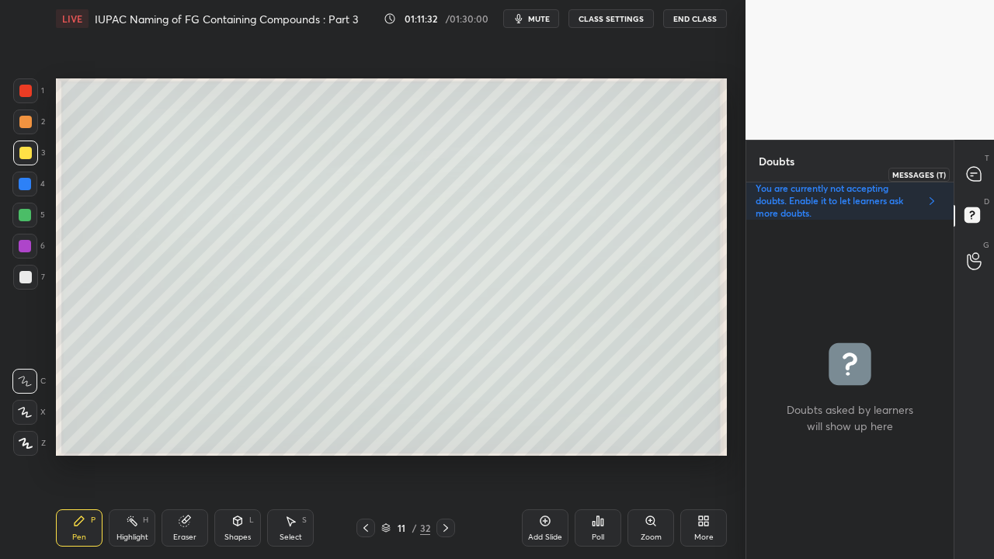
click at [976, 175] on icon at bounding box center [973, 174] width 14 height 14
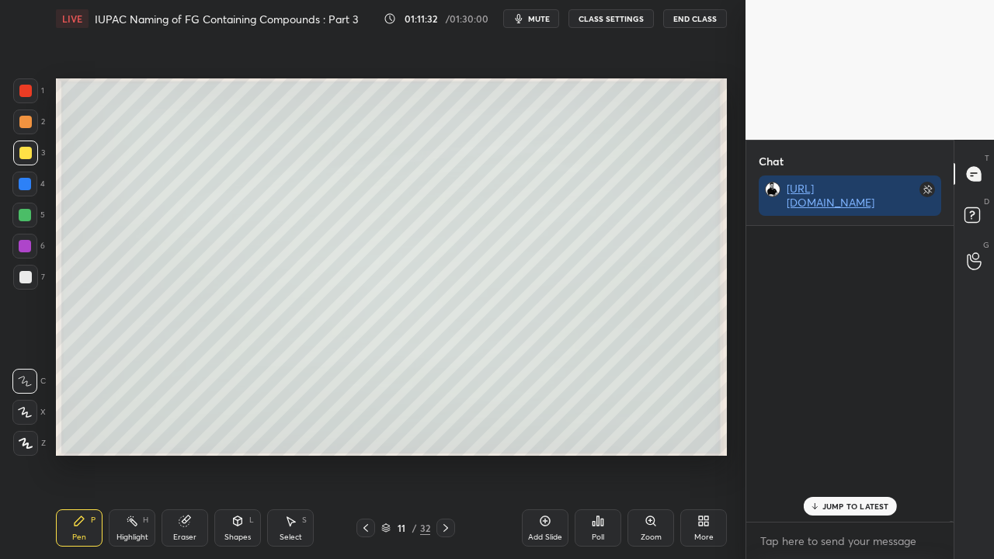
scroll to position [291, 203]
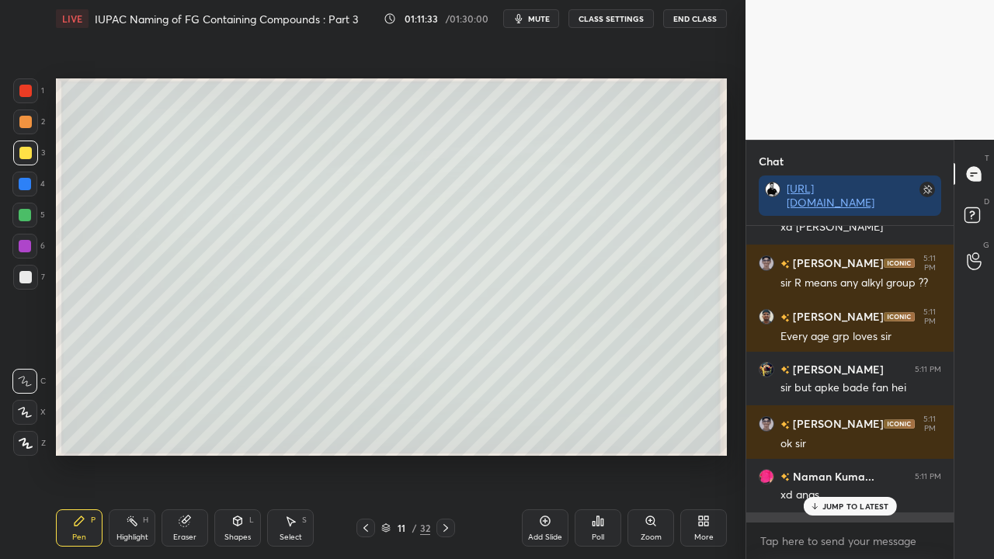
click at [827, 453] on p "JUMP TO LATEST" at bounding box center [855, 505] width 67 height 9
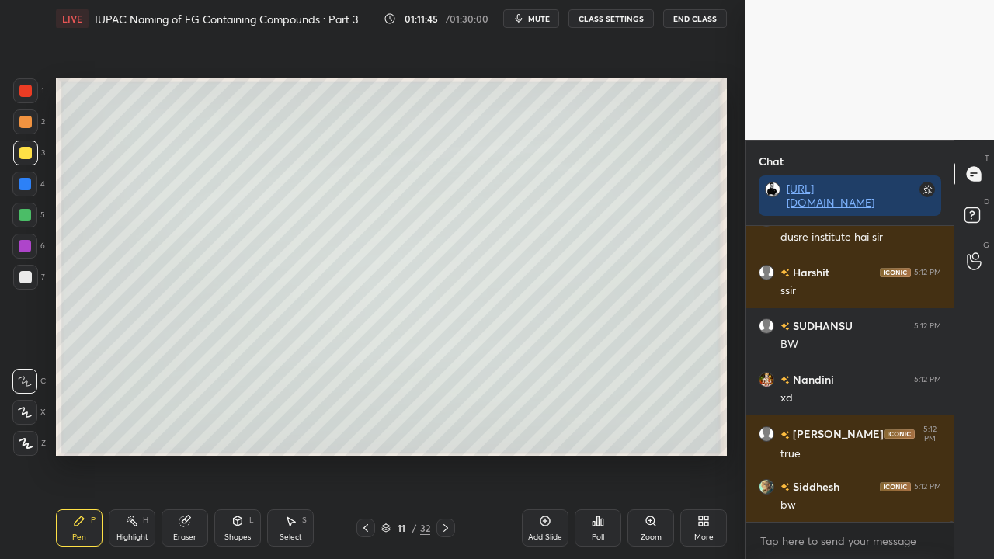
scroll to position [116981, 0]
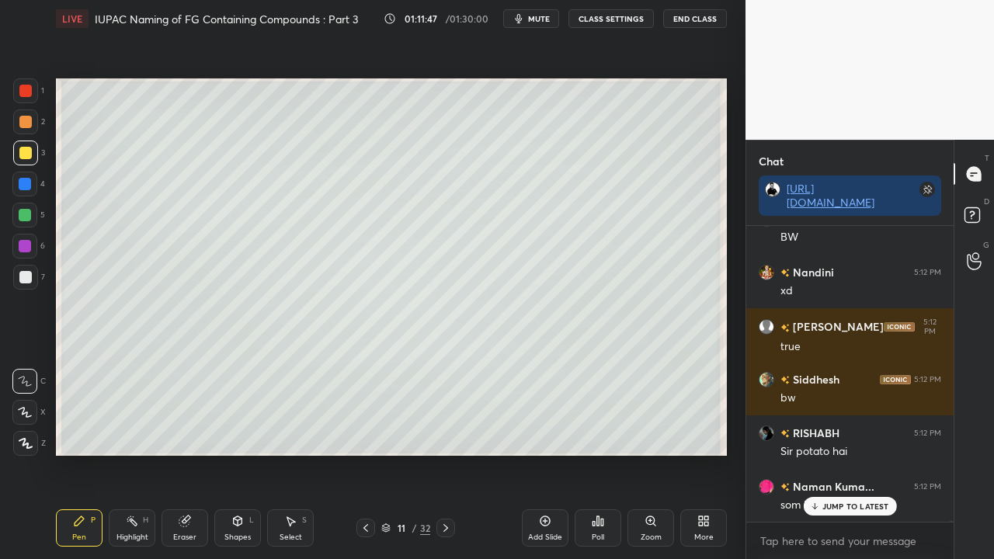
click at [441, 453] on div at bounding box center [445, 528] width 19 height 19
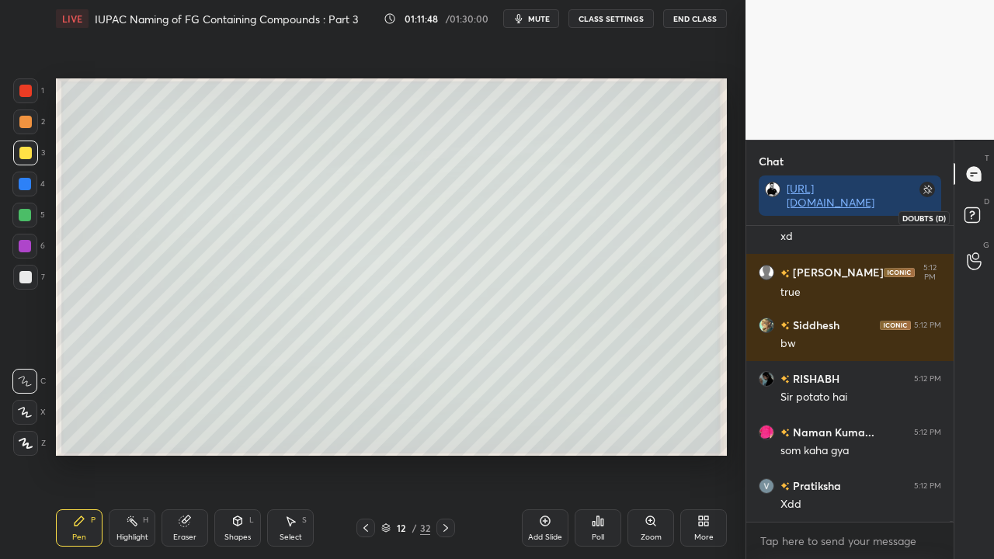
click at [970, 217] on icon at bounding box center [974, 217] width 28 height 28
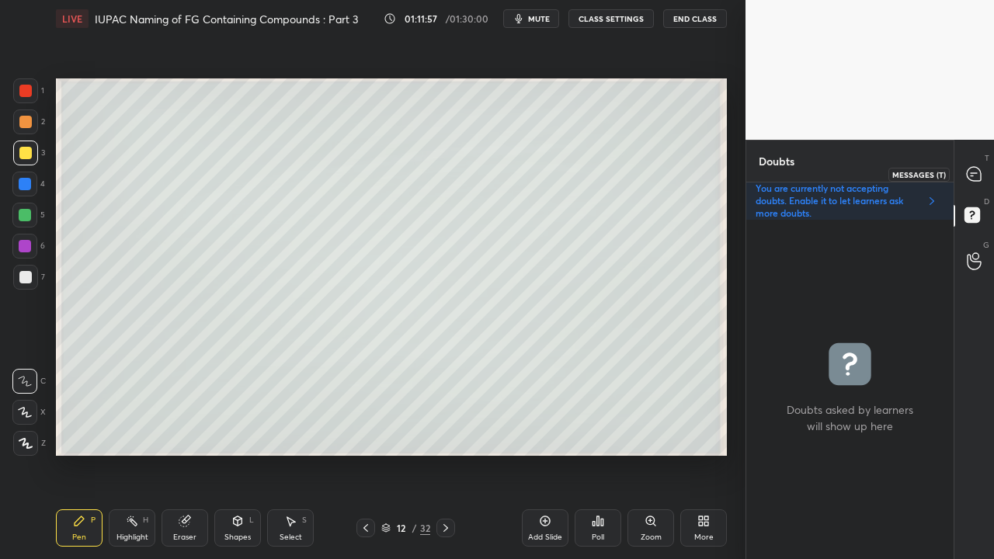
click at [976, 173] on icon at bounding box center [973, 174] width 14 height 14
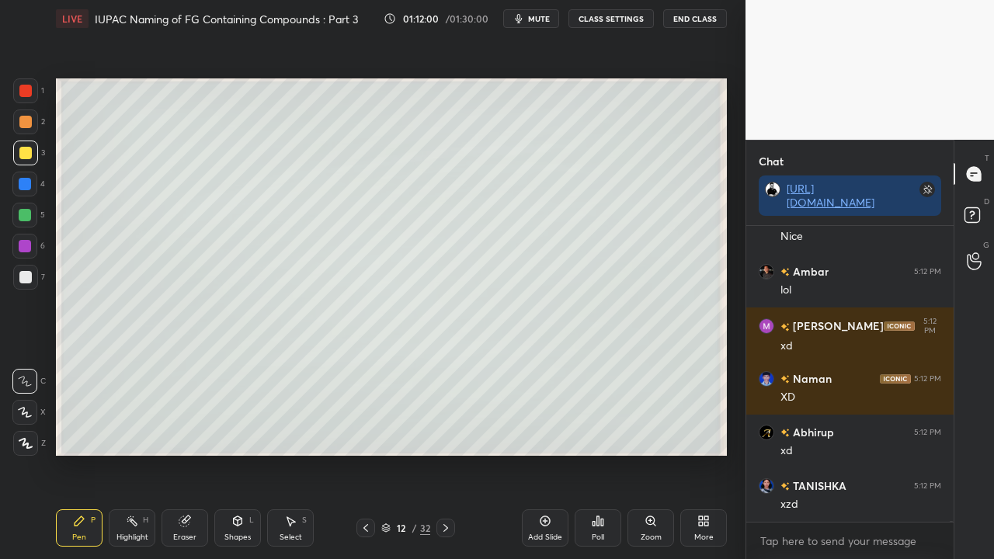
click at [366, 453] on icon at bounding box center [365, 528] width 12 height 12
click at [441, 453] on icon at bounding box center [445, 528] width 12 height 12
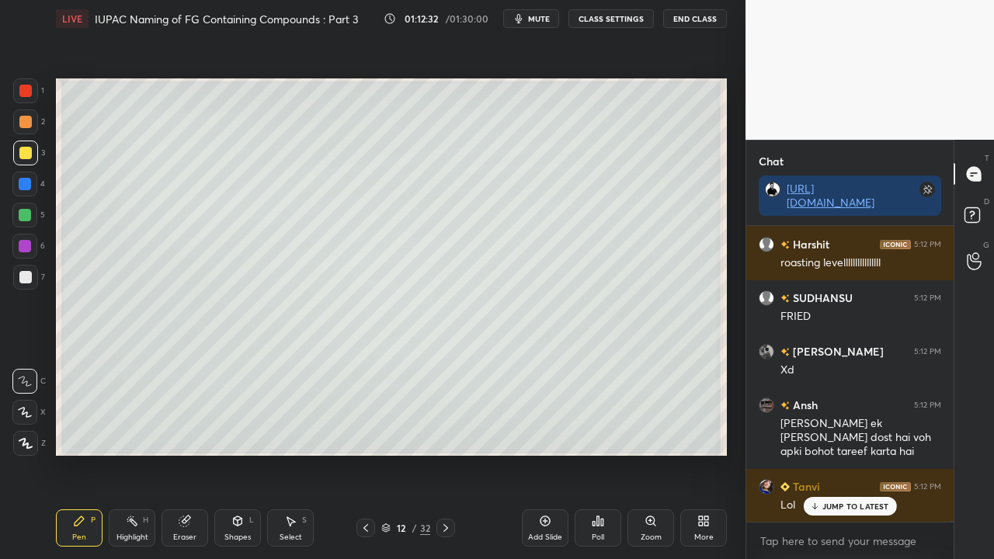
drag, startPoint x: 862, startPoint y: 509, endPoint x: 737, endPoint y: 558, distance: 133.5
click at [862, 453] on p "JUMP TO LATEST" at bounding box center [855, 505] width 67 height 9
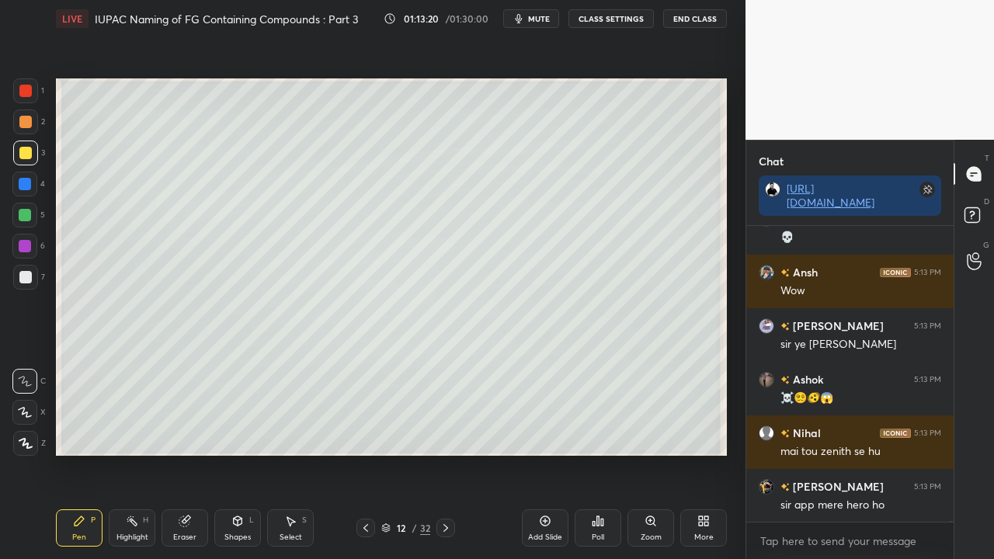
scroll to position [119366, 0]
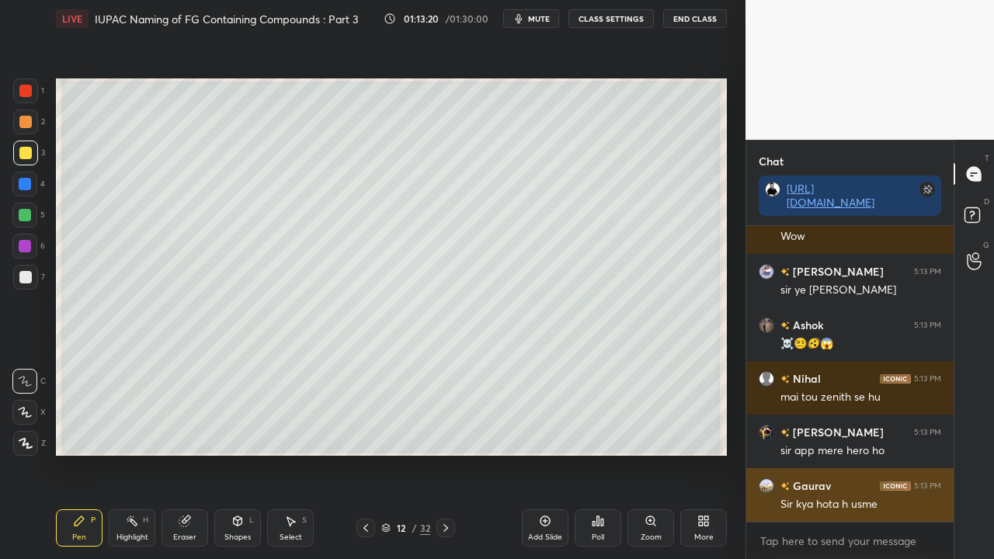
click at [874, 453] on div "Sir kya hota h usme" at bounding box center [860, 505] width 161 height 16
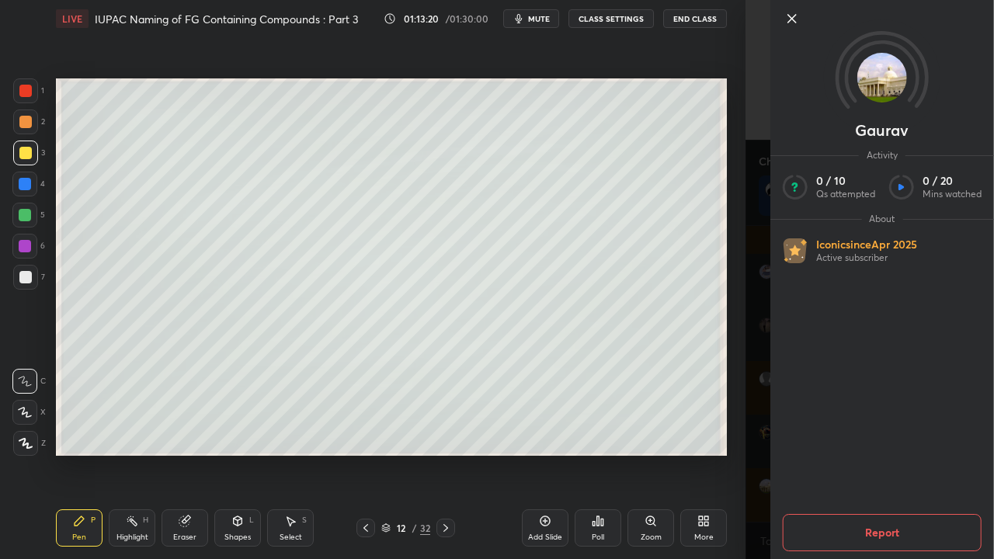
click at [753, 453] on div "Gaurav Activity 0 / 10 Qs attempted 0 / 20 Mins watched About Iconic since [DAT…" at bounding box center [869, 279] width 248 height 559
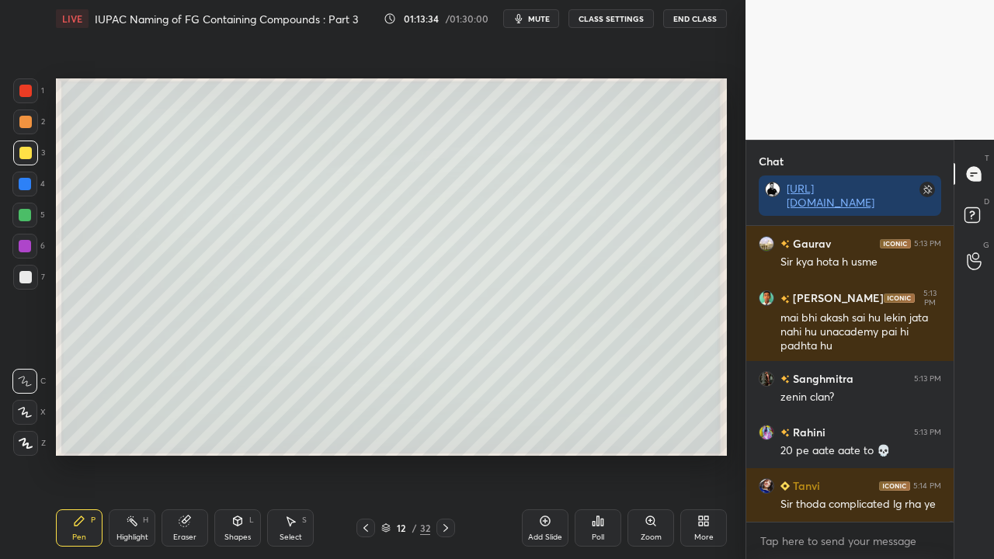
scroll to position [119675, 0]
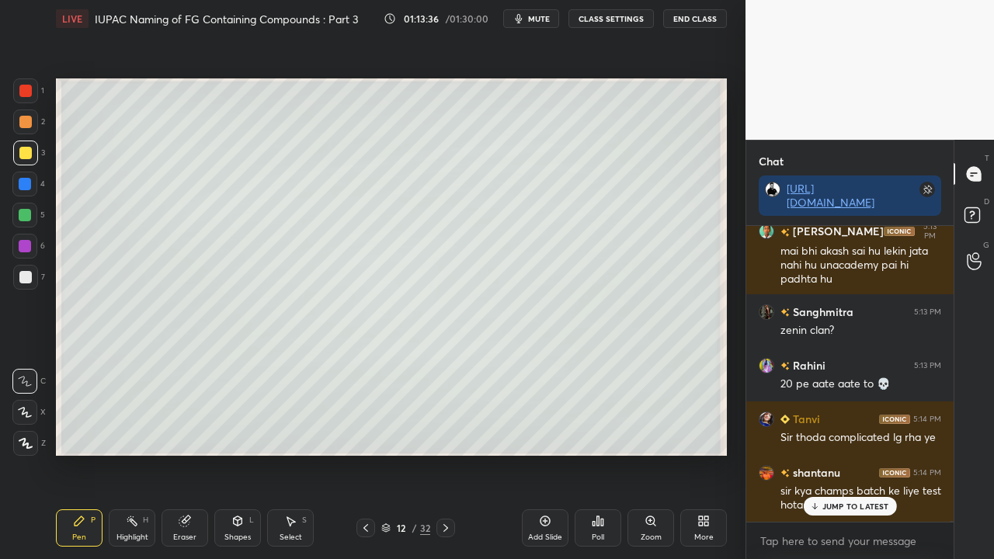
click at [983, 199] on div "D Doubts (D)" at bounding box center [974, 217] width 40 height 43
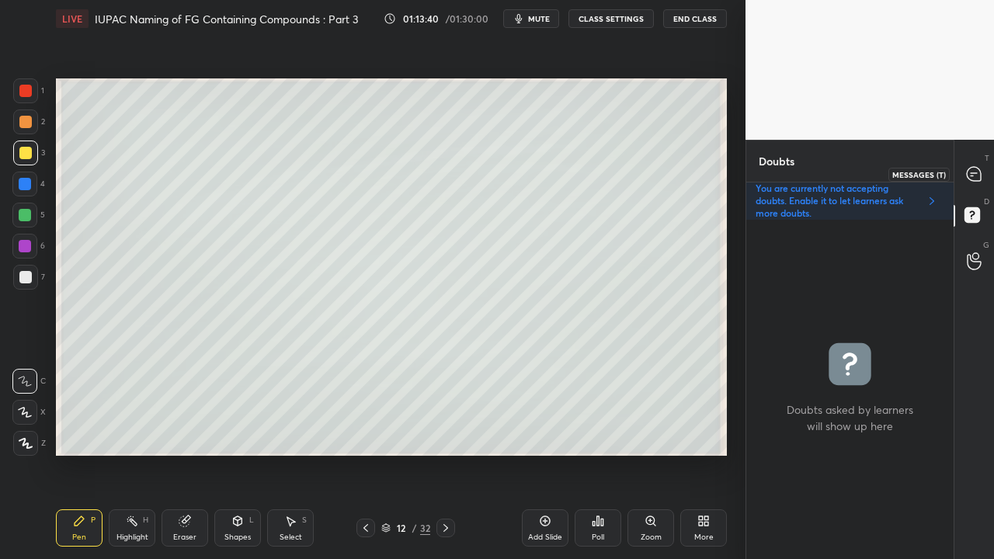
click at [976, 168] on icon at bounding box center [974, 174] width 16 height 16
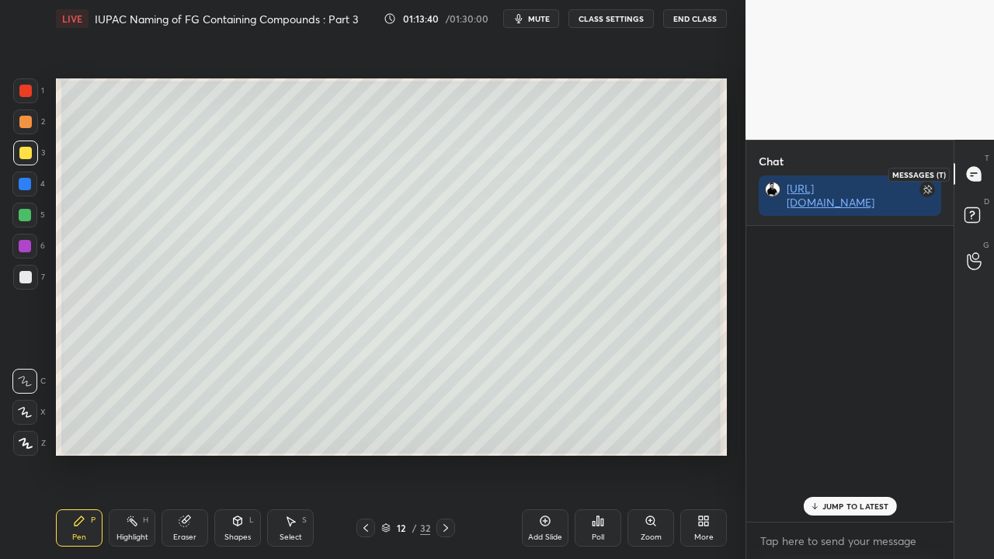
scroll to position [291, 203]
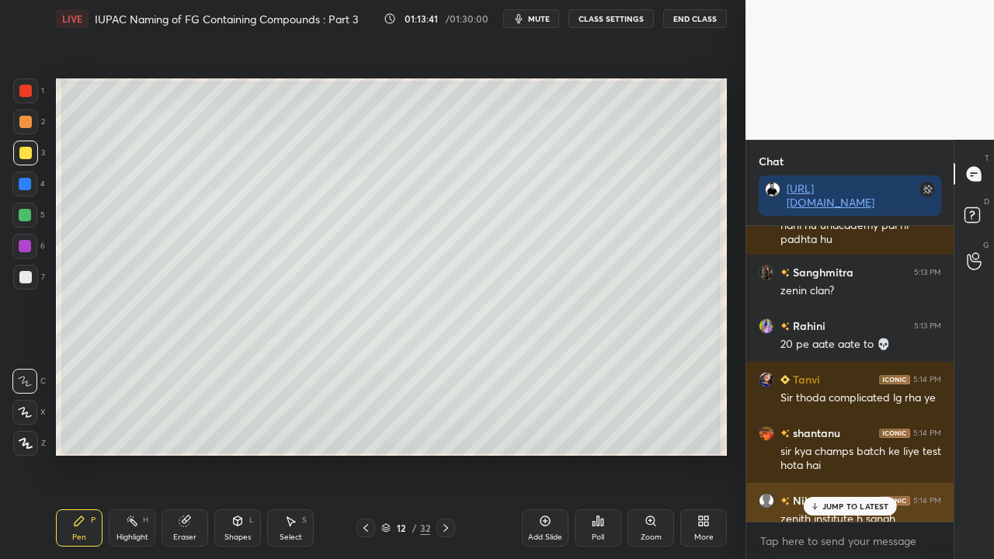
click at [836, 453] on p "JUMP TO LATEST" at bounding box center [855, 505] width 67 height 9
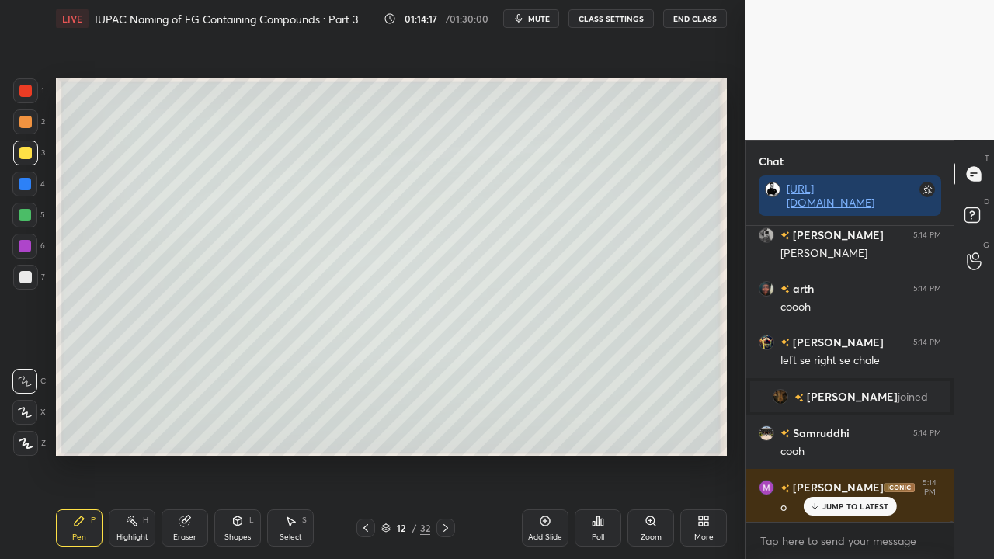
scroll to position [121443, 0]
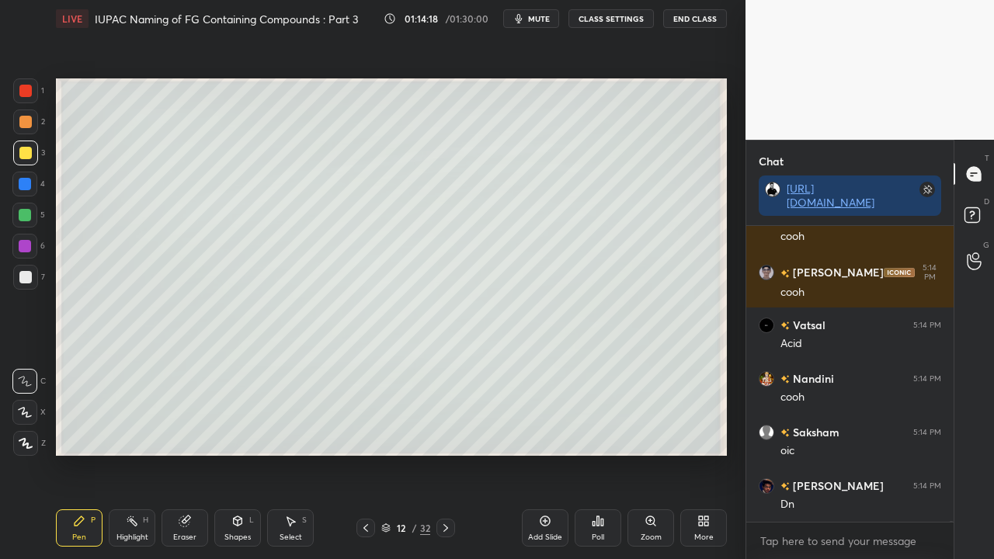
click at [25, 277] on div at bounding box center [25, 277] width 12 height 12
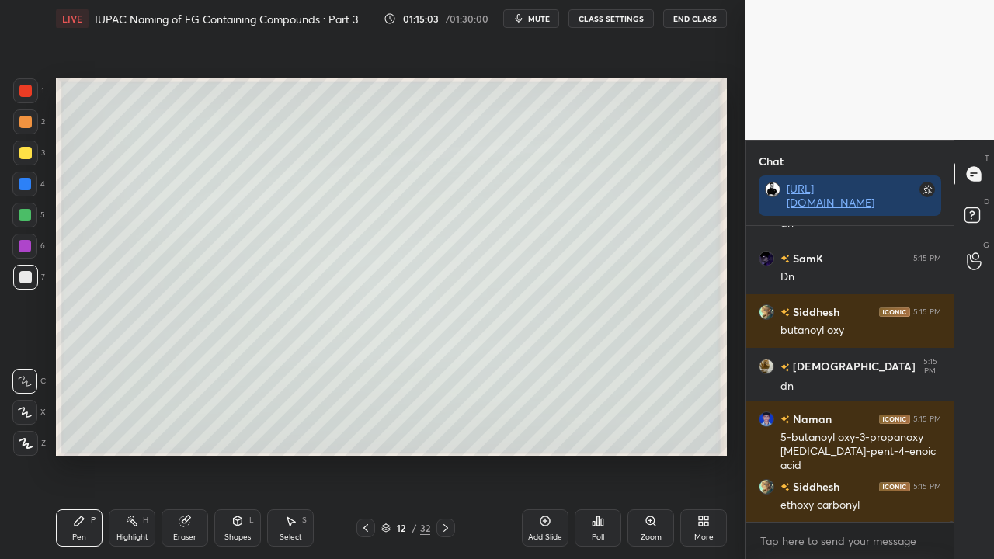
scroll to position [122528, 0]
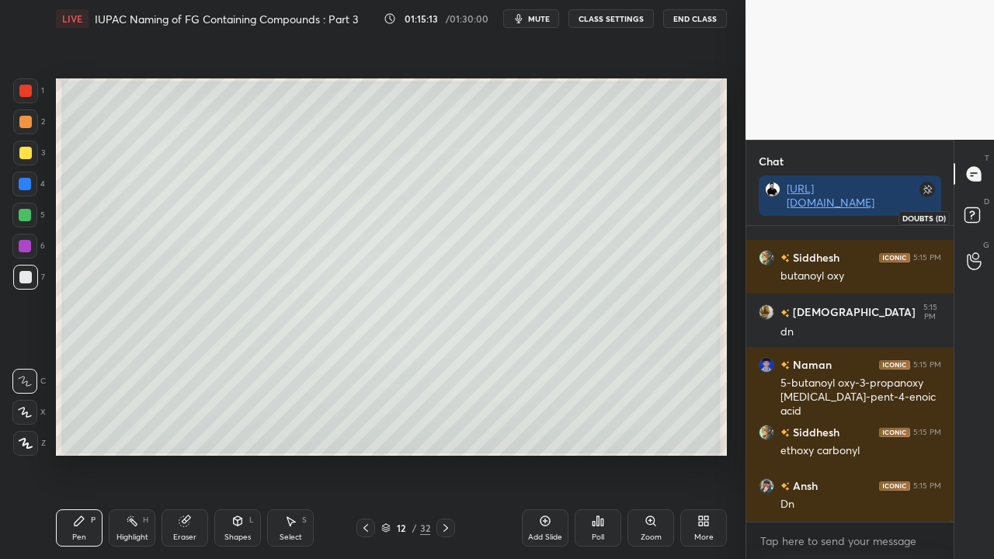
click at [966, 216] on rect at bounding box center [971, 215] width 15 height 15
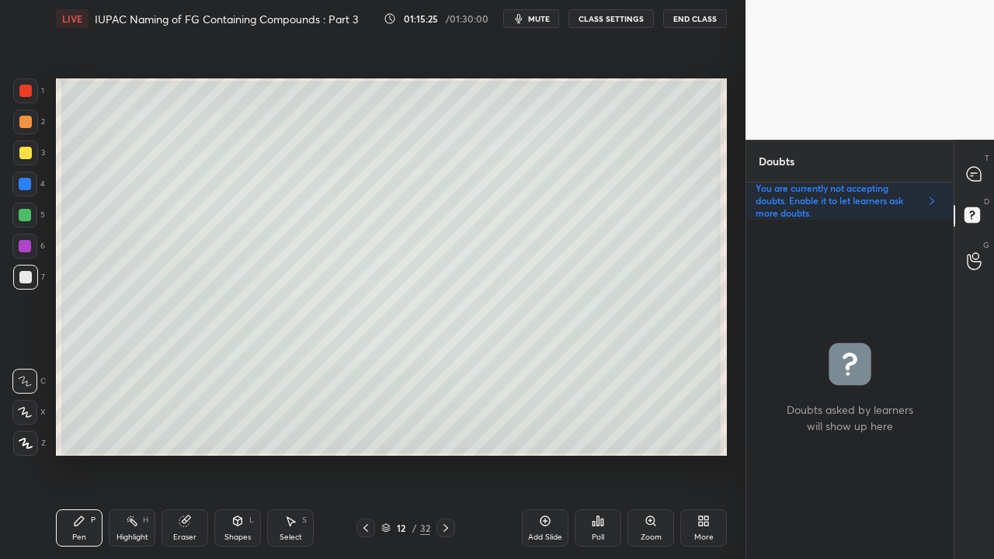
click at [983, 174] on div at bounding box center [974, 174] width 31 height 28
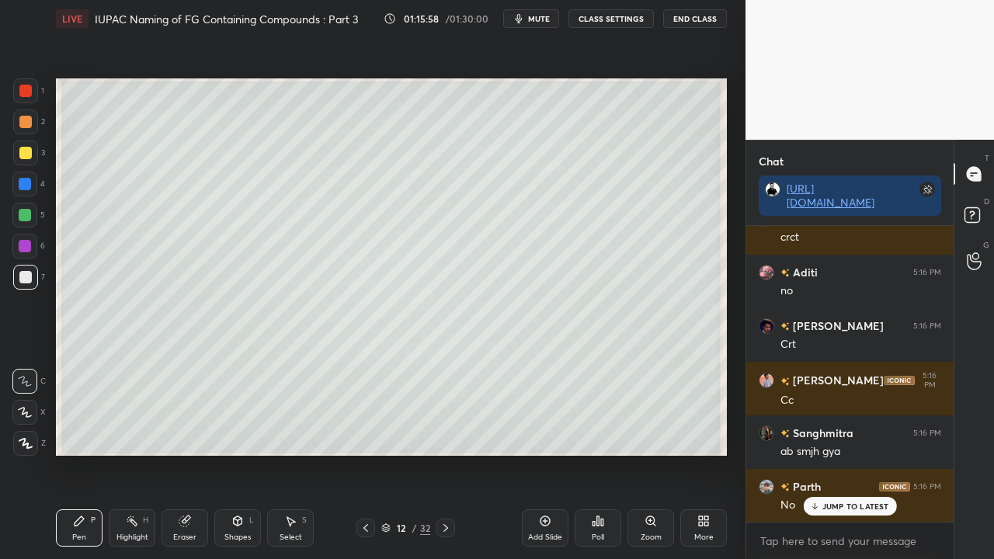
scroll to position [119132, 0]
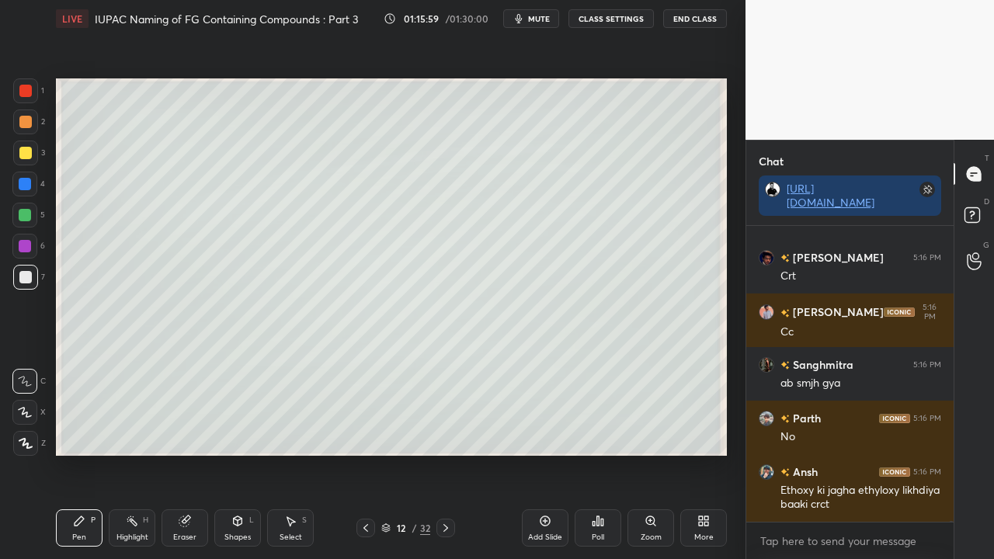
click at [23, 149] on div at bounding box center [25, 153] width 12 height 12
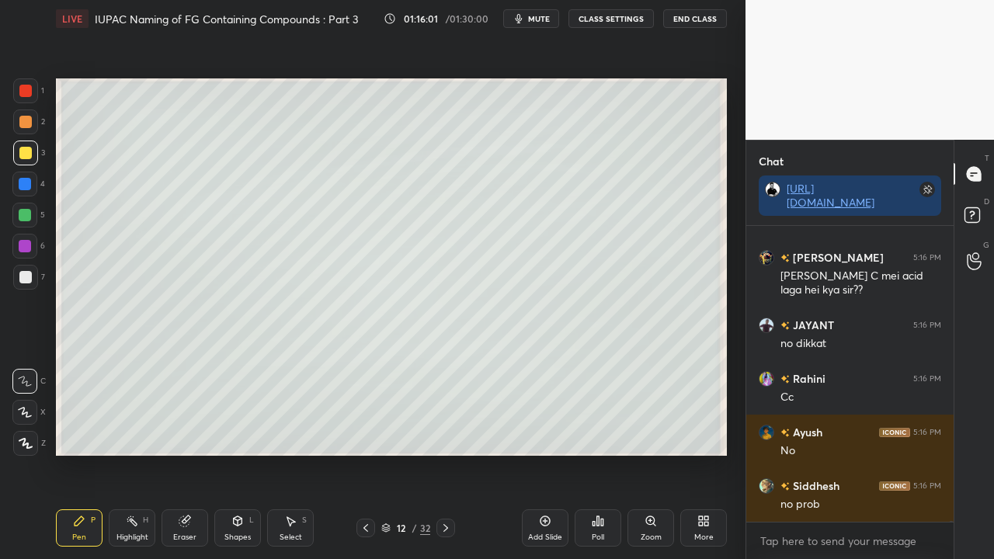
scroll to position [119734, 0]
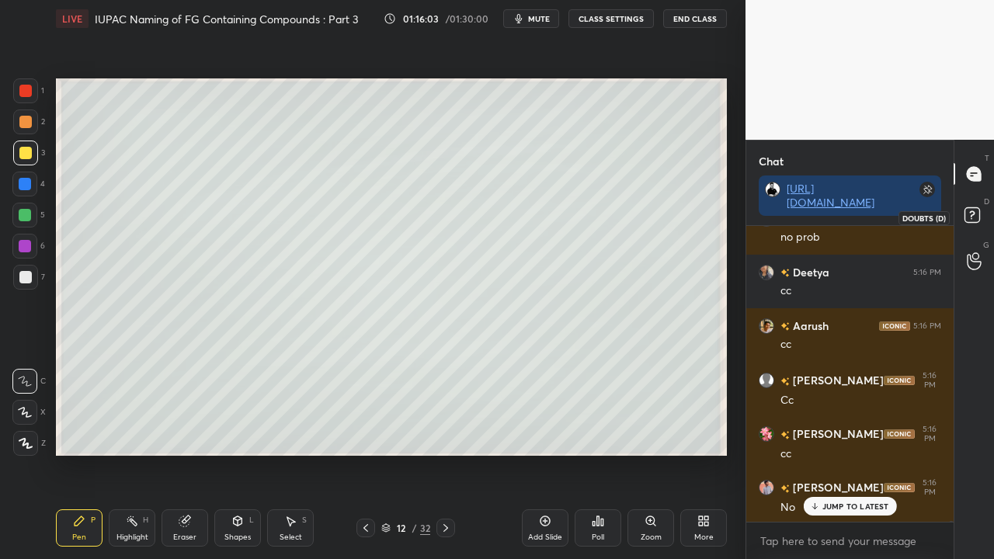
drag, startPoint x: 982, startPoint y: 212, endPoint x: 970, endPoint y: 207, distance: 12.5
click at [982, 213] on icon at bounding box center [974, 217] width 28 height 28
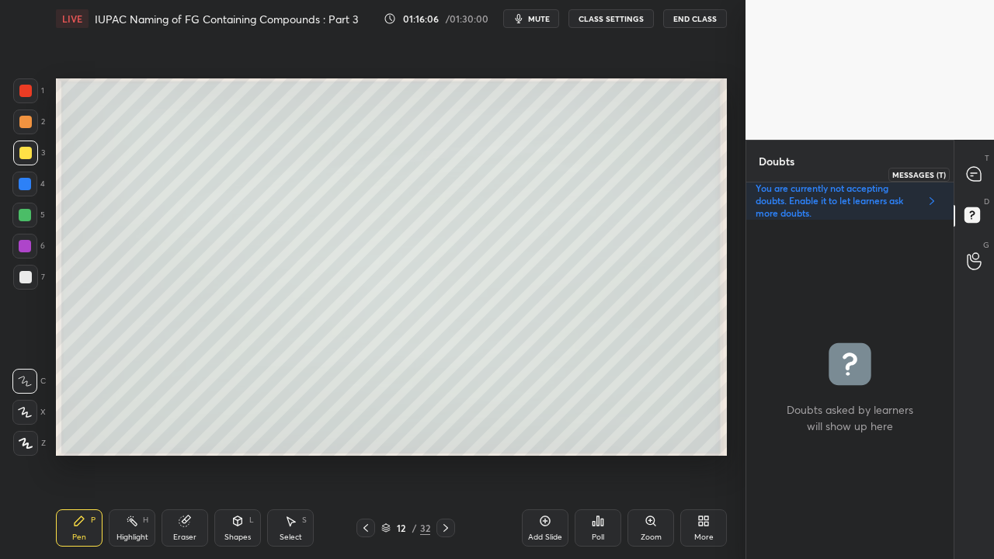
click at [978, 169] on icon at bounding box center [973, 174] width 14 height 14
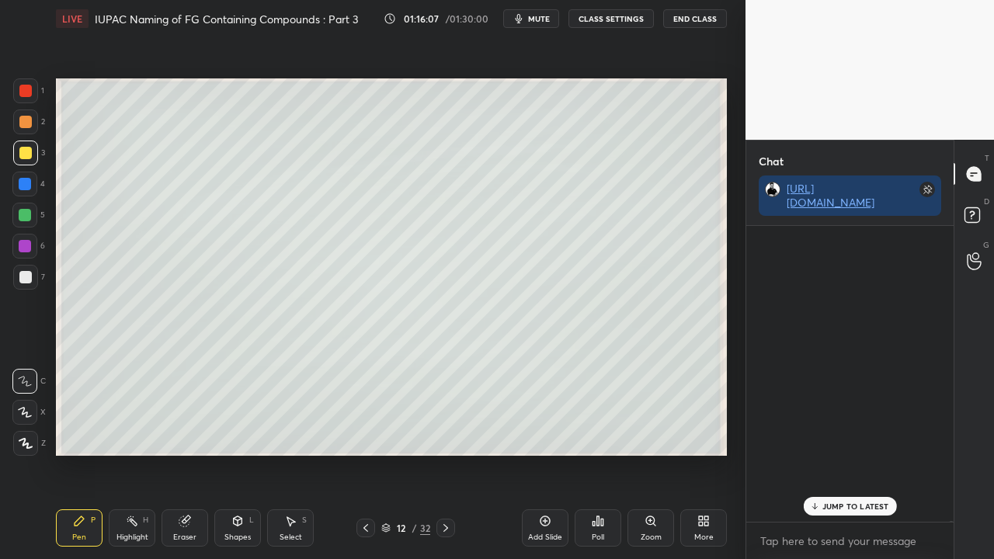
scroll to position [291, 203]
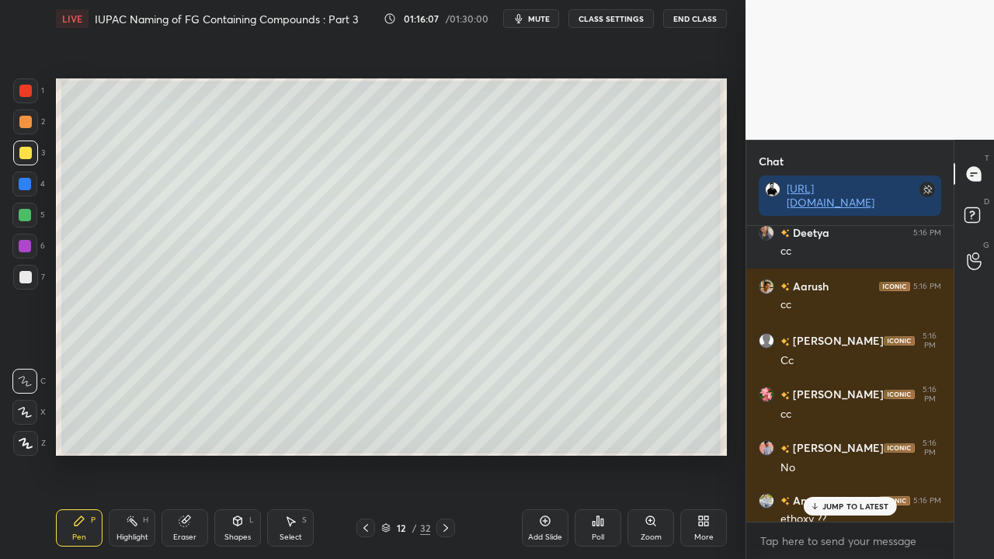
click at [844, 453] on p "JUMP TO LATEST" at bounding box center [855, 505] width 67 height 9
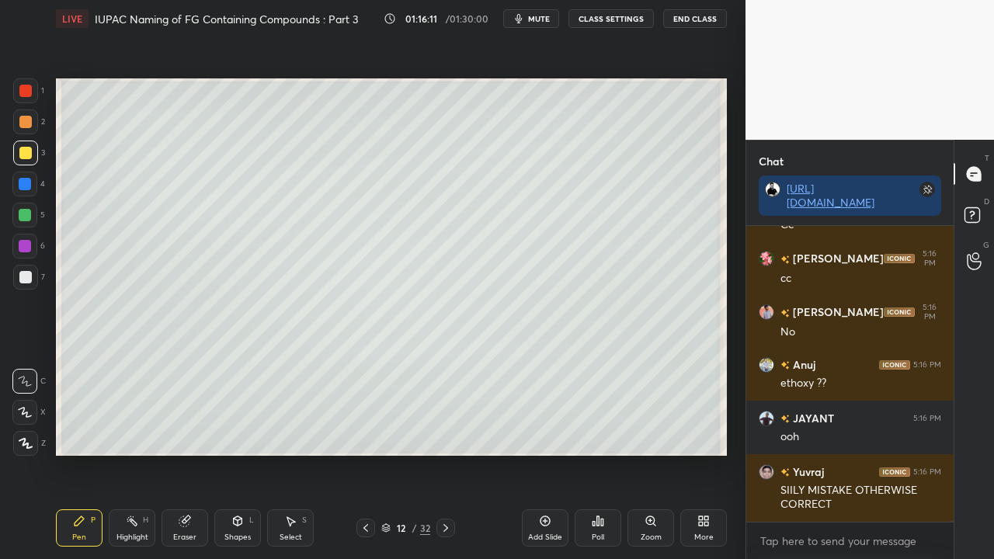
scroll to position [120217, 0]
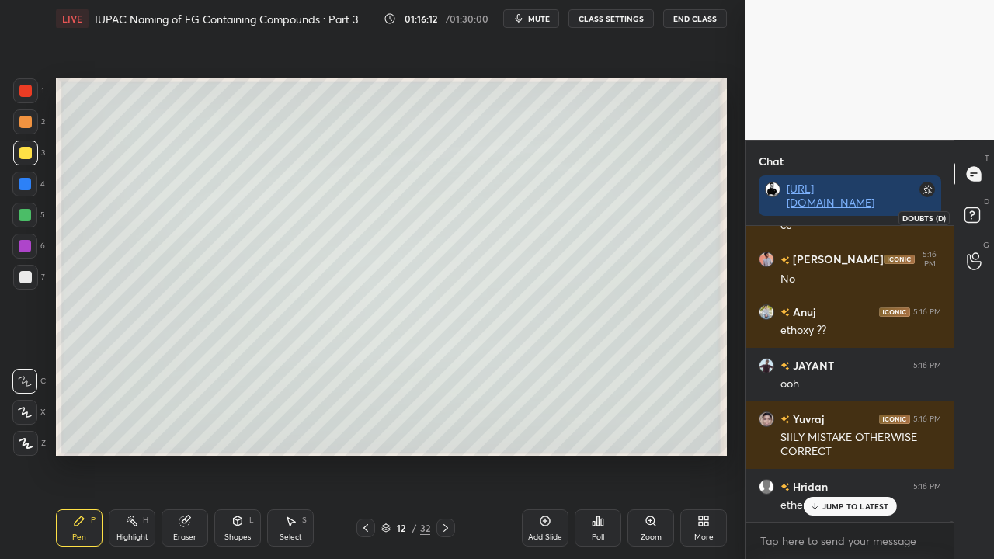
click at [978, 220] on rect at bounding box center [971, 215] width 15 height 15
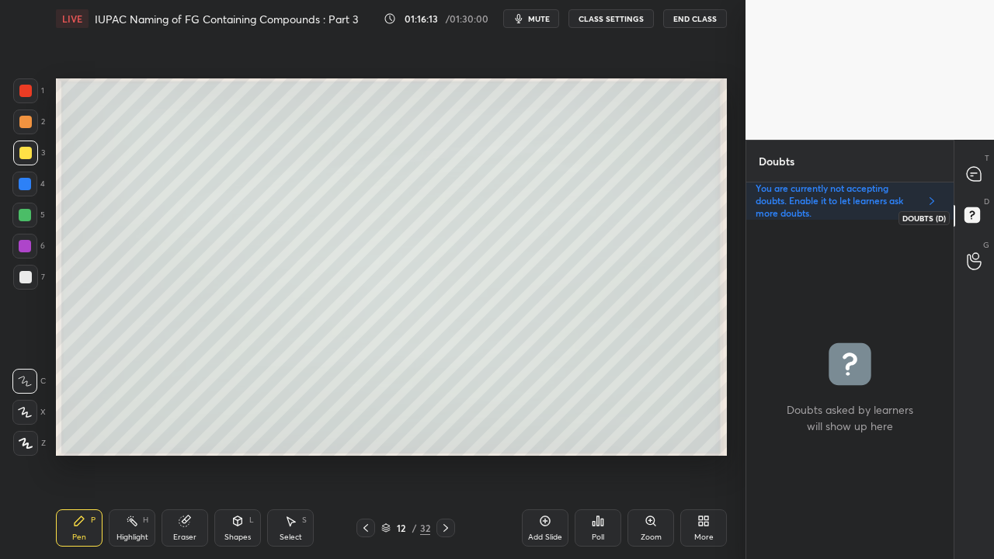
scroll to position [5, 5]
click at [359, 453] on div at bounding box center [365, 528] width 19 height 19
click at [440, 453] on icon at bounding box center [445, 528] width 12 height 12
click at [972, 177] on icon at bounding box center [973, 174] width 14 height 14
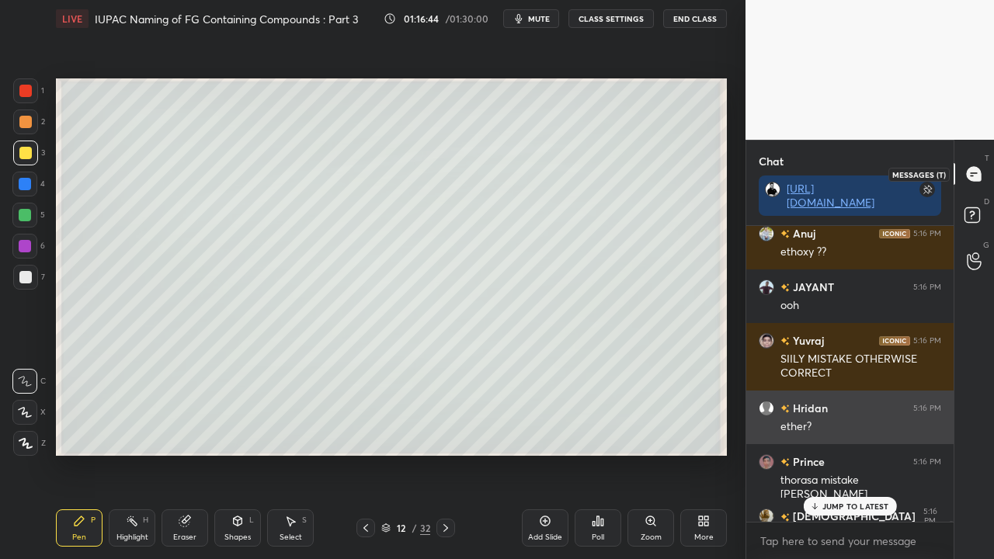
scroll to position [291, 203]
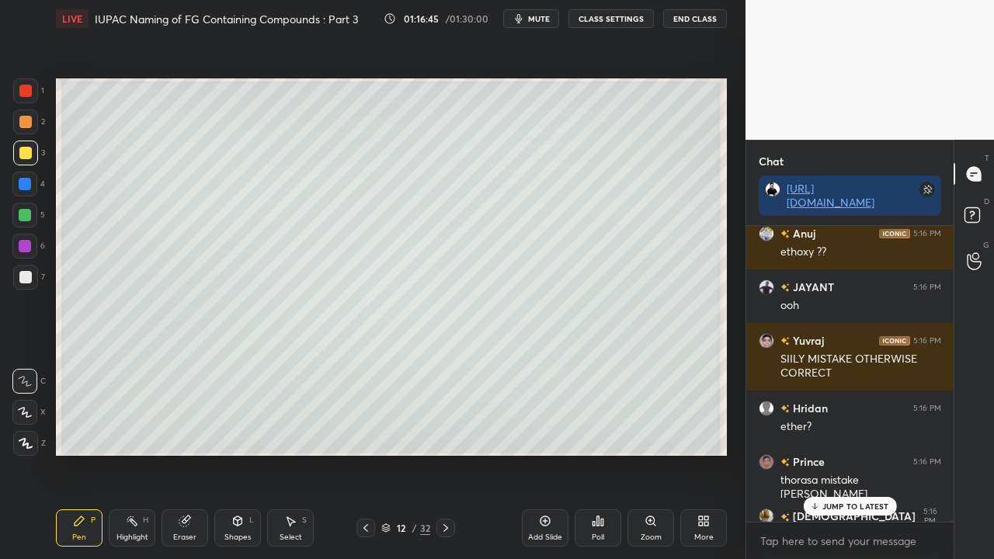
click at [828, 453] on p "JUMP TO LATEST" at bounding box center [855, 505] width 67 height 9
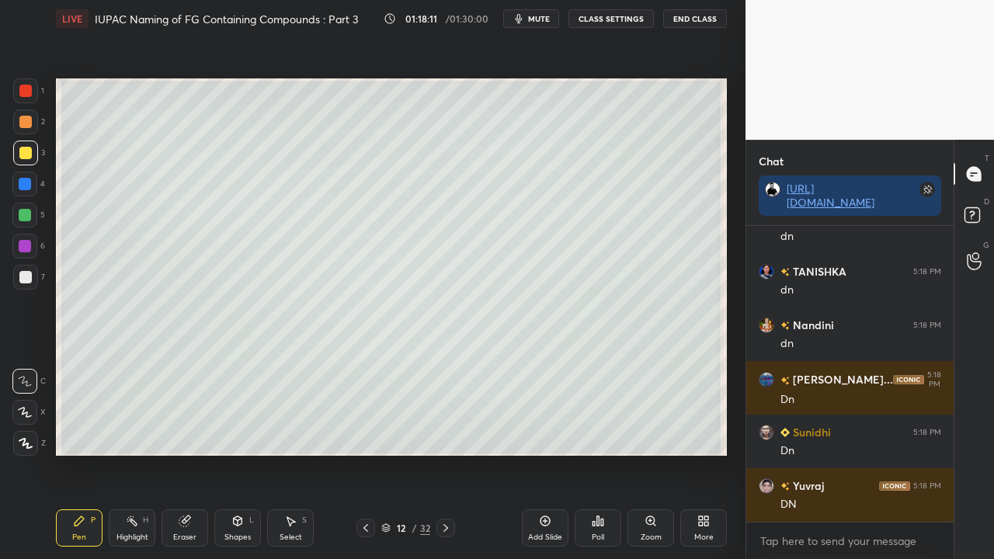
scroll to position [122336, 0]
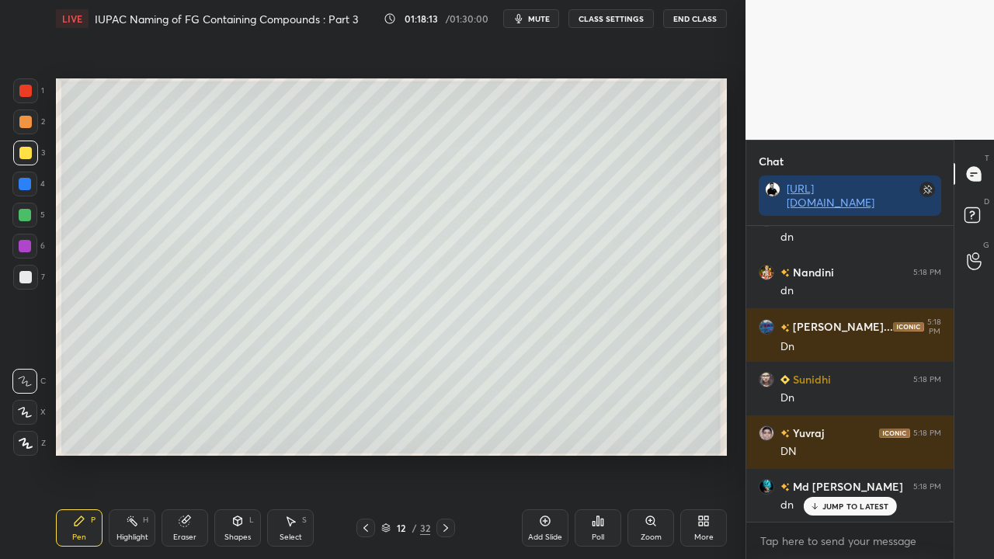
click at [32, 279] on div at bounding box center [25, 277] width 25 height 25
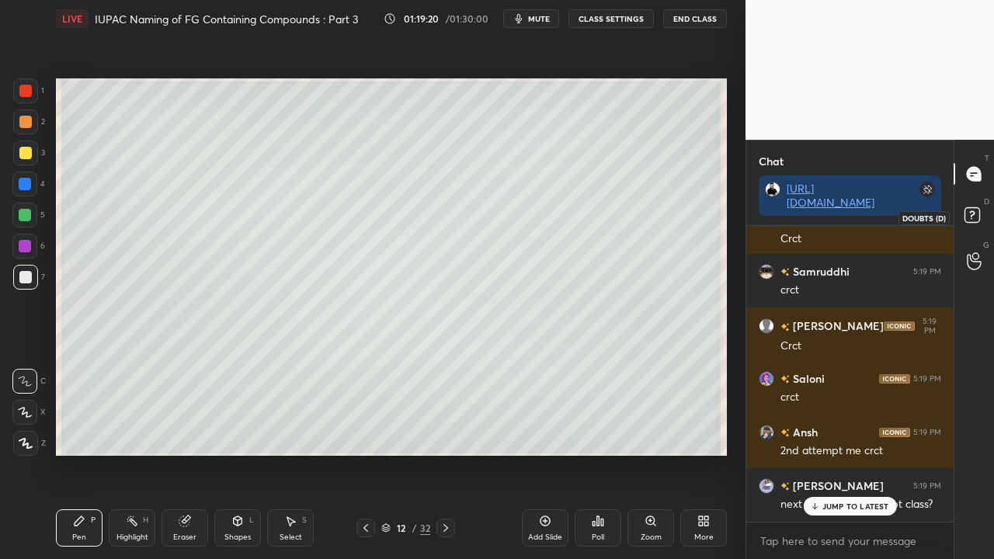
scroll to position [123863, 0]
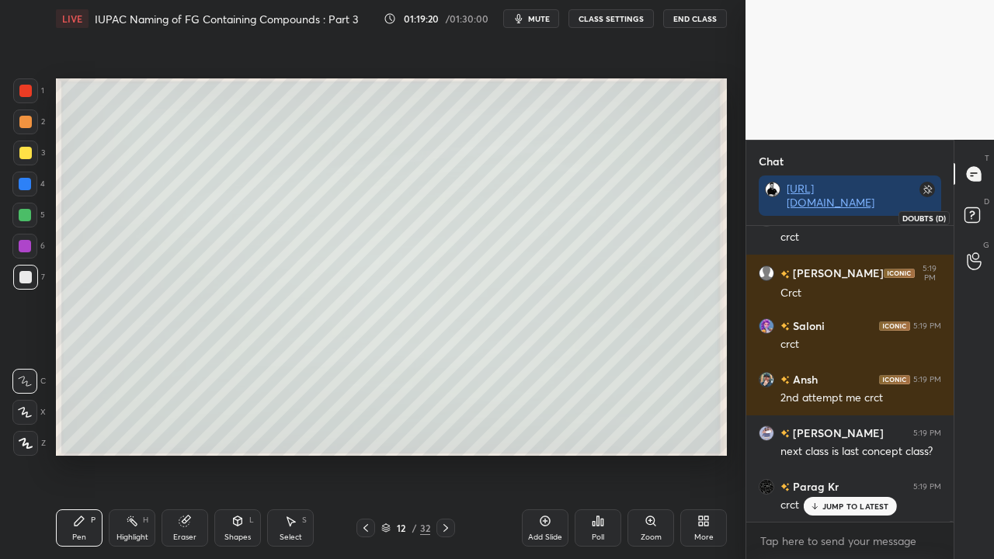
click at [985, 210] on icon at bounding box center [974, 217] width 28 height 28
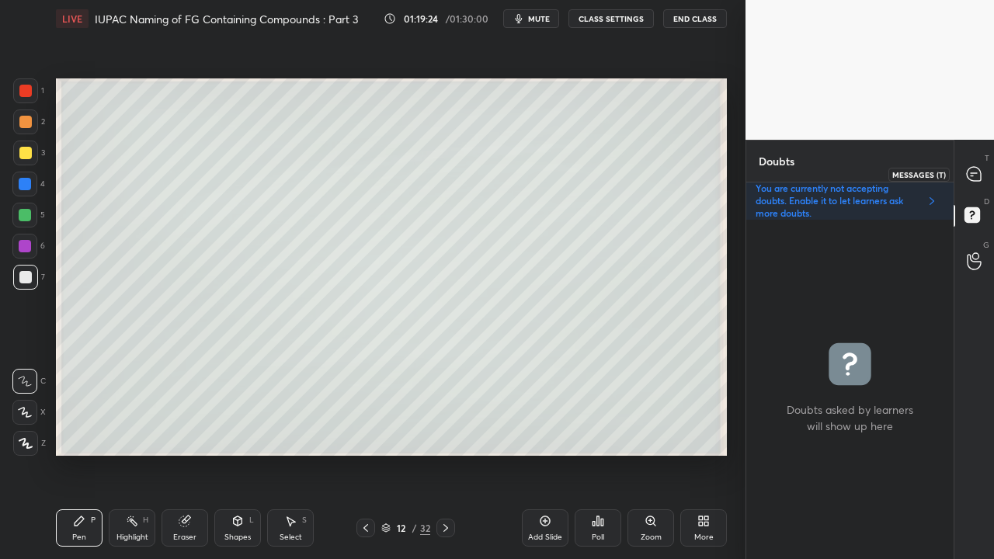
click at [976, 175] on icon at bounding box center [973, 174] width 14 height 14
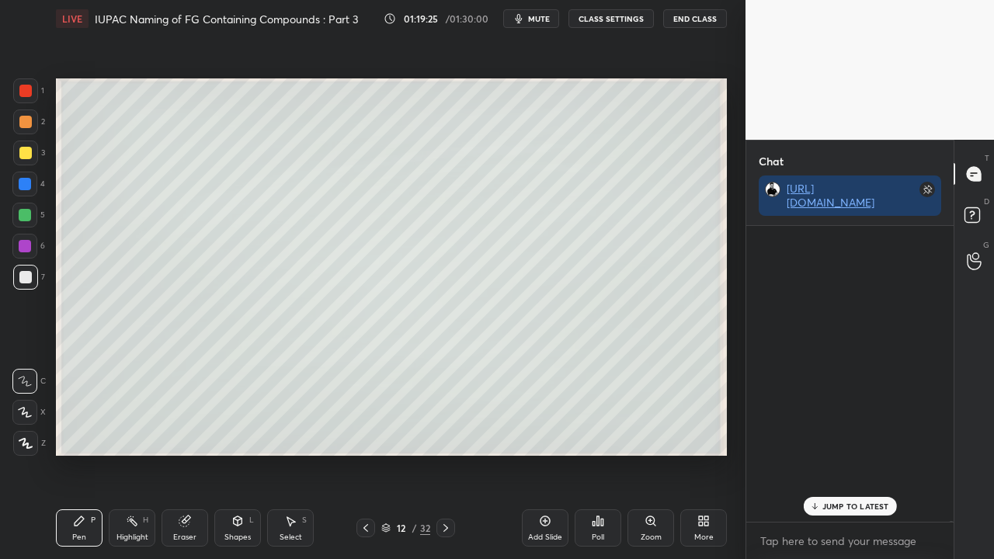
scroll to position [291, 203]
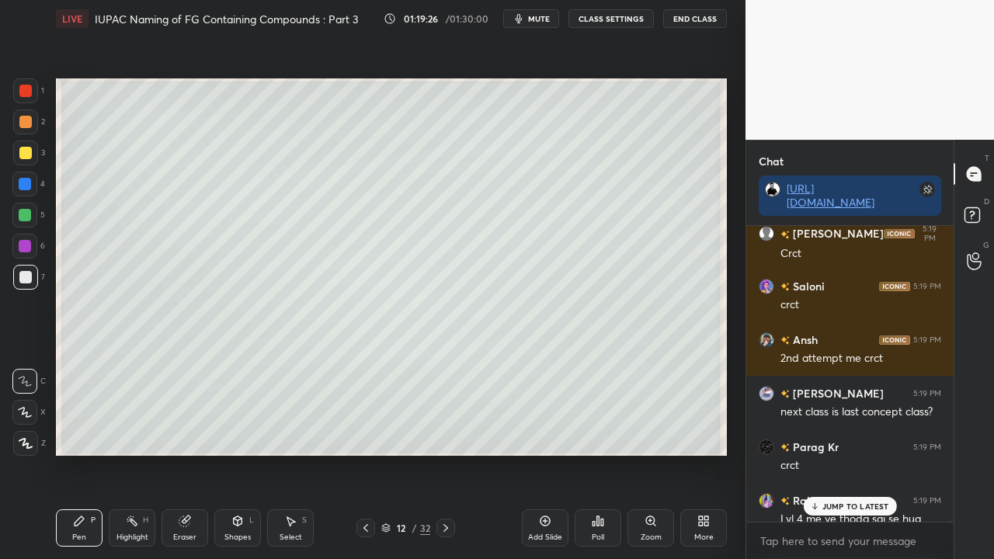
click at [854, 453] on p "JUMP TO LATEST" at bounding box center [855, 505] width 67 height 9
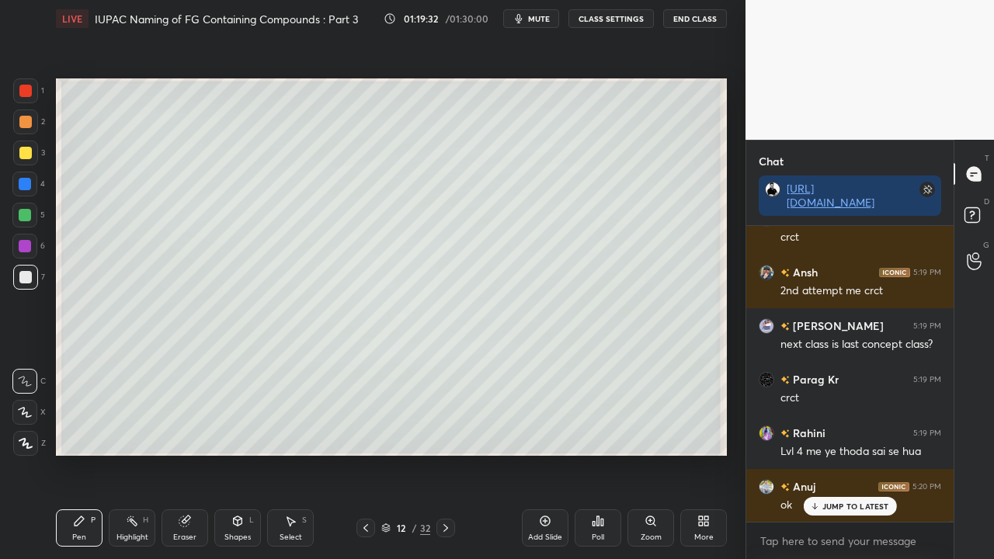
scroll to position [124078, 0]
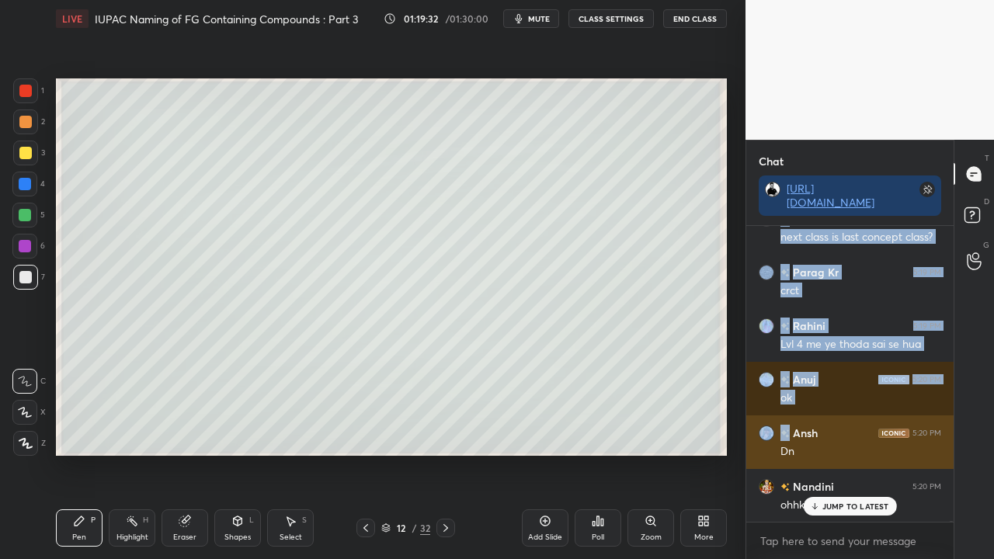
click at [789, 428] on div "[PERSON_NAME] 5:19 PM Crct [PERSON_NAME] 5:19 PM crct [PERSON_NAME] 5:19 PM Crc…" at bounding box center [849, 374] width 207 height 296
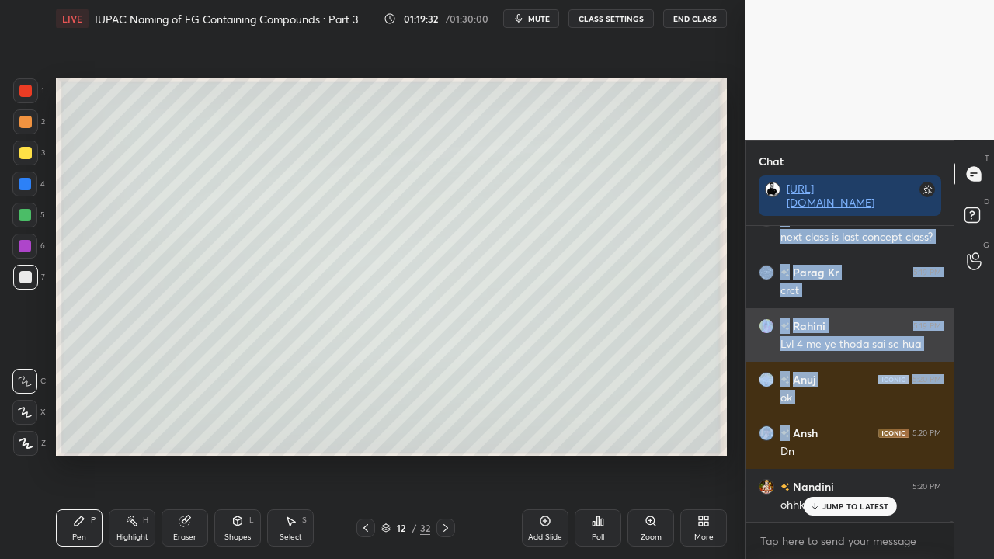
click at [765, 323] on img "grid" at bounding box center [766, 326] width 16 height 16
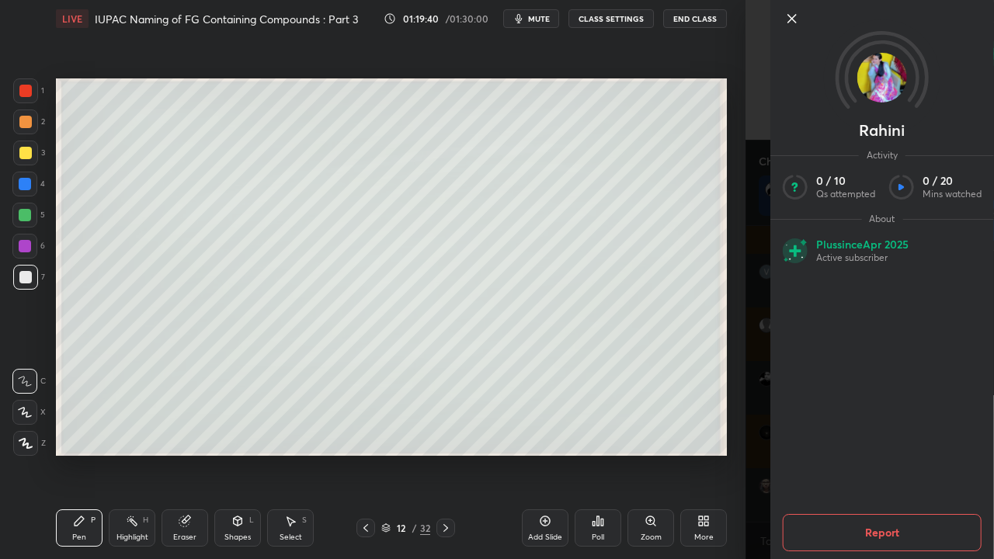
scroll to position [124882, 0]
click at [754, 362] on div "[PERSON_NAME] Activity 0 / 10 Qs attempted 0 / 20 Mins watched About Plus since…" at bounding box center [869, 279] width 248 height 559
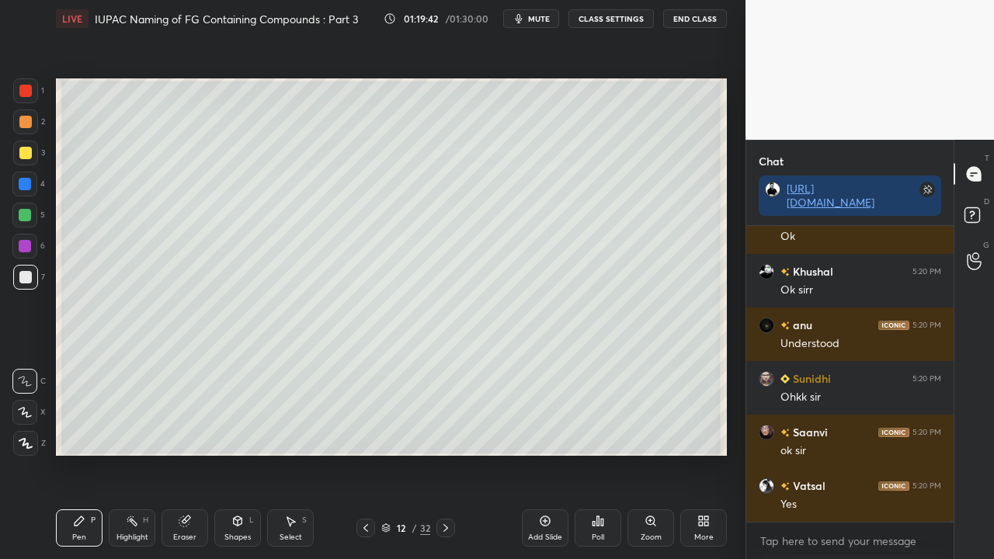
scroll to position [124949, 0]
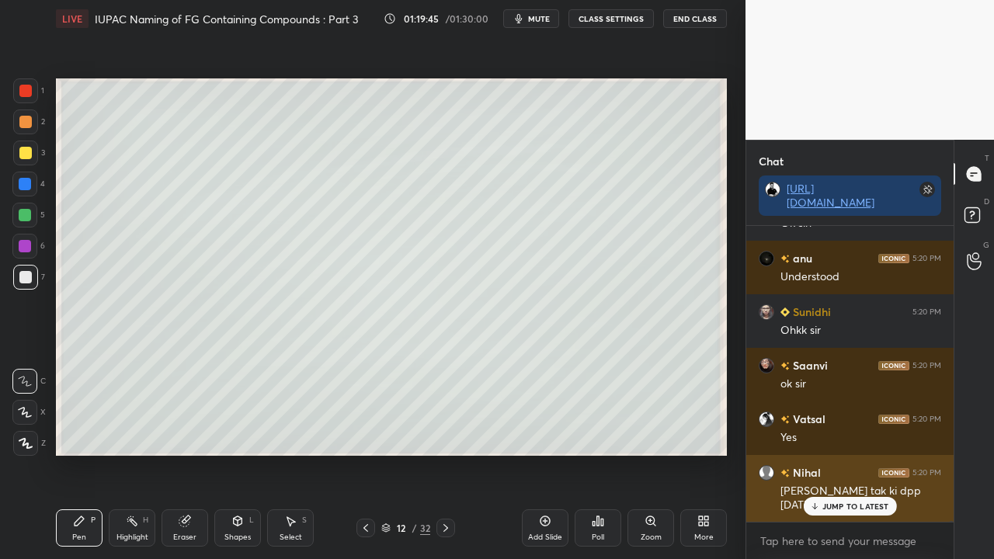
click at [840, 453] on p "JUMP TO LATEST" at bounding box center [855, 505] width 67 height 9
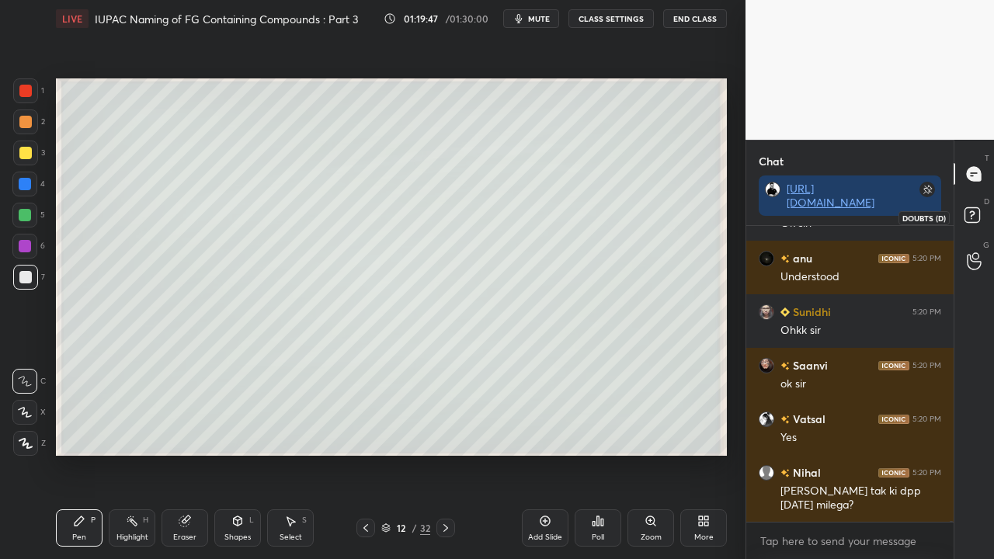
scroll to position [125003, 0]
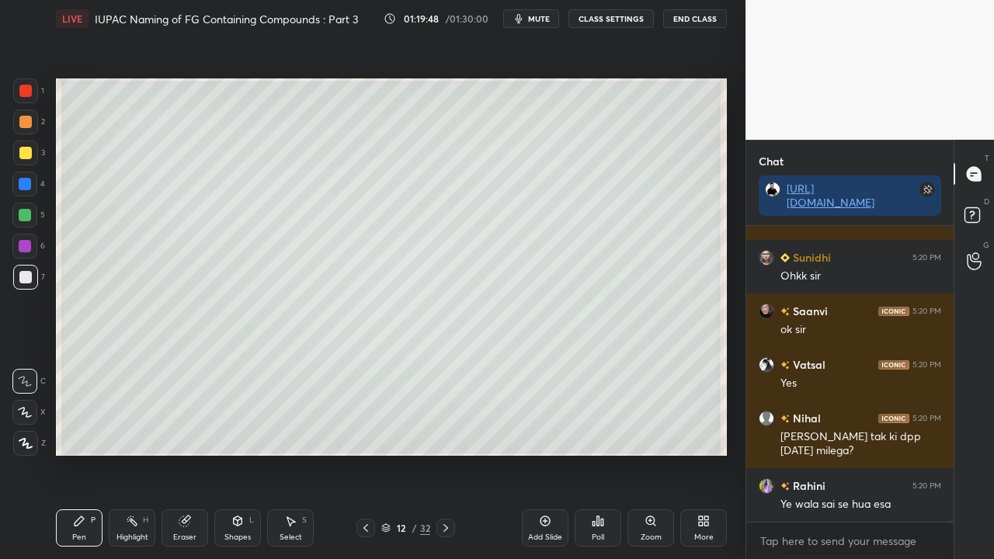
click at [972, 203] on div "D Doubts (D)" at bounding box center [974, 217] width 40 height 43
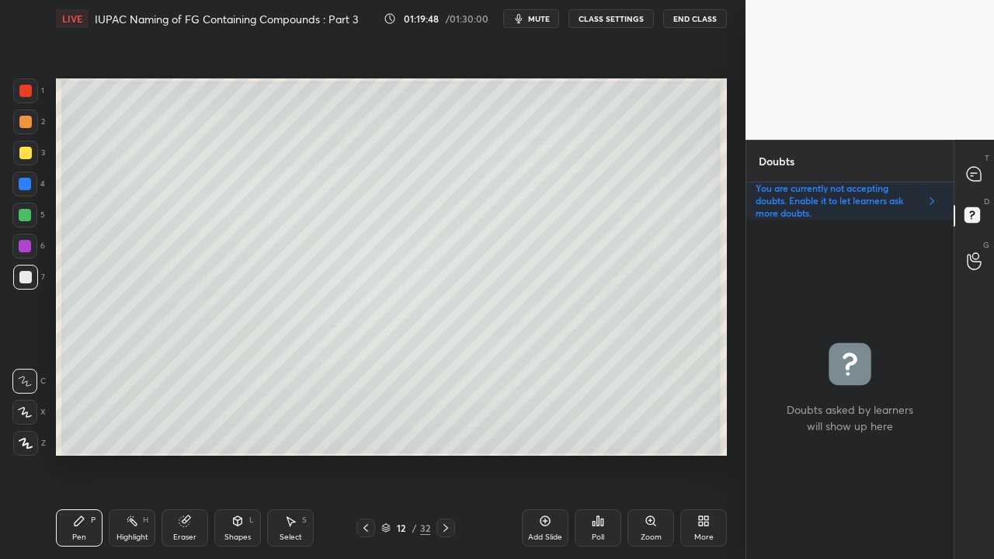
scroll to position [5, 5]
click at [972, 176] on icon at bounding box center [974, 174] width 16 height 16
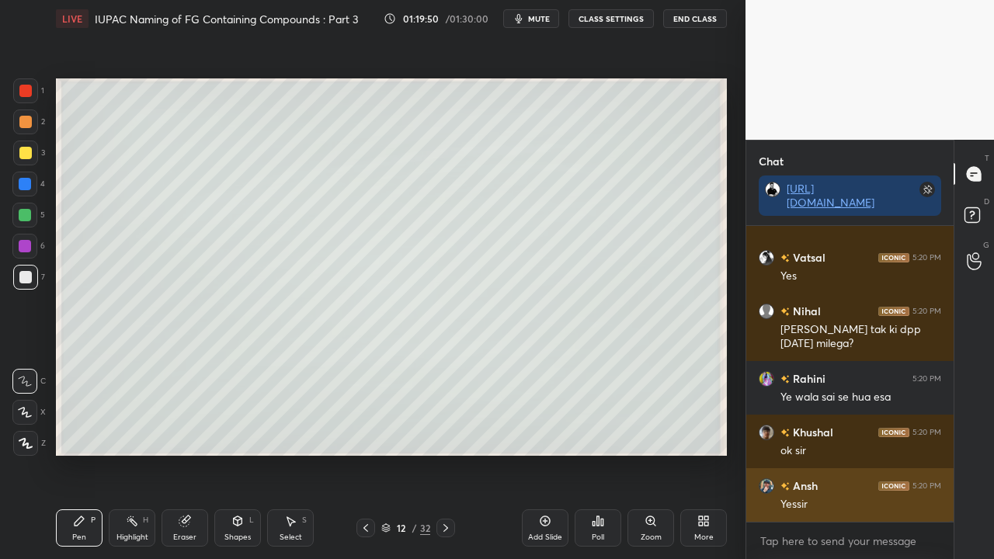
click at [843, 453] on div "Yessir" at bounding box center [860, 505] width 161 height 16
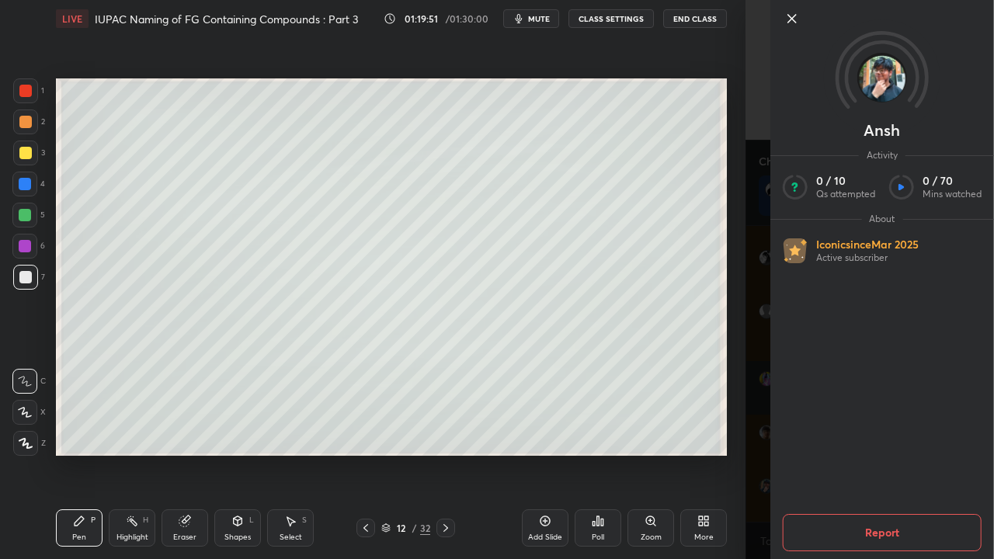
click at [756, 408] on div "[PERSON_NAME] Activity 0 / 10 Qs attempted 0 / 70 Mins watched About Iconic sin…" at bounding box center [869, 279] width 248 height 559
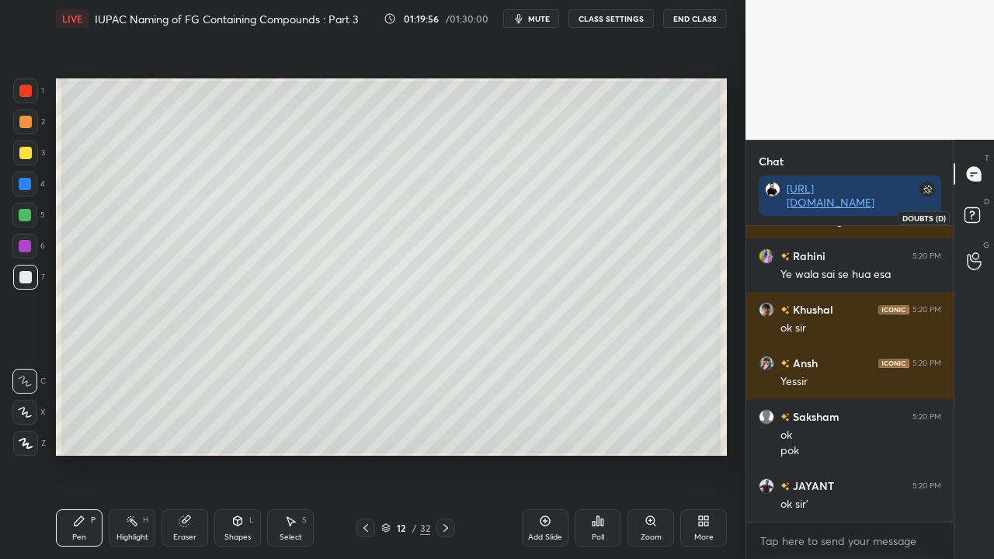
drag, startPoint x: 976, startPoint y: 221, endPoint x: 983, endPoint y: 212, distance: 11.6
click at [978, 221] on icon at bounding box center [974, 217] width 28 height 28
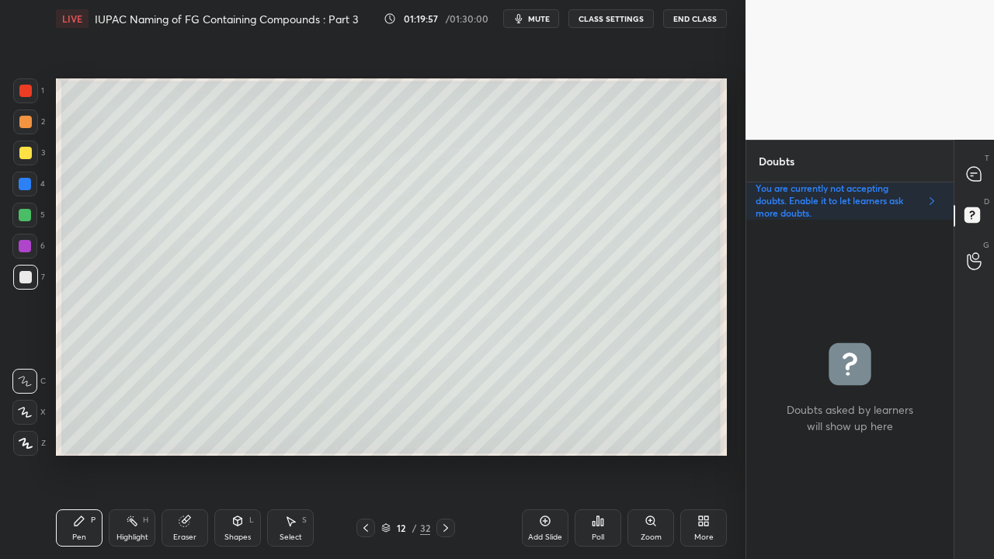
click at [441, 453] on icon at bounding box center [445, 528] width 12 height 12
click at [40, 155] on div "3" at bounding box center [29, 152] width 32 height 25
click at [25, 152] on div at bounding box center [25, 153] width 12 height 12
click at [989, 169] on div at bounding box center [974, 174] width 31 height 28
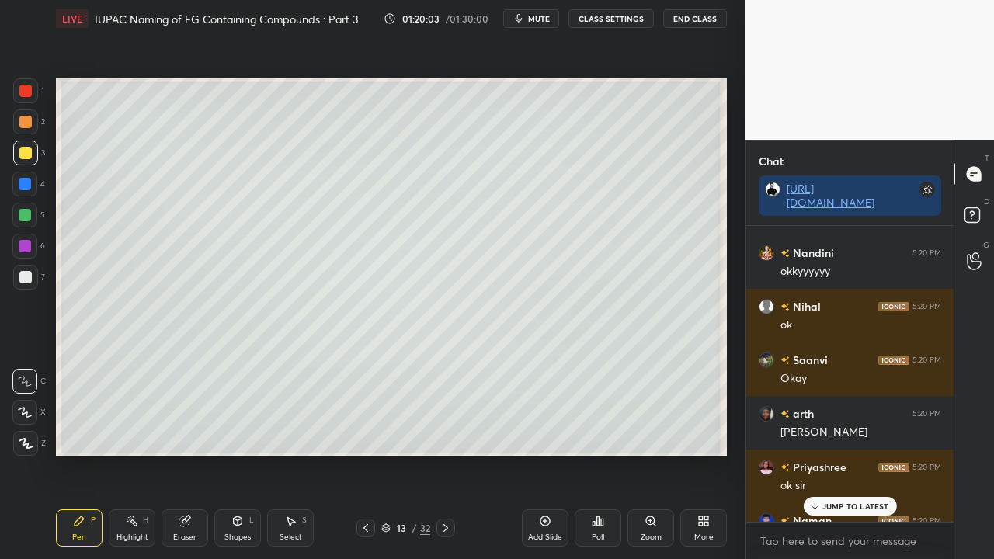
click at [841, 453] on p "JUMP TO LATEST" at bounding box center [855, 505] width 67 height 9
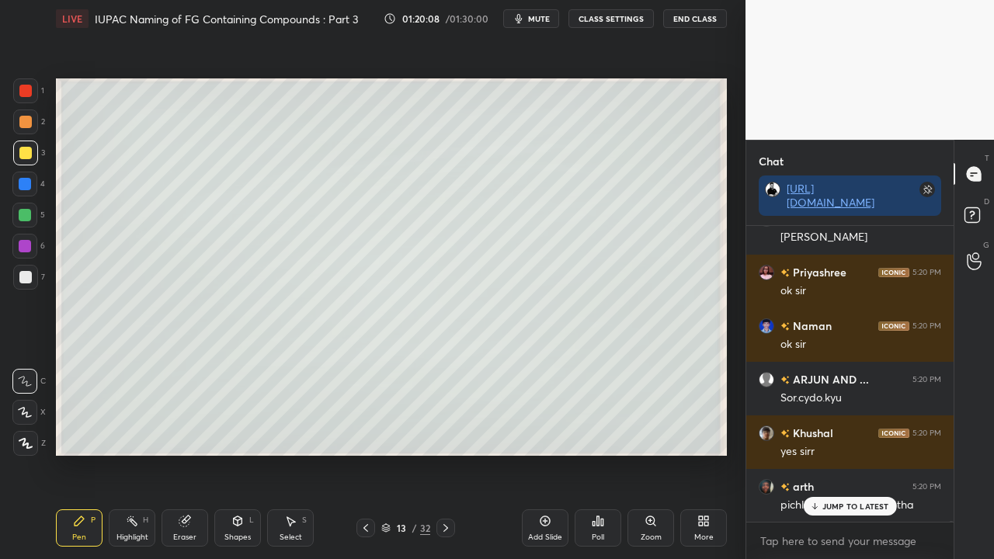
click at [356, 453] on div "13 / 32" at bounding box center [405, 528] width 233 height 19
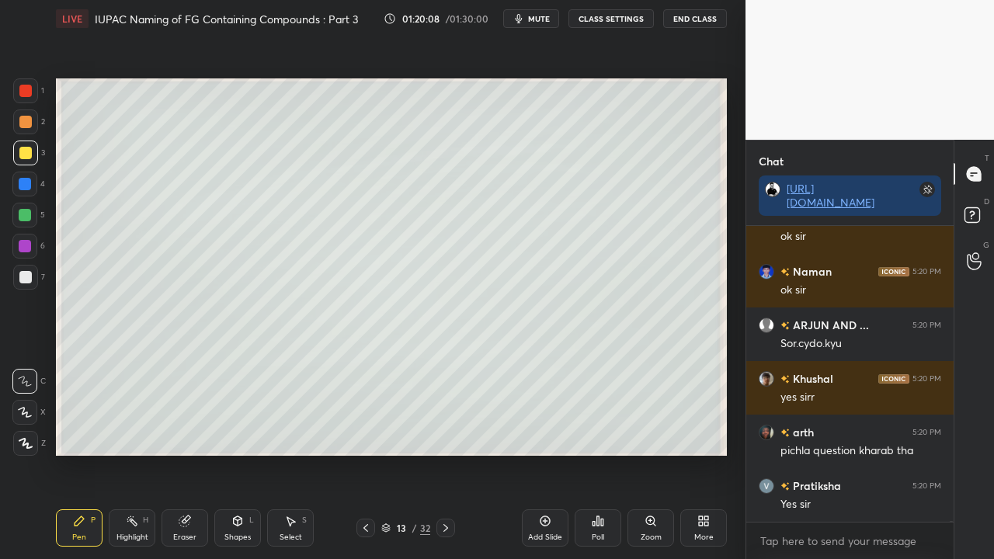
click at [364, 453] on icon at bounding box center [365, 528] width 12 height 12
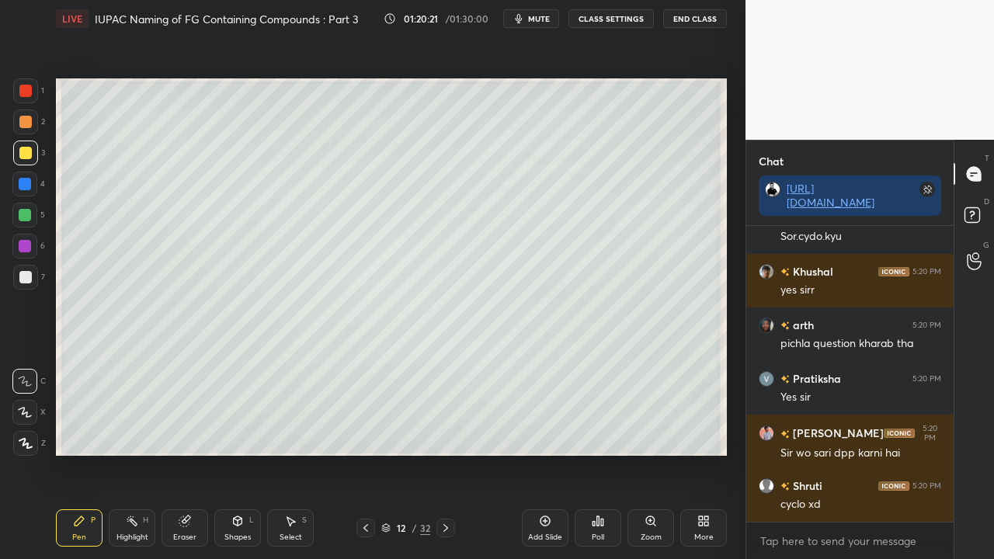
click at [441, 453] on icon at bounding box center [445, 528] width 12 height 12
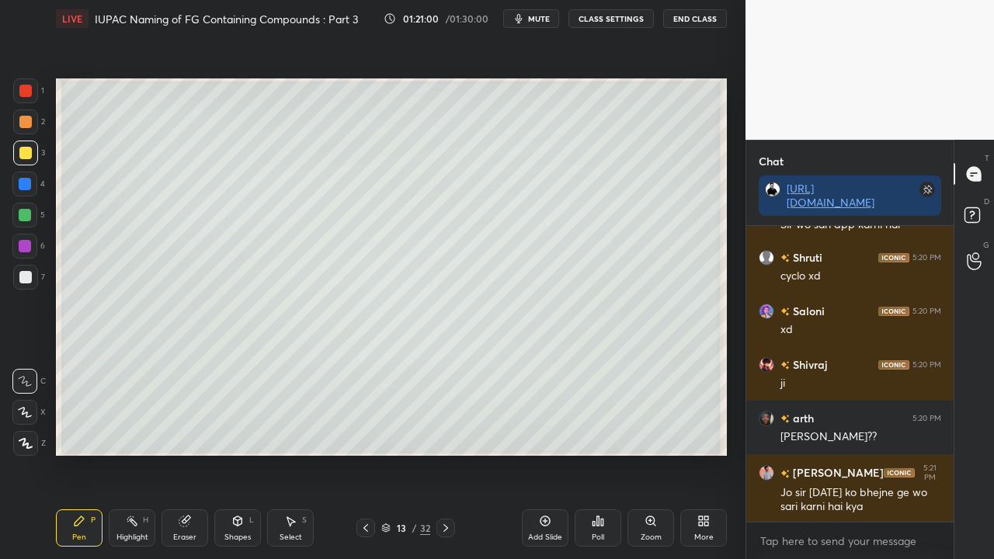
scroll to position [126141, 0]
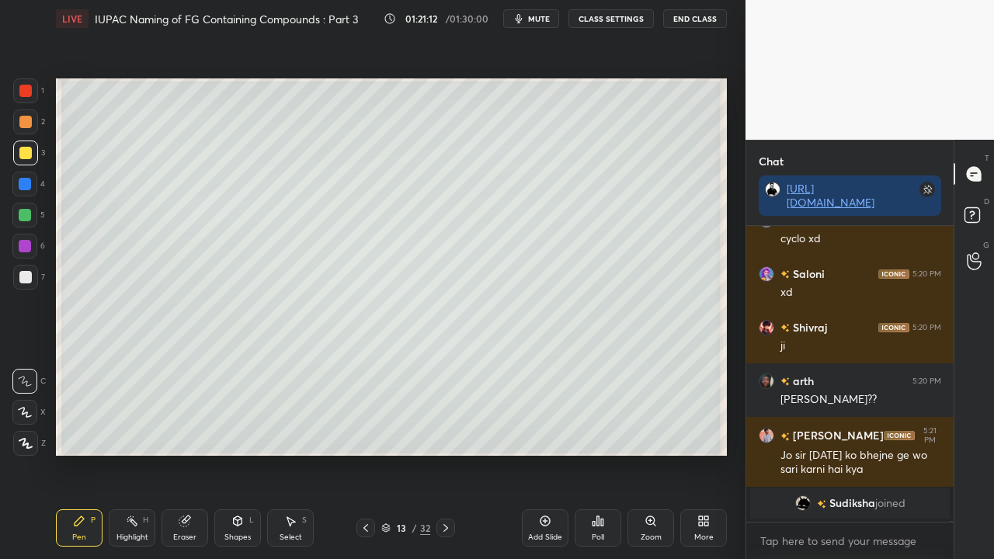
click at [848, 453] on span "Sudiksha" at bounding box center [852, 503] width 46 height 12
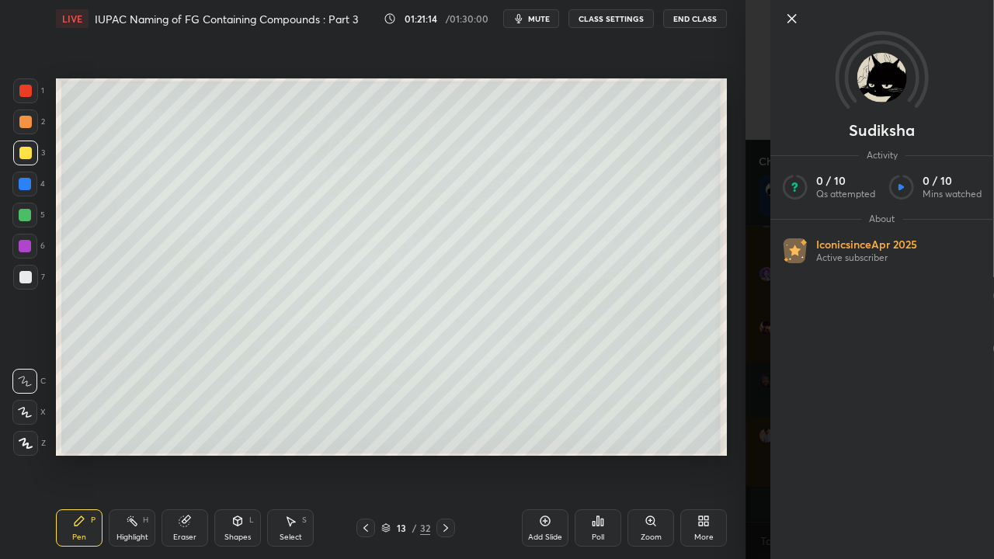
click at [759, 199] on div "[PERSON_NAME] Activity 0 / 10 Qs attempted 0 / 10 Mins watched About Iconic sin…" at bounding box center [869, 279] width 248 height 559
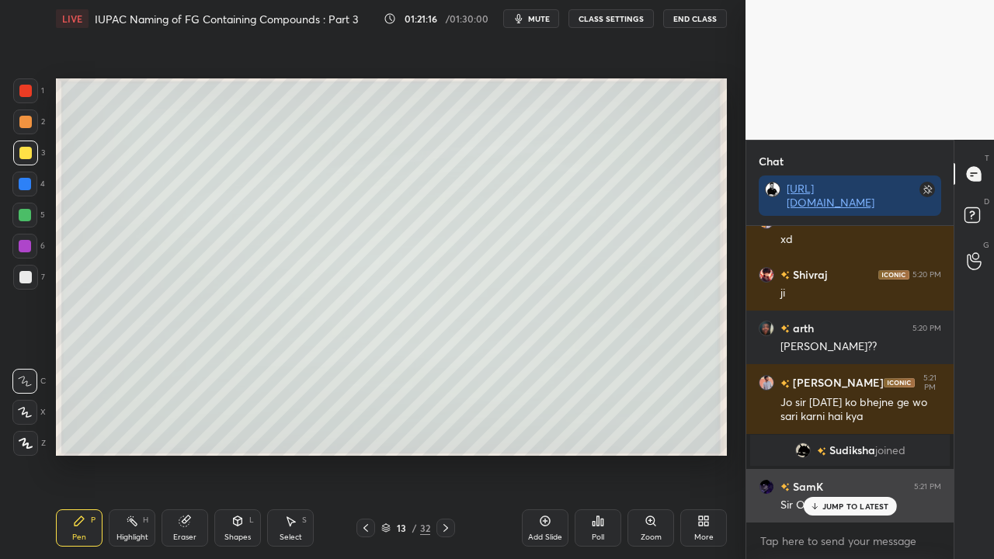
scroll to position [123908, 0]
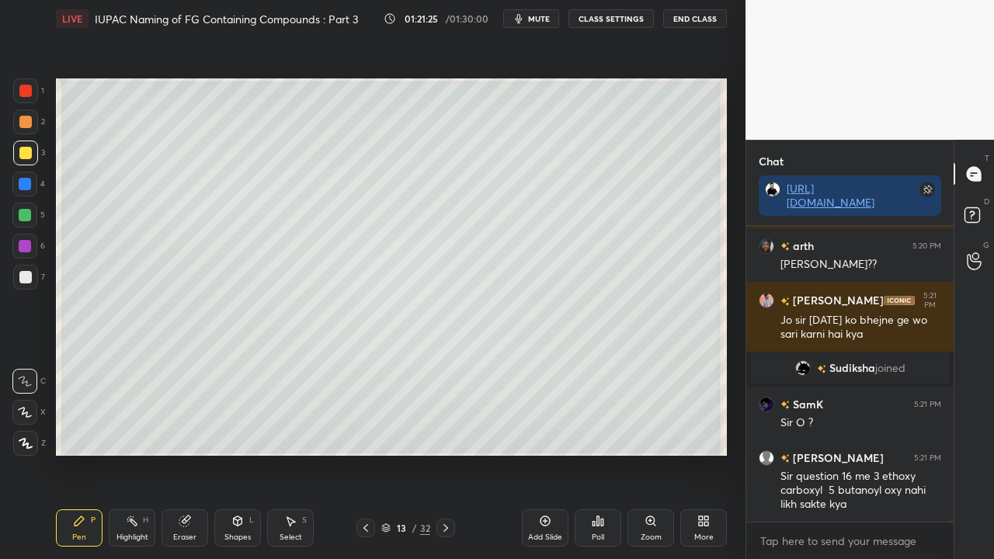
click at [365, 453] on icon at bounding box center [365, 528] width 12 height 12
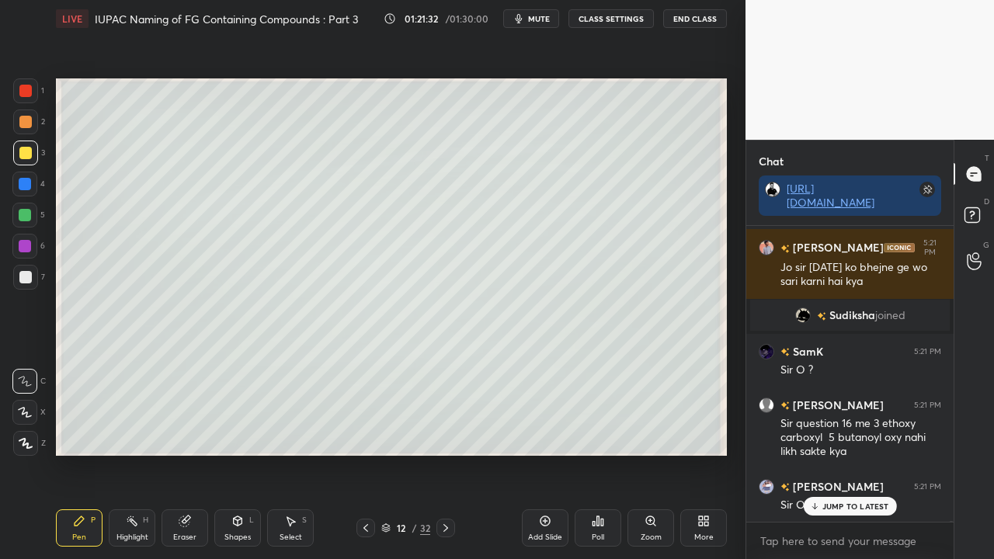
scroll to position [124016, 0]
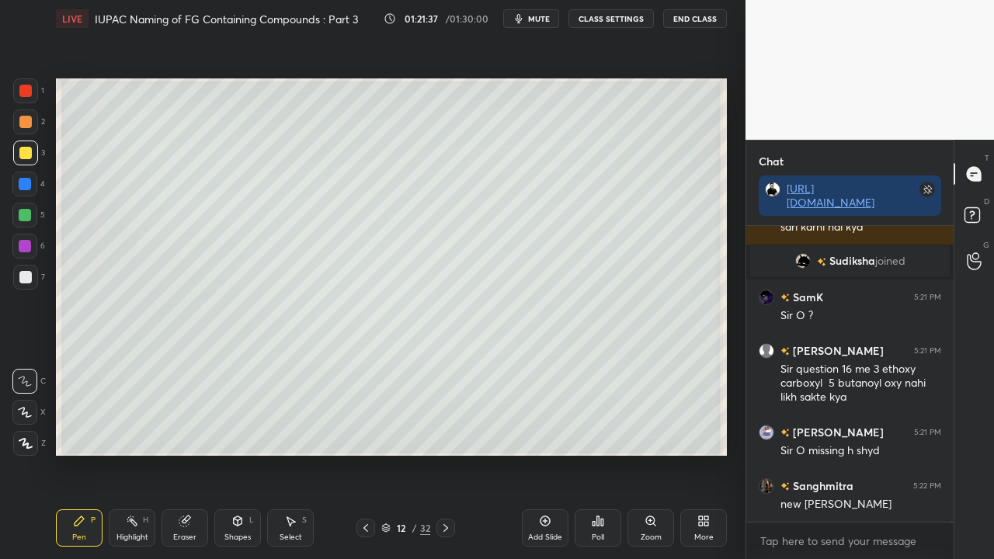
click at [446, 453] on icon at bounding box center [445, 528] width 12 height 12
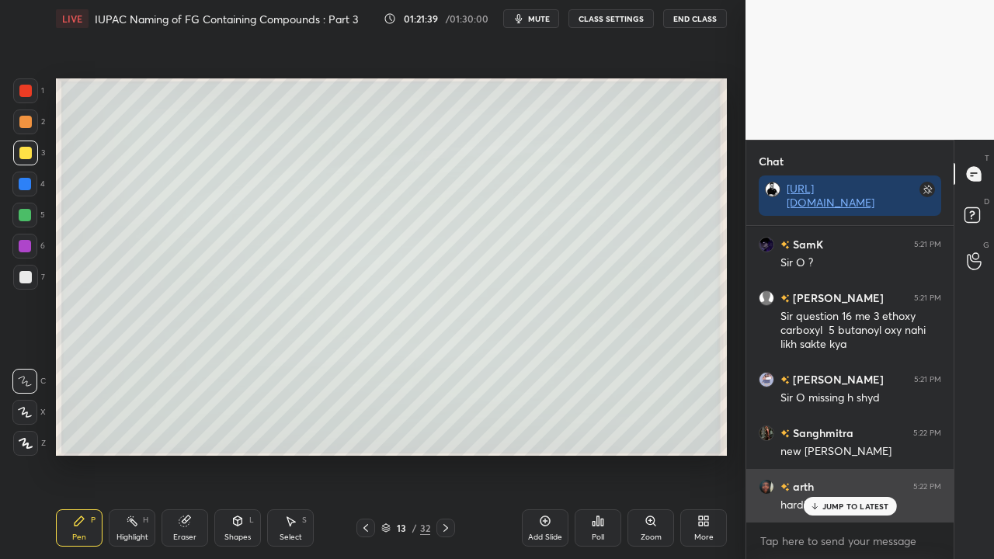
click at [837, 453] on p "JUMP TO LATEST" at bounding box center [855, 505] width 67 height 9
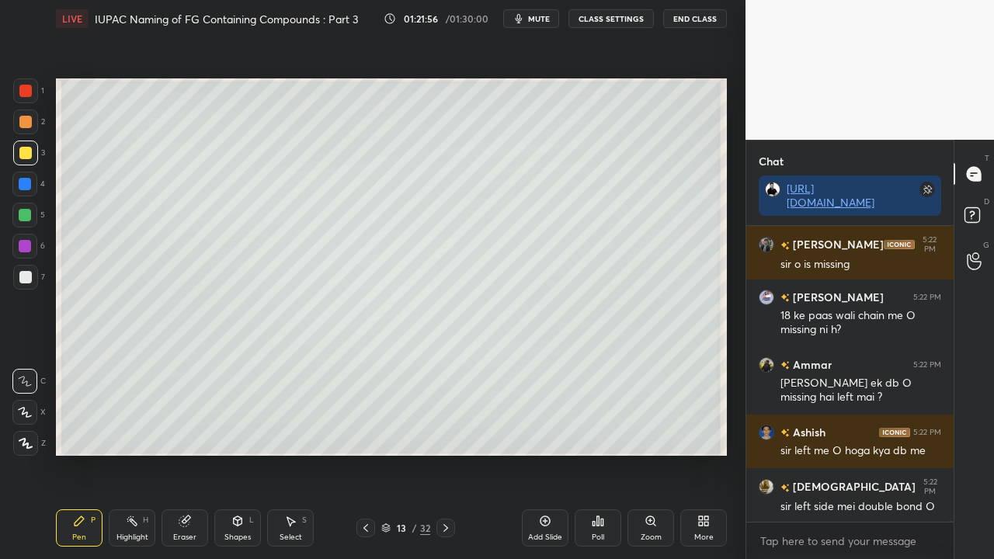
scroll to position [124418, 0]
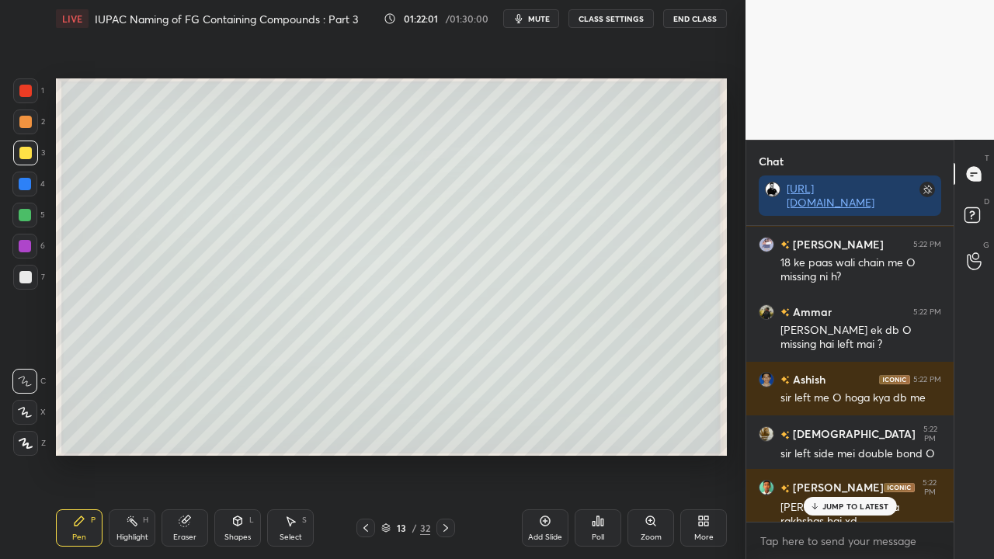
click at [191, 453] on div "Eraser" at bounding box center [184, 527] width 47 height 37
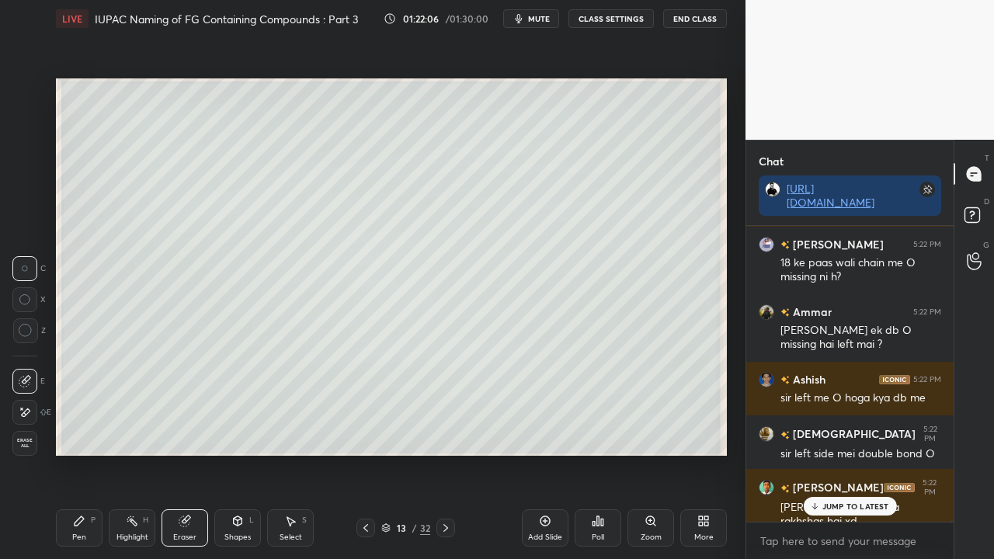
drag, startPoint x: 79, startPoint y: 519, endPoint x: 88, endPoint y: 494, distance: 26.3
click at [79, 453] on icon at bounding box center [79, 520] width 9 height 9
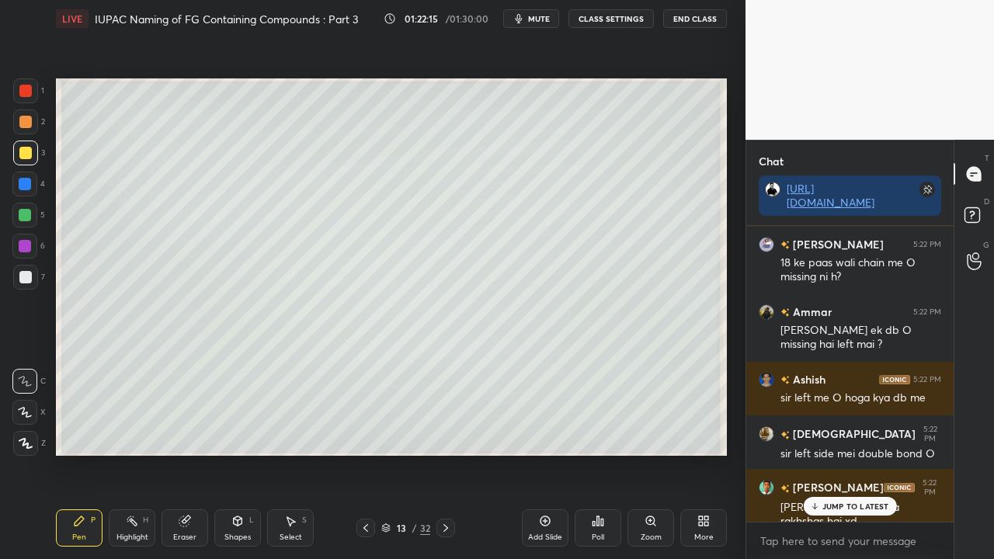
drag, startPoint x: 858, startPoint y: 506, endPoint x: 717, endPoint y: 529, distance: 143.1
click at [858, 453] on p "JUMP TO LATEST" at bounding box center [855, 505] width 67 height 9
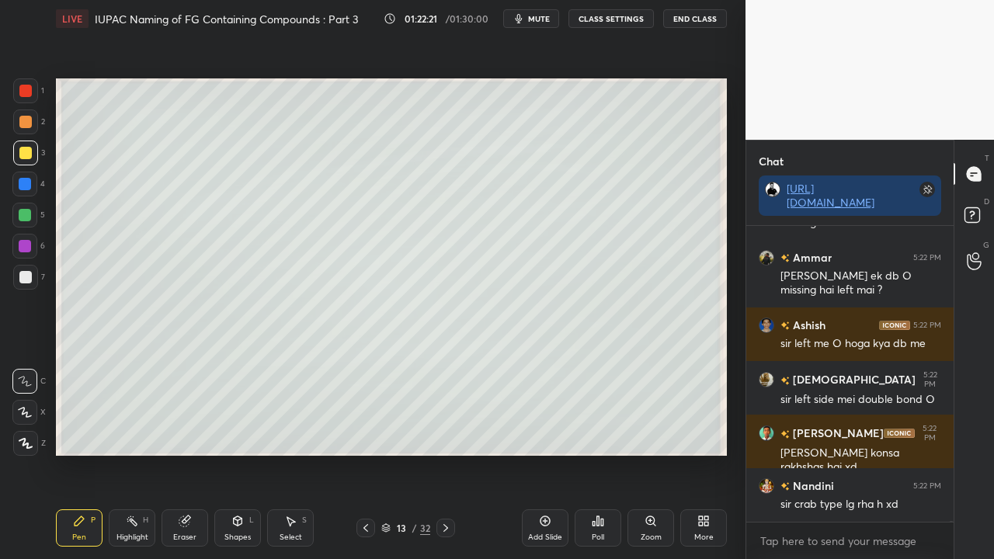
scroll to position [124525, 0]
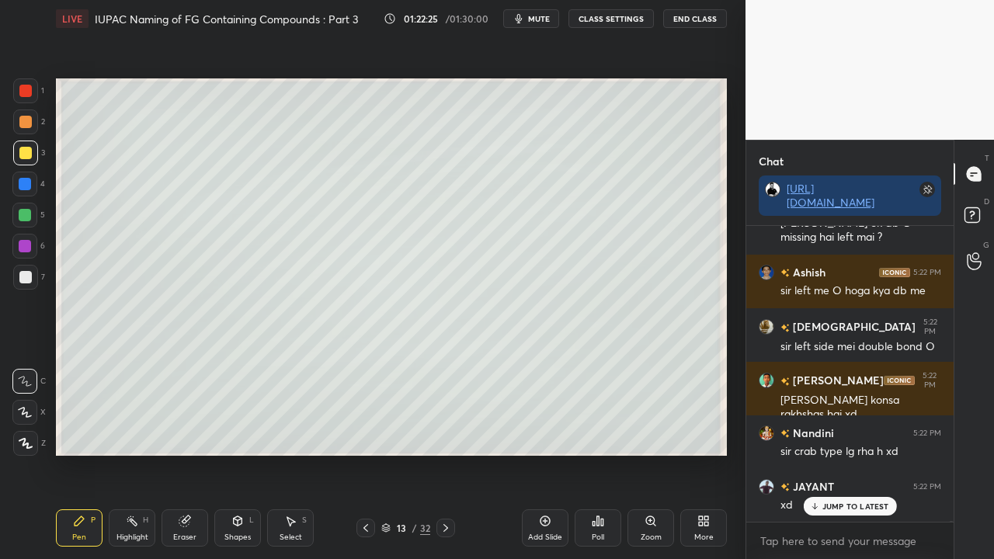
click at [179, 453] on div "Eraser" at bounding box center [184, 527] width 47 height 37
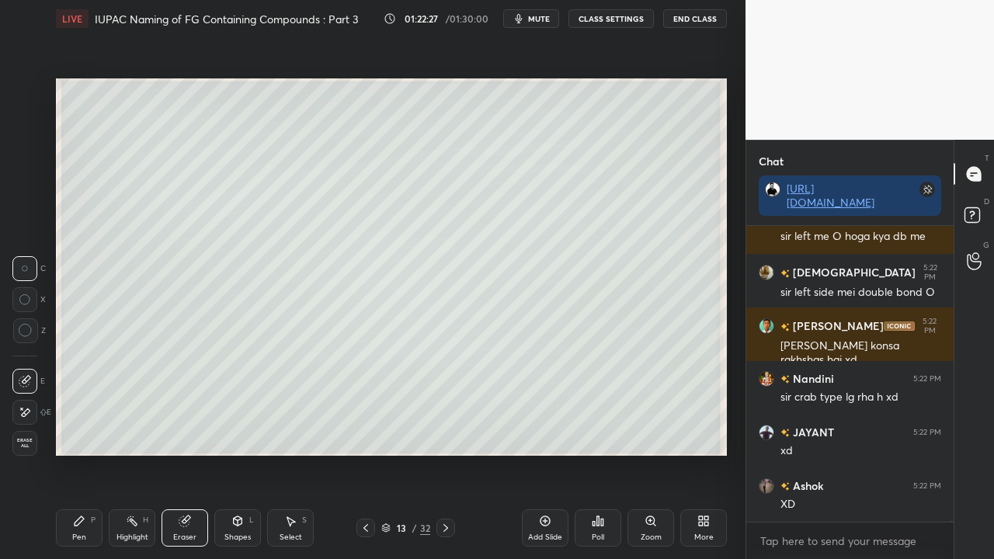
scroll to position [124632, 0]
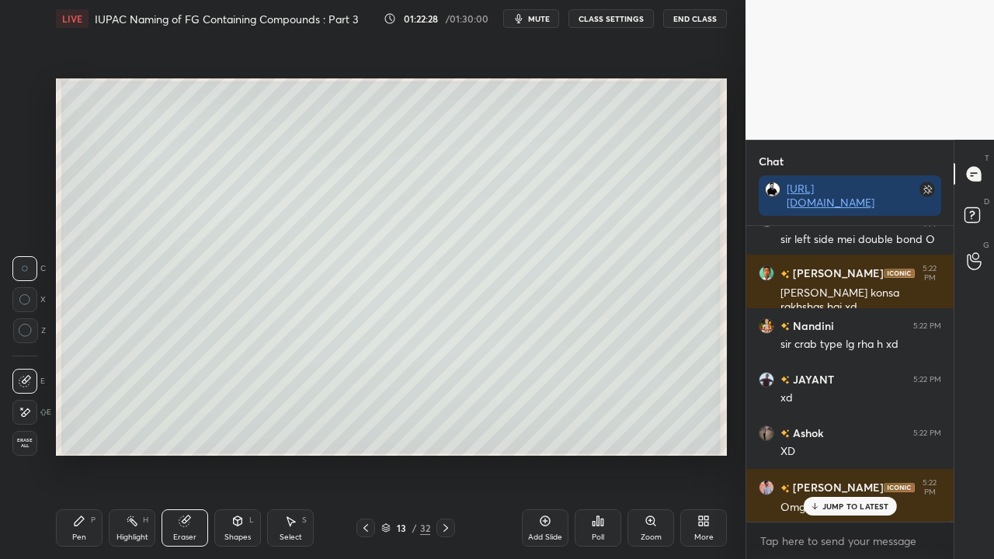
click at [82, 453] on icon at bounding box center [79, 521] width 12 height 12
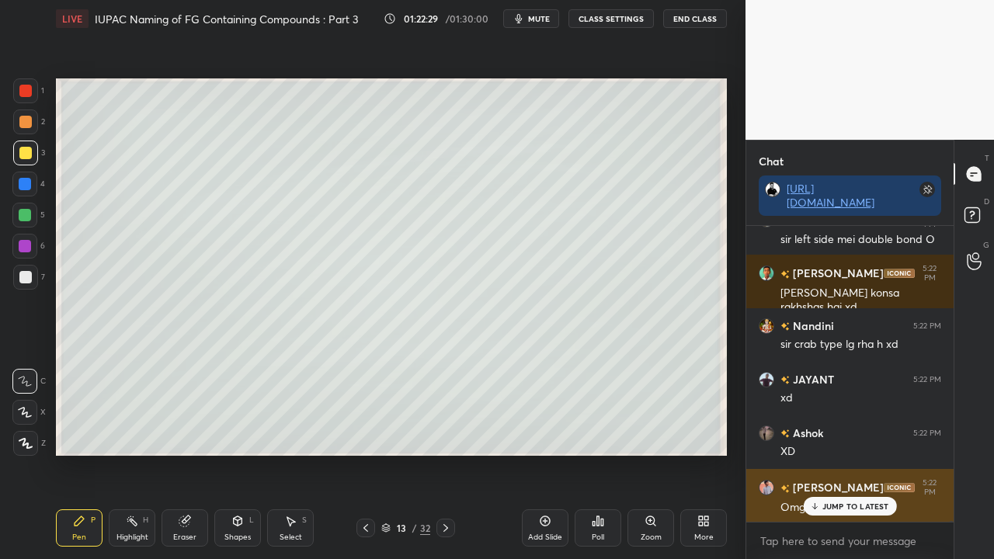
click at [818, 453] on icon at bounding box center [814, 505] width 10 height 9
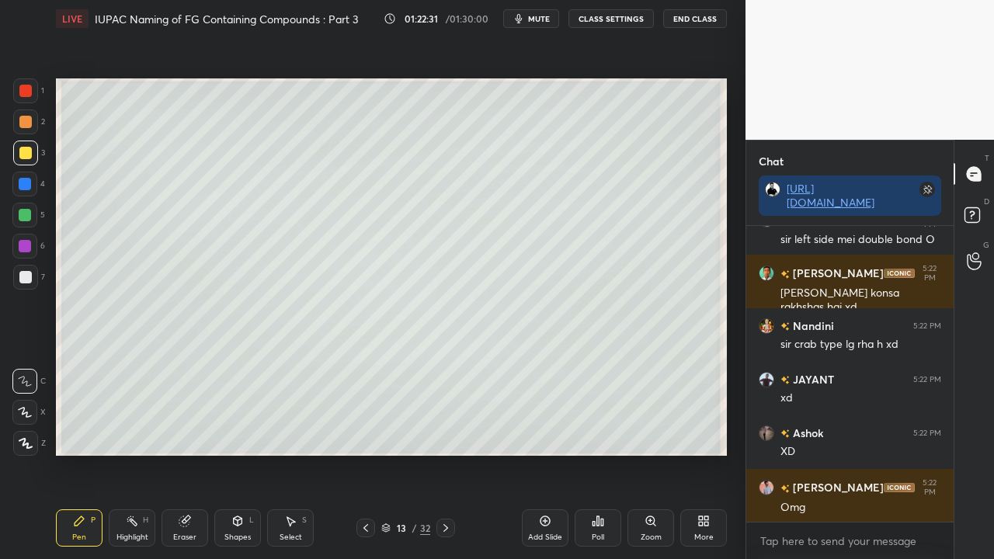
scroll to position [124686, 0]
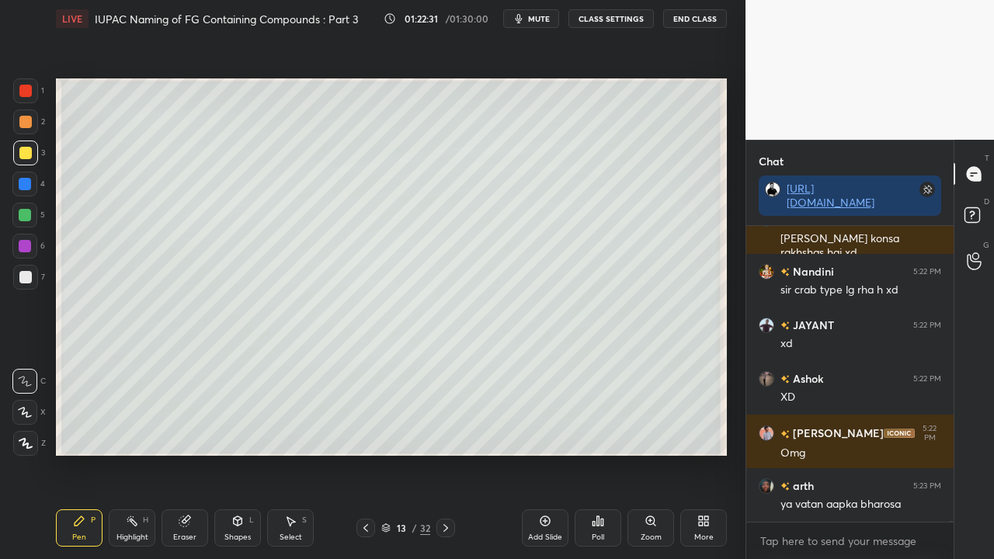
click at [534, 17] on span "mute" at bounding box center [539, 18] width 22 height 11
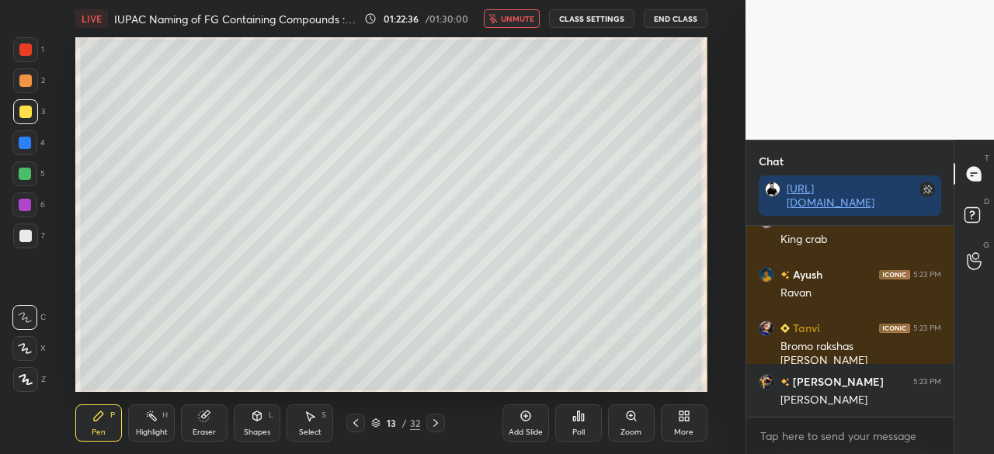
scroll to position [125057, 0]
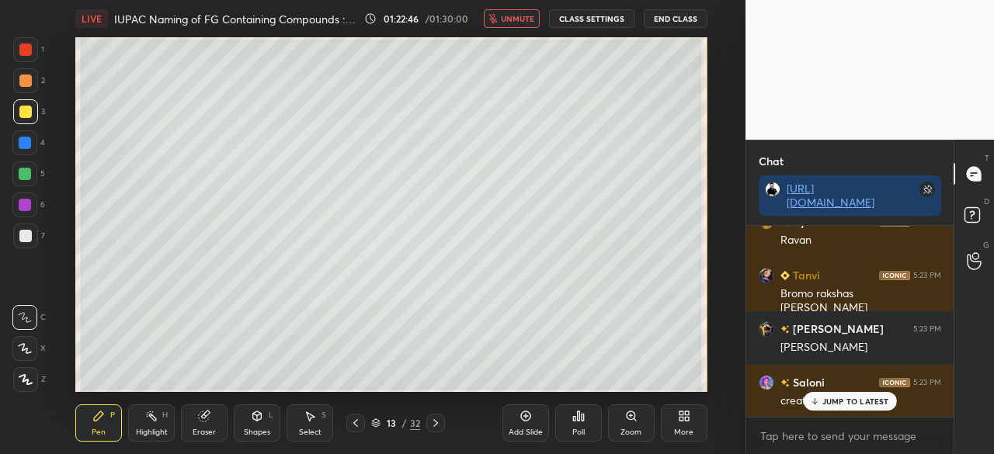
click at [832, 399] on p "JUMP TO LATEST" at bounding box center [855, 401] width 67 height 9
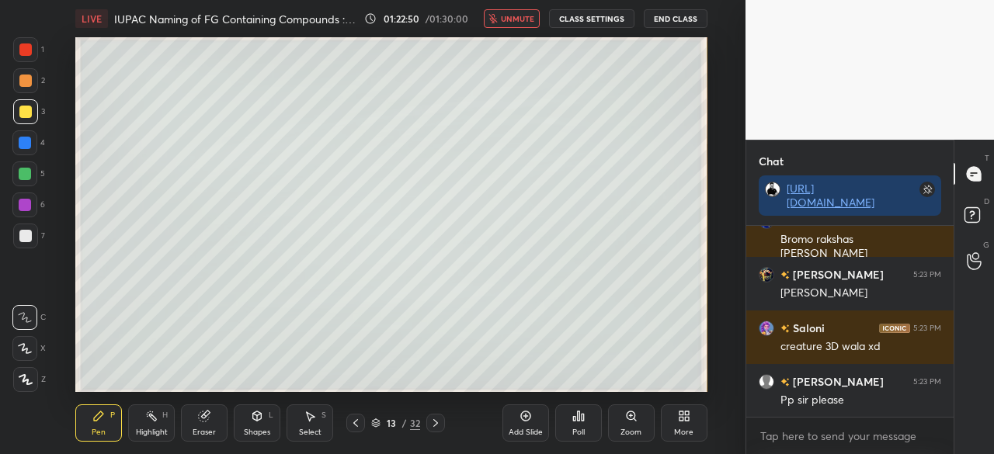
click at [522, 18] on span "unmute" at bounding box center [517, 18] width 33 height 11
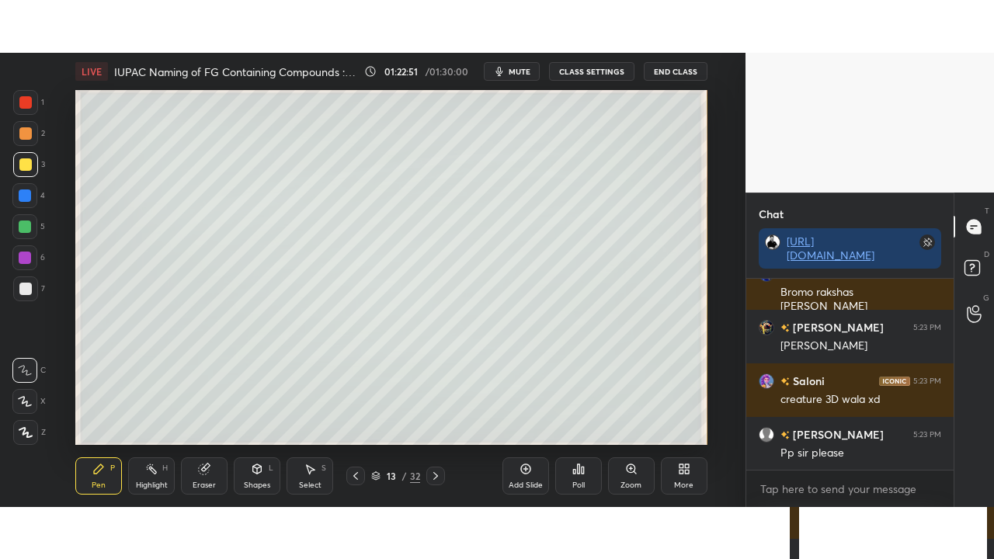
scroll to position [125164, 0]
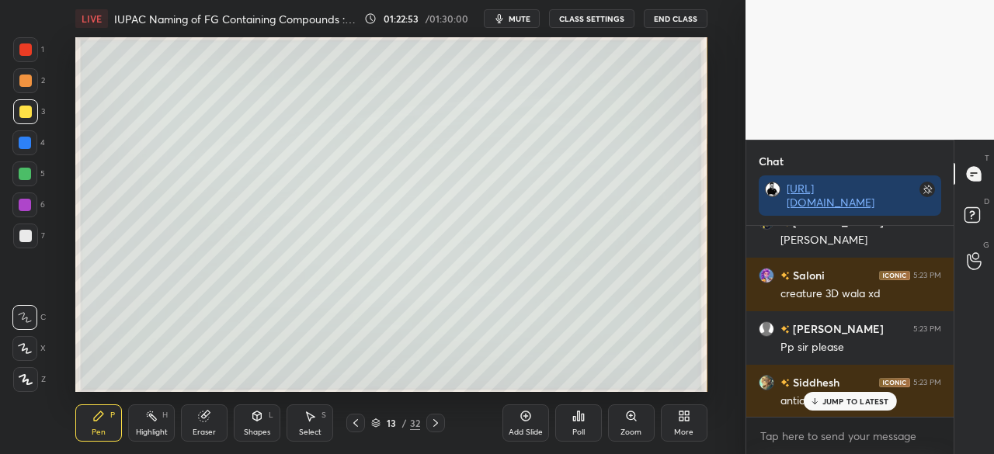
click at [349, 421] on div at bounding box center [355, 423] width 19 height 19
click at [852, 394] on div "JUMP TO LATEST" at bounding box center [849, 401] width 93 height 19
click at [429, 428] on icon at bounding box center [435, 423] width 12 height 12
click at [688, 422] on div "More" at bounding box center [684, 422] width 47 height 37
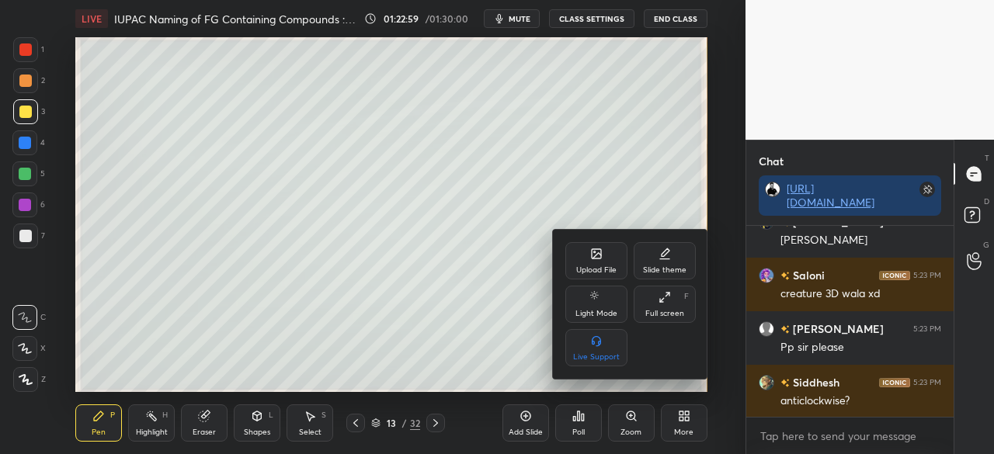
click at [681, 299] on div "Full screen F" at bounding box center [664, 304] width 62 height 37
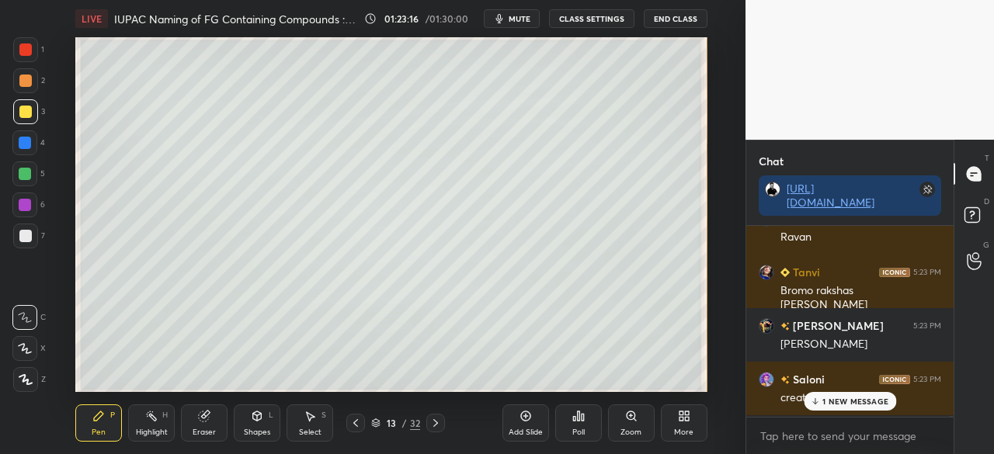
scroll to position [125219, 0]
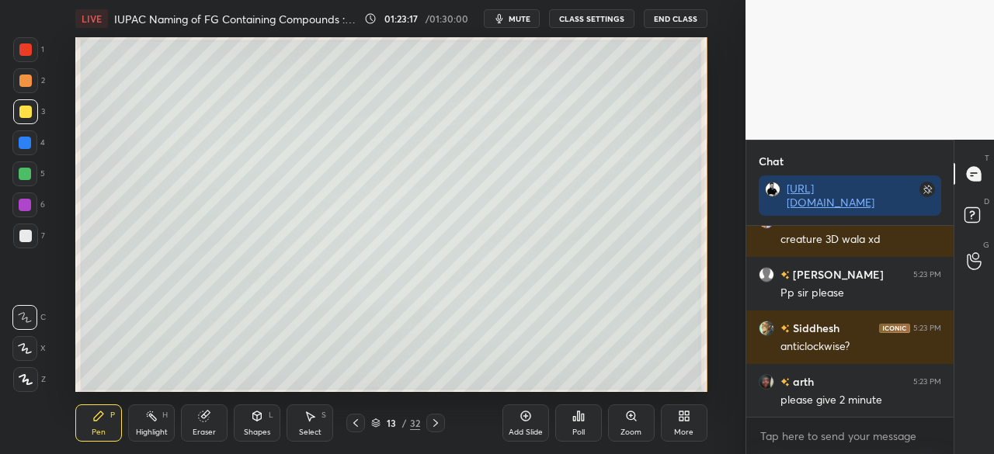
click at [522, 21] on span "mute" at bounding box center [519, 18] width 22 height 11
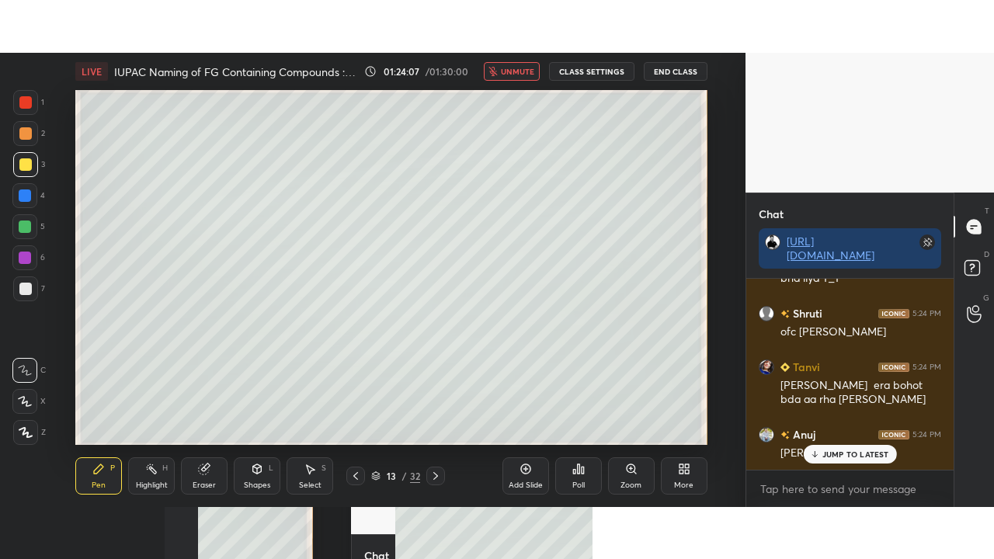
scroll to position [125742, 0]
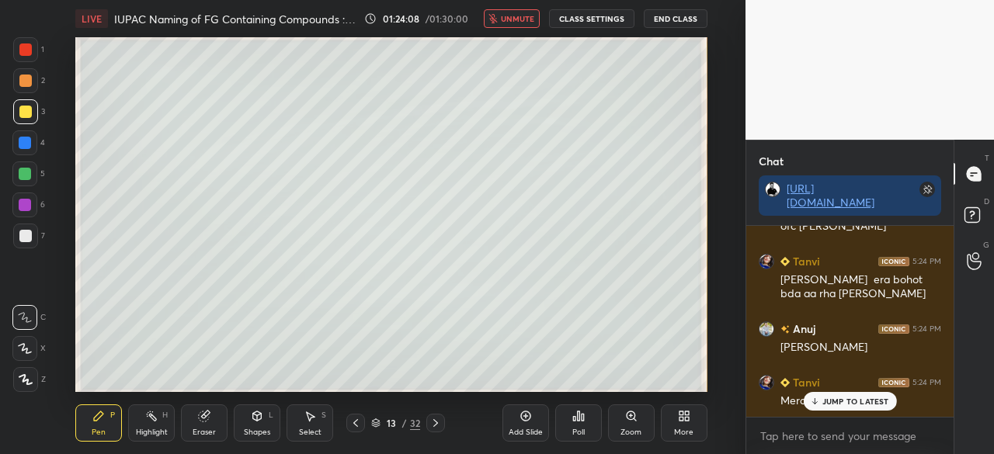
click at [686, 415] on icon at bounding box center [687, 413] width 4 height 4
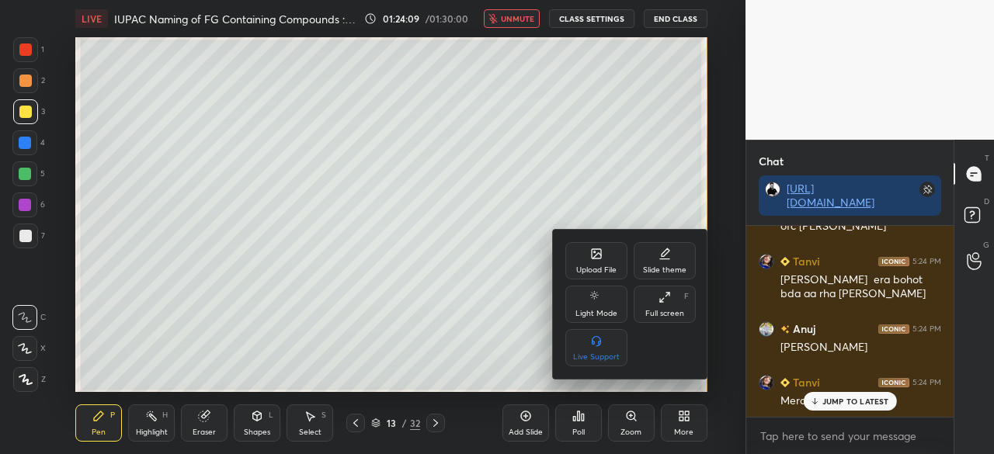
drag, startPoint x: 650, startPoint y: 286, endPoint x: 650, endPoint y: 356, distance: 69.1
click at [650, 288] on div "Full screen F" at bounding box center [664, 304] width 62 height 37
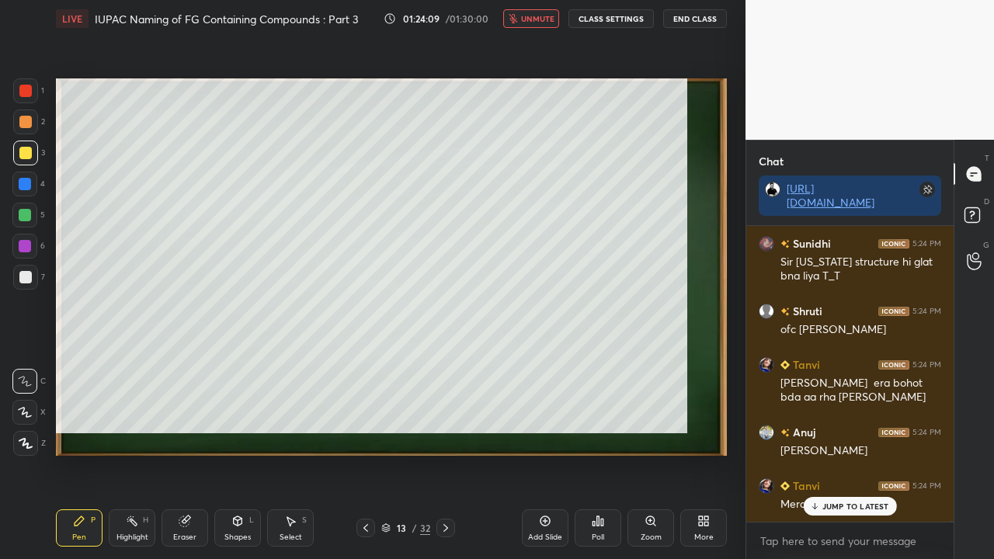
scroll to position [125638, 0]
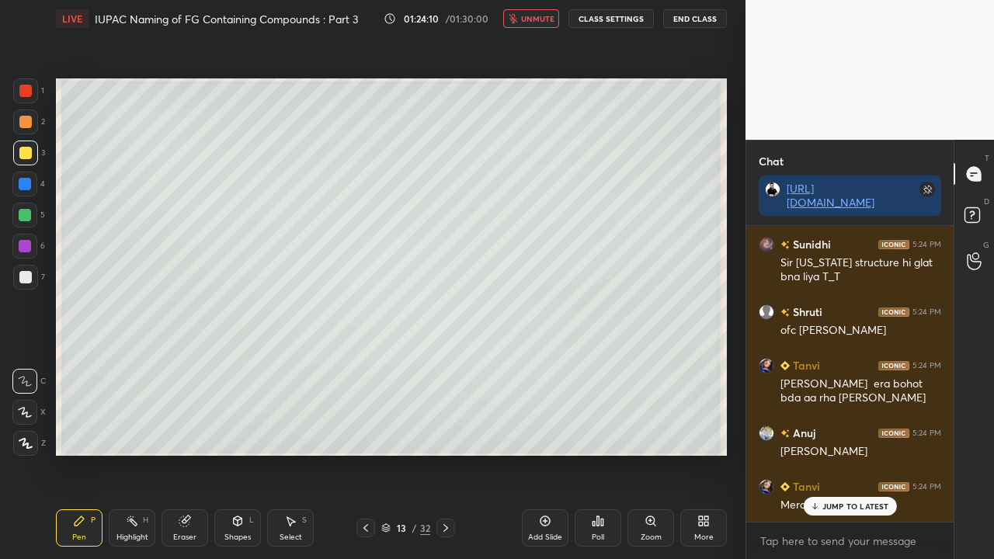
click at [540, 22] on span "unmute" at bounding box center [537, 18] width 33 height 11
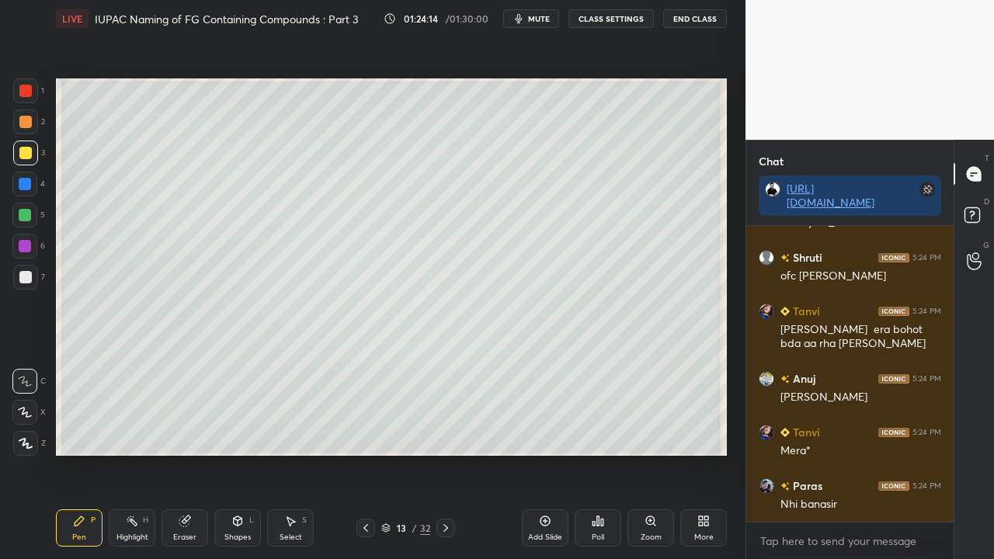
click at [983, 212] on icon at bounding box center [974, 217] width 28 height 28
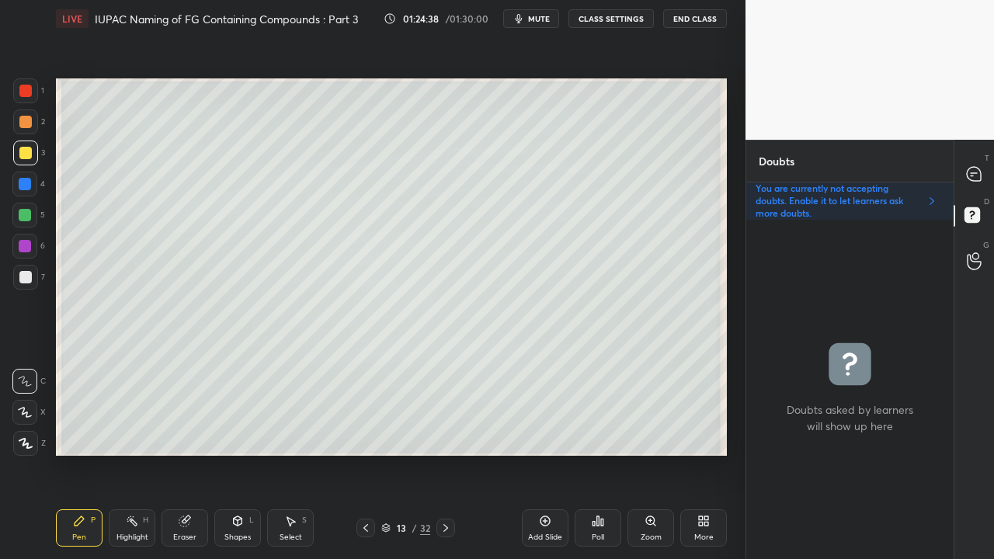
click at [363, 453] on icon at bounding box center [365, 528] width 12 height 12
click at [365, 453] on icon at bounding box center [365, 528] width 12 height 12
click at [366, 453] on icon at bounding box center [365, 528] width 12 height 12
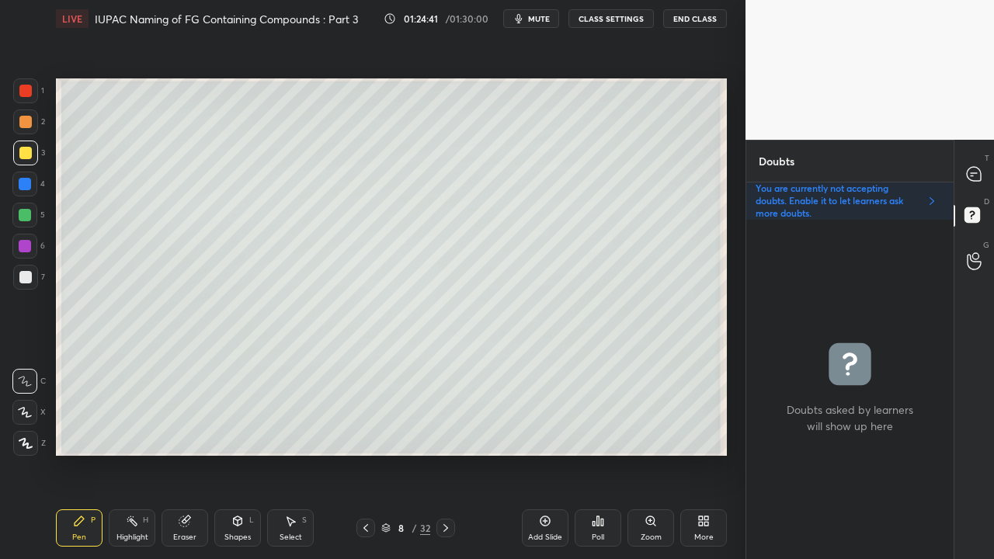
click at [365, 453] on icon at bounding box center [365, 528] width 12 height 12
click at [365, 453] on icon at bounding box center [365, 528] width 5 height 8
click at [365, 453] on icon at bounding box center [365, 528] width 12 height 12
click at [444, 453] on icon at bounding box center [445, 528] width 12 height 12
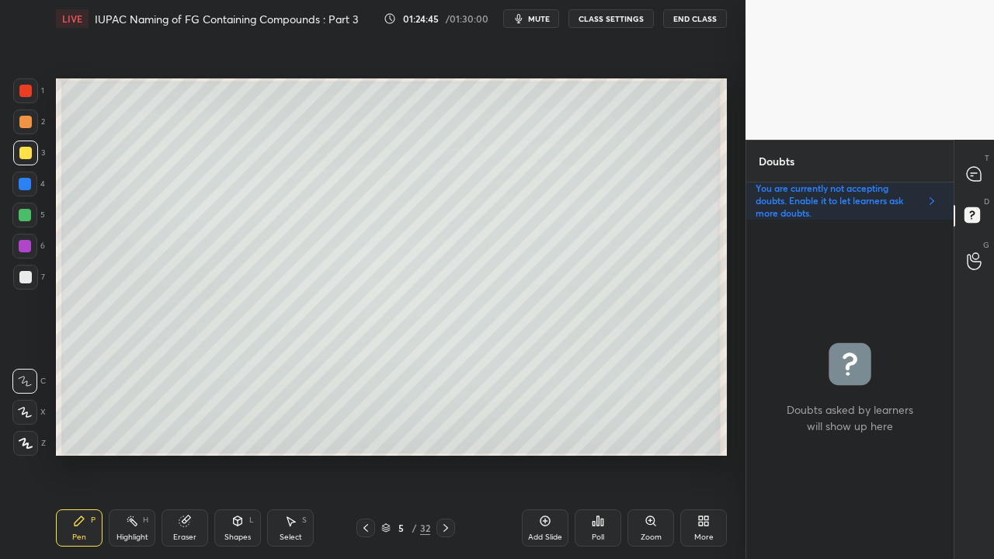
click at [446, 453] on icon at bounding box center [445, 528] width 12 height 12
click at [445, 453] on icon at bounding box center [445, 528] width 12 height 12
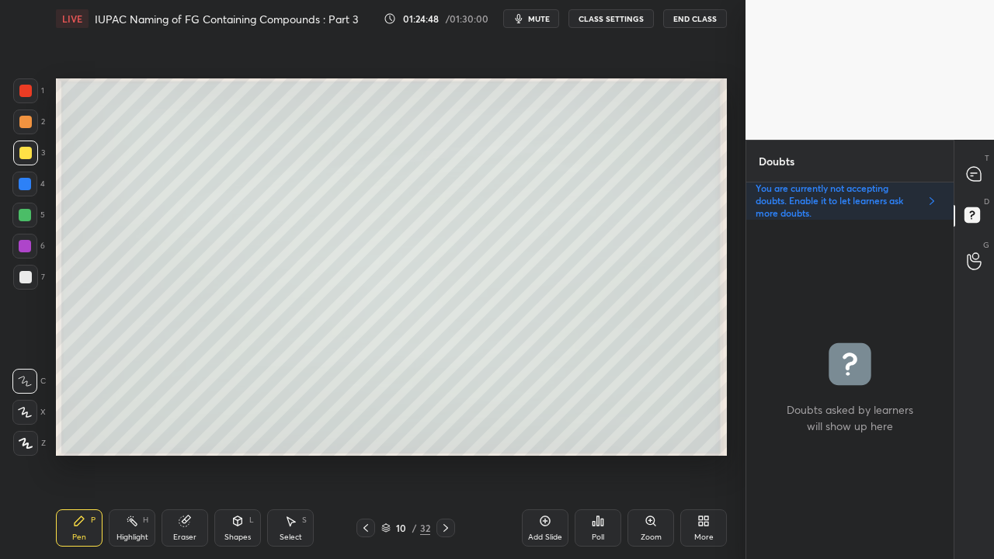
click at [444, 453] on icon at bounding box center [445, 528] width 12 height 12
click at [442, 453] on icon at bounding box center [445, 528] width 12 height 12
click at [443, 453] on icon at bounding box center [445, 528] width 5 height 8
click at [978, 172] on icon at bounding box center [973, 174] width 14 height 14
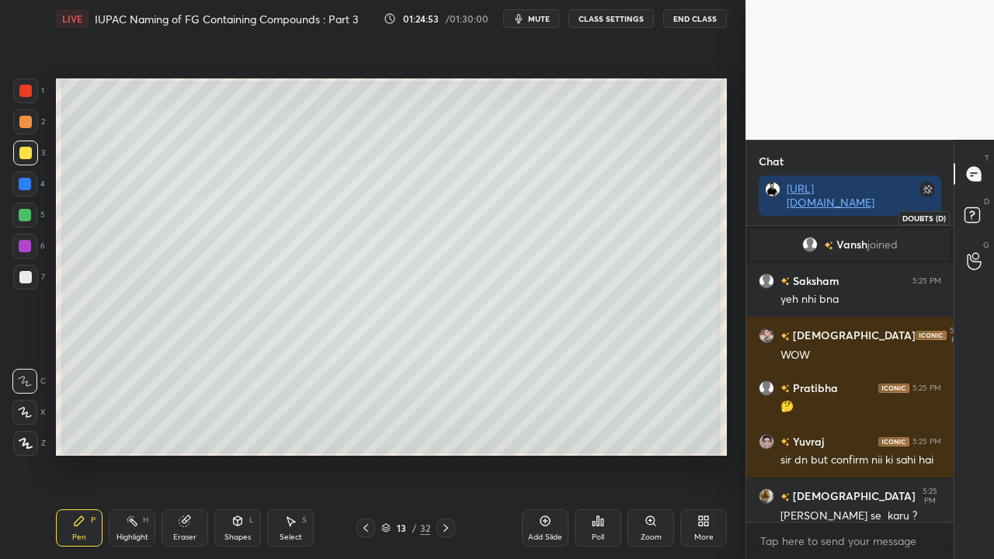
scroll to position [126450, 0]
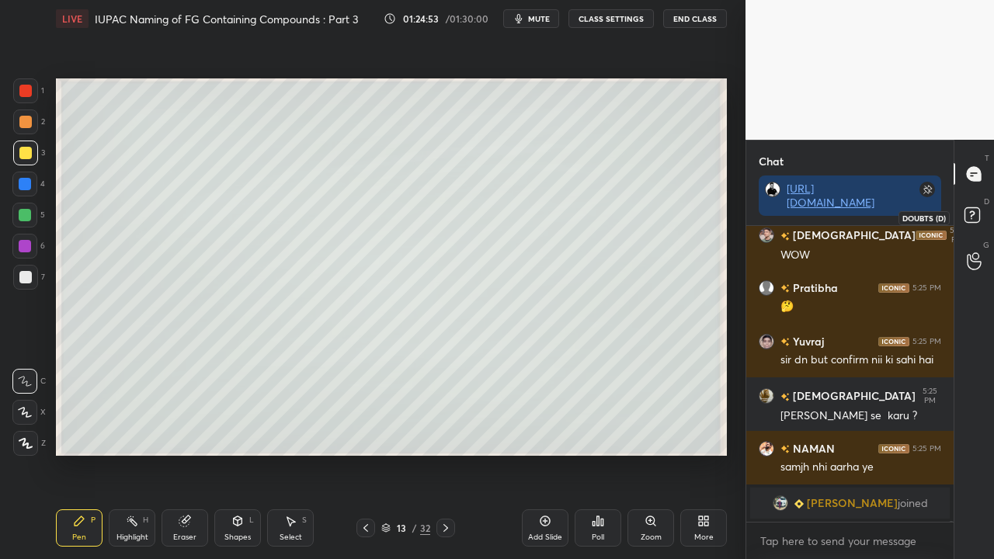
click at [970, 222] on rect at bounding box center [971, 215] width 15 height 15
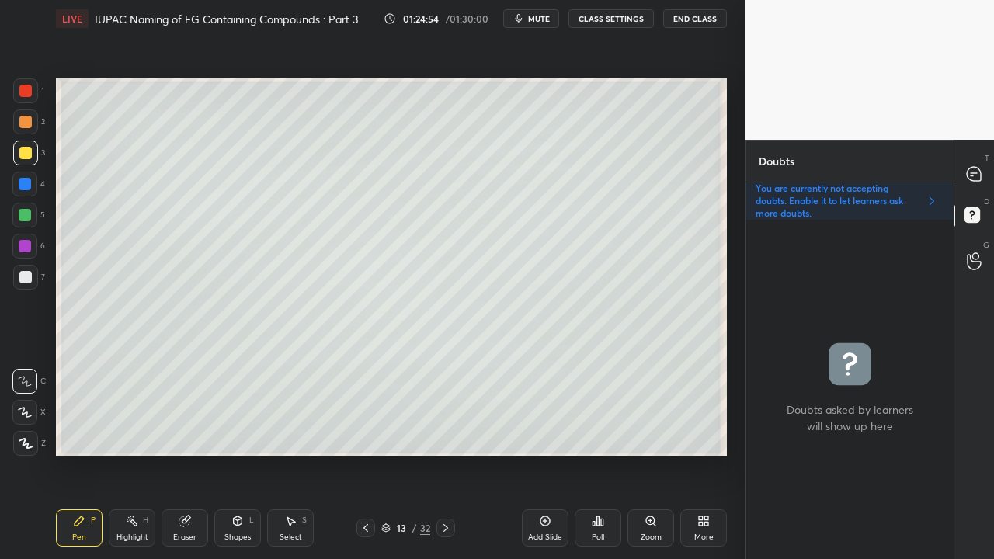
scroll to position [335, 203]
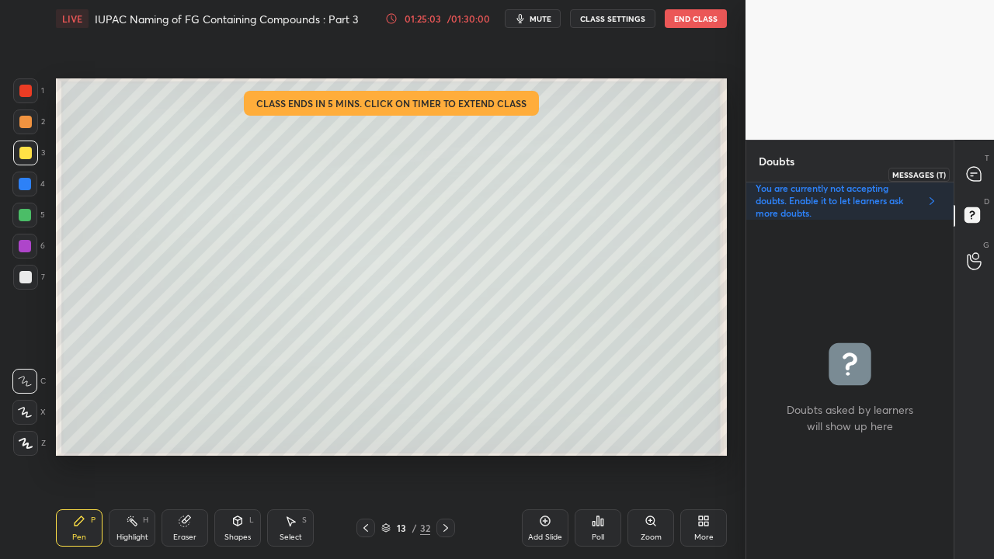
click at [977, 167] on icon at bounding box center [974, 174] width 16 height 16
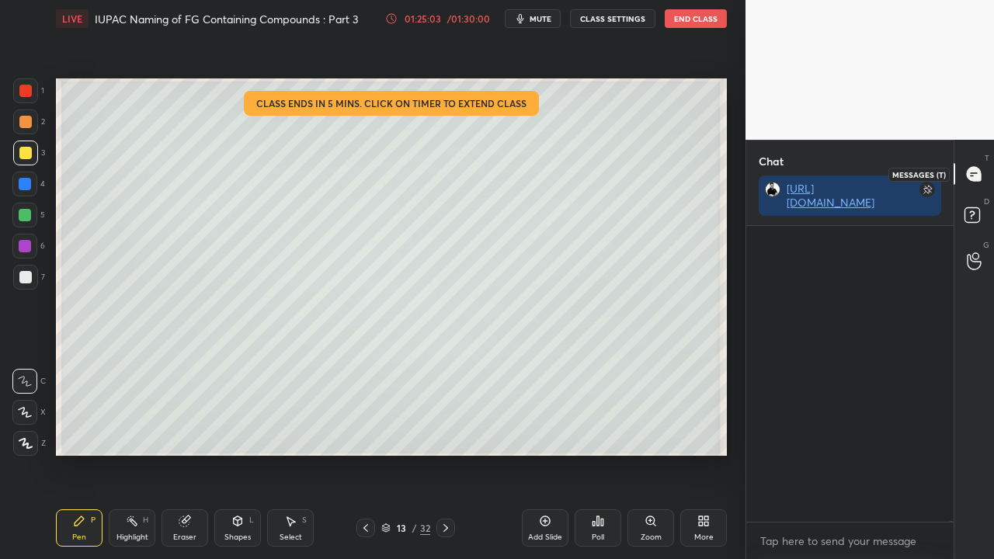
scroll to position [291, 203]
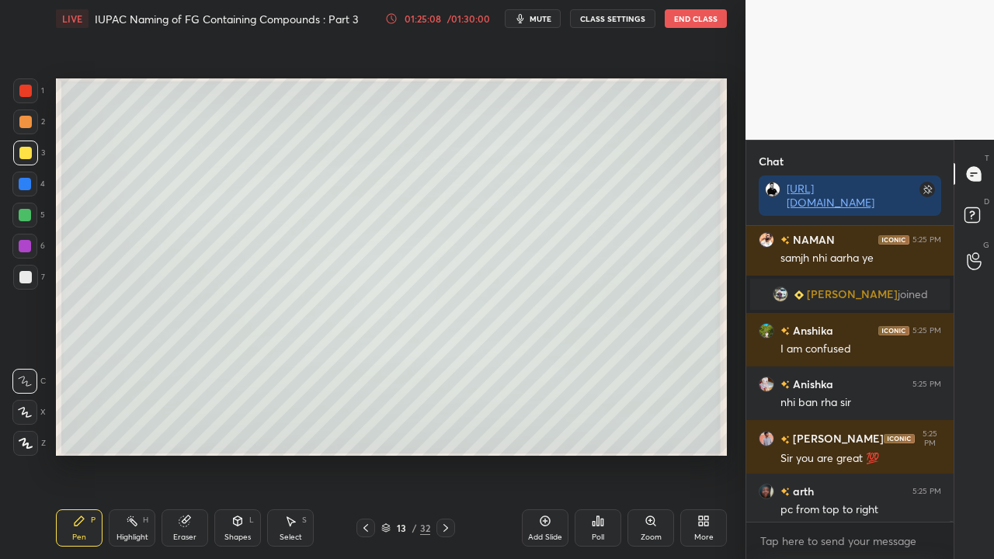
click at [23, 276] on div at bounding box center [25, 277] width 12 height 12
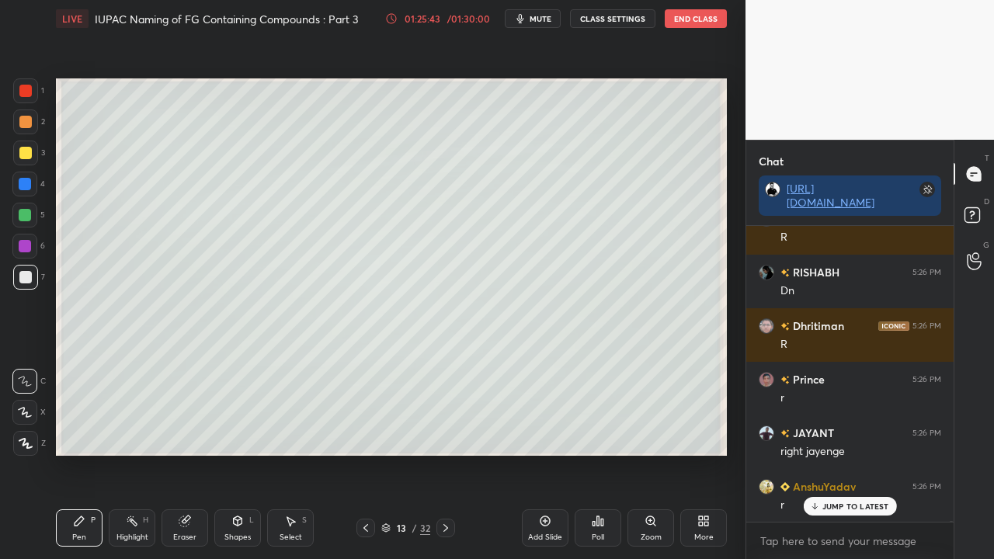
scroll to position [130992, 0]
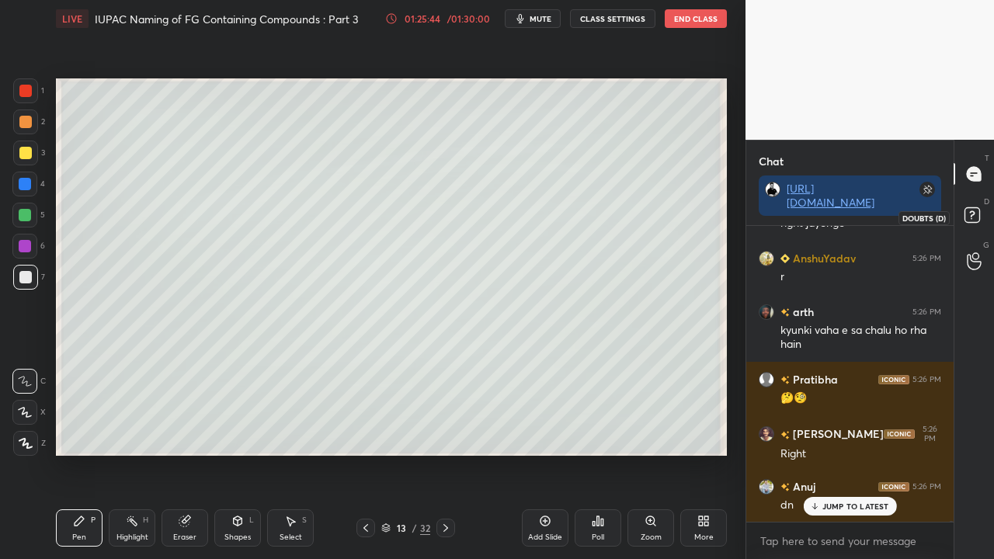
click at [970, 221] on rect at bounding box center [971, 215] width 15 height 15
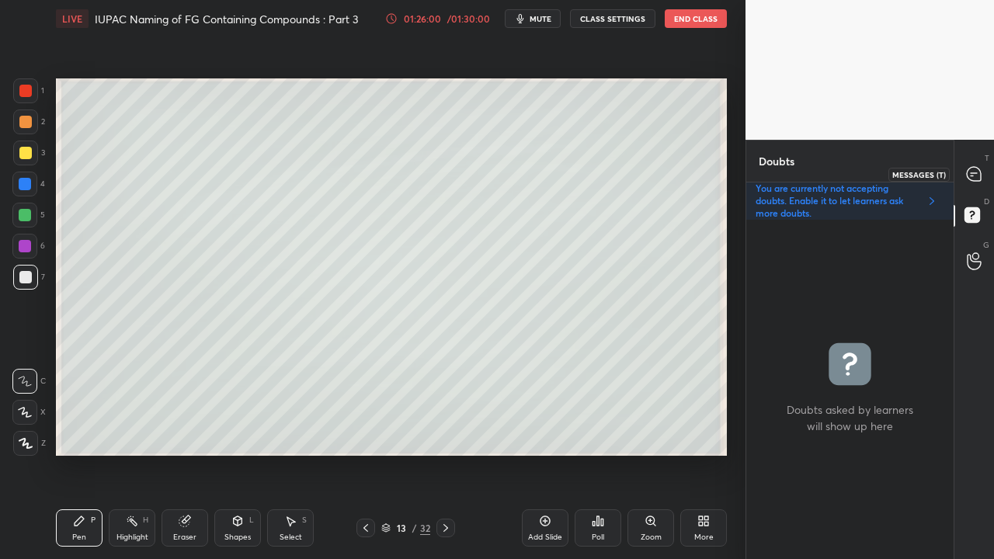
click at [987, 169] on div at bounding box center [974, 174] width 31 height 28
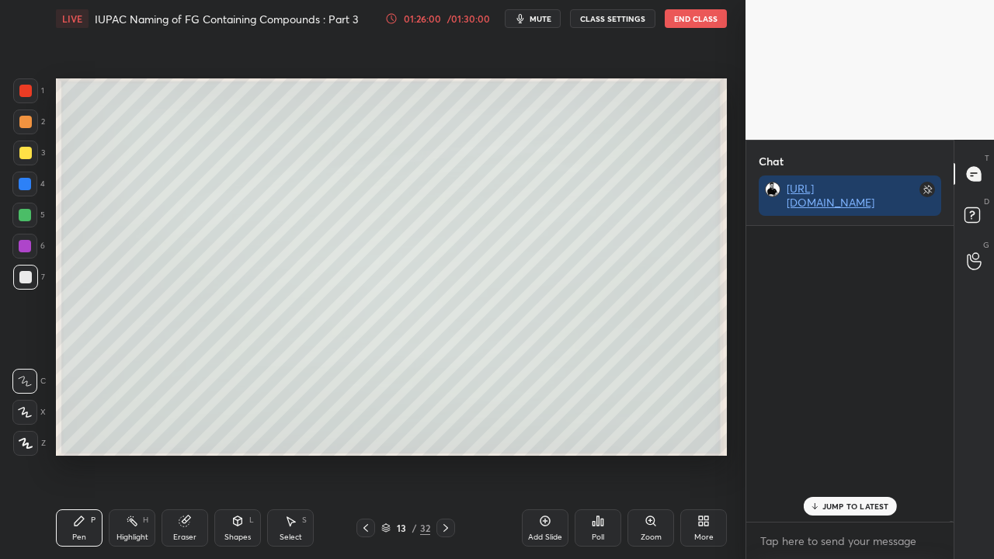
scroll to position [291, 203]
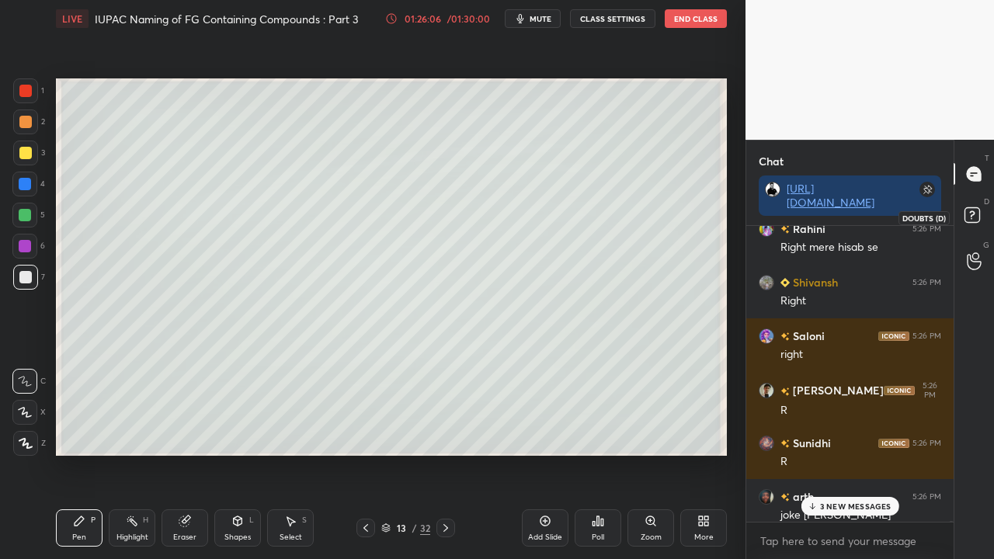
click at [981, 205] on icon at bounding box center [974, 217] width 28 height 28
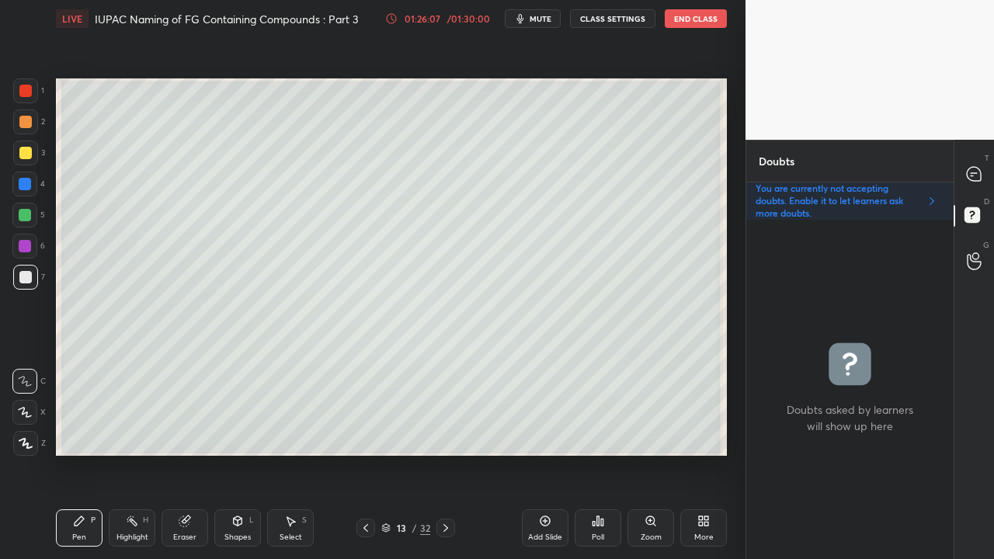
click at [984, 168] on div at bounding box center [974, 174] width 31 height 28
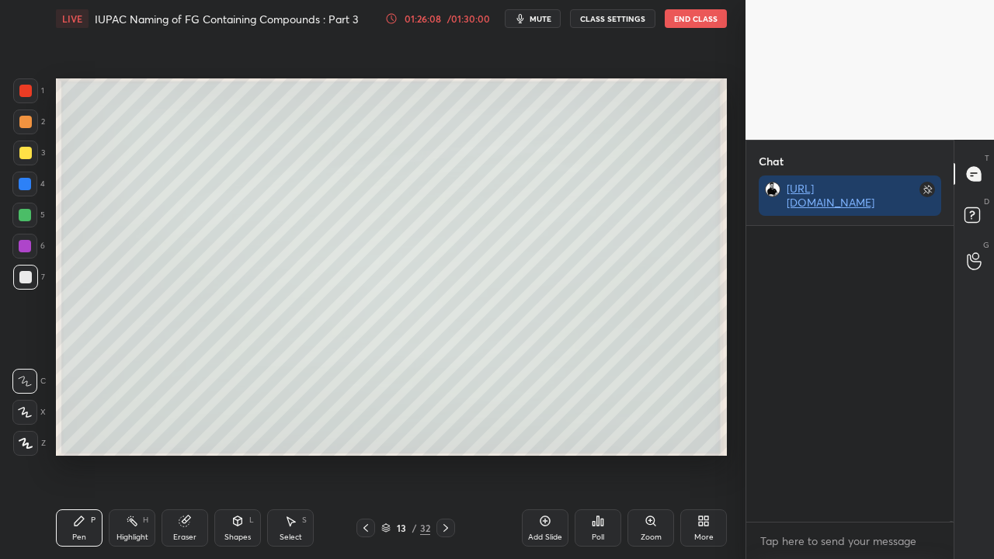
scroll to position [5, 5]
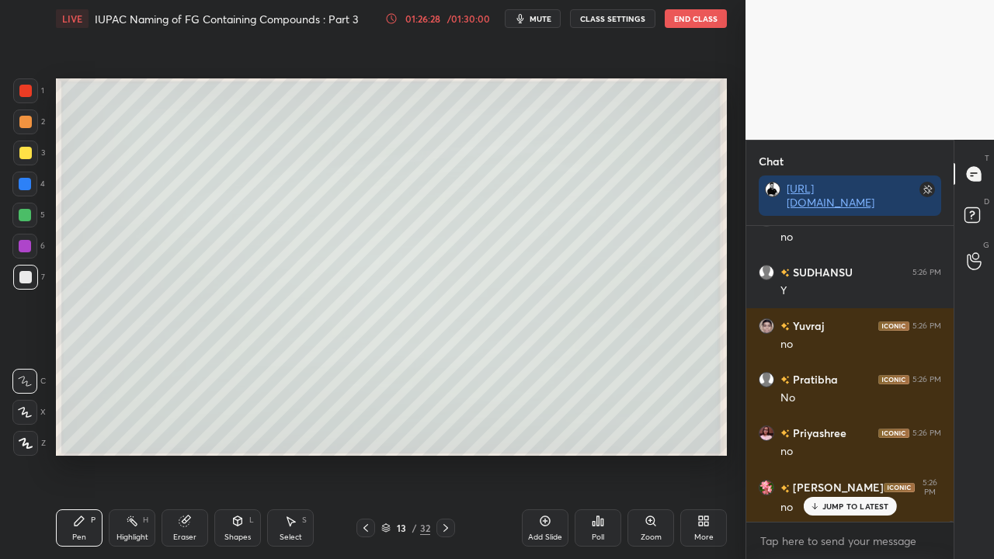
click at [542, 20] on span "mute" at bounding box center [540, 18] width 22 height 11
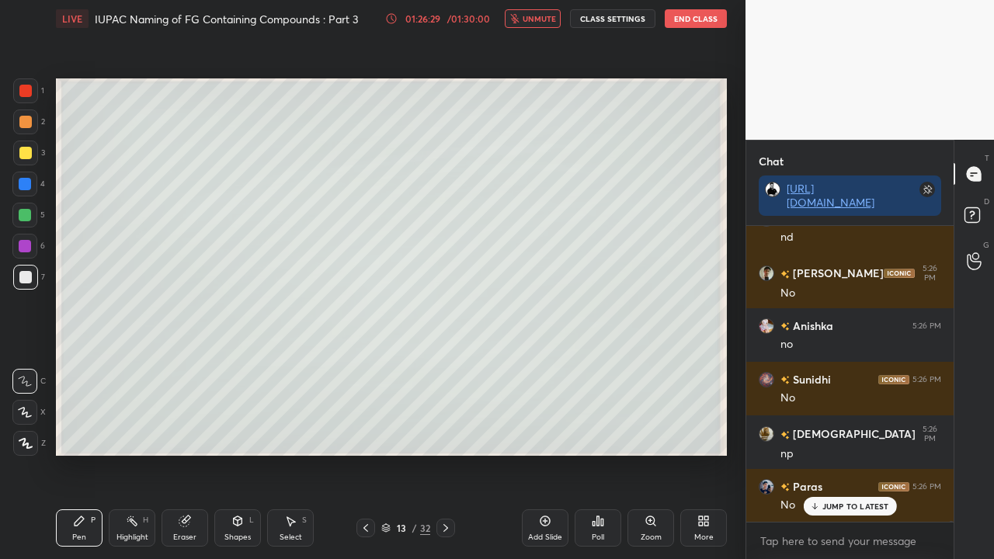
drag, startPoint x: 524, startPoint y: 19, endPoint x: 512, endPoint y: 28, distance: 14.9
click at [527, 17] on button "unmute" at bounding box center [533, 18] width 56 height 19
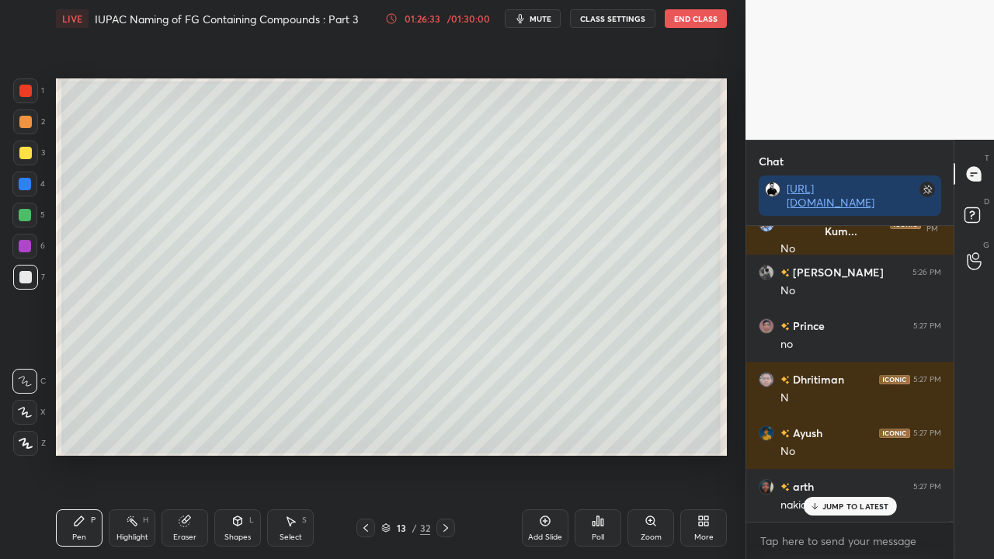
click at [984, 206] on icon at bounding box center [974, 217] width 28 height 28
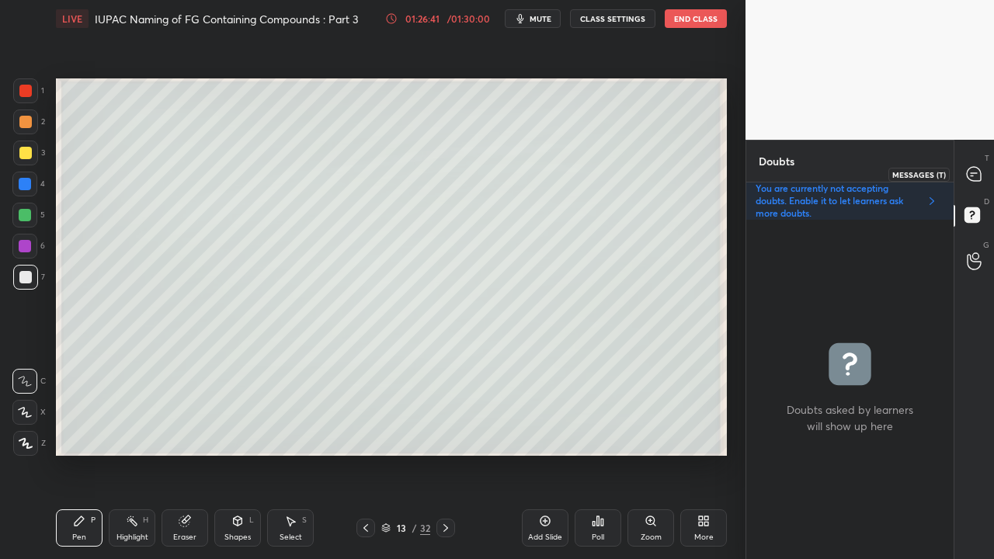
click at [973, 172] on icon at bounding box center [974, 174] width 16 height 16
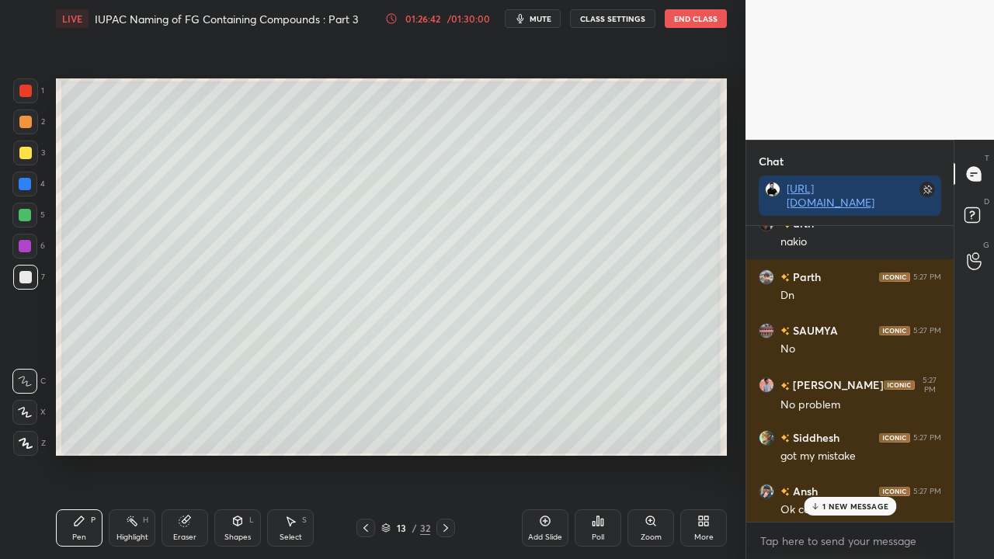
click at [845, 453] on p "1 NEW MESSAGE" at bounding box center [855, 505] width 66 height 9
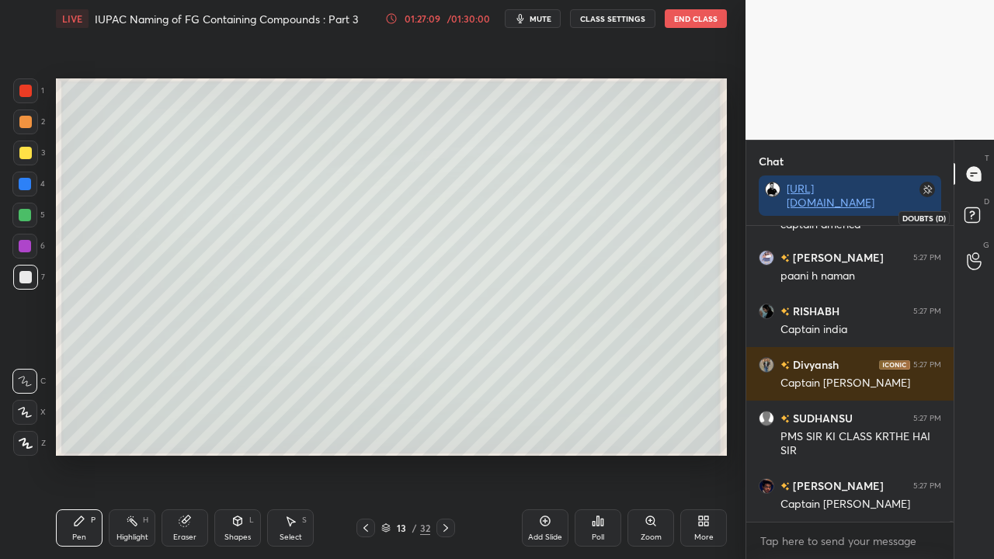
click at [978, 213] on rect at bounding box center [971, 215] width 15 height 15
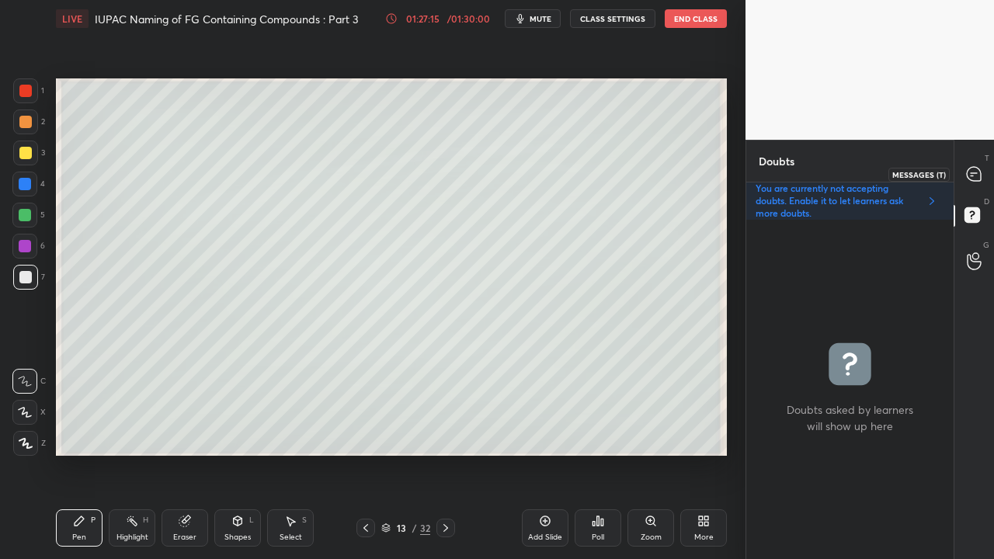
click at [970, 174] on icon at bounding box center [973, 174] width 14 height 14
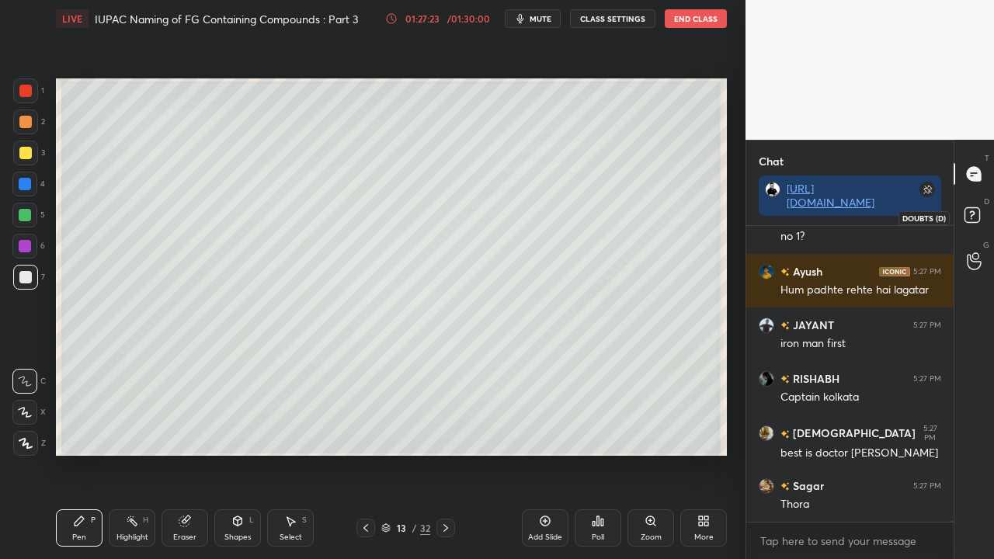
click at [976, 215] on rect at bounding box center [971, 215] width 15 height 15
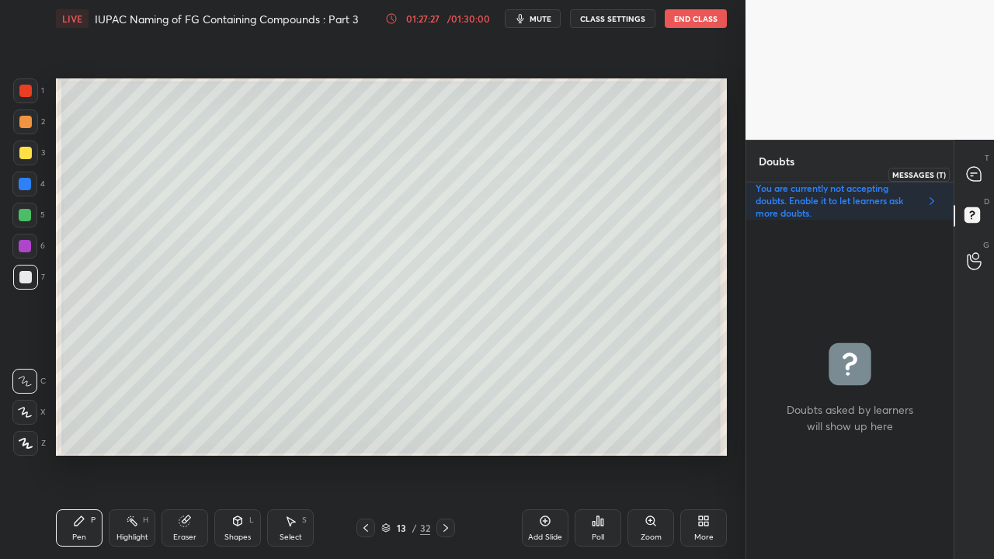
click at [966, 179] on icon at bounding box center [974, 174] width 16 height 16
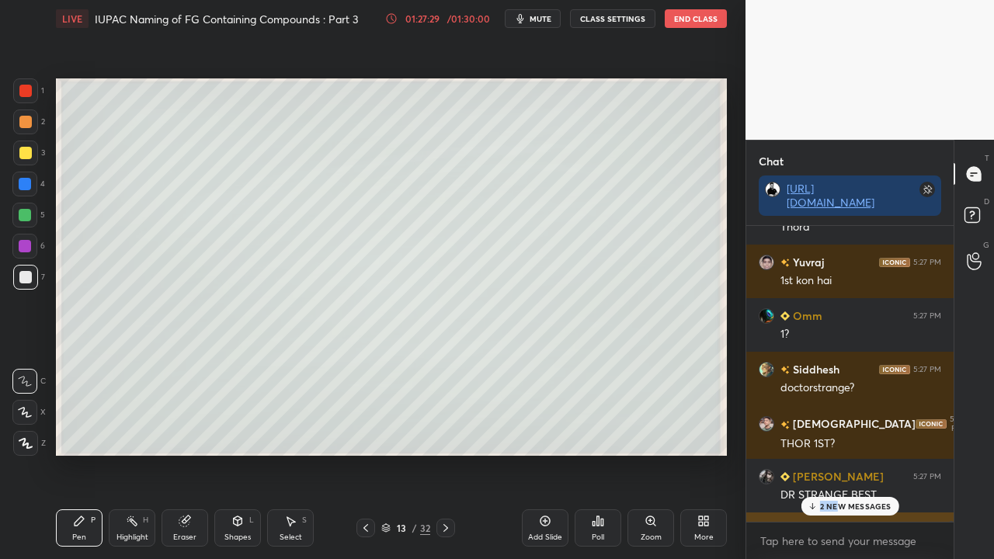
click at [840, 453] on div "NAMAN 5:27 PM iron" at bounding box center [849, 539] width 207 height 54
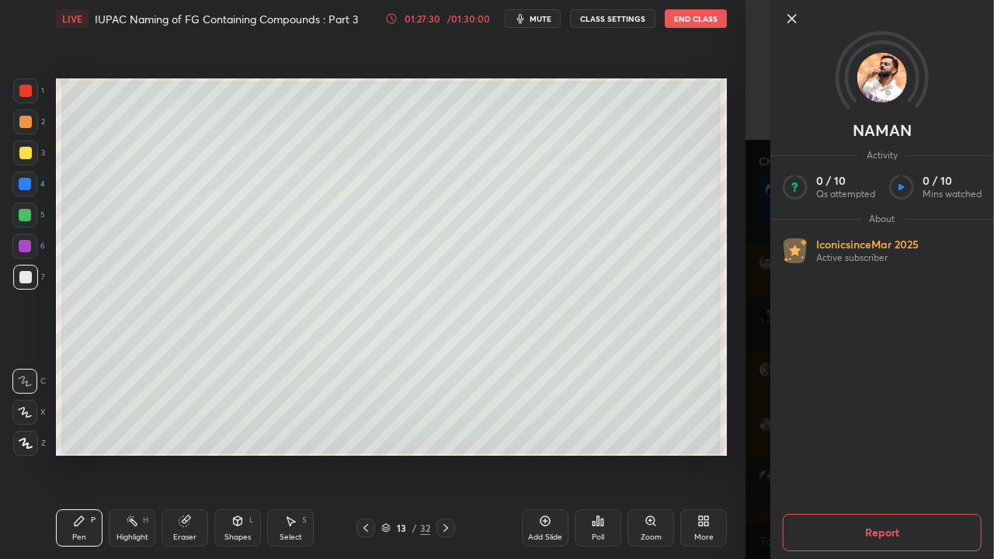
click at [752, 453] on div "NAMAN Activity 0 / 10 Qs attempted 0 / 10 Mins watched About Iconic since [DATE…" at bounding box center [869, 279] width 248 height 559
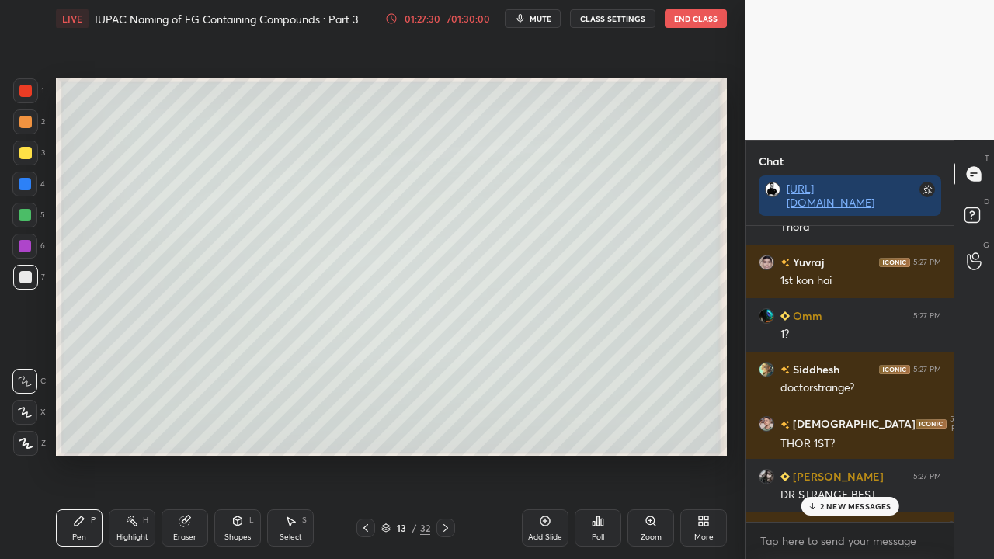
click at [840, 453] on p "2 NEW MESSAGES" at bounding box center [855, 505] width 71 height 9
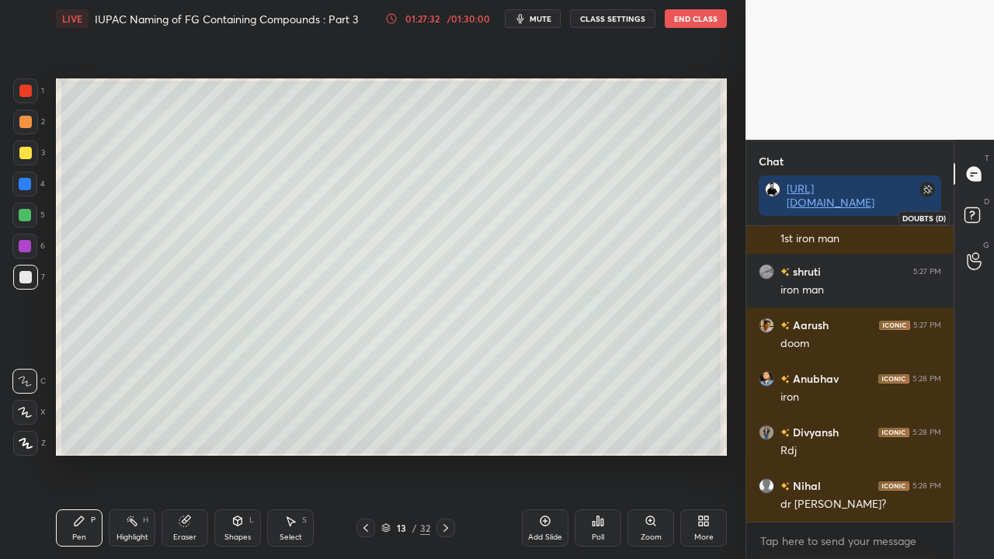
click at [978, 214] on rect at bounding box center [971, 215] width 15 height 15
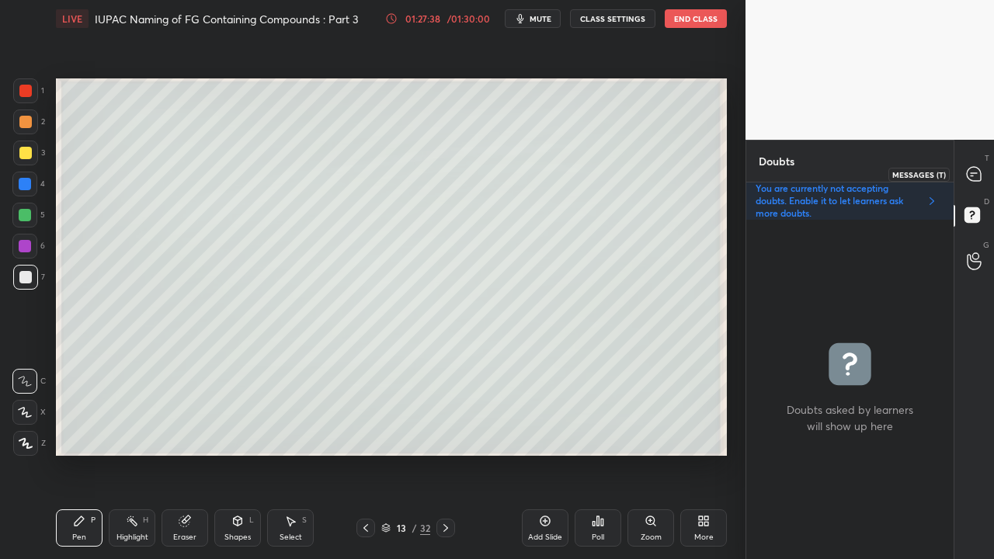
click at [973, 171] on icon at bounding box center [973, 174] width 14 height 14
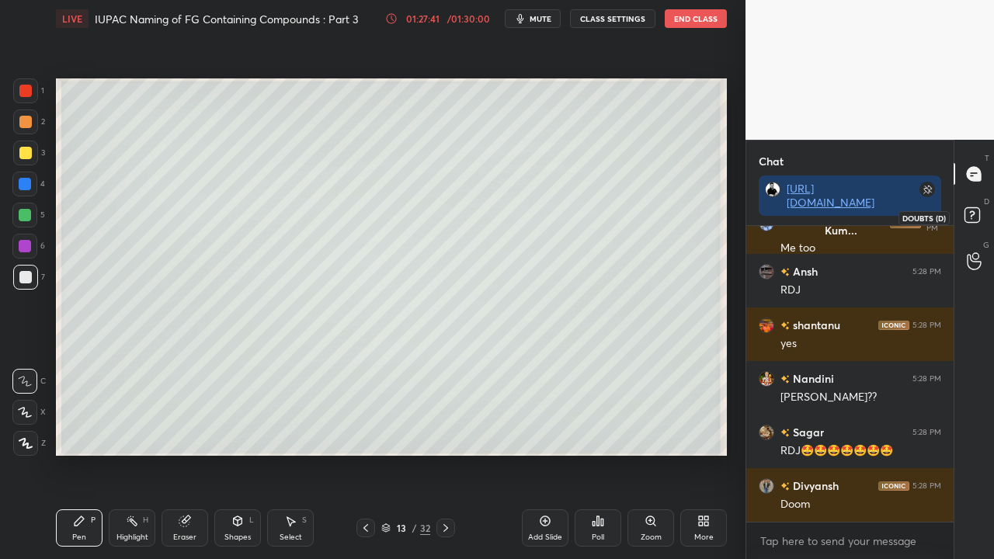
drag, startPoint x: 972, startPoint y: 216, endPoint x: 962, endPoint y: 211, distance: 11.1
click at [972, 216] on rect at bounding box center [971, 215] width 15 height 15
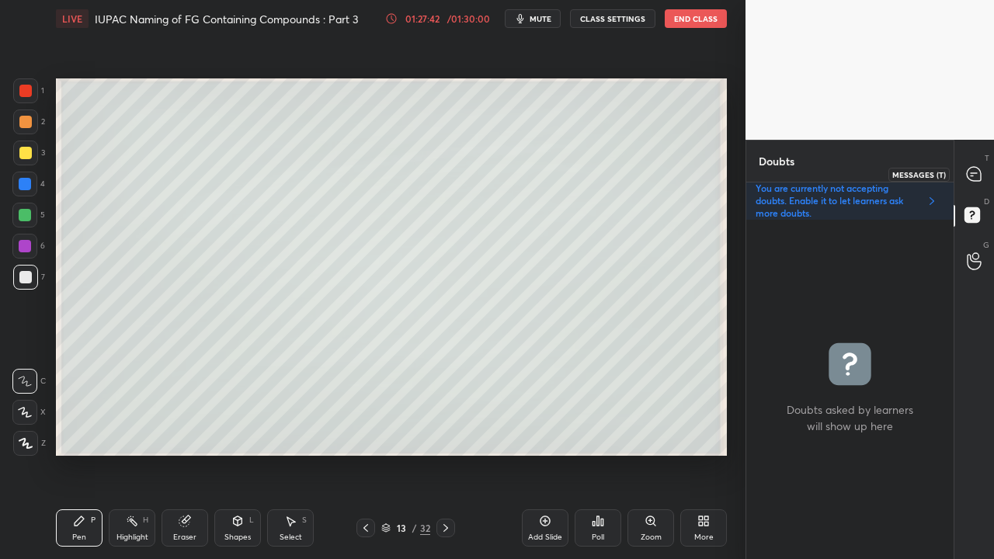
click at [970, 169] on icon at bounding box center [973, 174] width 14 height 14
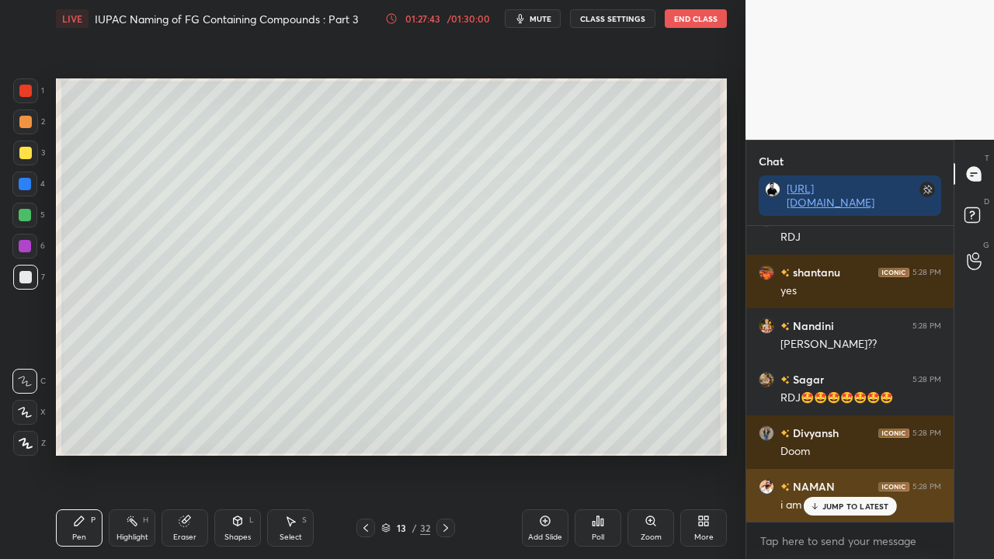
click at [837, 453] on div "JUMP TO LATEST" at bounding box center [849, 506] width 93 height 19
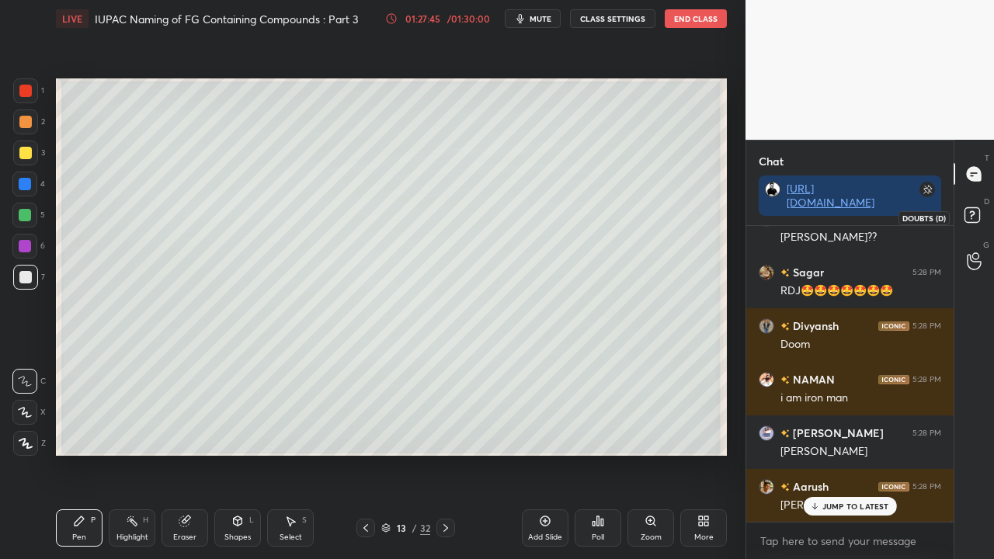
click at [974, 216] on rect at bounding box center [971, 215] width 15 height 15
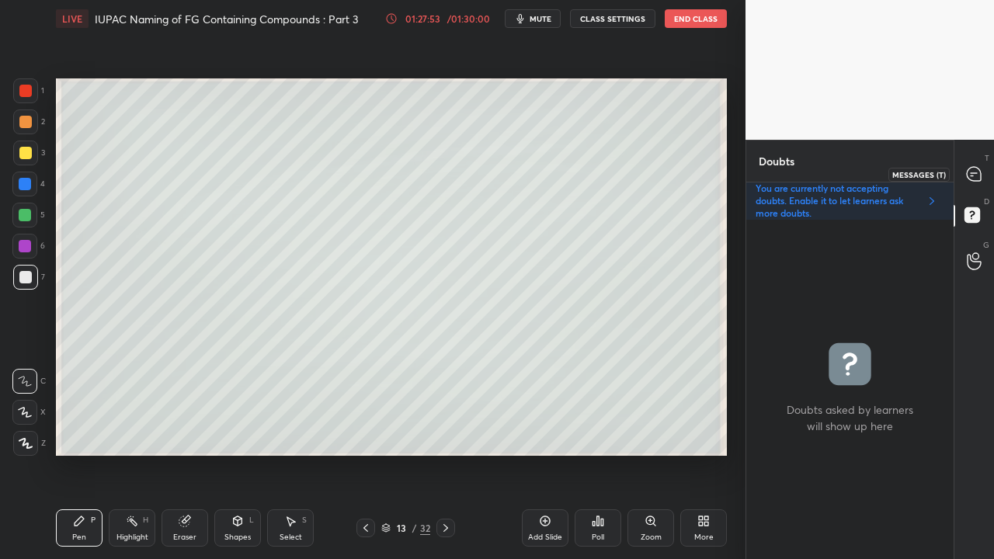
click at [976, 171] on icon at bounding box center [973, 174] width 14 height 14
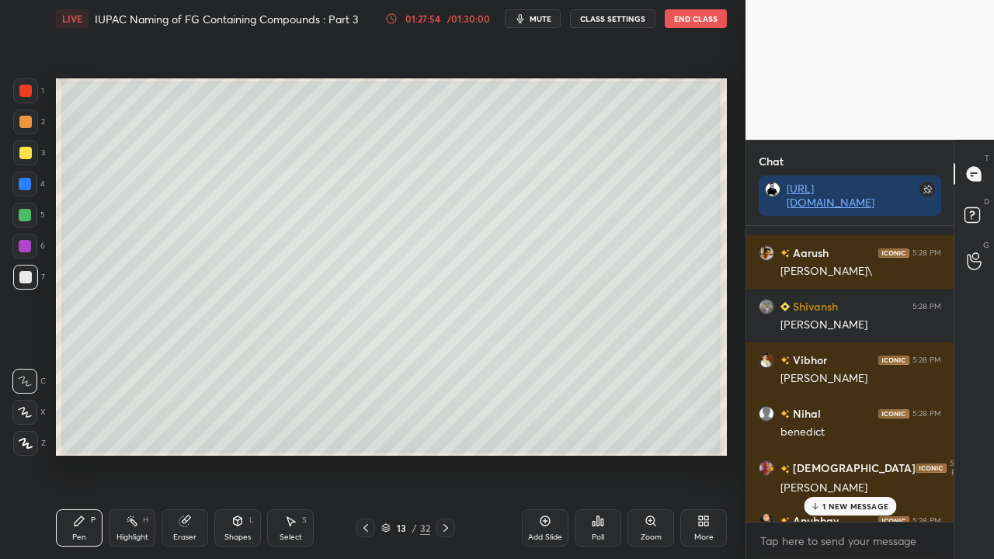
click at [830, 453] on p "1 NEW MESSAGE" at bounding box center [855, 505] width 66 height 9
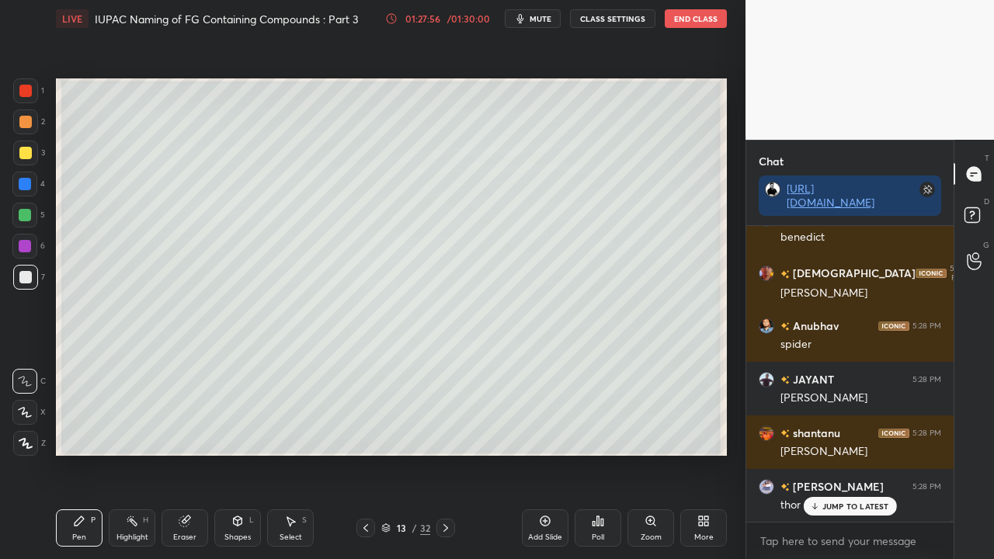
click at [837, 453] on p "JUMP TO LATEST" at bounding box center [855, 505] width 67 height 9
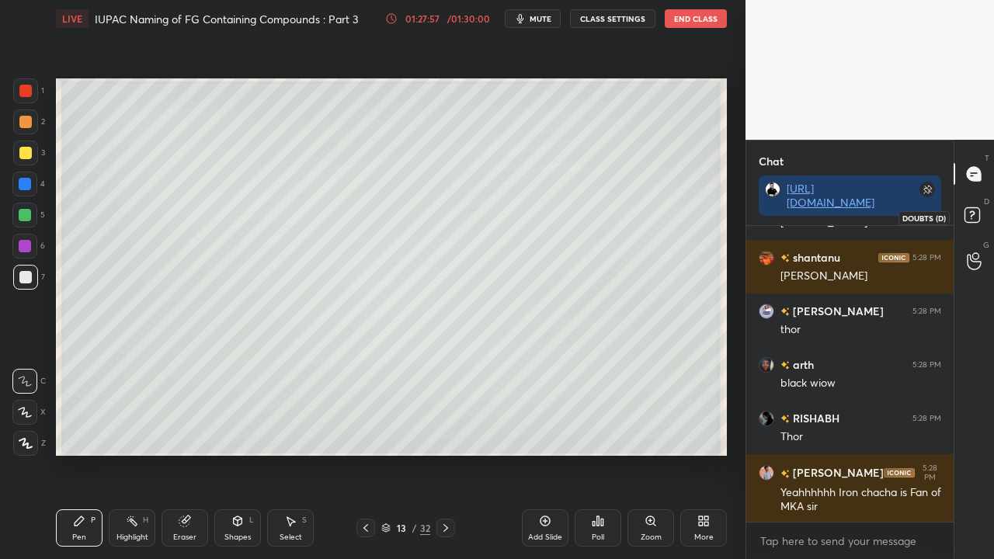
click at [972, 213] on rect at bounding box center [971, 215] width 15 height 15
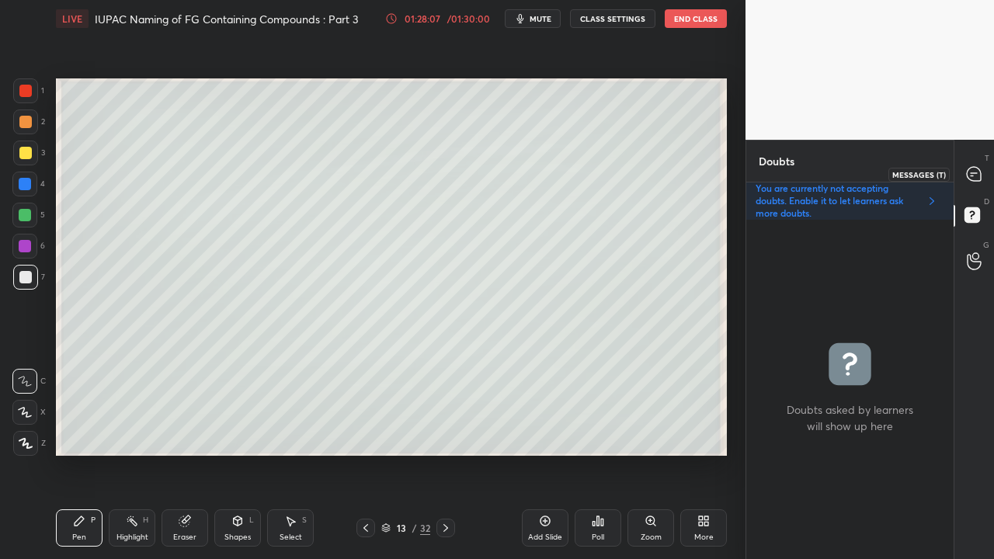
click at [973, 174] on icon at bounding box center [974, 174] width 16 height 16
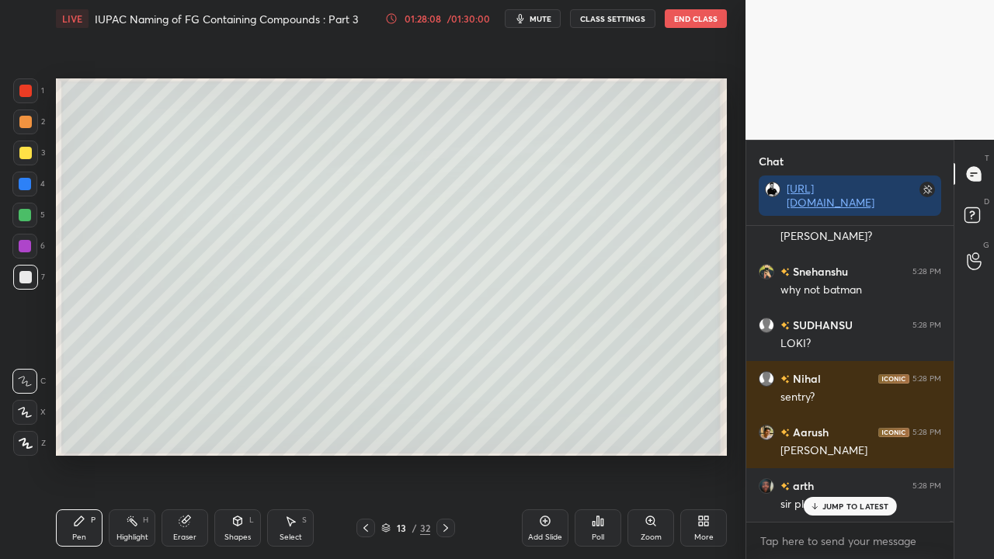
click at [836, 453] on p "JUMP TO LATEST" at bounding box center [855, 505] width 67 height 9
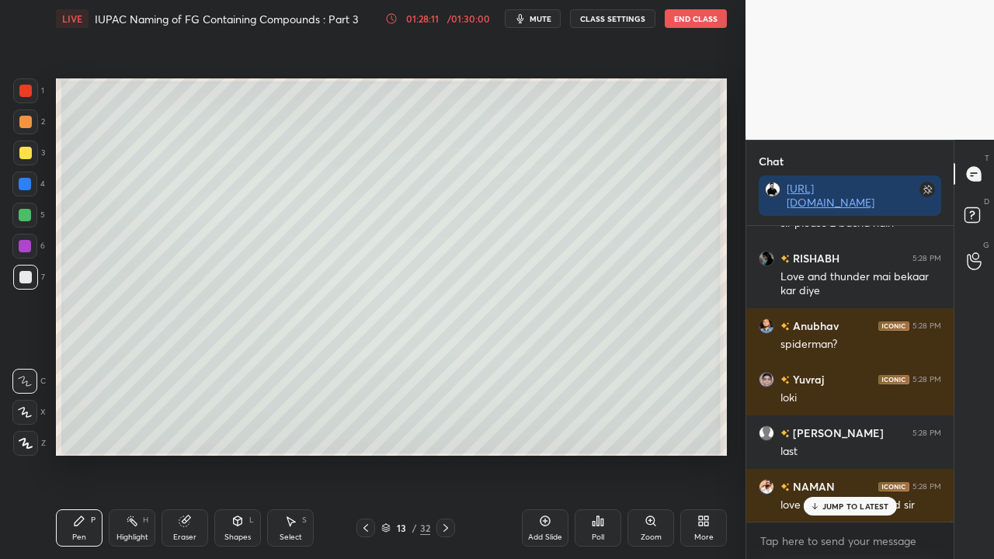
click at [26, 154] on div at bounding box center [25, 153] width 12 height 12
click at [25, 154] on div at bounding box center [25, 153] width 12 height 12
click at [28, 276] on div at bounding box center [25, 277] width 12 height 12
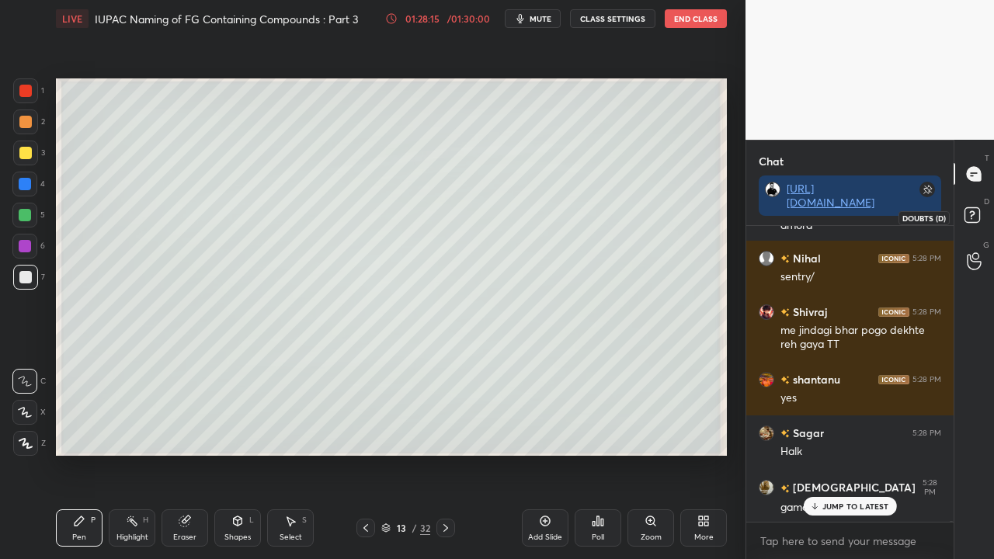
click at [983, 215] on icon at bounding box center [974, 217] width 28 height 28
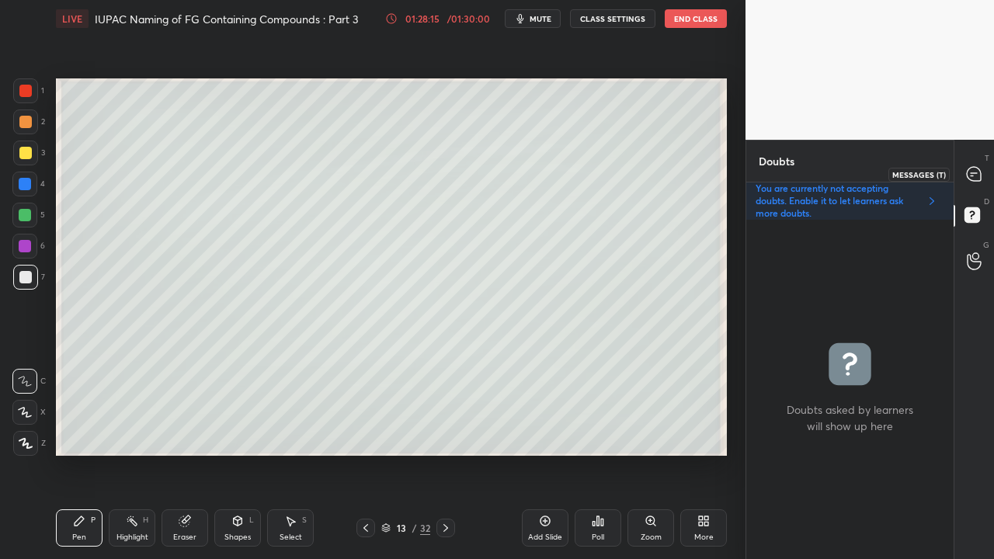
click at [983, 175] on div at bounding box center [974, 174] width 31 height 28
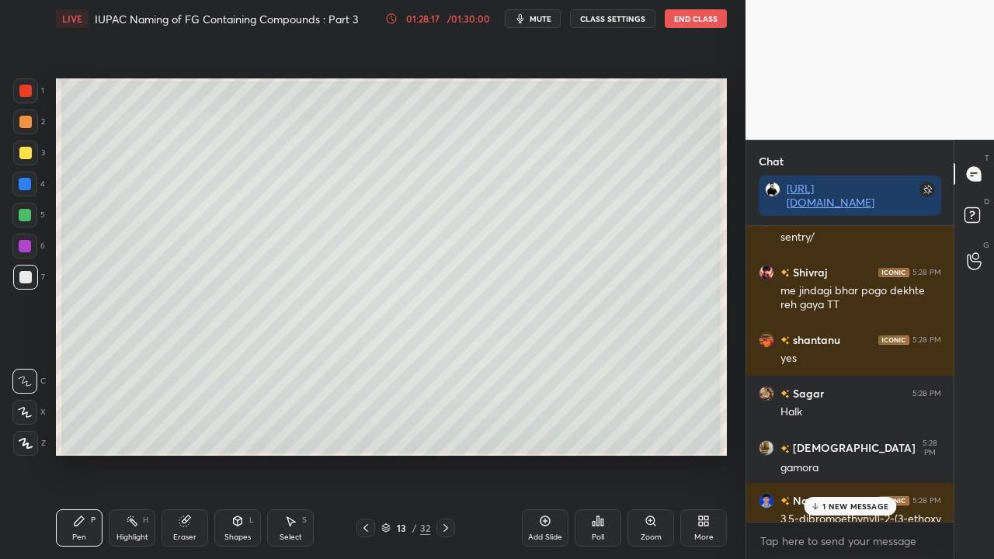
drag, startPoint x: 842, startPoint y: 503, endPoint x: 832, endPoint y: 507, distance: 10.8
click at [842, 453] on p "1 NEW MESSAGE" at bounding box center [855, 505] width 66 height 9
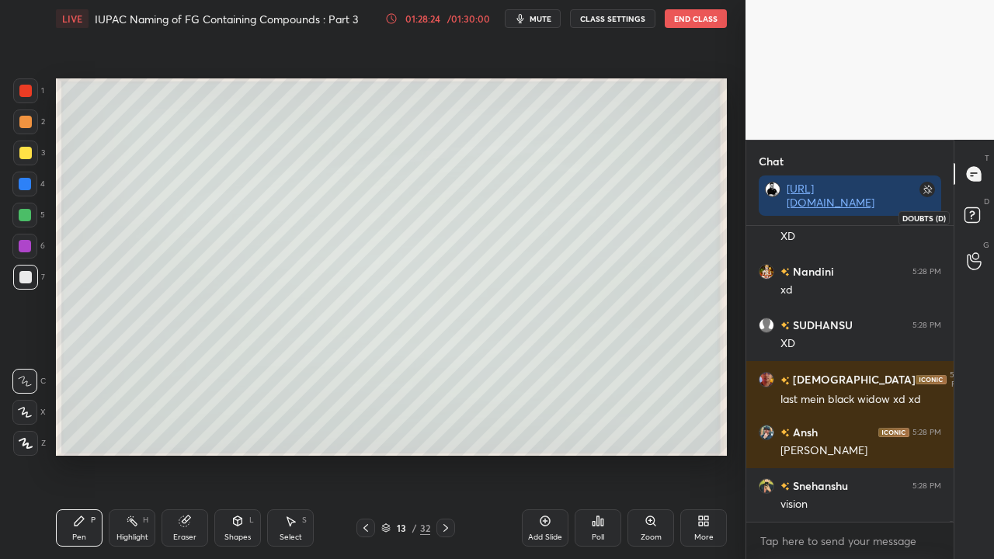
drag, startPoint x: 970, startPoint y: 213, endPoint x: 975, endPoint y: 206, distance: 8.4
click at [972, 214] on icon at bounding box center [971, 214] width 5 height 6
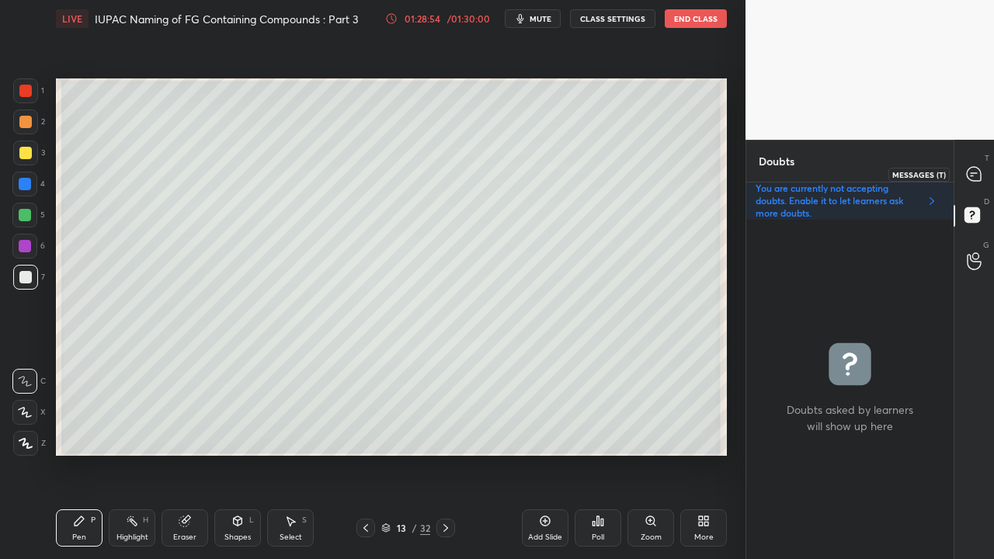
click at [981, 171] on icon at bounding box center [974, 174] width 16 height 16
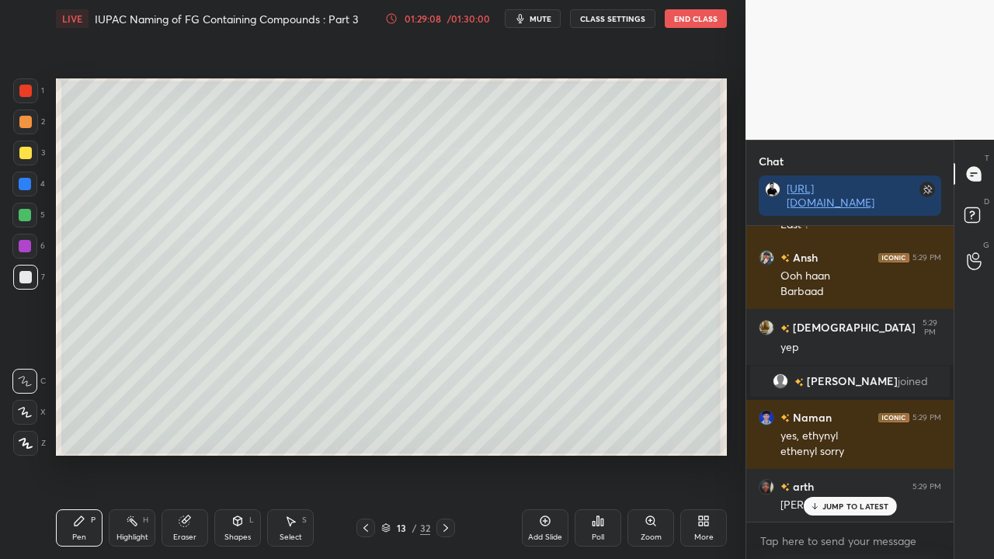
scroll to position [142010, 0]
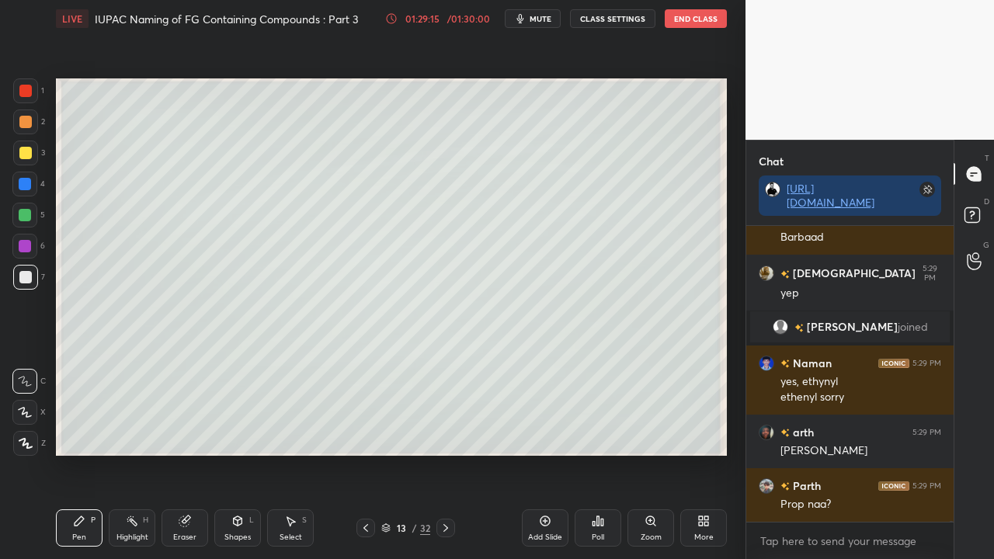
click at [978, 211] on rect at bounding box center [971, 215] width 15 height 15
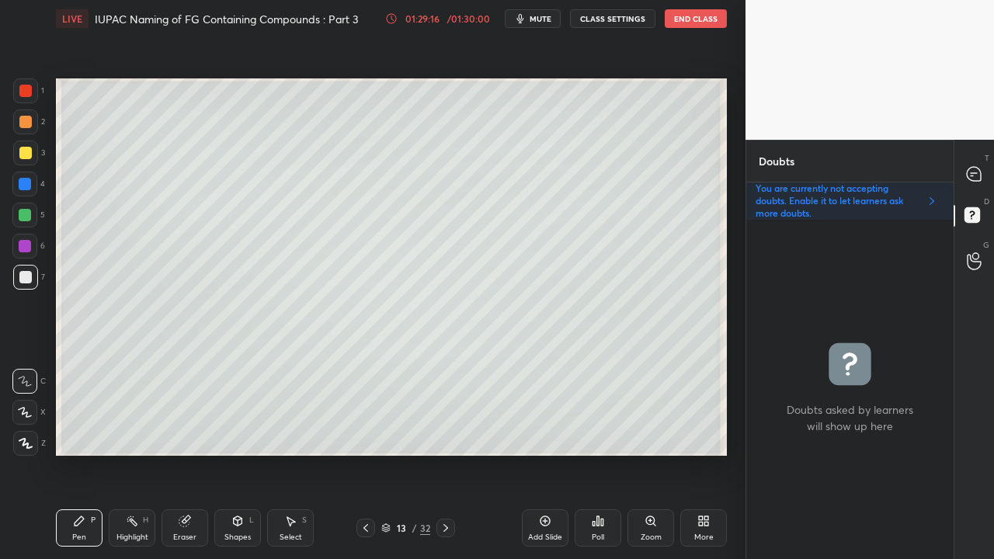
scroll to position [335, 203]
click at [972, 167] on icon at bounding box center [973, 174] width 14 height 14
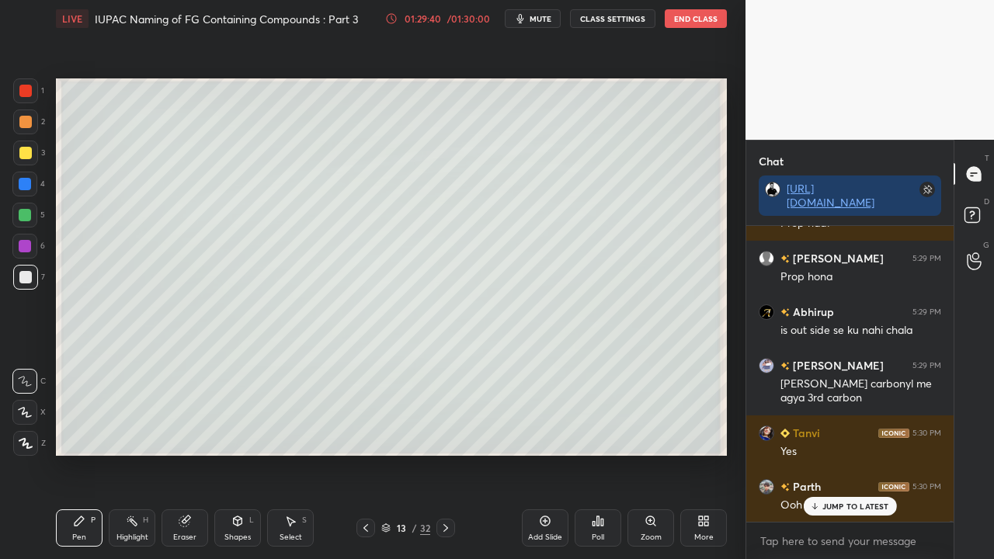
scroll to position [142345, 0]
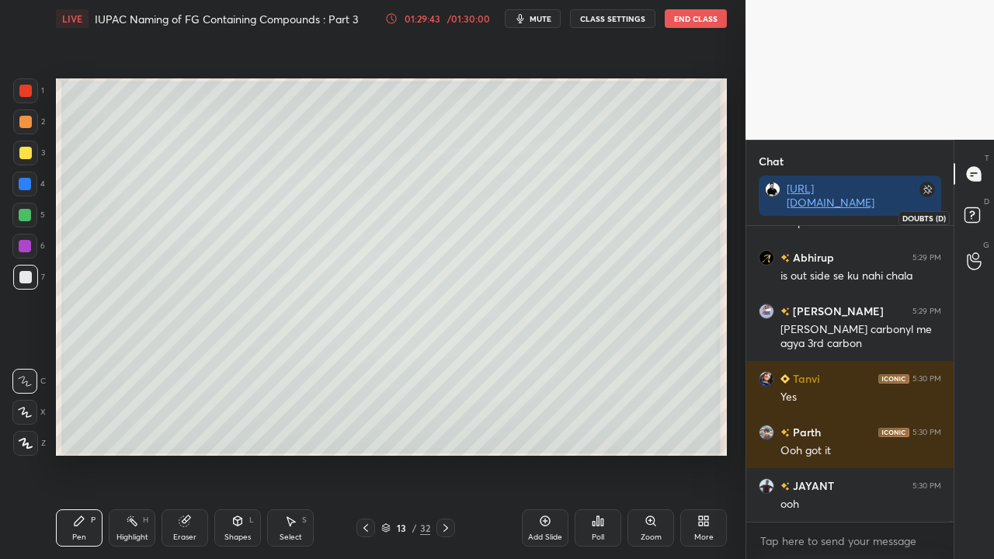
click at [973, 215] on rect at bounding box center [971, 215] width 15 height 15
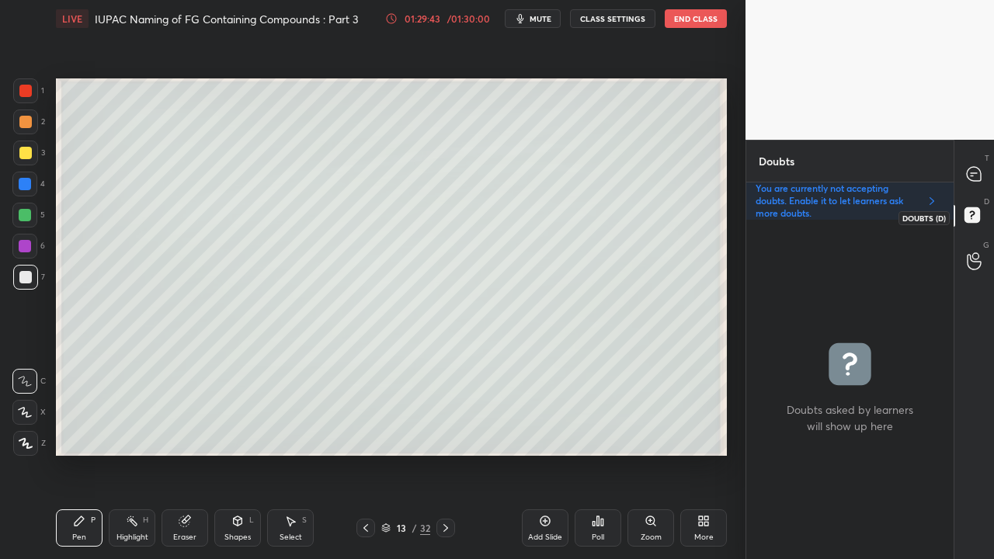
scroll to position [335, 203]
click at [981, 171] on icon at bounding box center [974, 174] width 16 height 16
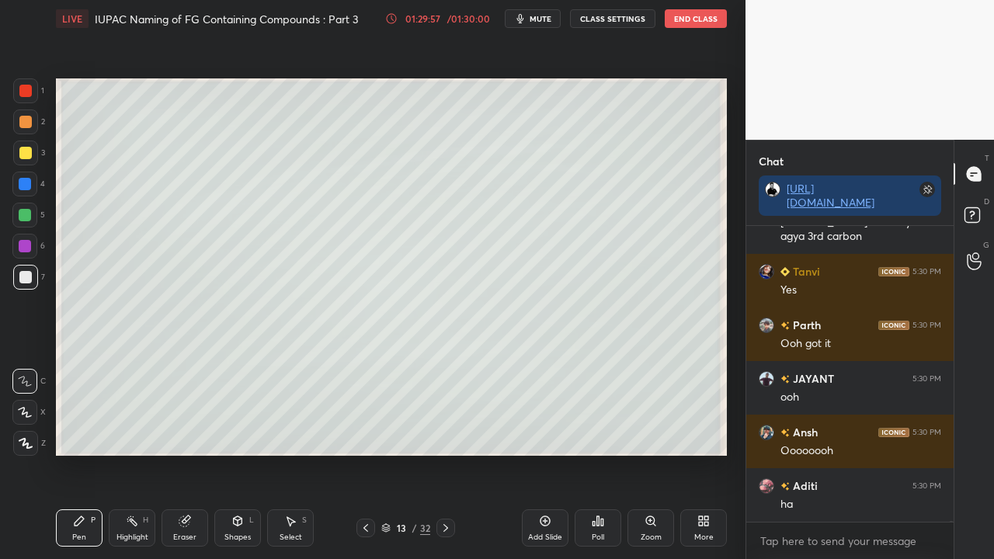
scroll to position [142505, 0]
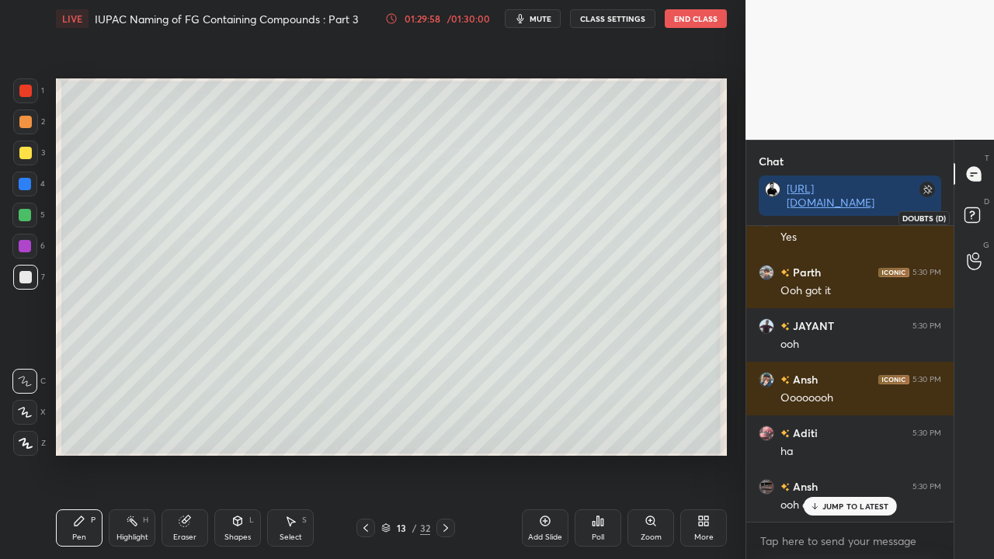
click at [973, 216] on icon at bounding box center [974, 217] width 28 height 28
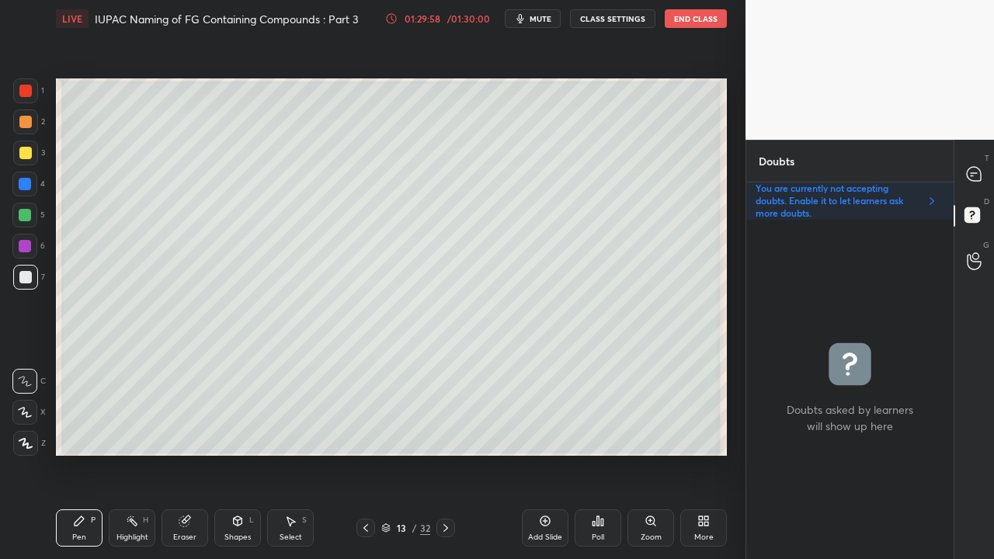
scroll to position [335, 203]
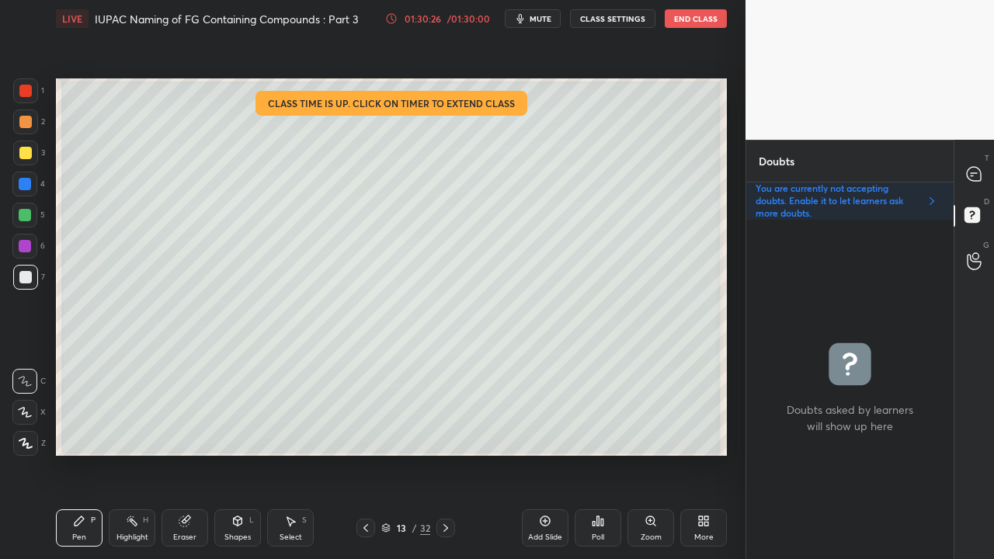
click at [985, 166] on div at bounding box center [974, 174] width 31 height 28
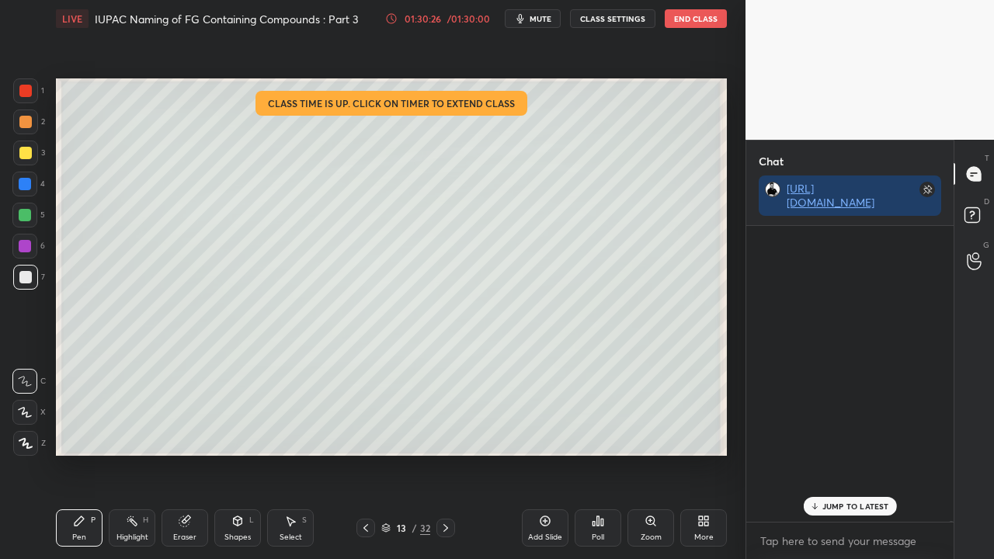
scroll to position [291, 203]
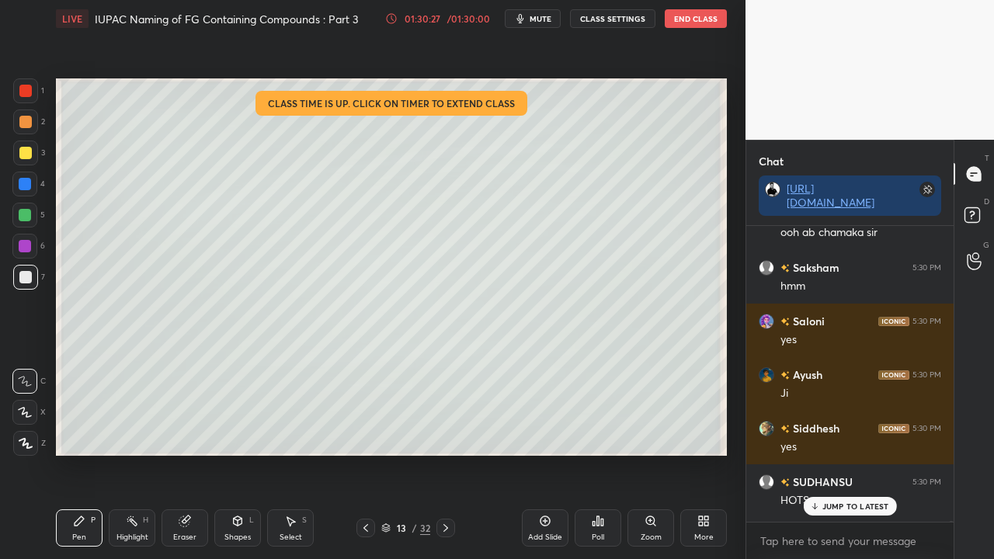
click at [831, 453] on p "JUMP TO LATEST" at bounding box center [855, 505] width 67 height 9
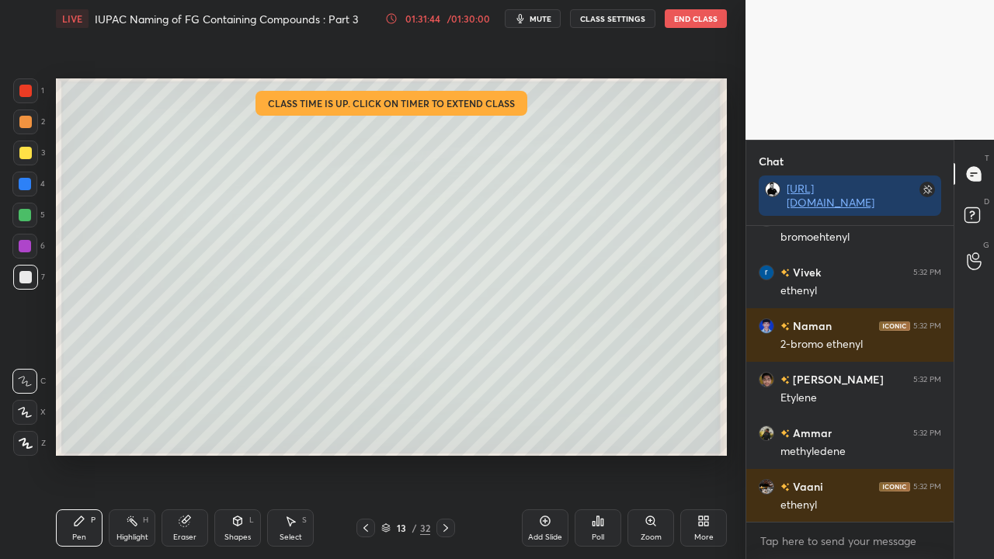
scroll to position [144180, 0]
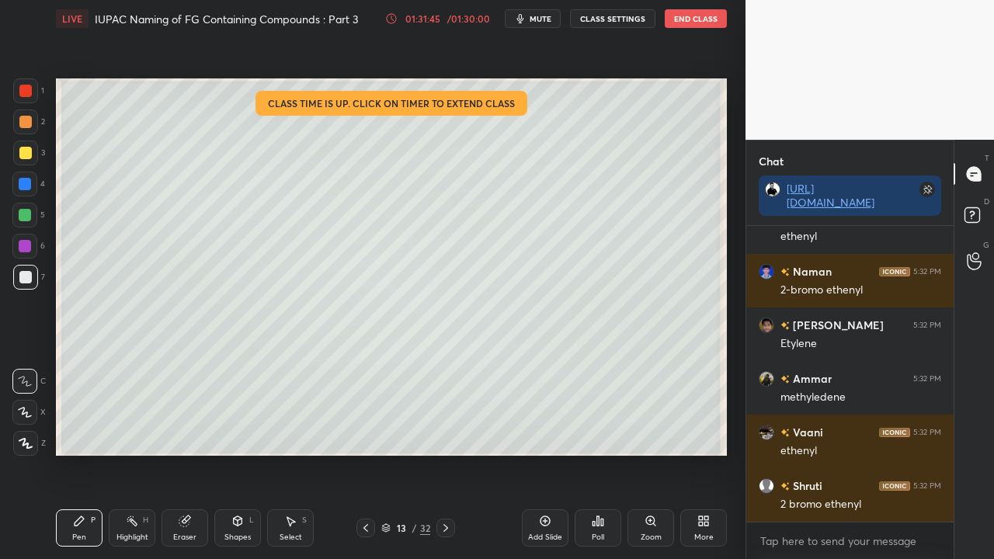
click at [435, 17] on div "01:31:45 / 01:30:00" at bounding box center [438, 18] width 107 height 12
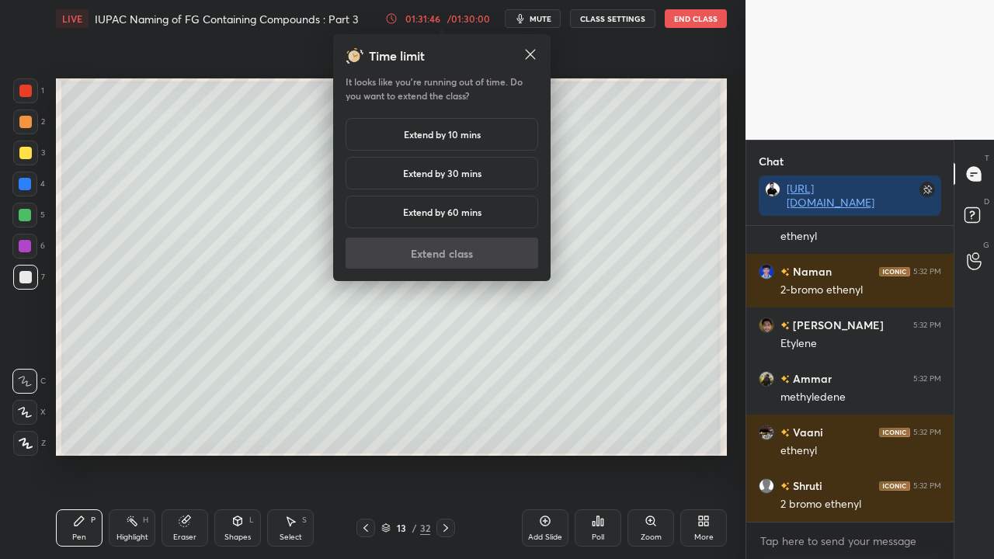
click at [421, 132] on h5 "Extend by 10 mins" at bounding box center [442, 134] width 77 height 14
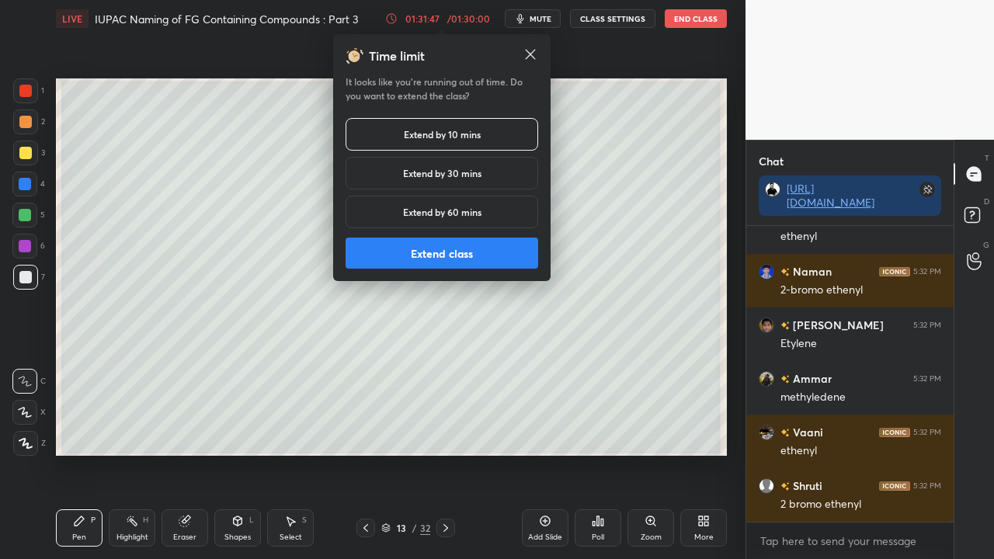
click at [418, 253] on button "Extend class" at bounding box center [441, 253] width 193 height 31
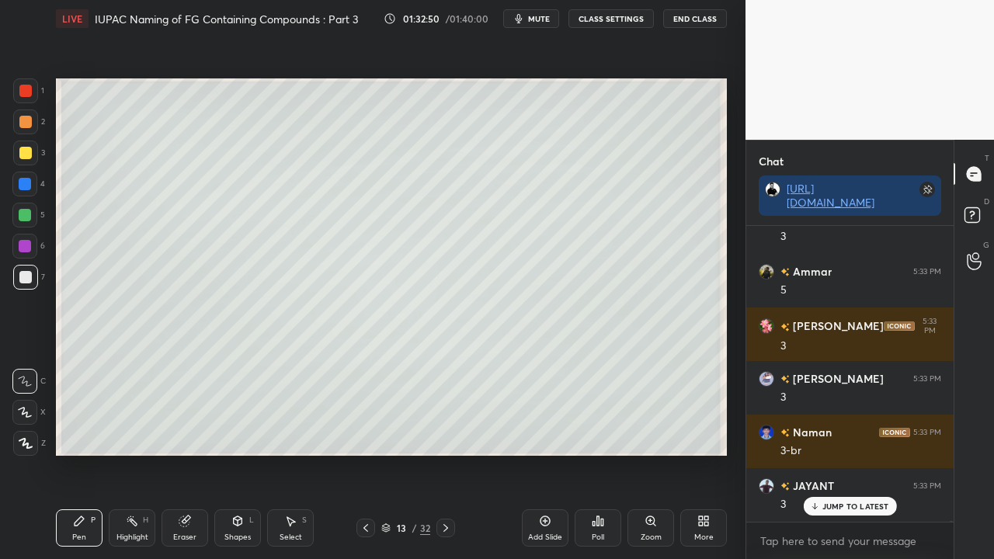
scroll to position [145347, 0]
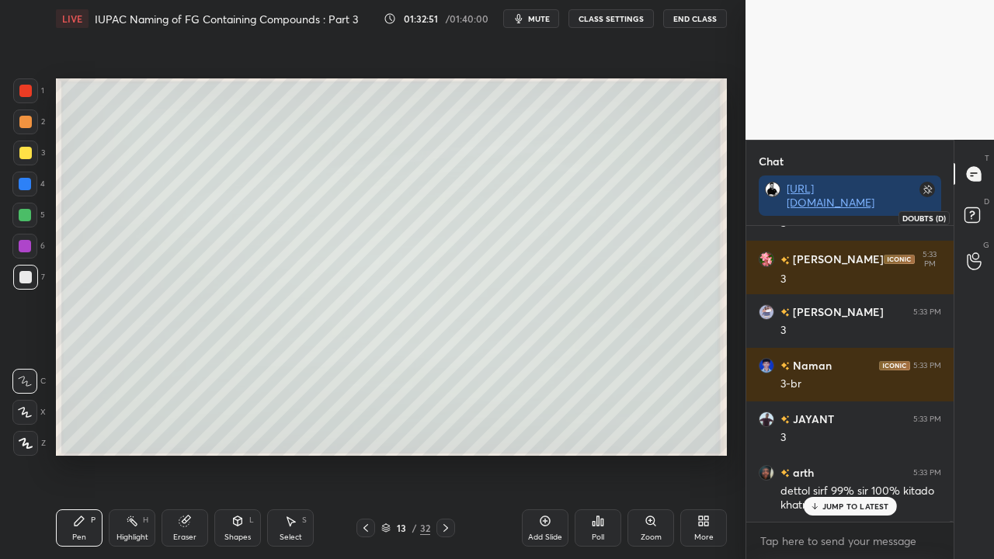
click at [981, 210] on icon at bounding box center [974, 217] width 28 height 28
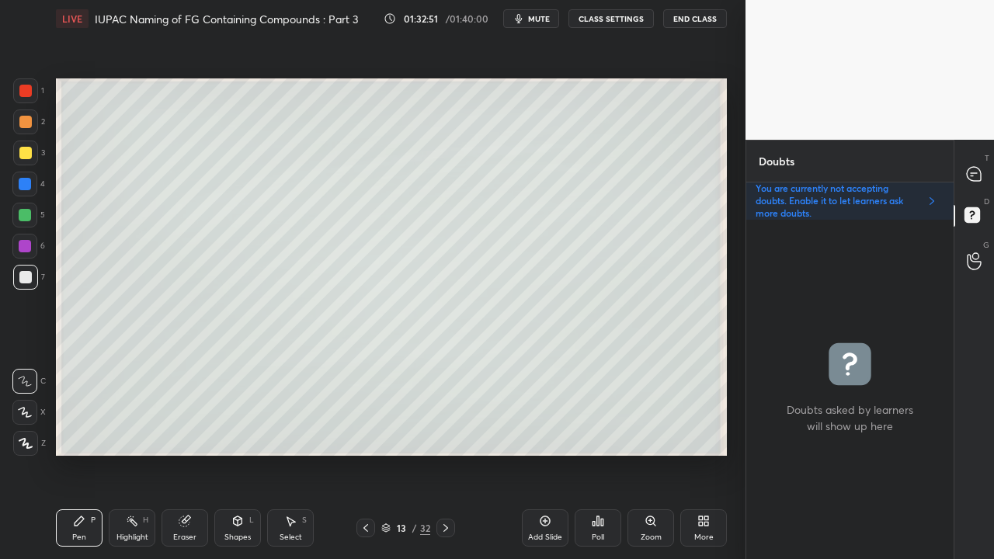
scroll to position [335, 203]
click at [976, 167] on icon at bounding box center [973, 174] width 14 height 14
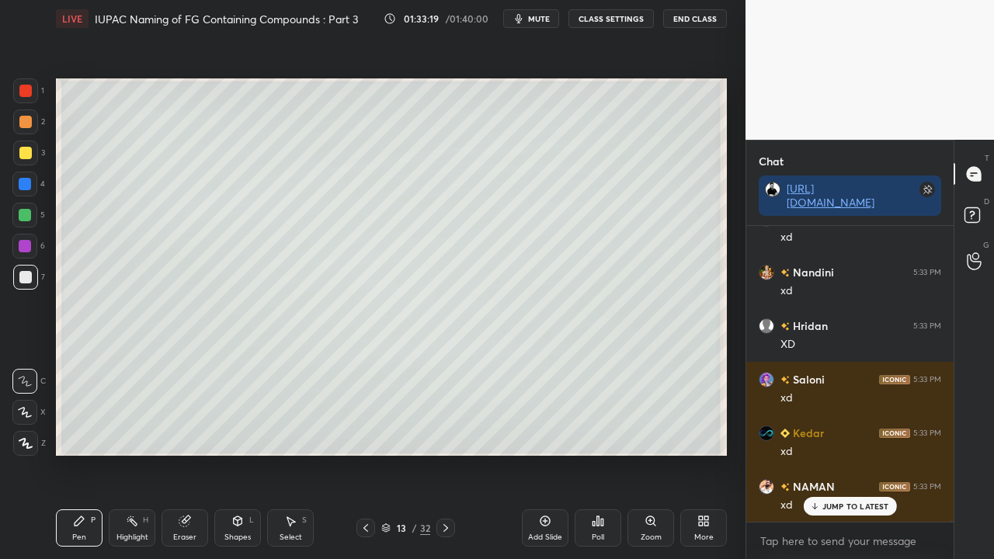
scroll to position [145684, 0]
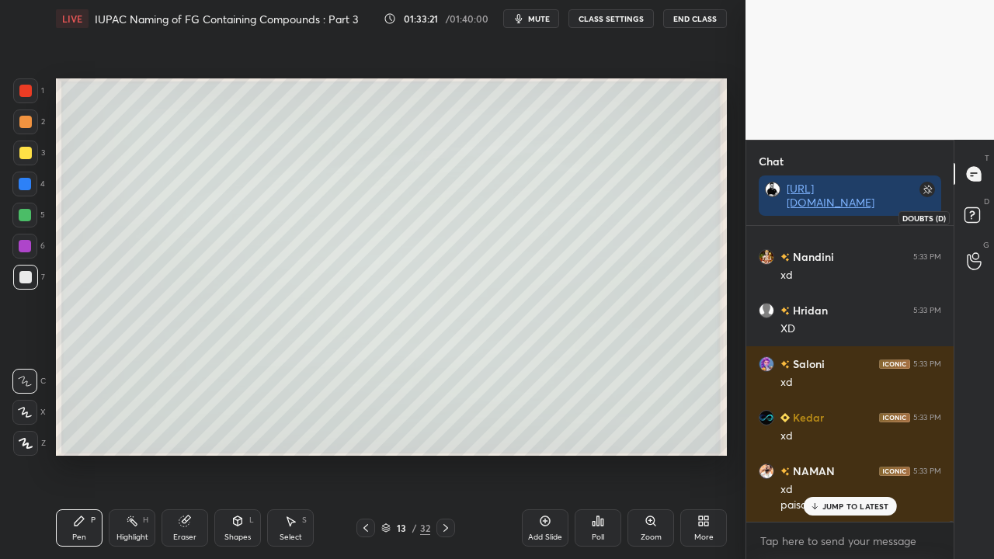
click at [978, 210] on rect at bounding box center [971, 215] width 15 height 15
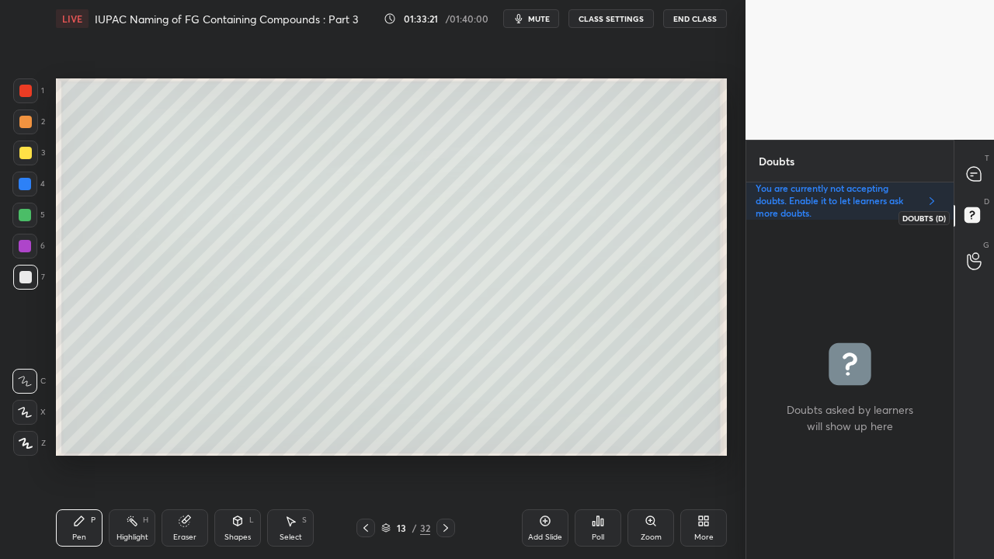
scroll to position [335, 203]
click at [978, 168] on icon at bounding box center [973, 174] width 14 height 14
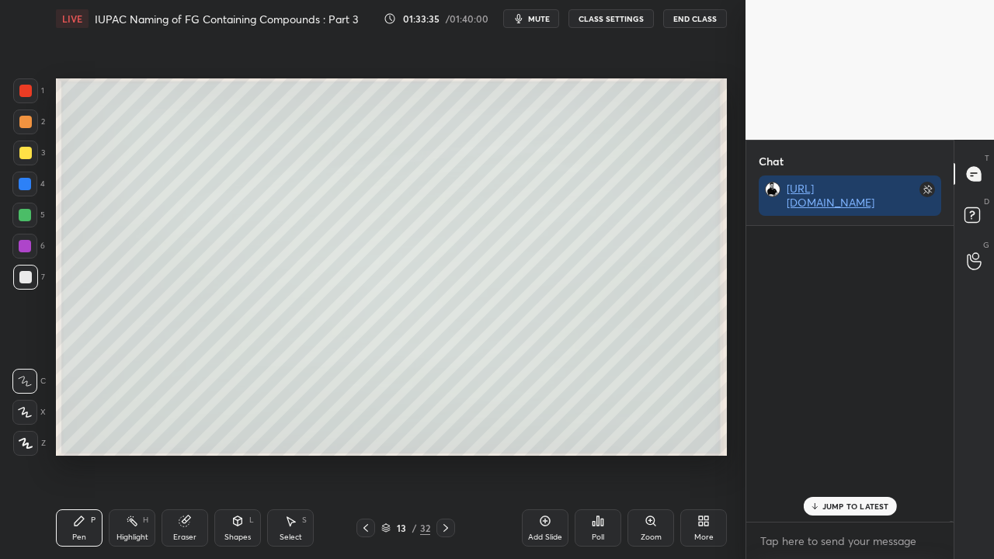
scroll to position [291, 203]
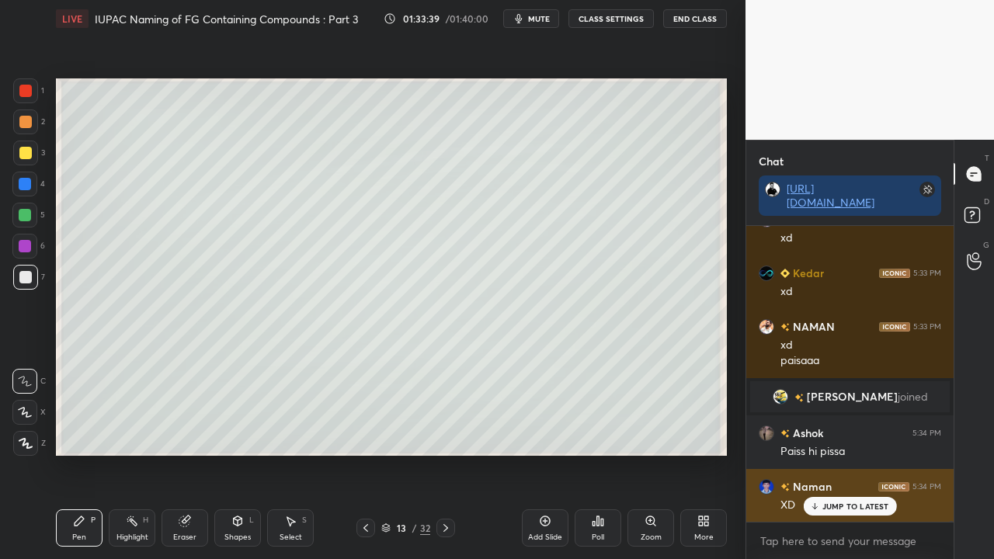
click at [839, 453] on p "JUMP TO LATEST" at bounding box center [855, 505] width 67 height 9
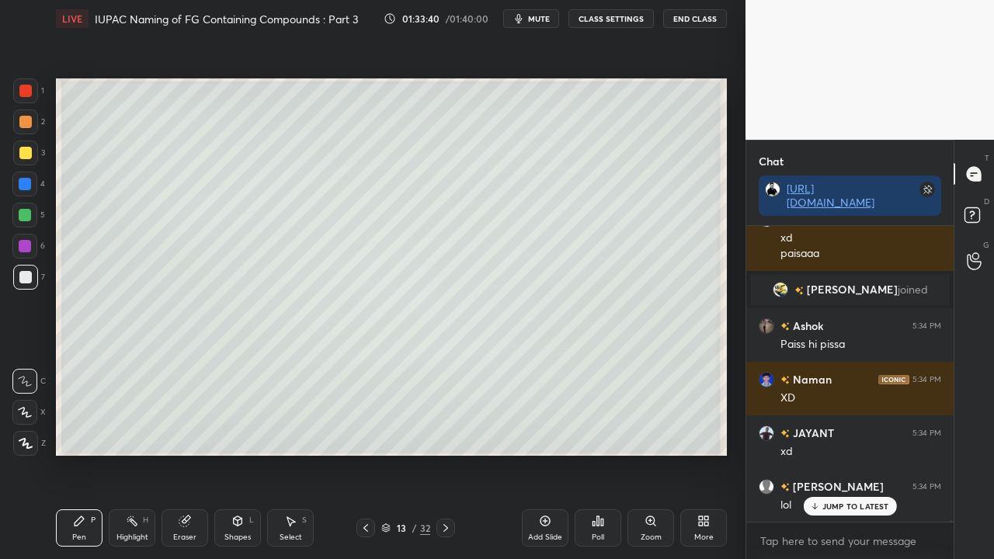
scroll to position [145990, 0]
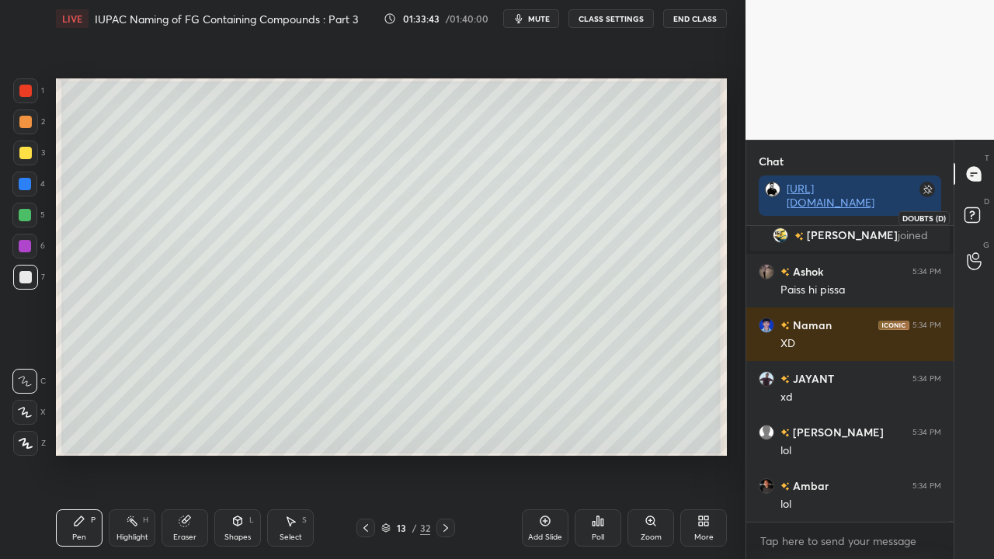
click at [969, 217] on rect at bounding box center [971, 215] width 15 height 15
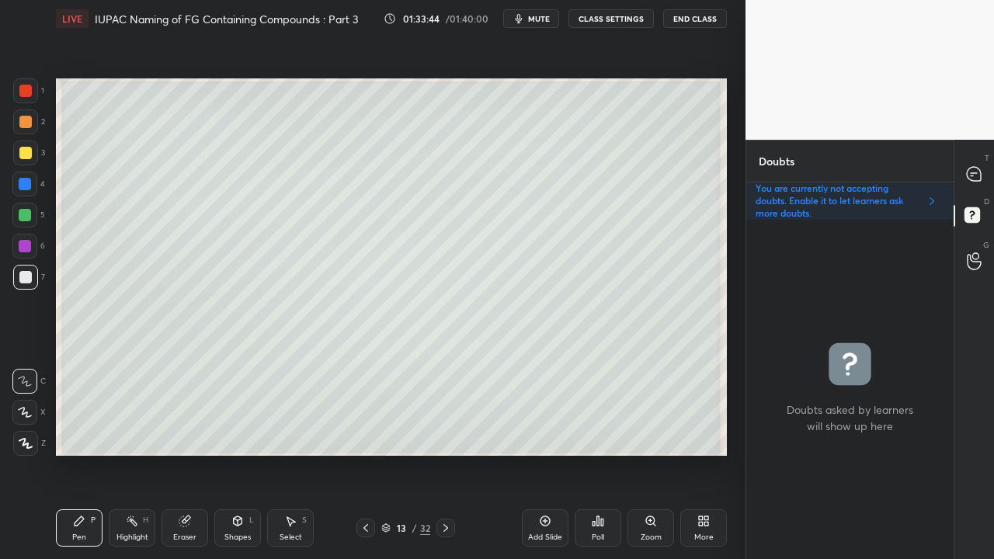
scroll to position [335, 203]
click at [972, 175] on icon at bounding box center [971, 175] width 2 height 0
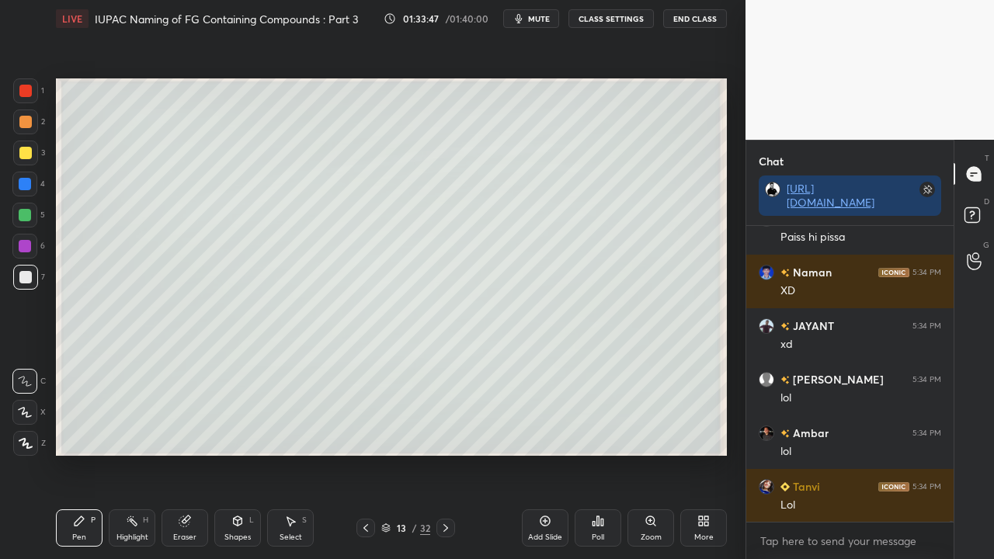
scroll to position [146097, 0]
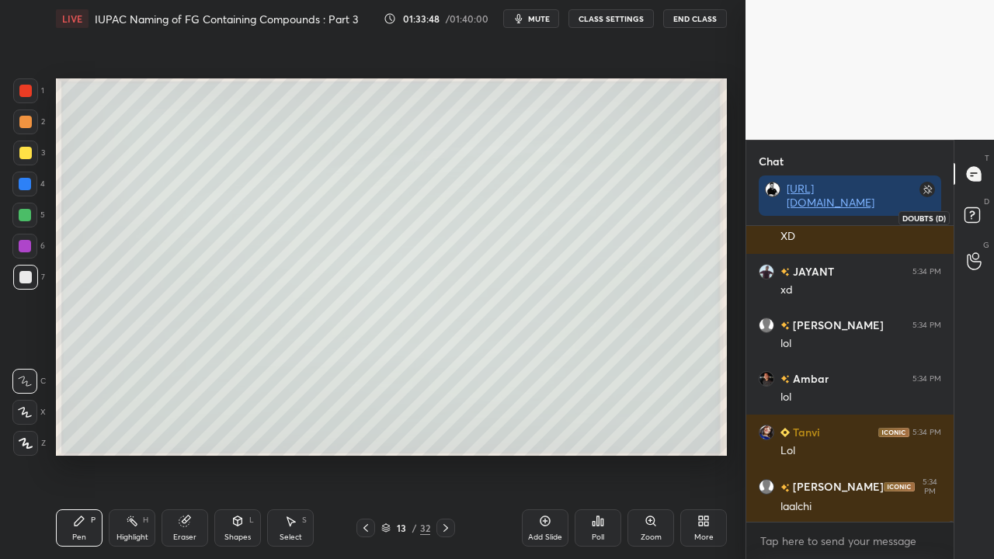
click at [974, 216] on rect at bounding box center [971, 215] width 15 height 15
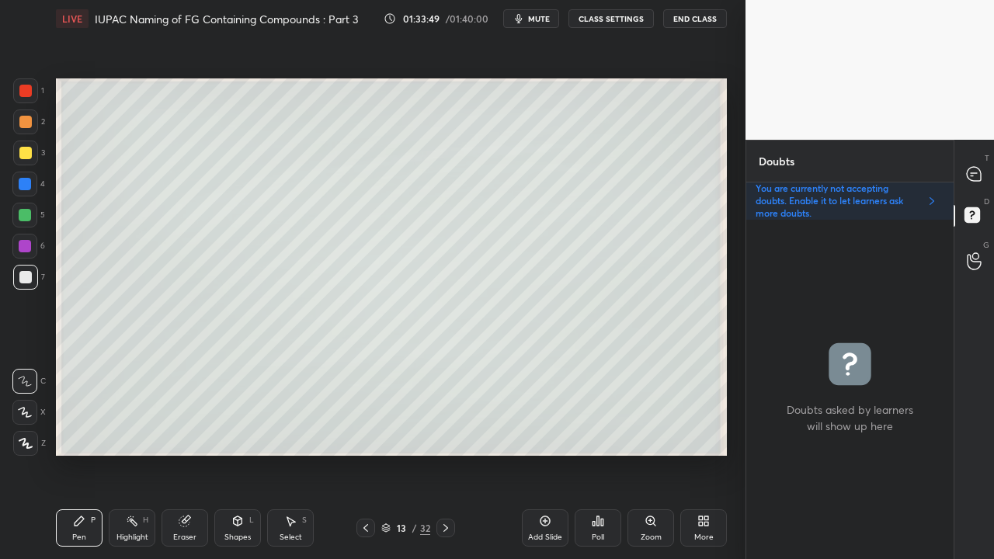
scroll to position [335, 203]
click at [366, 453] on icon at bounding box center [365, 528] width 12 height 12
click at [365, 453] on icon at bounding box center [365, 528] width 12 height 12
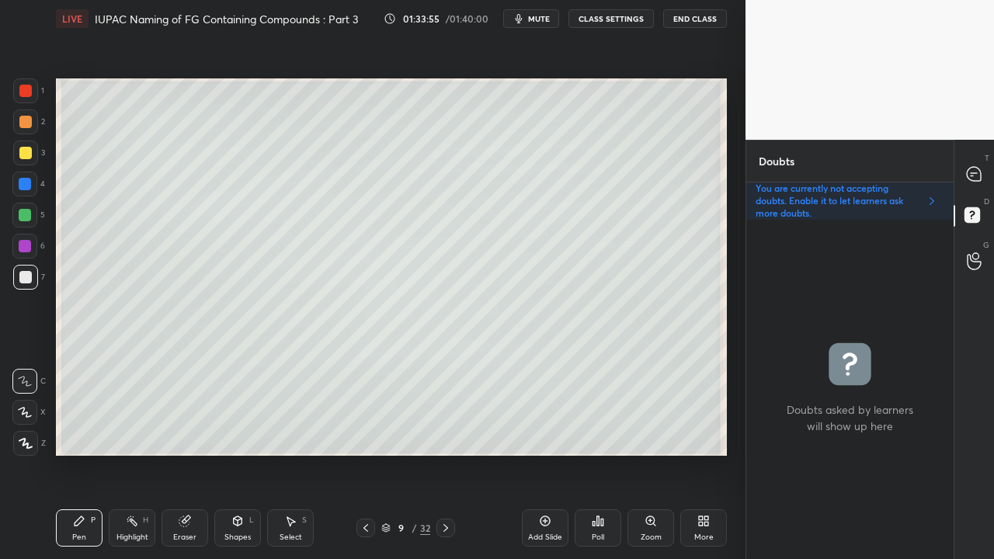
click at [365, 453] on icon at bounding box center [365, 528] width 12 height 12
click at [359, 453] on icon at bounding box center [365, 528] width 12 height 12
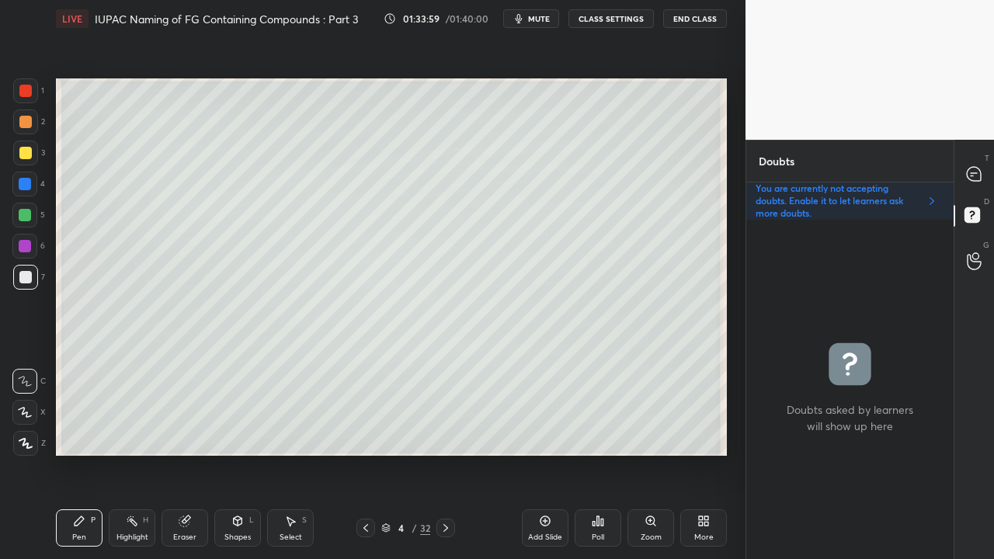
click at [447, 453] on icon at bounding box center [445, 528] width 12 height 12
click at [448, 453] on icon at bounding box center [445, 528] width 12 height 12
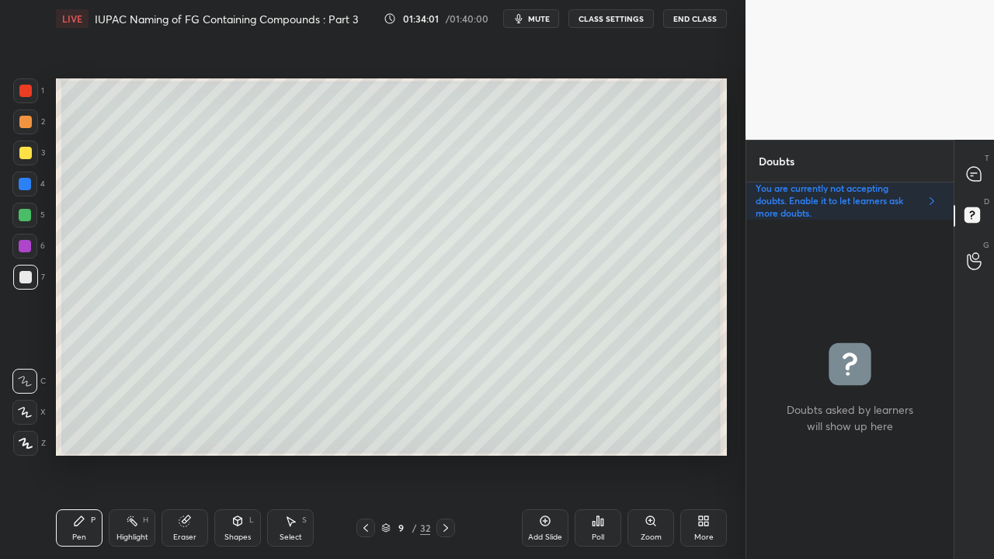
click at [447, 453] on icon at bounding box center [445, 528] width 12 height 12
click at [446, 453] on icon at bounding box center [445, 528] width 12 height 12
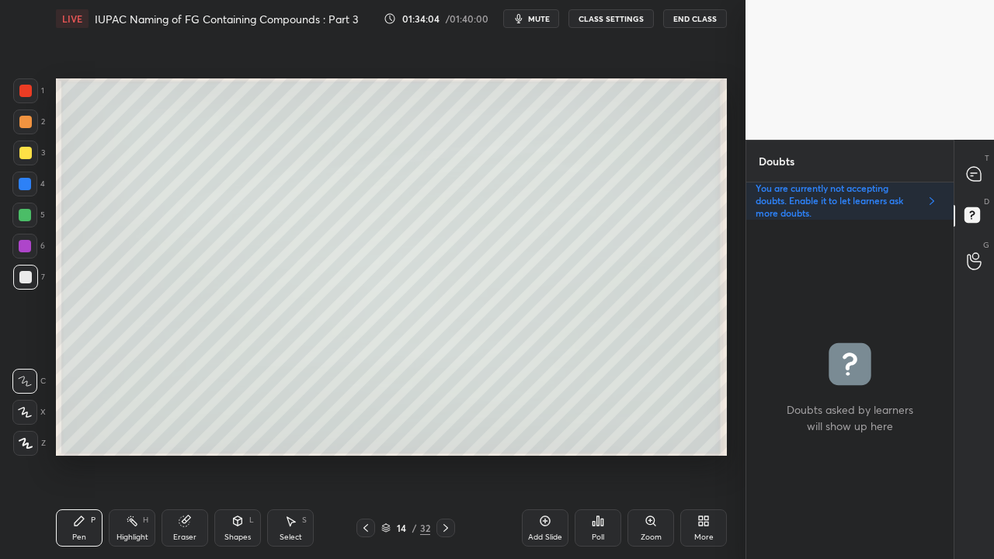
click at [363, 453] on icon at bounding box center [365, 528] width 12 height 12
click at [973, 174] on icon at bounding box center [974, 174] width 16 height 16
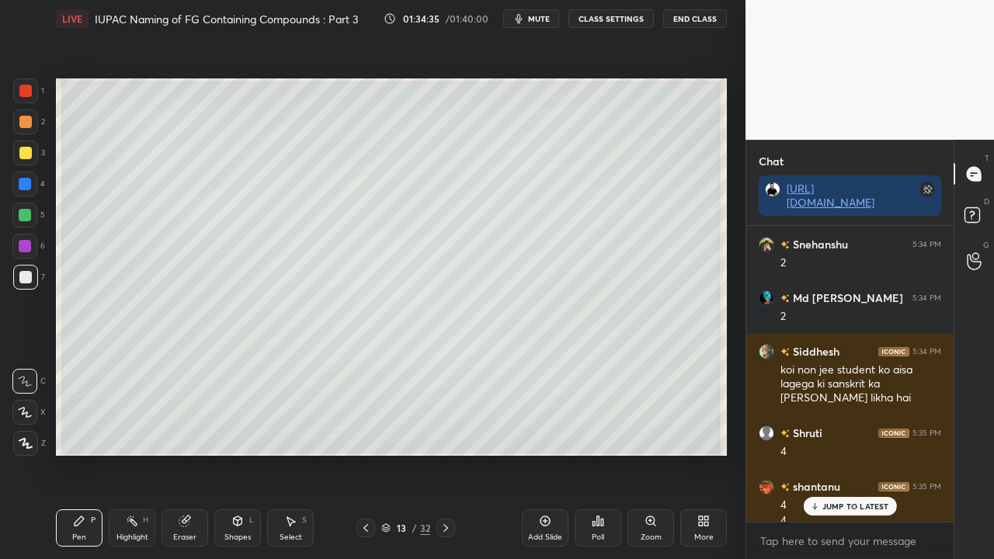
scroll to position [147018, 0]
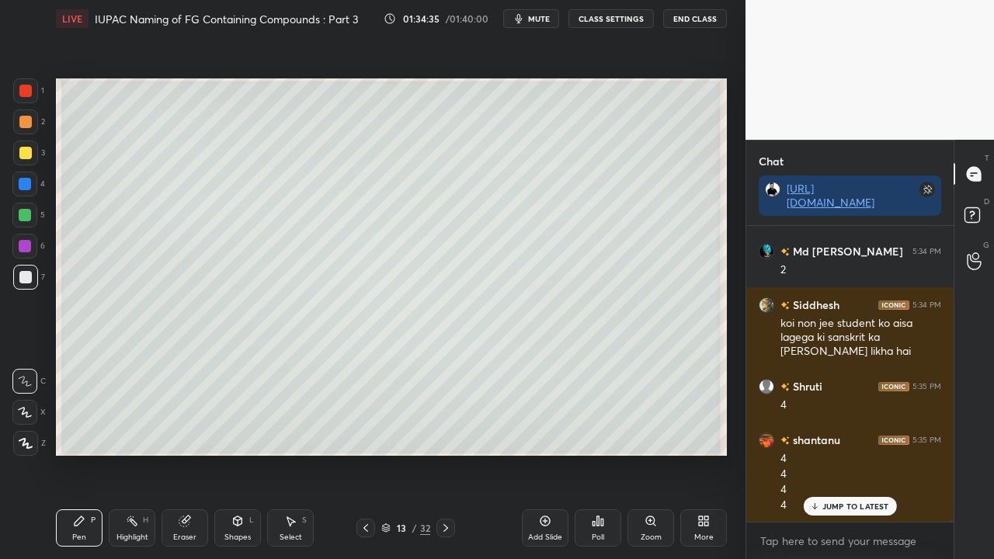
click at [185, 453] on div "Eraser" at bounding box center [184, 527] width 47 height 37
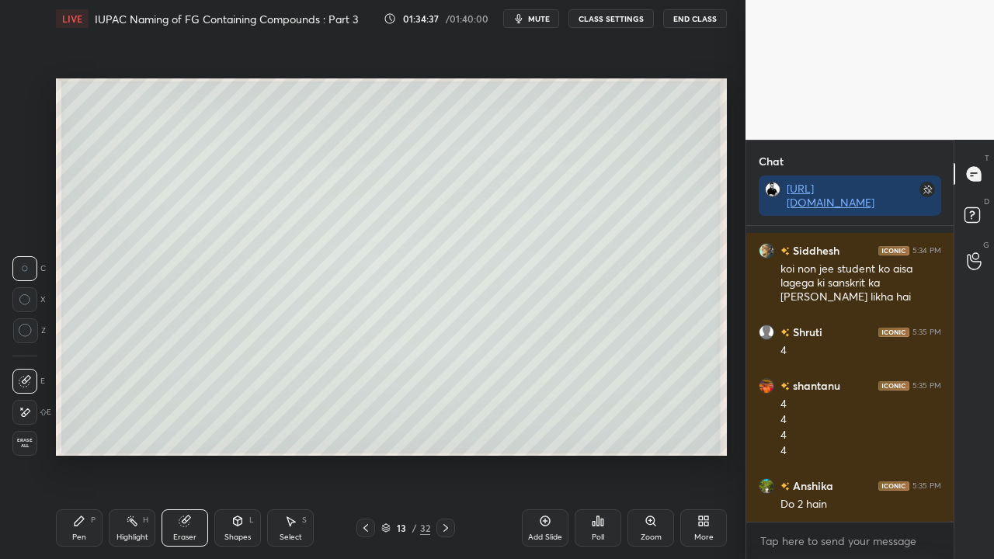
scroll to position [147125, 0]
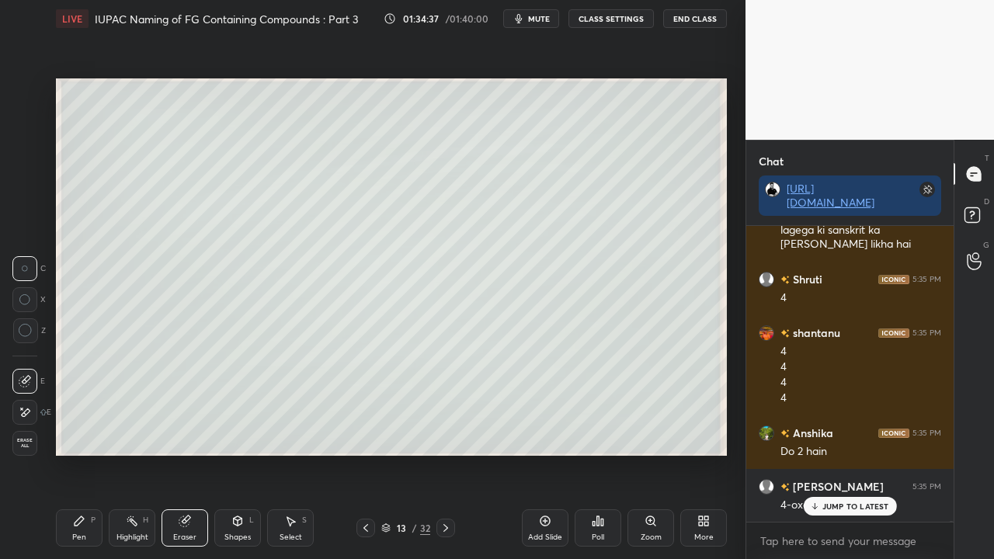
click at [88, 453] on div "Pen P" at bounding box center [79, 527] width 47 height 37
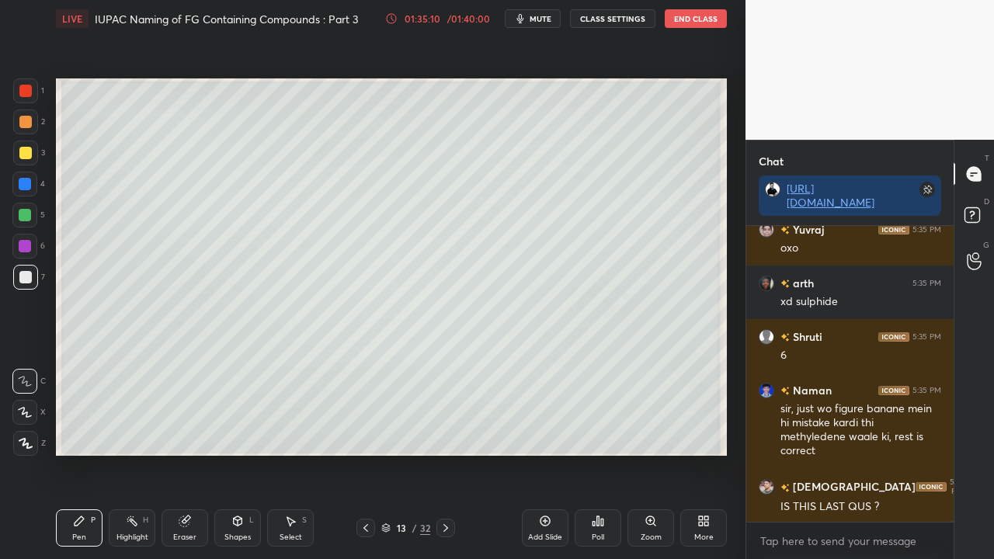
scroll to position [147488, 0]
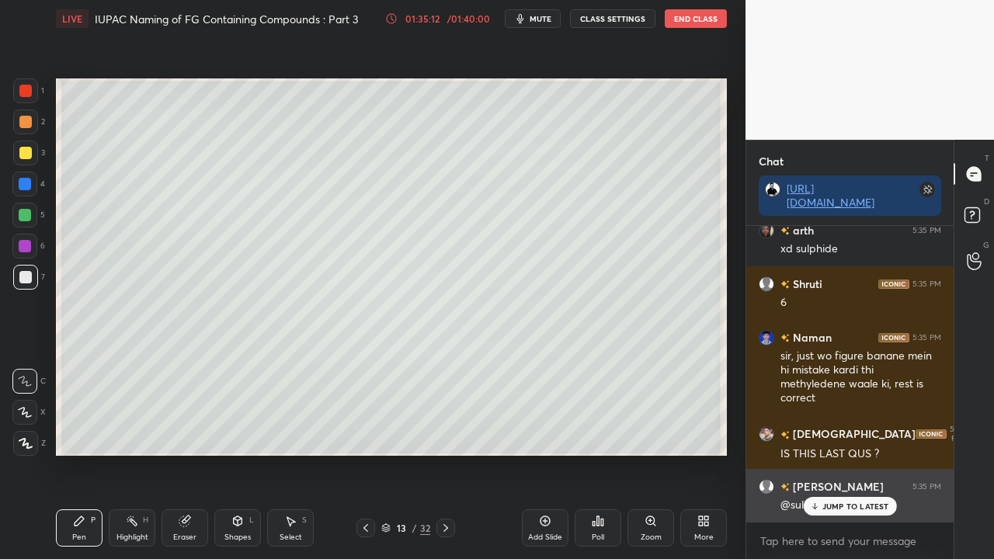
click at [849, 453] on p "JUMP TO LATEST" at bounding box center [855, 505] width 67 height 9
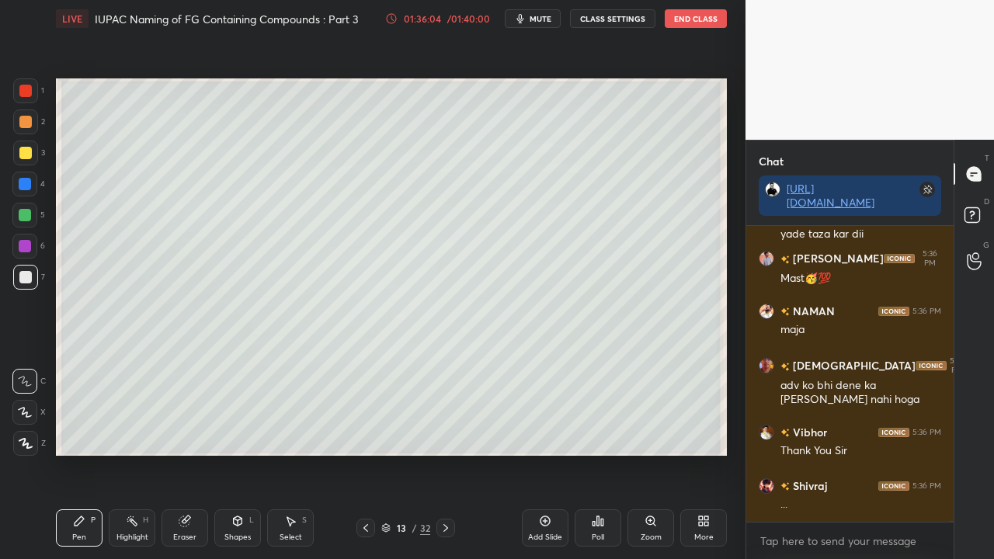
scroll to position [152035, 0]
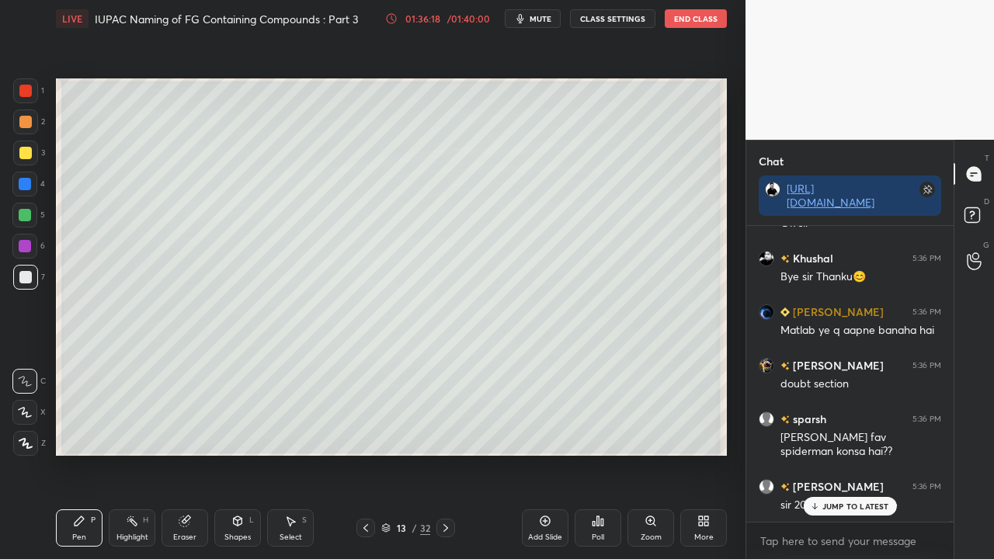
click at [613, 11] on button "CLASS SETTINGS" at bounding box center [612, 18] width 85 height 19
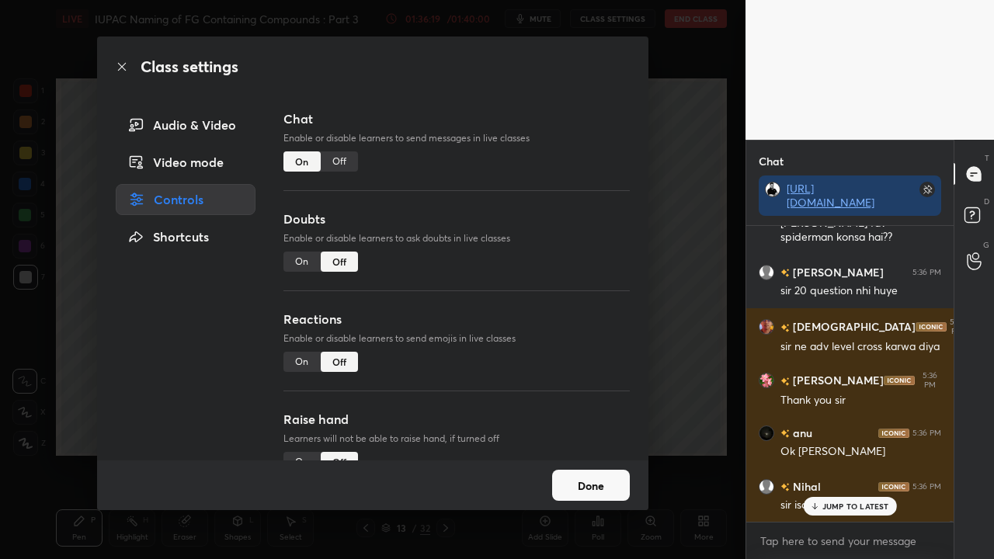
click at [300, 251] on div "On" at bounding box center [301, 261] width 37 height 20
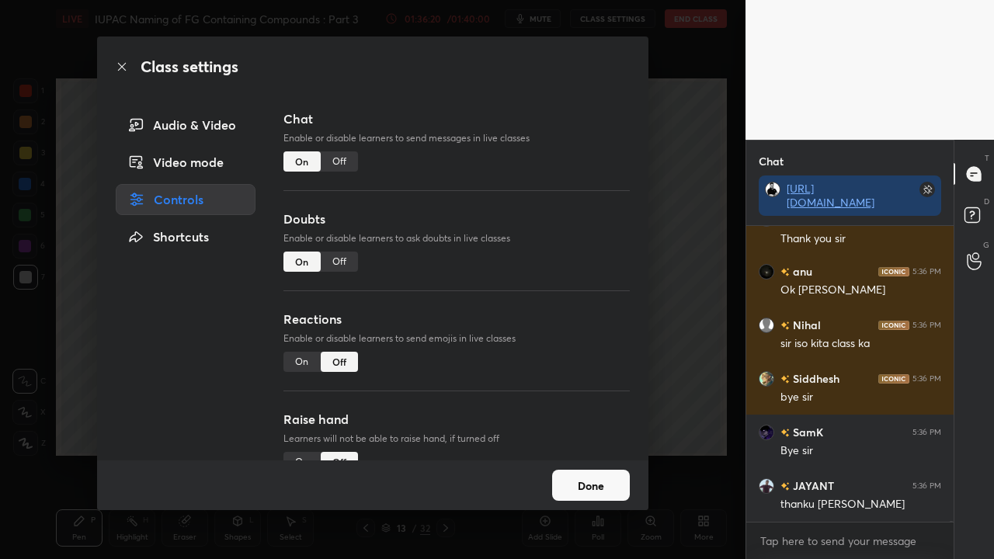
click at [602, 453] on button "Done" at bounding box center [591, 485] width 78 height 31
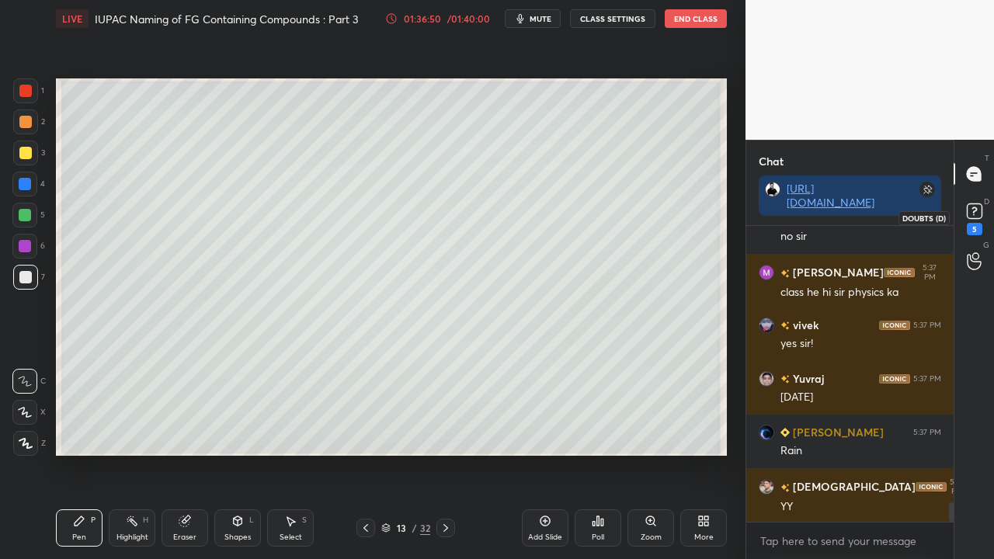
click at [984, 209] on icon at bounding box center [974, 210] width 23 height 23
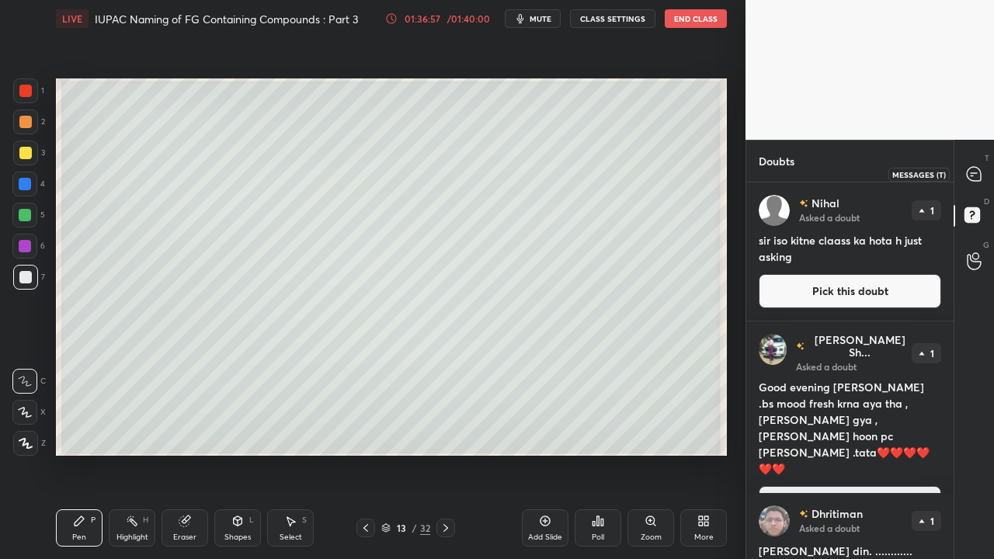
click at [979, 161] on div at bounding box center [974, 174] width 31 height 28
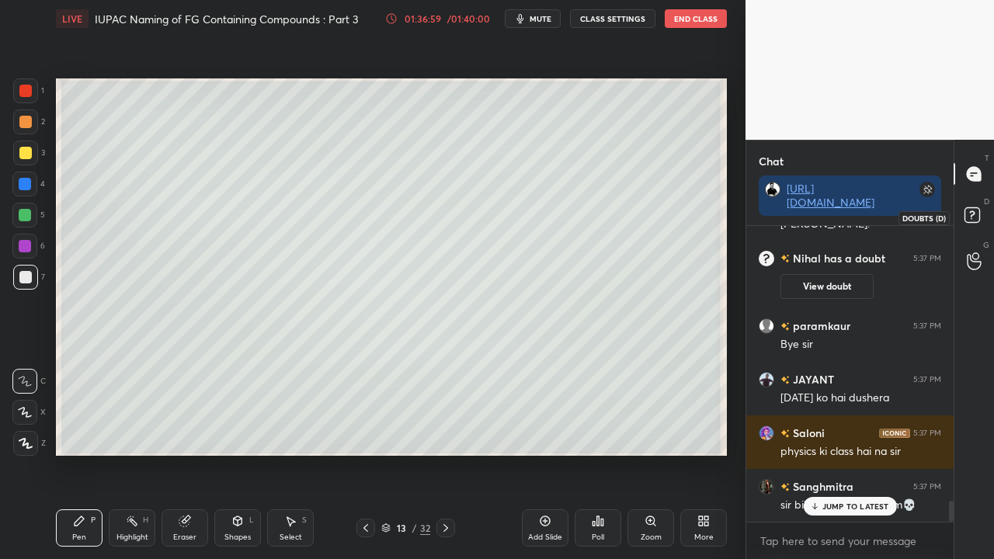
click at [966, 208] on rect at bounding box center [971, 215] width 15 height 15
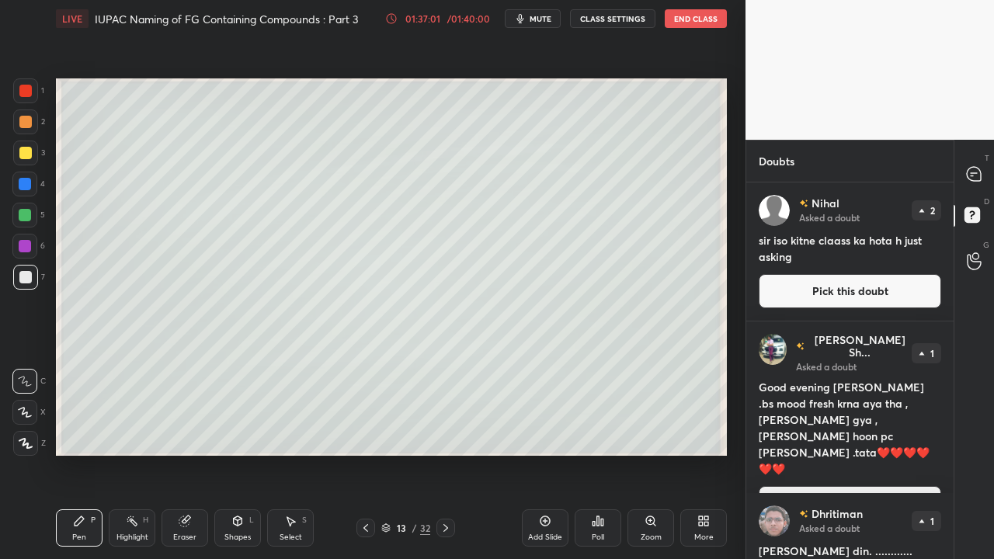
click at [841, 453] on button "Pick this doubt" at bounding box center [849, 503] width 182 height 34
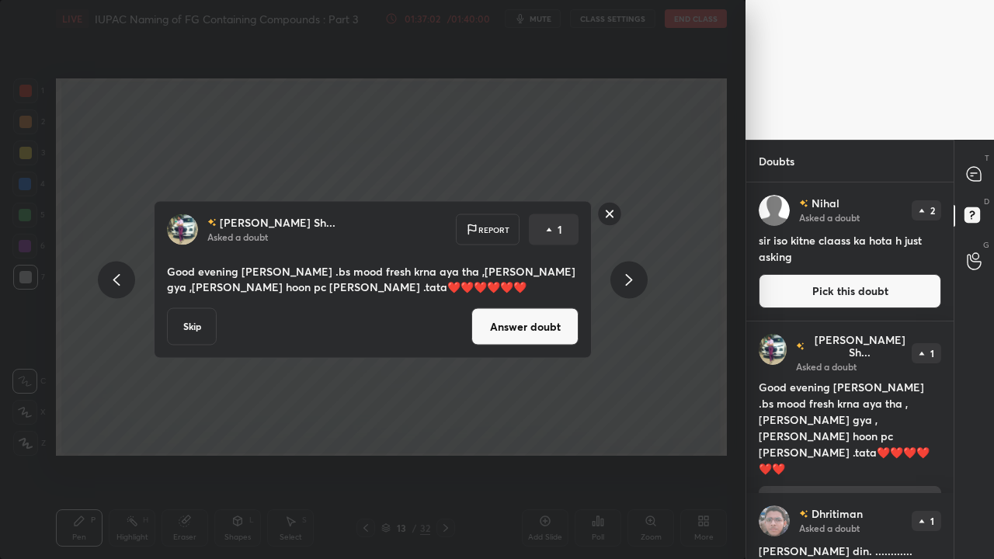
click at [520, 321] on button "Answer doubt" at bounding box center [524, 326] width 107 height 37
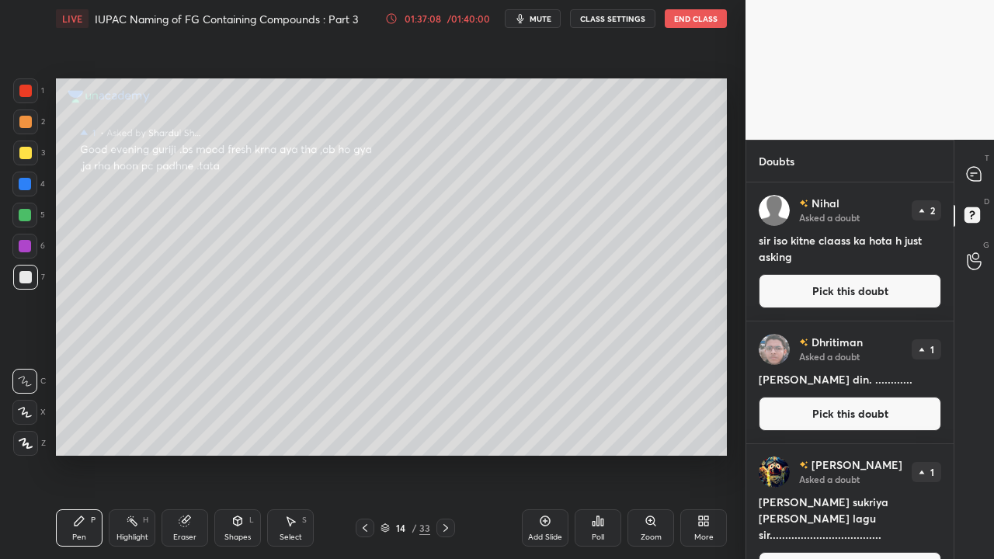
click at [816, 292] on button "Pick this doubt" at bounding box center [849, 291] width 182 height 34
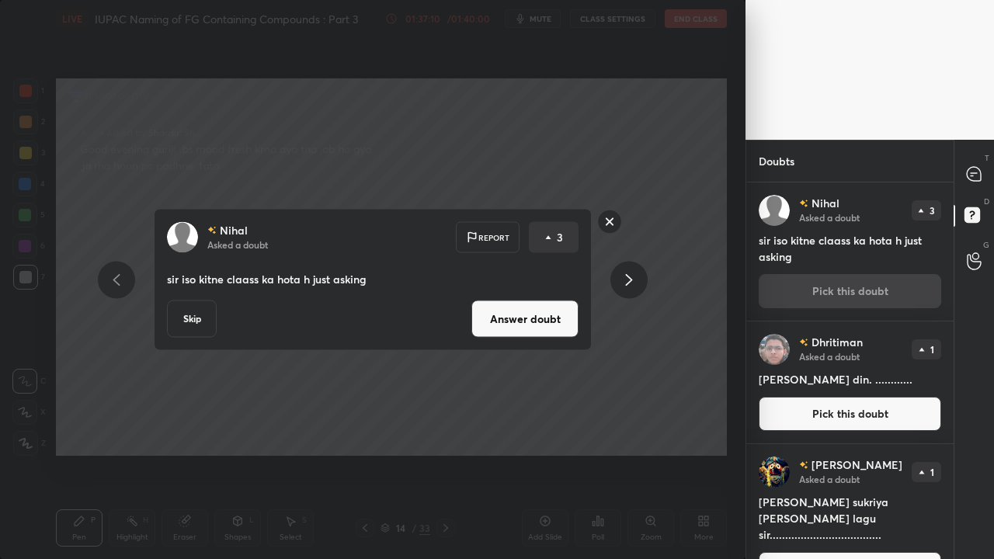
click at [520, 312] on button "Answer doubt" at bounding box center [524, 318] width 107 height 37
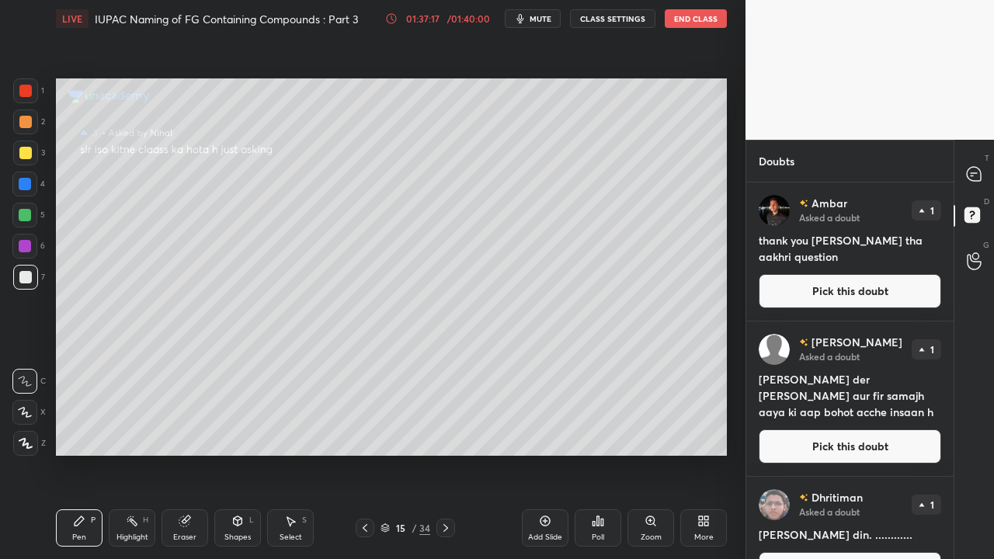
click at [872, 314] on div "Ambar Asked a doubt 1 thank you [PERSON_NAME] tha aakhri question Pick this dou…" at bounding box center [849, 251] width 207 height 138
click at [841, 303] on button "Pick this doubt" at bounding box center [849, 291] width 182 height 34
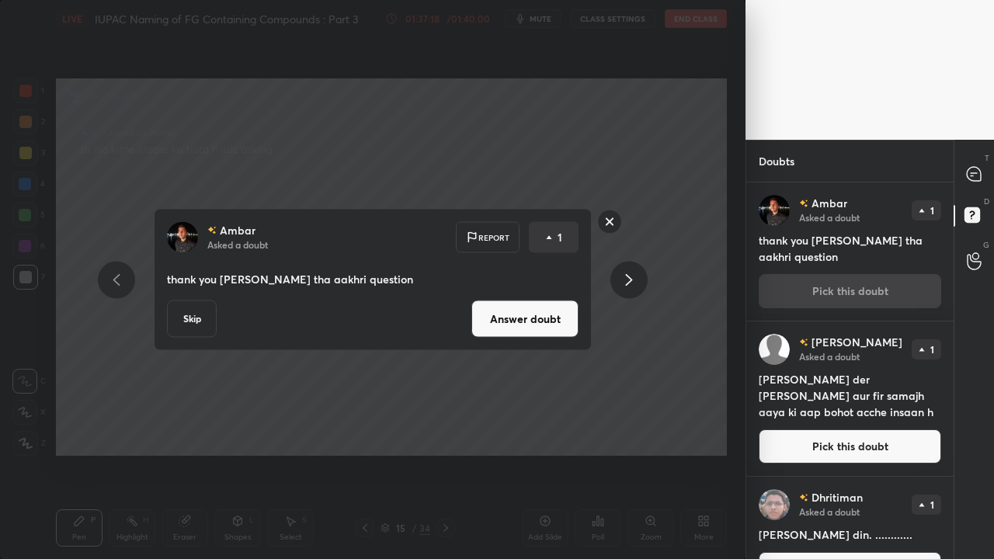
click at [532, 324] on button "Answer doubt" at bounding box center [524, 318] width 107 height 37
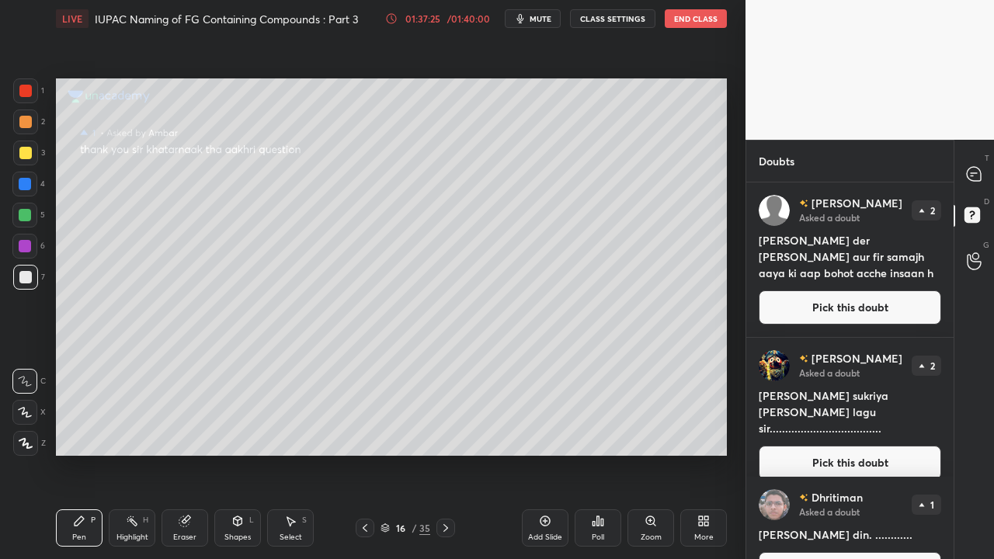
click at [363, 453] on icon at bounding box center [364, 528] width 5 height 8
click at [445, 453] on div at bounding box center [445, 528] width 19 height 19
click at [821, 295] on button "Pick this doubt" at bounding box center [849, 307] width 182 height 34
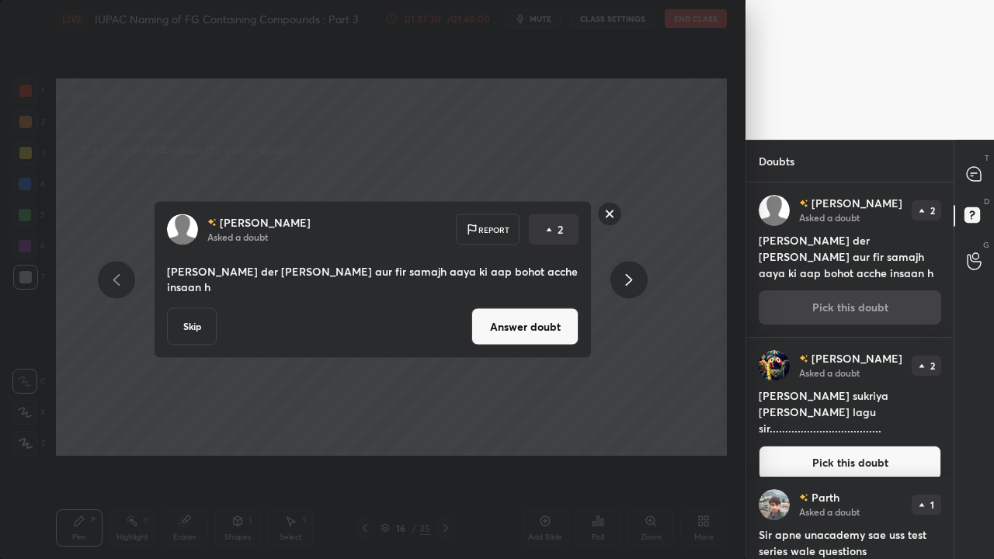
click at [534, 325] on button "Answer doubt" at bounding box center [524, 326] width 107 height 37
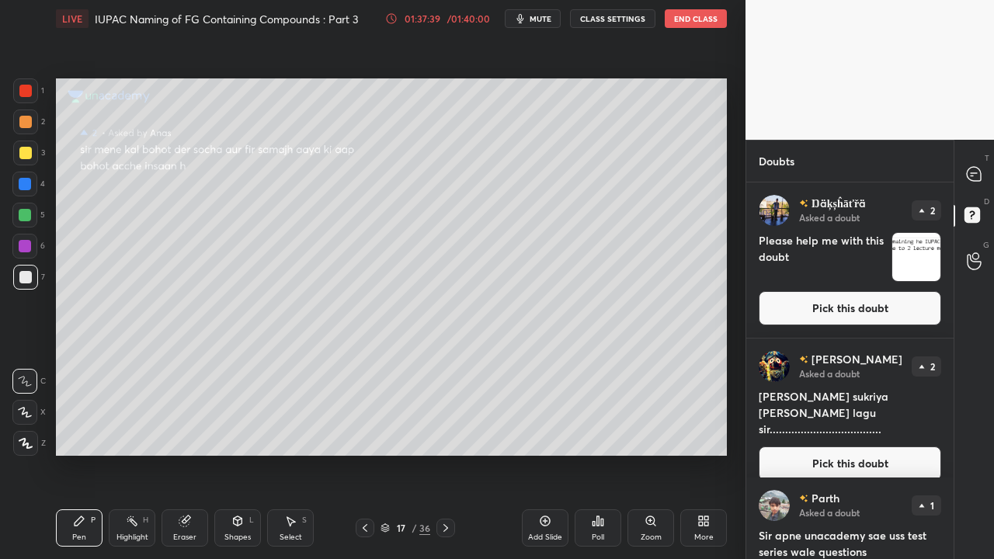
click at [863, 309] on button "Pick this doubt" at bounding box center [849, 308] width 182 height 34
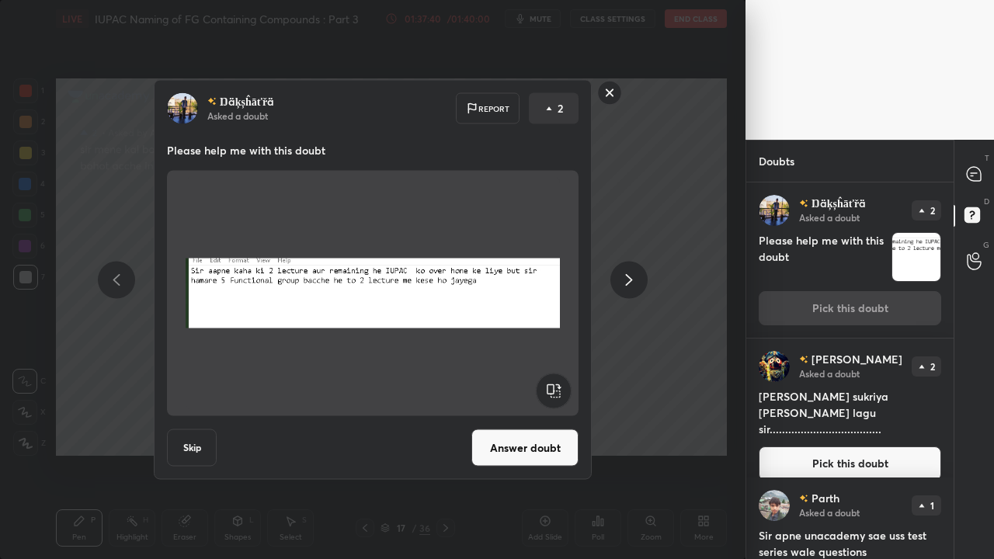
click at [548, 432] on button "Answer doubt" at bounding box center [524, 447] width 107 height 37
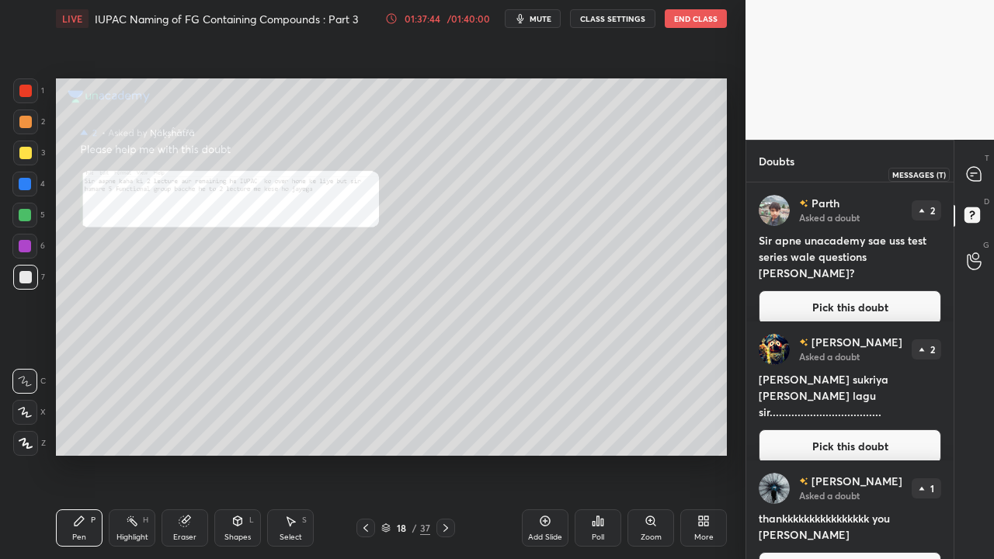
click at [963, 169] on div at bounding box center [974, 174] width 31 height 28
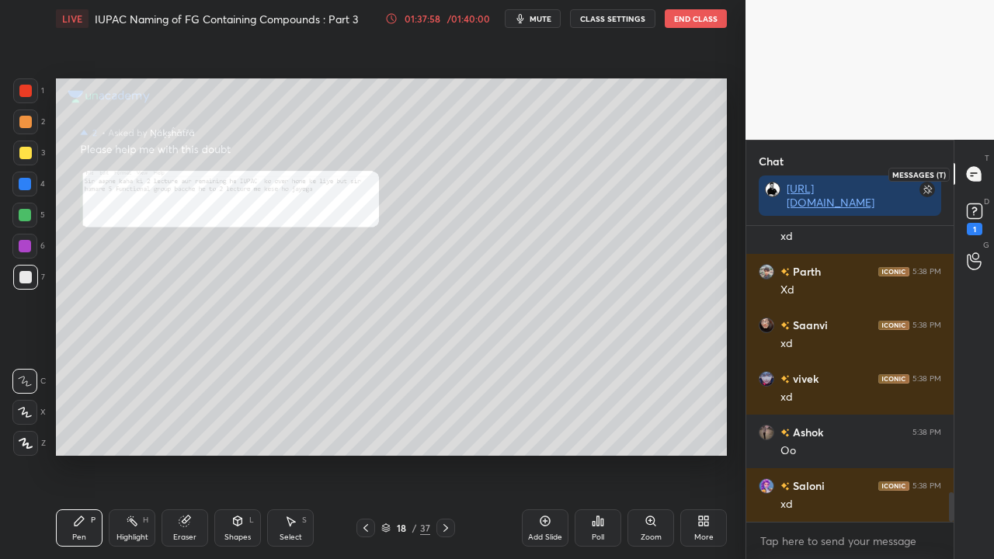
scroll to position [2740, 0]
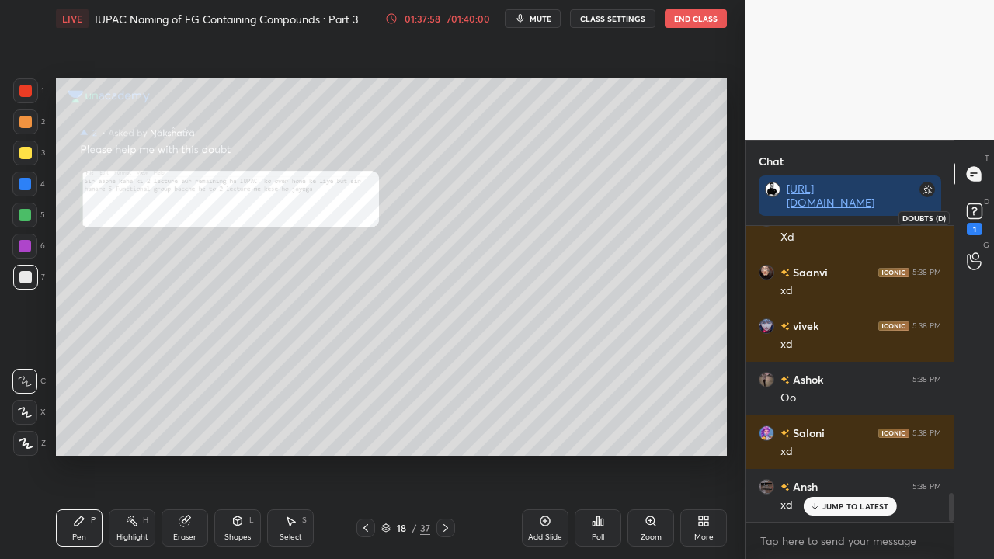
click at [985, 216] on div "1" at bounding box center [974, 217] width 31 height 28
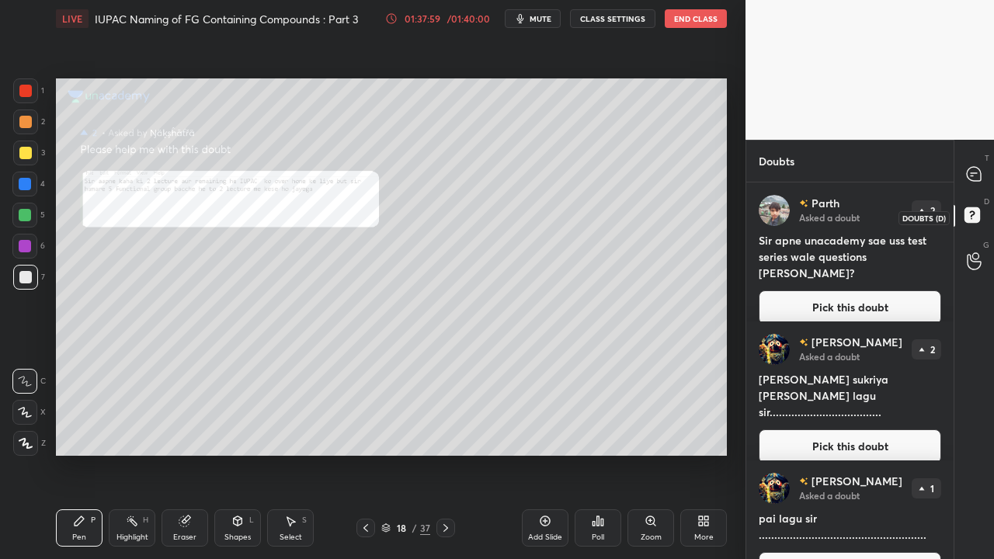
scroll to position [372, 203]
click at [643, 453] on div "Zoom" at bounding box center [650, 527] width 47 height 37
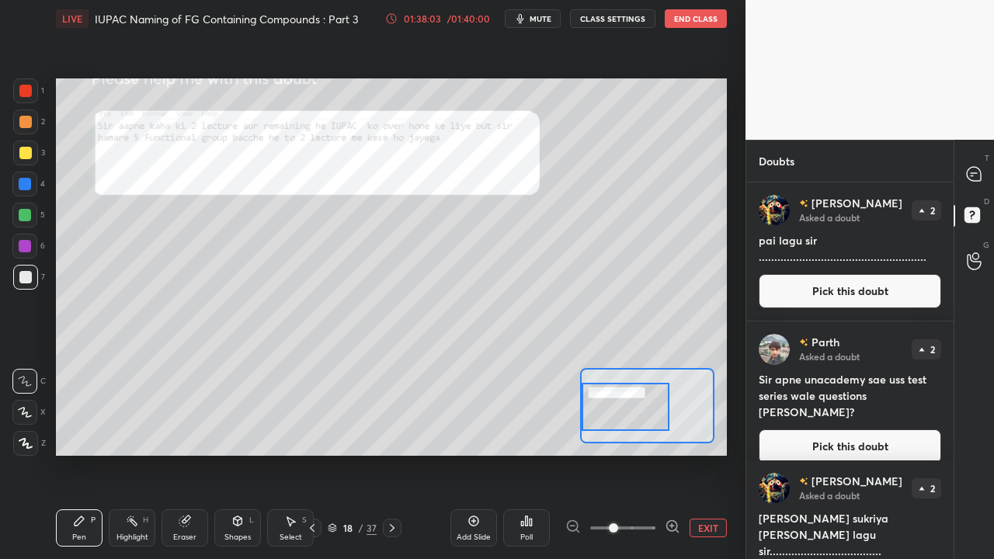
click at [568, 416] on div "Setting up your live class Poll for secs No correct answer Start poll" at bounding box center [391, 266] width 671 height 377
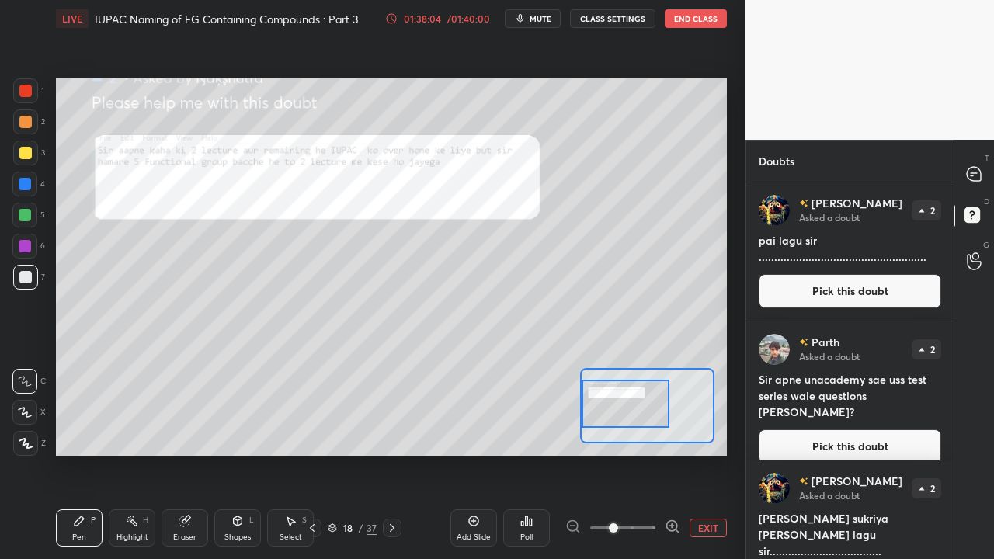
click at [668, 453] on icon at bounding box center [672, 527] width 16 height 16
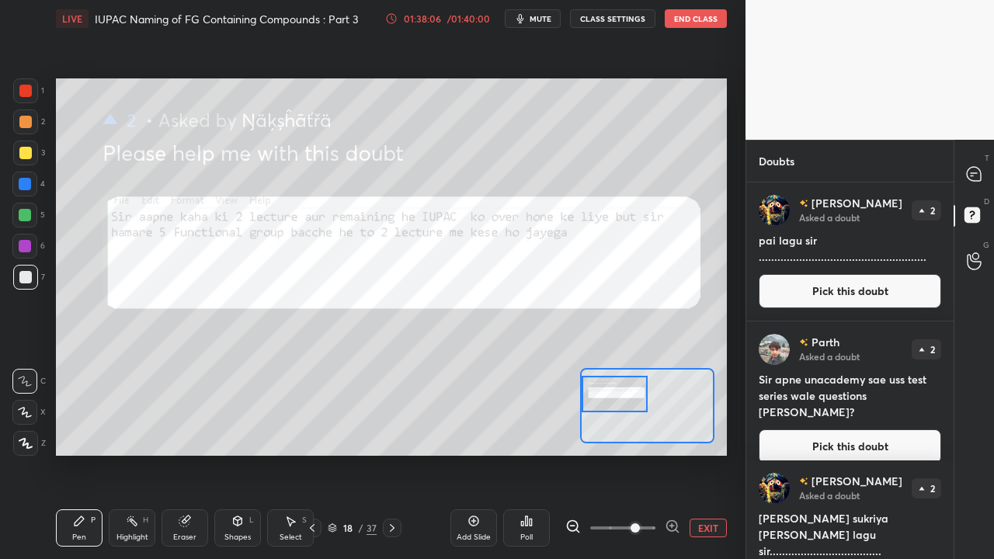
drag, startPoint x: 633, startPoint y: 411, endPoint x: 598, endPoint y: 401, distance: 37.1
click at [598, 401] on div at bounding box center [613, 394] width 65 height 36
click at [19, 100] on div at bounding box center [25, 90] width 25 height 25
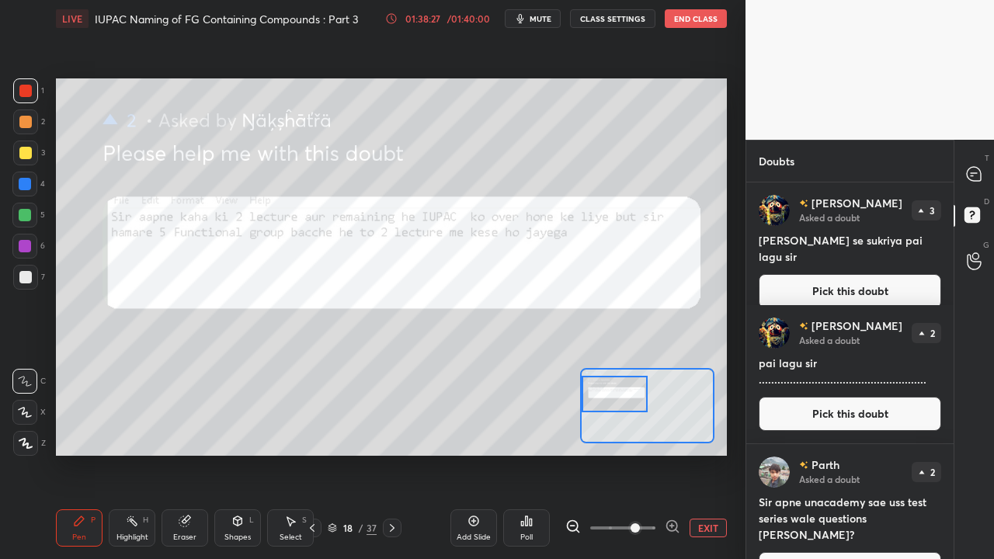
click at [702, 453] on button "EXIT" at bounding box center [707, 528] width 37 height 19
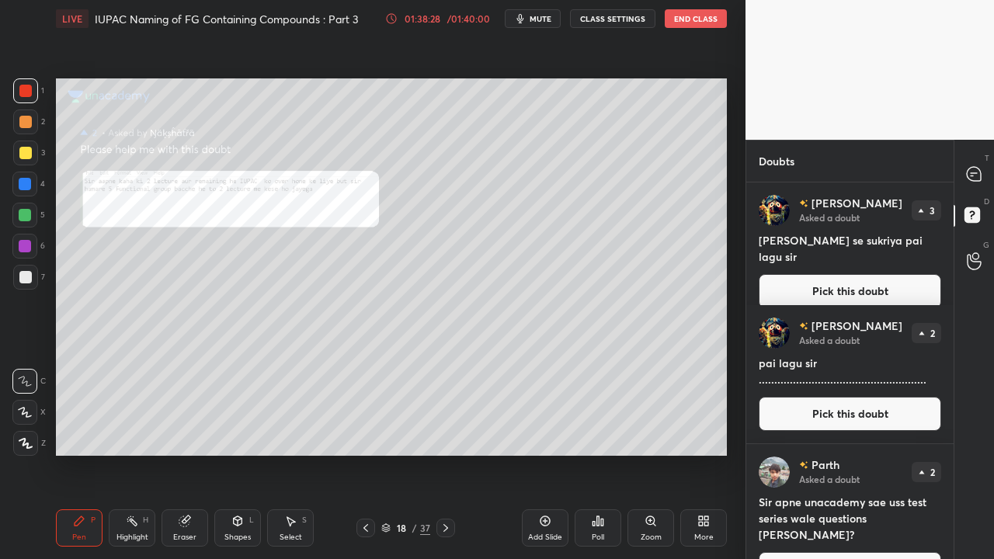
click at [837, 275] on button "Pick this doubt" at bounding box center [849, 291] width 182 height 34
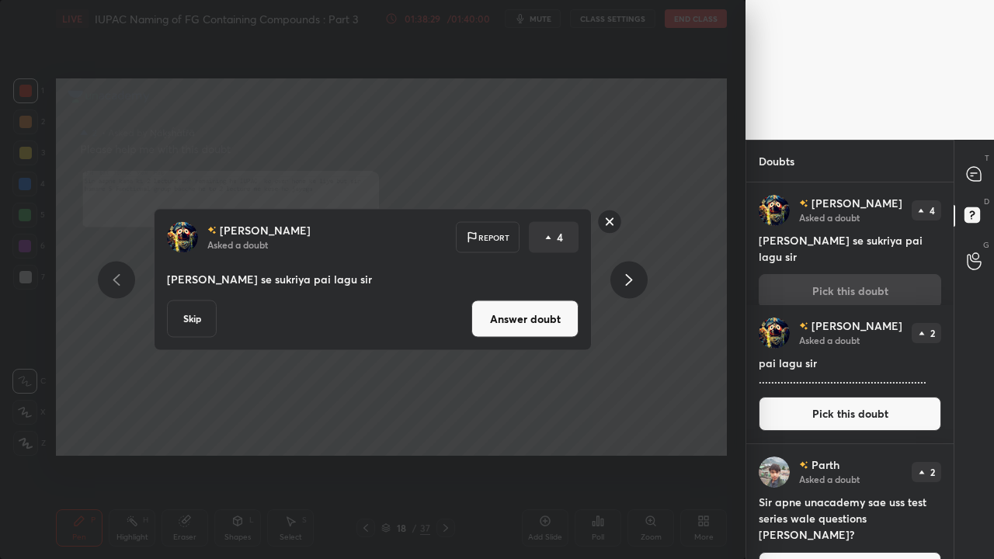
click at [528, 326] on button "Answer doubt" at bounding box center [524, 318] width 107 height 37
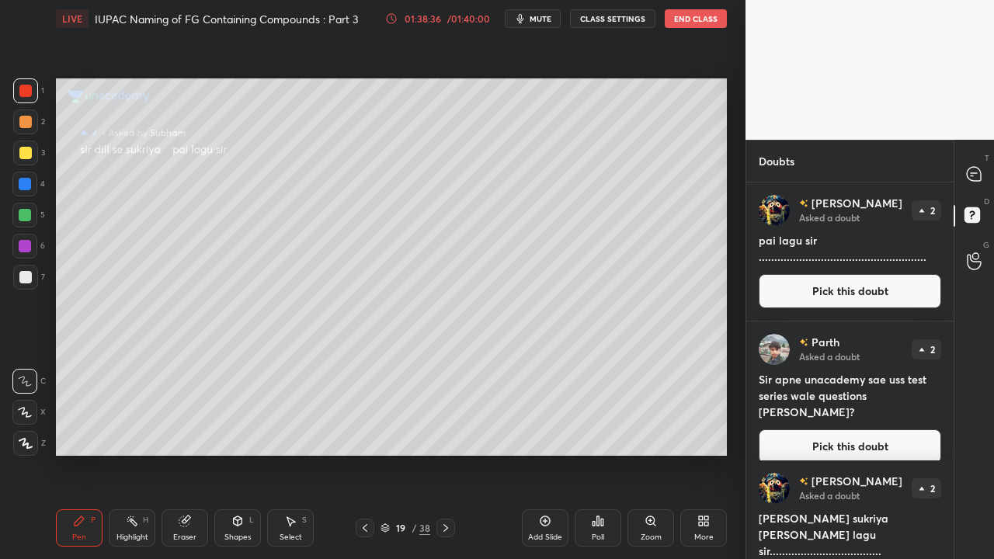
click at [820, 298] on button "Pick this doubt" at bounding box center [849, 291] width 182 height 34
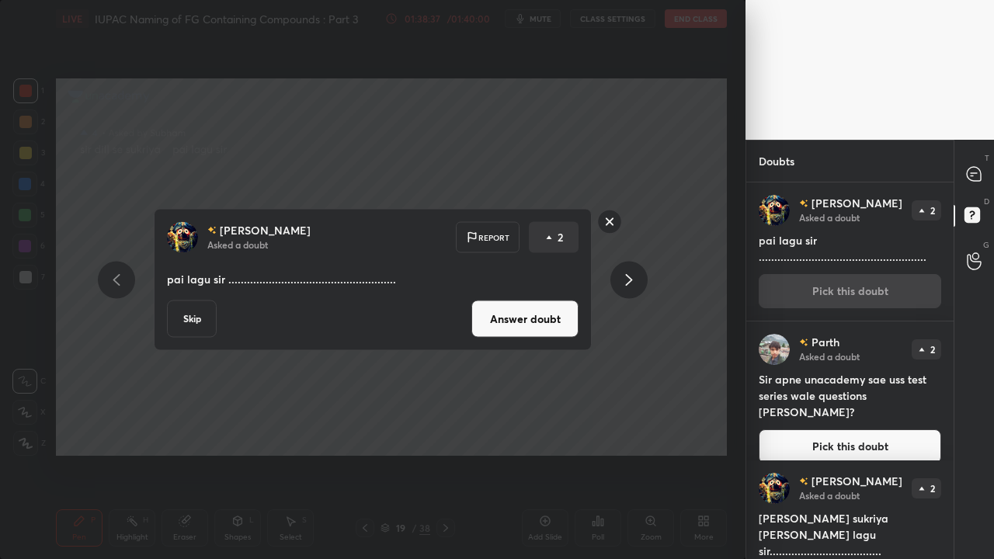
click at [546, 326] on button "Answer doubt" at bounding box center [524, 318] width 107 height 37
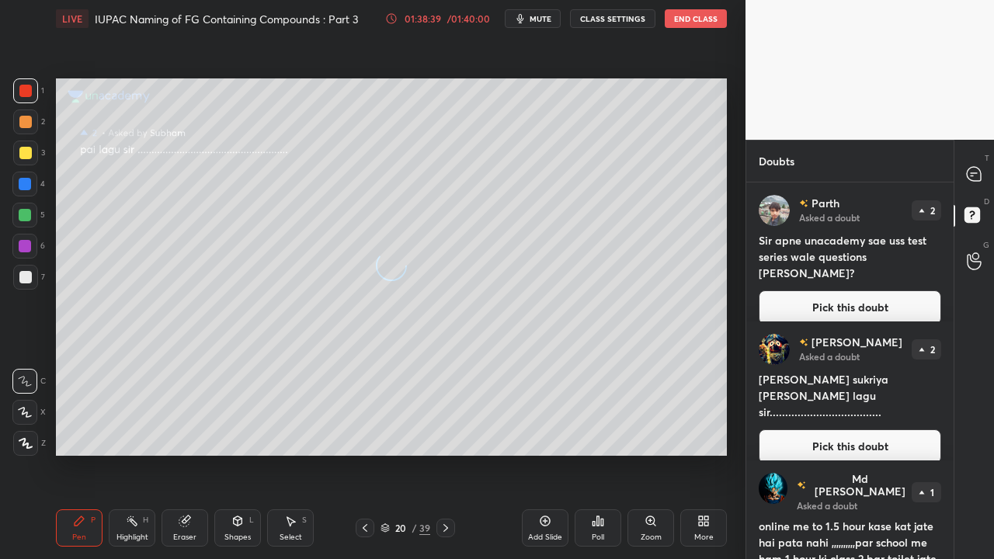
click at [816, 292] on button "Pick this doubt" at bounding box center [849, 307] width 182 height 34
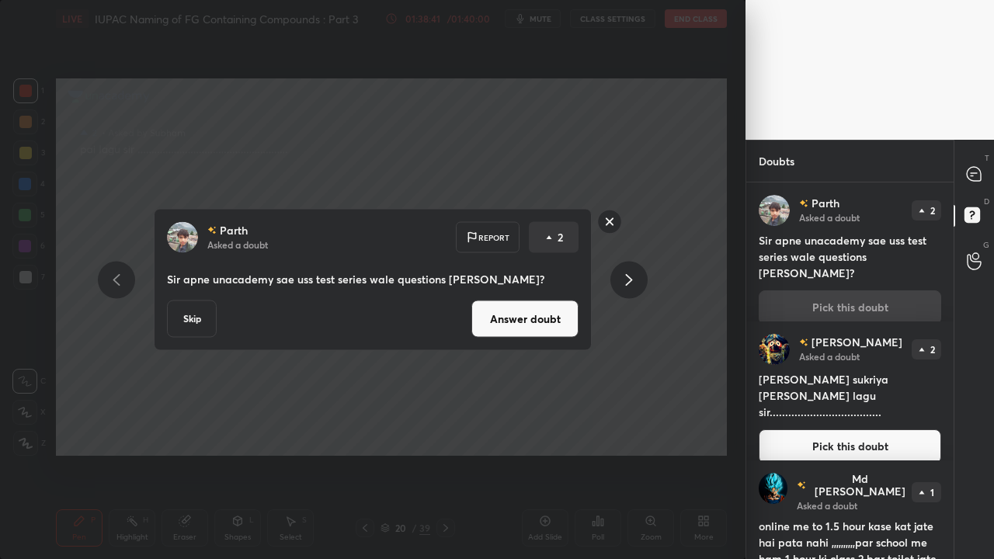
click at [539, 327] on button "Answer doubt" at bounding box center [524, 318] width 107 height 37
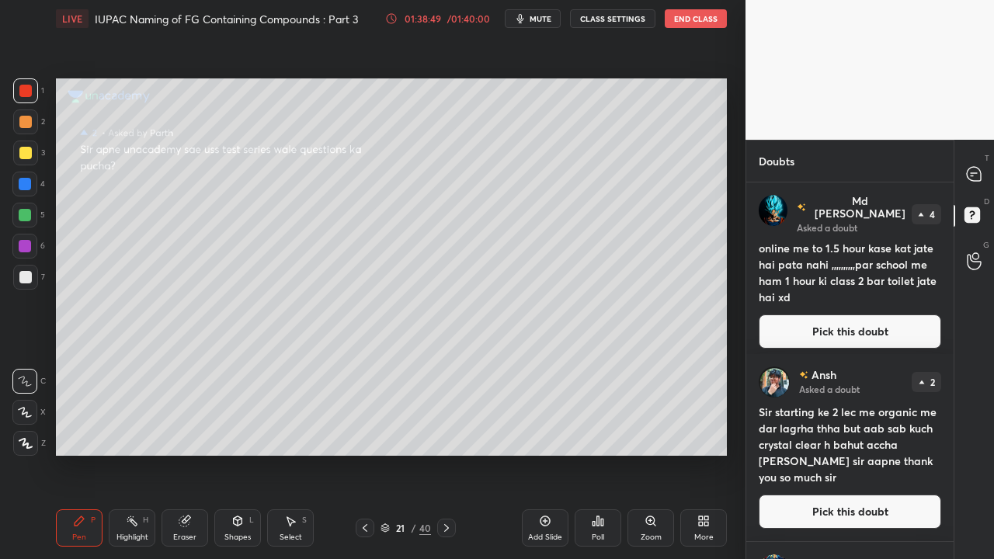
click at [840, 323] on button "Pick this doubt" at bounding box center [849, 331] width 182 height 34
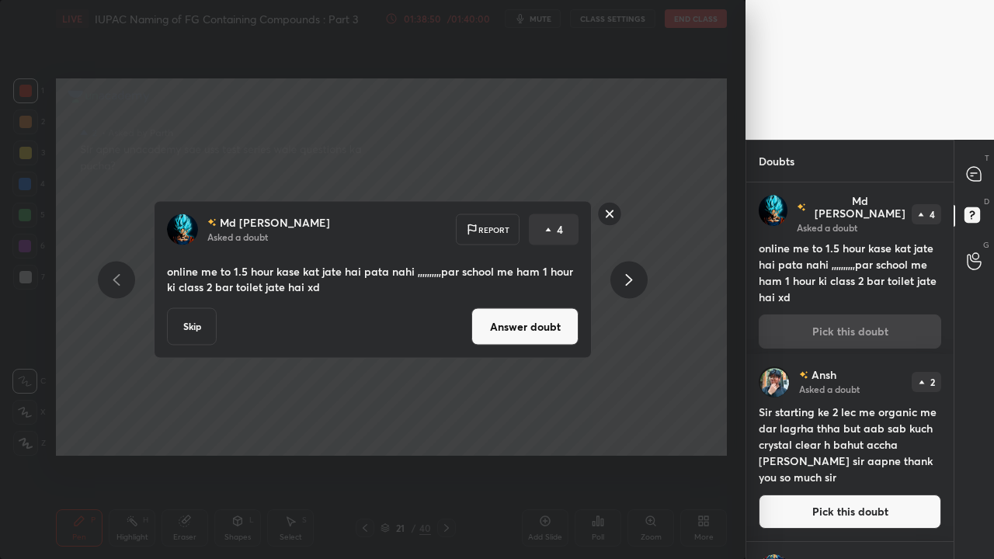
click at [556, 325] on button "Answer doubt" at bounding box center [524, 326] width 107 height 37
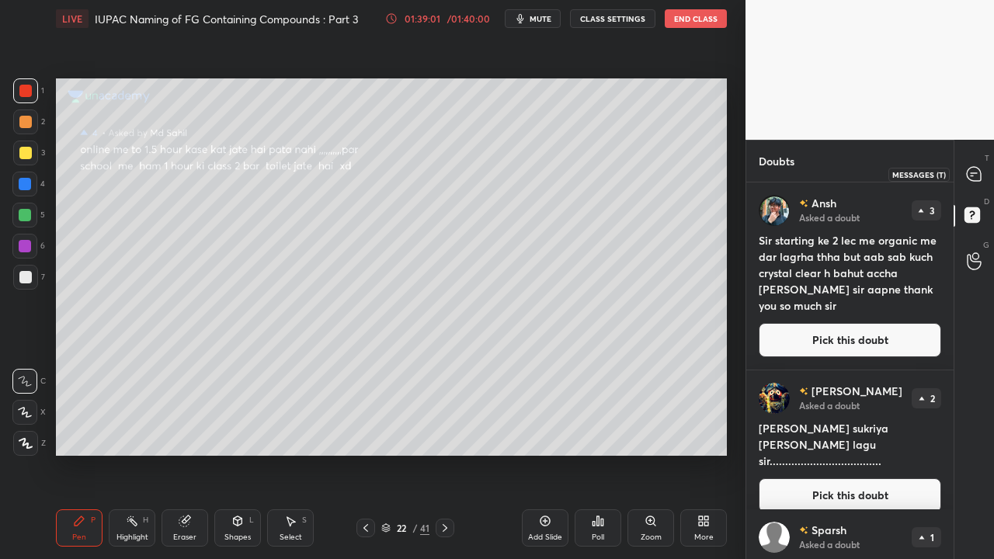
click at [974, 170] on icon at bounding box center [973, 174] width 14 height 14
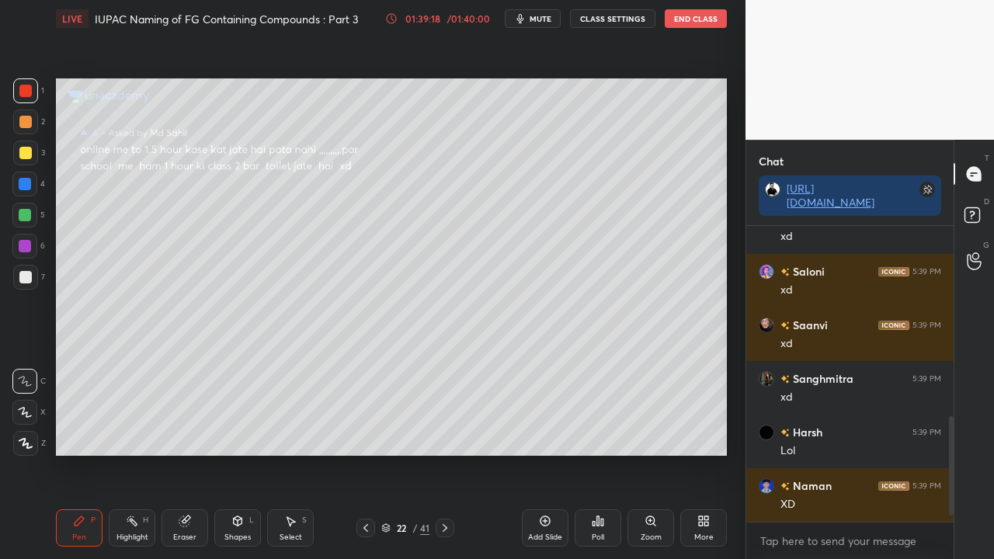
scroll to position [587, 0]
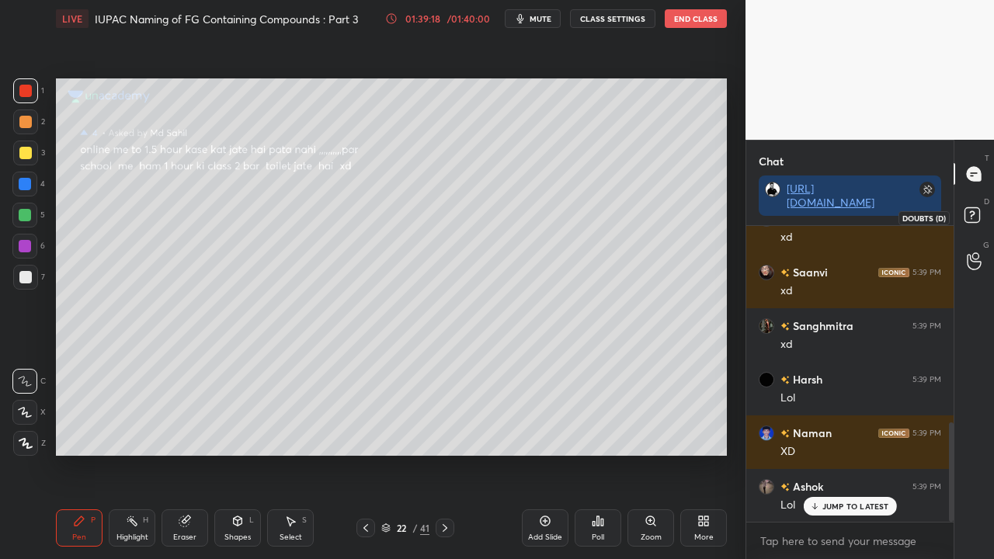
click at [976, 206] on icon at bounding box center [974, 217] width 28 height 28
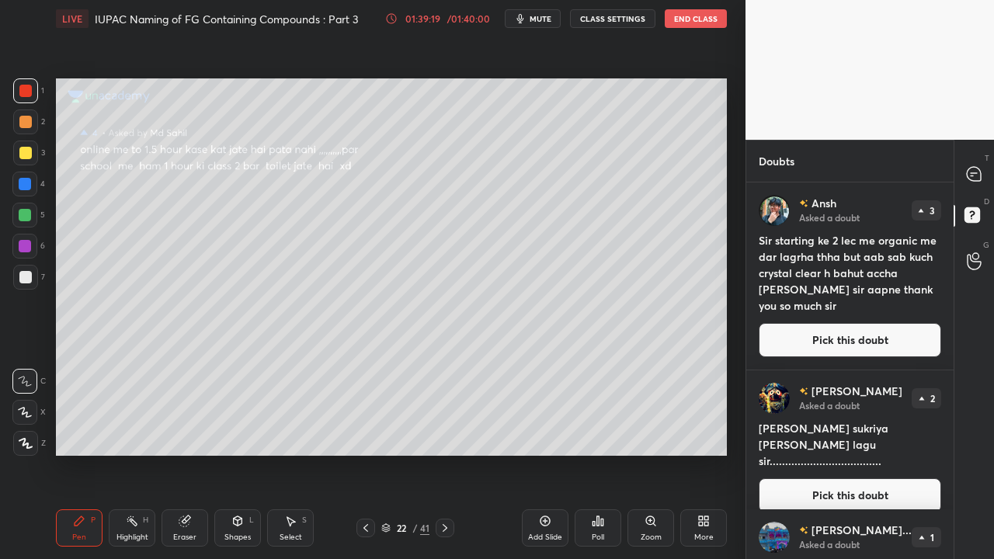
click at [798, 325] on button "Pick this doubt" at bounding box center [849, 340] width 182 height 34
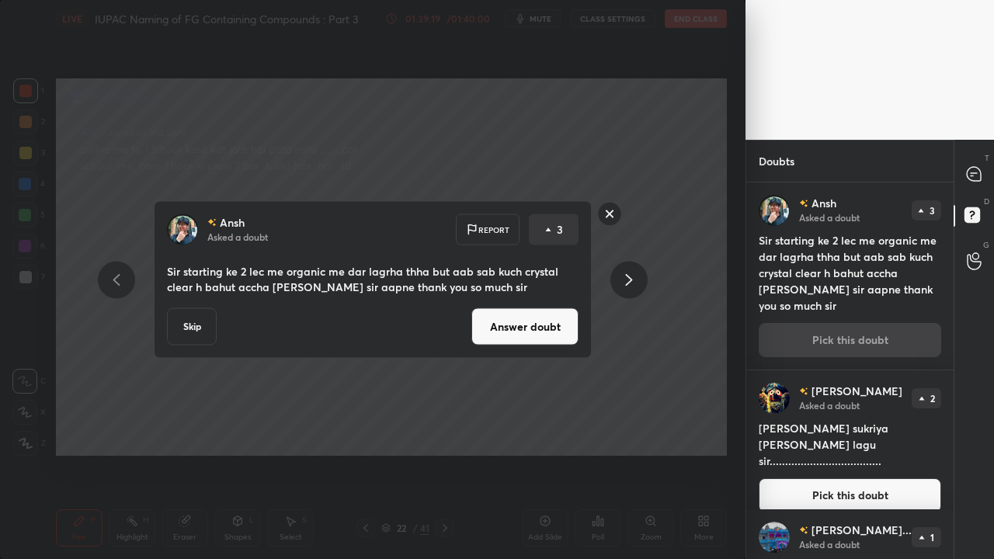
click at [536, 323] on button "Answer doubt" at bounding box center [524, 326] width 107 height 37
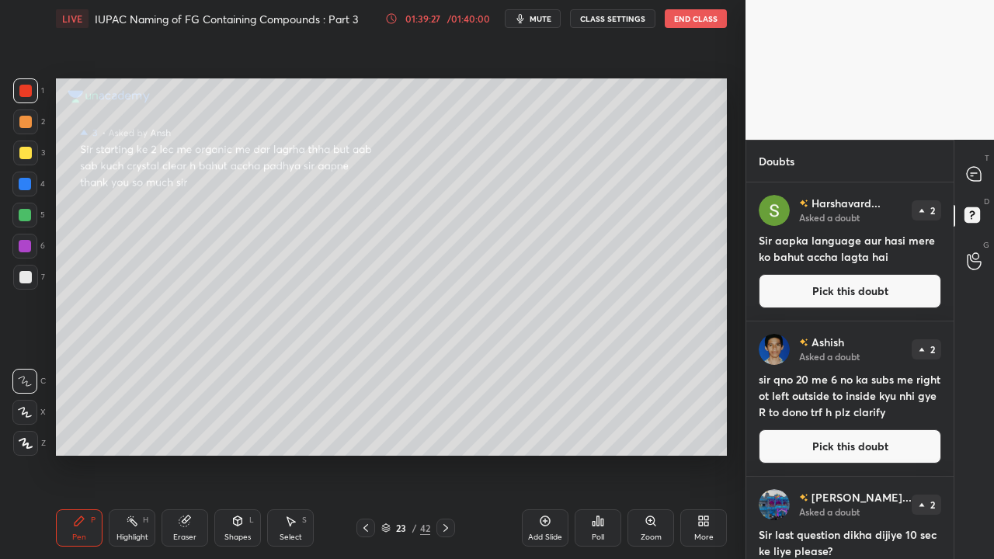
click at [817, 298] on button "Pick this doubt" at bounding box center [849, 291] width 182 height 34
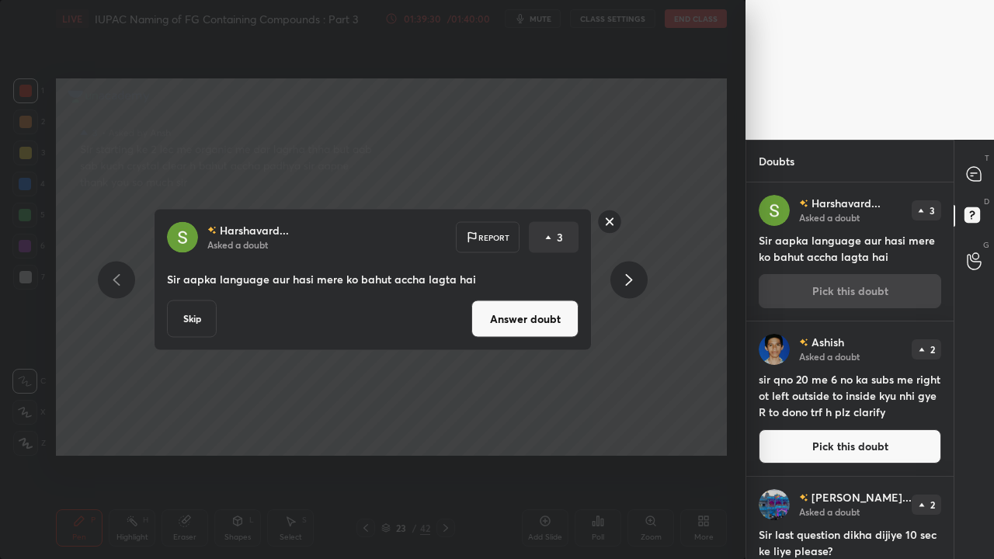
click at [530, 324] on button "Answer doubt" at bounding box center [524, 318] width 107 height 37
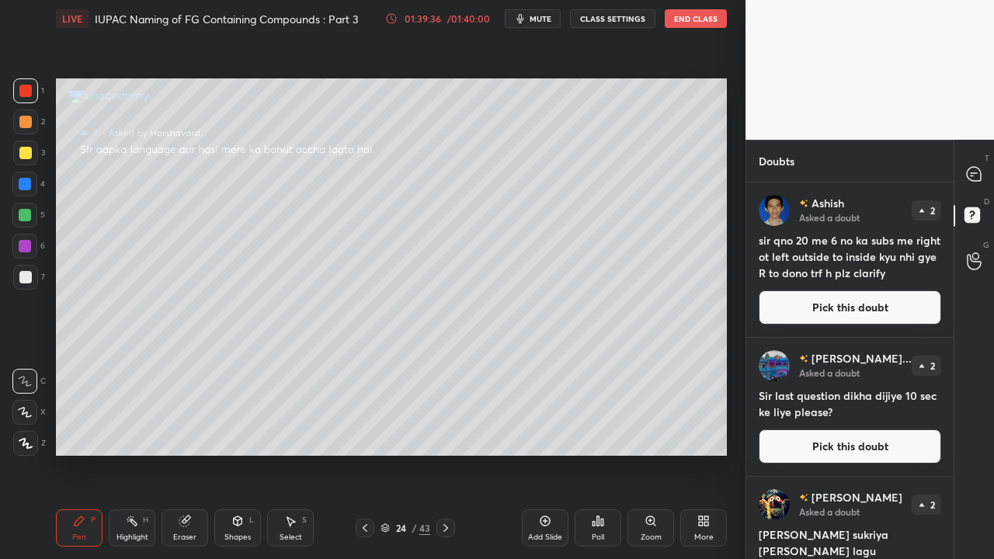
click at [979, 178] on icon at bounding box center [973, 174] width 14 height 14
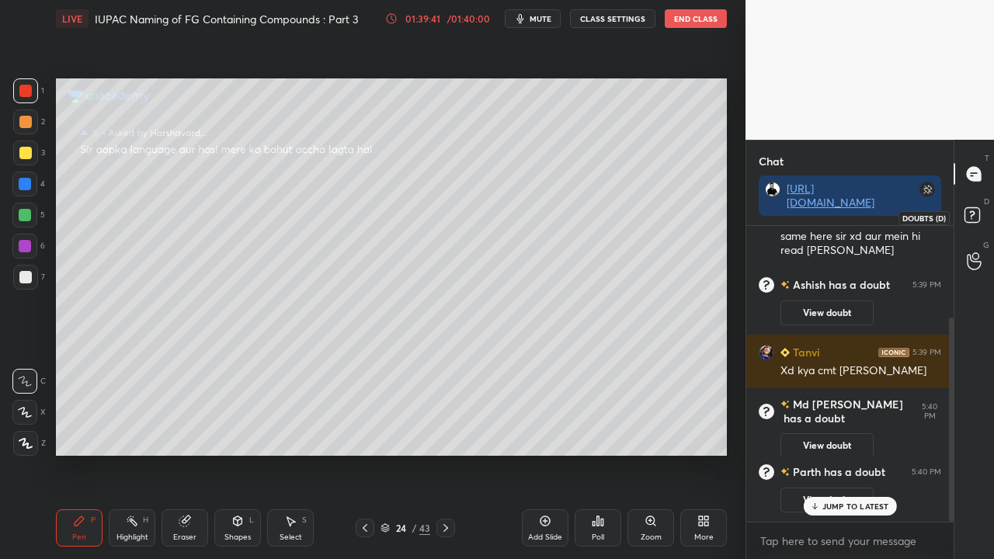
scroll to position [132, 0]
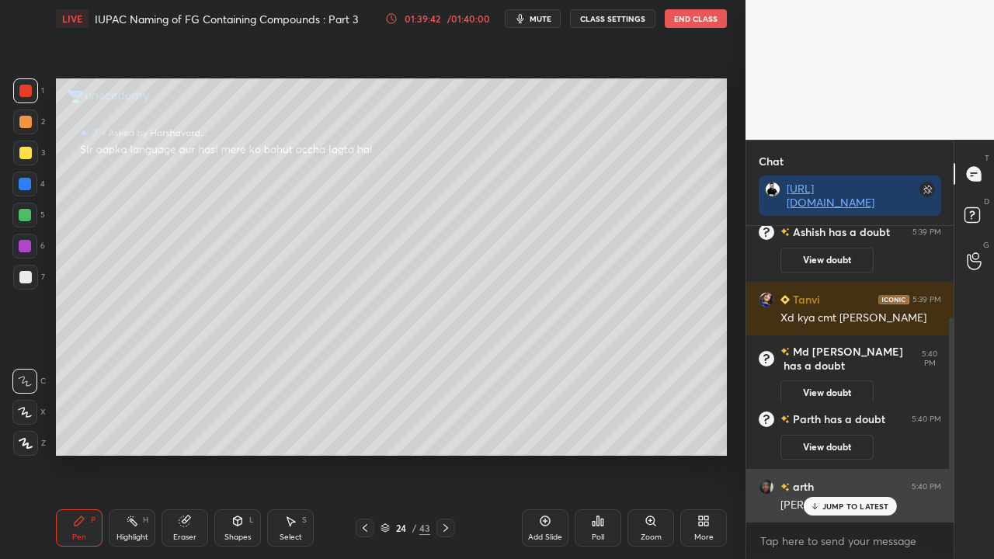
click at [851, 453] on p "JUMP TO LATEST" at bounding box center [855, 505] width 67 height 9
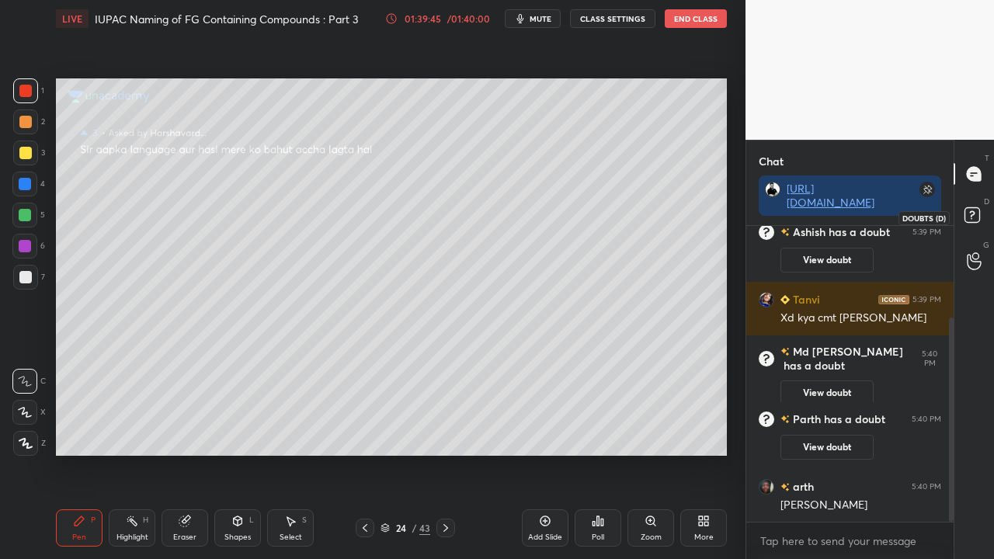
click at [974, 206] on icon at bounding box center [974, 217] width 28 height 28
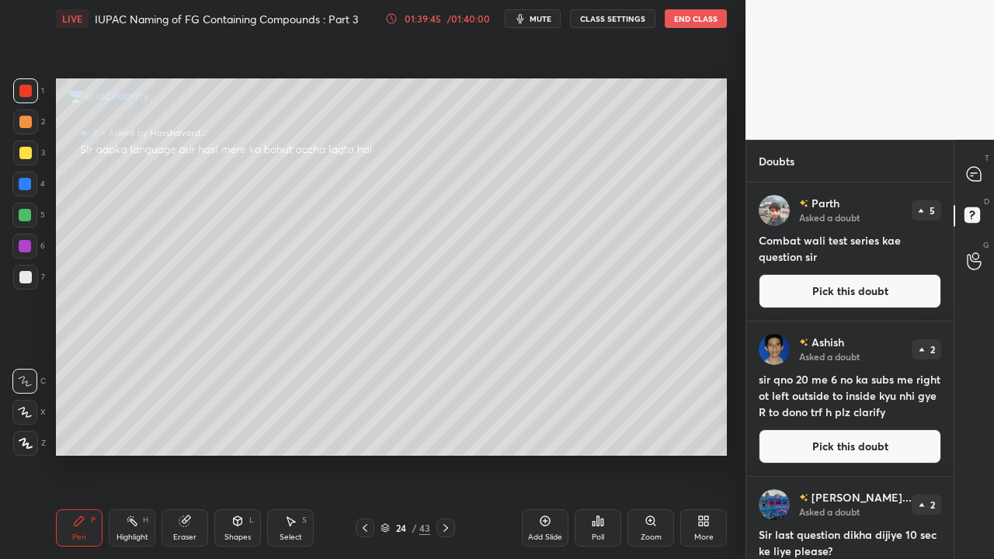
click at [828, 283] on button "Pick this doubt" at bounding box center [849, 291] width 182 height 34
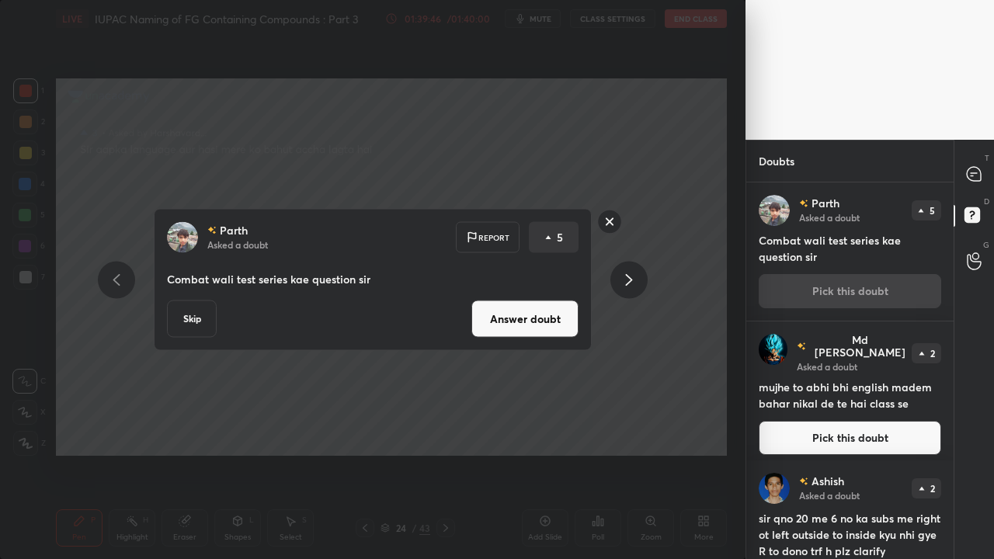
click at [557, 323] on button "Answer doubt" at bounding box center [524, 318] width 107 height 37
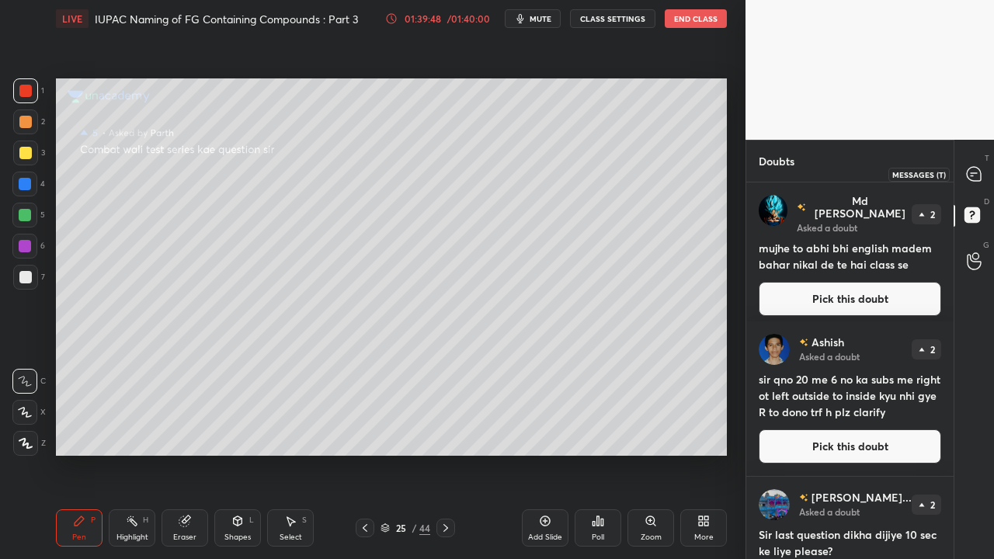
click at [976, 174] on icon at bounding box center [973, 174] width 14 height 14
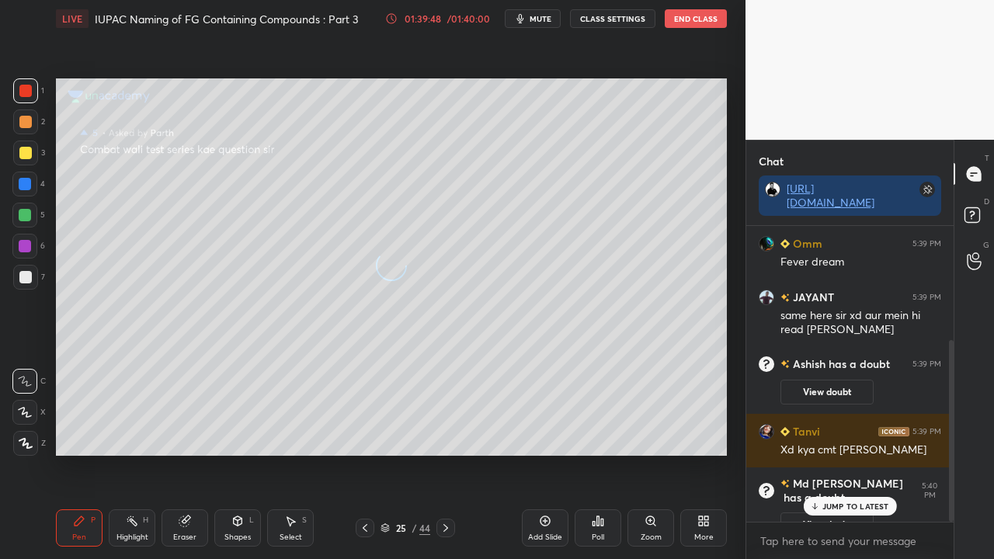
scroll to position [291, 203]
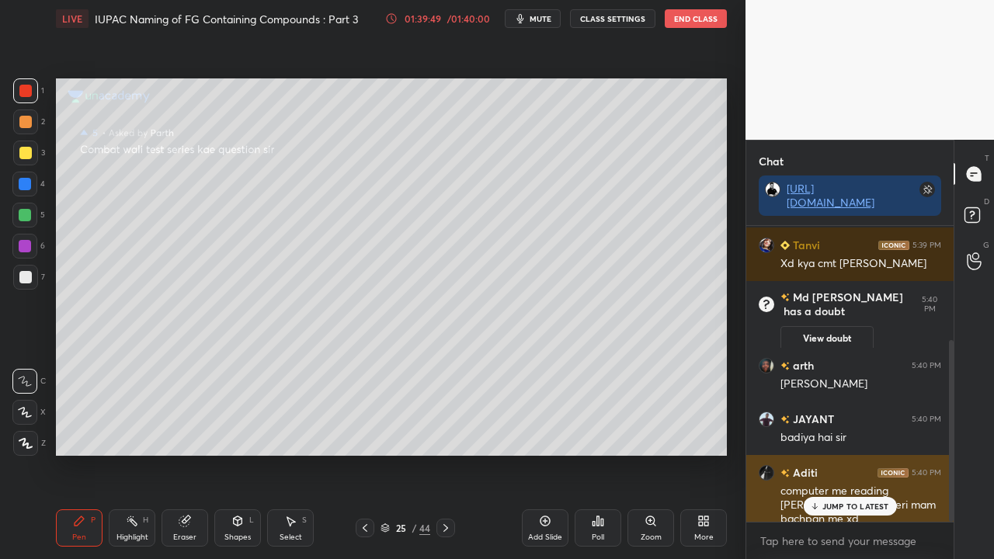
drag, startPoint x: 823, startPoint y: 508, endPoint x: 810, endPoint y: 517, distance: 15.5
click at [823, 453] on p "JUMP TO LATEST" at bounding box center [855, 505] width 67 height 9
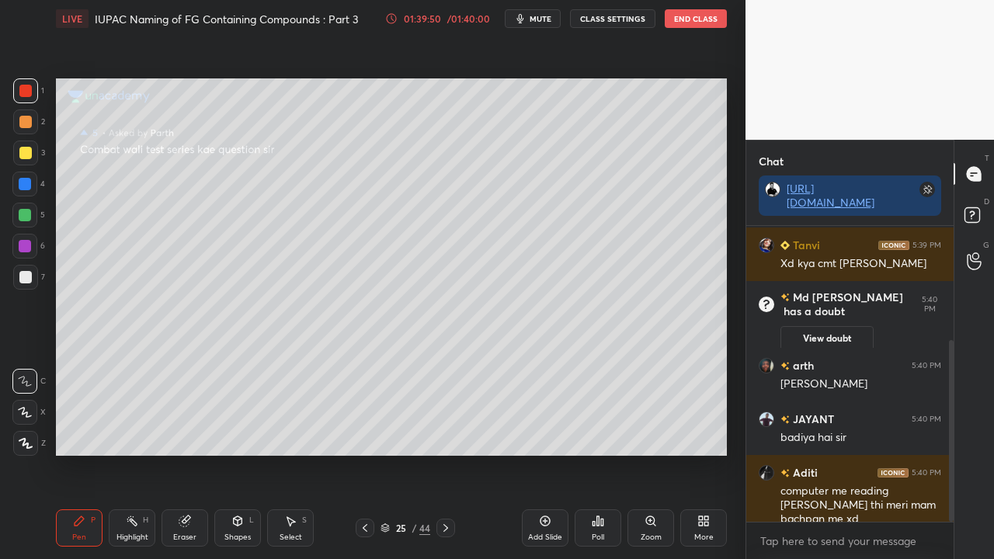
scroll to position [253, 0]
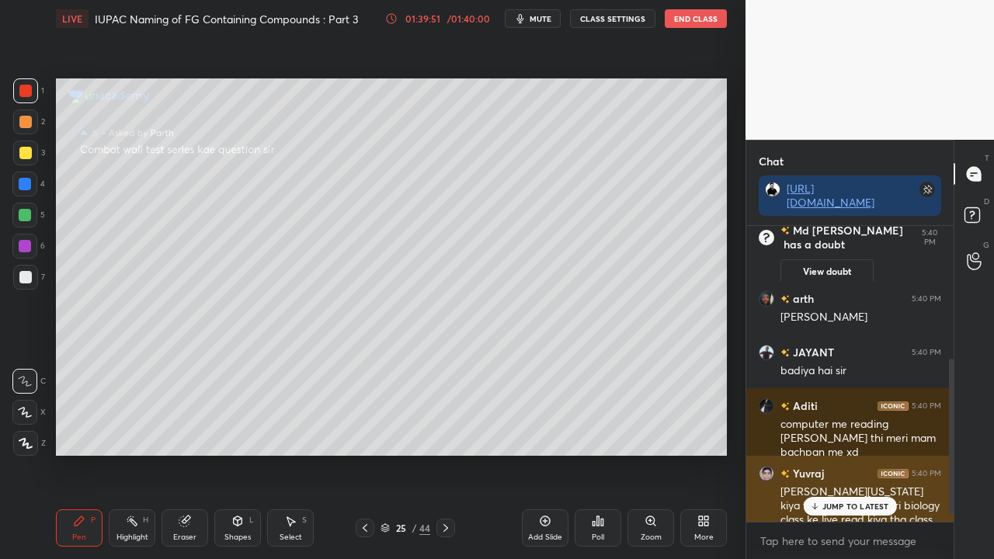
click at [863, 453] on p "JUMP TO LATEST" at bounding box center [855, 505] width 67 height 9
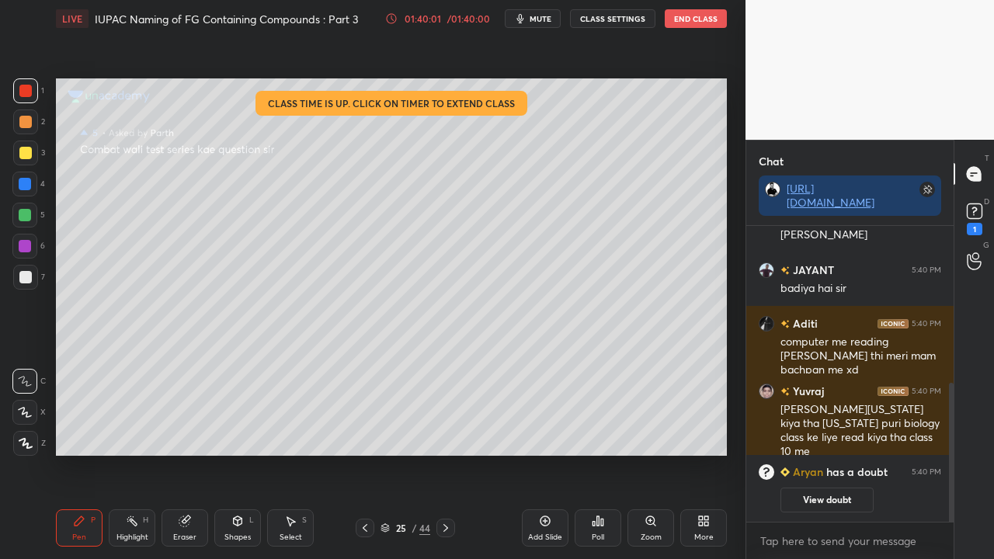
scroll to position [388, 0]
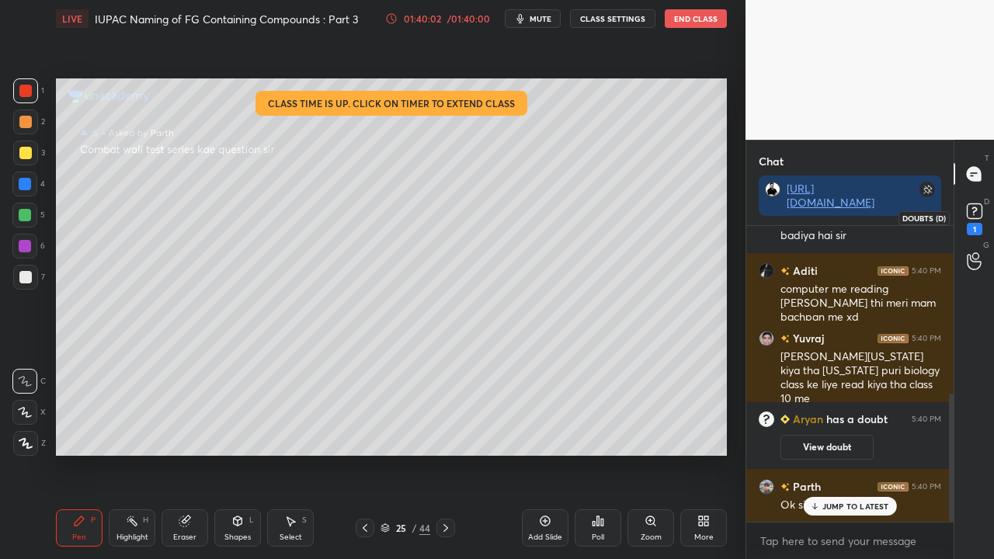
click at [980, 210] on rect at bounding box center [973, 211] width 15 height 15
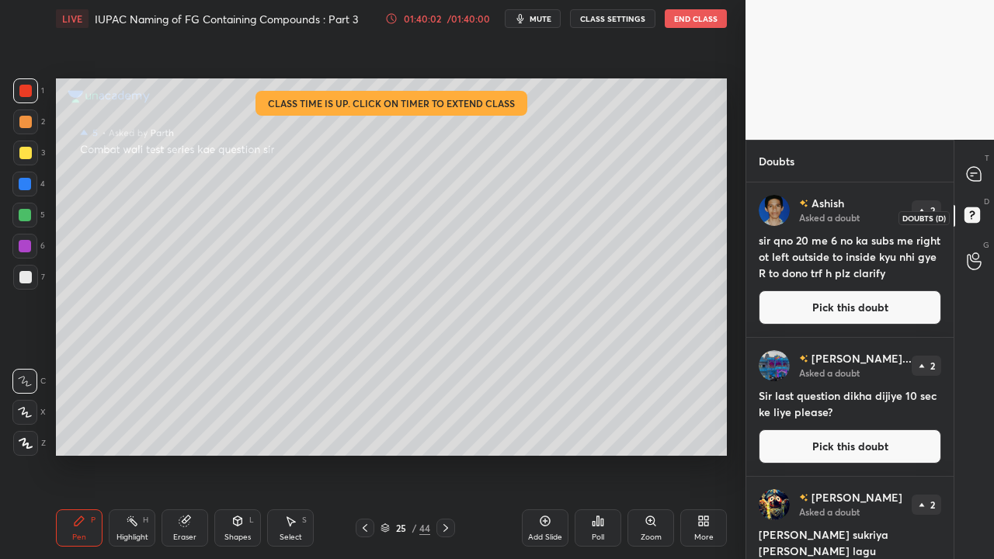
scroll to position [372, 203]
click at [969, 169] on icon at bounding box center [973, 174] width 14 height 14
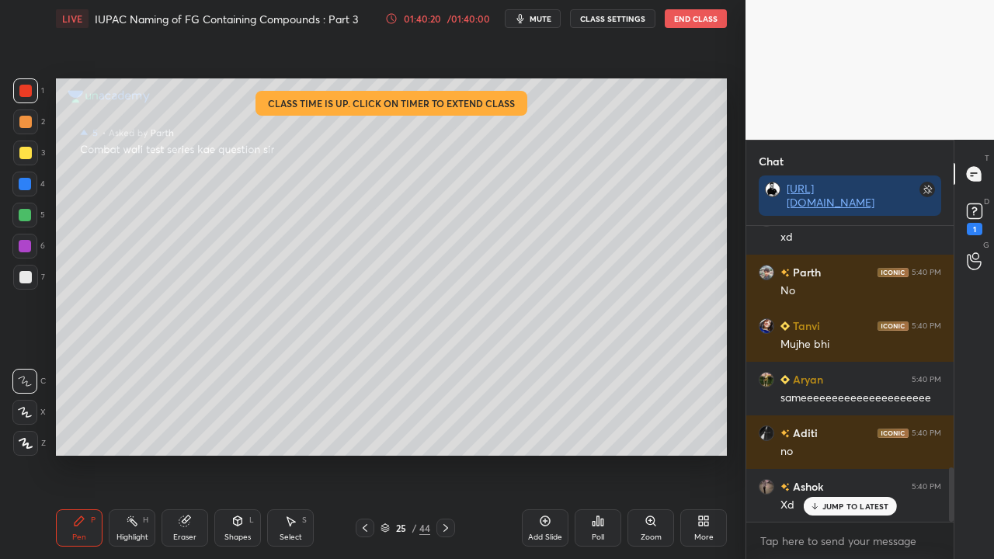
scroll to position [1419, 0]
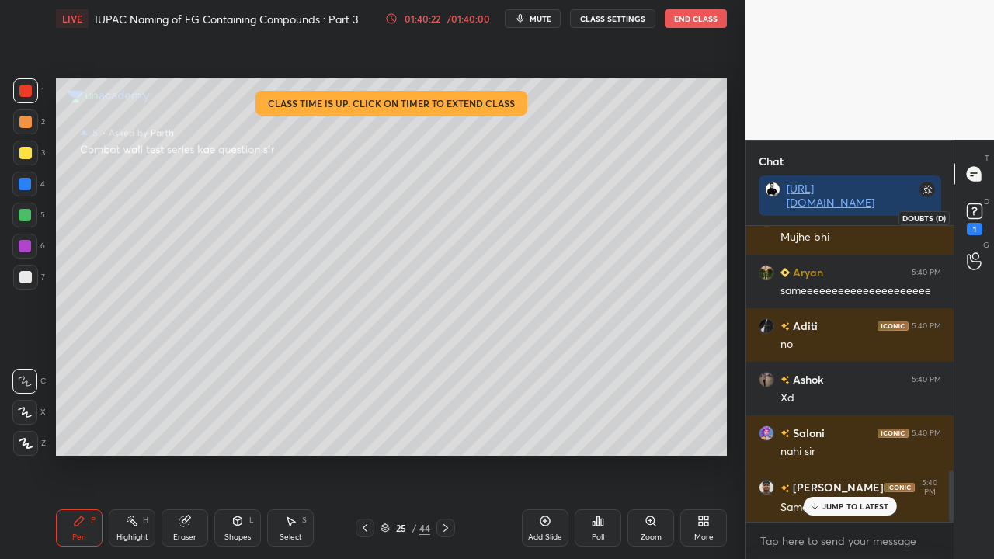
click at [974, 204] on rect at bounding box center [973, 211] width 15 height 15
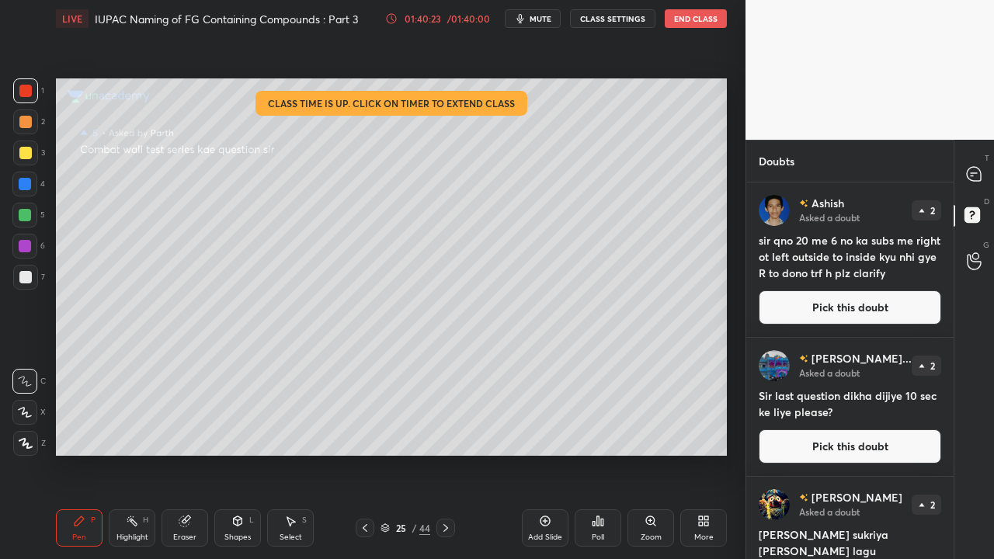
scroll to position [372, 203]
click at [975, 174] on icon at bounding box center [973, 174] width 14 height 14
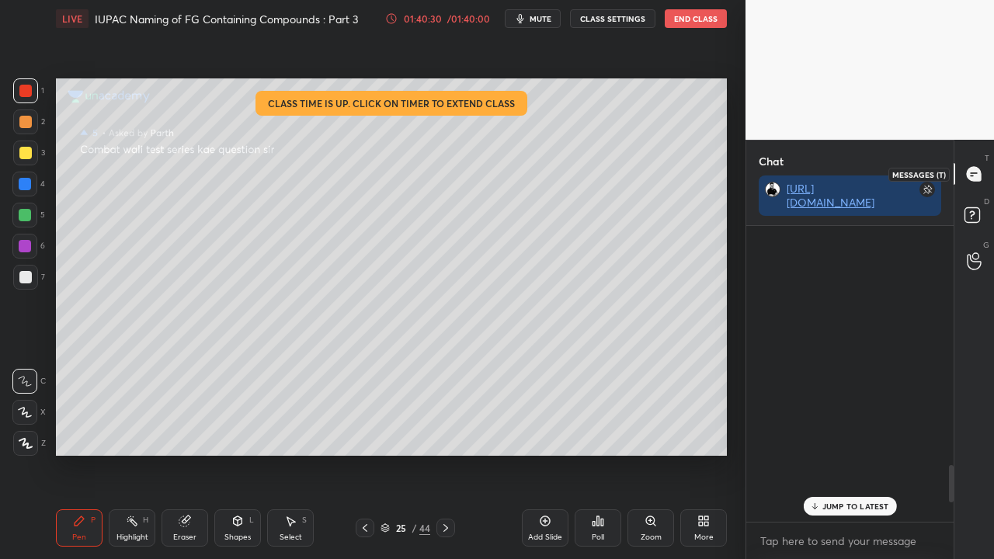
scroll to position [328, 203]
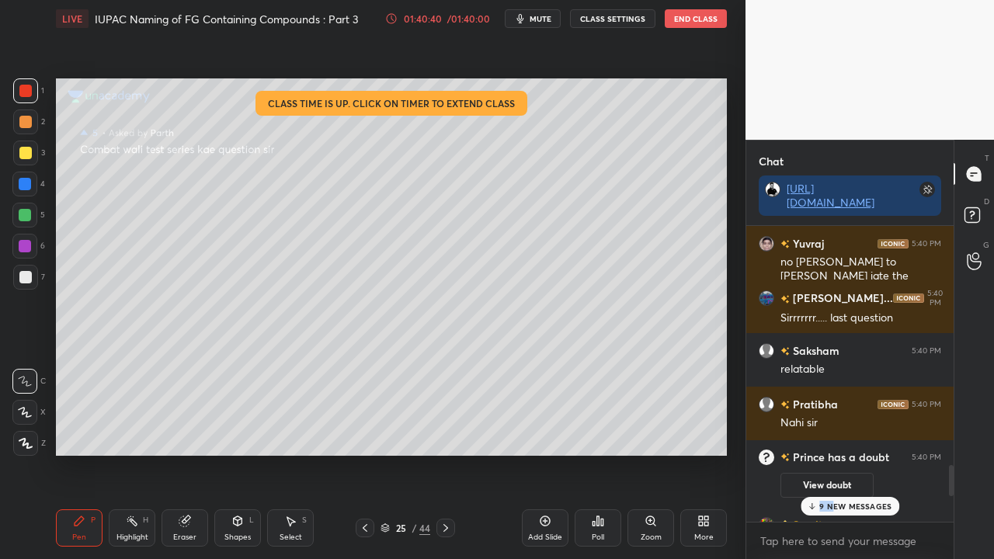
drag, startPoint x: 831, startPoint y: 505, endPoint x: 802, endPoint y: 509, distance: 29.0
click at [830, 453] on p "9 NEW MESSAGES" at bounding box center [855, 505] width 72 height 9
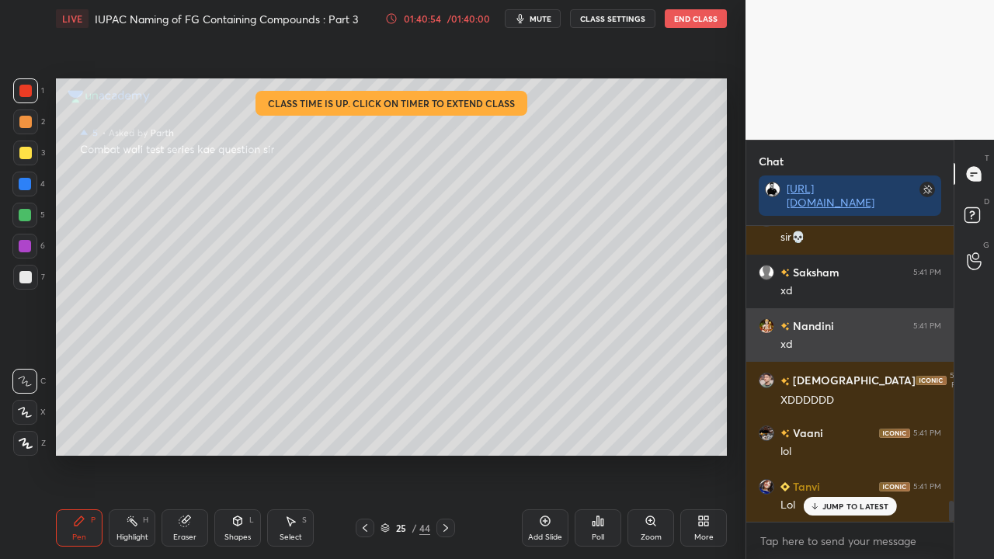
scroll to position [3951, 0]
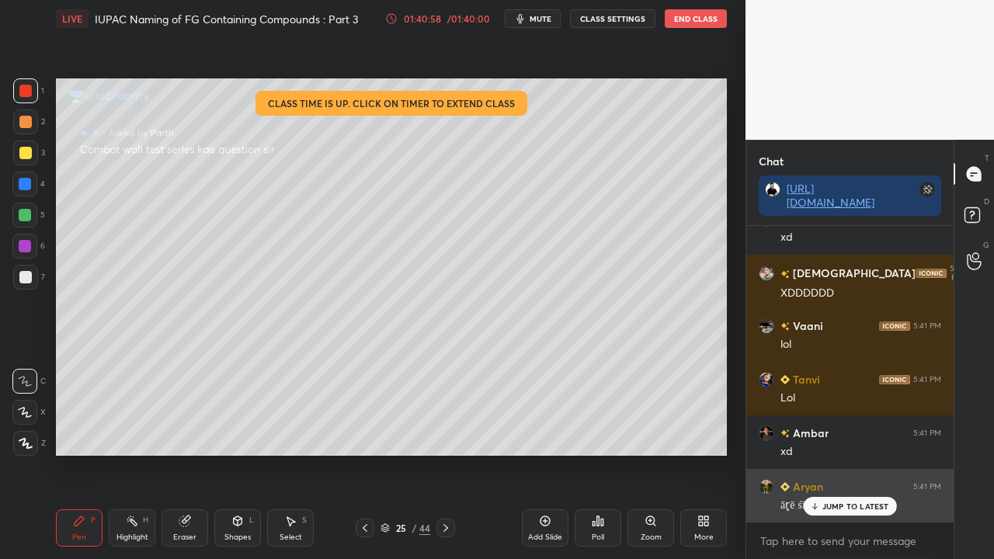
click at [858, 453] on p "JUMP TO LATEST" at bounding box center [855, 505] width 67 height 9
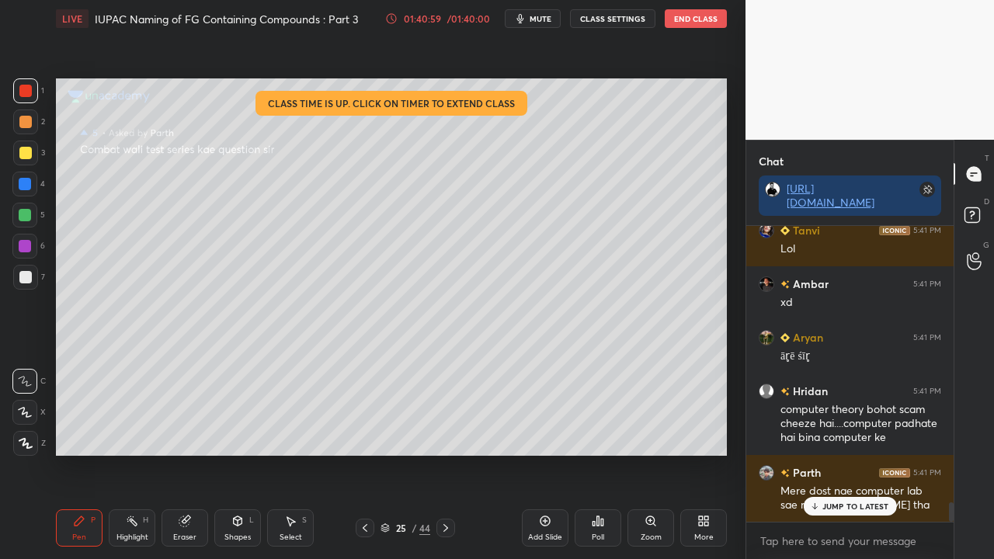
click at [975, 216] on rect at bounding box center [971, 215] width 15 height 15
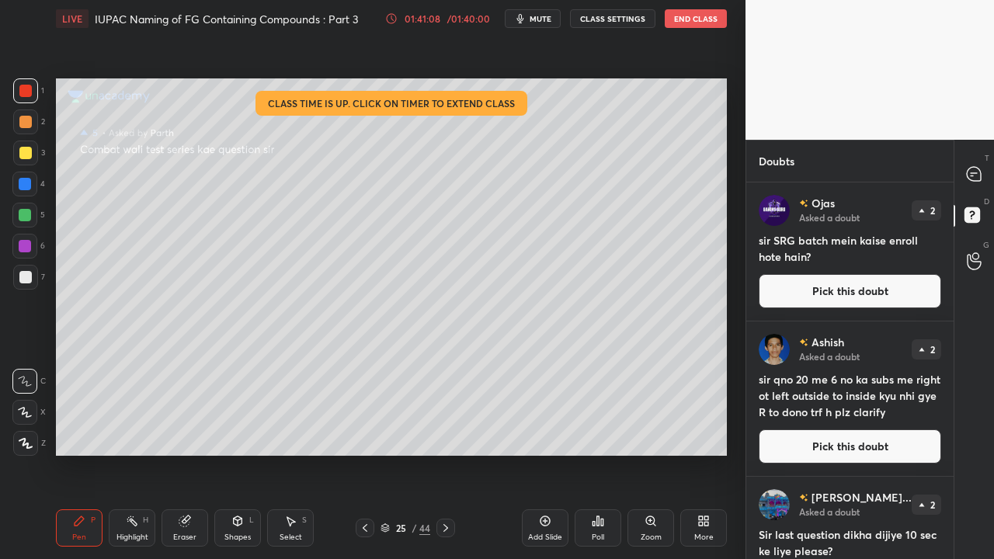
click at [855, 290] on button "Pick this doubt" at bounding box center [849, 291] width 182 height 34
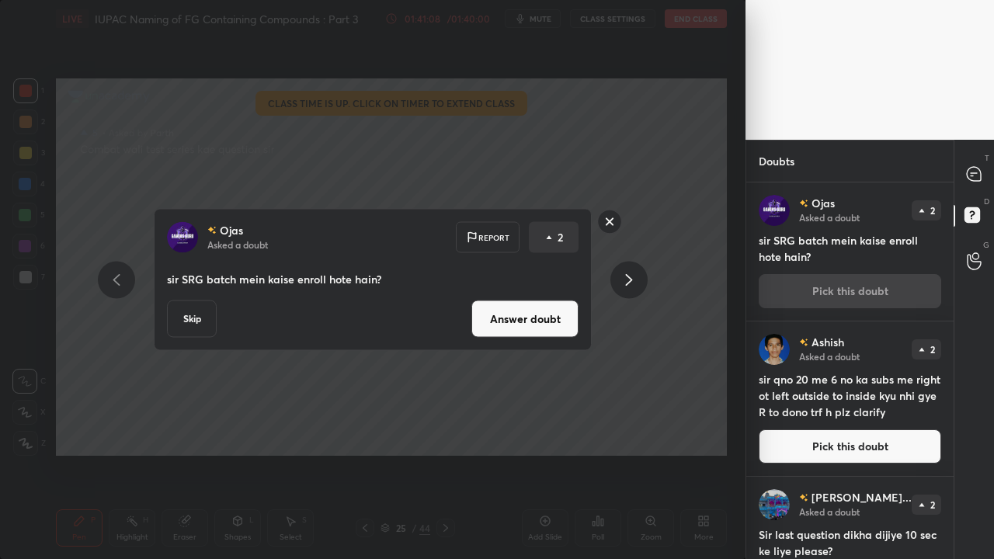
click at [517, 317] on button "Answer doubt" at bounding box center [524, 318] width 107 height 37
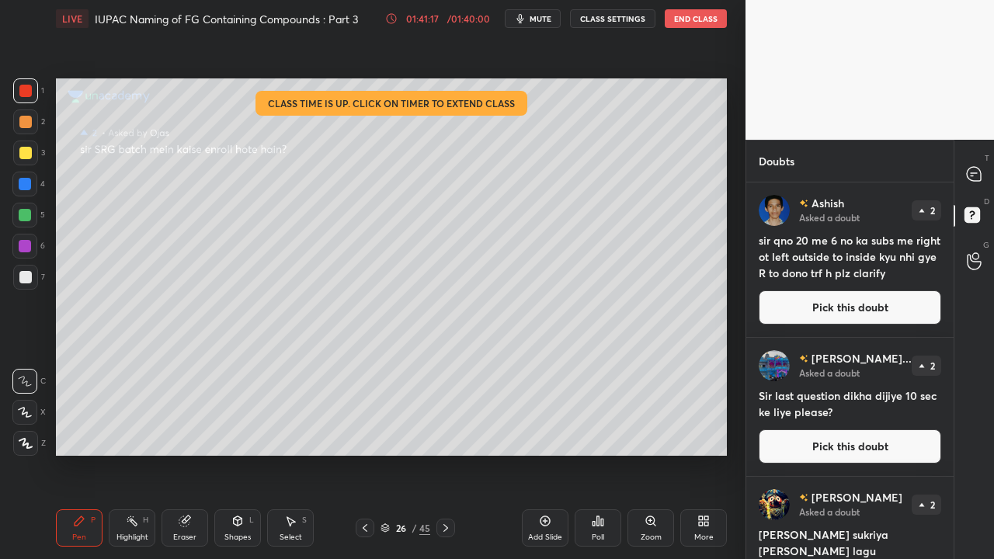
click at [851, 301] on button "Pick this doubt" at bounding box center [849, 307] width 182 height 34
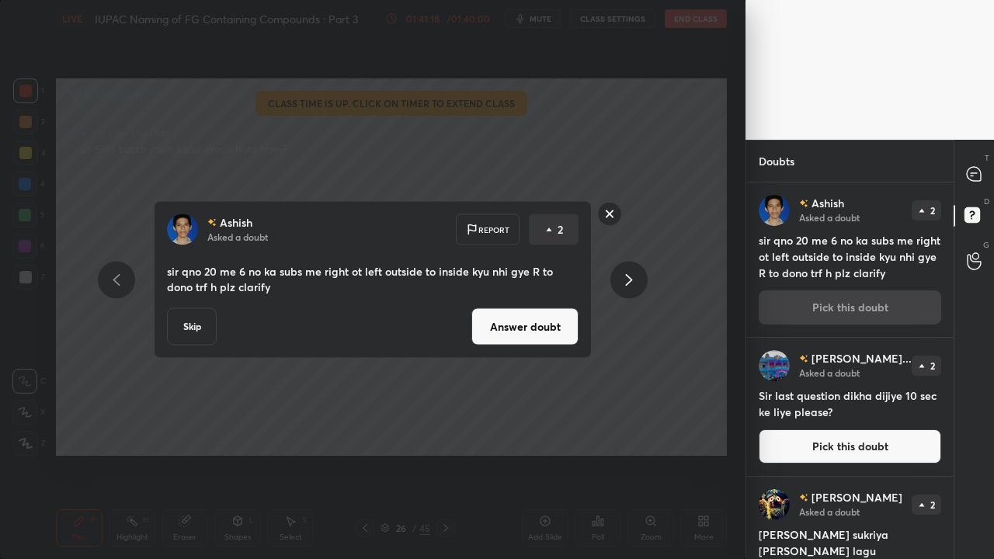
click at [488, 331] on button "Answer doubt" at bounding box center [524, 326] width 107 height 37
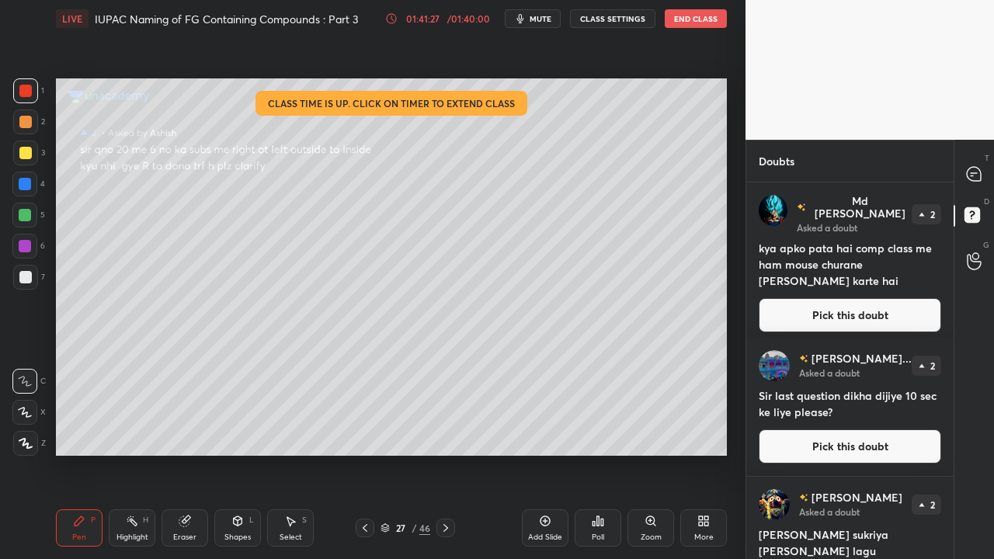
click at [849, 307] on button "Pick this doubt" at bounding box center [849, 315] width 182 height 34
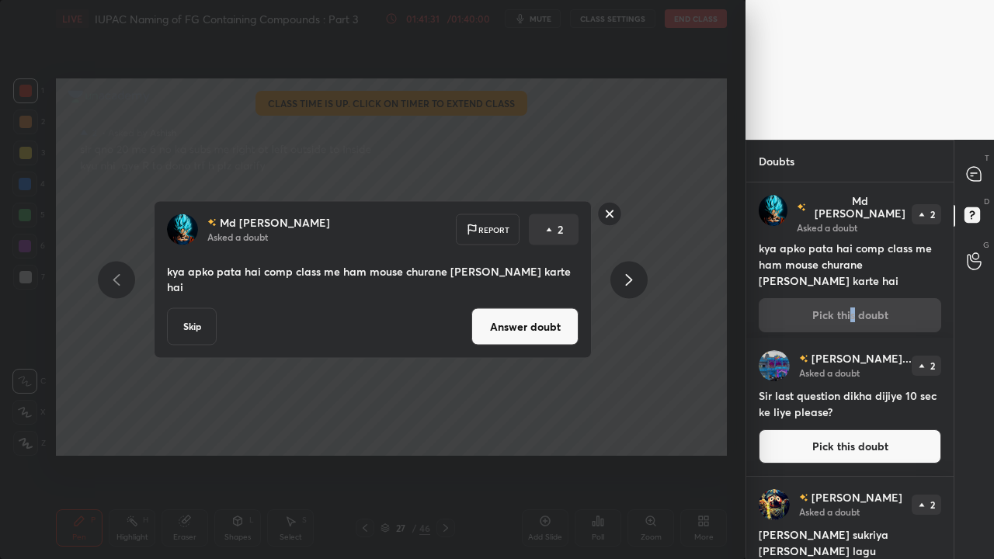
click at [539, 331] on button "Answer doubt" at bounding box center [524, 326] width 107 height 37
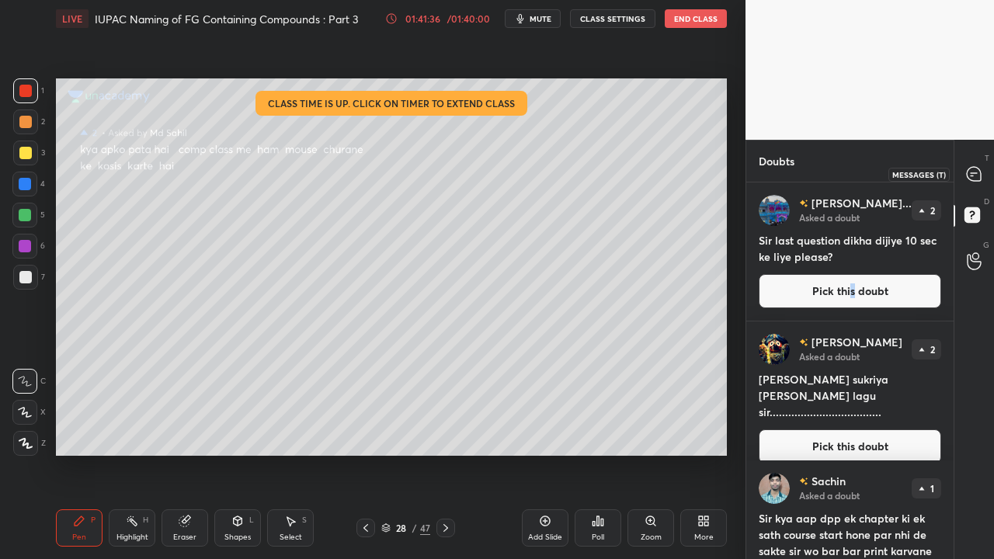
click at [977, 169] on icon at bounding box center [973, 174] width 14 height 14
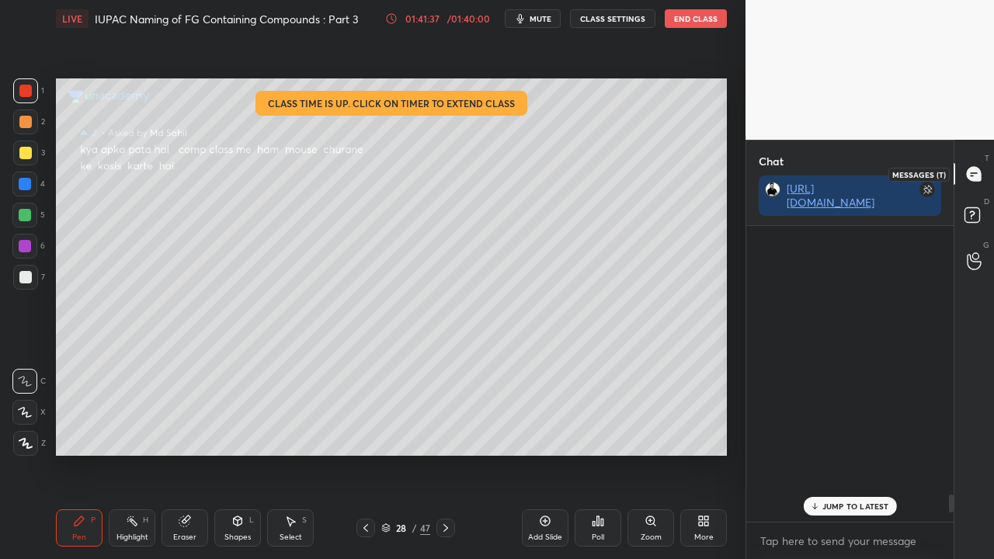
scroll to position [291, 203]
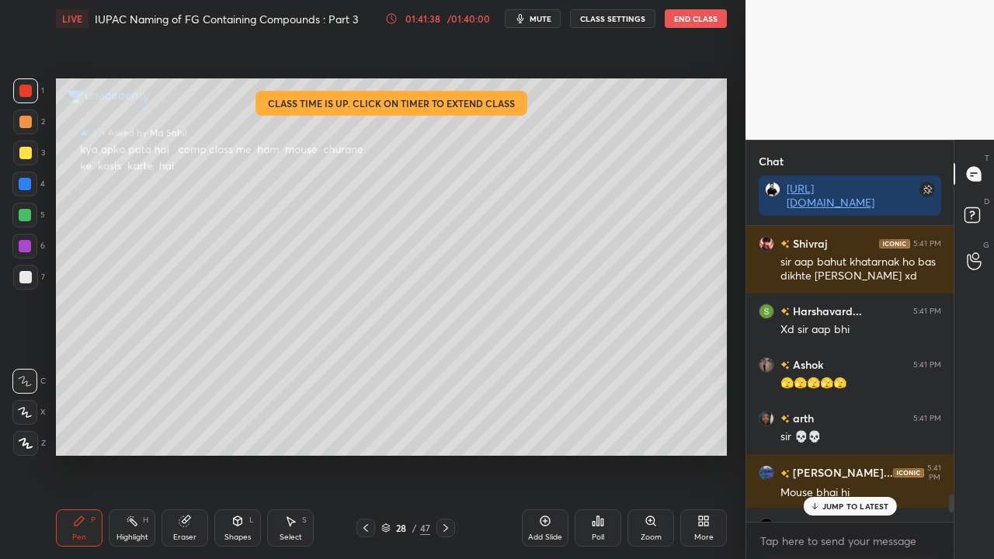
click at [831, 453] on div "JUMP TO LATEST" at bounding box center [849, 506] width 93 height 19
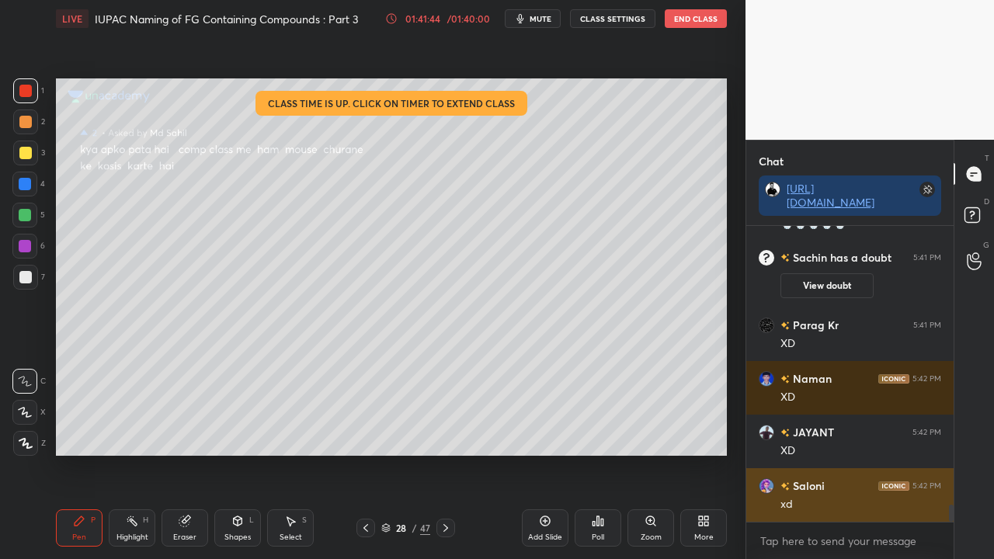
scroll to position [4850, 0]
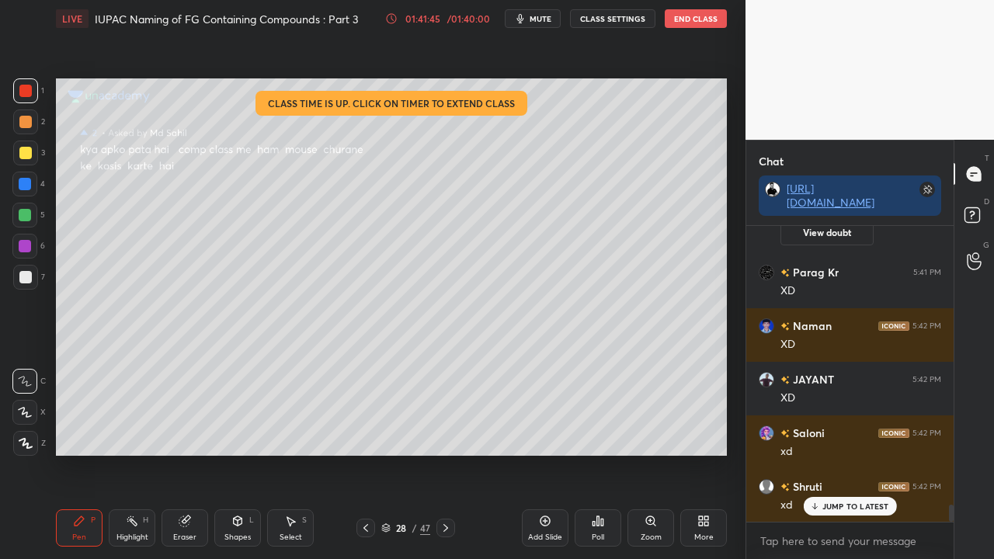
drag, startPoint x: 852, startPoint y: 501, endPoint x: 852, endPoint y: 492, distance: 9.3
click at [854, 453] on p "JUMP TO LATEST" at bounding box center [855, 505] width 67 height 9
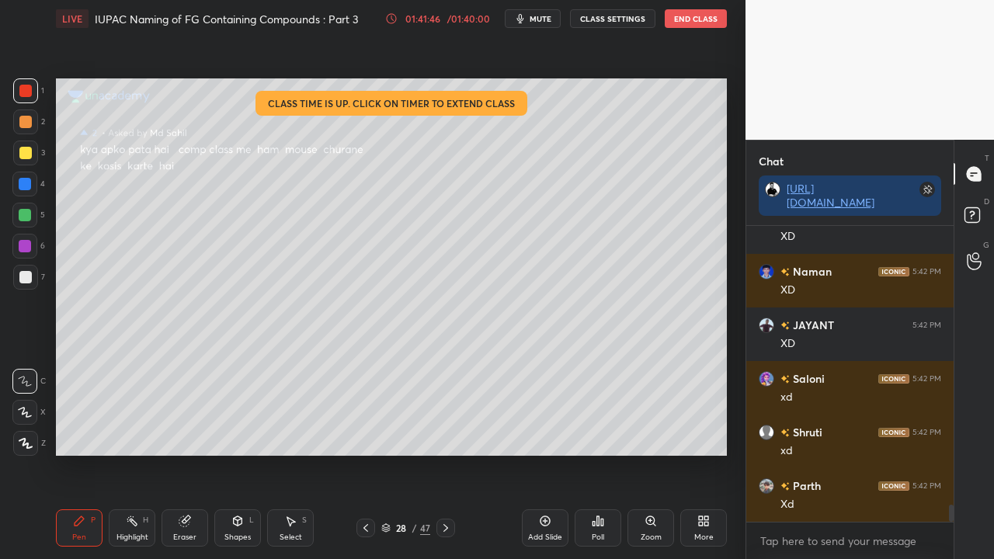
click at [982, 206] on icon at bounding box center [974, 217] width 28 height 28
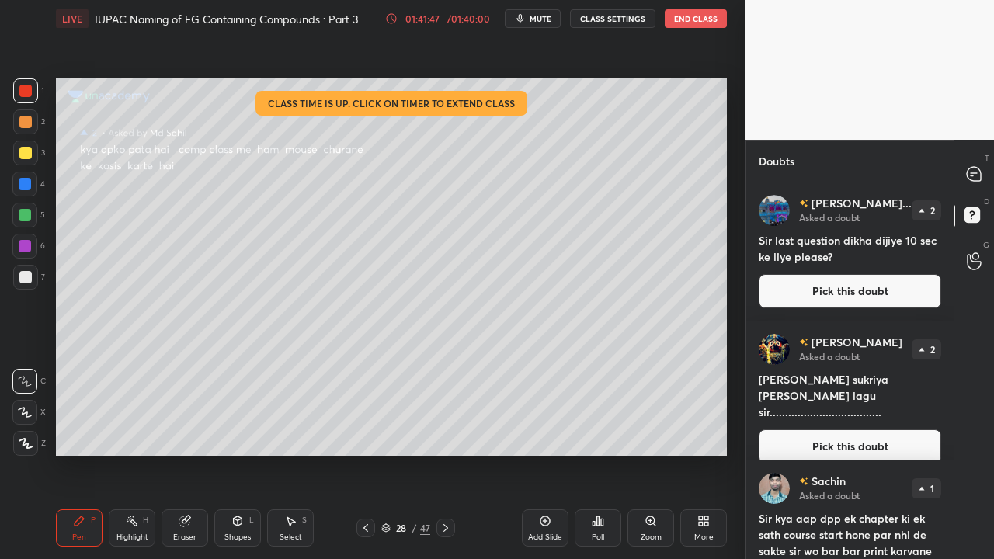
scroll to position [372, 203]
click at [852, 283] on button "Pick this doubt" at bounding box center [849, 291] width 182 height 34
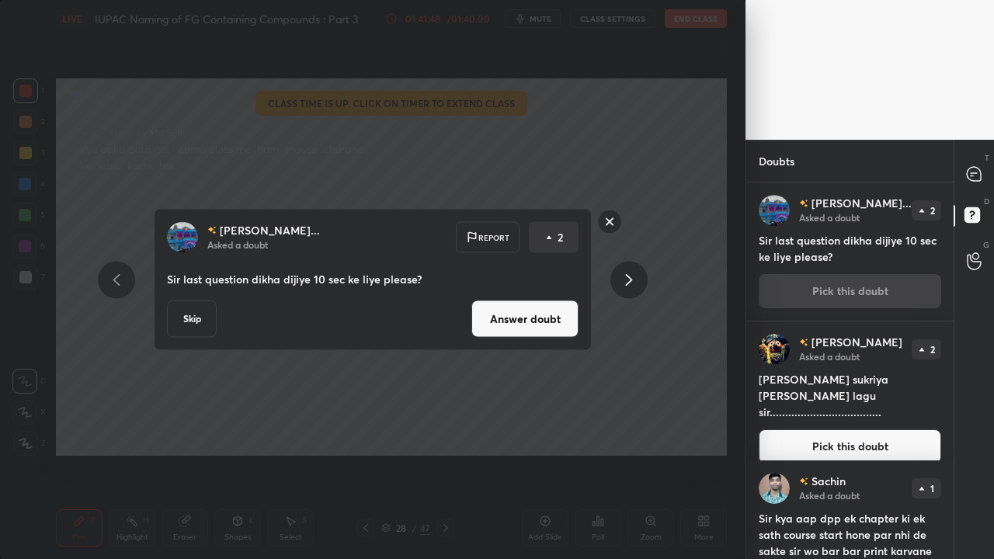
click at [529, 315] on button "Answer doubt" at bounding box center [524, 318] width 107 height 37
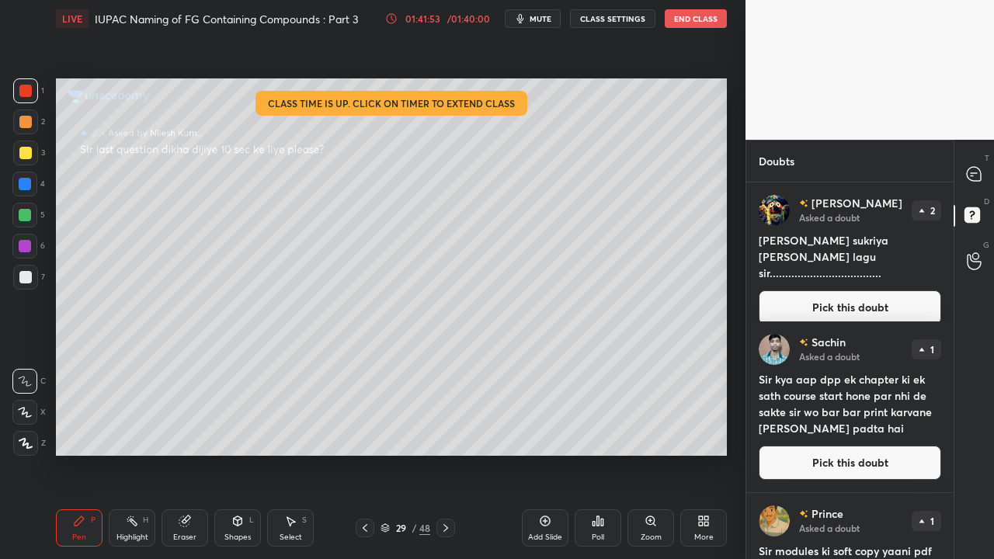
click at [813, 290] on button "Pick this doubt" at bounding box center [849, 307] width 182 height 34
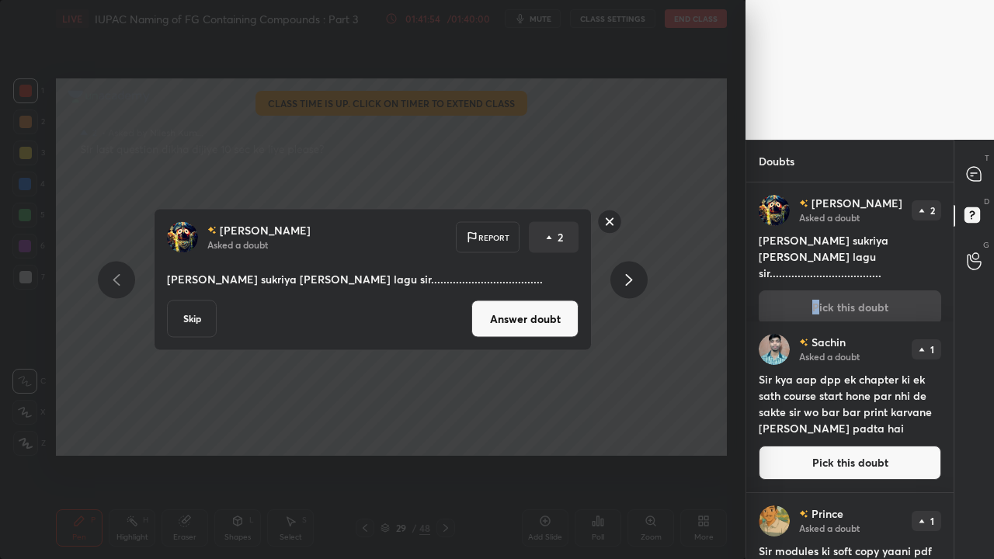
click at [546, 325] on button "Answer doubt" at bounding box center [524, 318] width 107 height 37
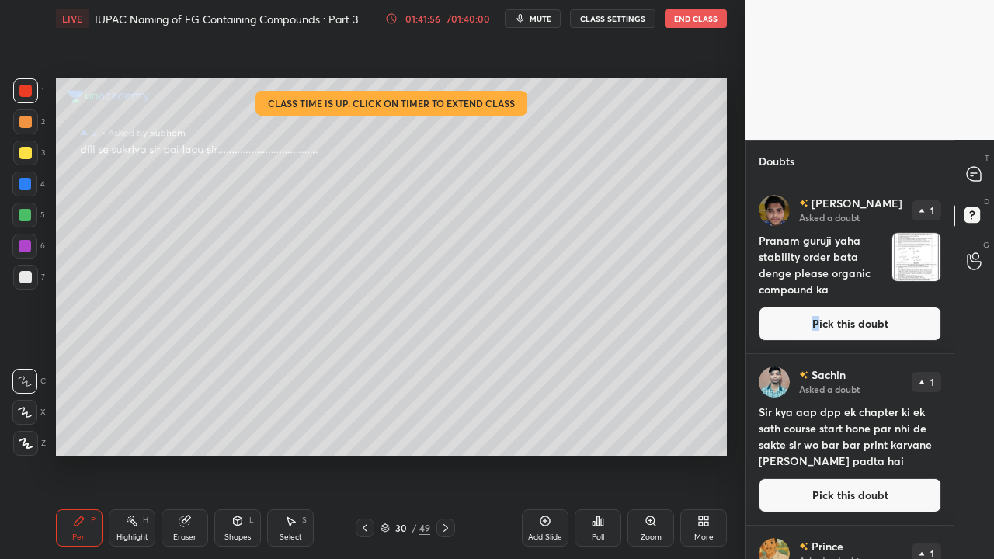
click at [872, 320] on button "Pick this doubt" at bounding box center [849, 324] width 182 height 34
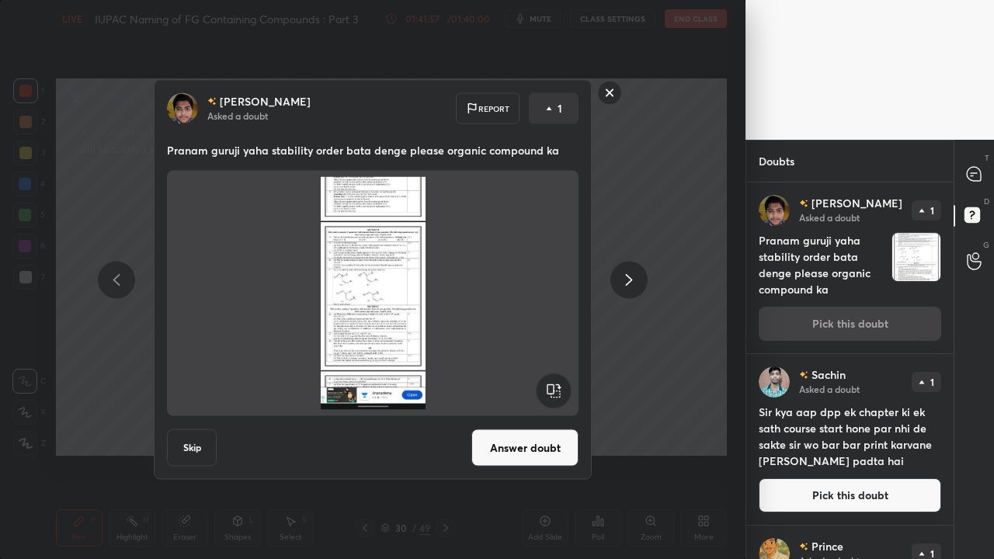
click at [547, 446] on button "Answer doubt" at bounding box center [524, 447] width 107 height 37
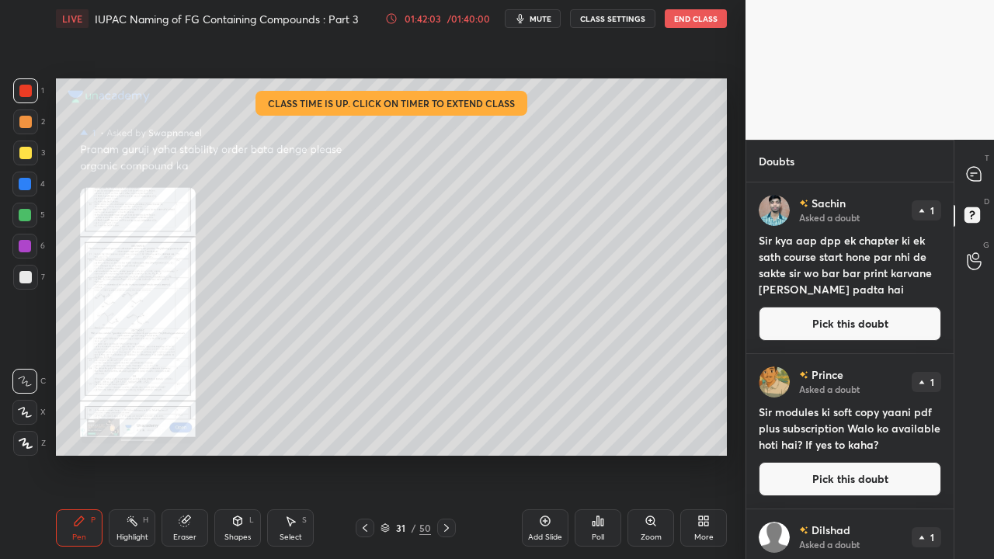
click at [654, 453] on div "Zoom" at bounding box center [650, 527] width 47 height 37
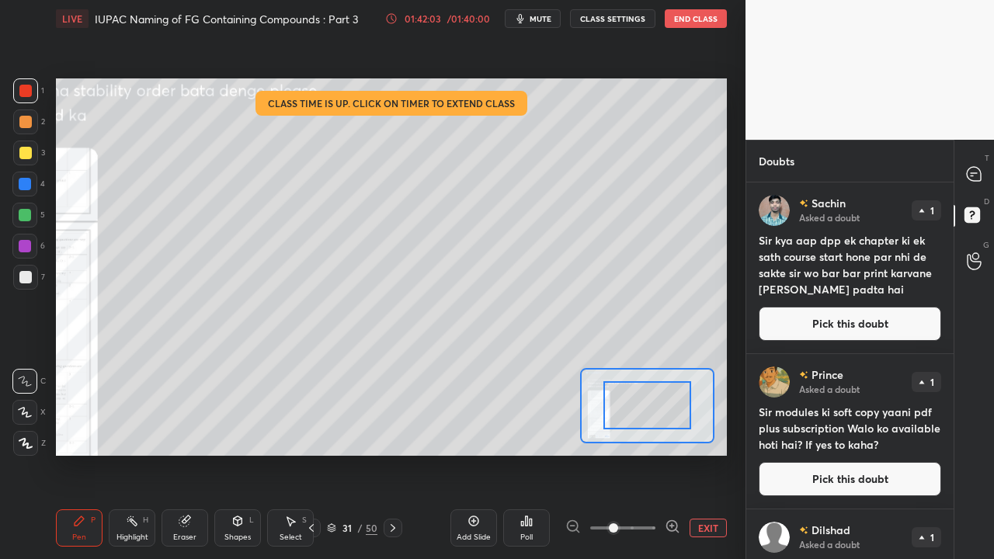
click at [654, 453] on span at bounding box center [622, 527] width 65 height 23
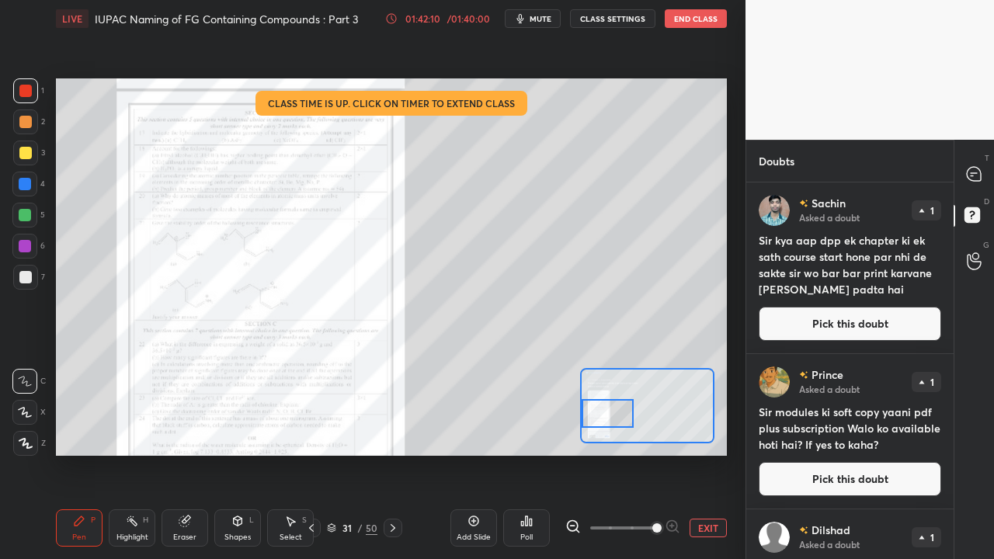
drag, startPoint x: 655, startPoint y: 412, endPoint x: 581, endPoint y: 421, distance: 75.1
click at [583, 424] on div at bounding box center [607, 413] width 53 height 29
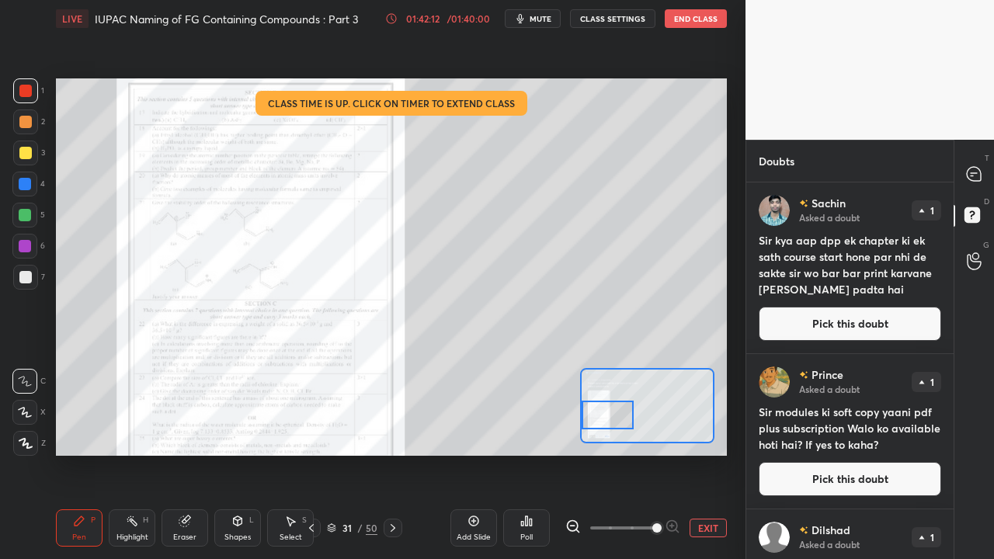
click at [714, 453] on button "EXIT" at bounding box center [707, 528] width 37 height 19
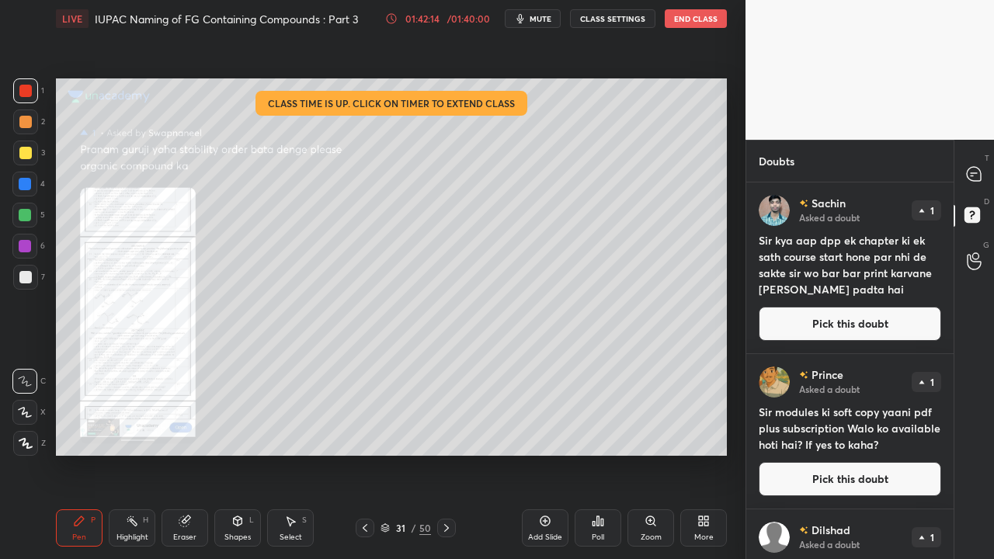
click at [807, 328] on button "Pick this doubt" at bounding box center [849, 324] width 182 height 34
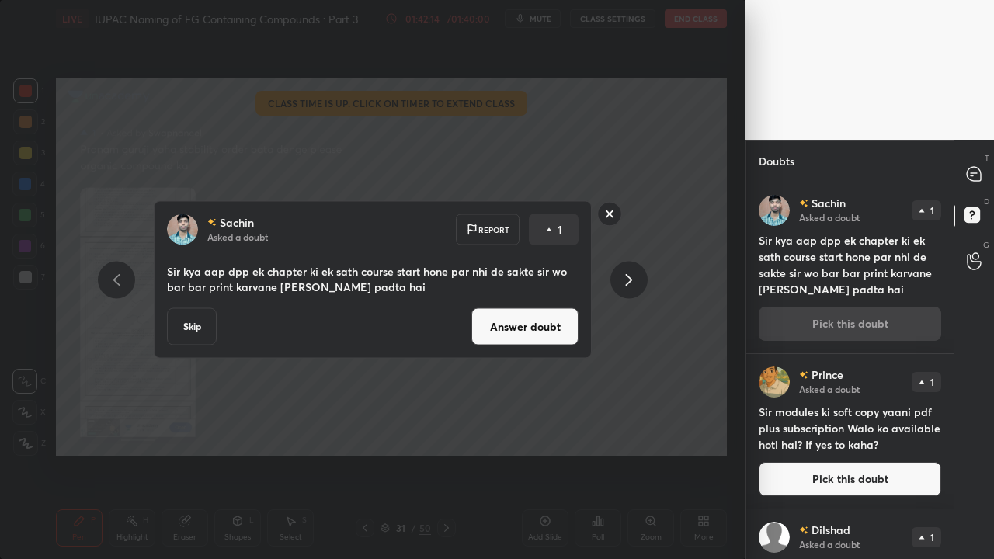
click at [553, 324] on button "Answer doubt" at bounding box center [524, 326] width 107 height 37
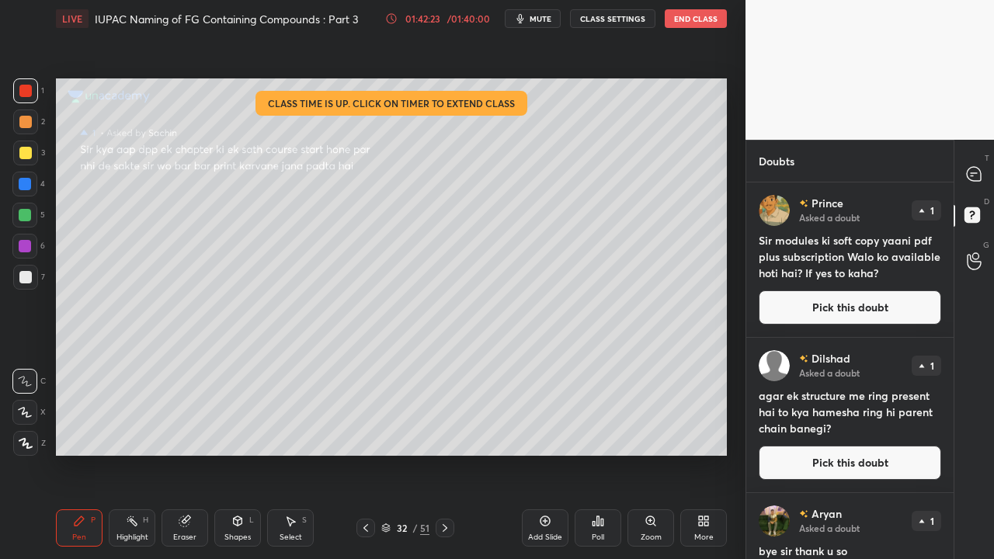
click at [819, 312] on button "Pick this doubt" at bounding box center [849, 307] width 182 height 34
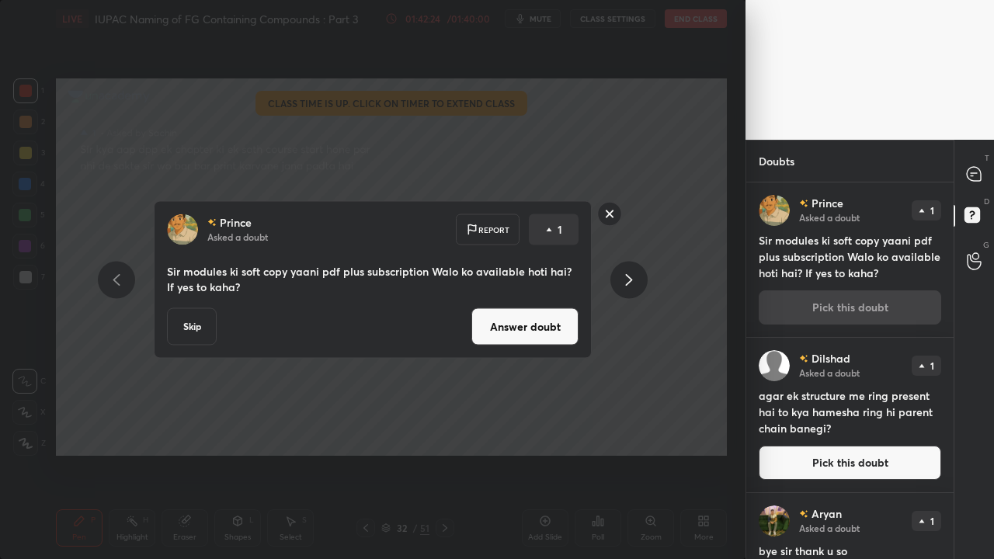
click at [519, 323] on button "Answer doubt" at bounding box center [524, 326] width 107 height 37
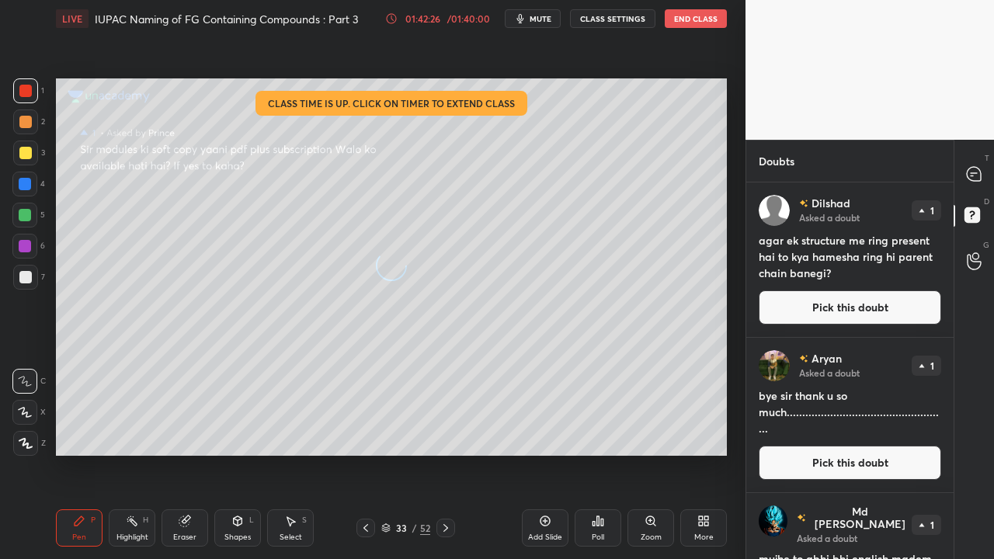
click at [825, 304] on button "Pick this doubt" at bounding box center [849, 307] width 182 height 34
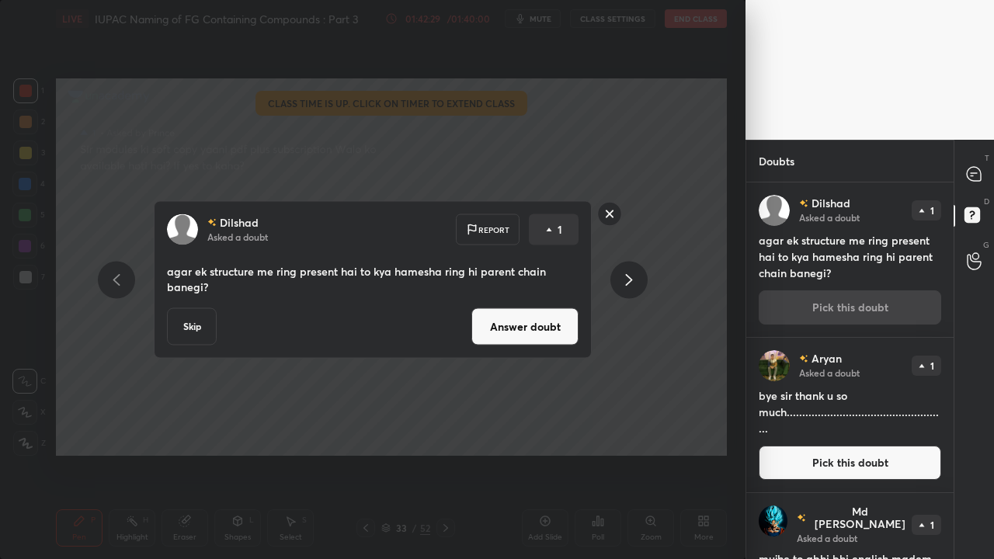
click at [544, 328] on button "Answer doubt" at bounding box center [524, 326] width 107 height 37
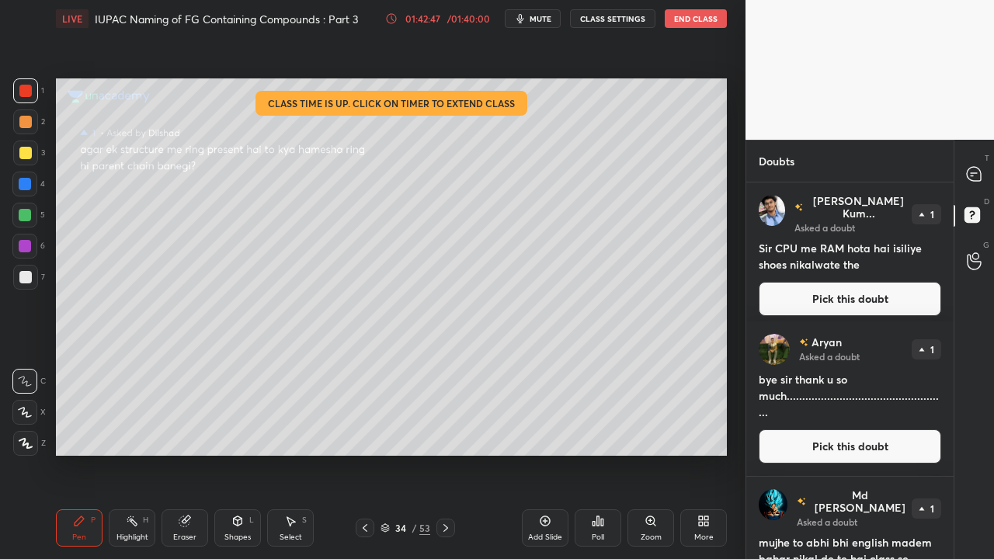
click at [879, 291] on button "Pick this doubt" at bounding box center [849, 299] width 182 height 34
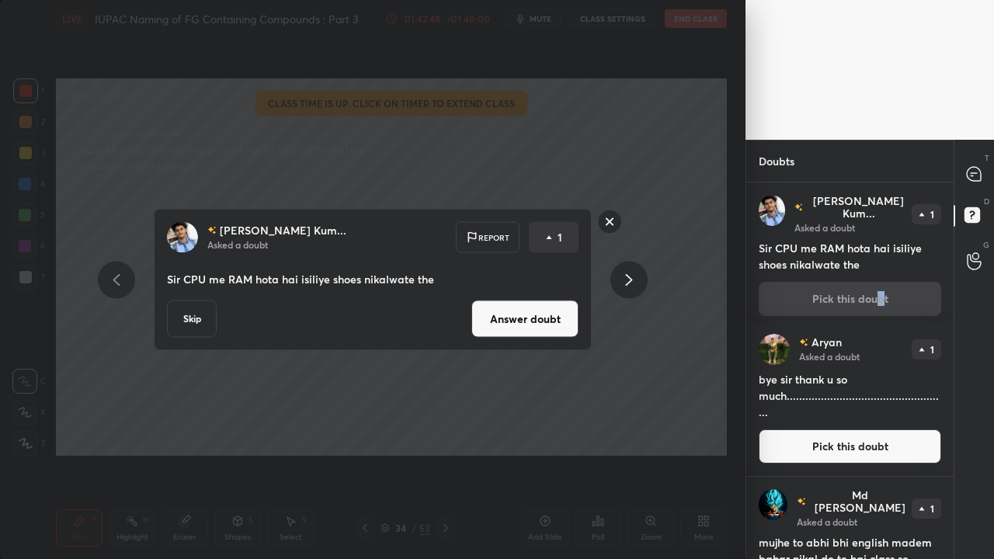
click at [514, 337] on div "[PERSON_NAME] Kum... Asked a doubt Report 1 Sir CPU me RAM hota hai isiliye sho…" at bounding box center [373, 280] width 438 height 142
click at [536, 328] on button "Answer doubt" at bounding box center [524, 318] width 107 height 37
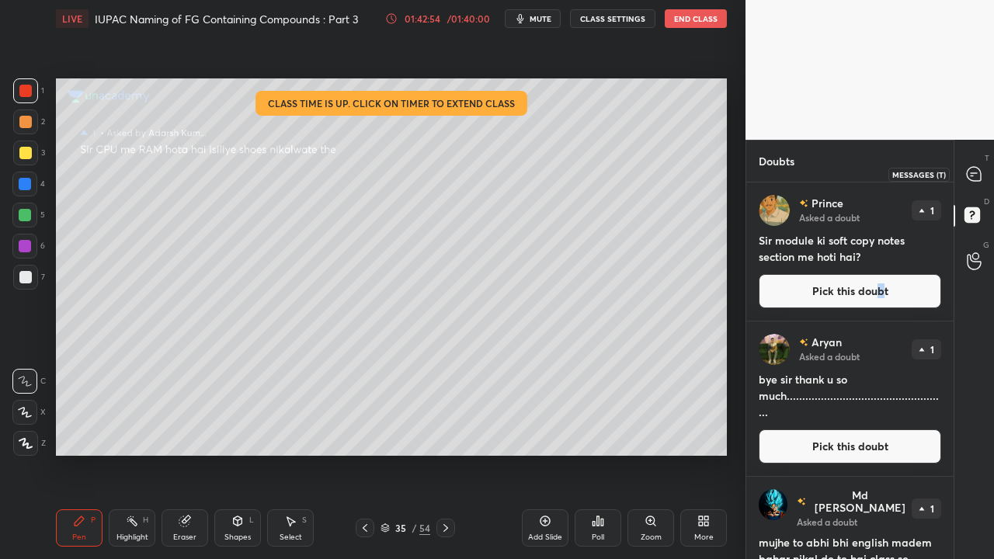
click at [973, 171] on icon at bounding box center [973, 174] width 14 height 14
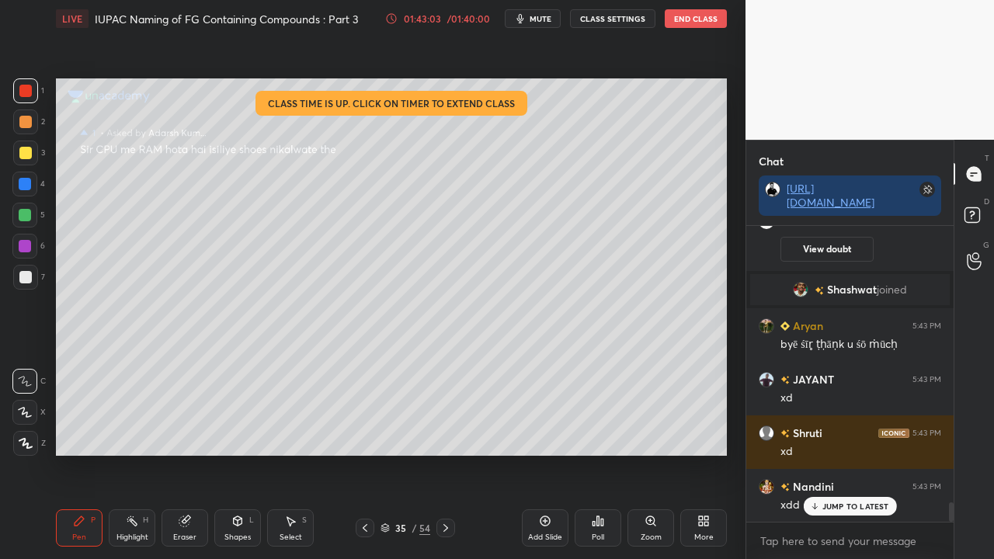
scroll to position [4387, 0]
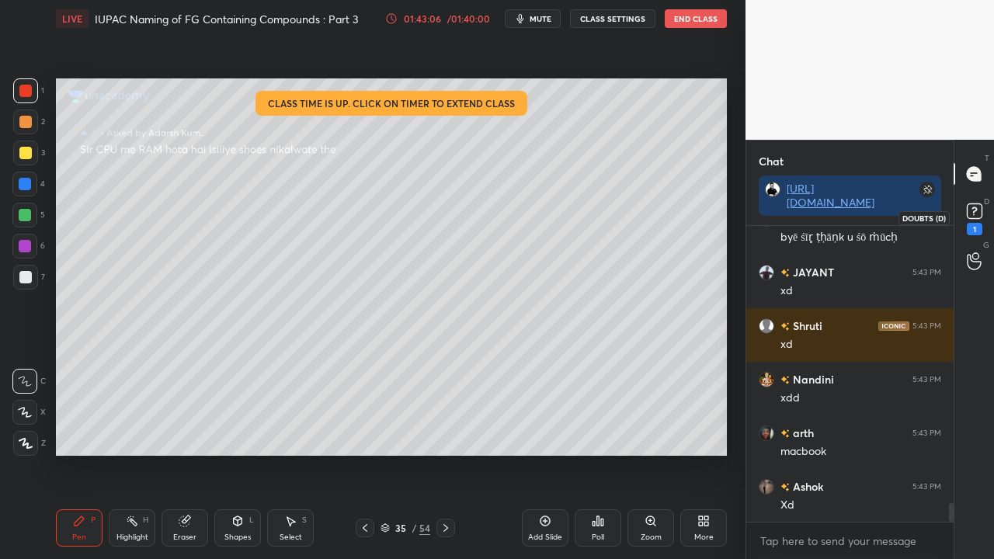
click at [976, 213] on rect at bounding box center [973, 211] width 15 height 15
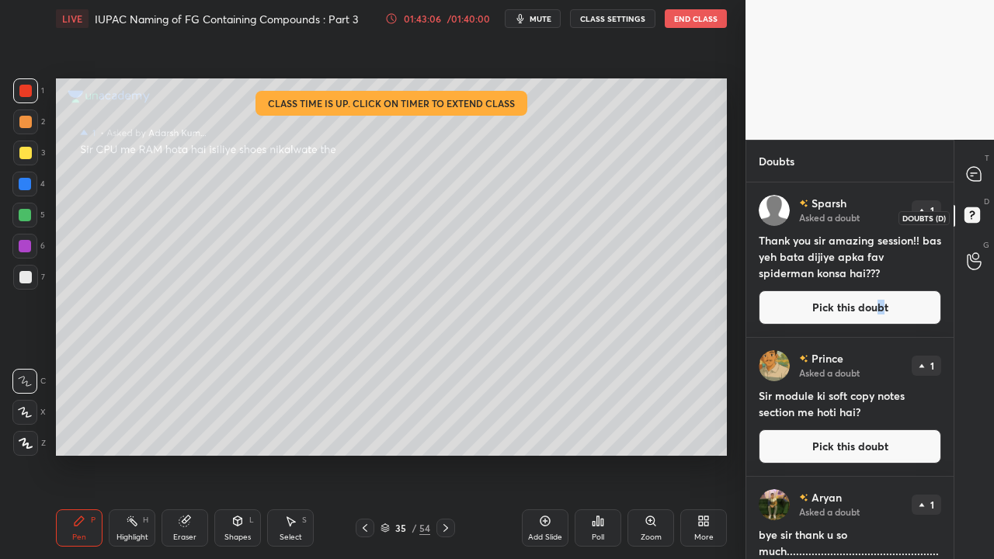
scroll to position [372, 203]
click at [870, 303] on button "Pick this doubt" at bounding box center [849, 307] width 182 height 34
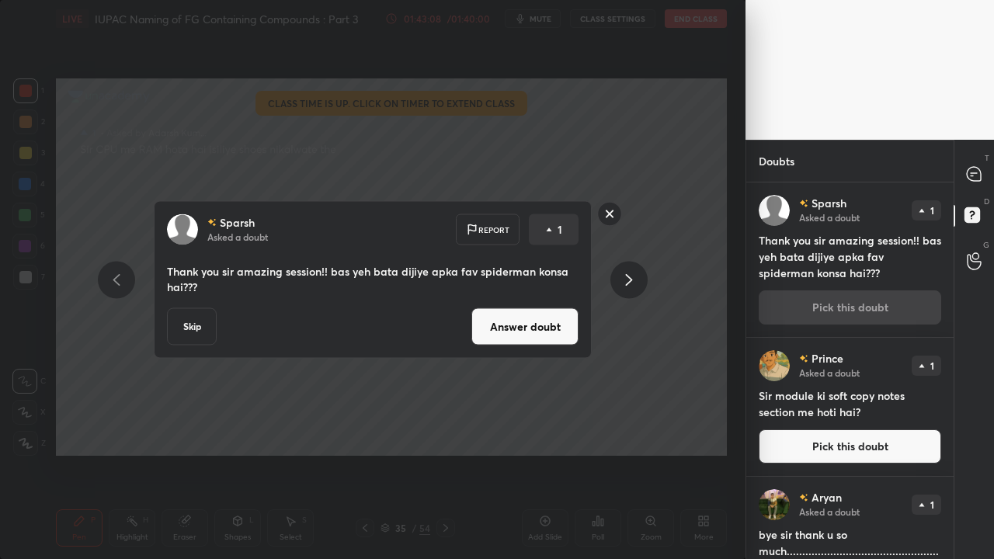
click at [536, 335] on button "Answer doubt" at bounding box center [524, 326] width 107 height 37
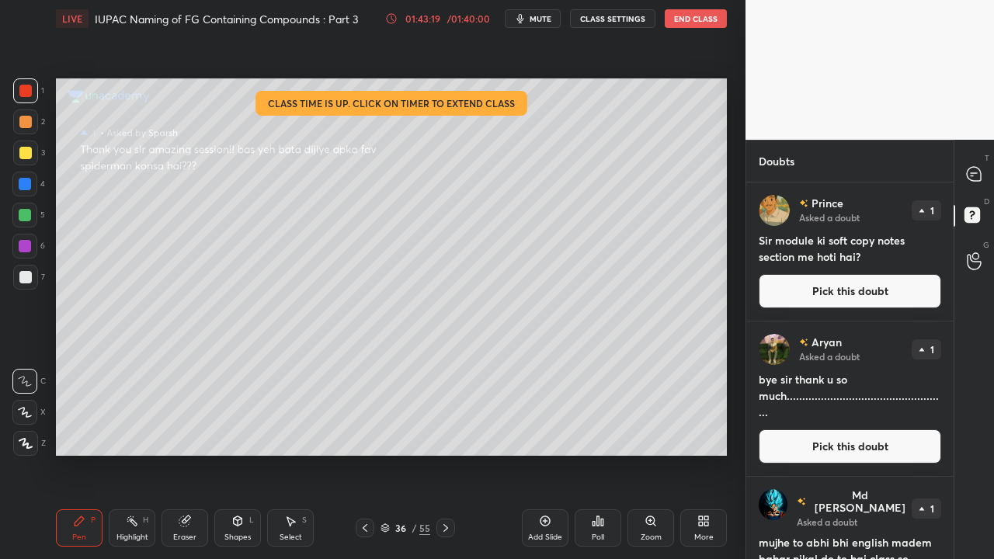
click at [854, 285] on button "Pick this doubt" at bounding box center [849, 291] width 182 height 34
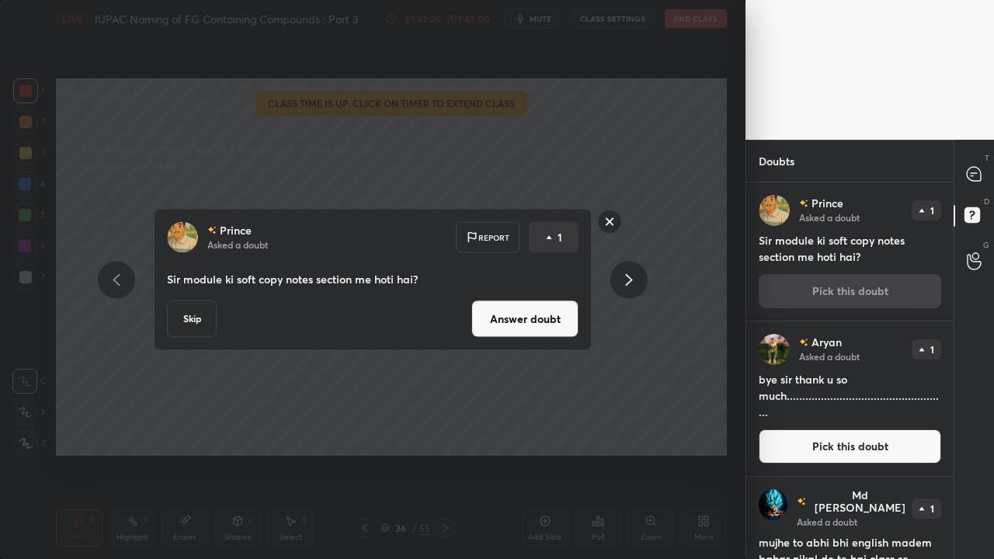
click at [526, 315] on button "Answer doubt" at bounding box center [524, 318] width 107 height 37
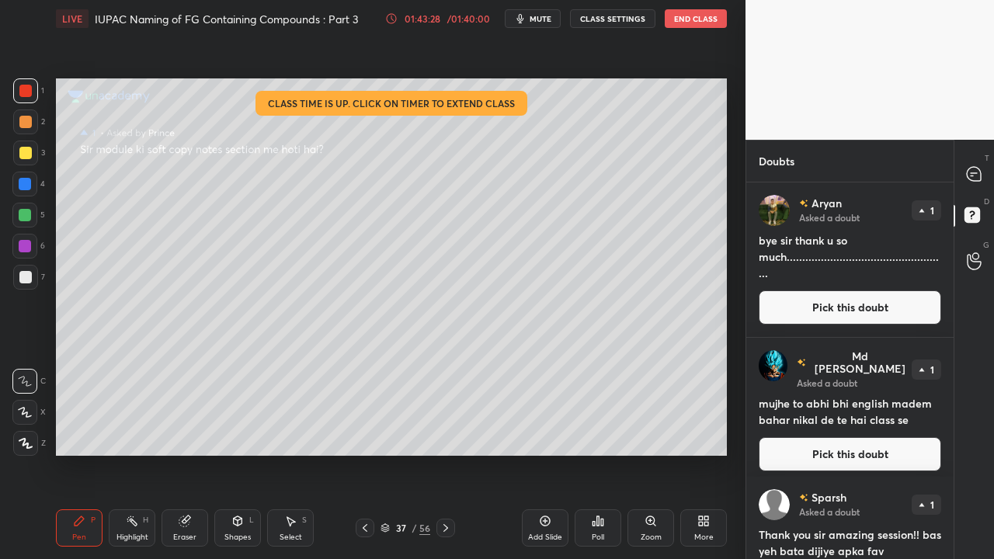
click at [831, 315] on button "Pick this doubt" at bounding box center [849, 307] width 182 height 34
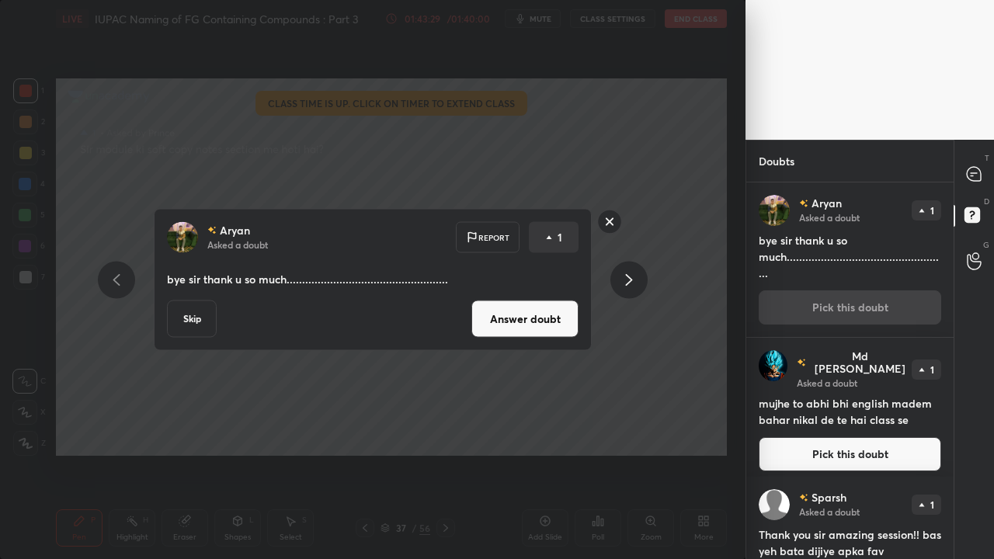
click at [493, 323] on button "Answer doubt" at bounding box center [524, 318] width 107 height 37
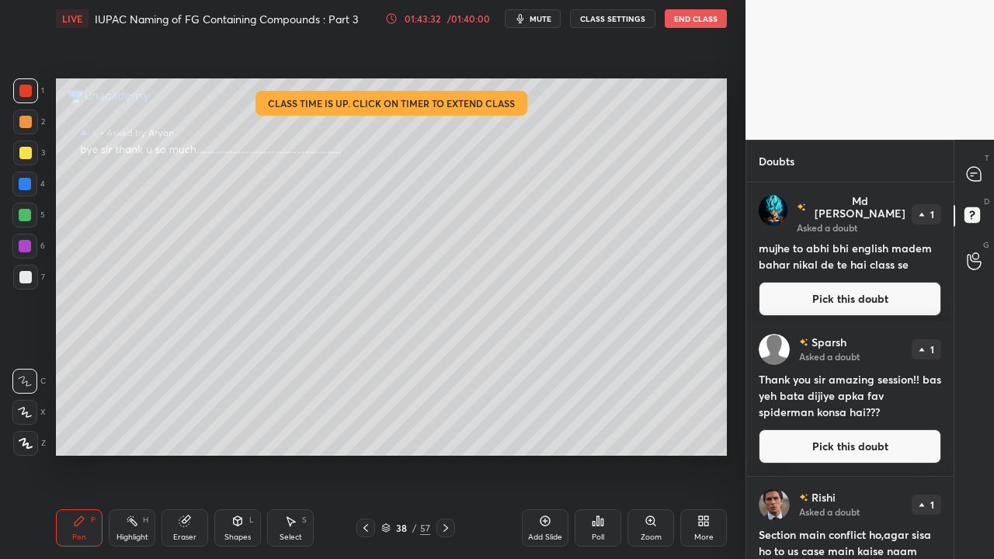
click at [847, 286] on button "Pick this doubt" at bounding box center [849, 299] width 182 height 34
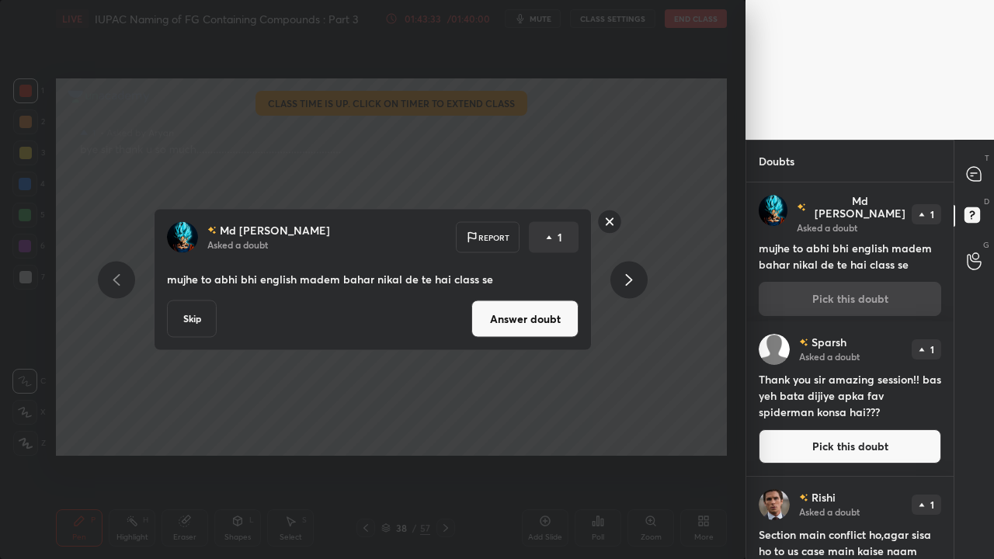
click at [546, 324] on button "Answer doubt" at bounding box center [524, 318] width 107 height 37
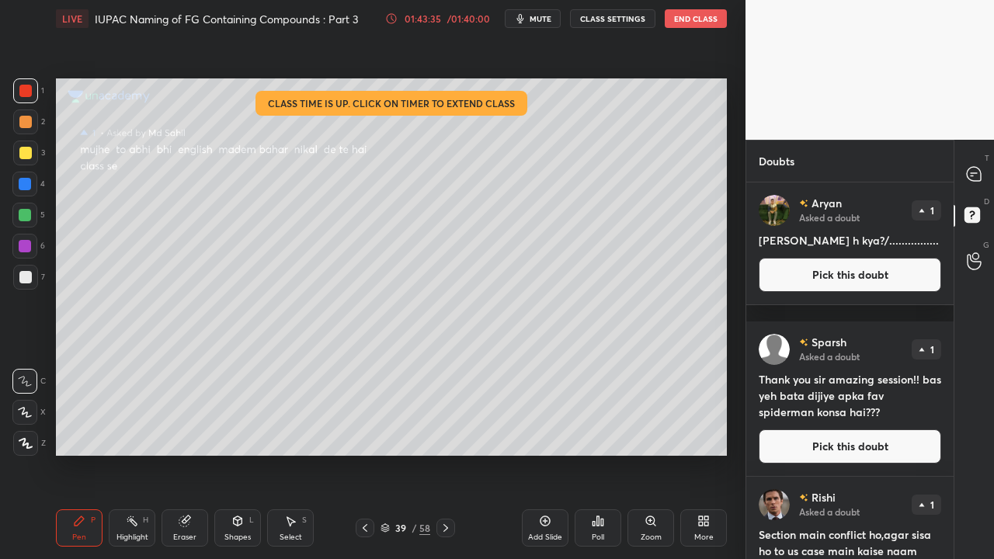
click at [855, 292] on button "Pick this doubt" at bounding box center [849, 275] width 182 height 34
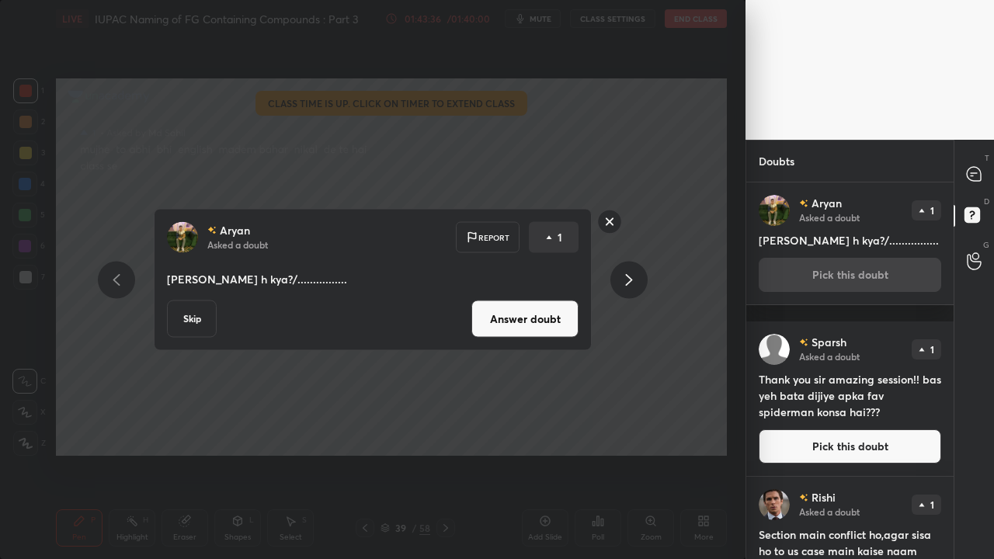
click at [508, 331] on button "Answer doubt" at bounding box center [524, 318] width 107 height 37
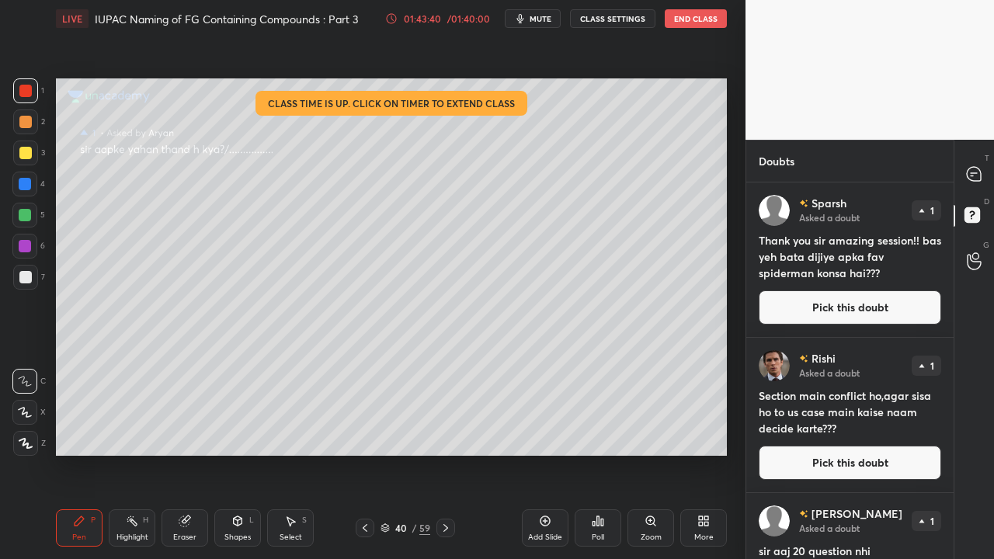
click at [980, 166] on icon at bounding box center [974, 174] width 16 height 16
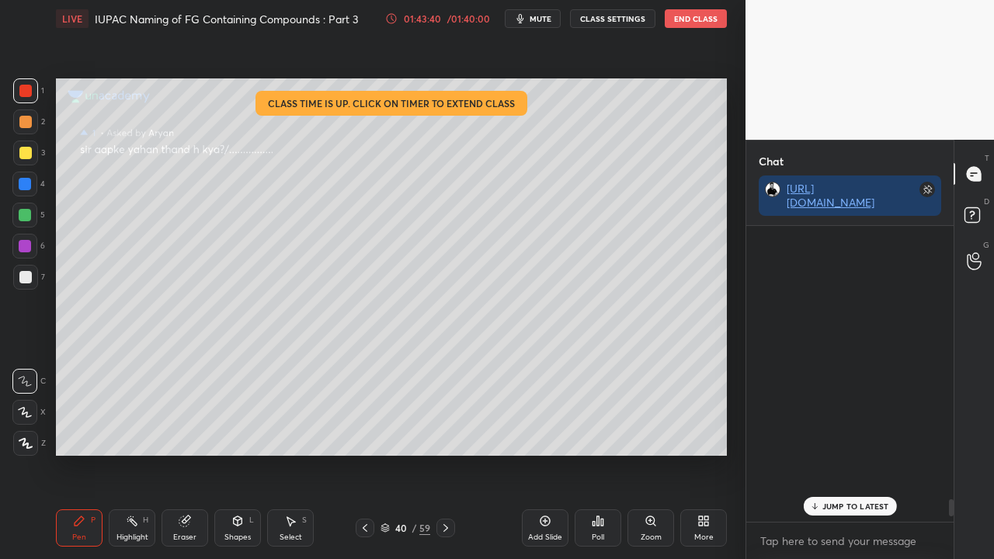
scroll to position [291, 203]
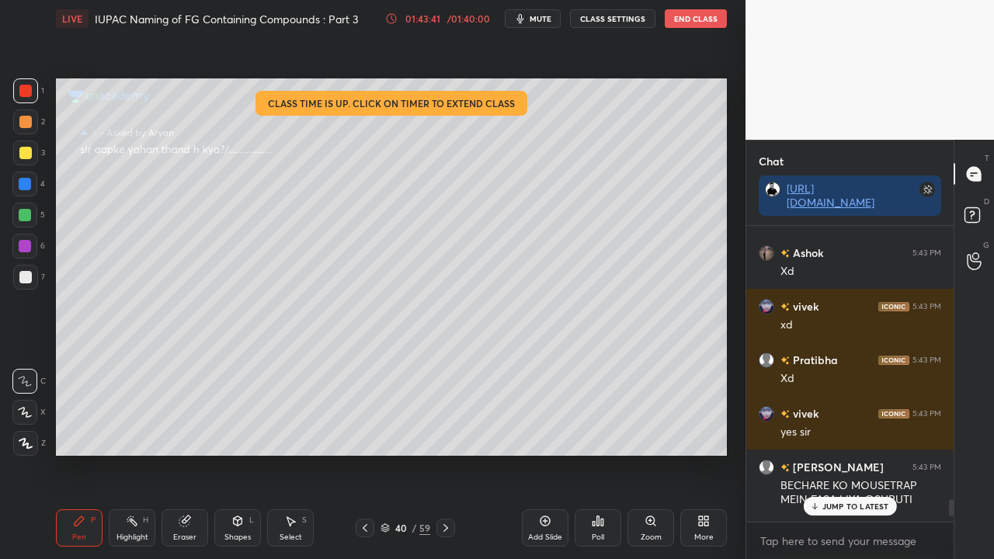
click at [832, 453] on p "JUMP TO LATEST" at bounding box center [855, 505] width 67 height 9
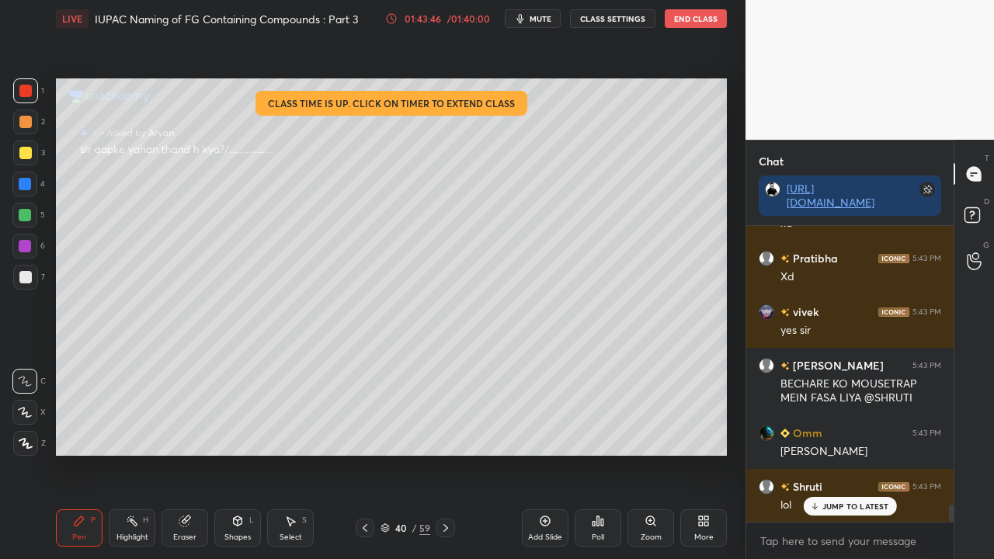
click at [845, 453] on p "JUMP TO LATEST" at bounding box center [855, 505] width 67 height 9
click at [977, 211] on rect at bounding box center [971, 215] width 15 height 15
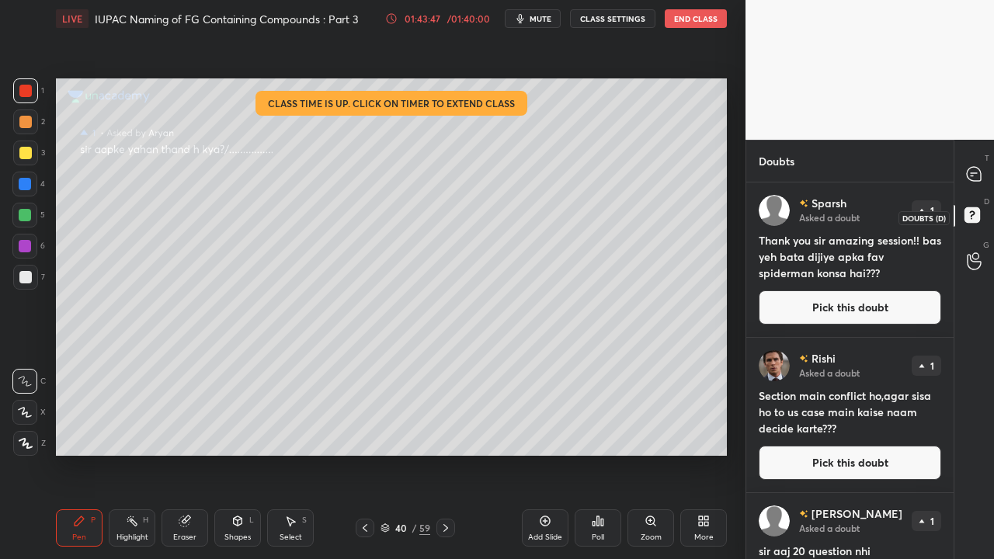
scroll to position [372, 203]
click at [824, 307] on button "Pick this doubt" at bounding box center [849, 307] width 182 height 34
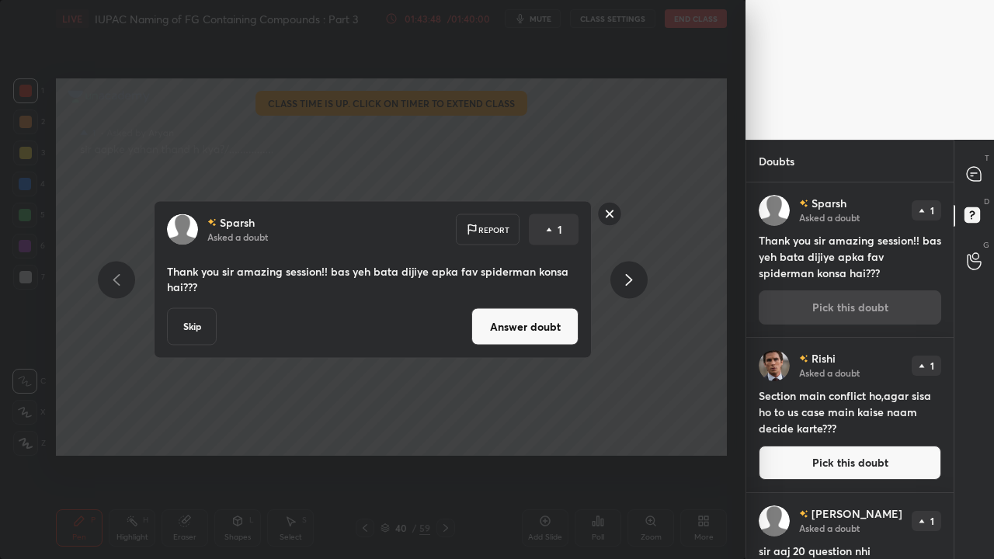
click at [551, 324] on button "Answer doubt" at bounding box center [524, 326] width 107 height 37
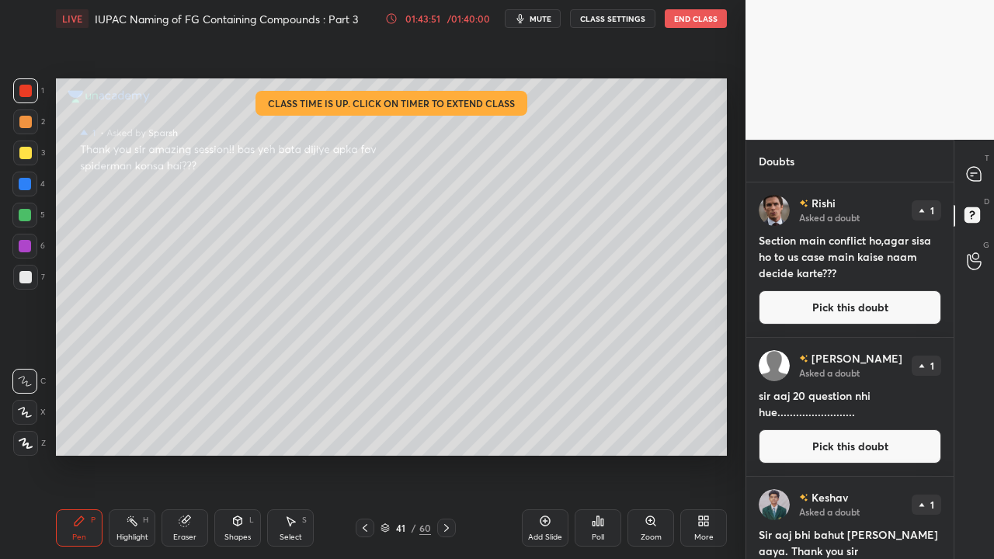
click at [890, 306] on button "Pick this doubt" at bounding box center [849, 307] width 182 height 34
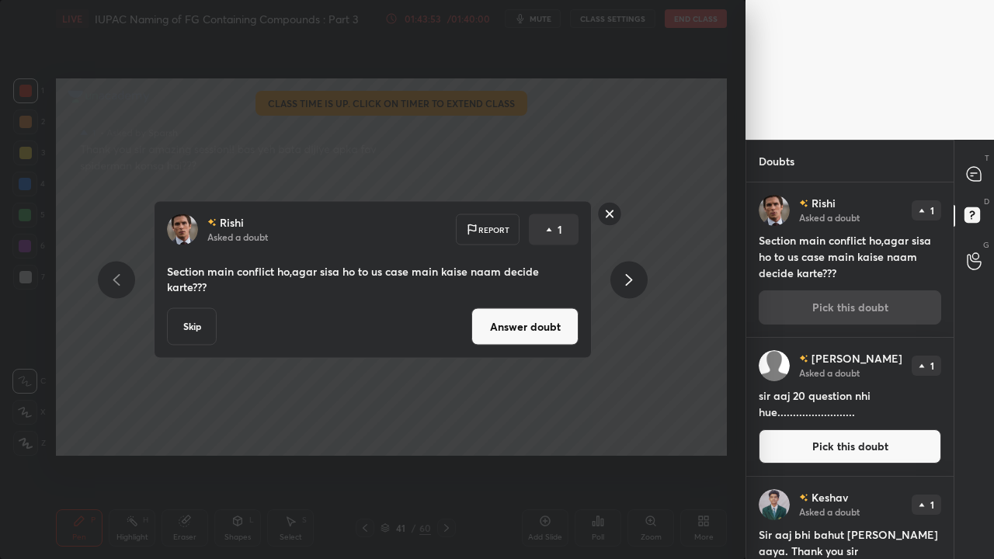
click at [519, 337] on button "Answer doubt" at bounding box center [524, 326] width 107 height 37
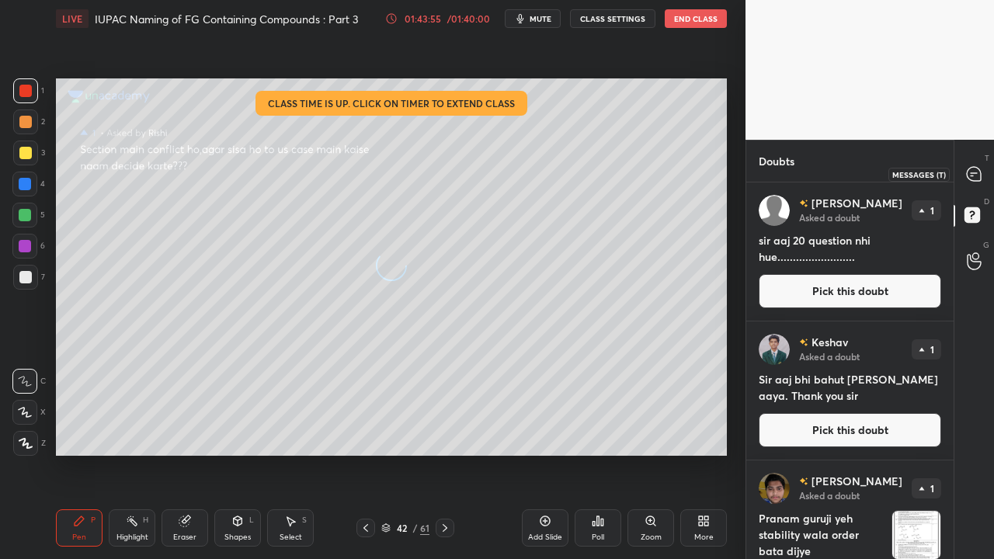
click at [975, 175] on icon at bounding box center [973, 174] width 14 height 14
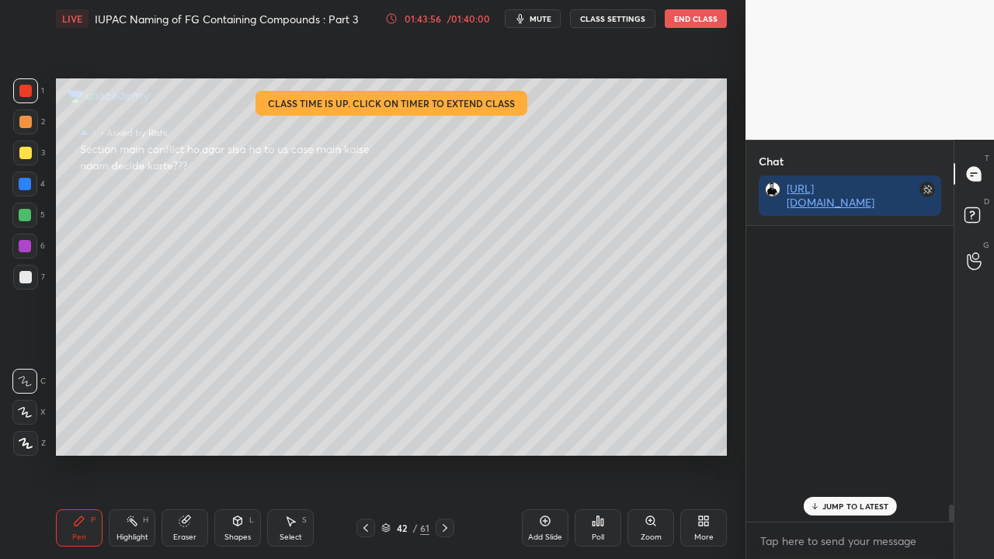
scroll to position [291, 203]
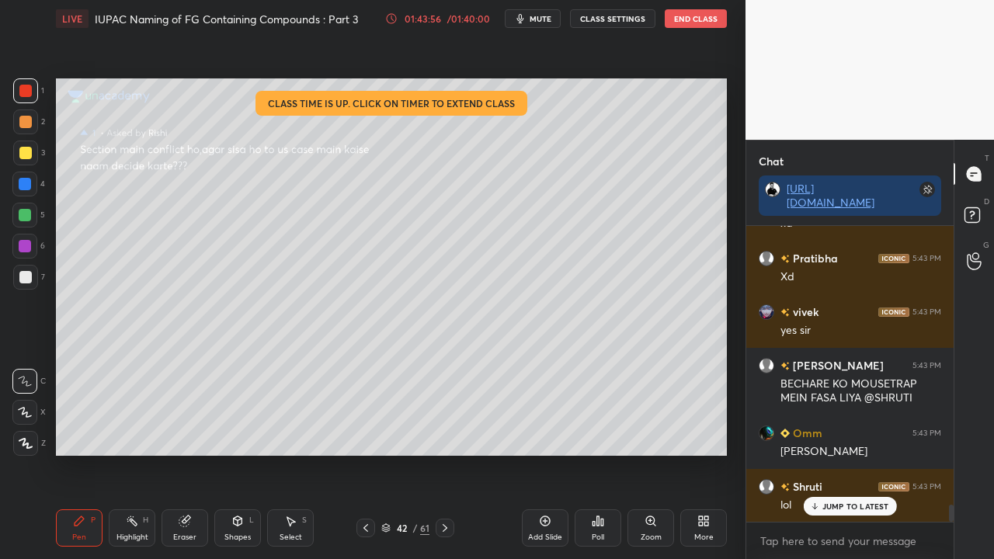
click at [845, 453] on div "JUMP TO LATEST" at bounding box center [849, 506] width 93 height 19
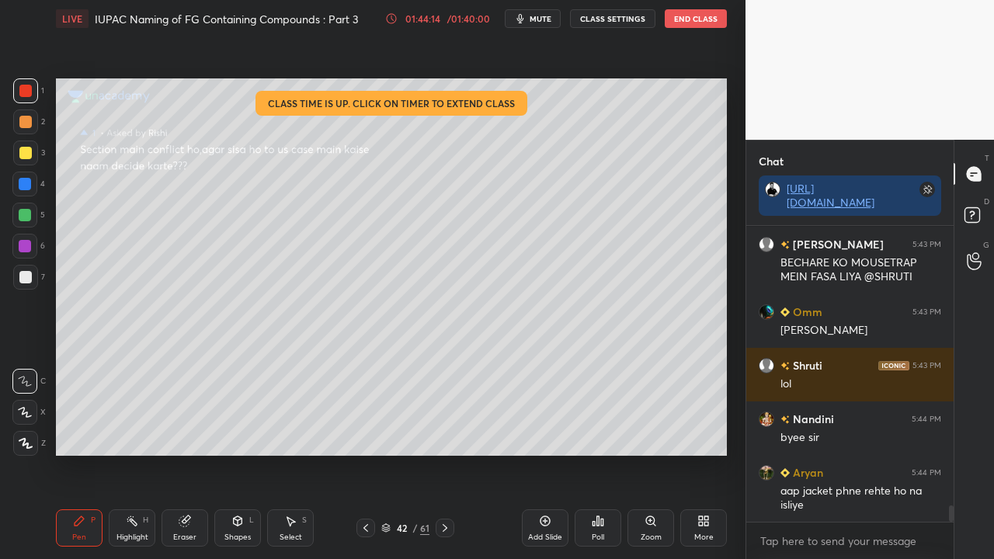
scroll to position [5090, 0]
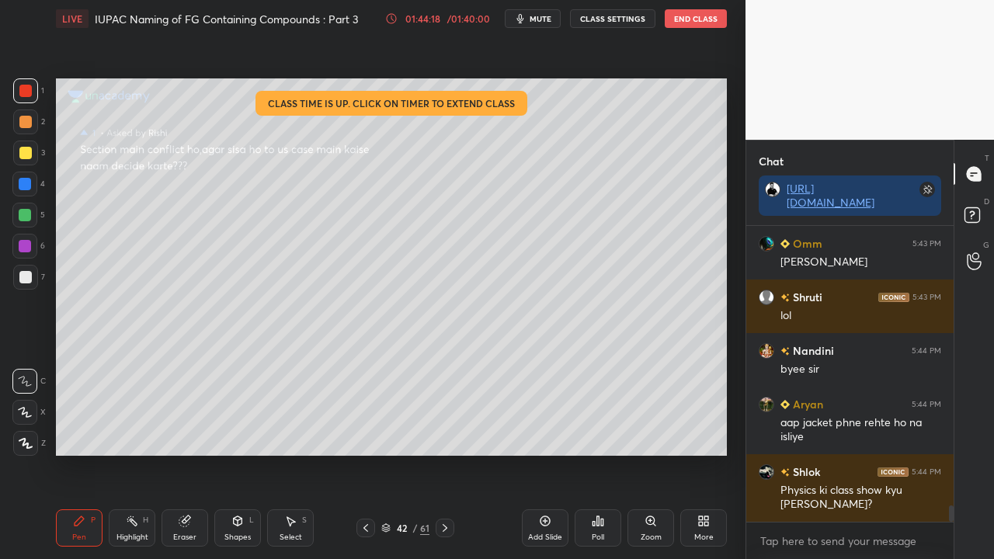
click at [978, 206] on icon at bounding box center [974, 217] width 28 height 28
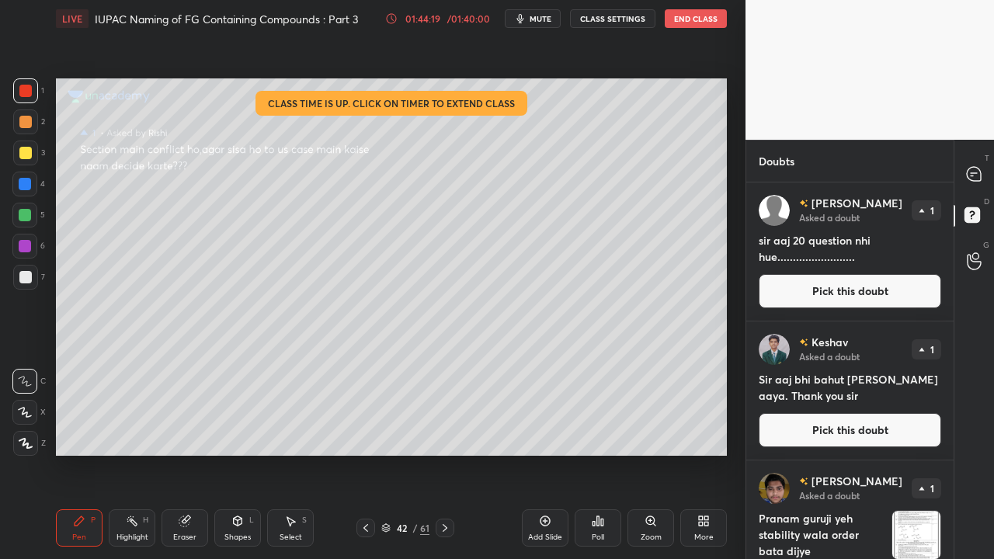
scroll to position [372, 203]
click at [819, 284] on button "Pick this doubt" at bounding box center [849, 291] width 182 height 34
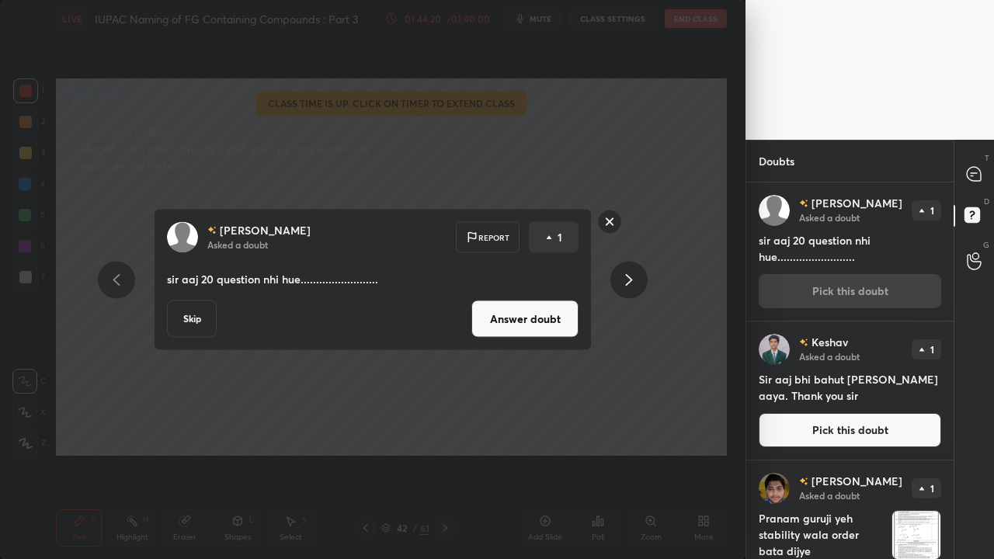
click at [537, 330] on button "Answer doubt" at bounding box center [524, 318] width 107 height 37
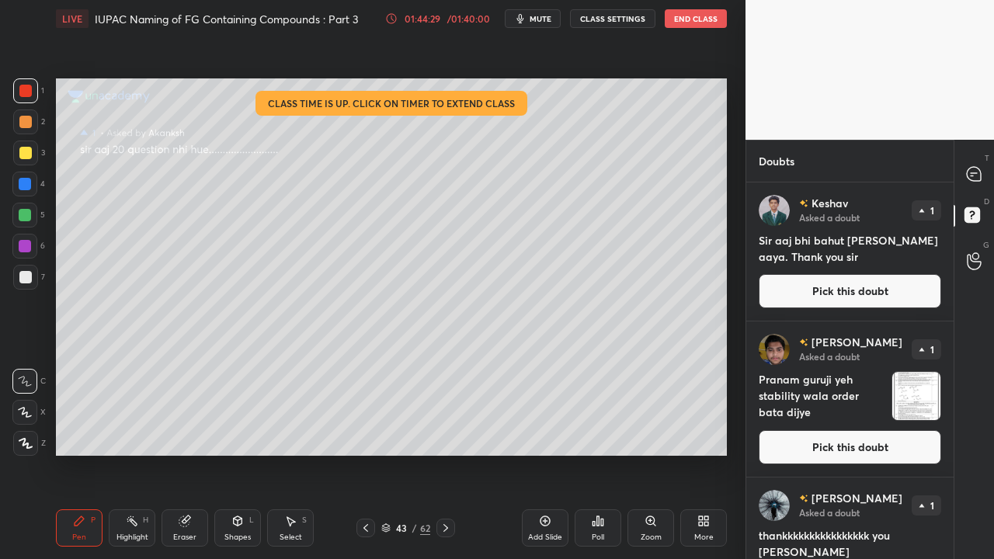
click at [854, 289] on button "Pick this doubt" at bounding box center [849, 291] width 182 height 34
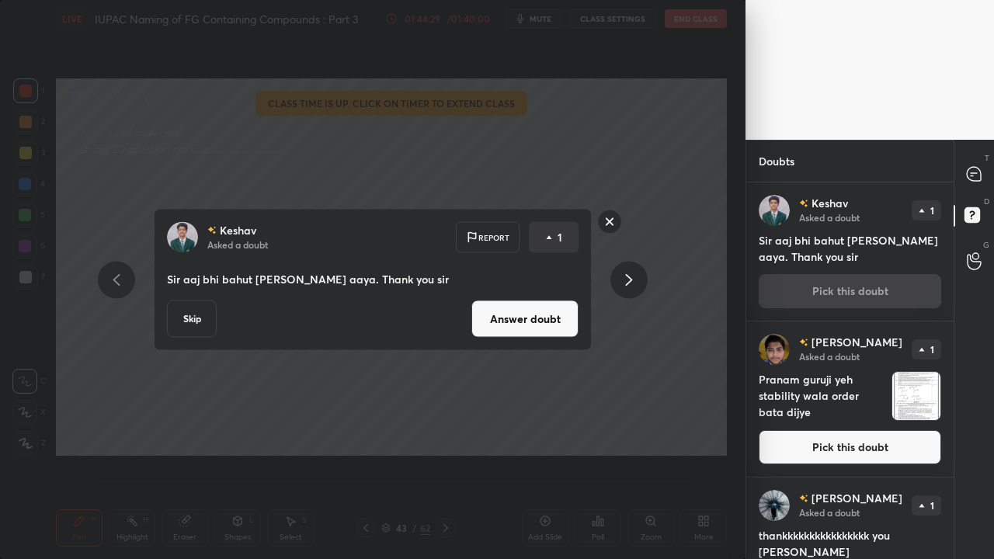
click at [527, 321] on button "Answer doubt" at bounding box center [524, 318] width 107 height 37
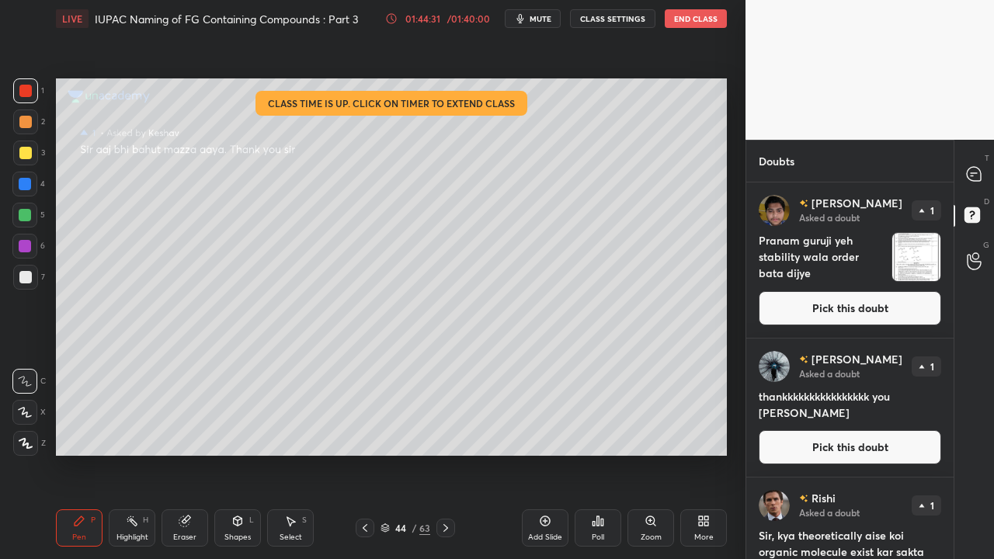
click at [823, 289] on div "[PERSON_NAME] Asked a doubt 1 Pranam guruji yeh stability wala order bata dijye…" at bounding box center [849, 259] width 207 height 155
click at [820, 310] on button "Pick this doubt" at bounding box center [849, 308] width 182 height 34
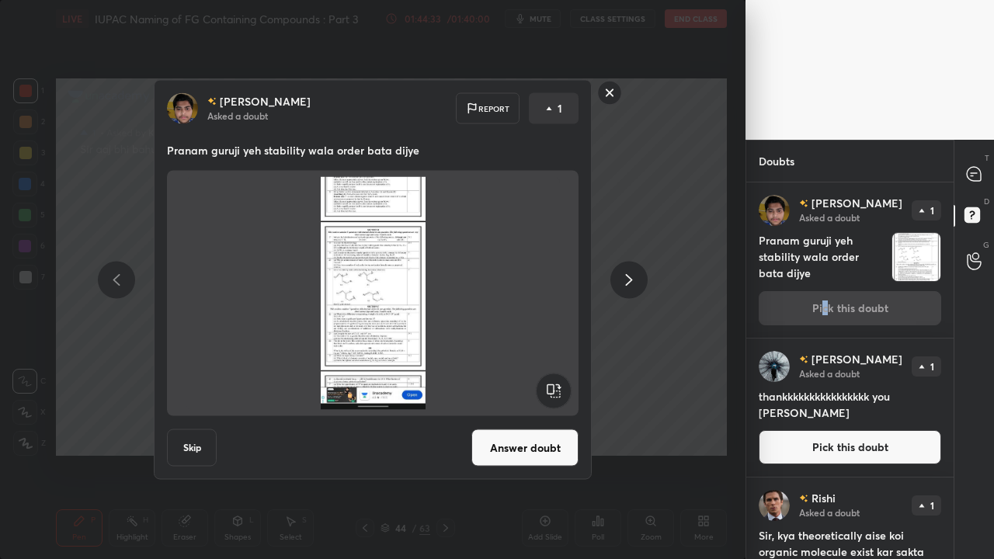
click at [534, 439] on button "Answer doubt" at bounding box center [524, 447] width 107 height 37
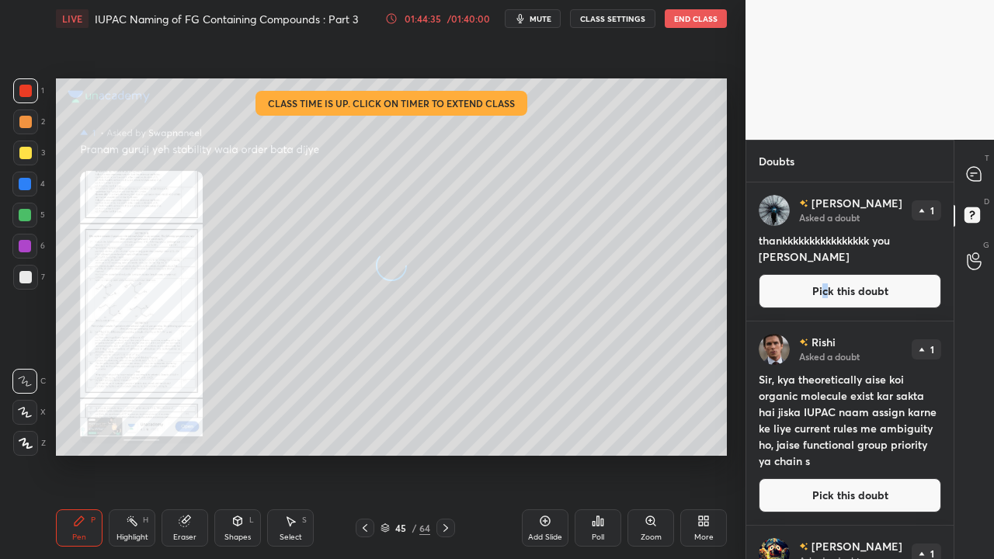
click at [648, 453] on div "Zoom" at bounding box center [650, 527] width 47 height 37
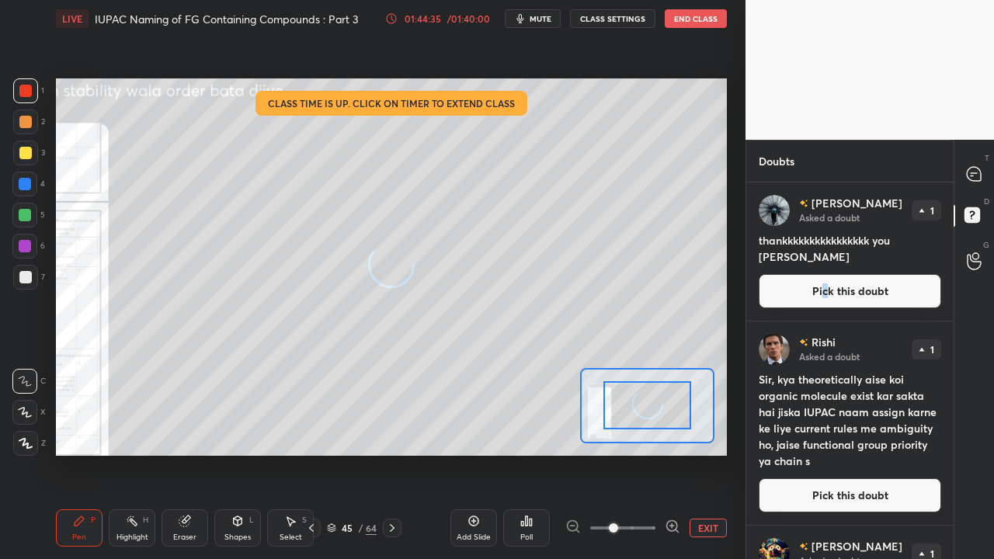
click at [648, 453] on span at bounding box center [622, 527] width 65 height 23
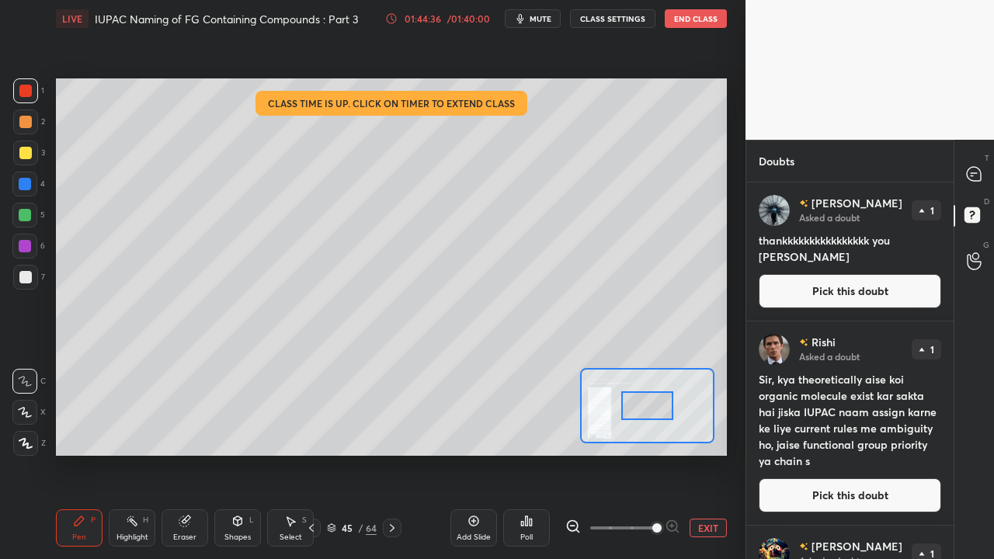
click at [652, 453] on span at bounding box center [656, 527] width 9 height 9
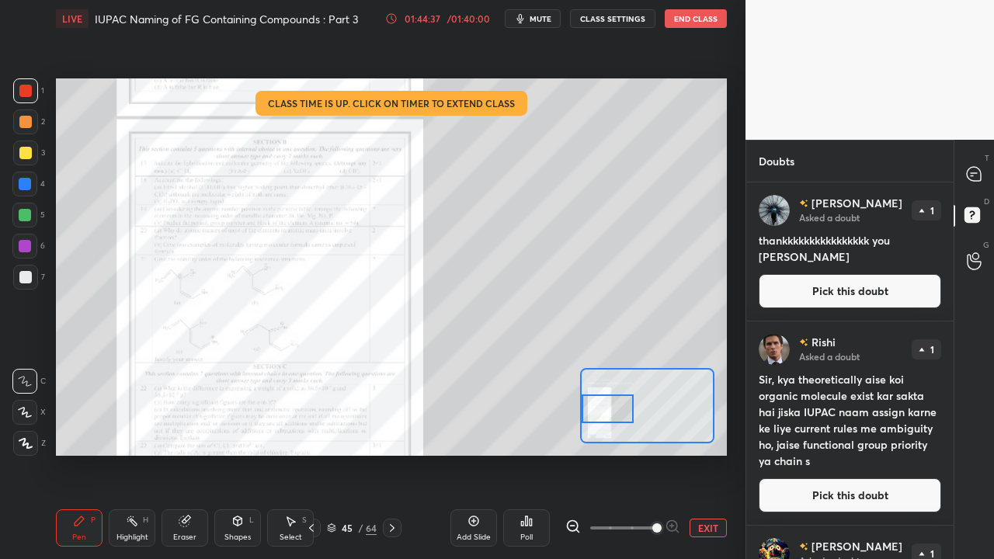
drag, startPoint x: 649, startPoint y: 413, endPoint x: 595, endPoint y: 416, distance: 53.6
click at [595, 416] on div at bounding box center [607, 408] width 53 height 29
click at [596, 416] on div at bounding box center [607, 408] width 53 height 29
click at [859, 287] on button "Pick this doubt" at bounding box center [849, 291] width 182 height 34
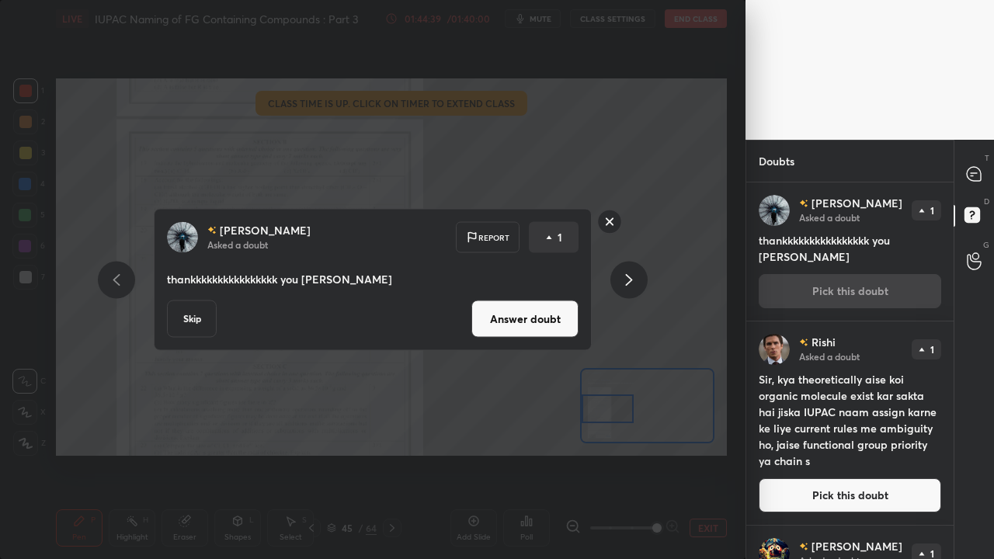
click at [532, 327] on button "Answer doubt" at bounding box center [524, 318] width 107 height 37
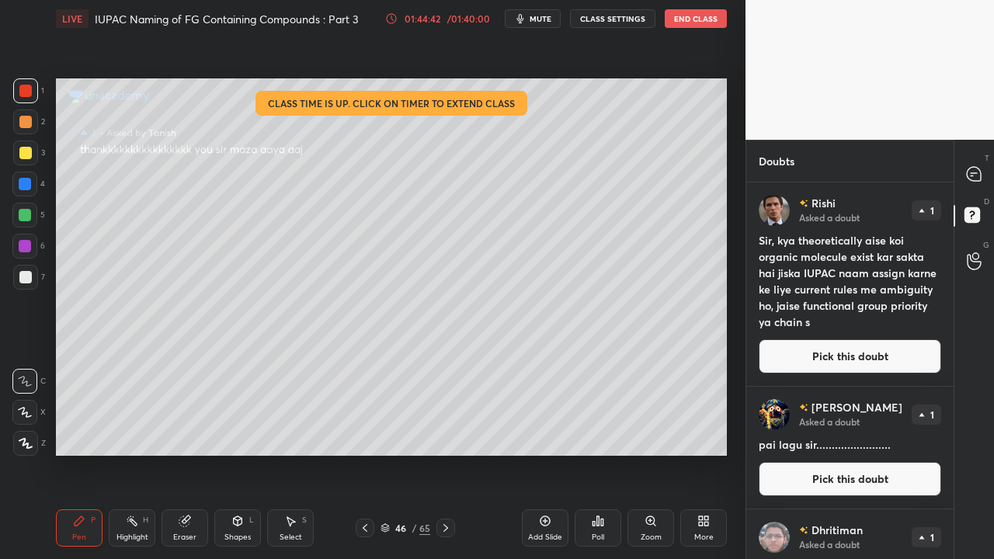
click at [827, 359] on button "Pick this doubt" at bounding box center [849, 356] width 182 height 34
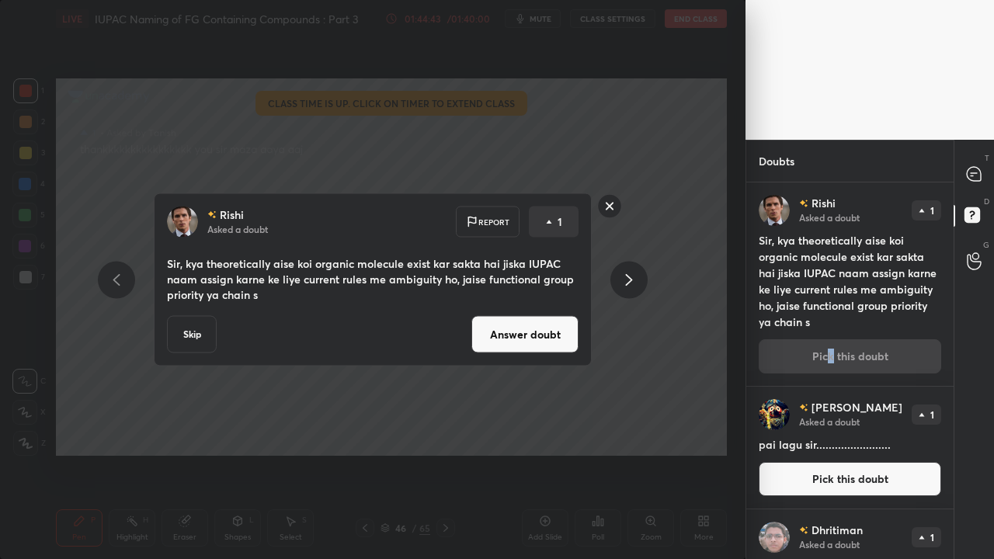
click at [518, 326] on button "Answer doubt" at bounding box center [524, 334] width 107 height 37
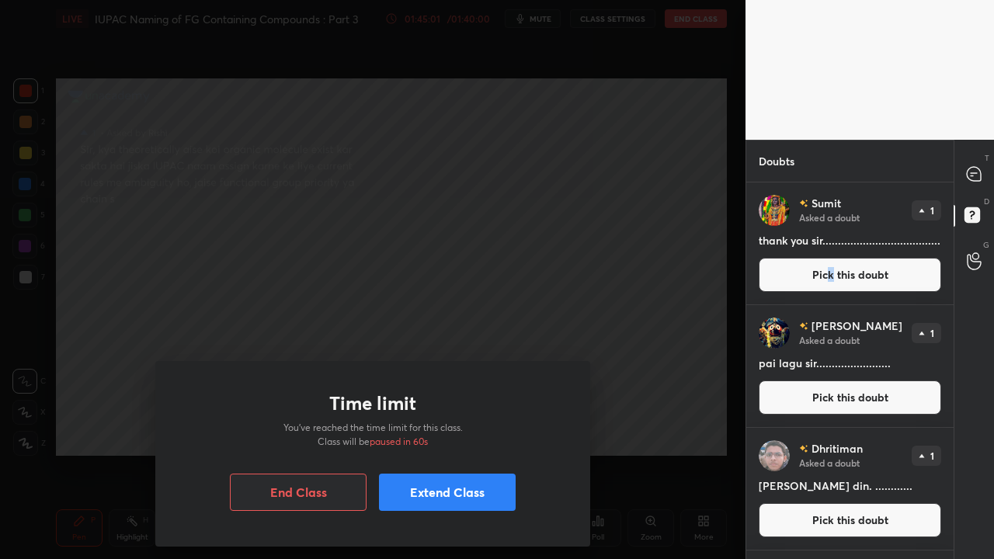
click at [567, 278] on body "1 2 3 4 5 6 7 C X Z C X Z E E Erase all H H LIVE IUPAC Naming of FG Containing …" at bounding box center [497, 279] width 994 height 559
drag, startPoint x: 383, startPoint y: 325, endPoint x: 531, endPoint y: 302, distance: 149.3
click at [578, 295] on div "Time limit You’ve reached the time limit for this class. Class will be paused i…" at bounding box center [372, 279] width 745 height 559
drag, startPoint x: 429, startPoint y: 321, endPoint x: 581, endPoint y: 291, distance: 154.4
click at [585, 290] on div "Time limit You’ve reached the time limit for this class. Class will be paused i…" at bounding box center [372, 279] width 745 height 559
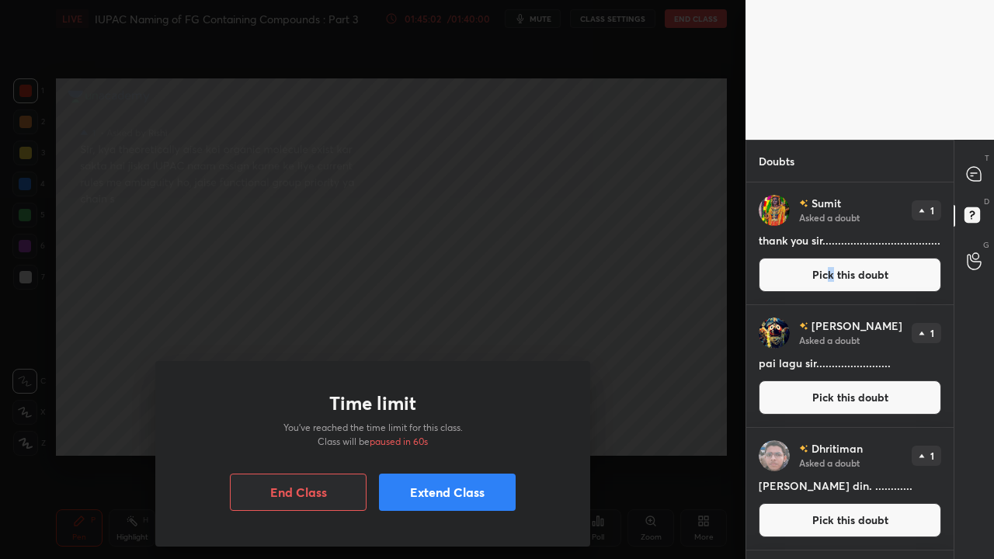
drag, startPoint x: 488, startPoint y: 325, endPoint x: 545, endPoint y: 300, distance: 61.9
click at [550, 306] on div "Time limit You’ve reached the time limit for this class. Class will be paused i…" at bounding box center [372, 279] width 745 height 559
click at [315, 453] on button "End Class" at bounding box center [298, 491] width 137 height 37
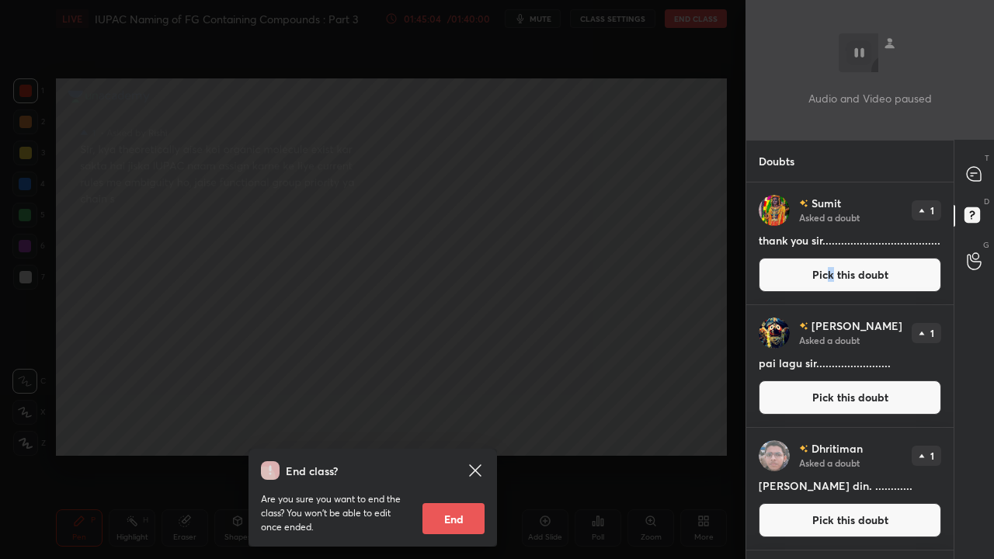
click at [476, 453] on icon at bounding box center [475, 470] width 19 height 19
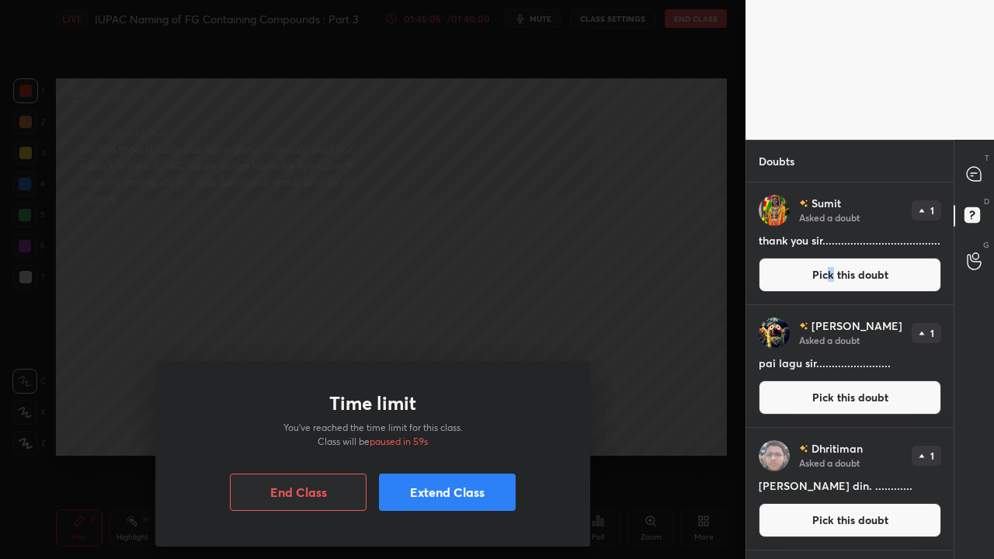
click at [441, 453] on button "Extend Class" at bounding box center [447, 491] width 137 height 37
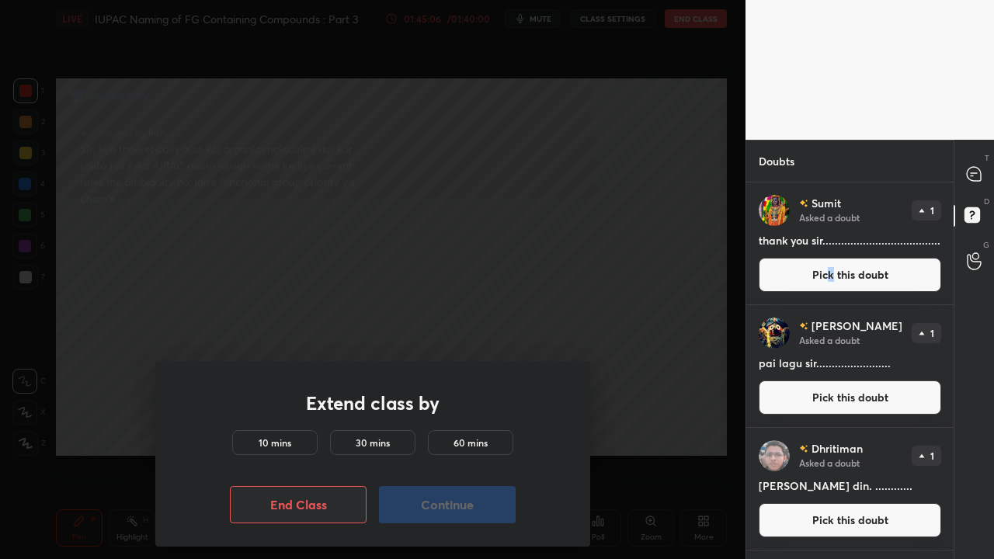
click at [268, 439] on h5 "10 mins" at bounding box center [274, 442] width 33 height 14
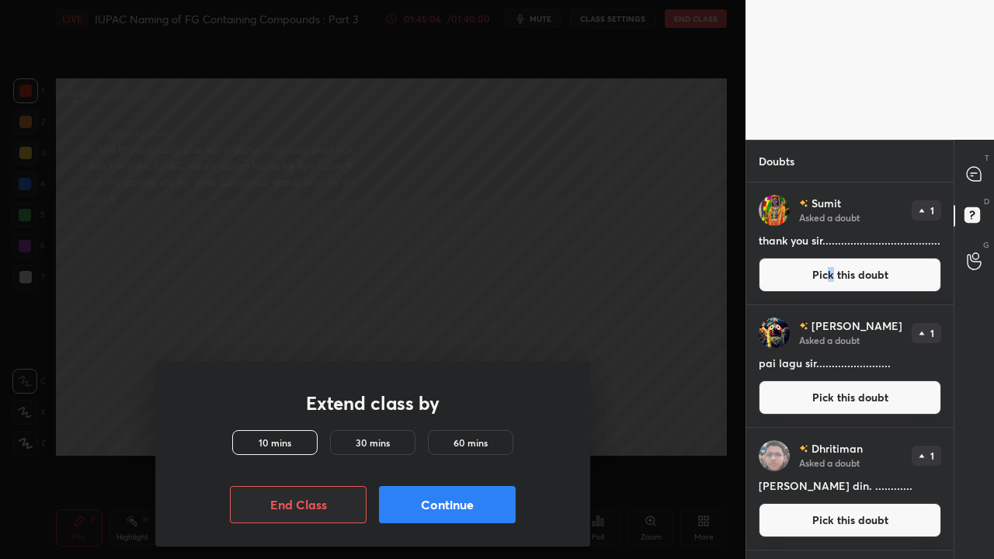
click at [430, 453] on button "Continue" at bounding box center [447, 504] width 137 height 37
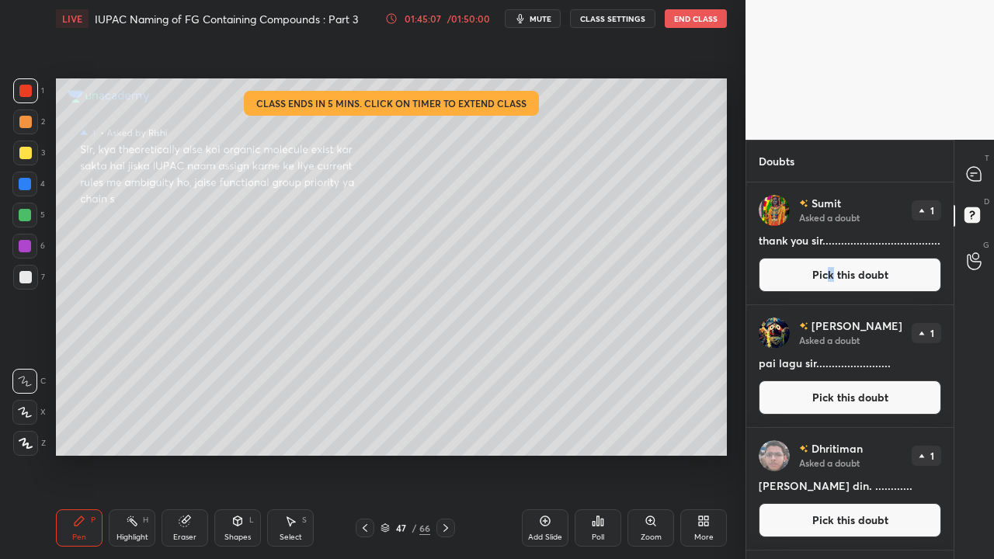
click at [824, 275] on button "Pick this doubt" at bounding box center [849, 275] width 182 height 34
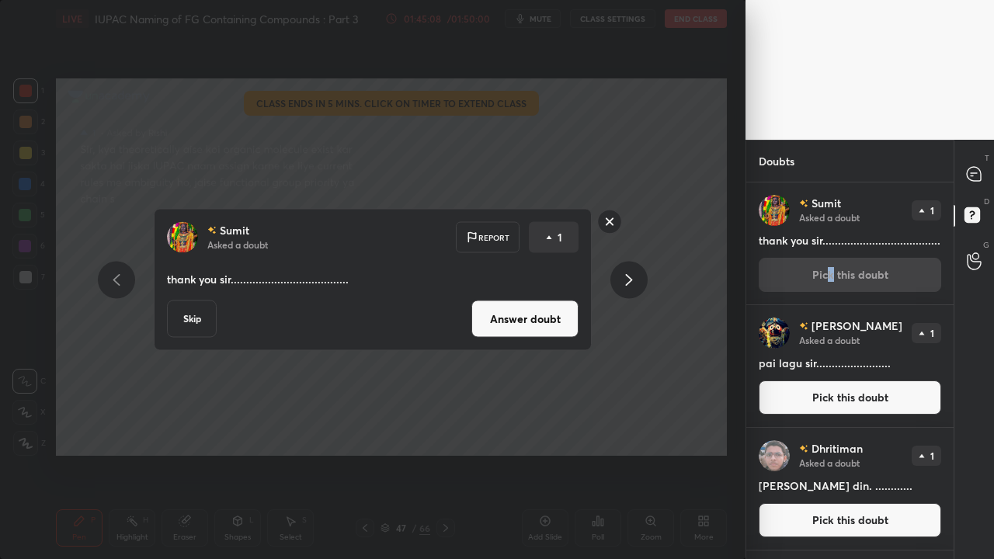
click at [532, 328] on button "Answer doubt" at bounding box center [524, 318] width 107 height 37
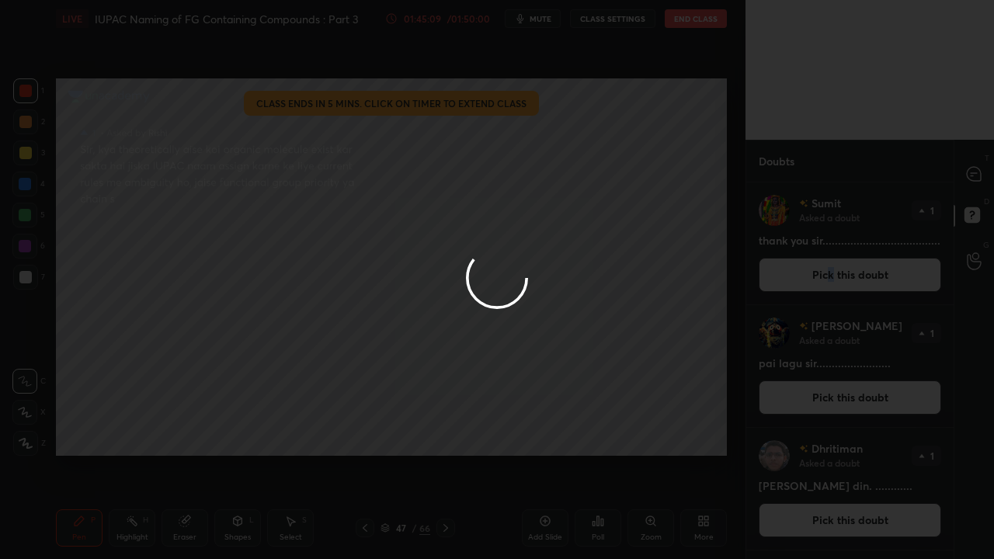
click at [515, 333] on div at bounding box center [497, 279] width 994 height 559
click at [535, 331] on div at bounding box center [497, 279] width 994 height 559
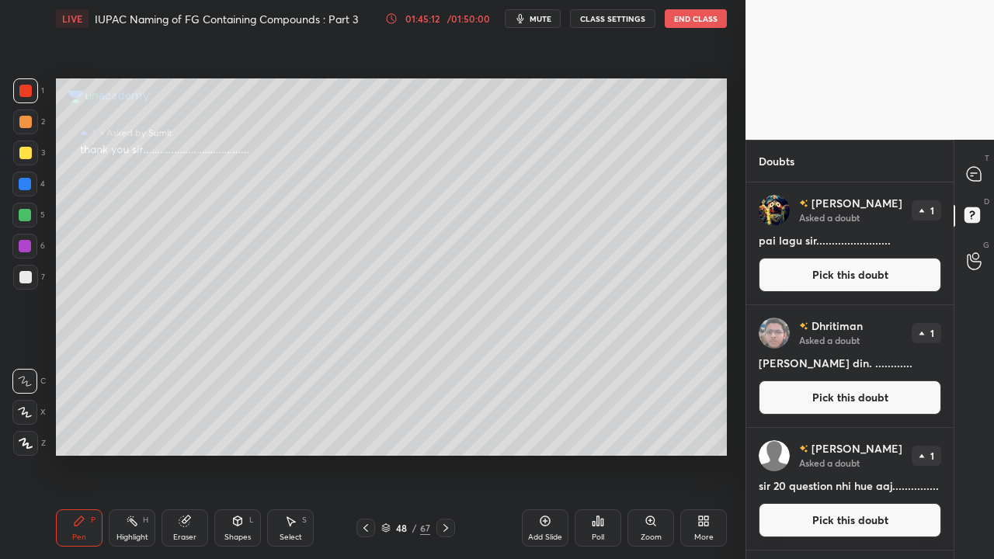
click at [878, 270] on button "Pick this doubt" at bounding box center [849, 275] width 182 height 34
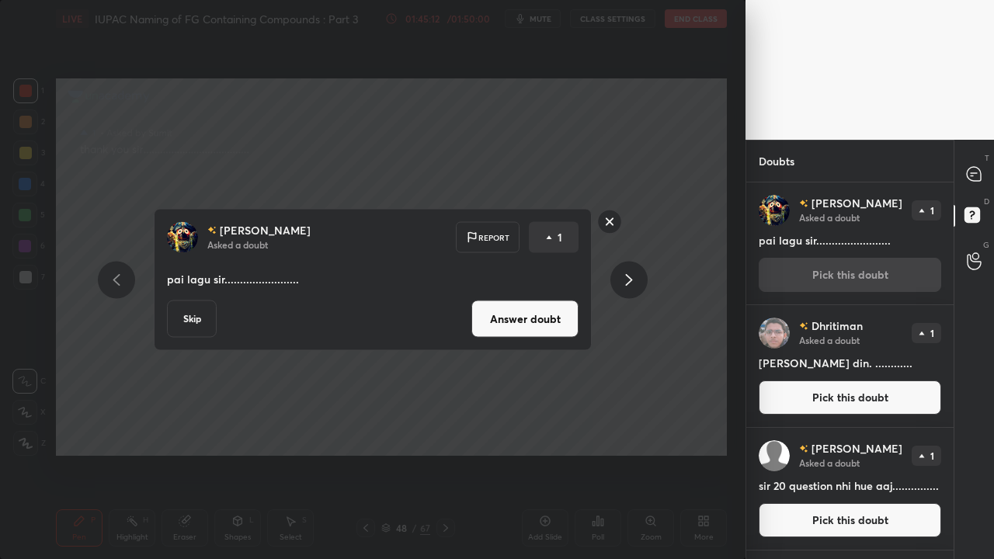
click at [546, 312] on button "Answer doubt" at bounding box center [524, 318] width 107 height 37
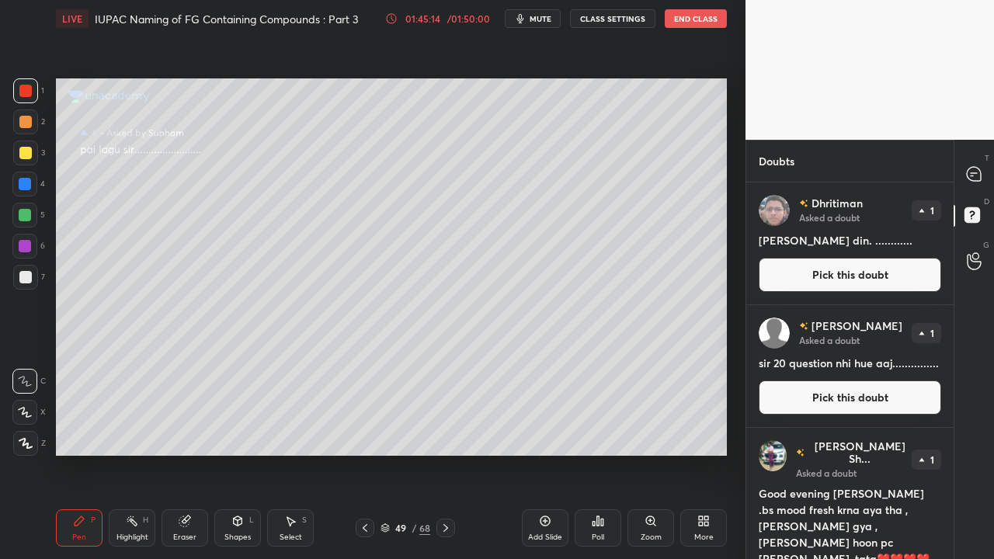
click at [875, 266] on button "Pick this doubt" at bounding box center [849, 275] width 182 height 34
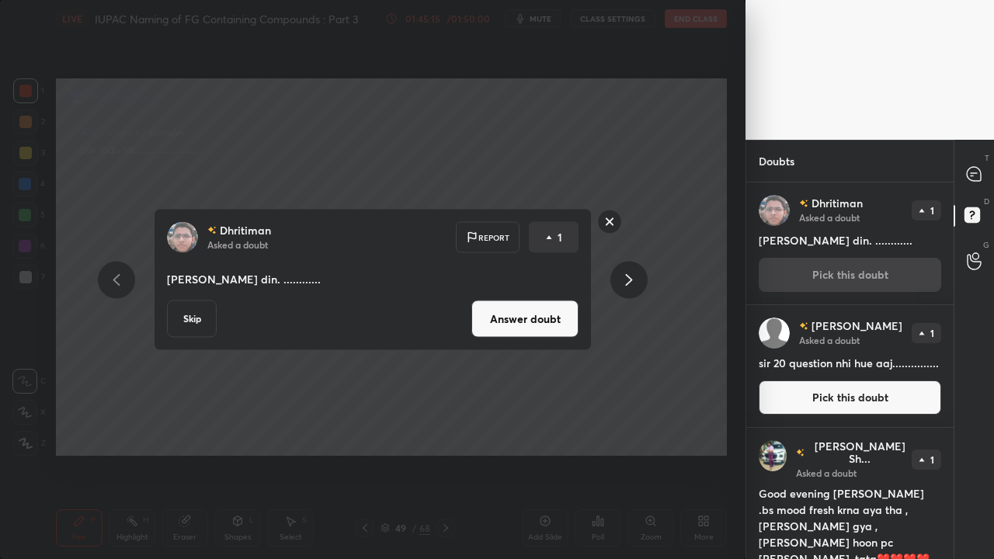
click at [538, 324] on button "Answer doubt" at bounding box center [524, 318] width 107 height 37
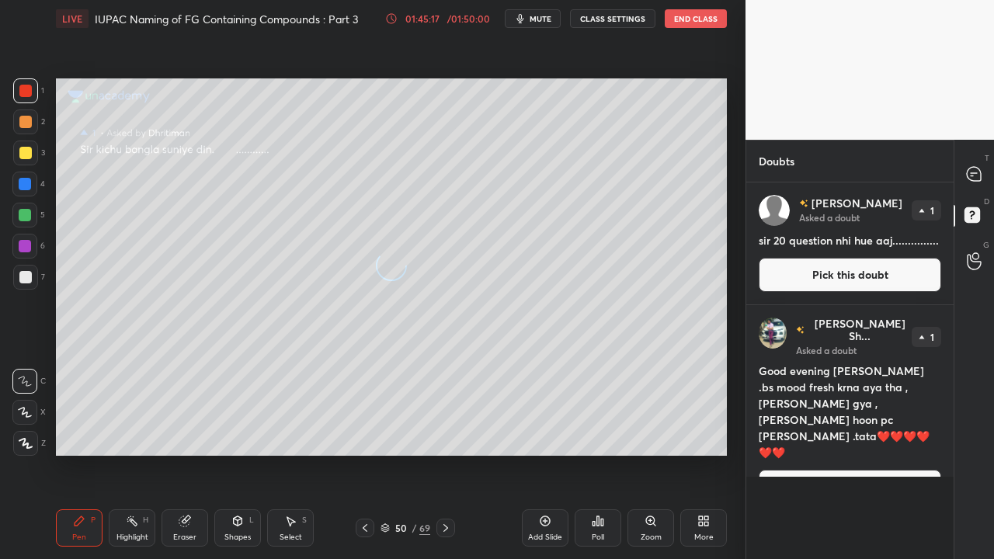
click at [872, 277] on button "Pick this doubt" at bounding box center [849, 275] width 182 height 34
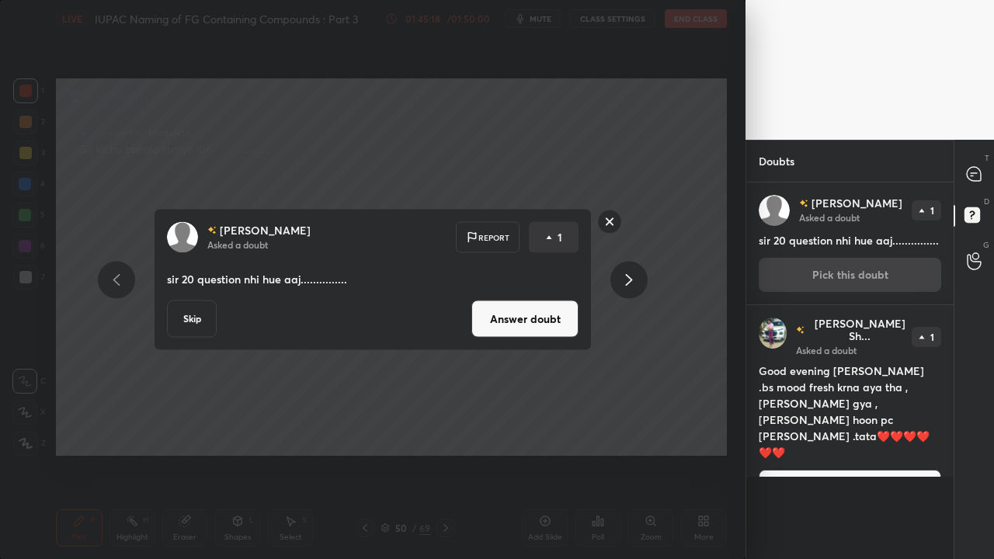
click at [532, 316] on button "Answer doubt" at bounding box center [524, 318] width 107 height 37
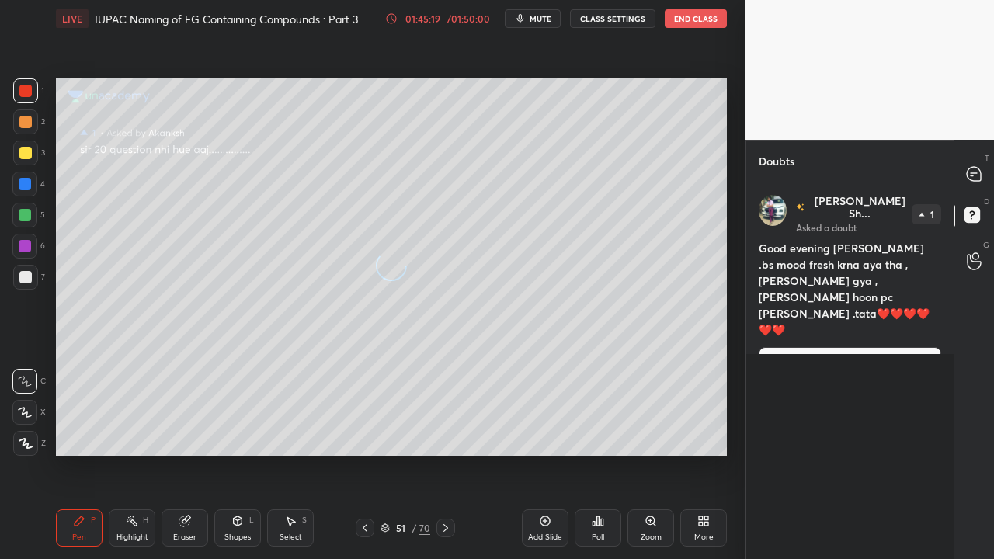
click at [854, 282] on h4 "Good evening [PERSON_NAME] .bs mood fresh krna aya tha ,[PERSON_NAME] gya ,[PER…" at bounding box center [849, 289] width 182 height 98
click at [850, 347] on button "Pick this doubt" at bounding box center [849, 364] width 182 height 34
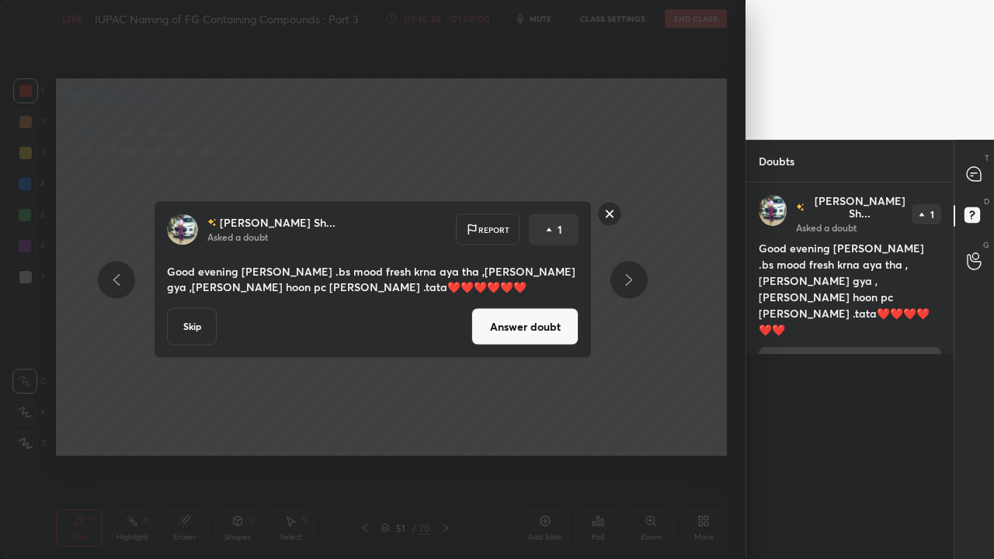
click at [536, 345] on button "Answer doubt" at bounding box center [524, 326] width 107 height 37
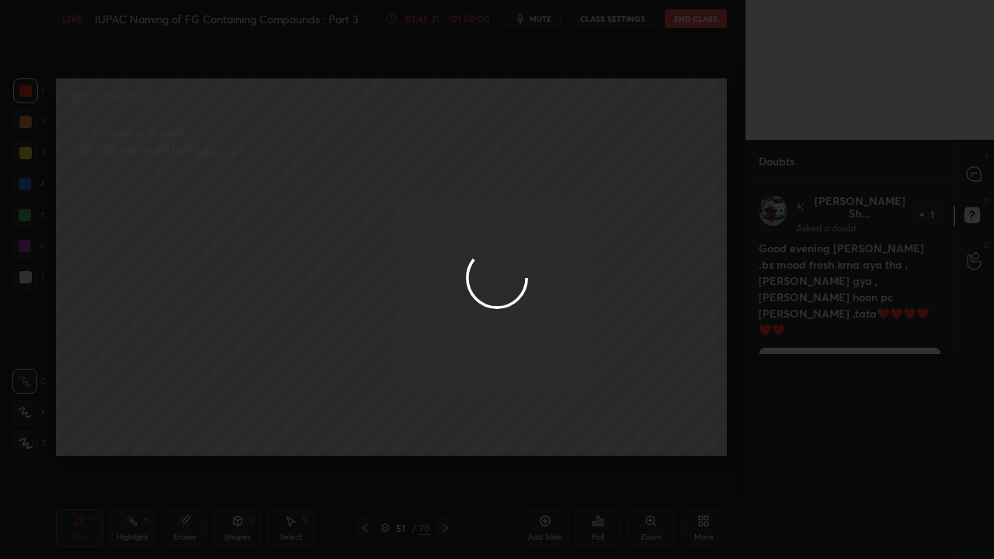
click at [980, 172] on div at bounding box center [497, 279] width 994 height 559
click at [980, 174] on icon at bounding box center [973, 174] width 14 height 14
type textarea "x"
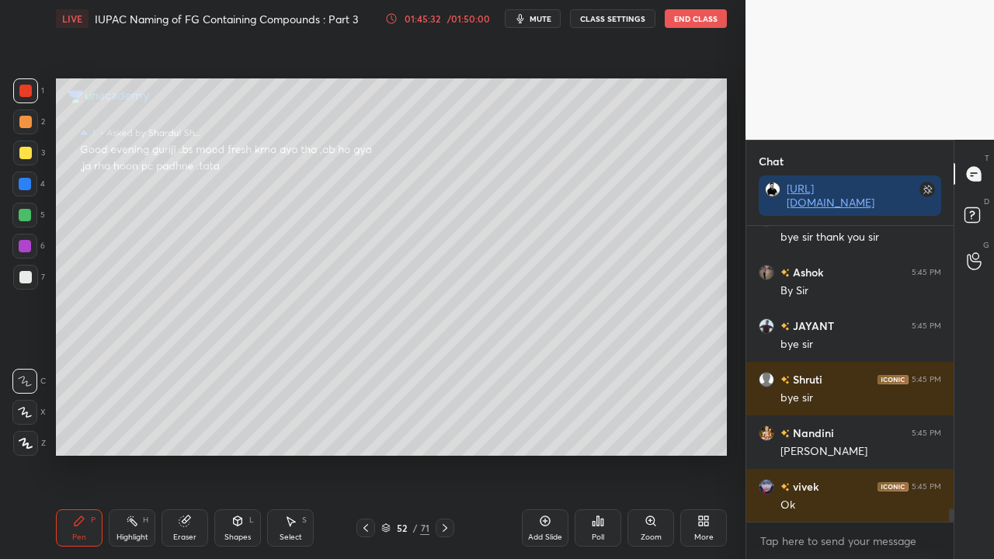
scroll to position [6176, 0]
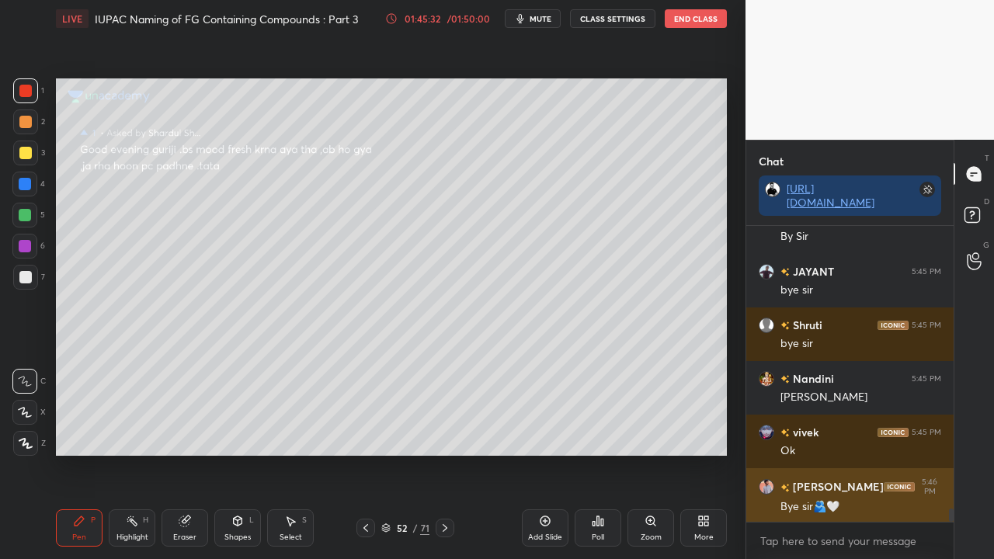
click at [837, 453] on div "Bye sir🫂🤍" at bounding box center [860, 507] width 161 height 16
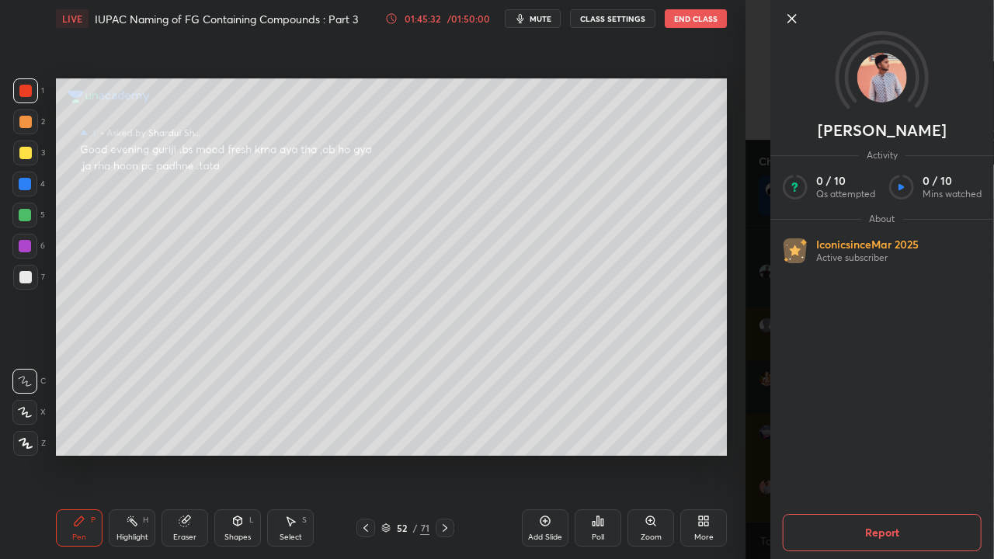
click at [762, 451] on div "[PERSON_NAME] Activity 0 / 10 Qs attempted 0 / 10 Mins watched About Iconic sin…" at bounding box center [869, 279] width 248 height 559
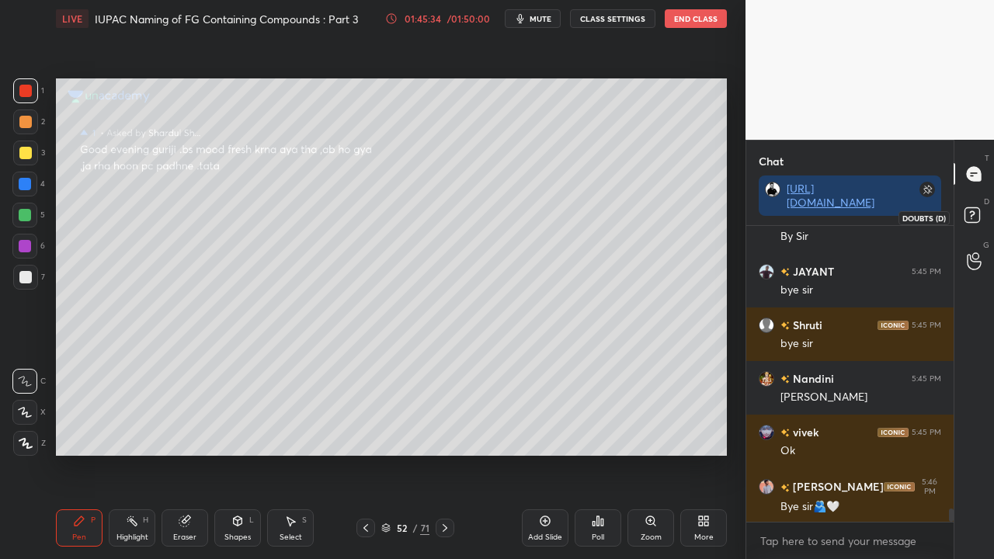
click at [981, 220] on icon at bounding box center [974, 217] width 28 height 28
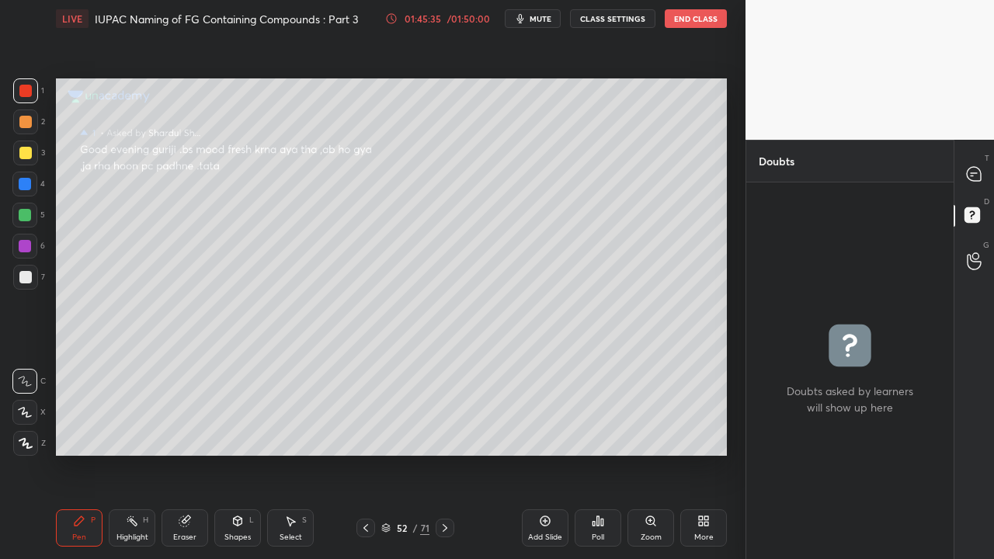
click at [697, 19] on button "End Class" at bounding box center [695, 18] width 62 height 19
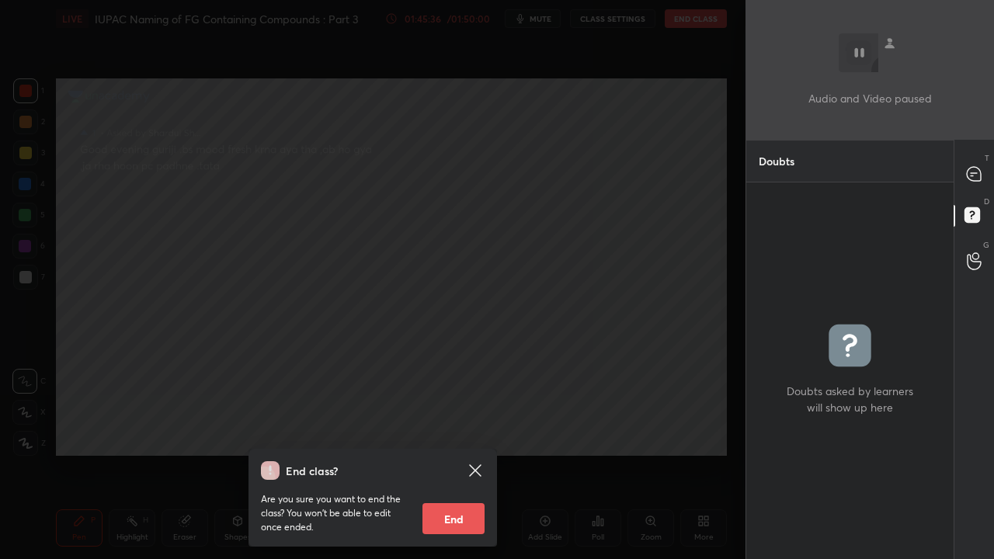
click at [459, 453] on button "End" at bounding box center [453, 518] width 62 height 31
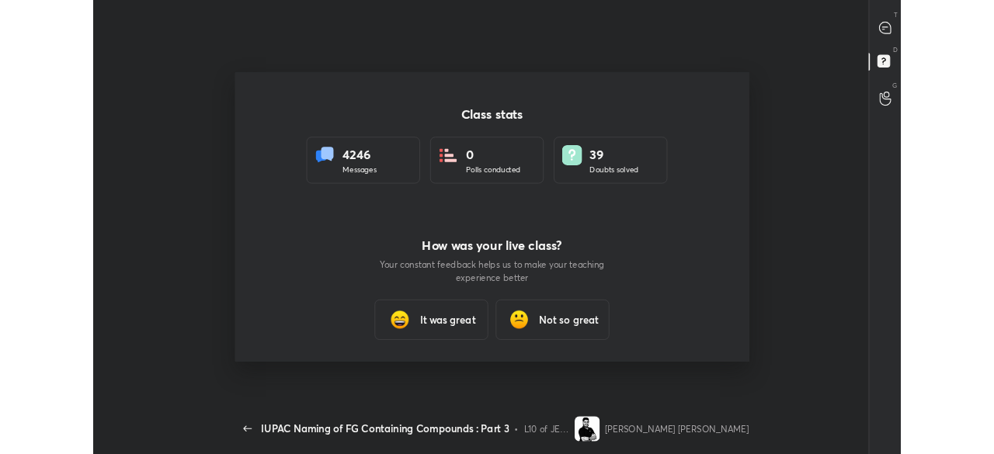
scroll to position [77266, 76640]
